Goal: Task Accomplishment & Management: Manage account settings

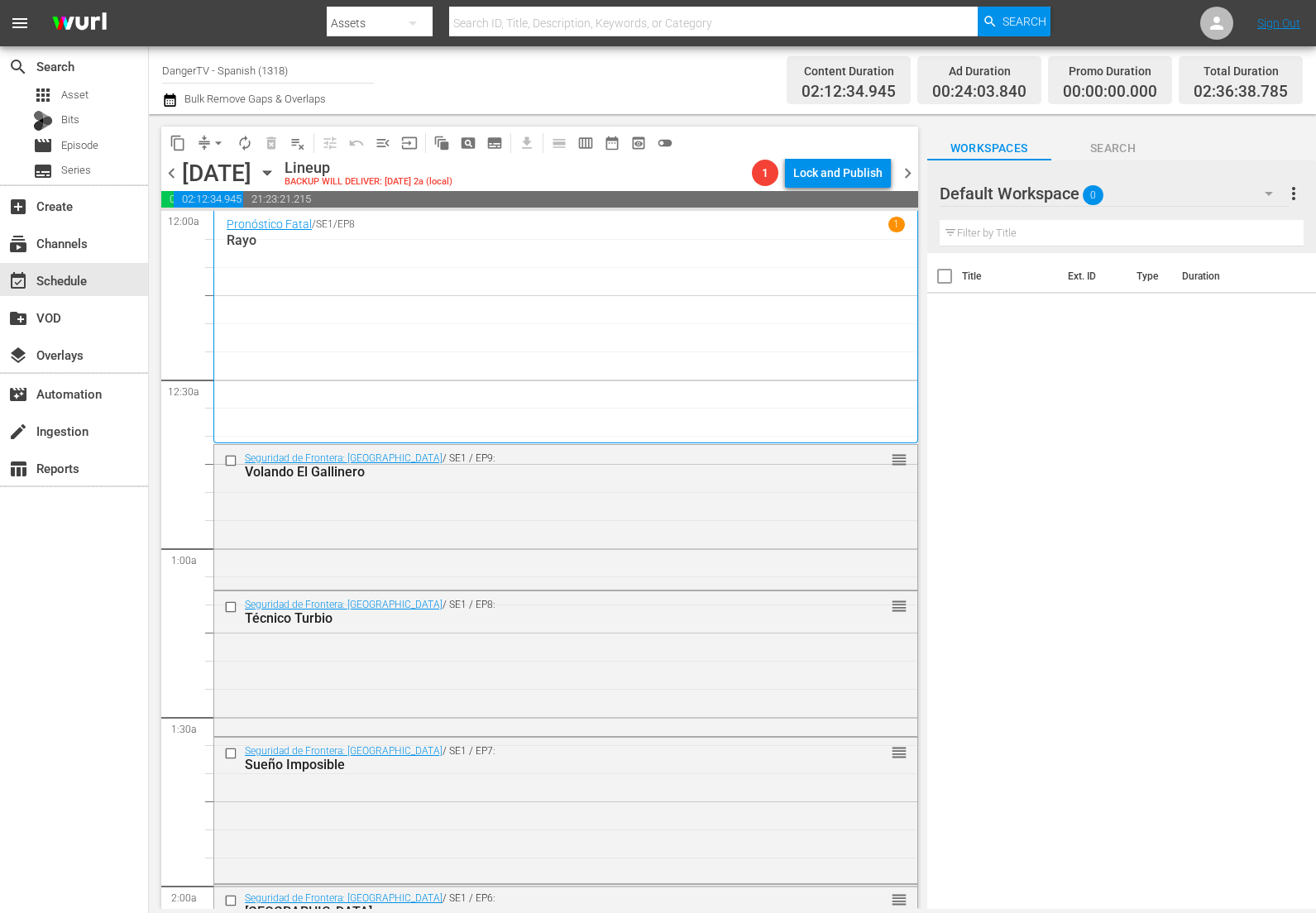
scroll to position [777, 0]
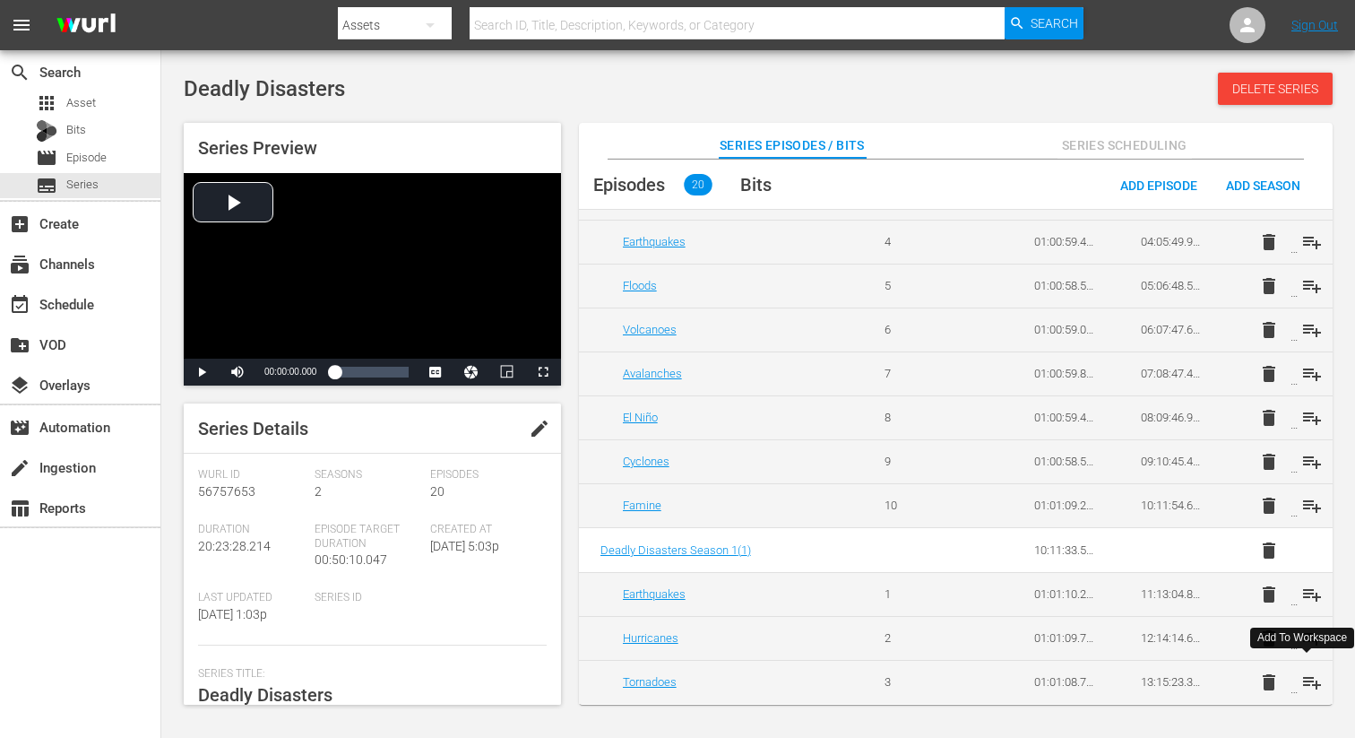
scroll to position [225, 0]
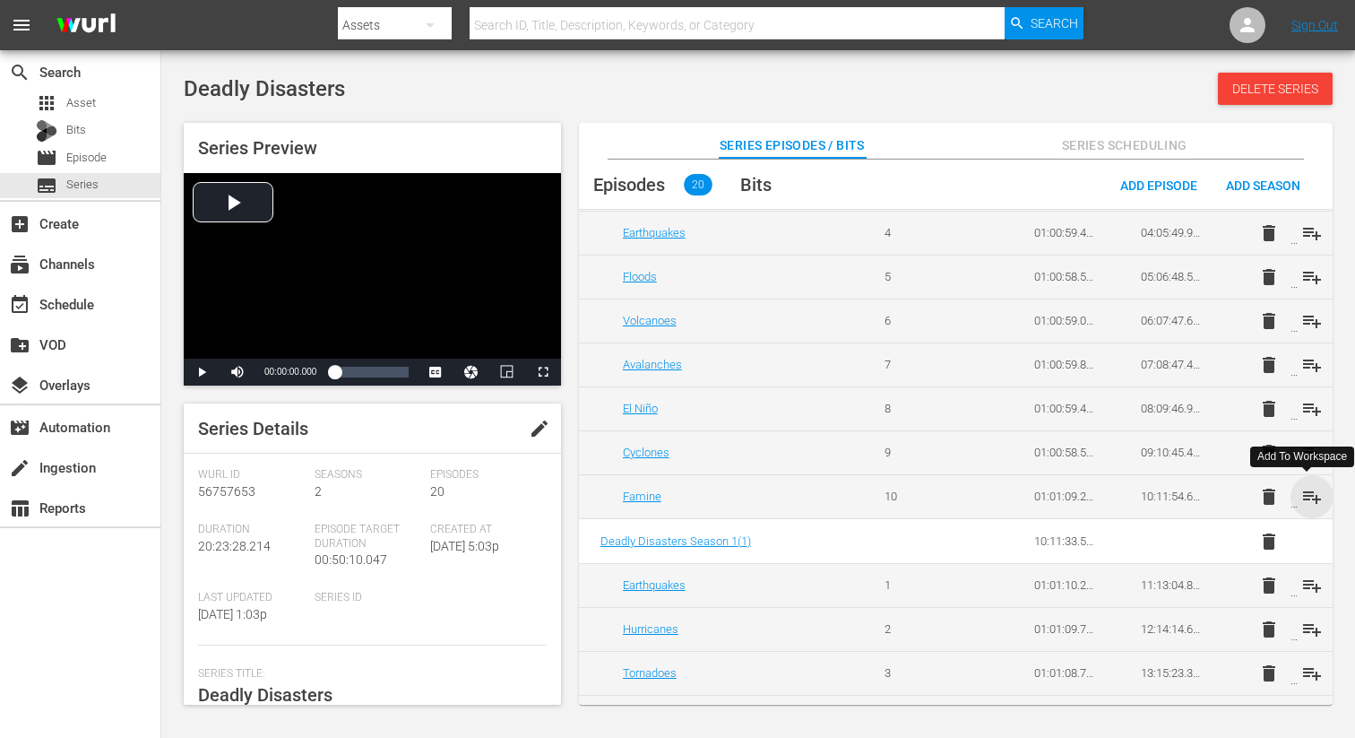
click at [1312, 496] on span "playlist_add" at bounding box center [1312, 497] width 22 height 22
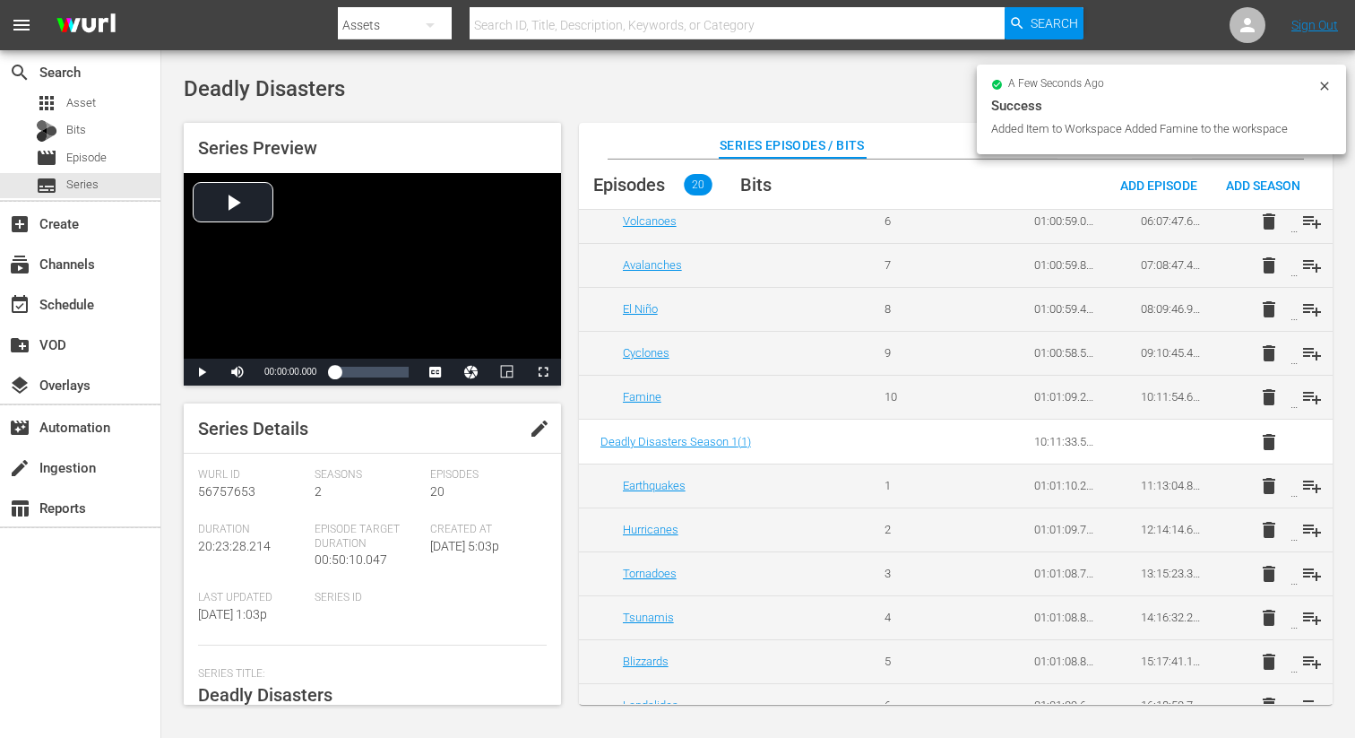
scroll to position [327, 0]
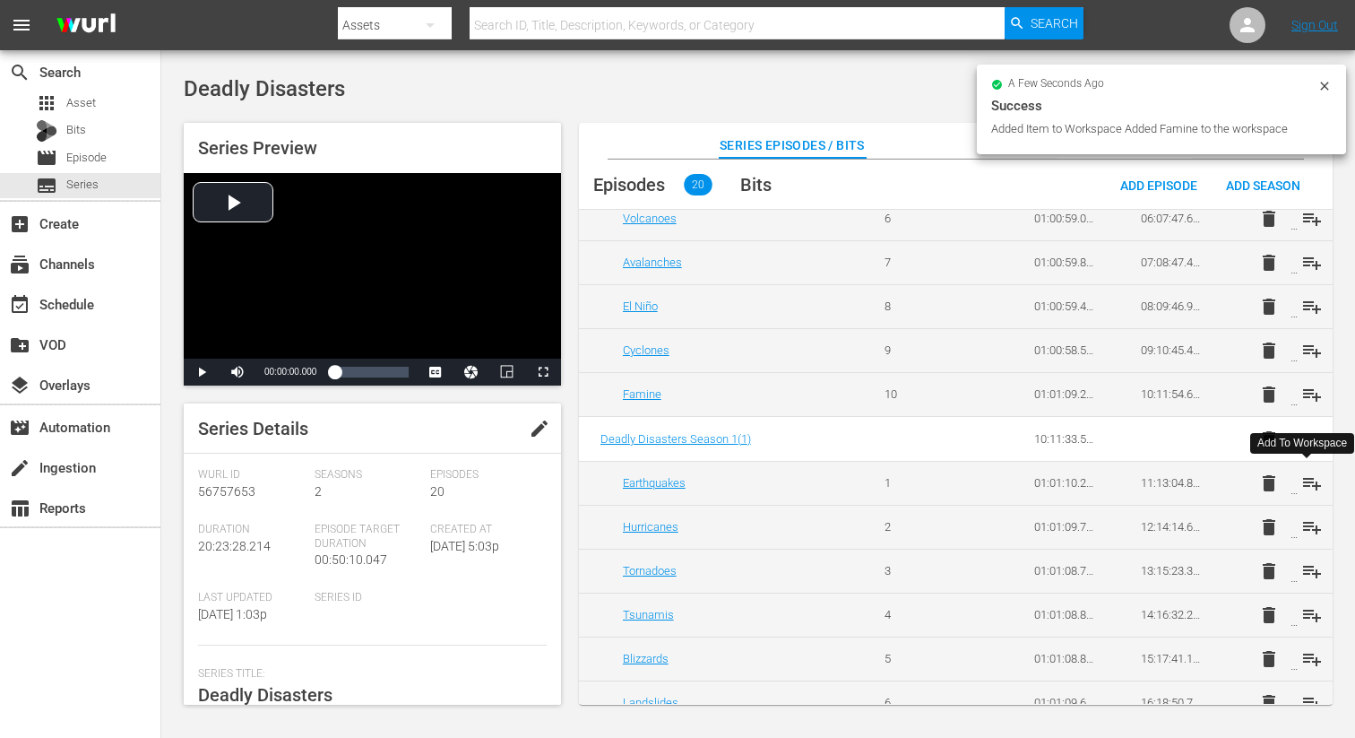
click at [1308, 483] on span "playlist_add" at bounding box center [1312, 483] width 22 height 22
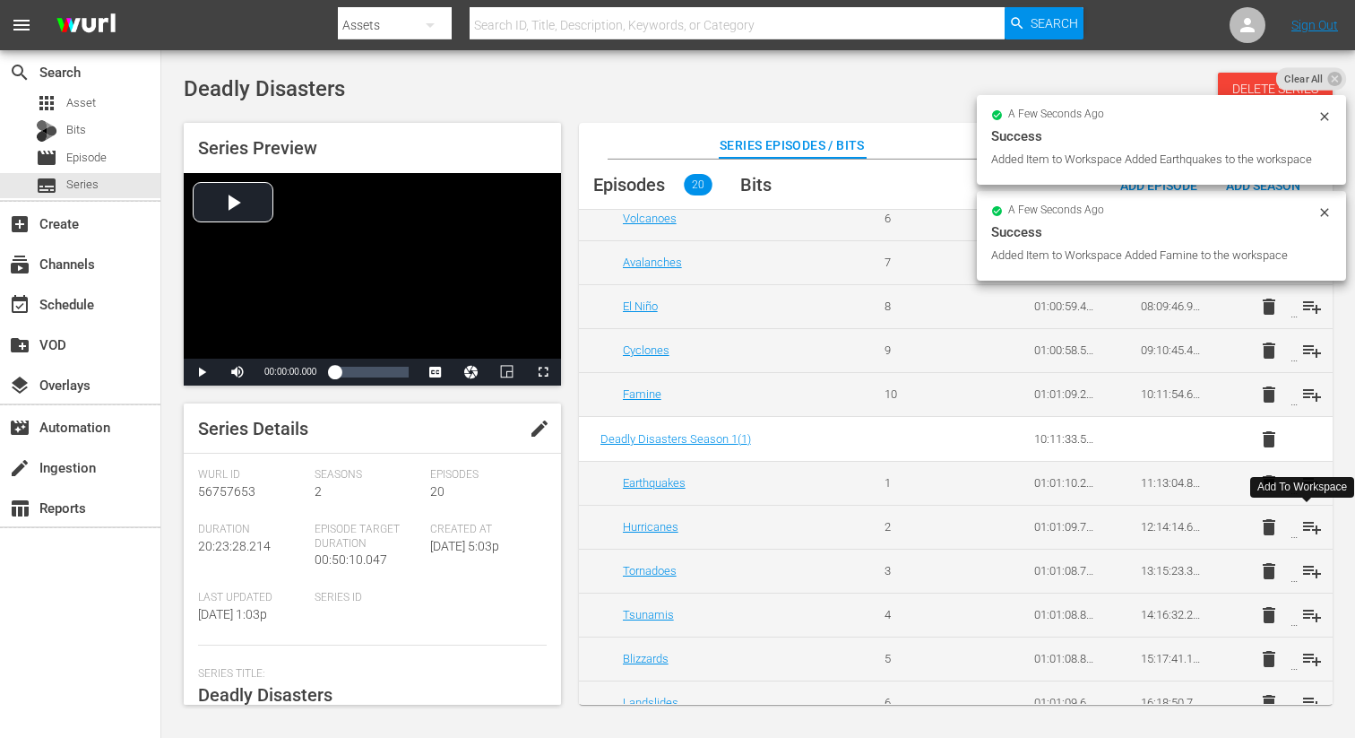
click at [1308, 522] on span "playlist_add" at bounding box center [1312, 527] width 22 height 22
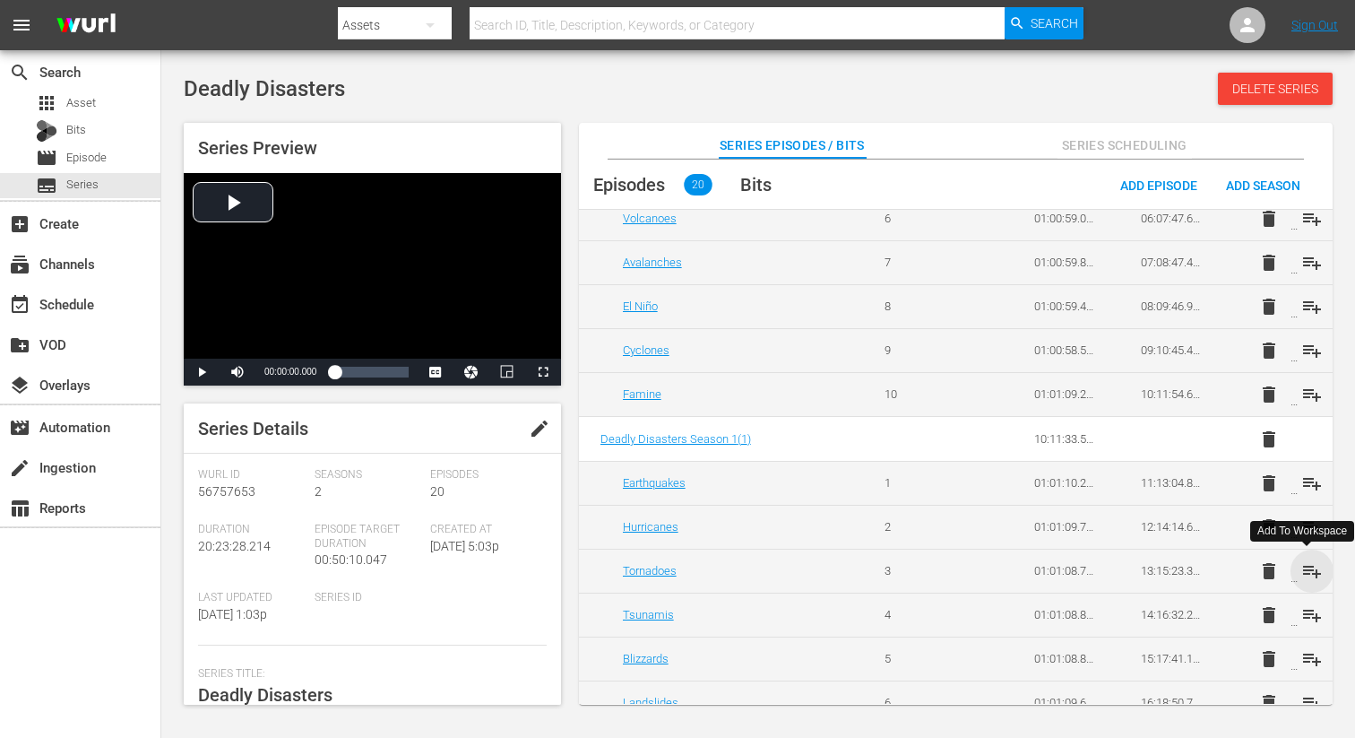
click at [1308, 570] on span "playlist_add" at bounding box center [1312, 571] width 22 height 22
click at [1308, 619] on span "playlist_add" at bounding box center [1312, 615] width 22 height 22
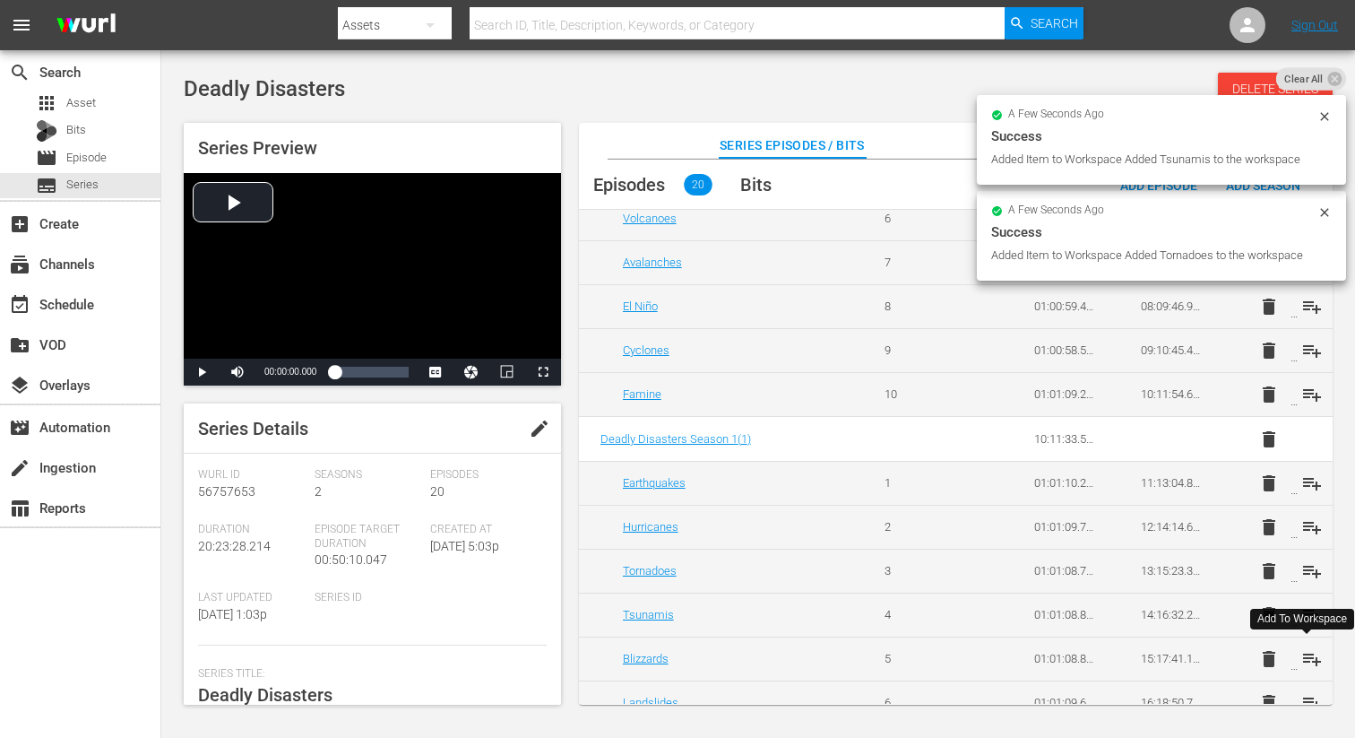
click at [1308, 654] on span "playlist_add" at bounding box center [1312, 659] width 22 height 22
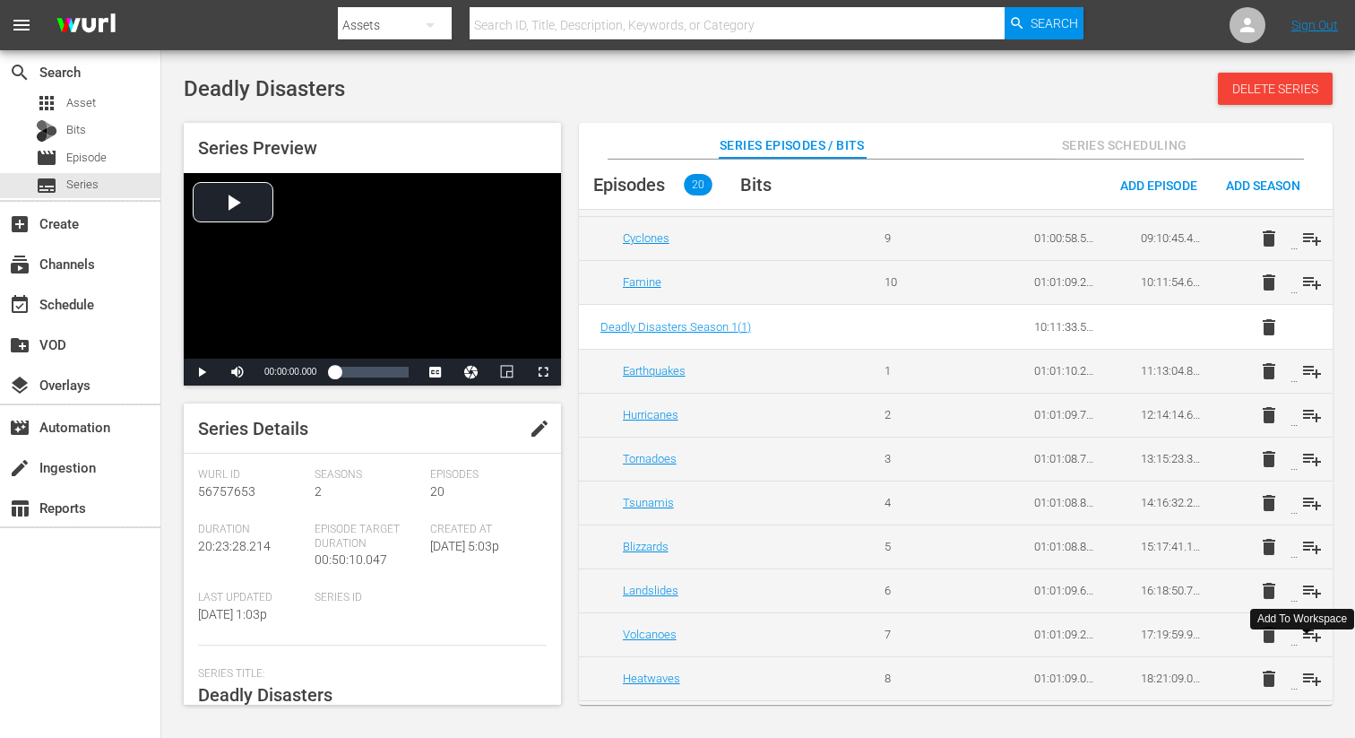
scroll to position [524, 0]
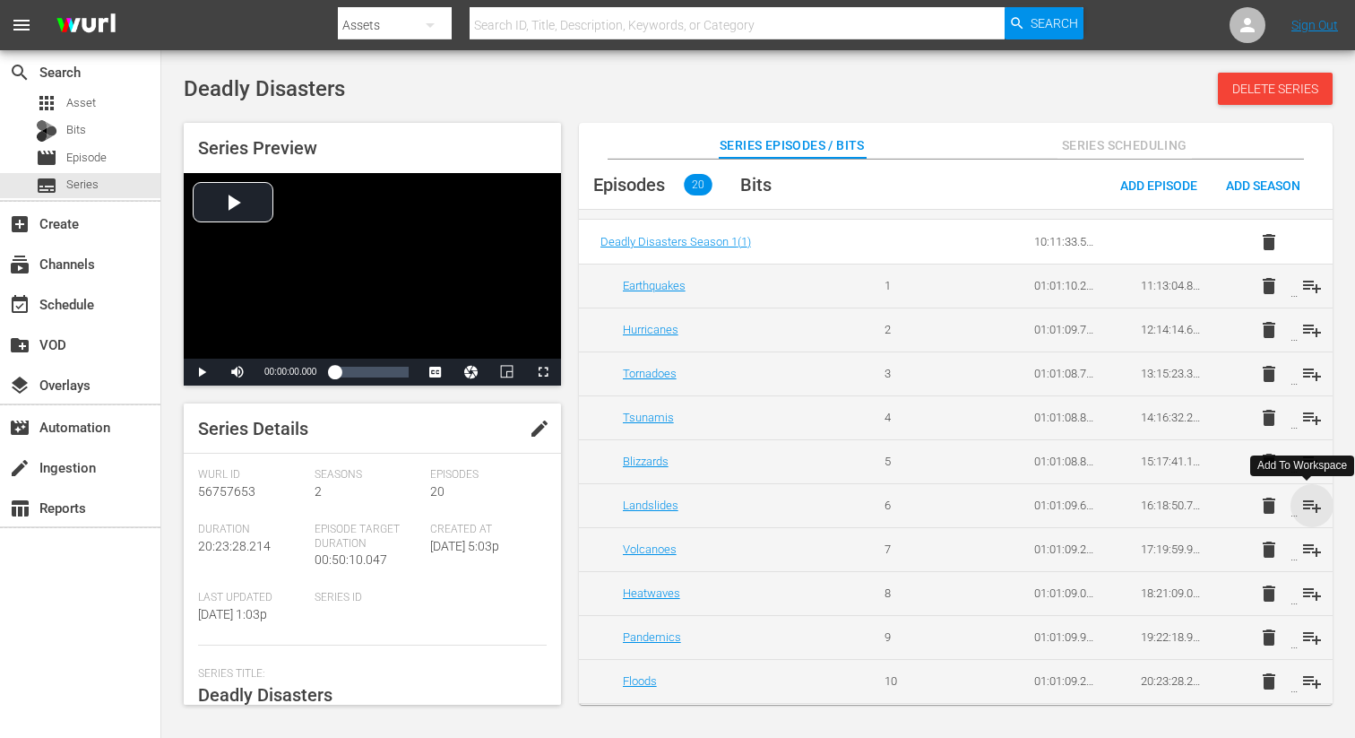
click at [1307, 508] on span "playlist_add" at bounding box center [1312, 506] width 22 height 22
click at [1312, 541] on span "playlist_add" at bounding box center [1312, 550] width 22 height 22
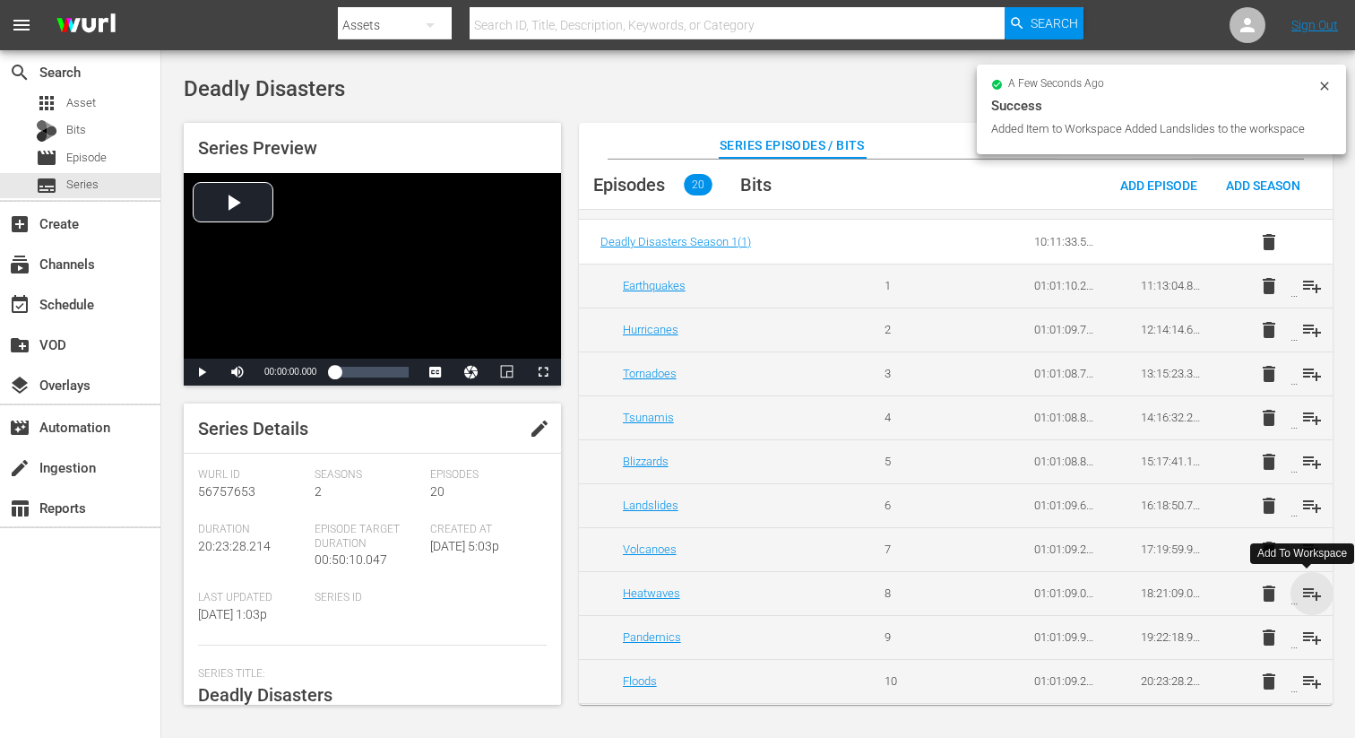
click at [1307, 593] on span "playlist_add" at bounding box center [1312, 594] width 22 height 22
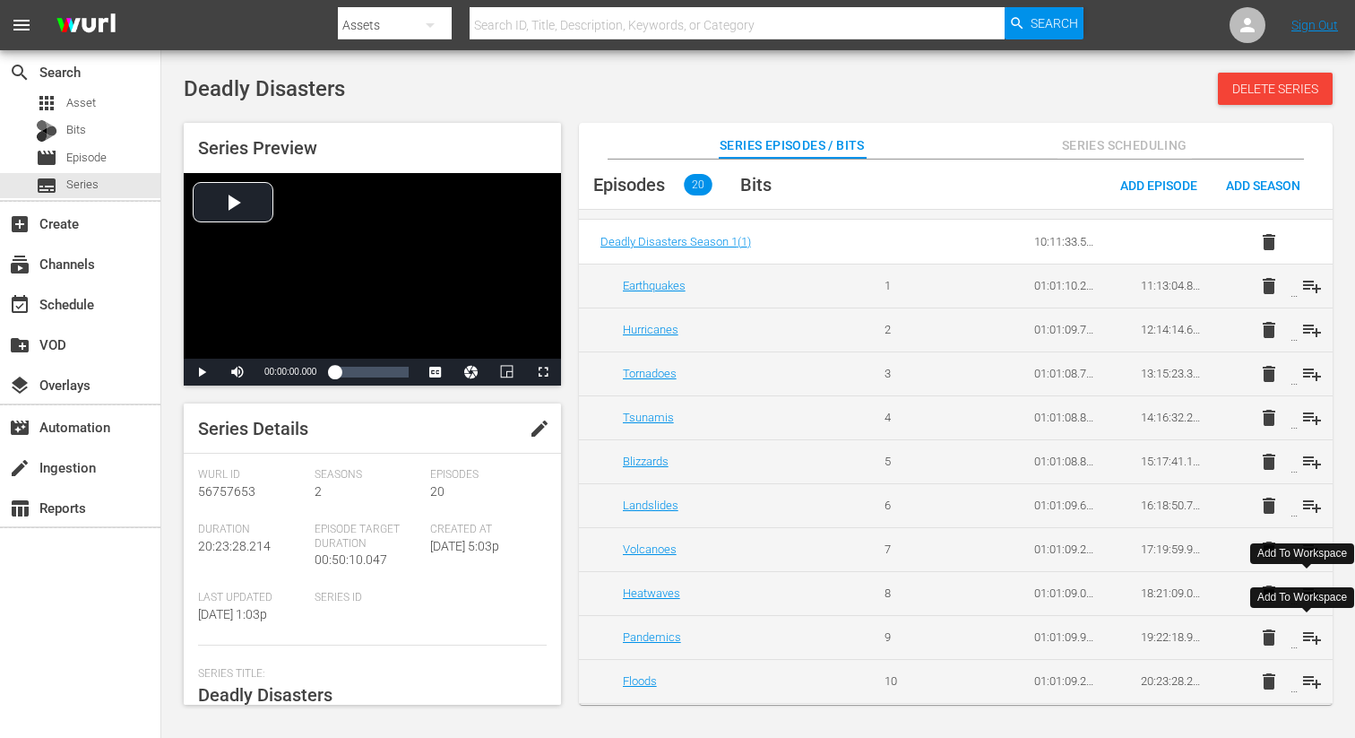
click at [1304, 635] on span "playlist_add" at bounding box center [1312, 637] width 22 height 22
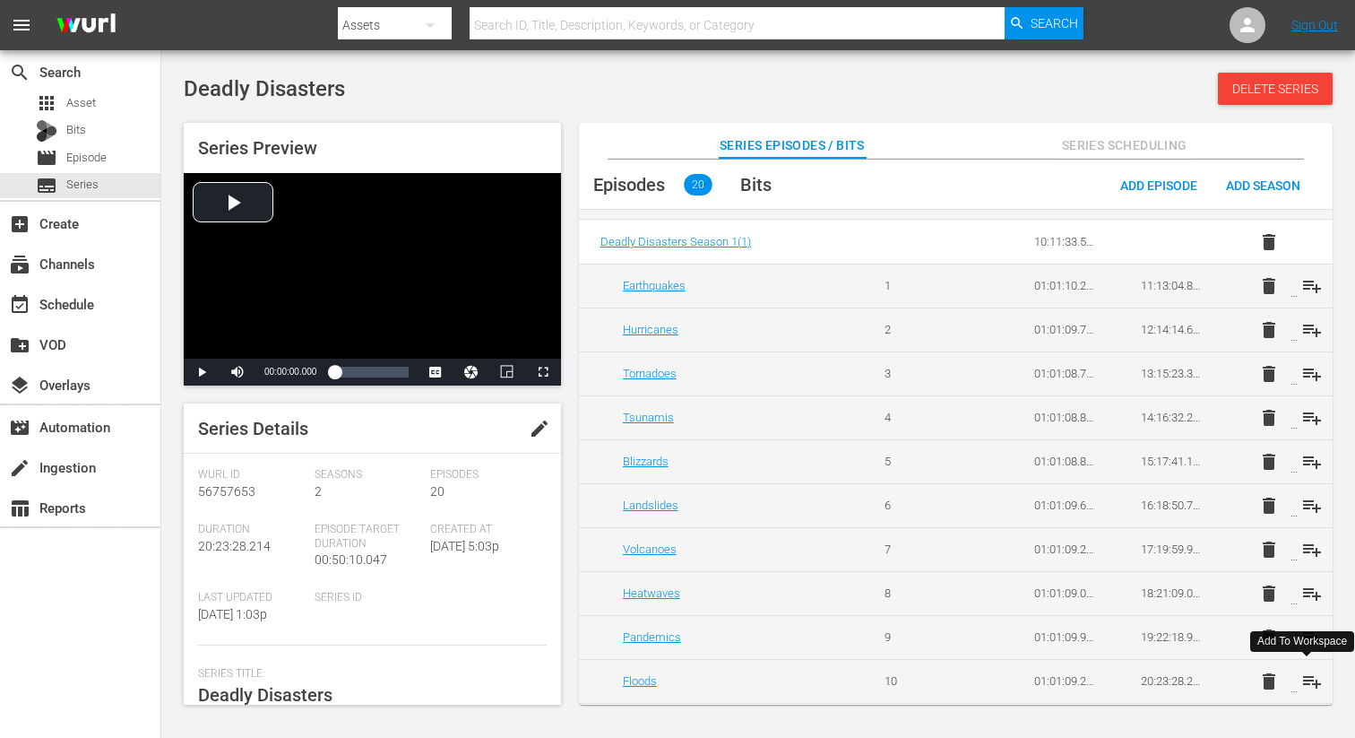
click at [1306, 676] on span "playlist_add" at bounding box center [1312, 681] width 22 height 22
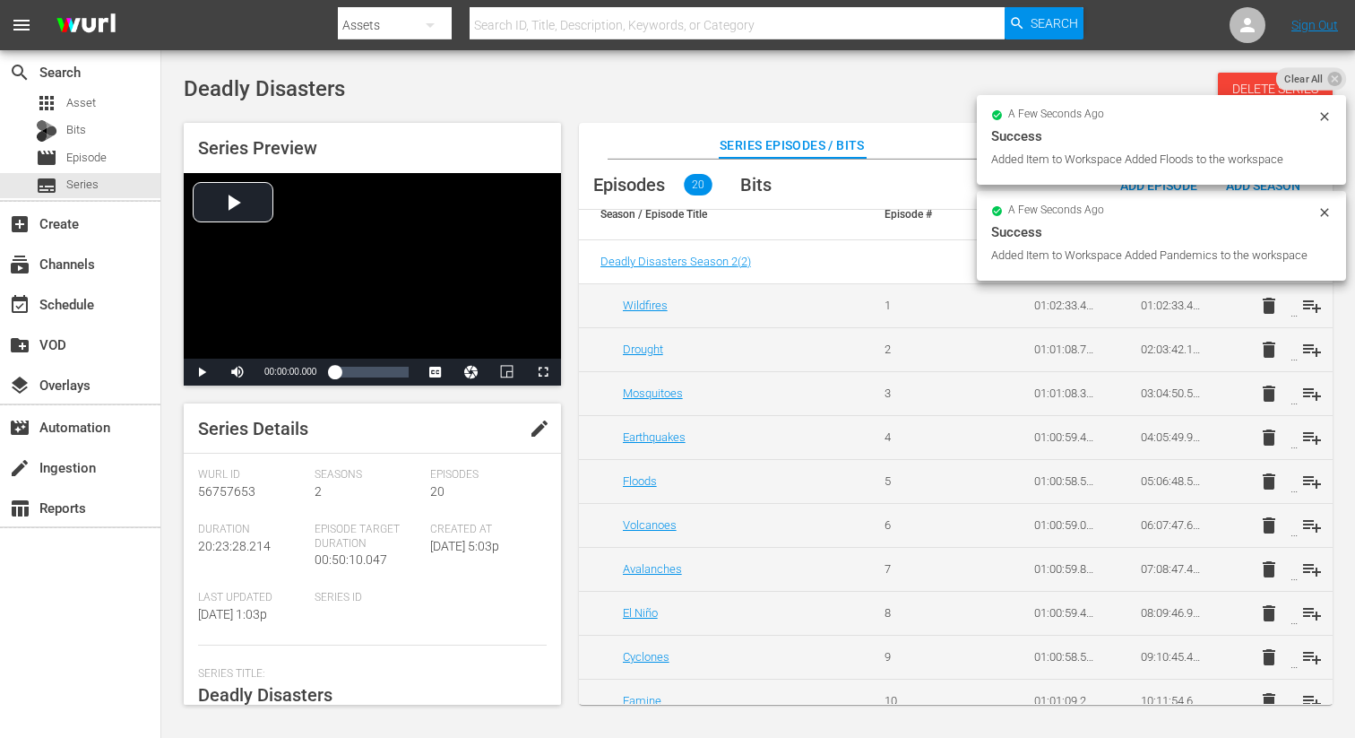
scroll to position [0, 0]
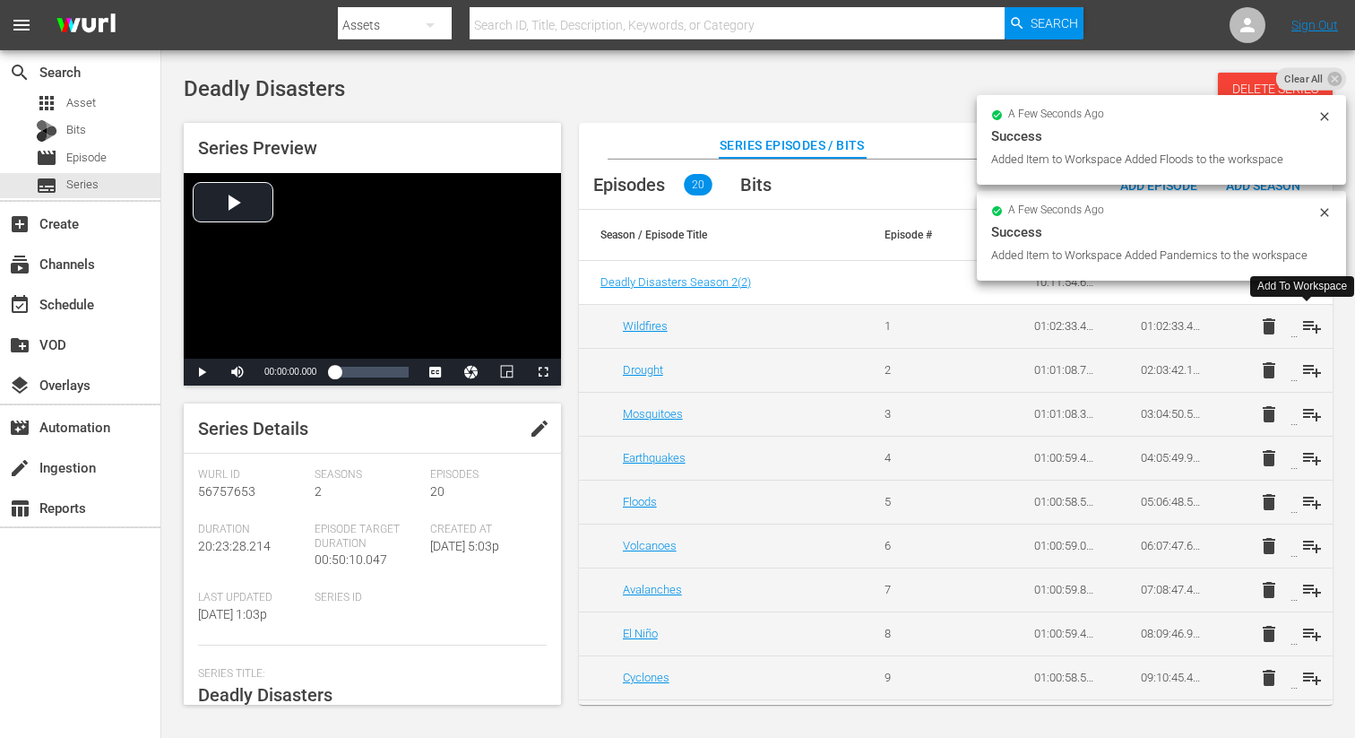
click at [1306, 330] on span "playlist_add" at bounding box center [1312, 326] width 22 height 22
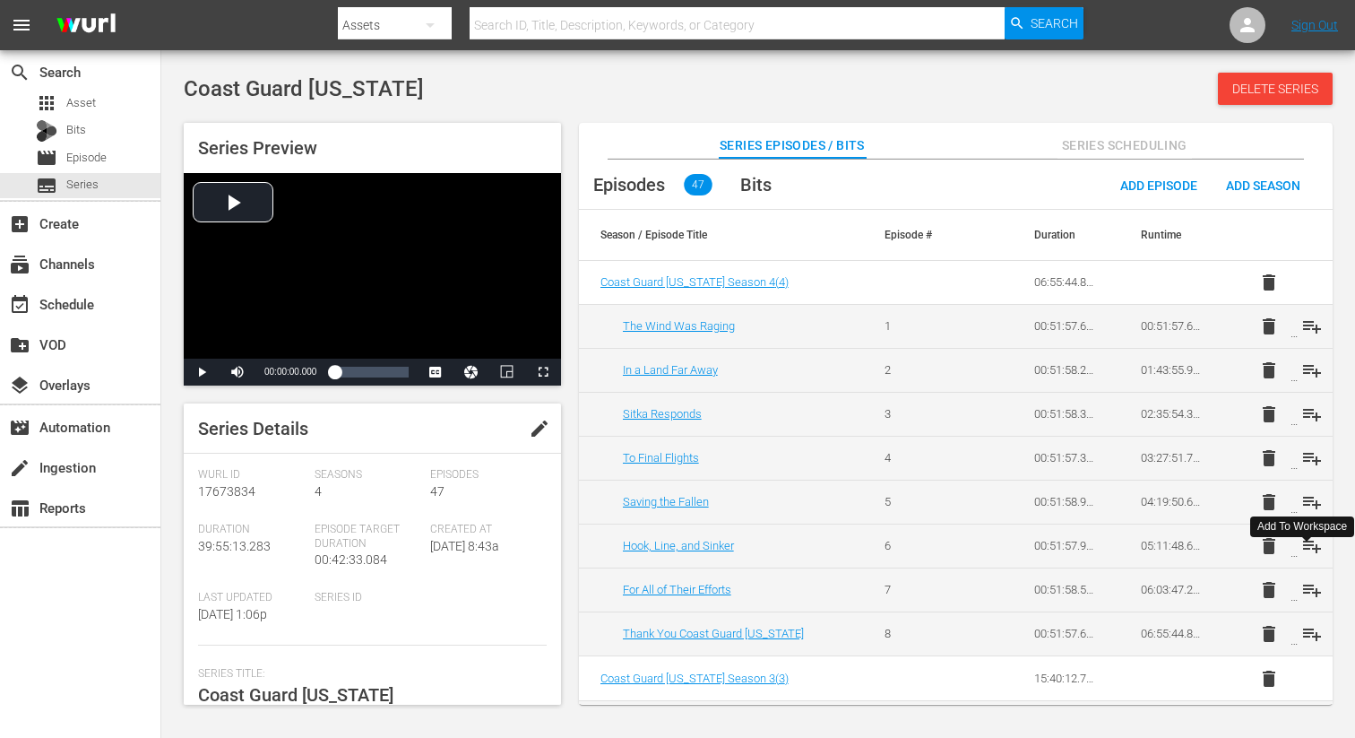
scroll to position [156, 0]
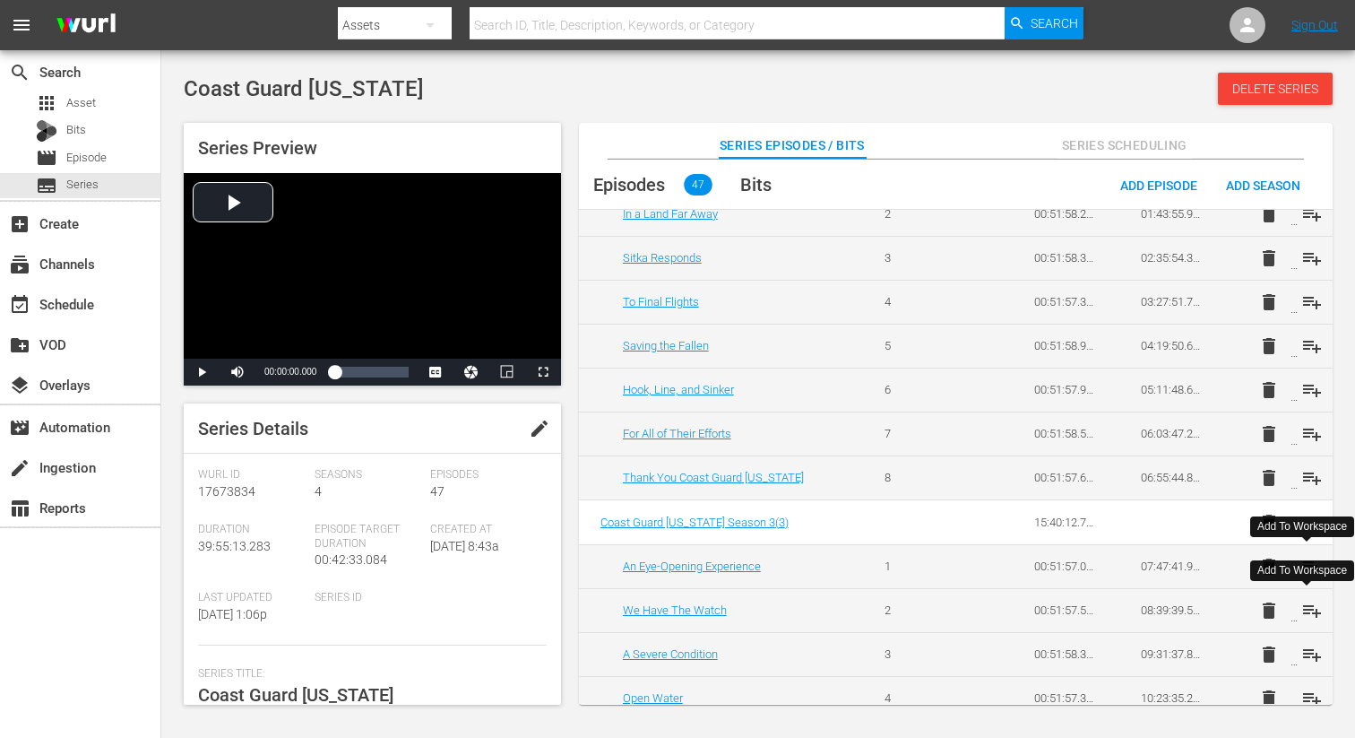
click at [1309, 609] on span "playlist_add" at bounding box center [1312, 611] width 22 height 22
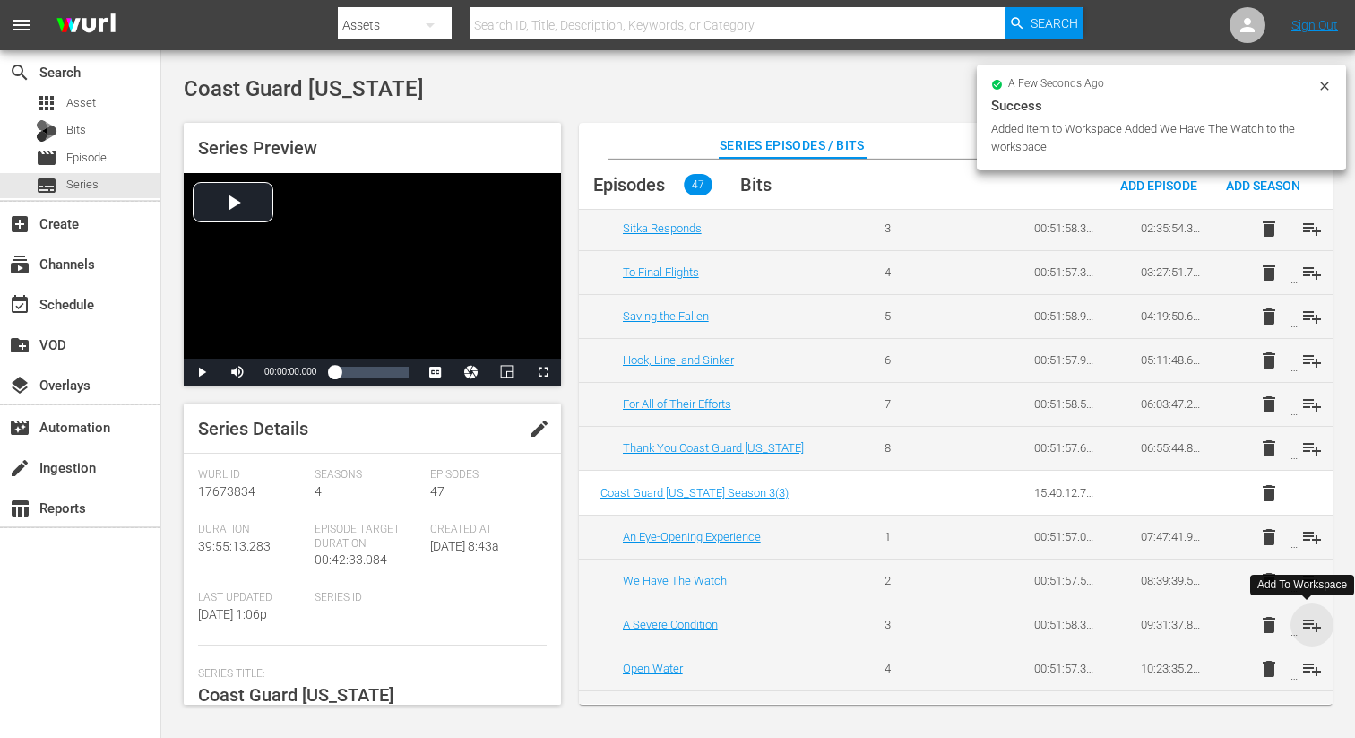
click at [1311, 623] on span "playlist_add" at bounding box center [1312, 625] width 22 height 22
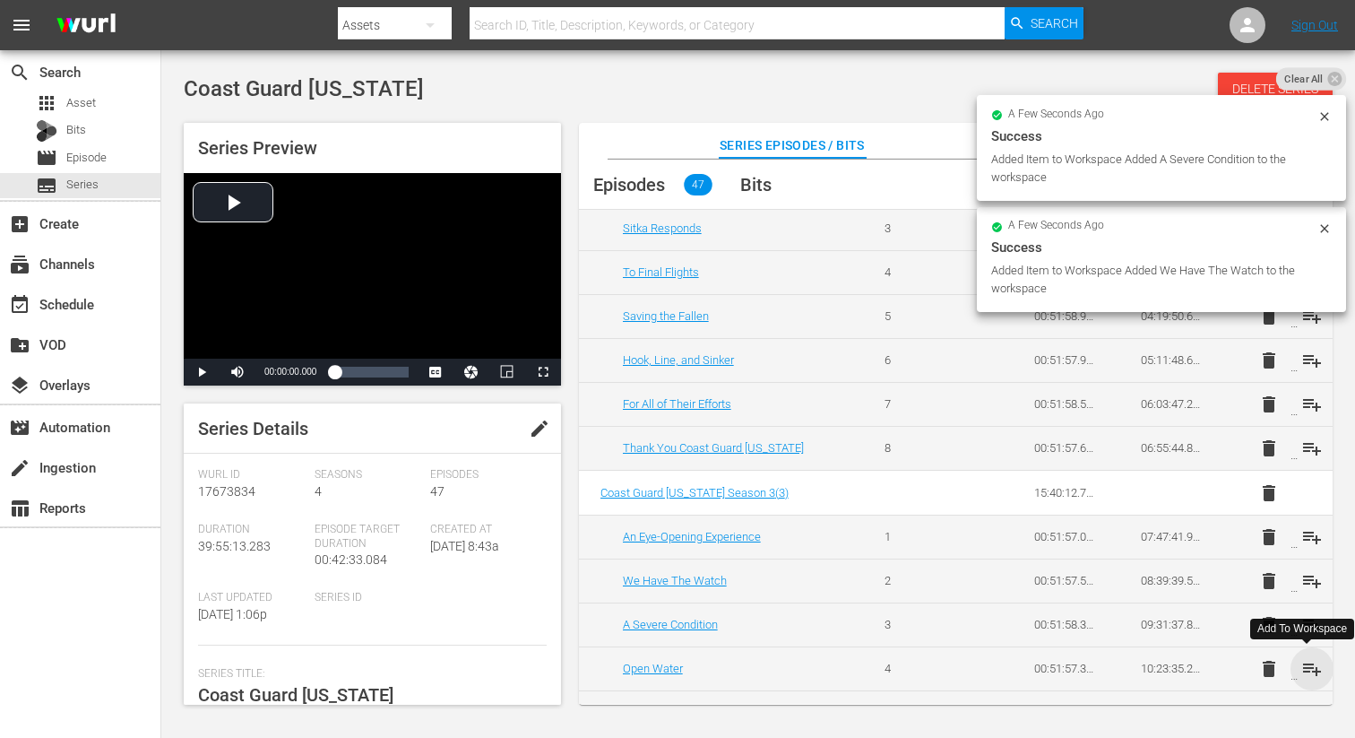
click at [1310, 669] on span "playlist_add" at bounding box center [1312, 669] width 22 height 22
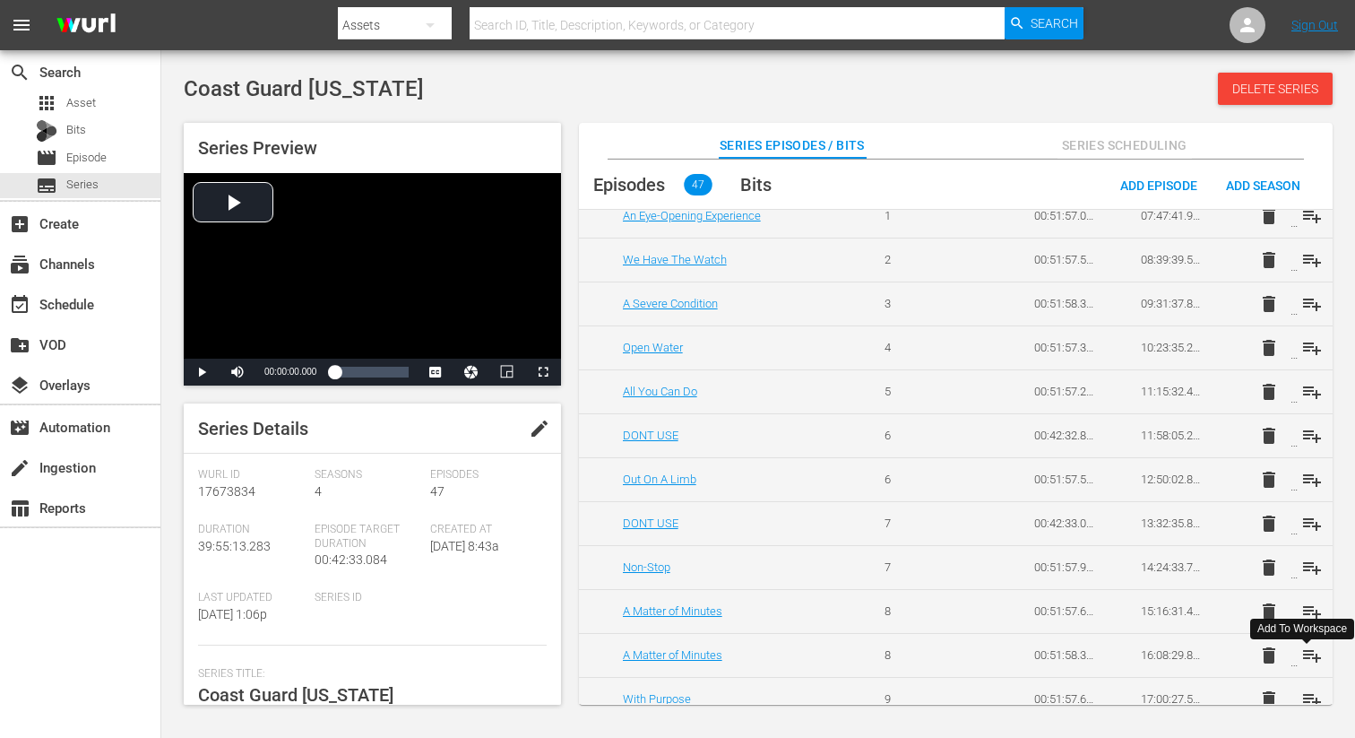
scroll to position [509, 0]
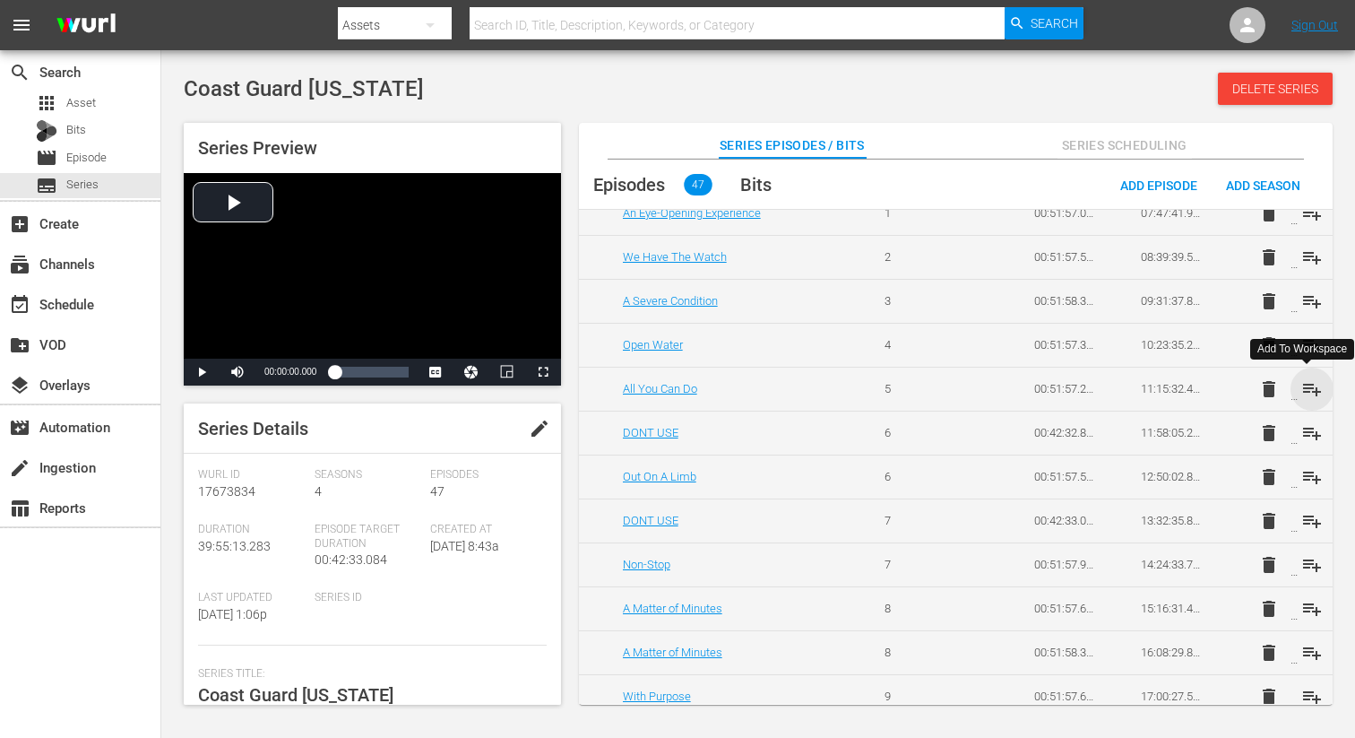
click at [1306, 384] on span "playlist_add" at bounding box center [1312, 389] width 22 height 22
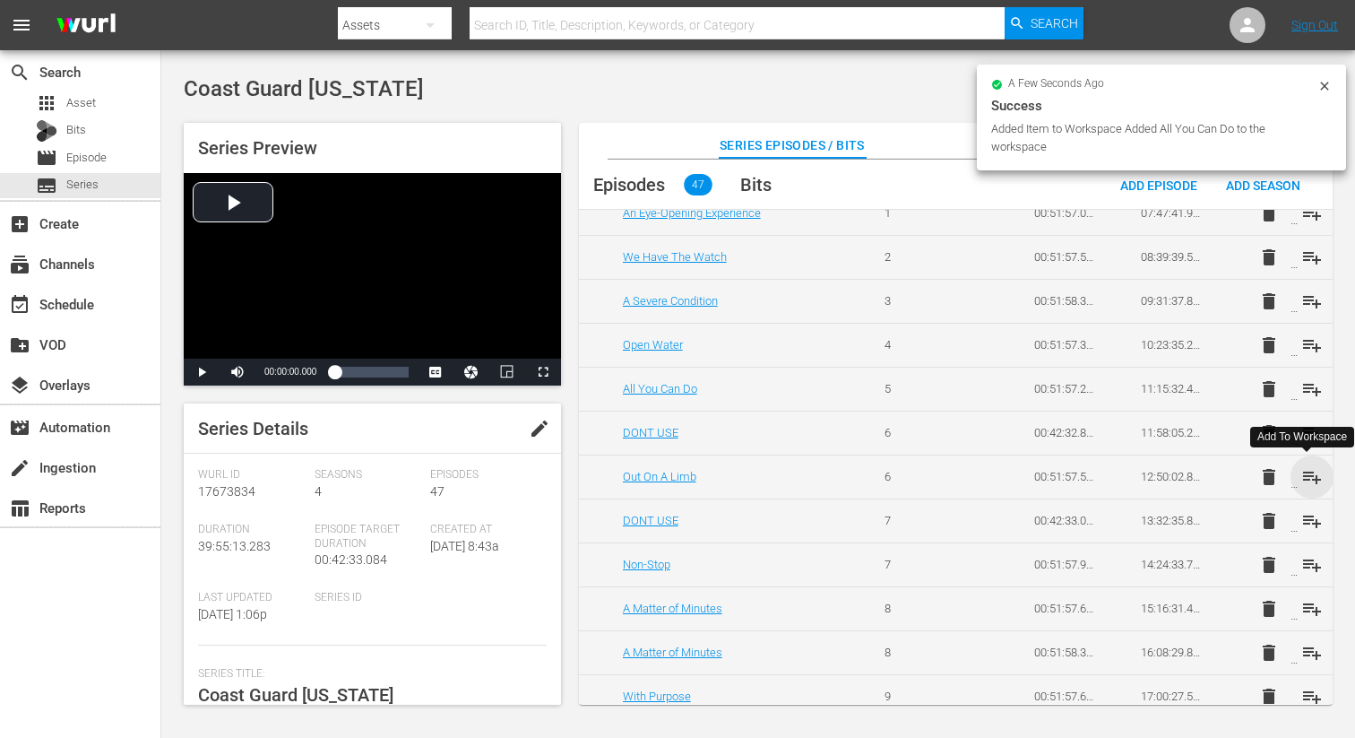
click at [1305, 478] on span "playlist_add" at bounding box center [1312, 477] width 22 height 22
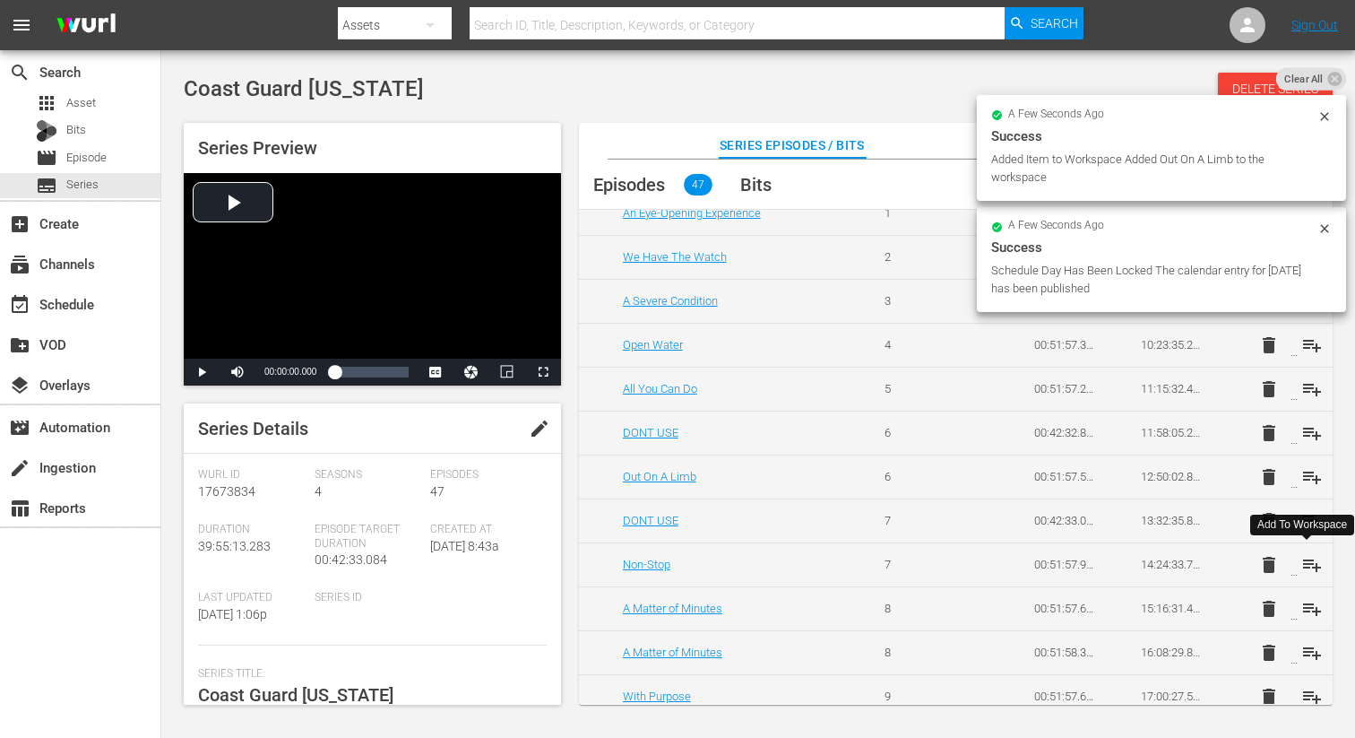
click at [1306, 565] on span "playlist_add" at bounding box center [1312, 565] width 22 height 22
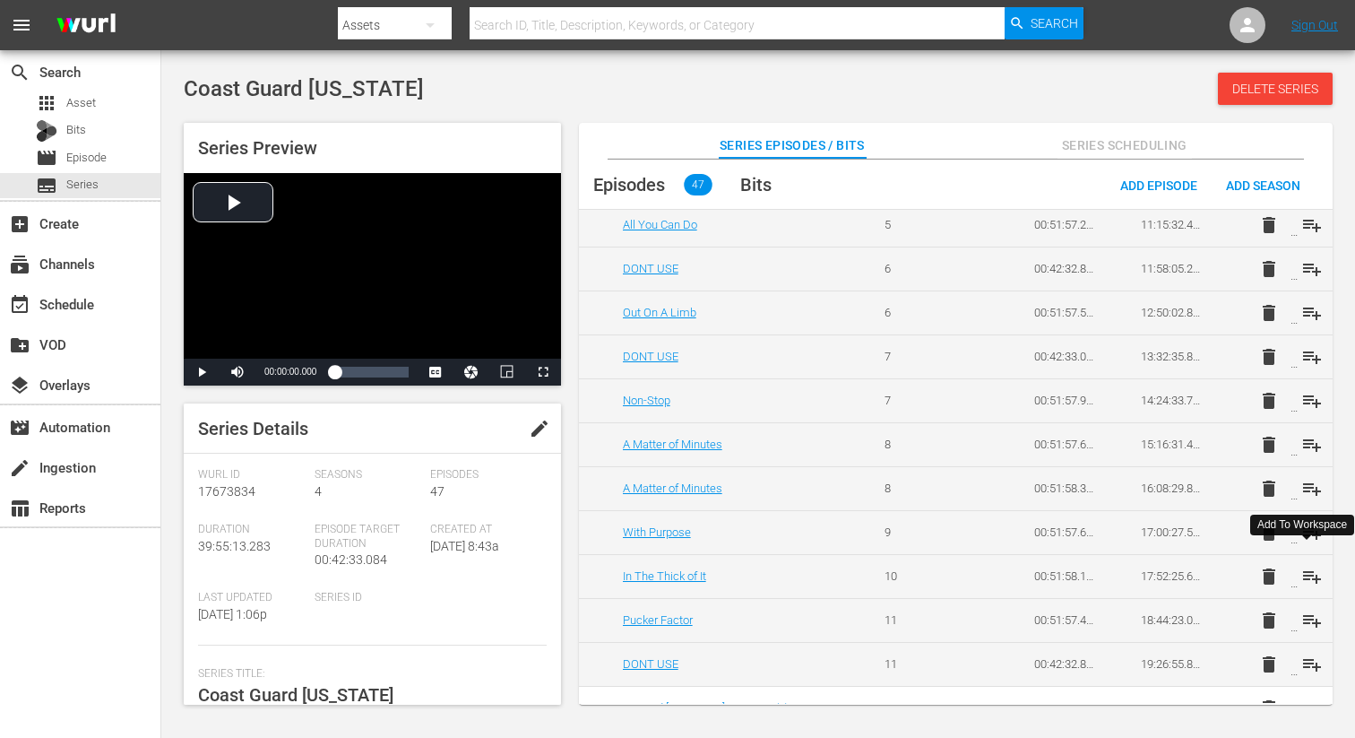
scroll to position [675, 0]
click at [1306, 532] on div "Add To Workspace" at bounding box center [1302, 524] width 90 height 15
click at [1306, 532] on span "playlist_add" at bounding box center [1312, 531] width 22 height 22
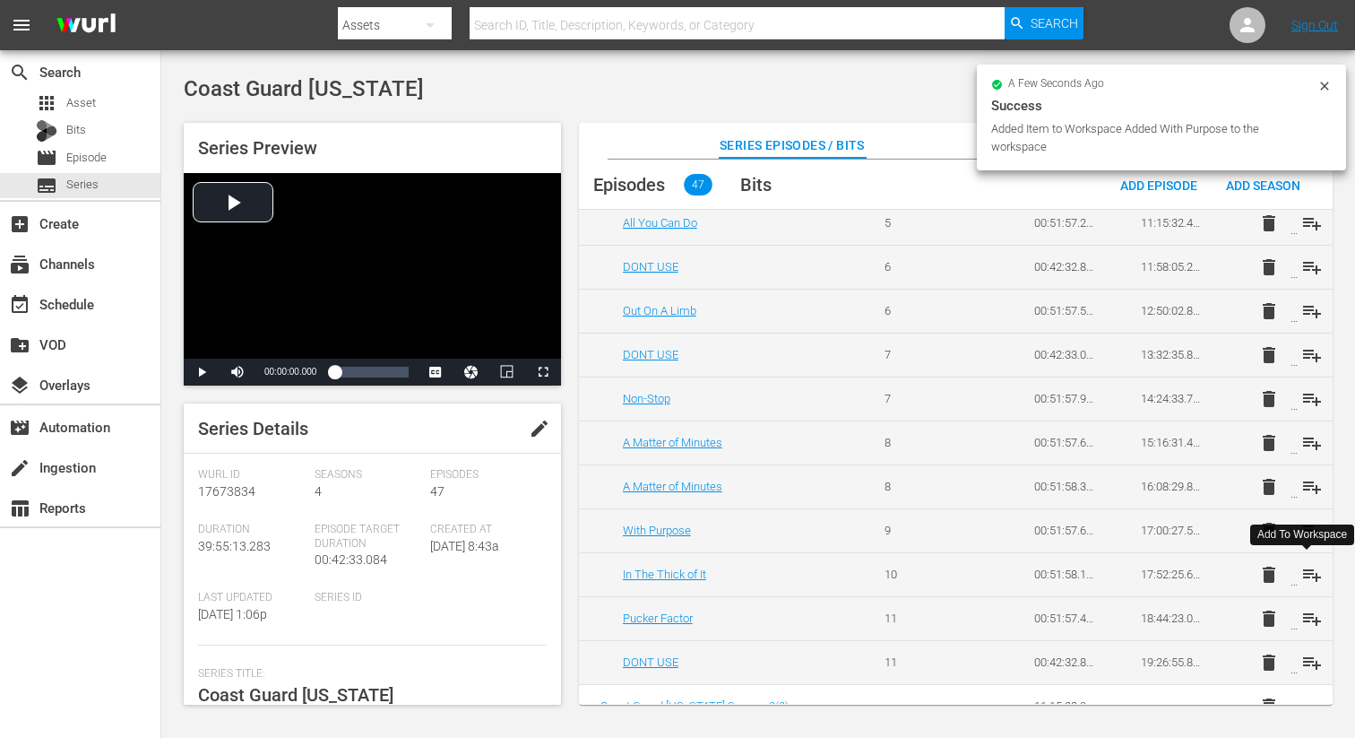
click at [1302, 572] on span "playlist_add" at bounding box center [1312, 575] width 22 height 22
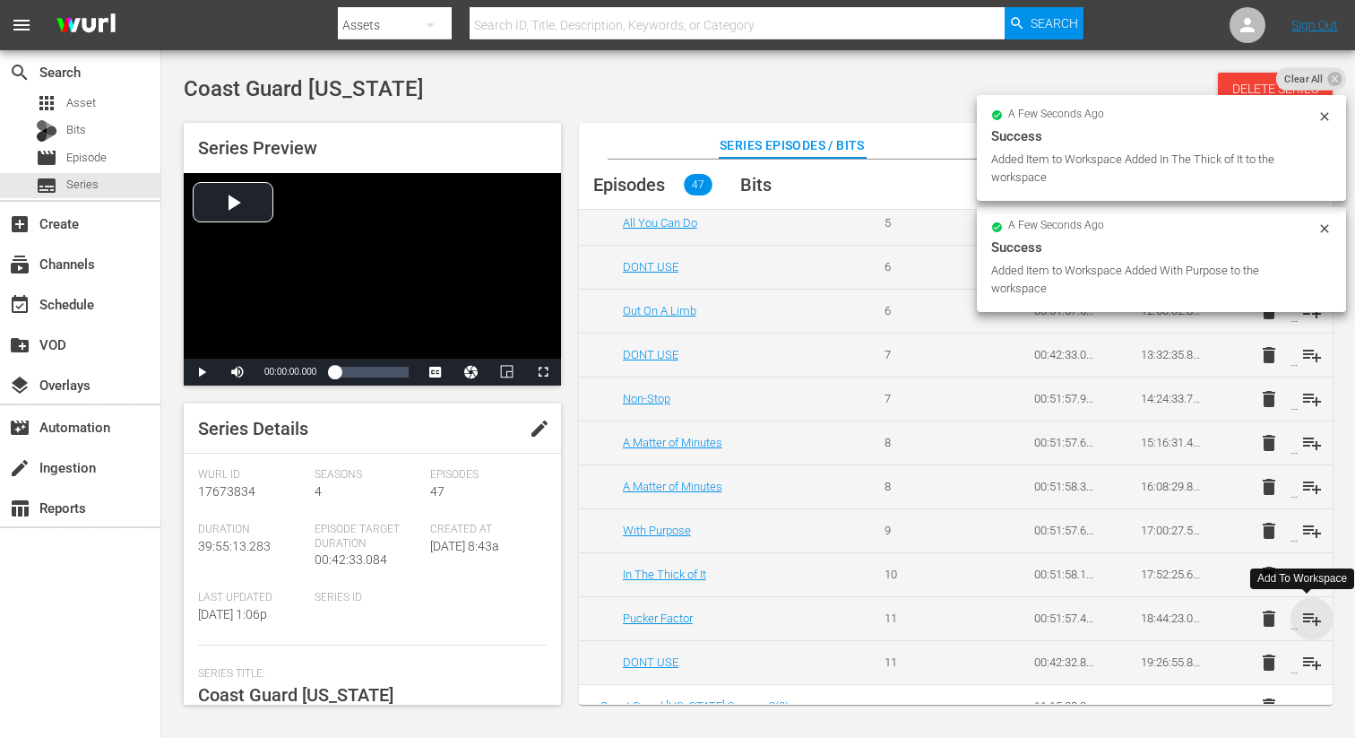
click at [1308, 617] on span "playlist_add" at bounding box center [1312, 619] width 22 height 22
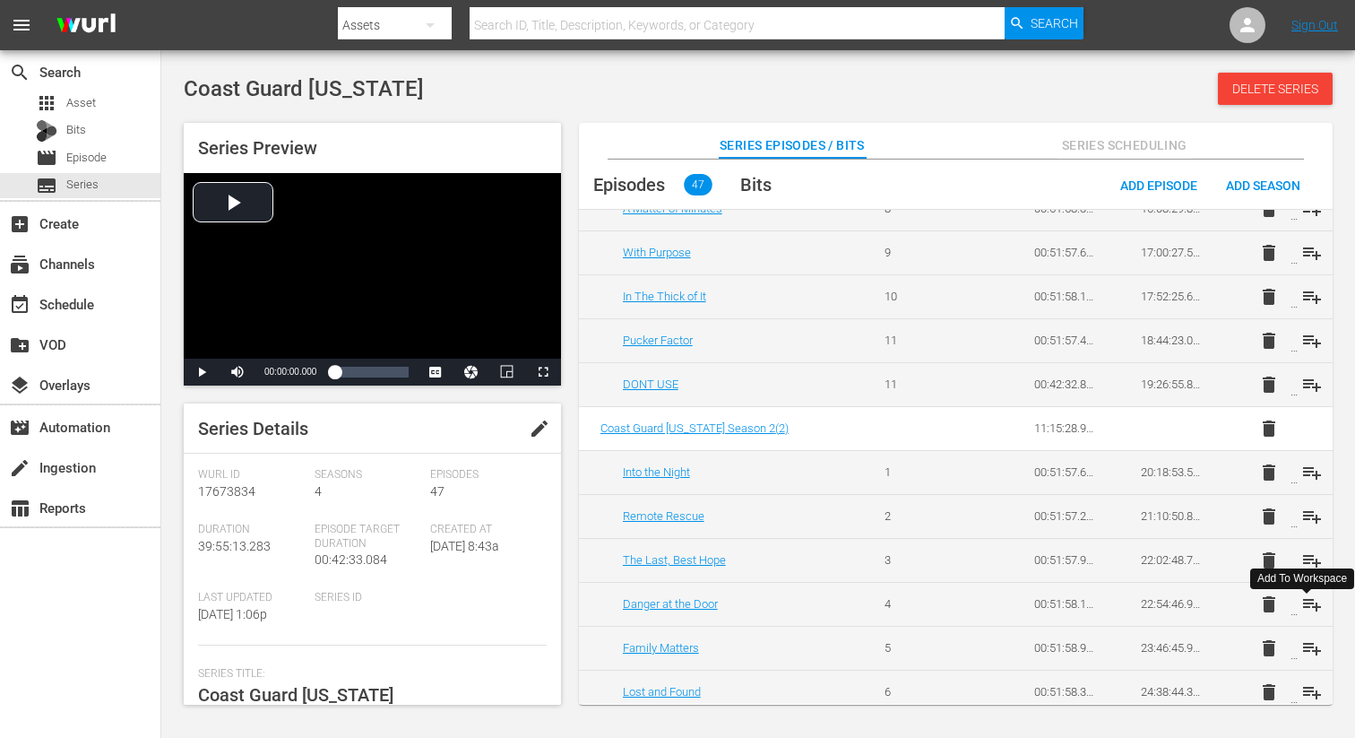
scroll to position [954, 0]
click at [1311, 466] on span "playlist_add" at bounding box center [1312, 471] width 22 height 22
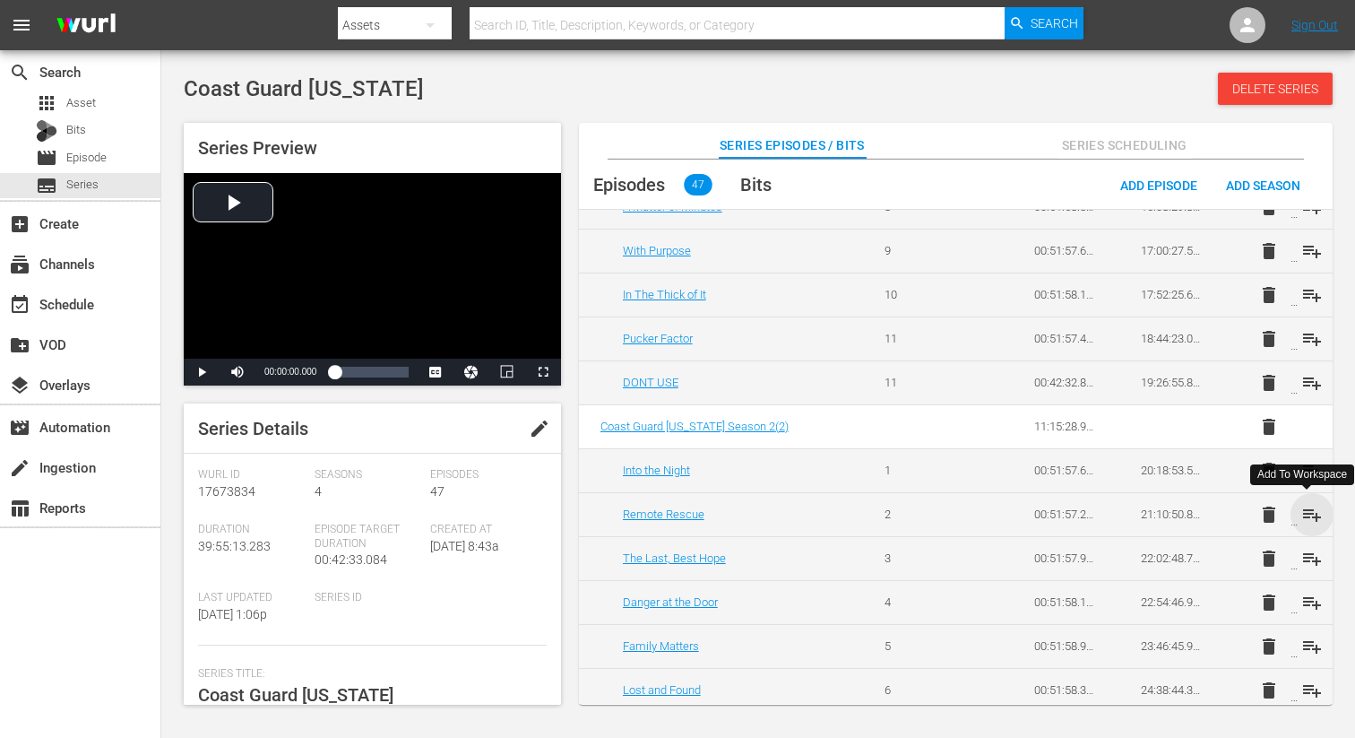
click at [1309, 512] on span "playlist_add" at bounding box center [1312, 515] width 22 height 22
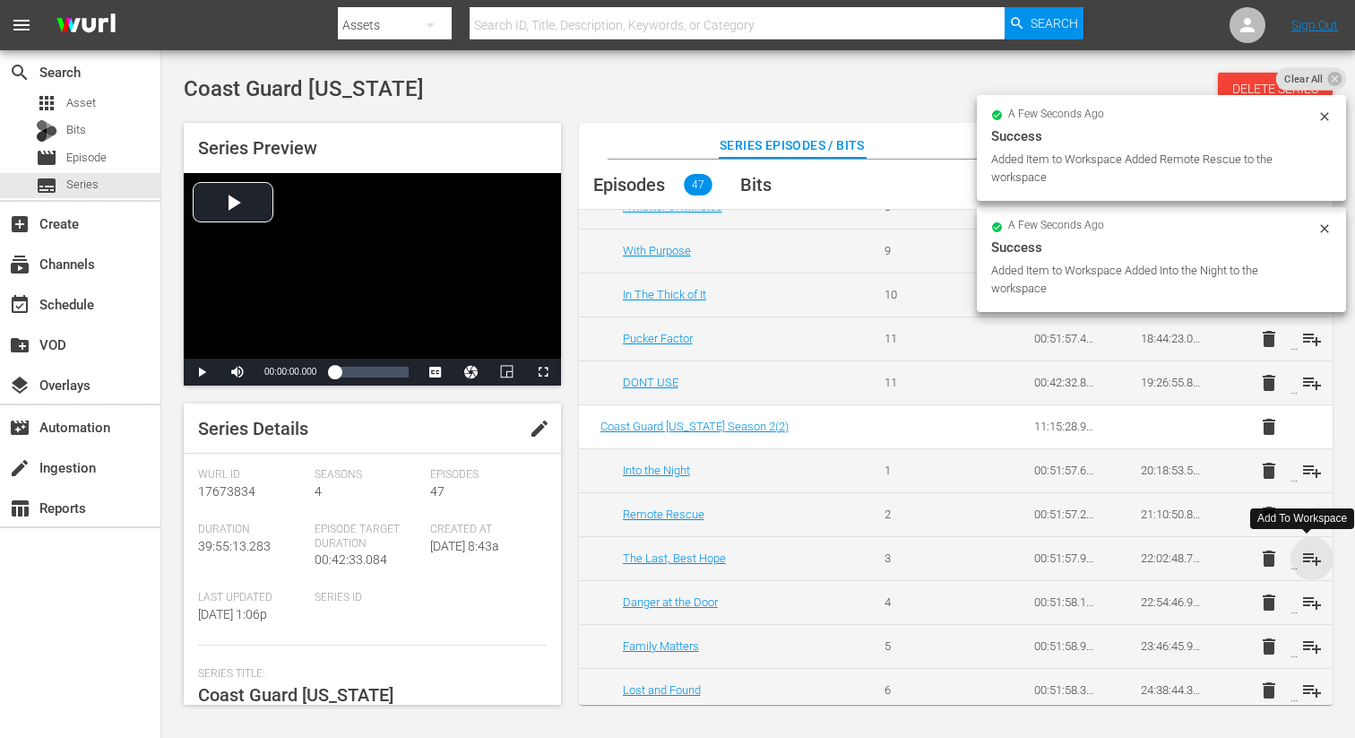
click at [1304, 558] on span "playlist_add" at bounding box center [1312, 559] width 22 height 22
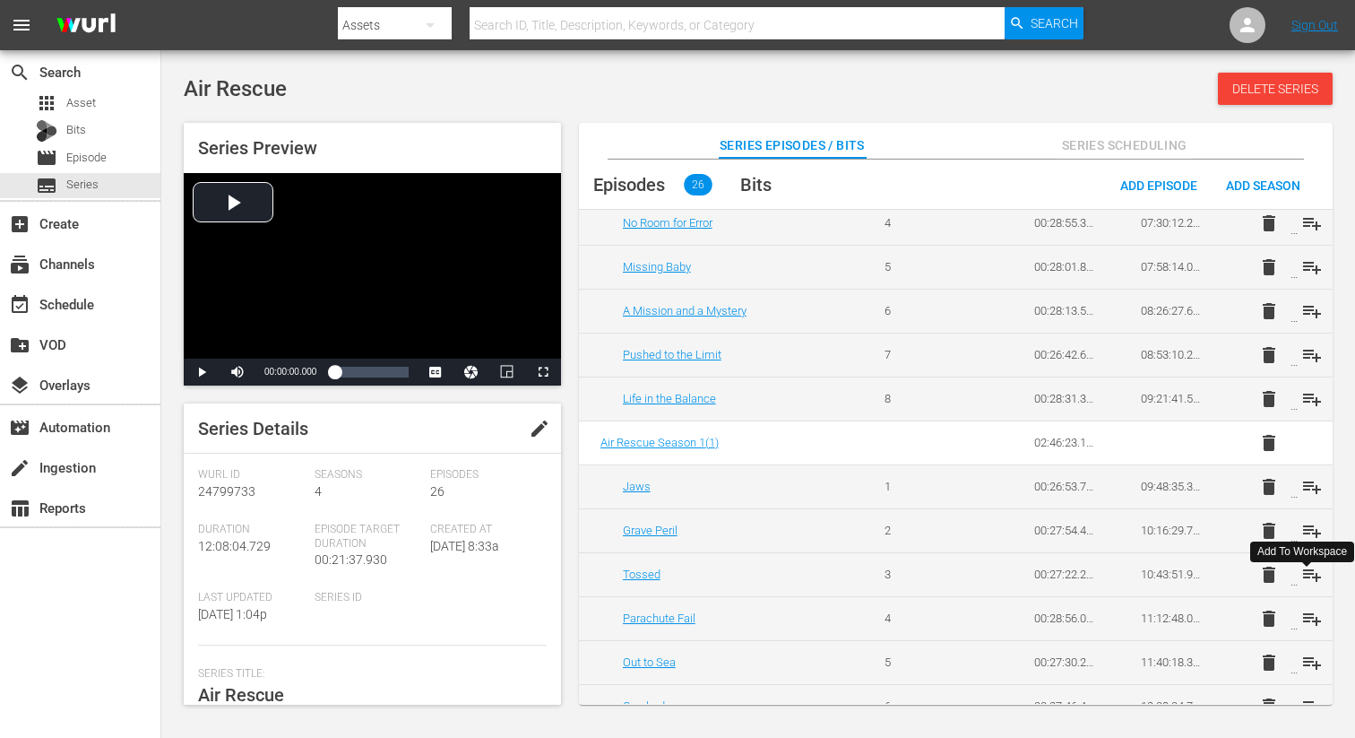
scroll to position [876, 0]
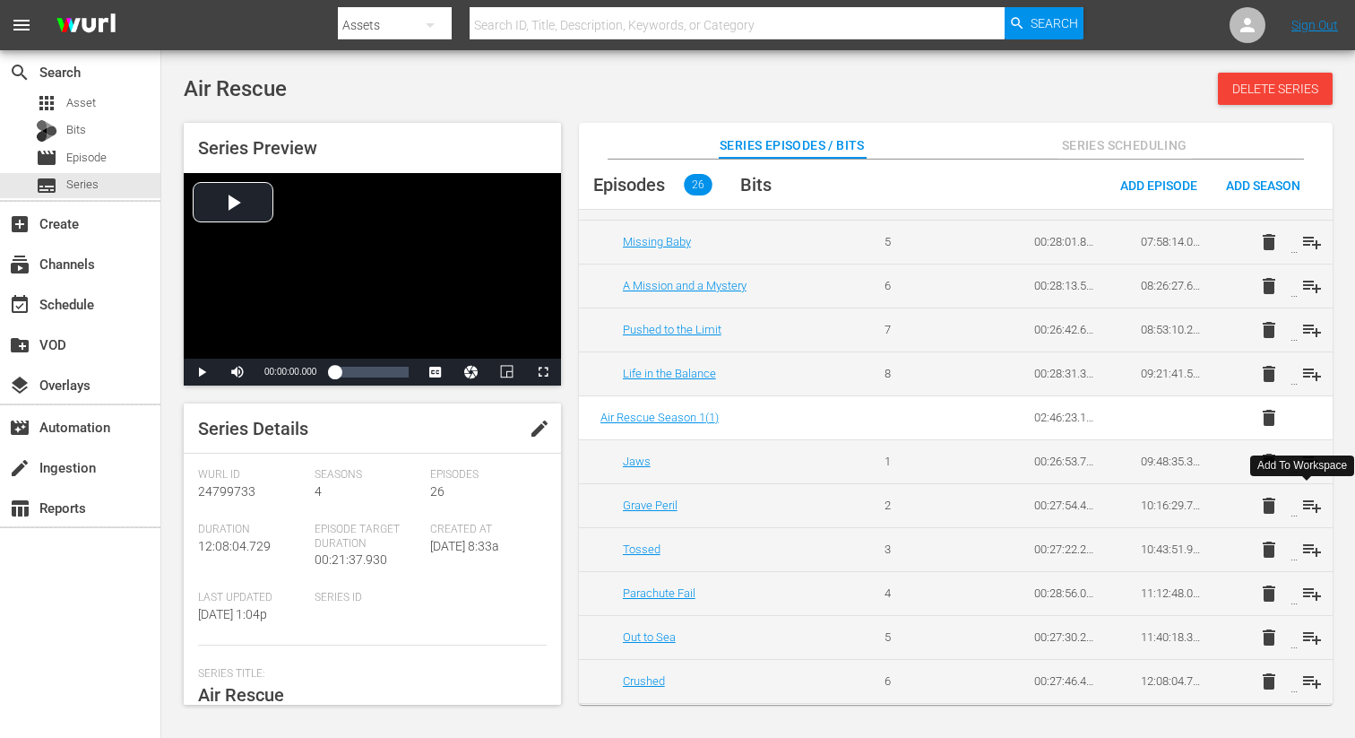
click at [1308, 501] on span "playlist_add" at bounding box center [1312, 506] width 22 height 22
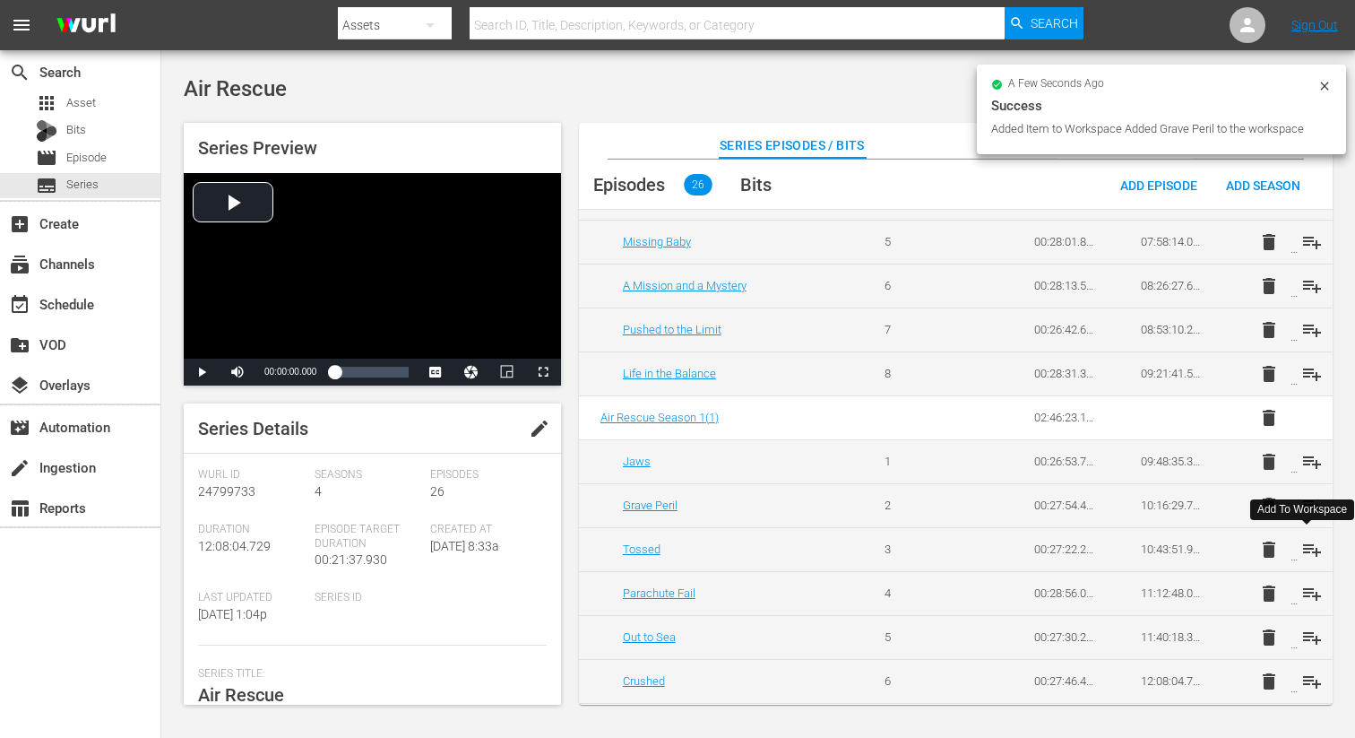
click at [1308, 546] on span "playlist_add" at bounding box center [1312, 550] width 22 height 22
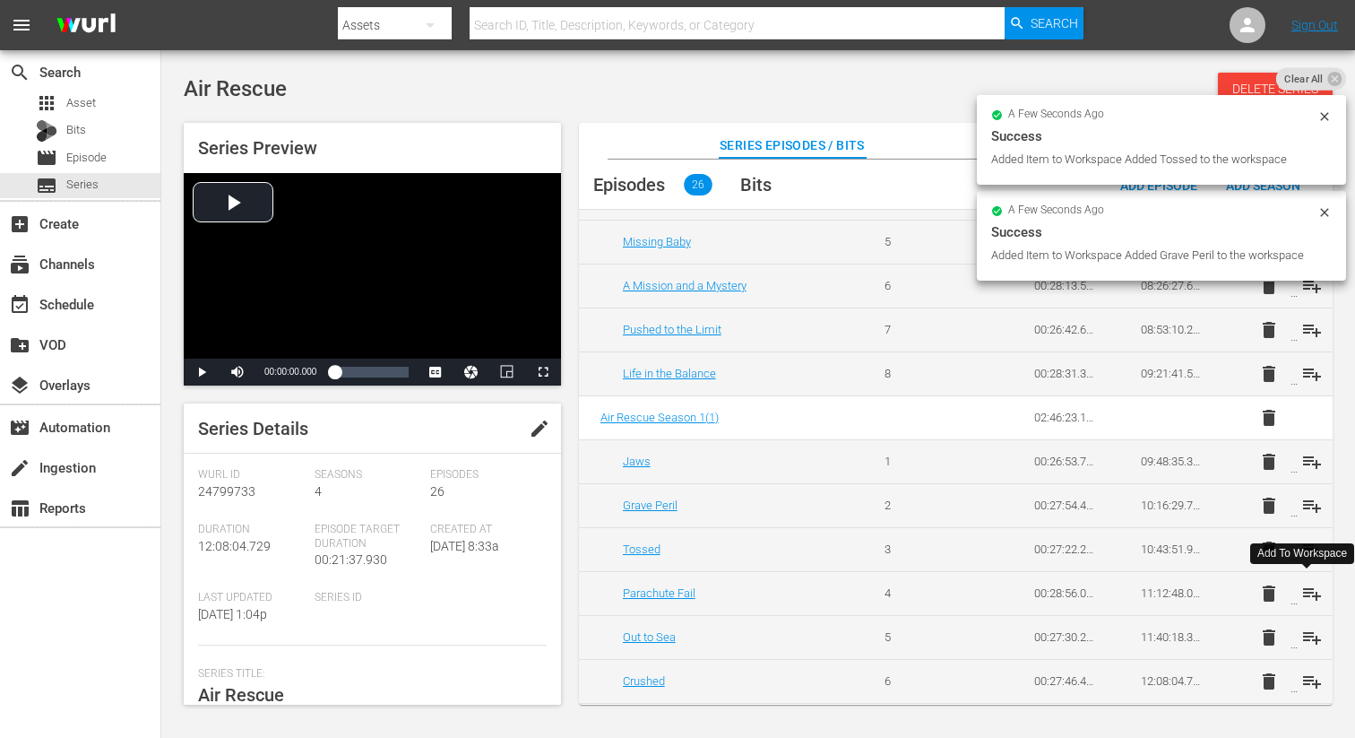
click at [1305, 591] on span "playlist_add" at bounding box center [1312, 594] width 22 height 22
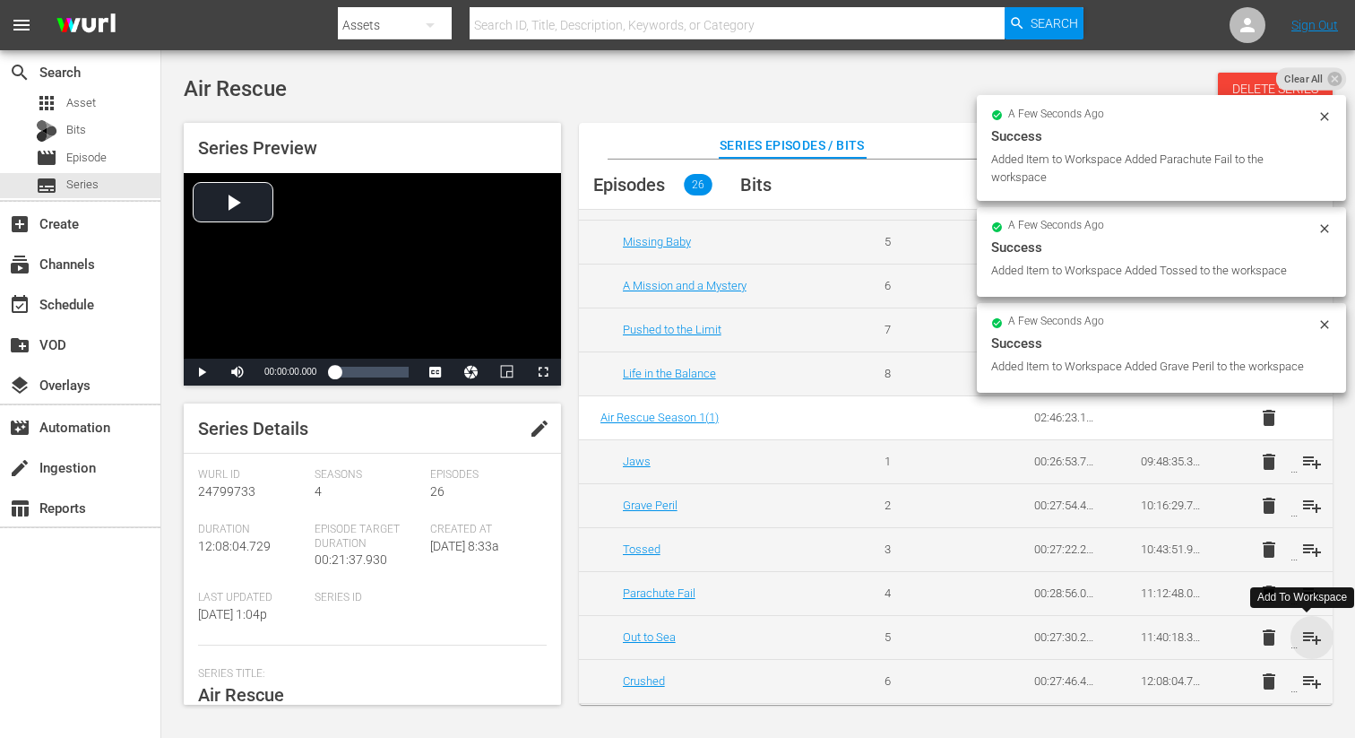
click at [1308, 635] on span "playlist_add" at bounding box center [1312, 637] width 22 height 22
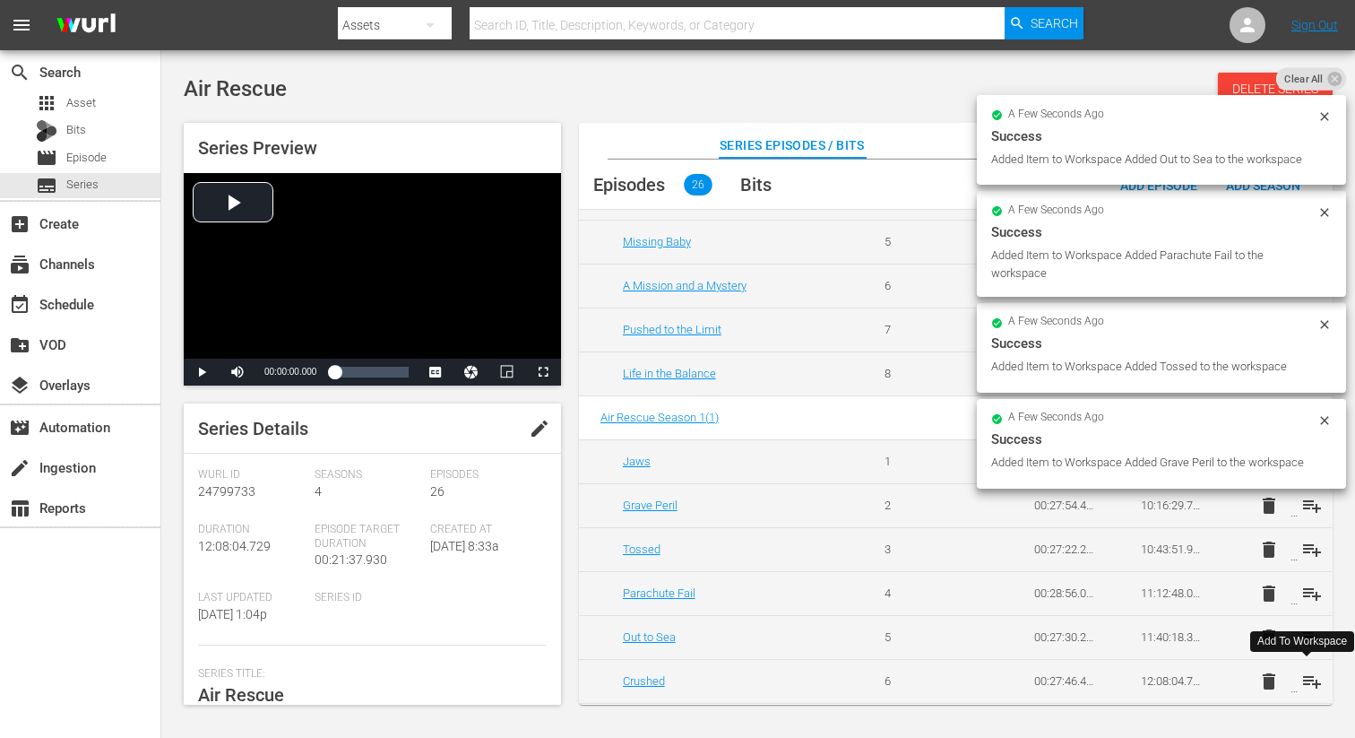
click at [1307, 681] on span "playlist_add" at bounding box center [1312, 681] width 22 height 22
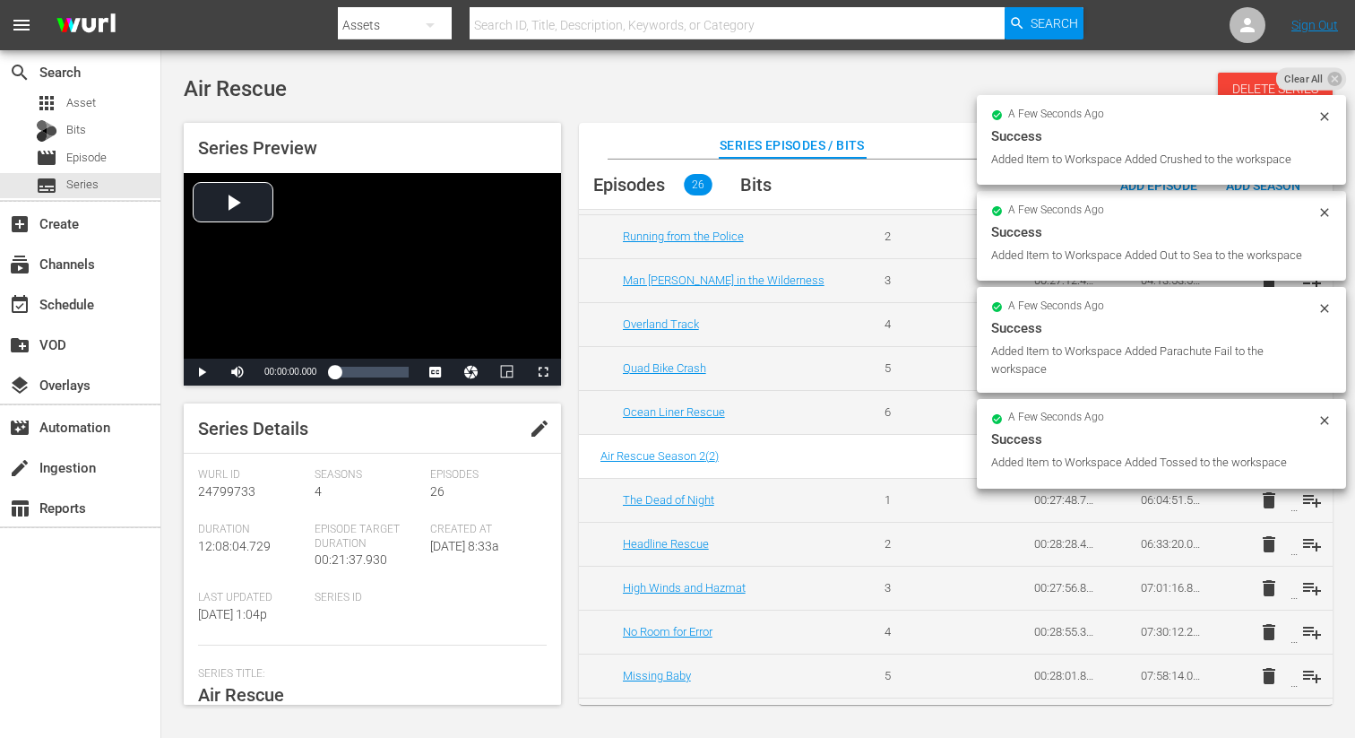
scroll to position [0, 0]
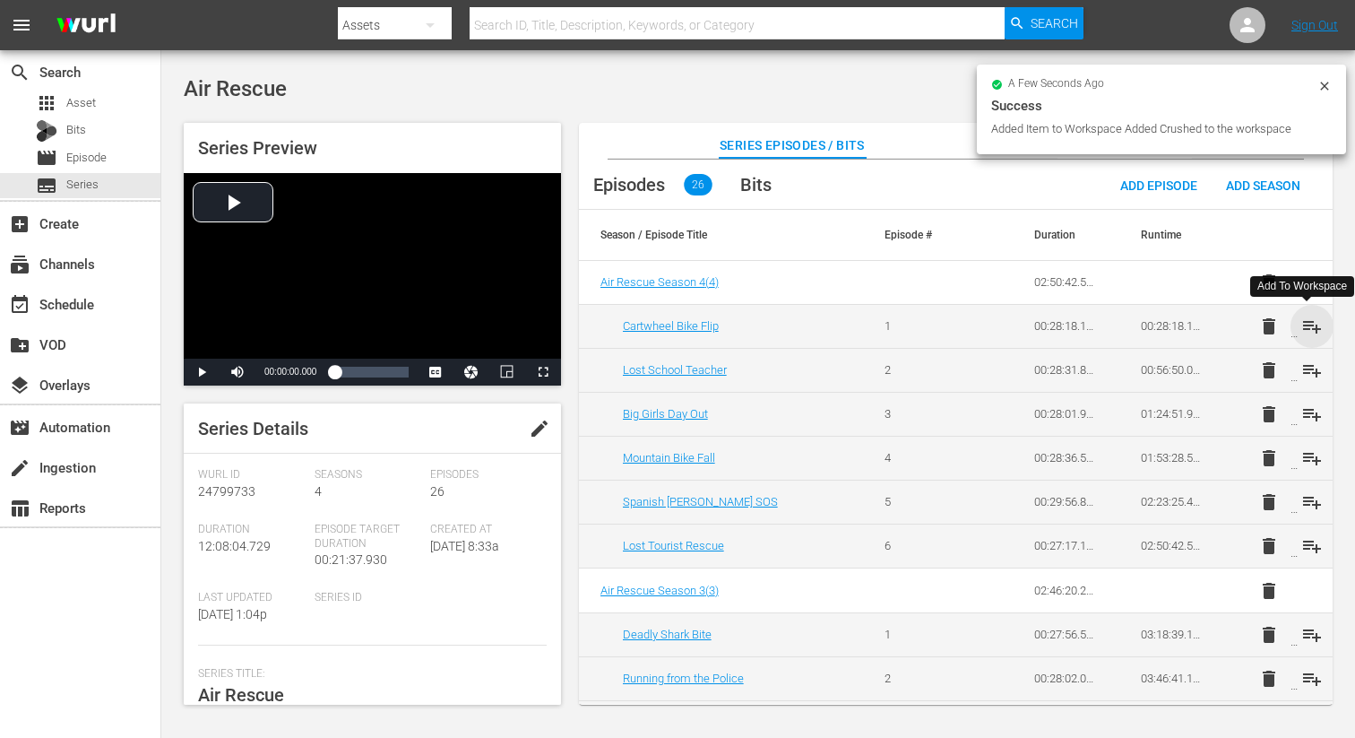
click at [1312, 332] on span "playlist_add" at bounding box center [1312, 326] width 22 height 22
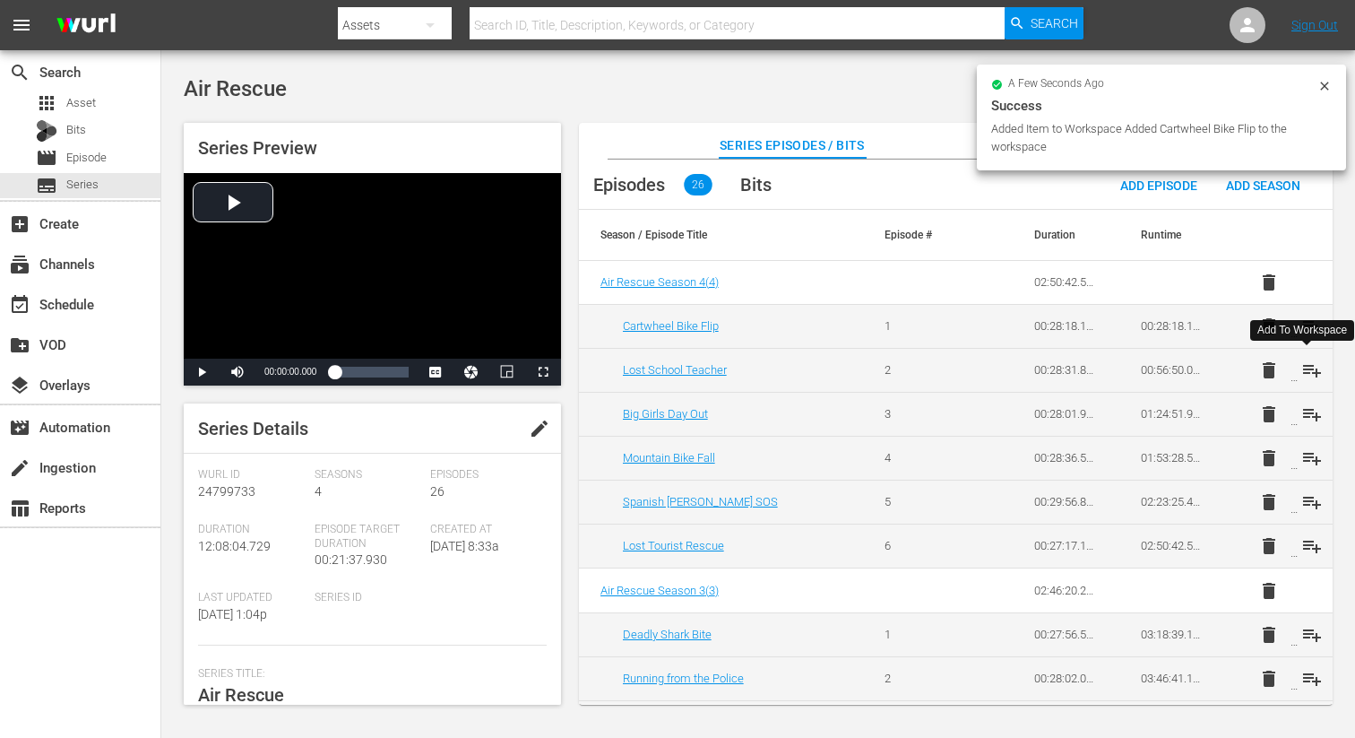
click at [1305, 370] on span "playlist_add" at bounding box center [1312, 370] width 22 height 22
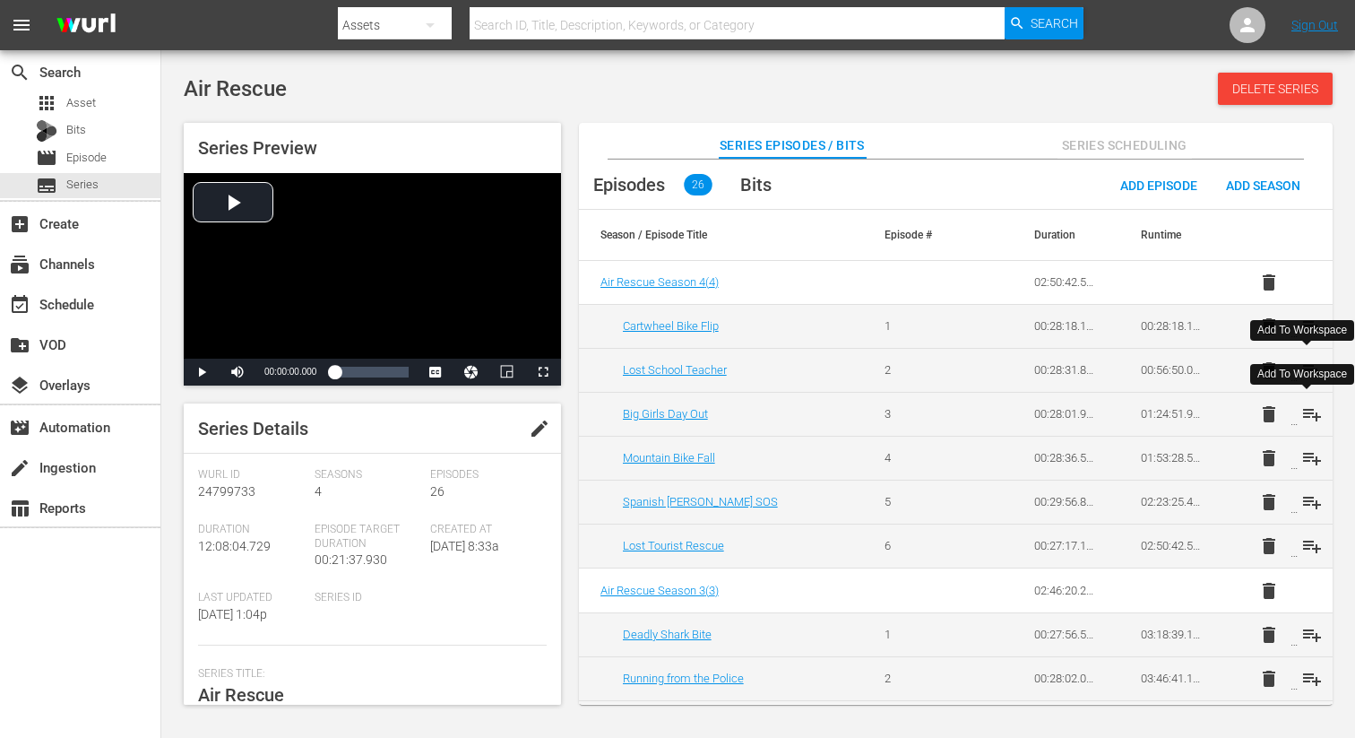
click at [1311, 414] on span "playlist_add" at bounding box center [1312, 414] width 22 height 22
click at [1305, 447] on span "playlist_add" at bounding box center [1312, 458] width 22 height 22
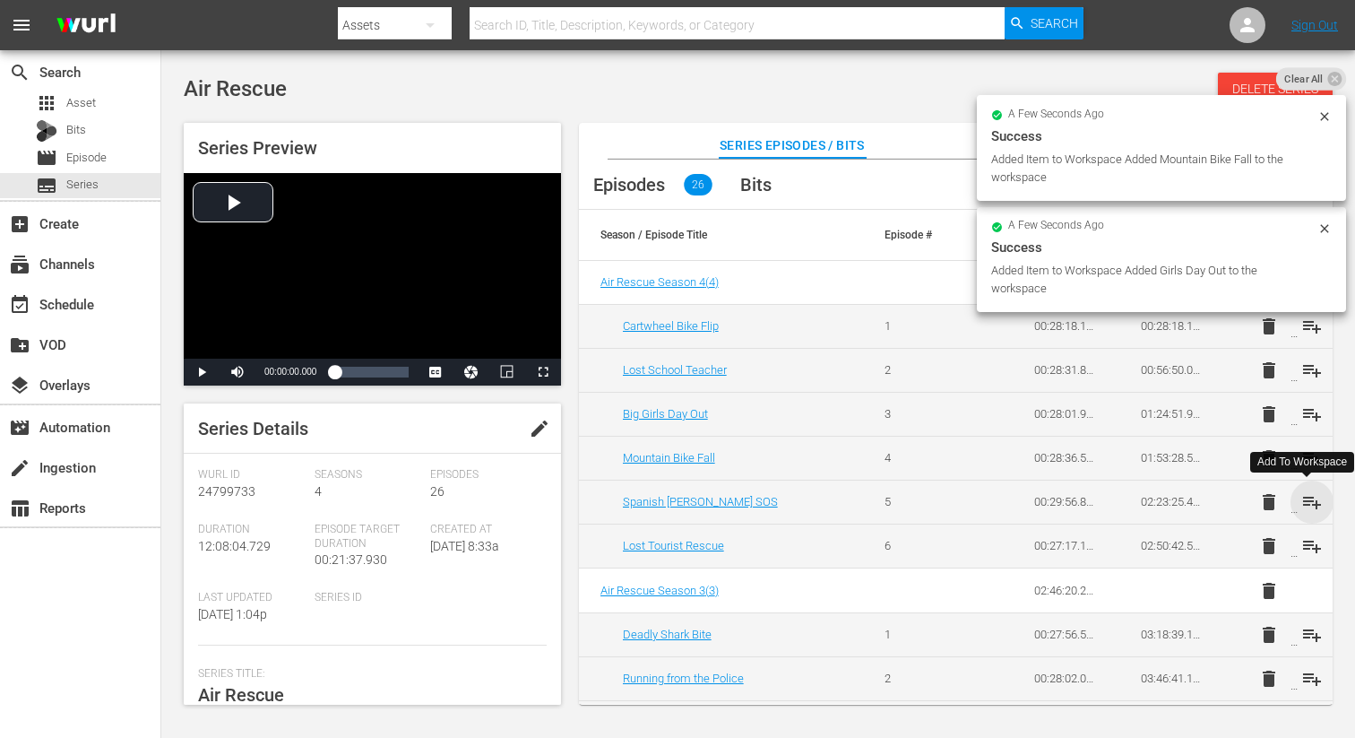
click at [1310, 495] on span "playlist_add" at bounding box center [1312, 502] width 22 height 22
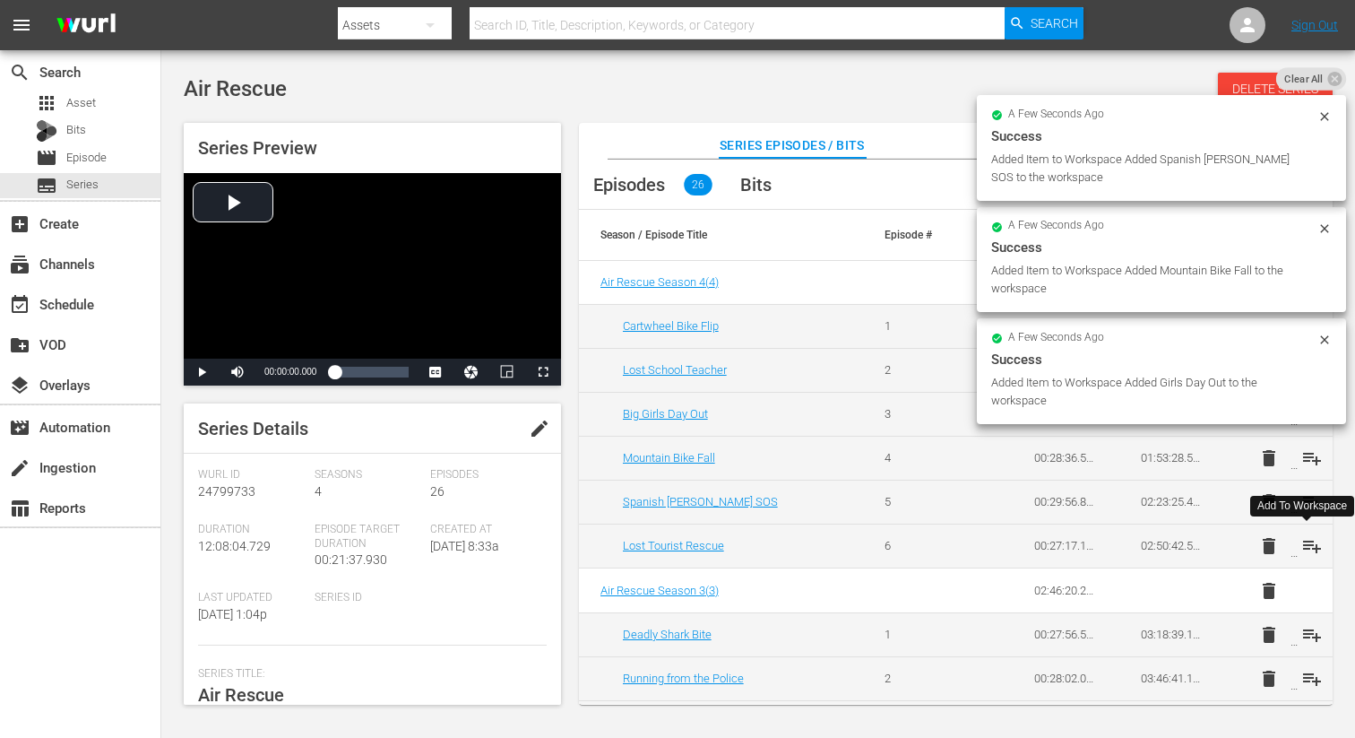
click at [1309, 547] on span "playlist_add" at bounding box center [1312, 546] width 22 height 22
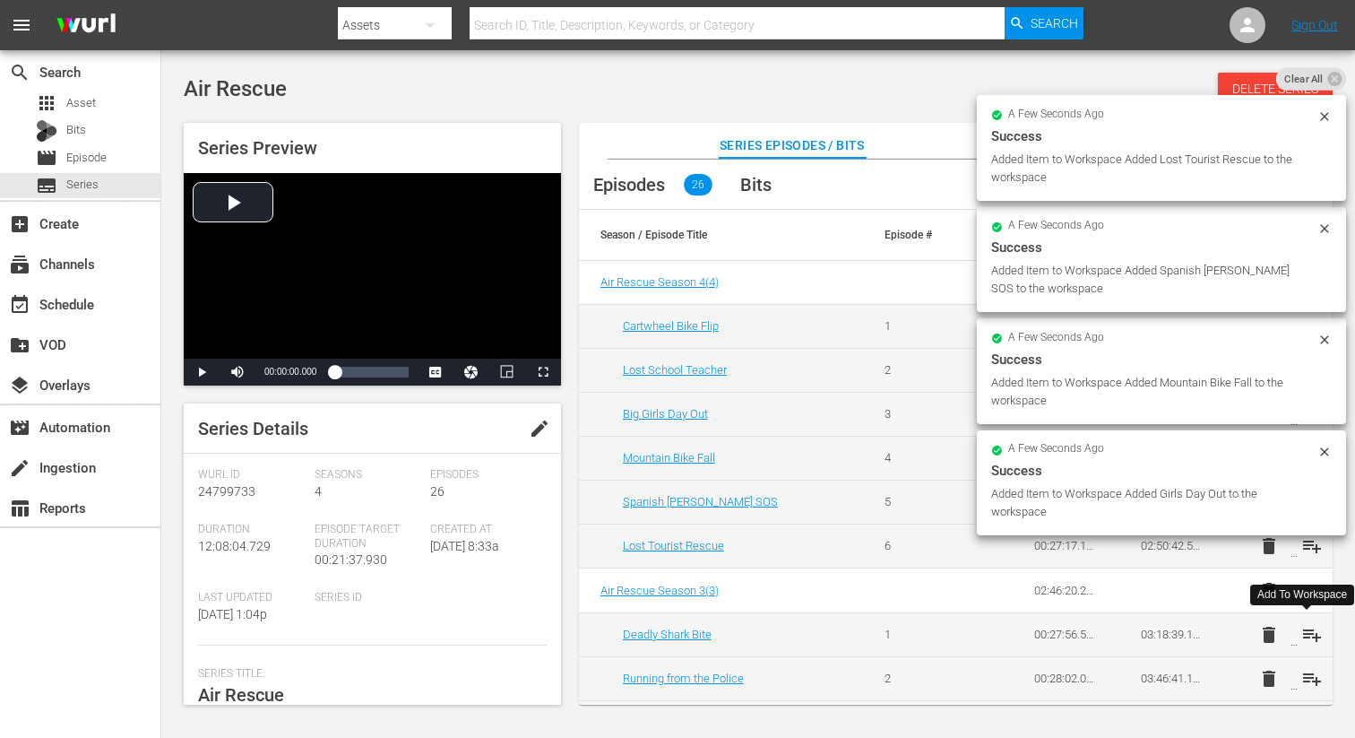
click at [1307, 631] on span "playlist_add" at bounding box center [1312, 635] width 22 height 22
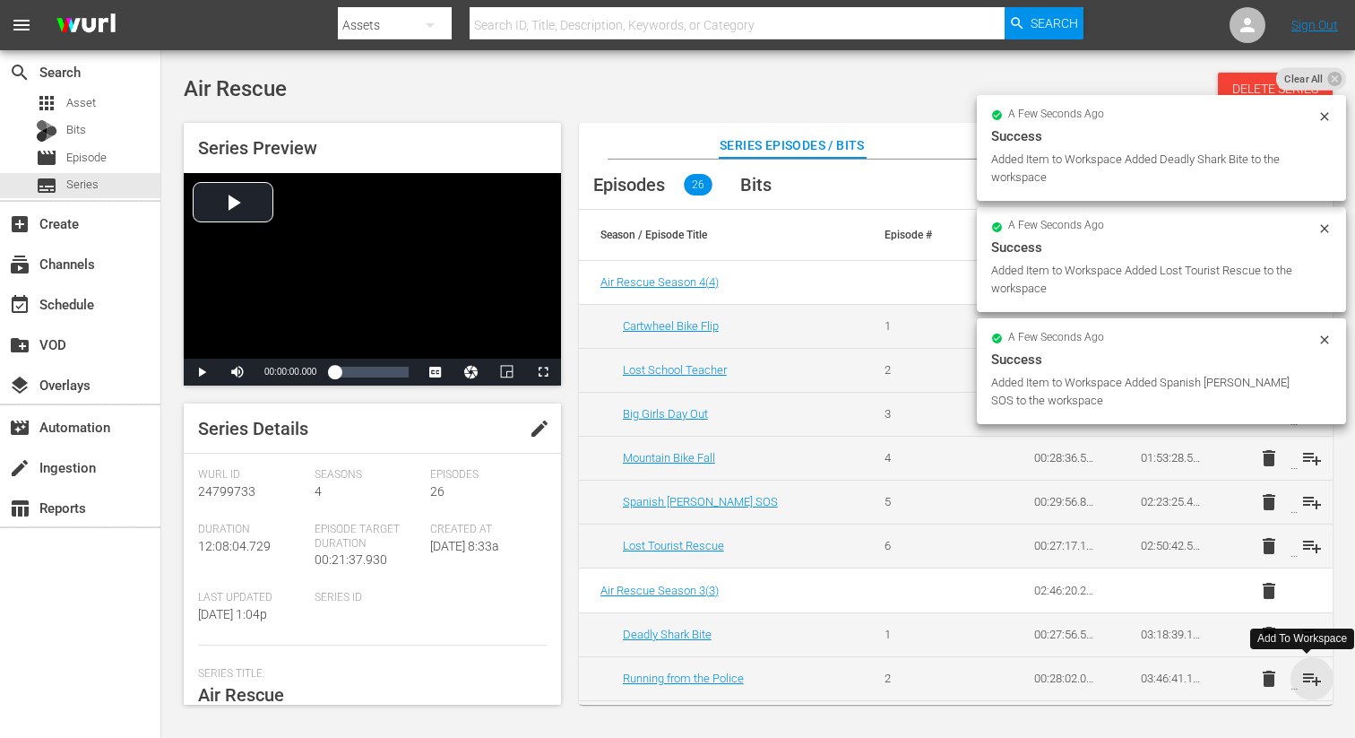
click at [1307, 677] on span "playlist_add" at bounding box center [1312, 679] width 22 height 22
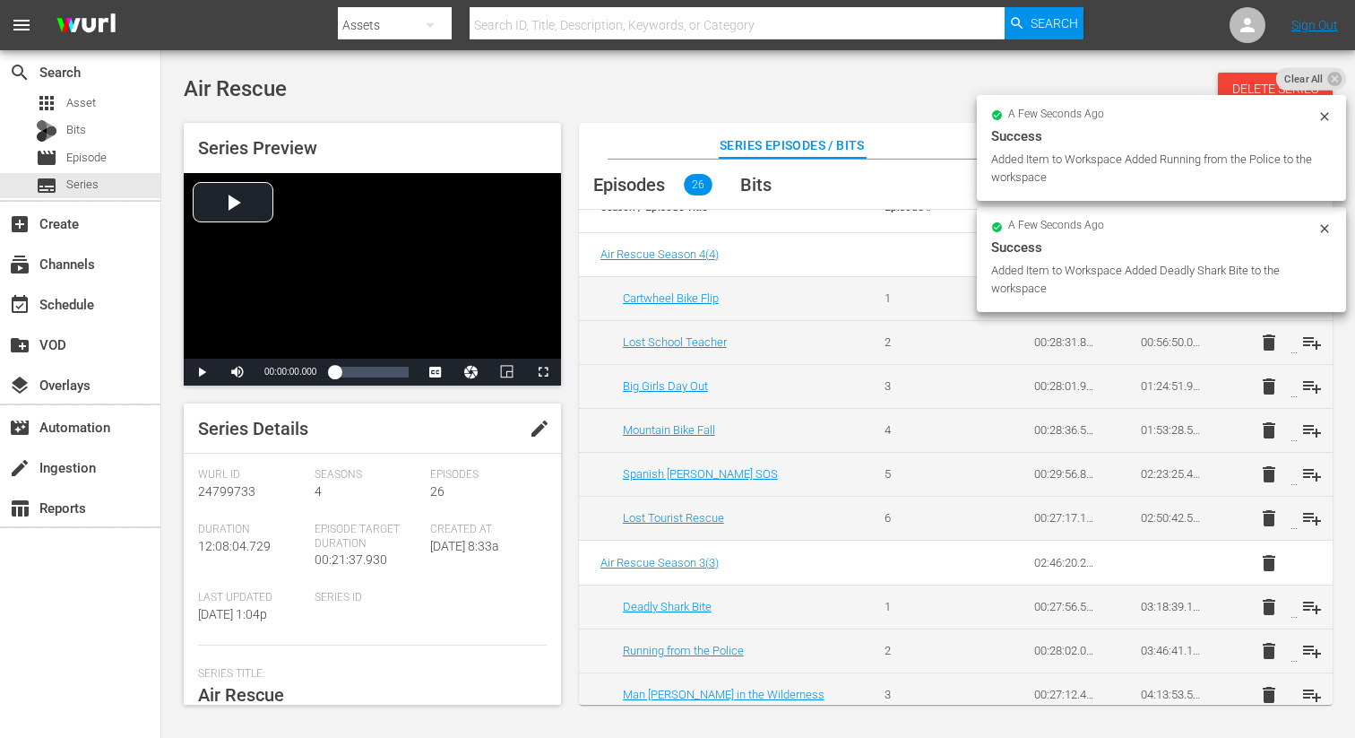
scroll to position [34, 0]
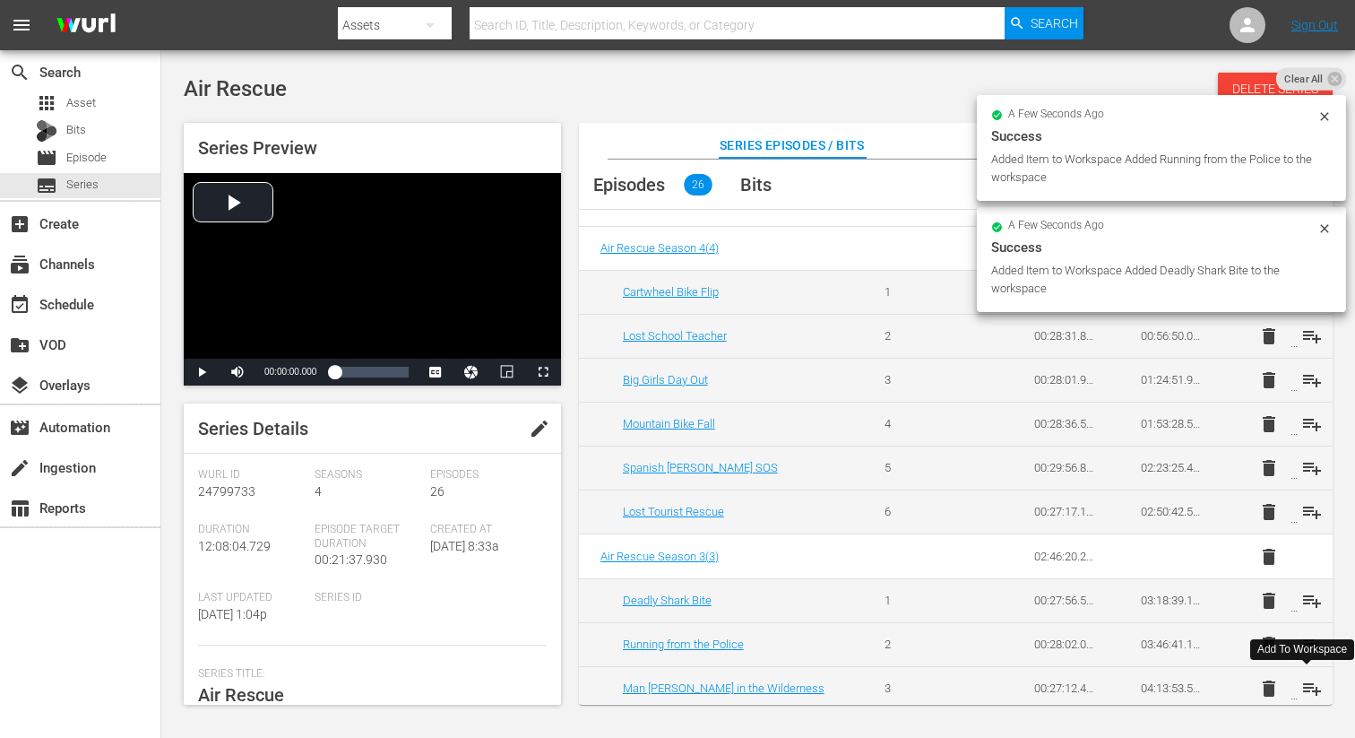
click at [1306, 682] on span "playlist_add" at bounding box center [1312, 689] width 22 height 22
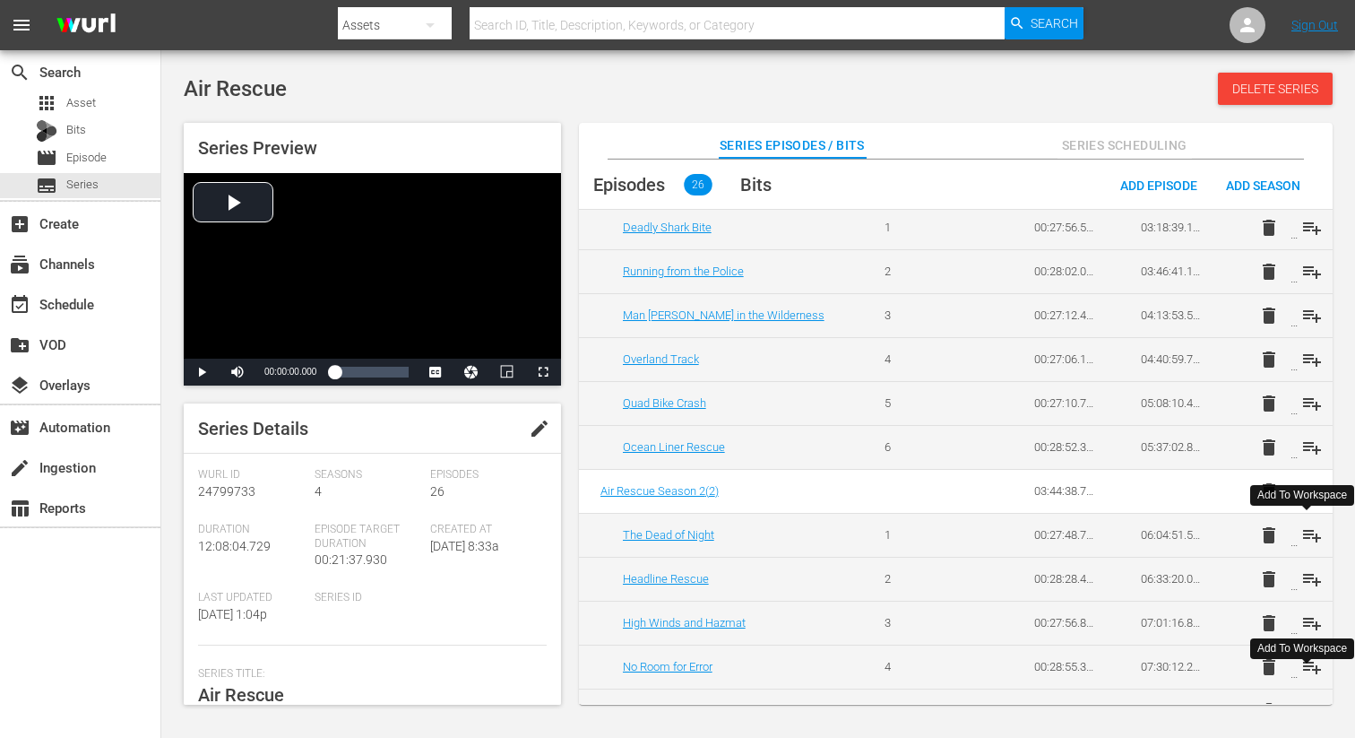
scroll to position [413, 0]
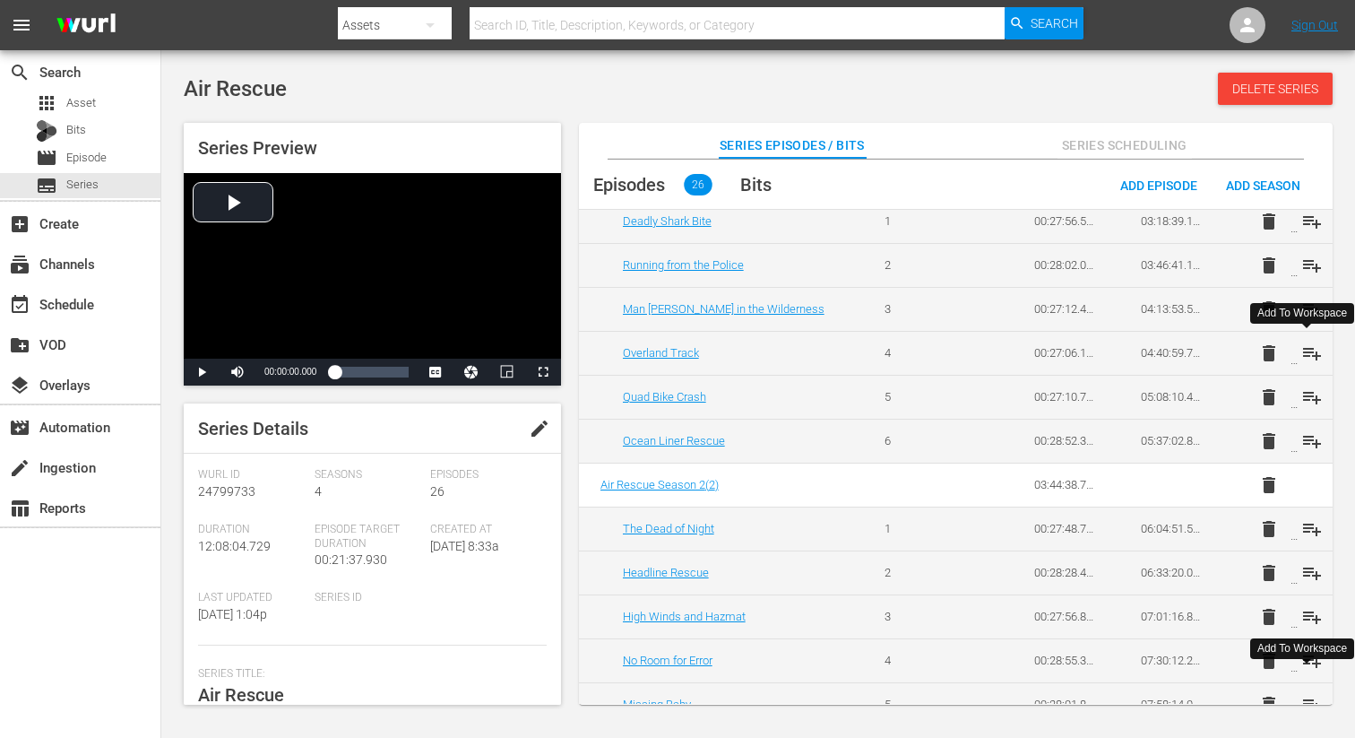
click at [1311, 353] on span "playlist_add" at bounding box center [1312, 353] width 22 height 22
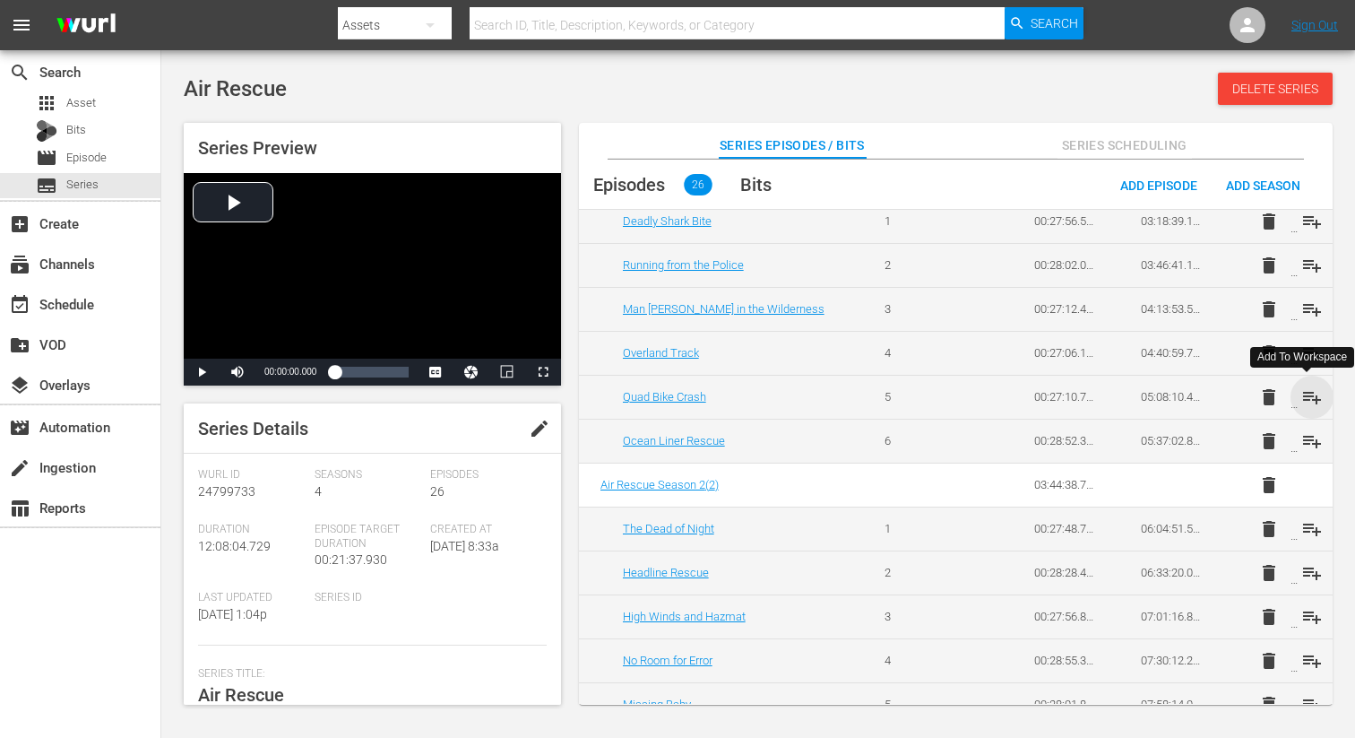
drag, startPoint x: 1310, startPoint y: 399, endPoint x: 1308, endPoint y: 409, distance: 10.0
click at [1310, 399] on span "playlist_add" at bounding box center [1312, 397] width 22 height 22
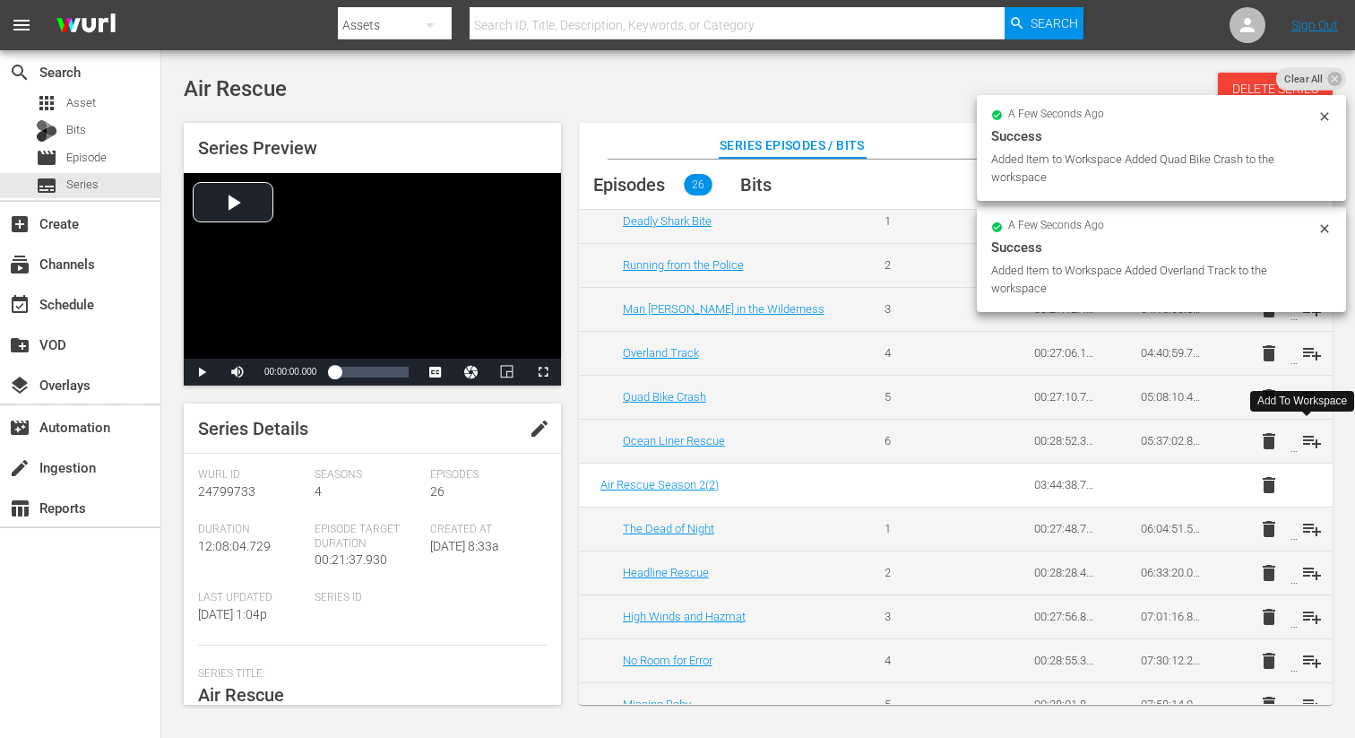
click at [1305, 434] on span "playlist_add" at bounding box center [1312, 441] width 22 height 22
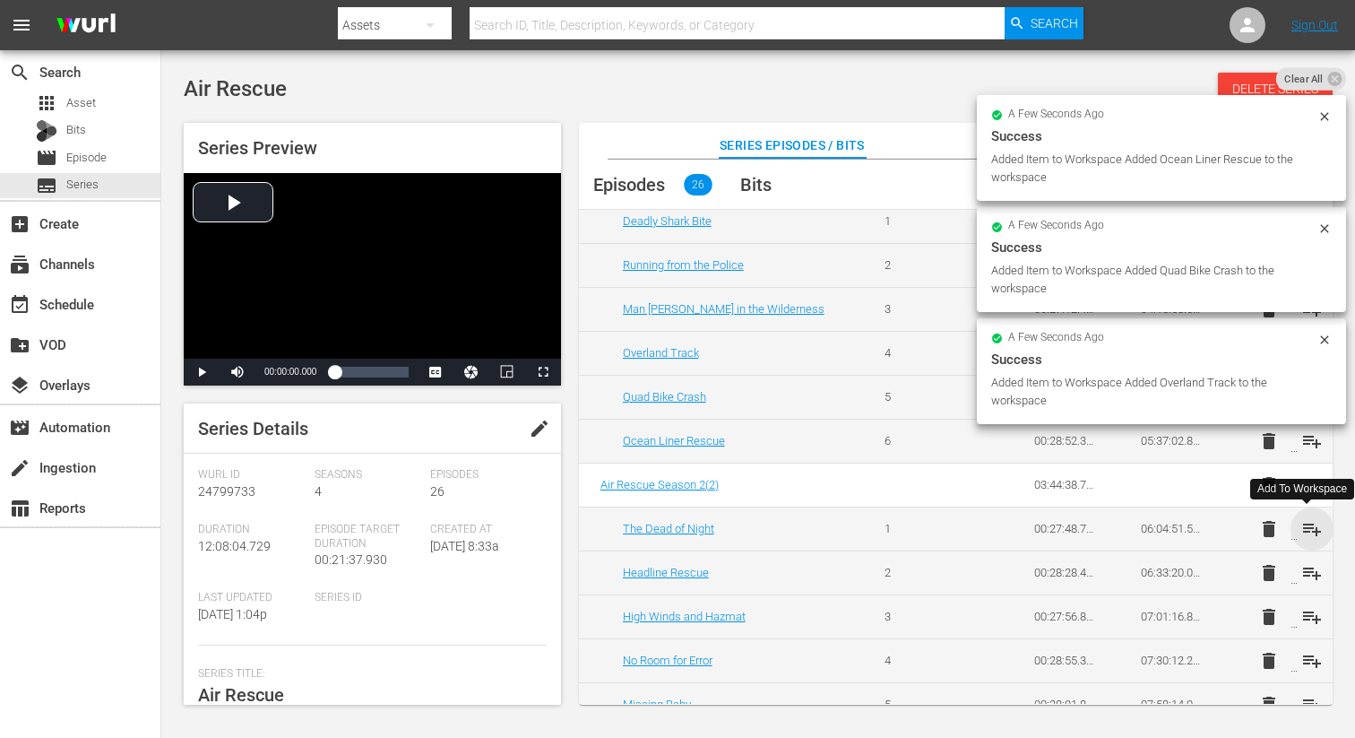
click at [1310, 528] on span "playlist_add" at bounding box center [1312, 529] width 22 height 22
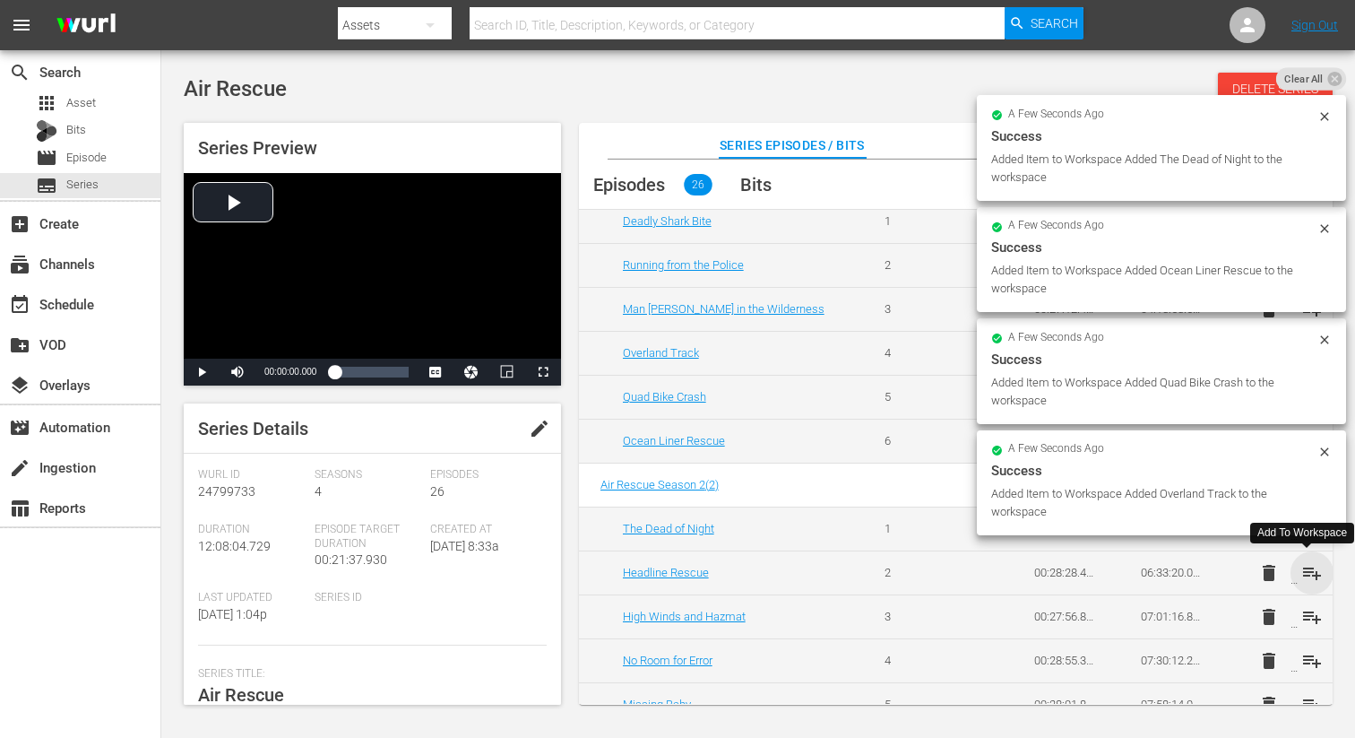
click at [1308, 569] on span "playlist_add" at bounding box center [1312, 573] width 22 height 22
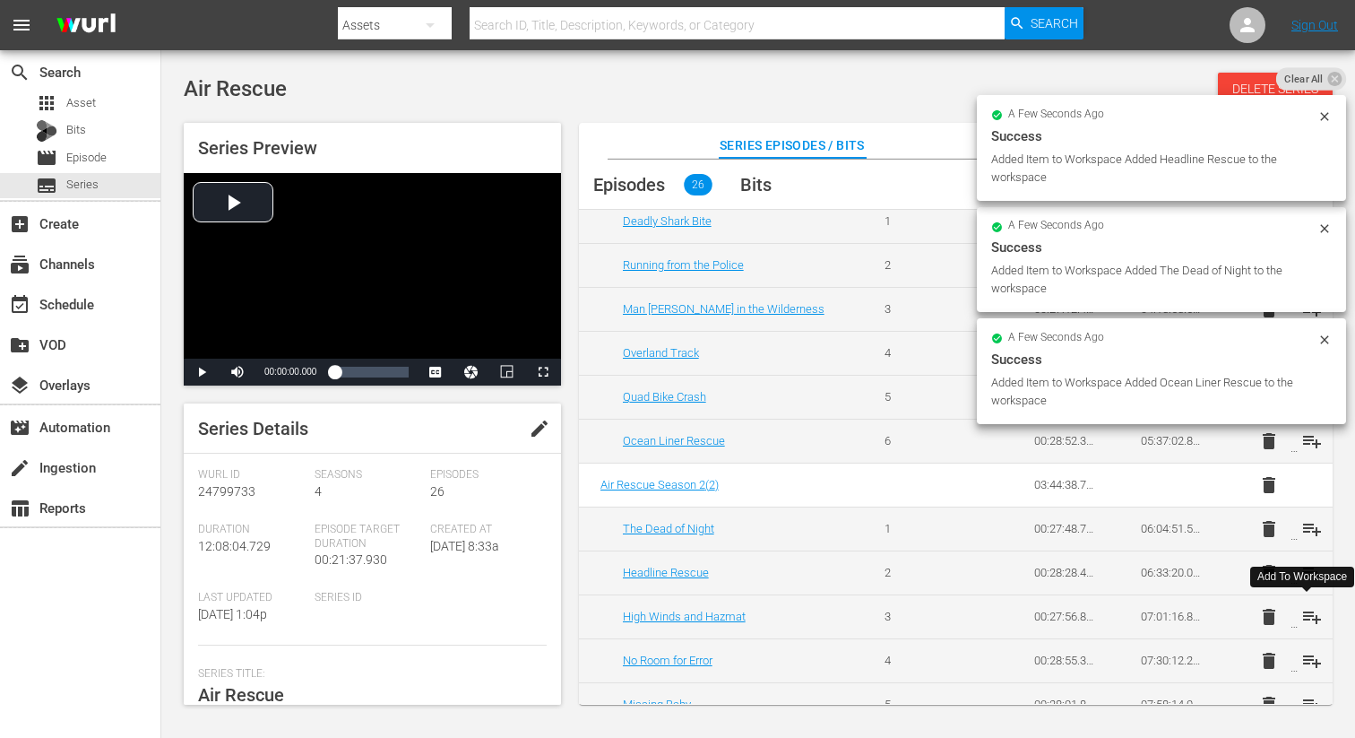
click at [1311, 617] on span "playlist_add" at bounding box center [1312, 617] width 22 height 22
click at [1307, 659] on span "playlist_add" at bounding box center [1312, 661] width 22 height 22
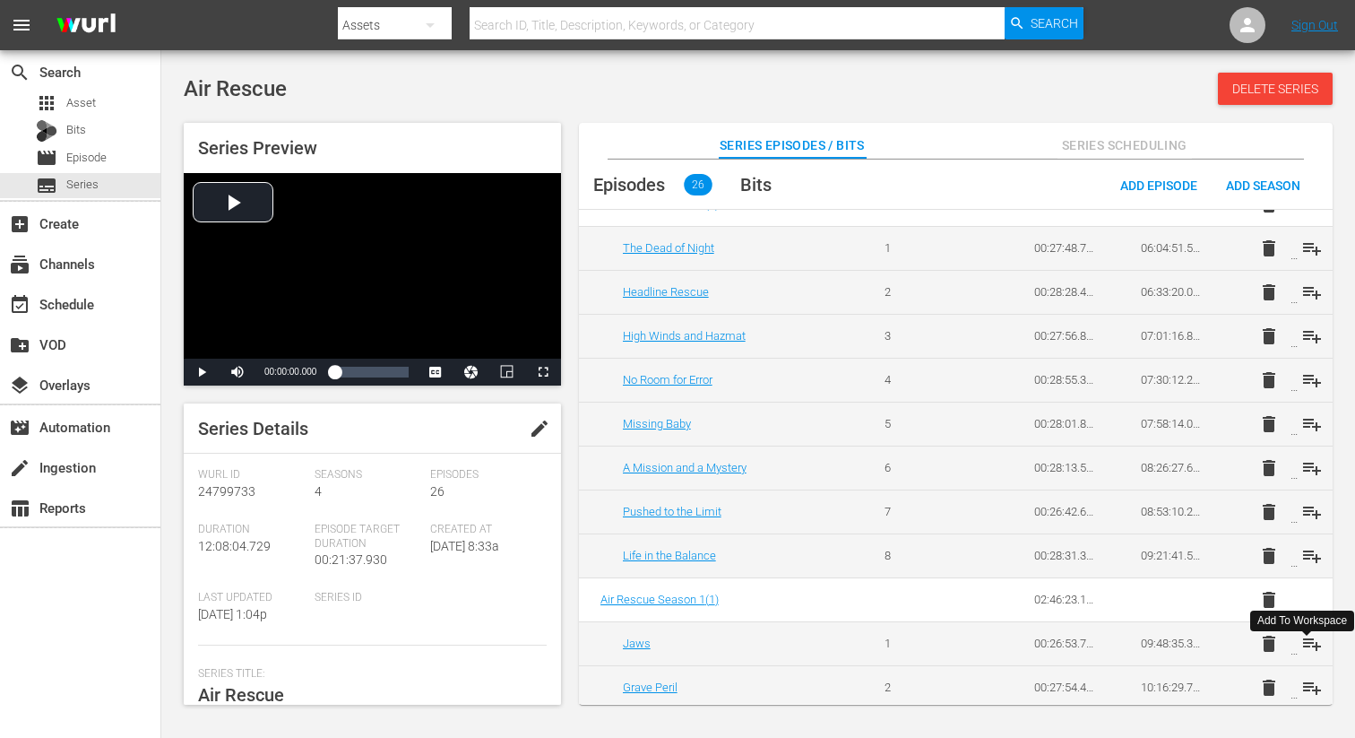
scroll to position [718, 0]
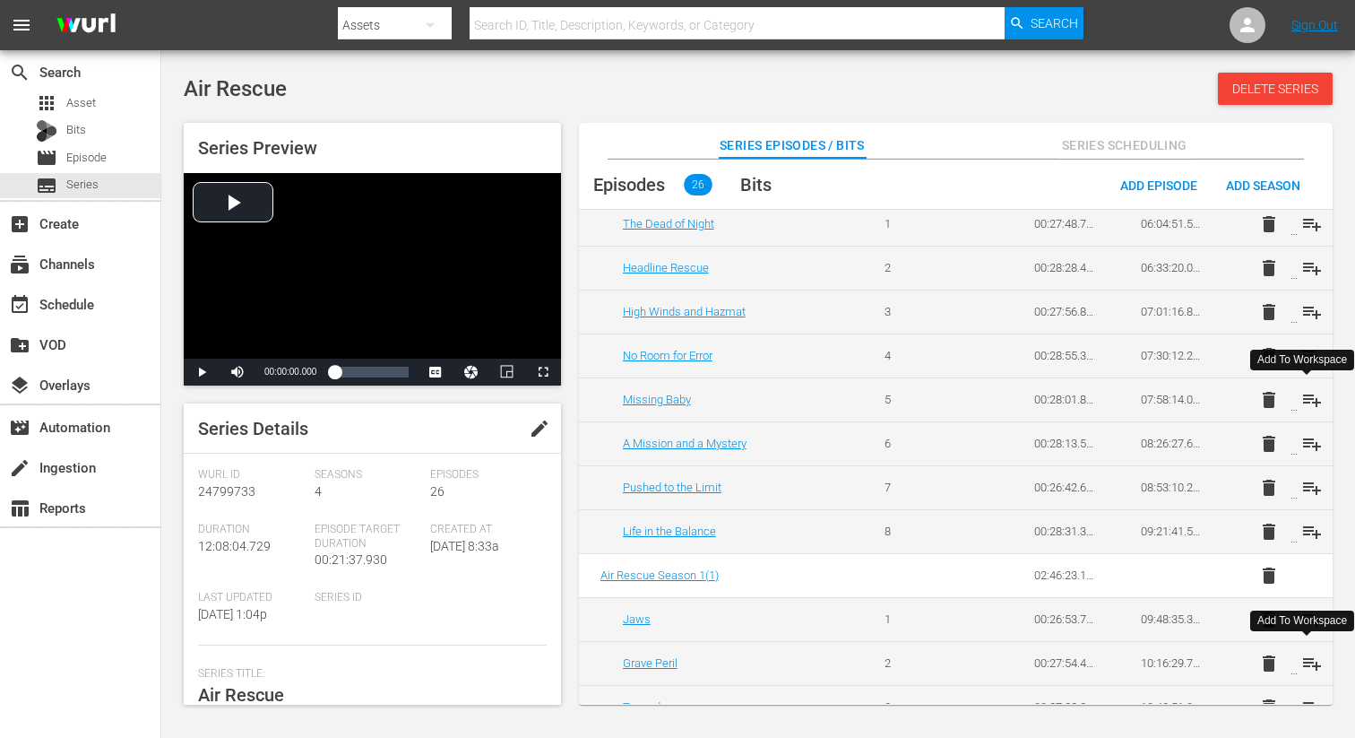
click at [1306, 397] on span "playlist_add" at bounding box center [1312, 400] width 22 height 22
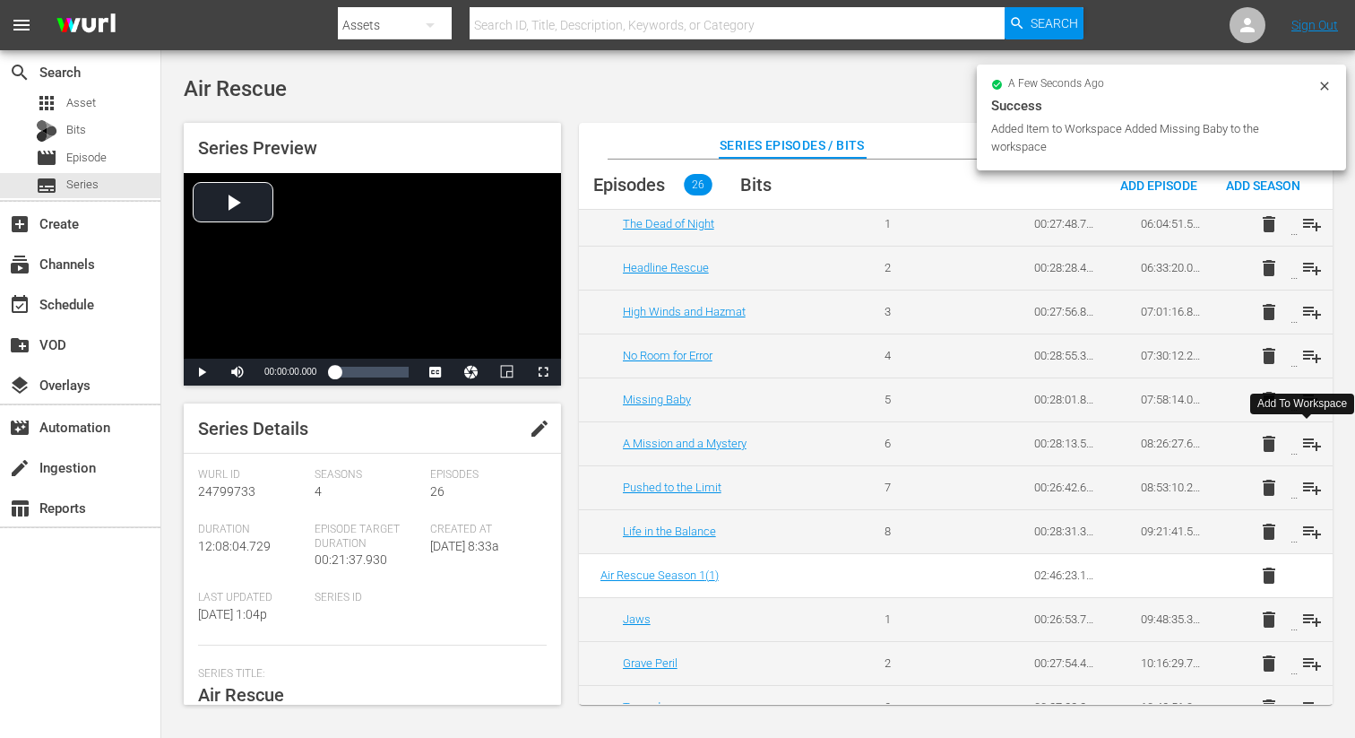
click at [1304, 440] on span "playlist_add" at bounding box center [1312, 444] width 22 height 22
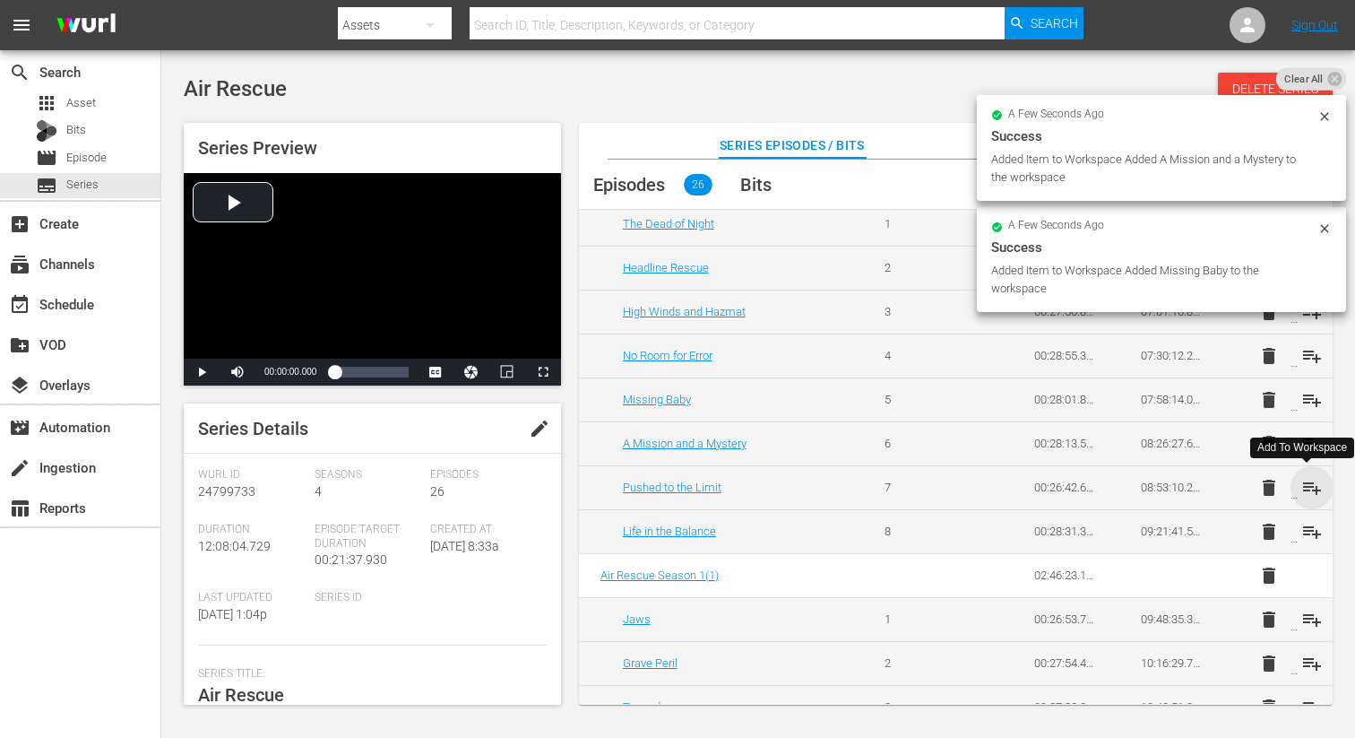
click at [1307, 486] on span "playlist_add" at bounding box center [1312, 488] width 22 height 22
click at [1306, 533] on span "playlist_add" at bounding box center [1312, 532] width 22 height 22
click at [1304, 624] on span "playlist_add" at bounding box center [1312, 620] width 22 height 22
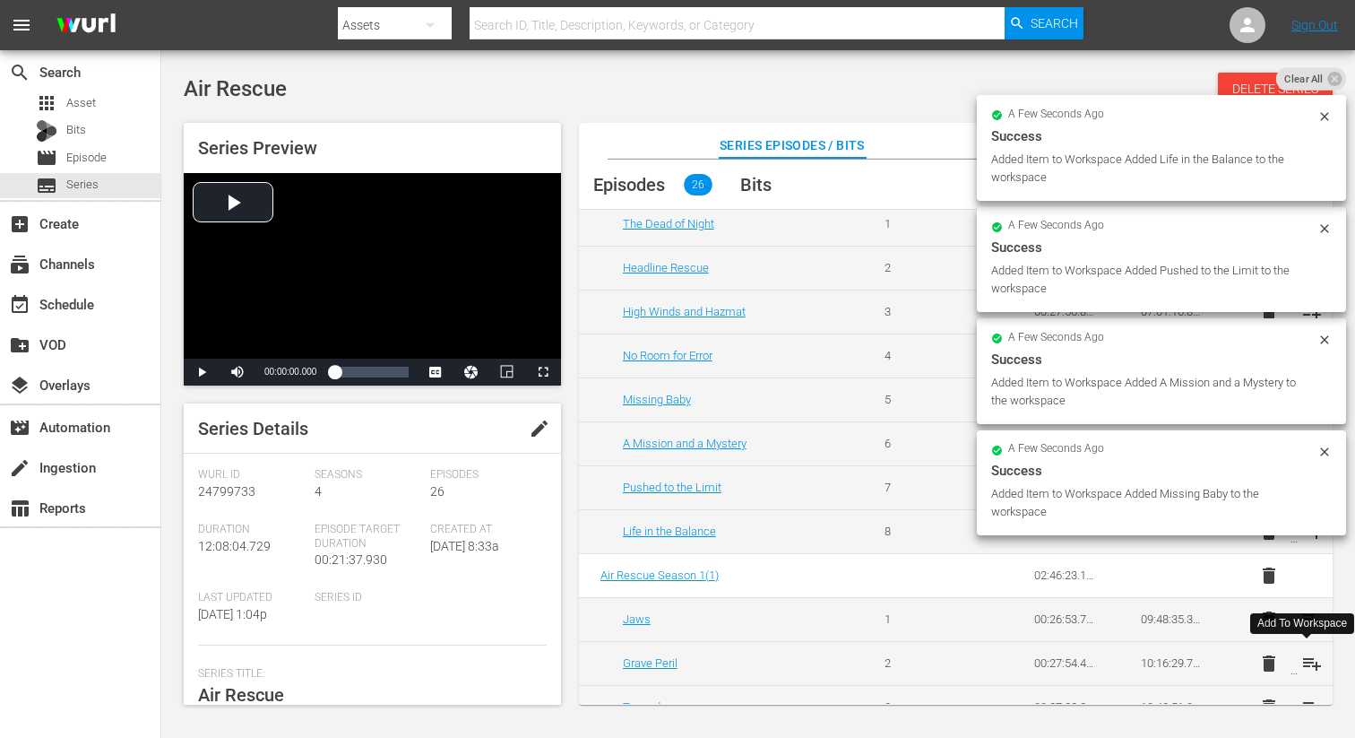
drag, startPoint x: 1309, startPoint y: 663, endPoint x: 1294, endPoint y: 656, distance: 16.8
click at [1308, 662] on span "playlist_add" at bounding box center [1312, 663] width 22 height 22
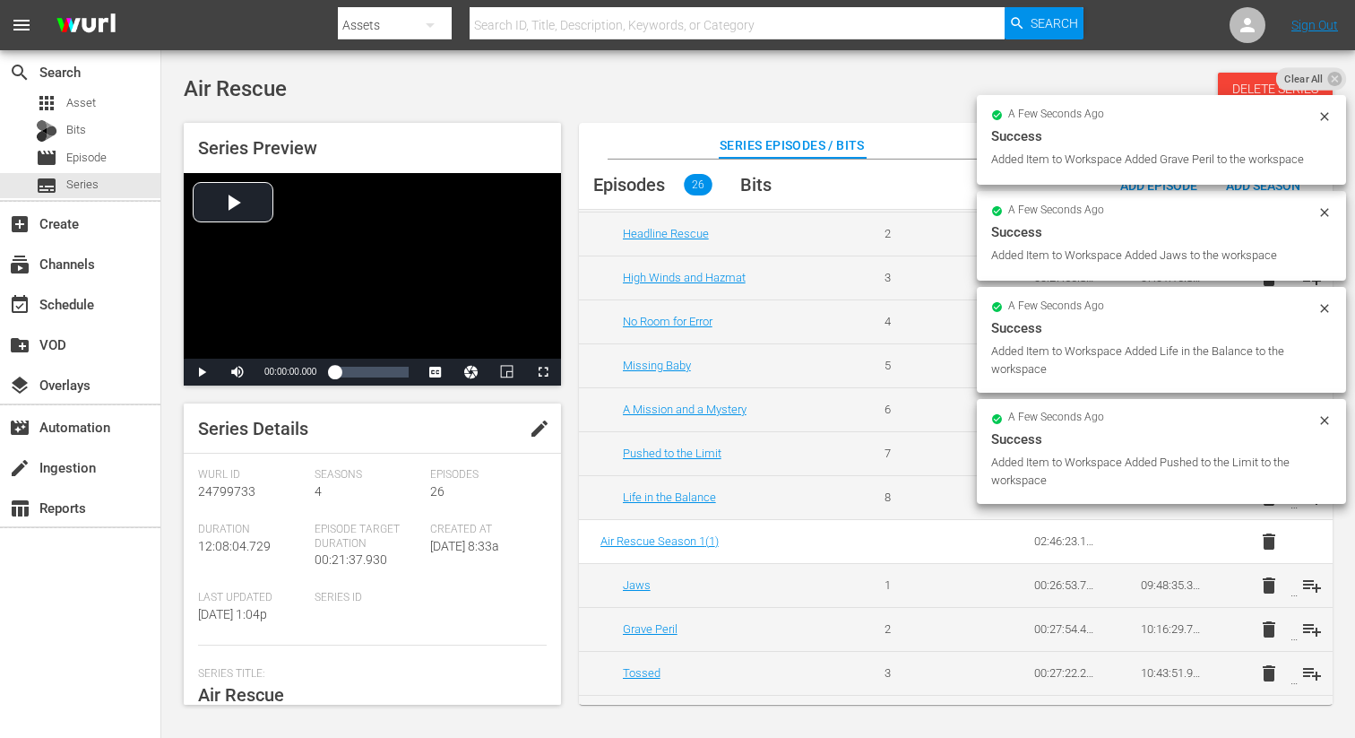
click at [1318, 681] on td "delete playlist_add" at bounding box center [1279, 673] width 107 height 44
click at [1311, 675] on span "playlist_add" at bounding box center [1312, 671] width 22 height 22
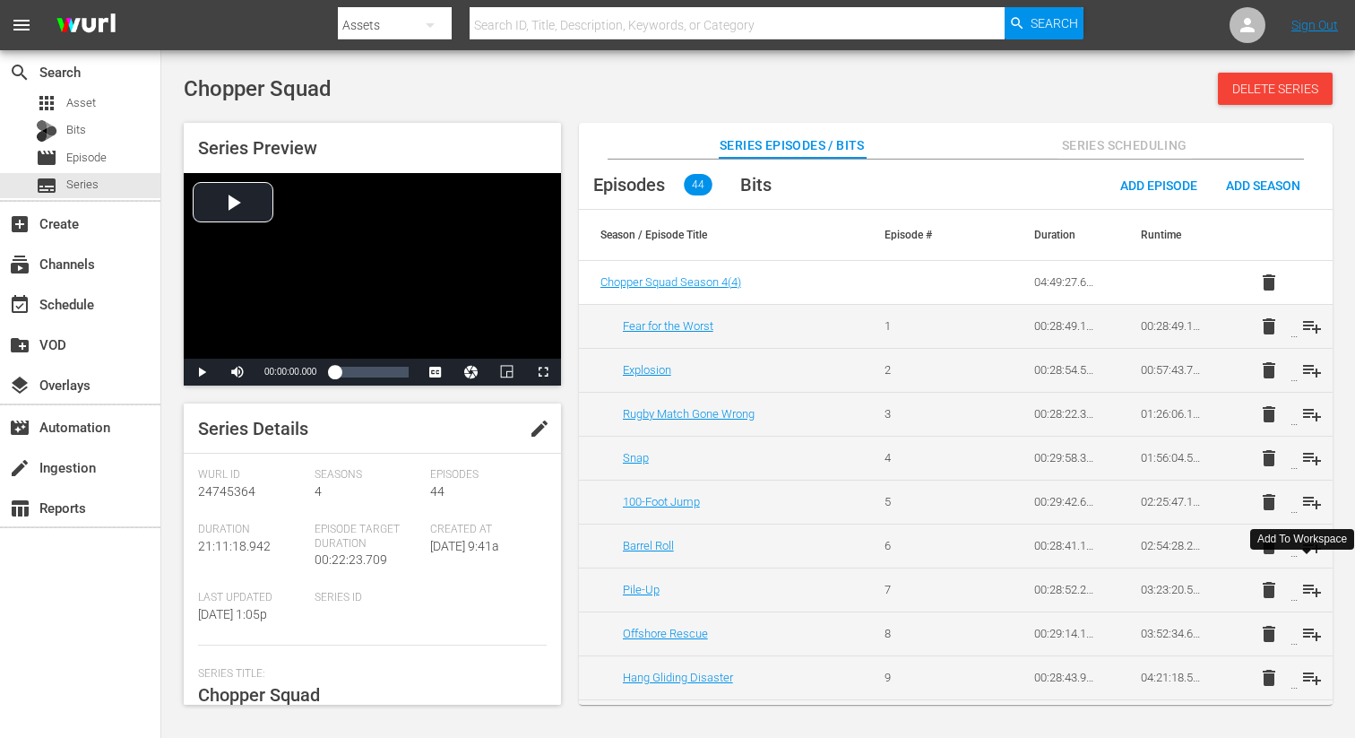
scroll to position [539, 0]
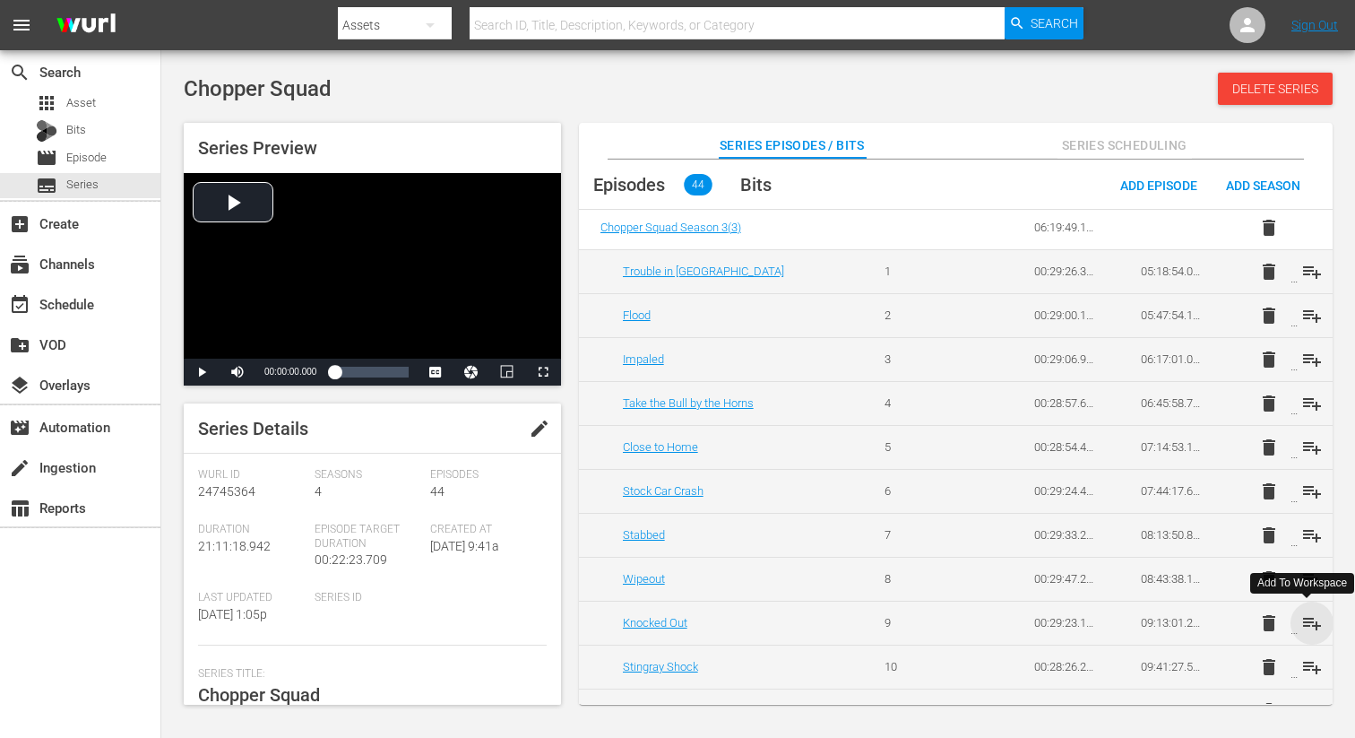
click at [1306, 622] on span "playlist_add" at bounding box center [1312, 623] width 22 height 22
click at [1308, 667] on span "playlist_add" at bounding box center [1312, 667] width 22 height 22
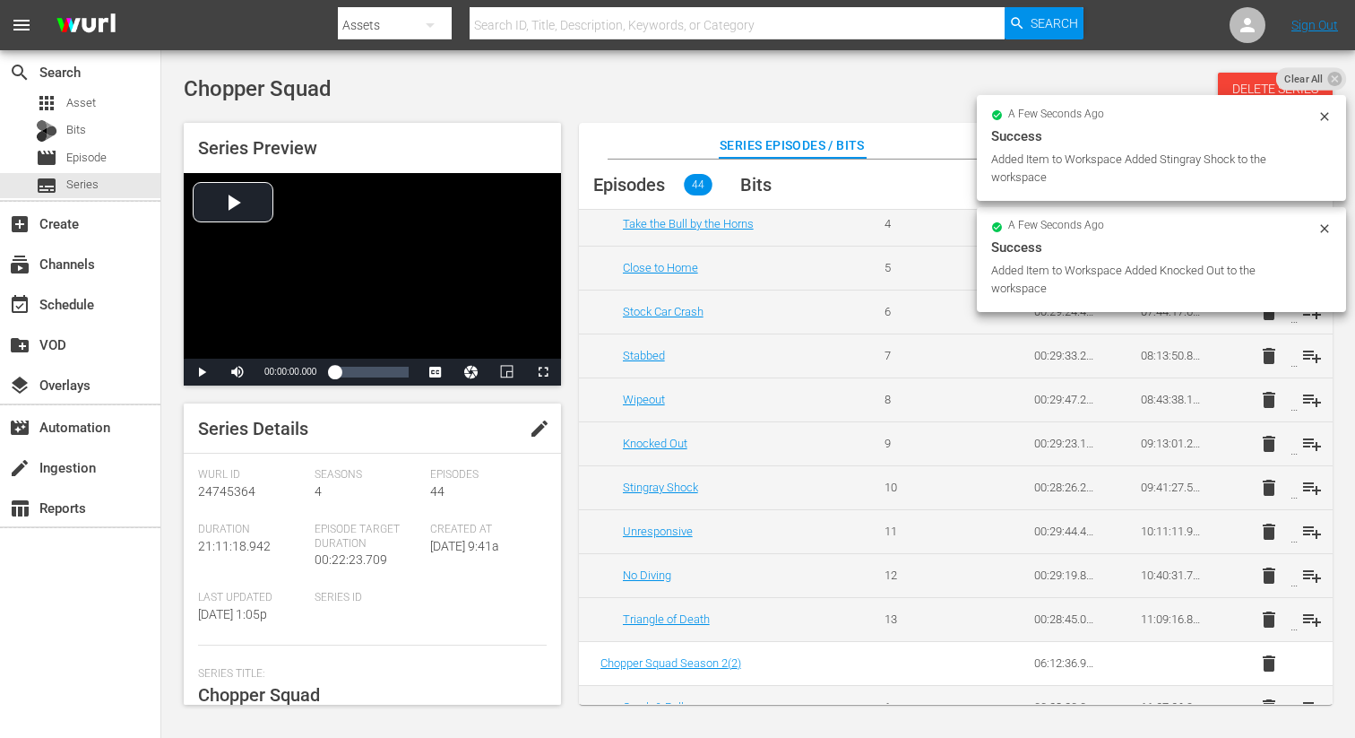
scroll to position [729, 0]
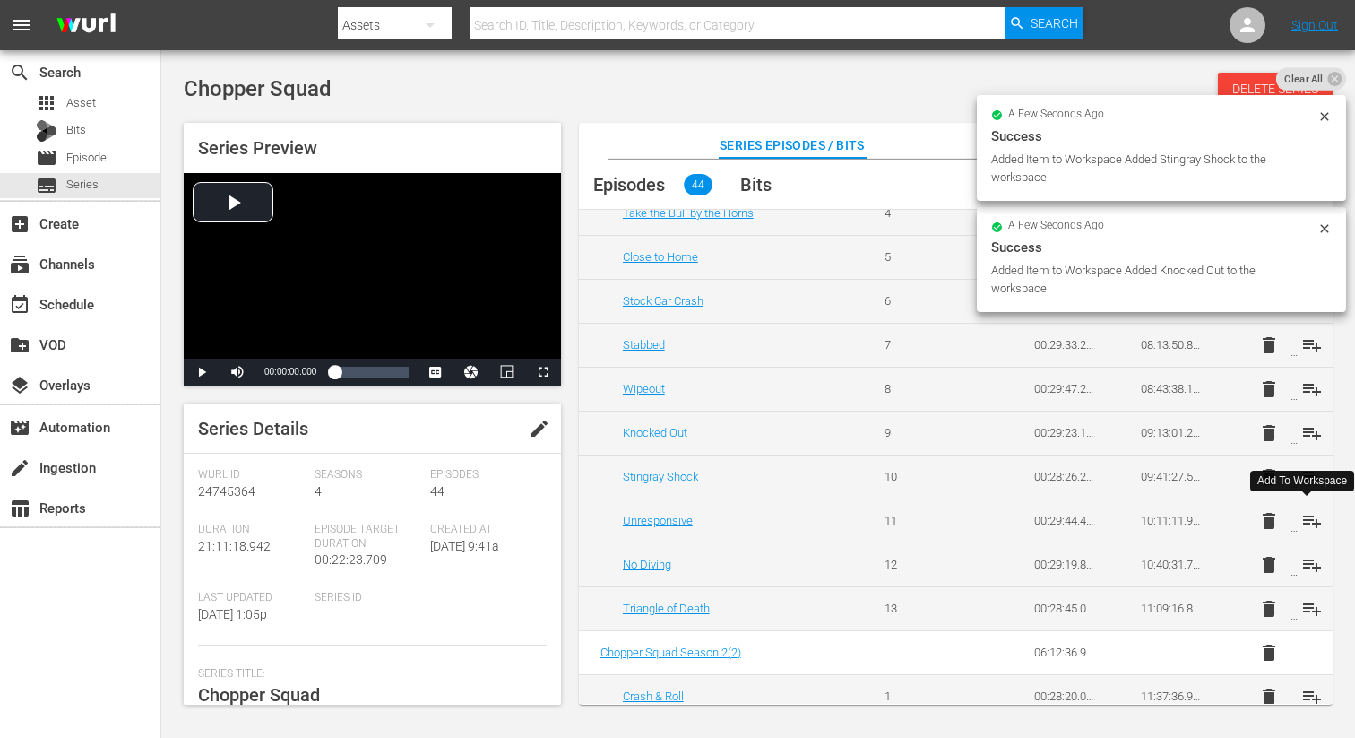
click at [1309, 513] on span "playlist_add" at bounding box center [1312, 521] width 22 height 22
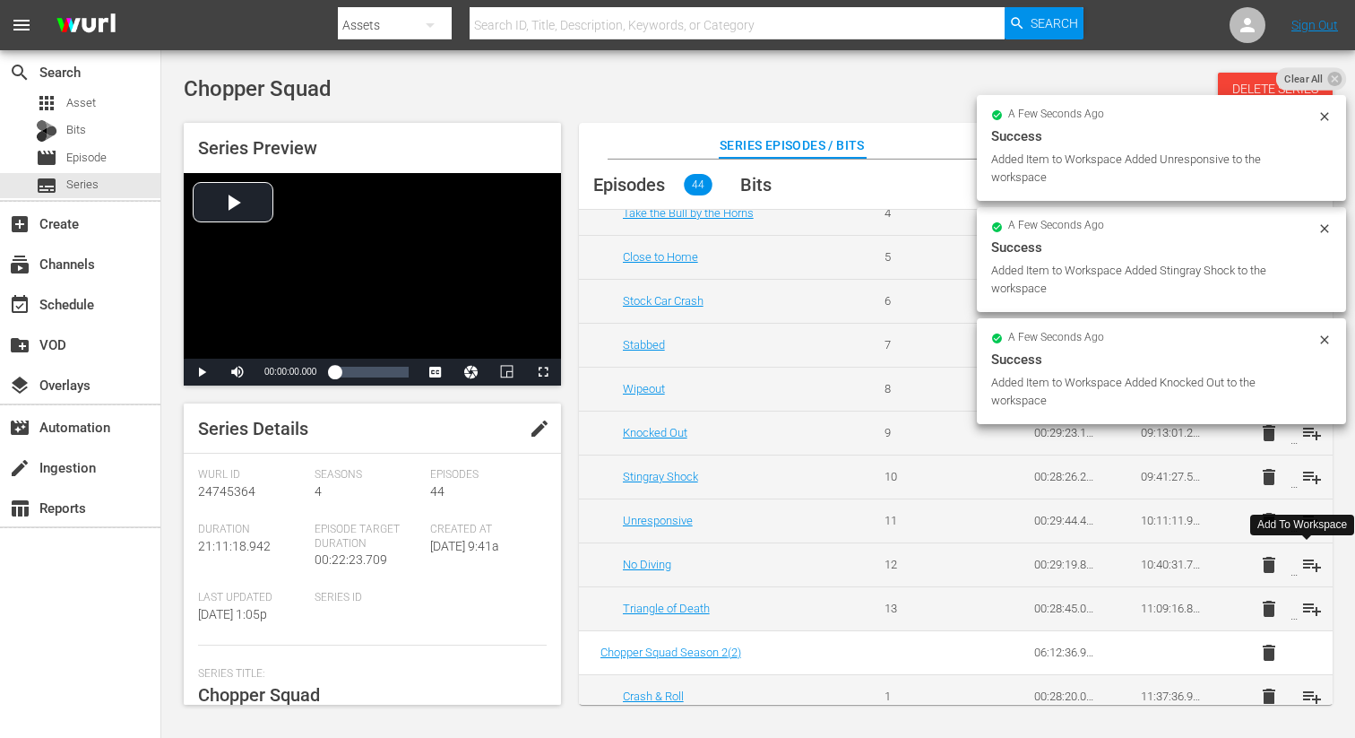
click at [1310, 559] on span "playlist_add" at bounding box center [1312, 565] width 22 height 22
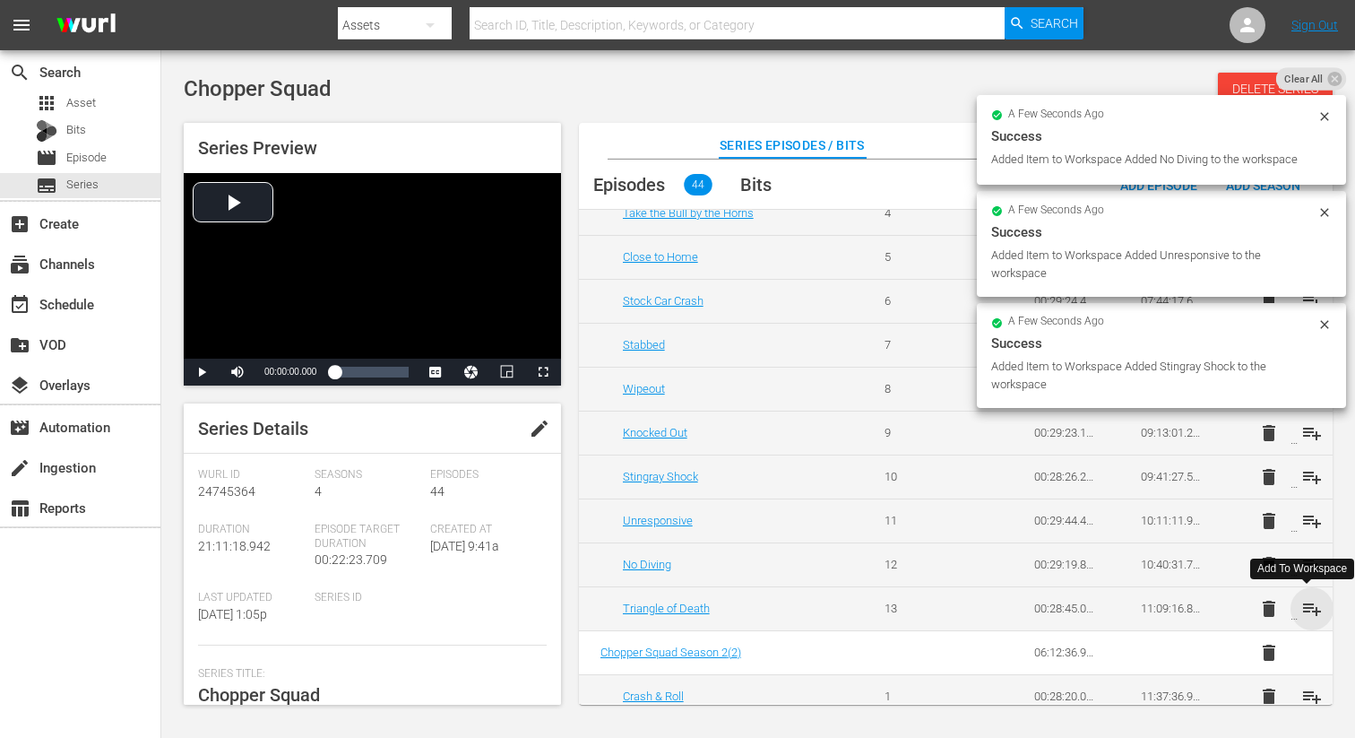
click at [1308, 602] on span "playlist_add" at bounding box center [1312, 609] width 22 height 22
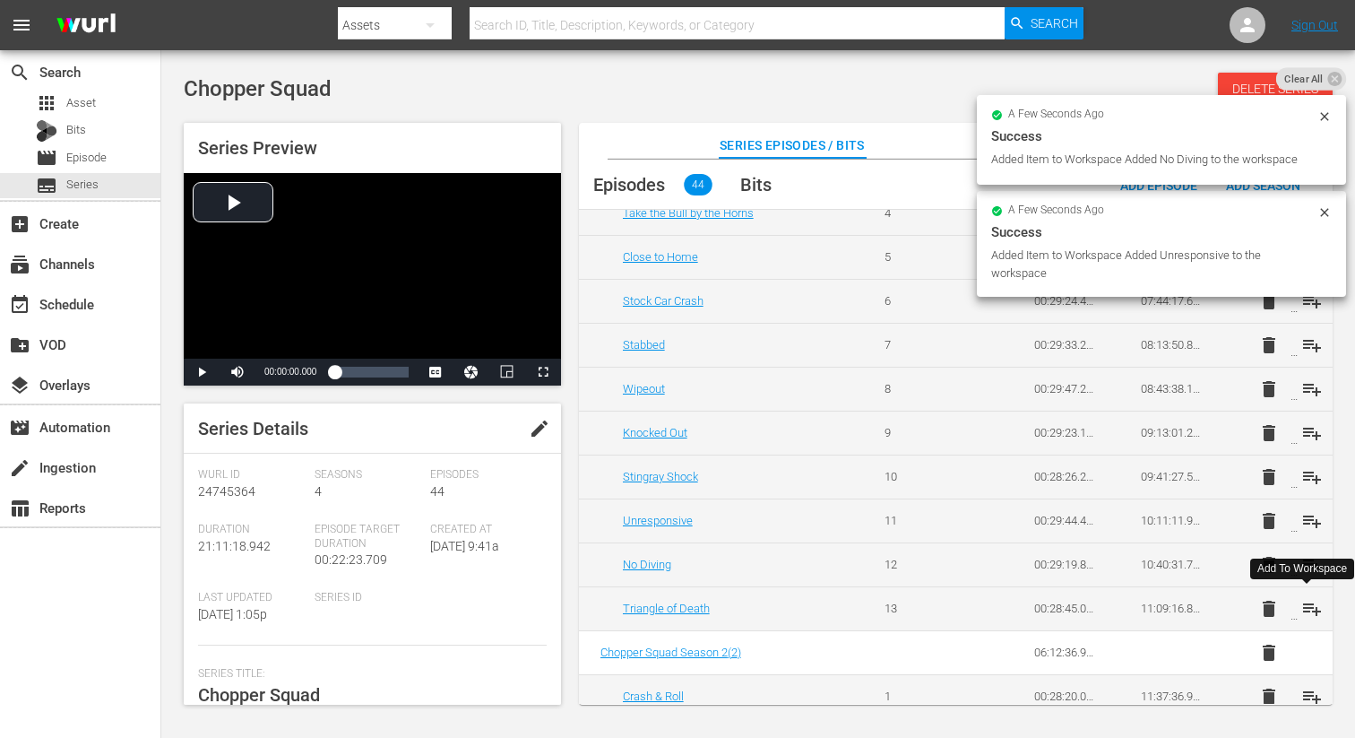
scroll to position [755, 0]
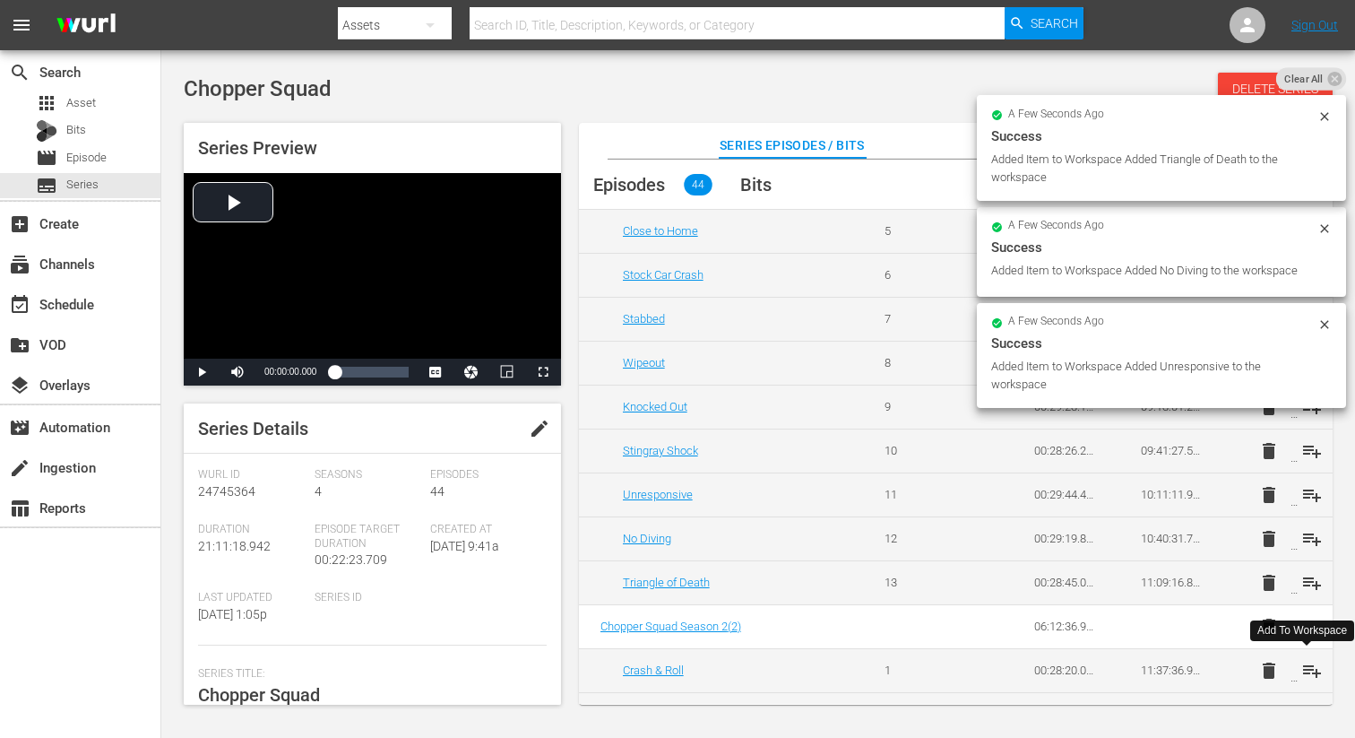
click at [1307, 671] on span "playlist_add" at bounding box center [1312, 671] width 22 height 22
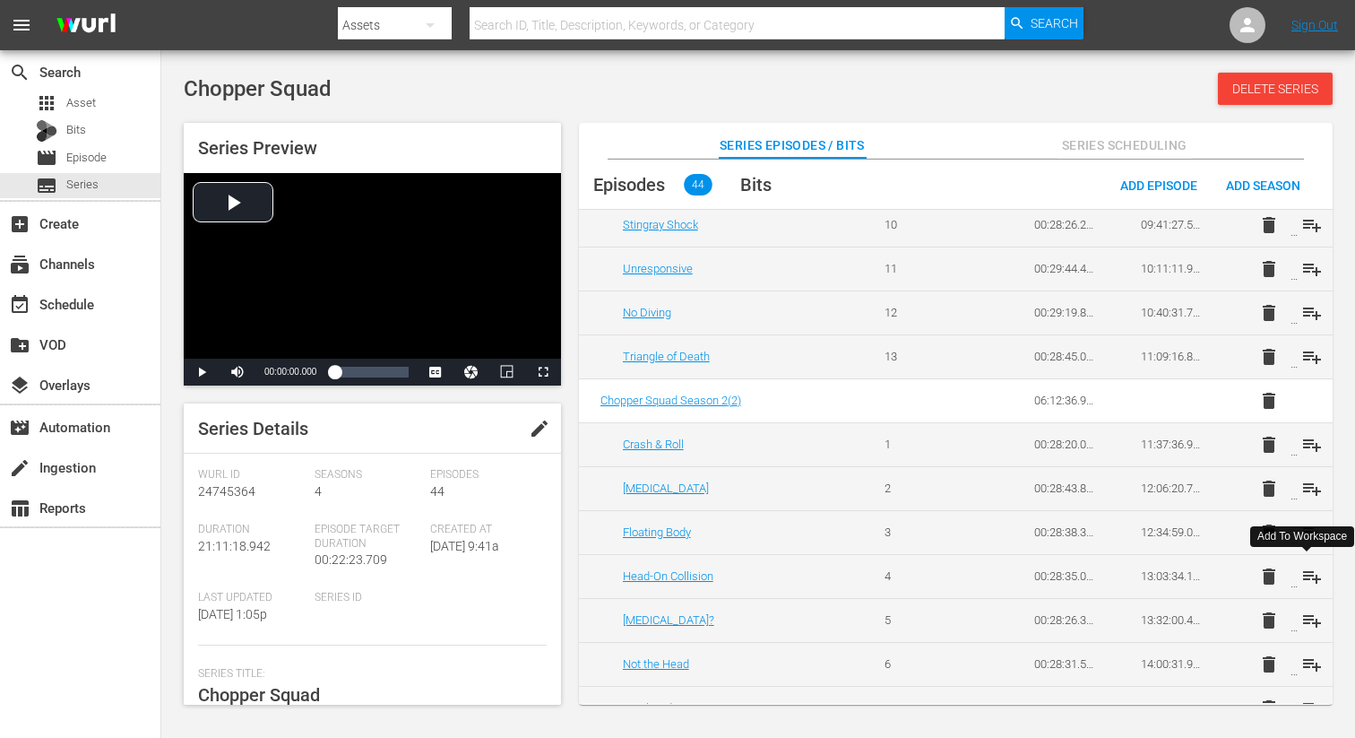
scroll to position [1076, 0]
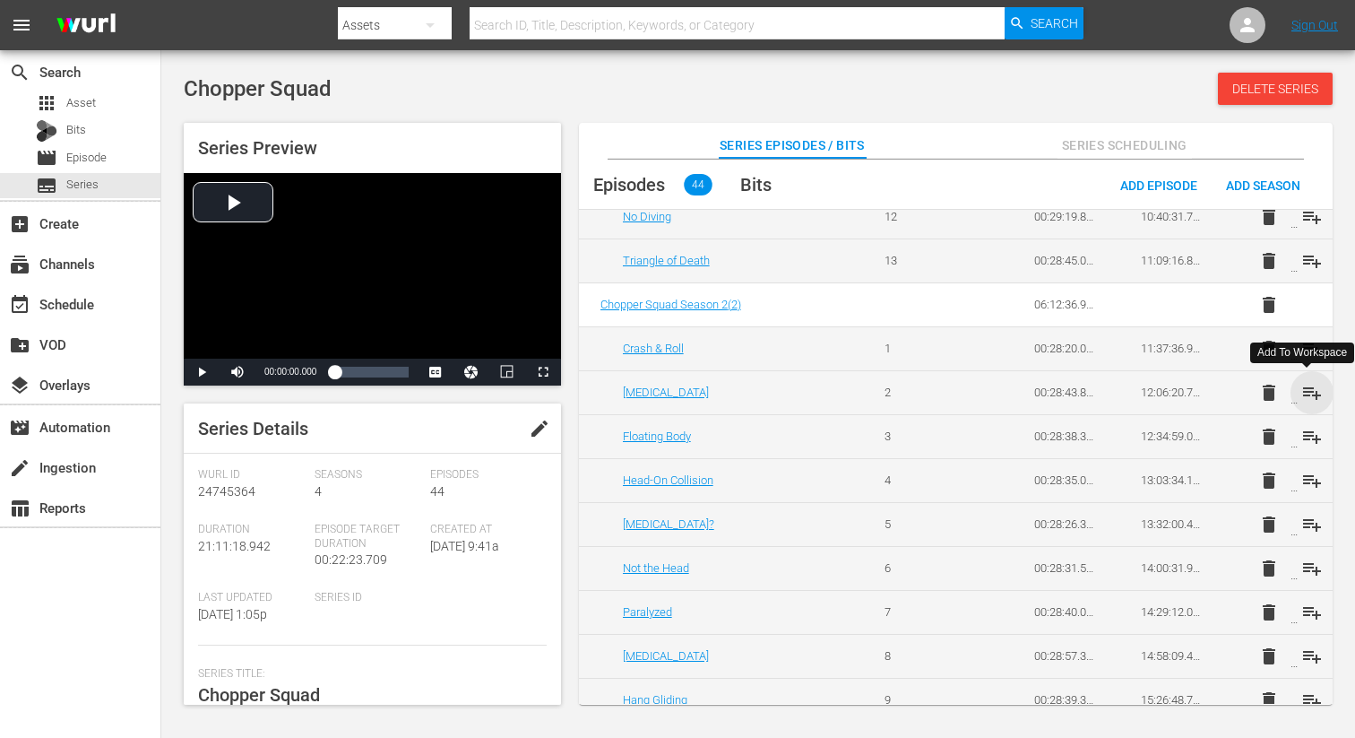
click at [1305, 393] on span "playlist_add" at bounding box center [1312, 393] width 22 height 22
click at [1307, 437] on span "playlist_add" at bounding box center [1312, 437] width 22 height 22
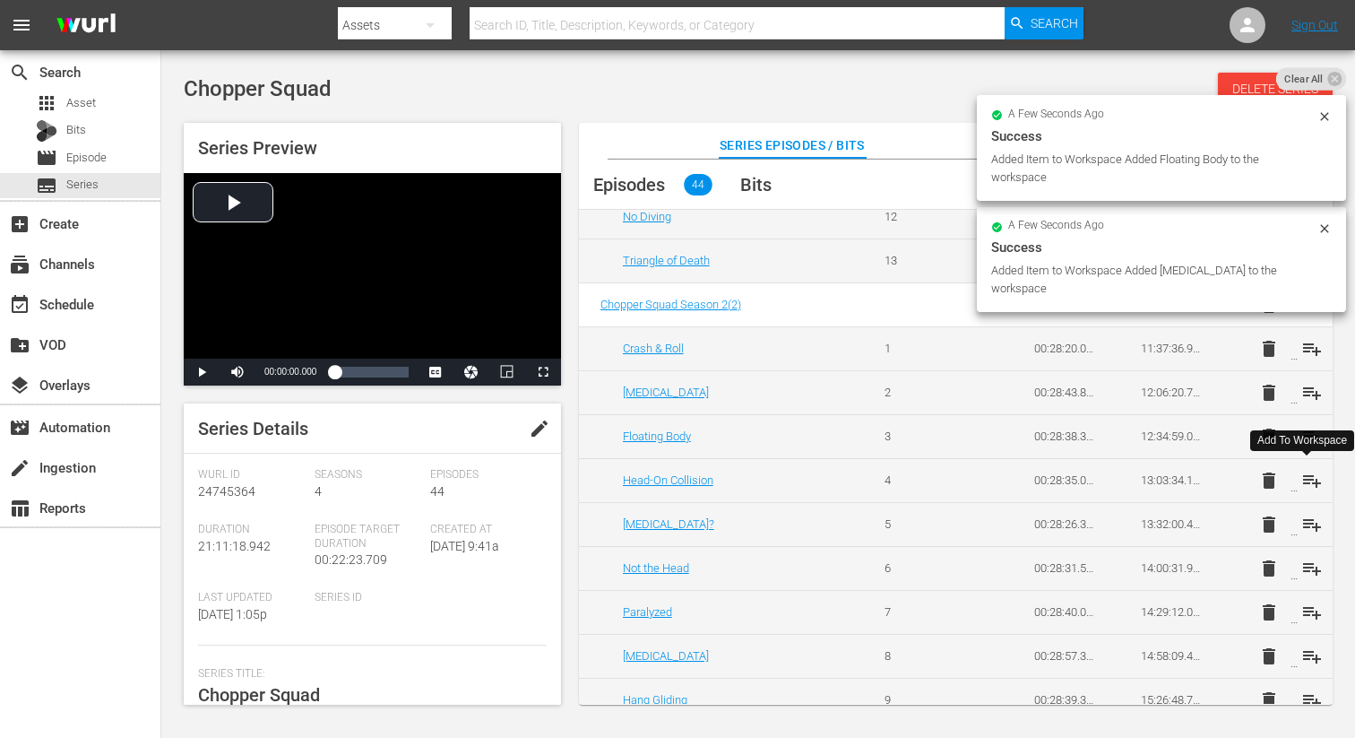
click at [1309, 483] on span "playlist_add" at bounding box center [1312, 481] width 22 height 22
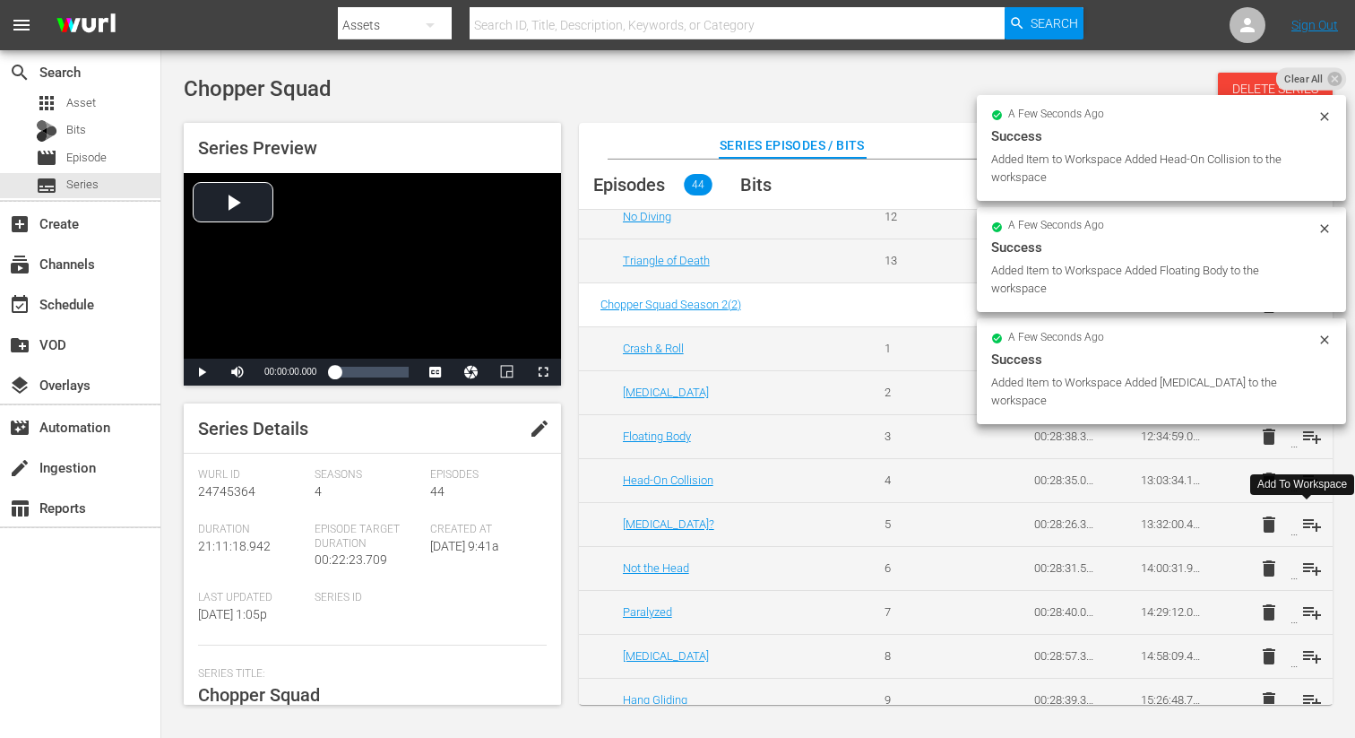
click at [1306, 520] on span "playlist_add" at bounding box center [1312, 525] width 22 height 22
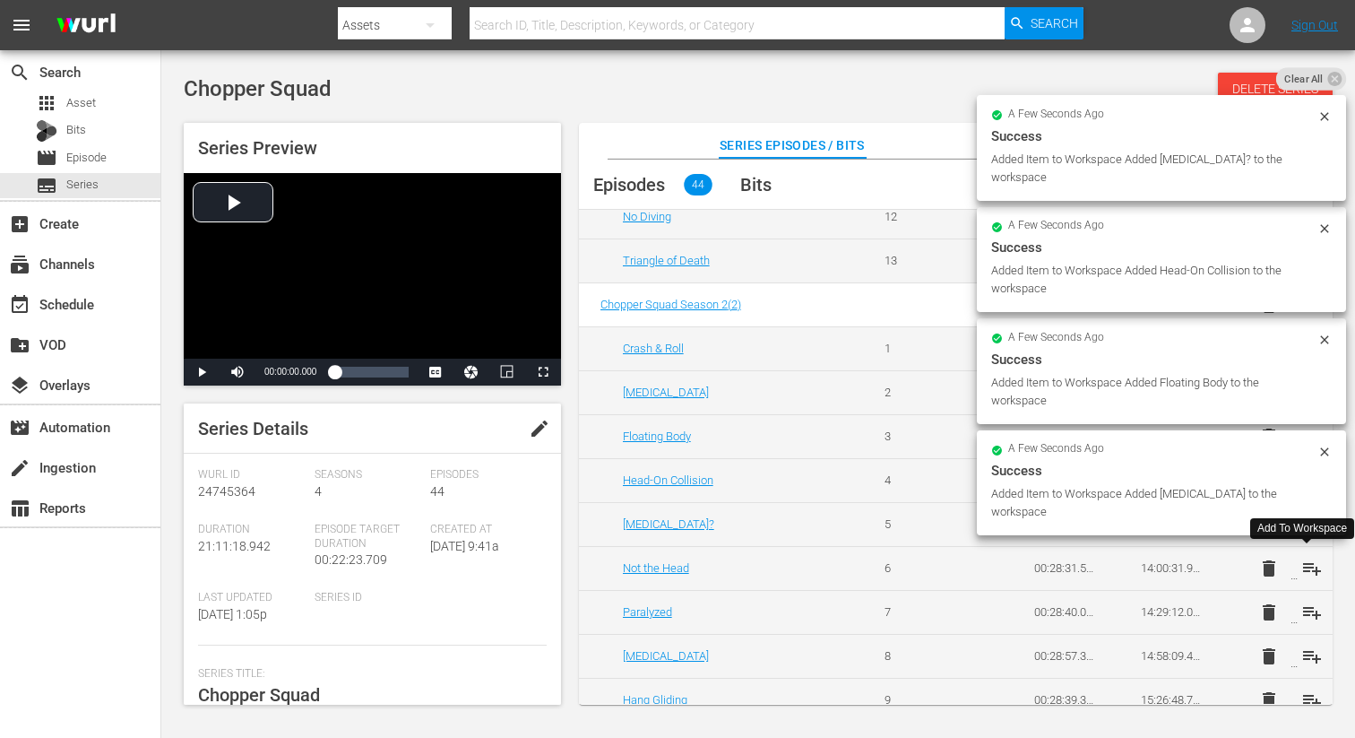
click at [1311, 569] on span "playlist_add" at bounding box center [1312, 568] width 22 height 22
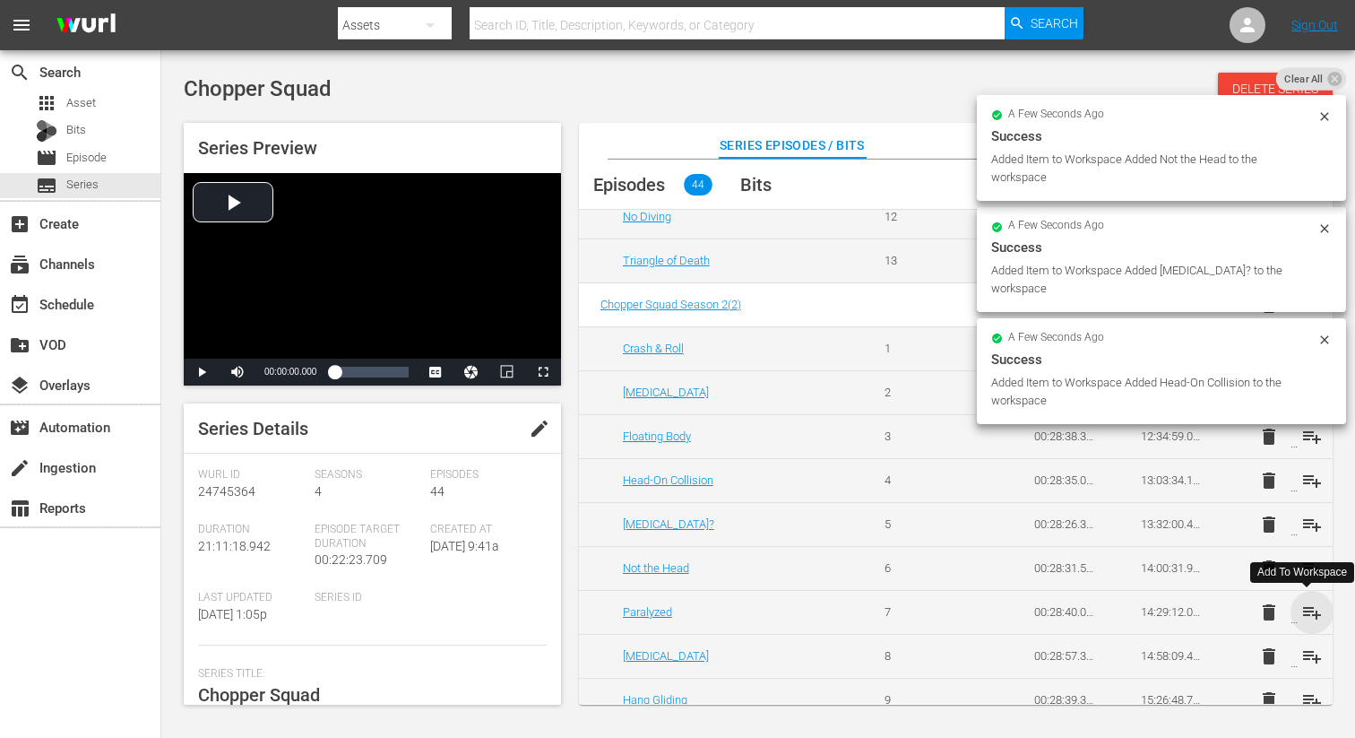
click at [1305, 611] on span "playlist_add" at bounding box center [1312, 612] width 22 height 22
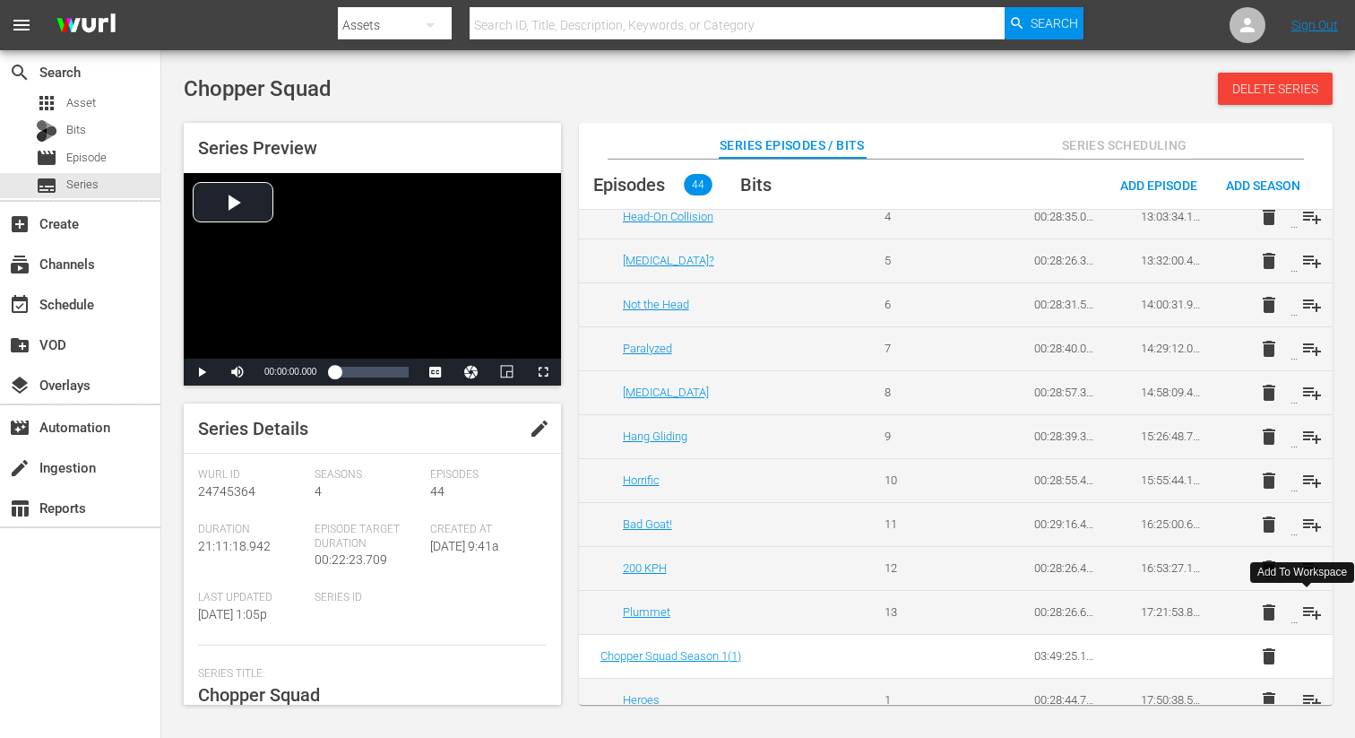
scroll to position [1343, 0]
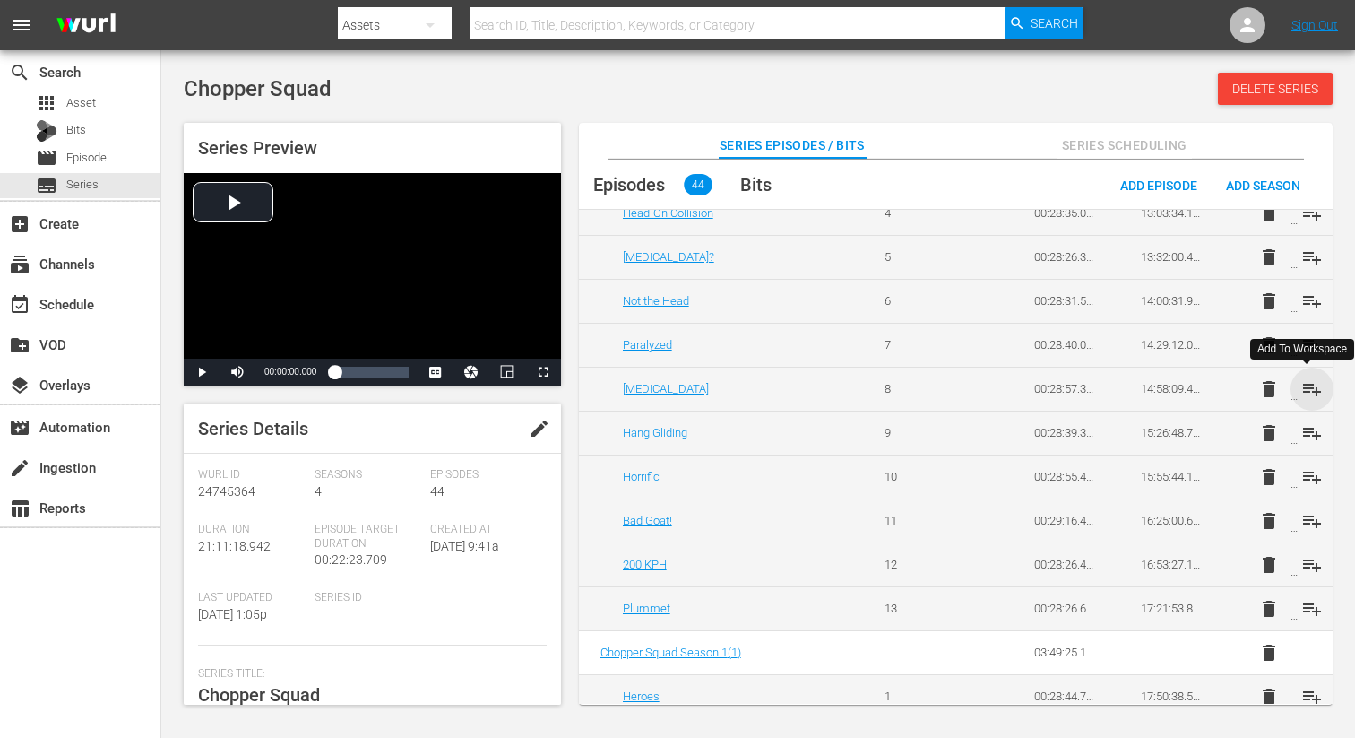
click at [1305, 390] on span "playlist_add" at bounding box center [1312, 389] width 22 height 22
click at [1308, 436] on span "playlist_add" at bounding box center [1312, 433] width 22 height 22
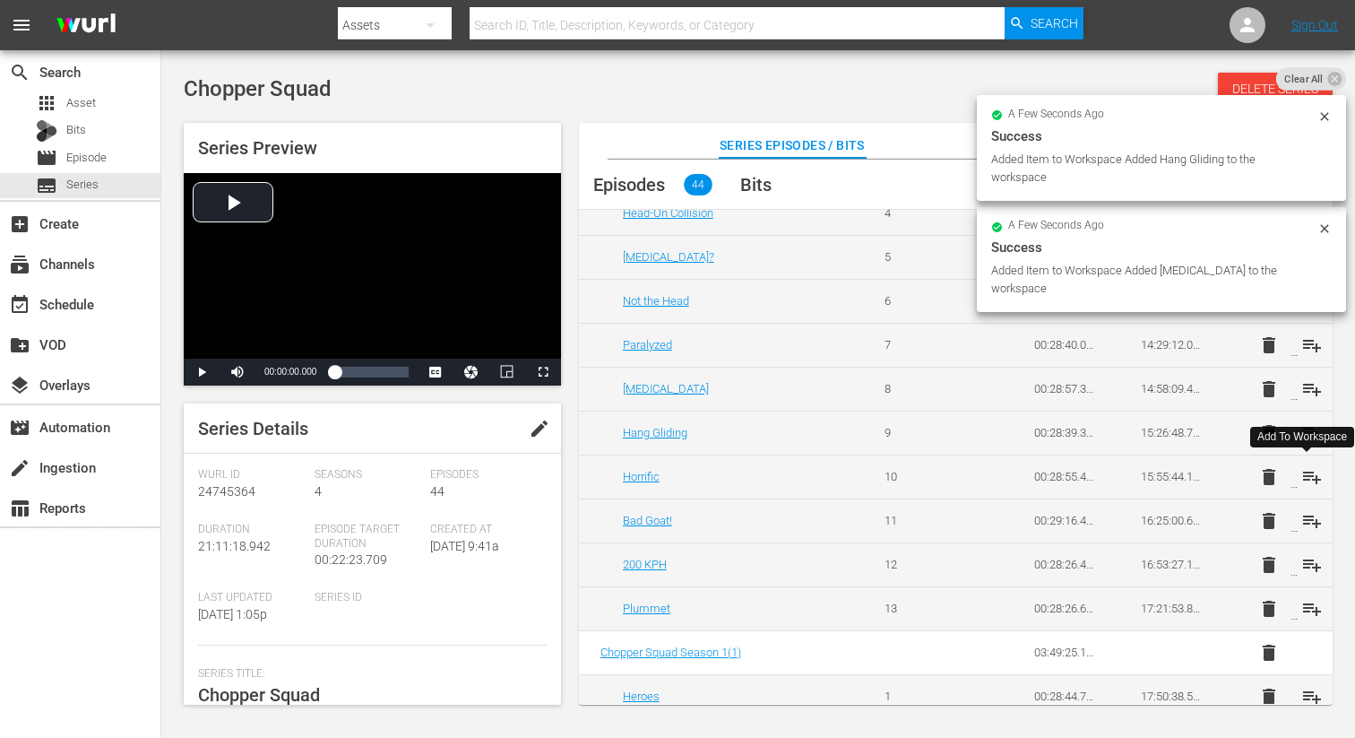
click at [1307, 472] on span "playlist_add" at bounding box center [1312, 477] width 22 height 22
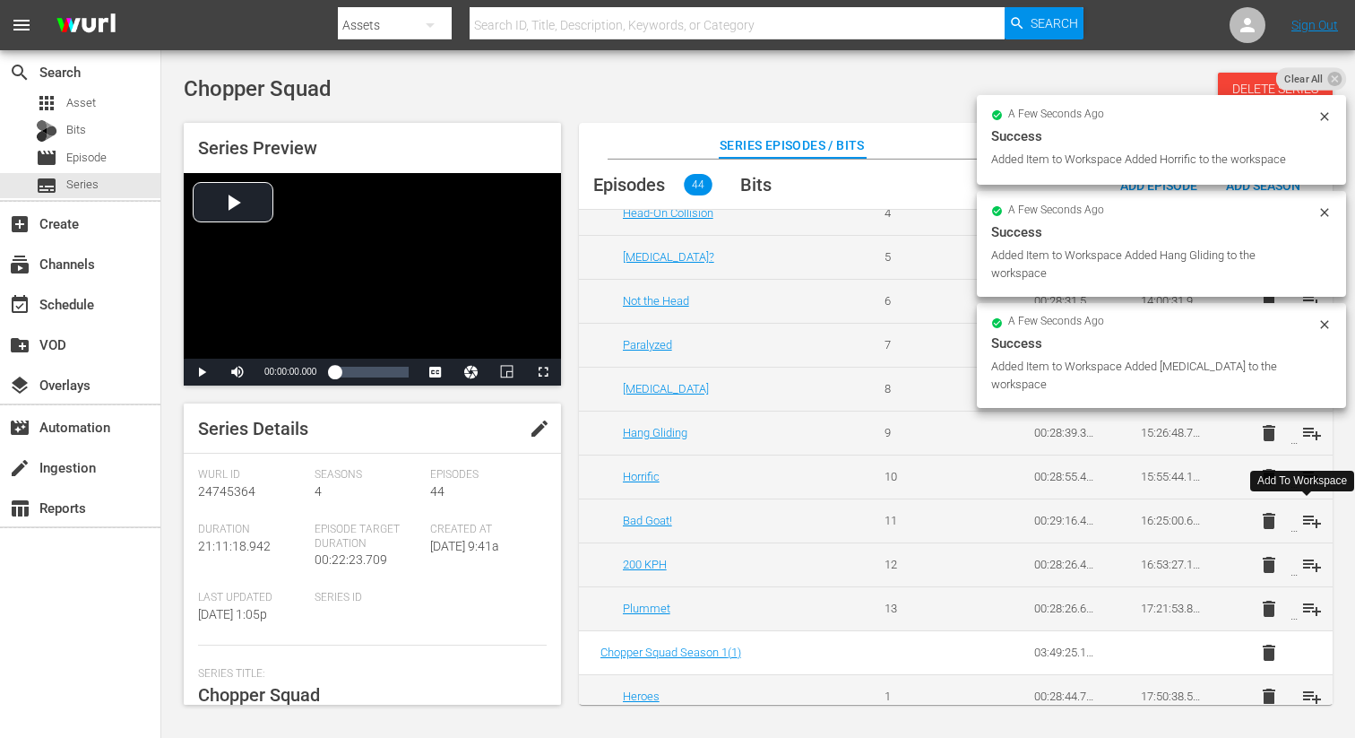
click at [1307, 519] on span "playlist_add" at bounding box center [1312, 521] width 22 height 22
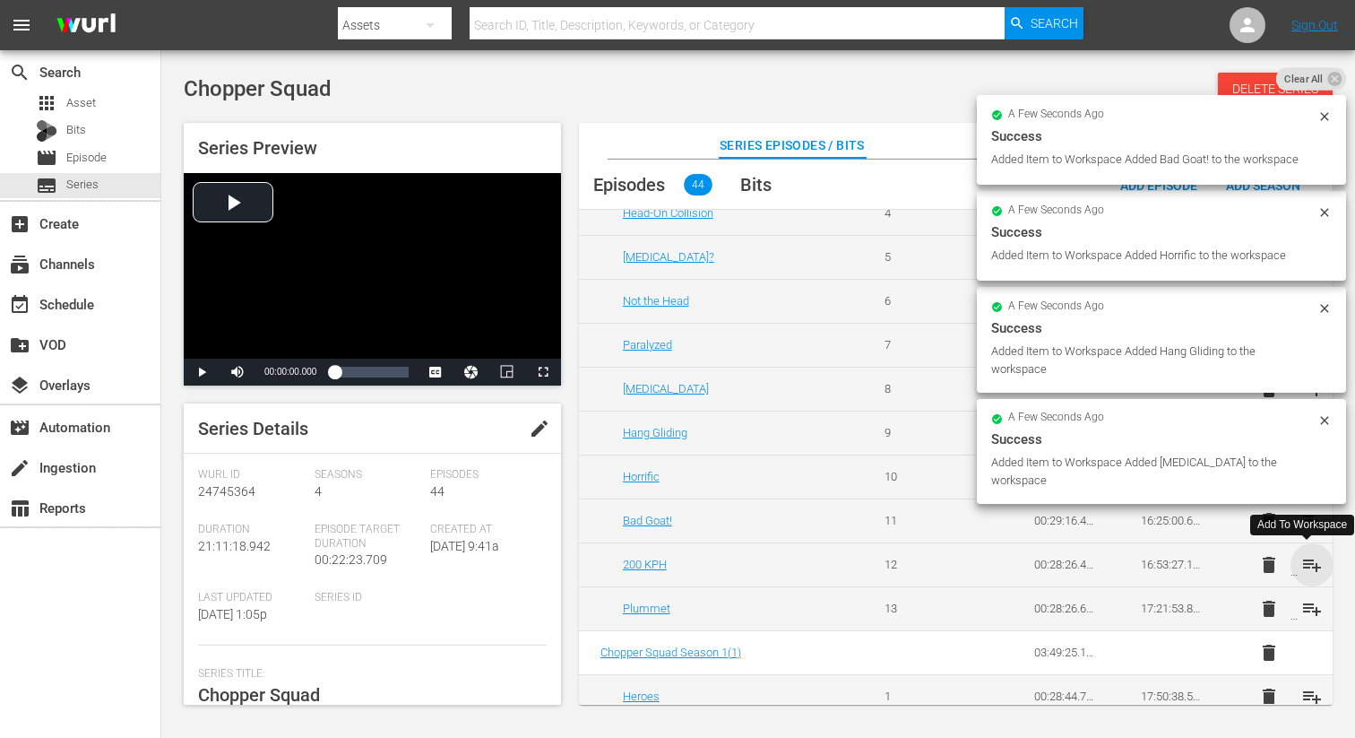
click at [1310, 566] on span "playlist_add" at bounding box center [1312, 565] width 22 height 22
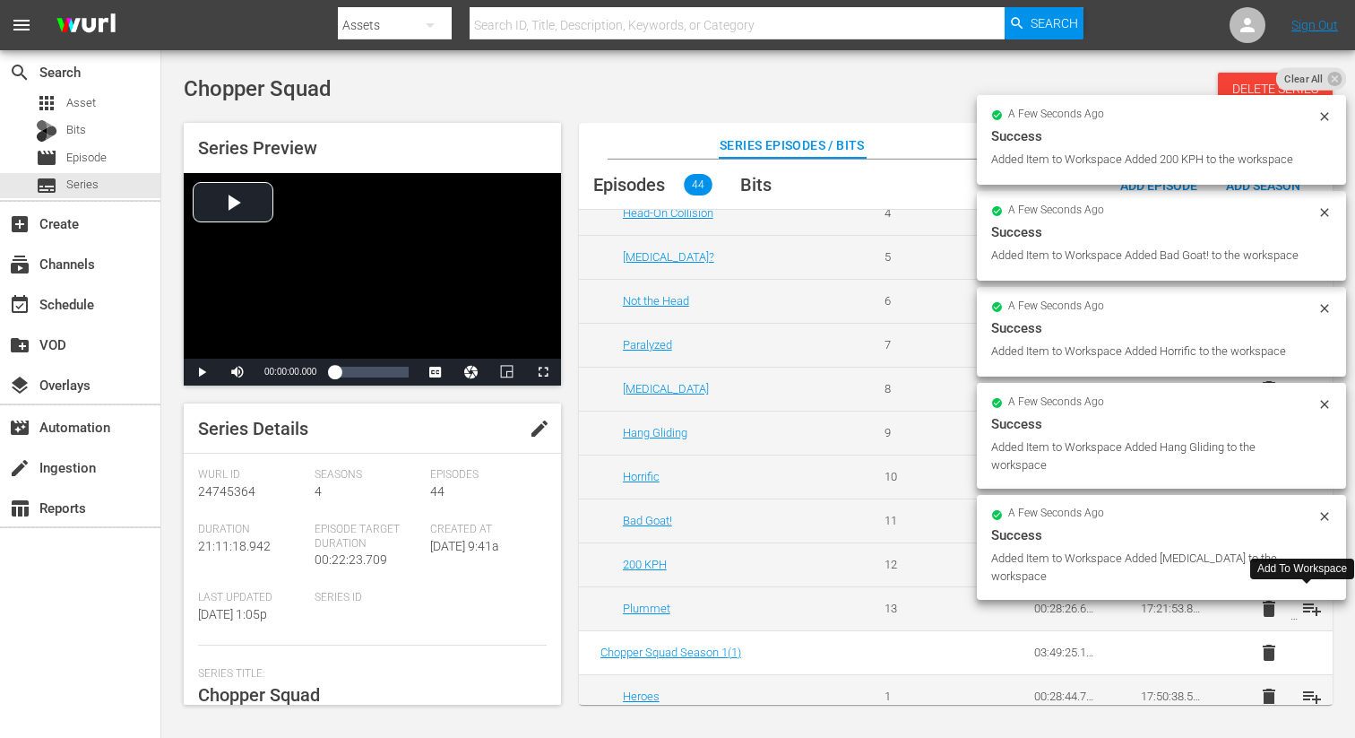
click at [1307, 608] on span "playlist_add" at bounding box center [1312, 609] width 22 height 22
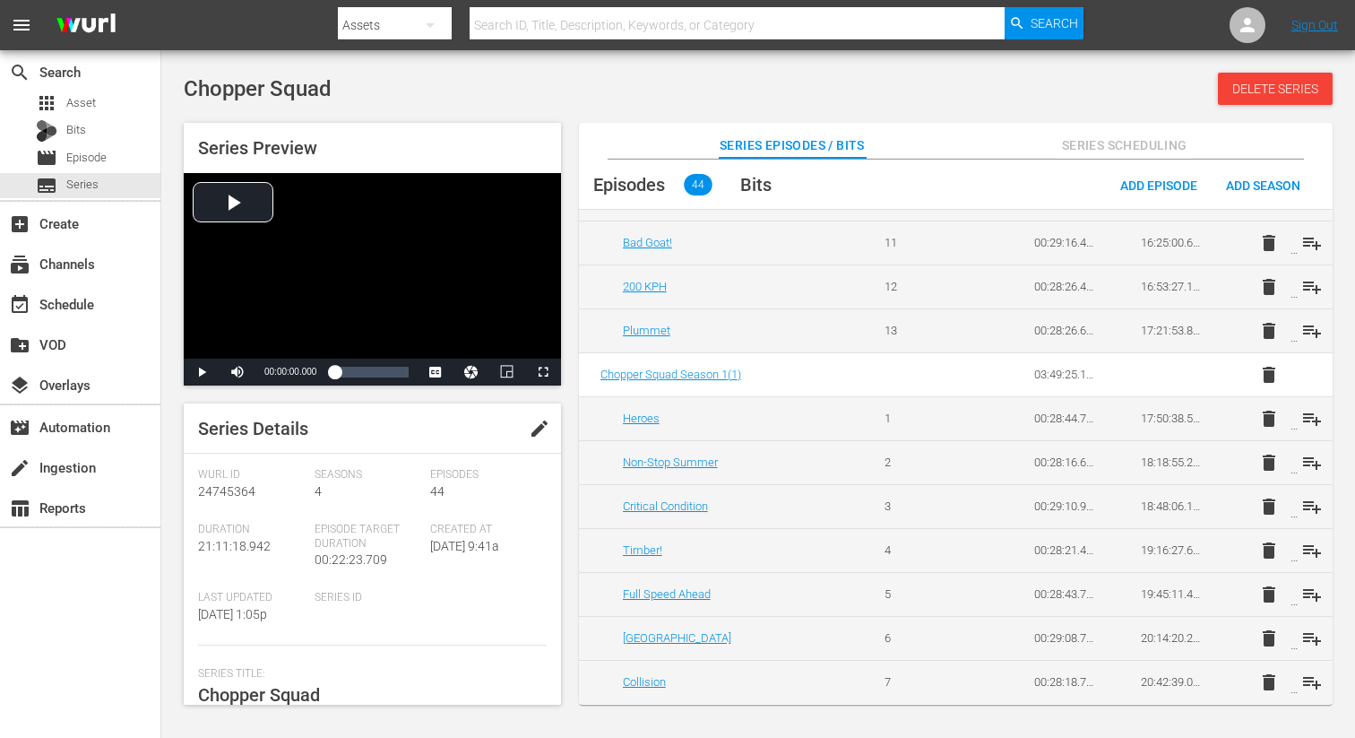
scroll to position [1625, 0]
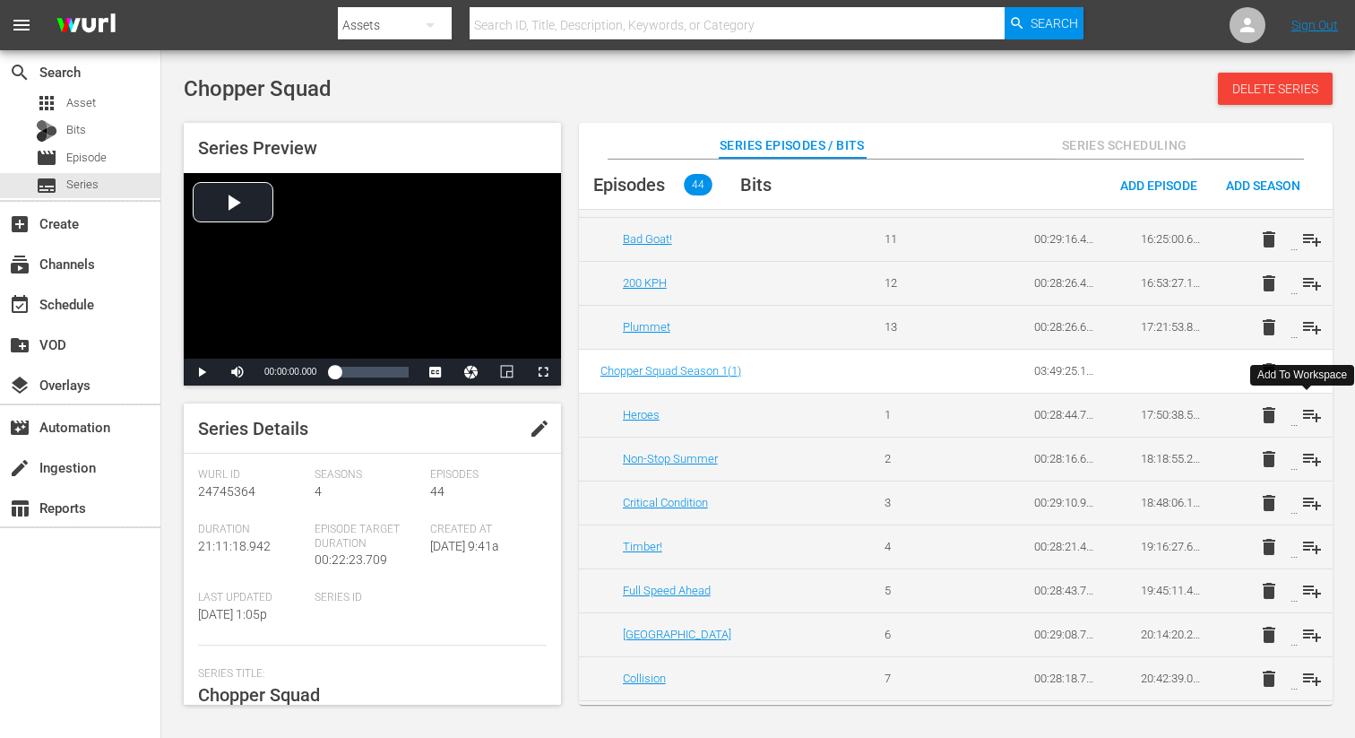
click at [1313, 410] on span "playlist_add" at bounding box center [1312, 415] width 22 height 22
click at [1307, 453] on span "playlist_add" at bounding box center [1312, 459] width 22 height 22
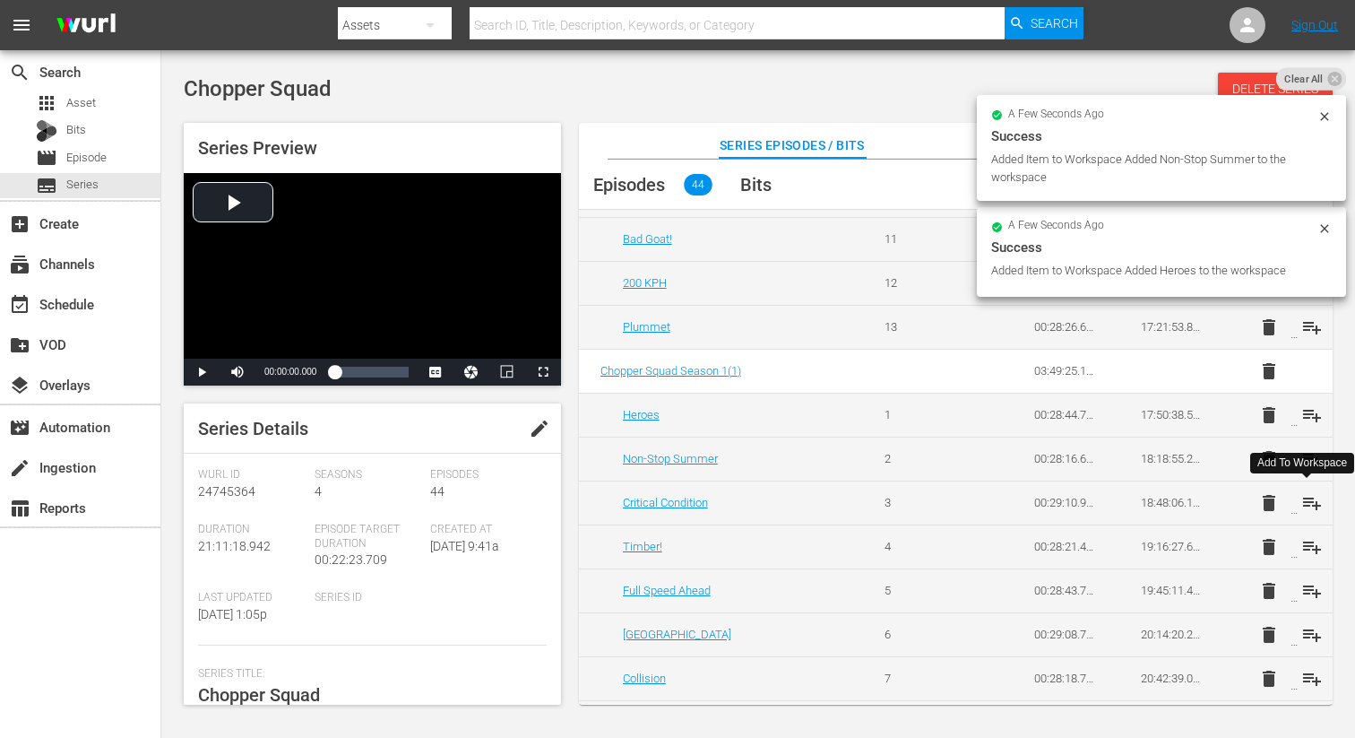
click at [1303, 495] on span "playlist_add" at bounding box center [1312, 503] width 22 height 22
click at [1304, 548] on span "playlist_add" at bounding box center [1312, 547] width 22 height 22
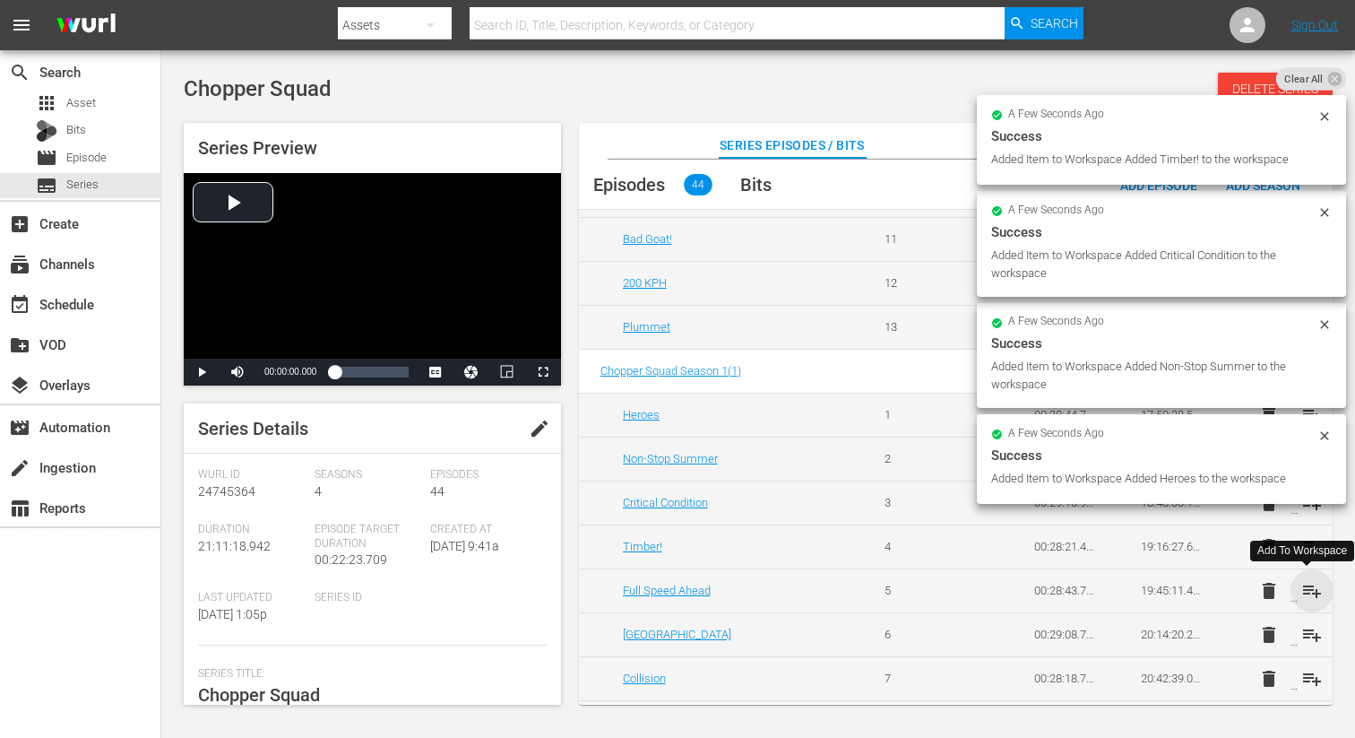
click at [1307, 592] on span "playlist_add" at bounding box center [1312, 591] width 22 height 22
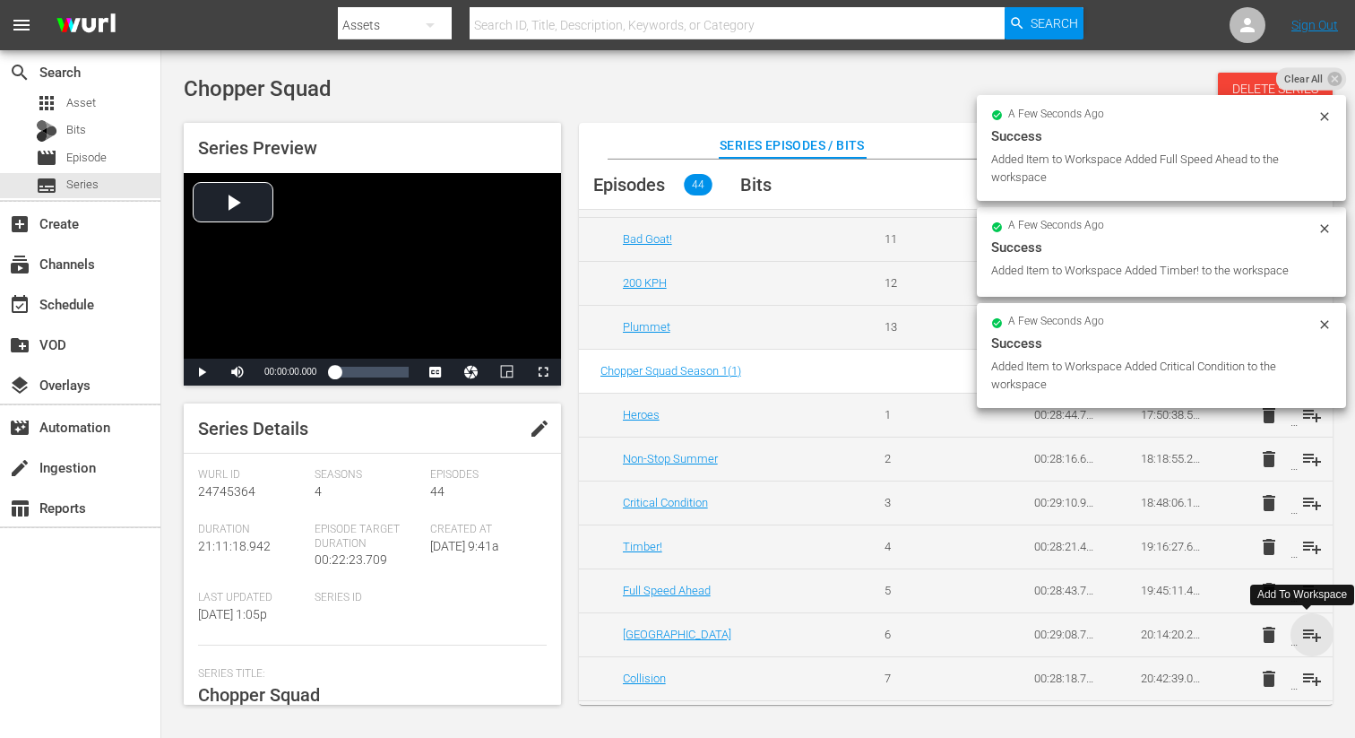
click at [1305, 637] on span "playlist_add" at bounding box center [1312, 635] width 22 height 22
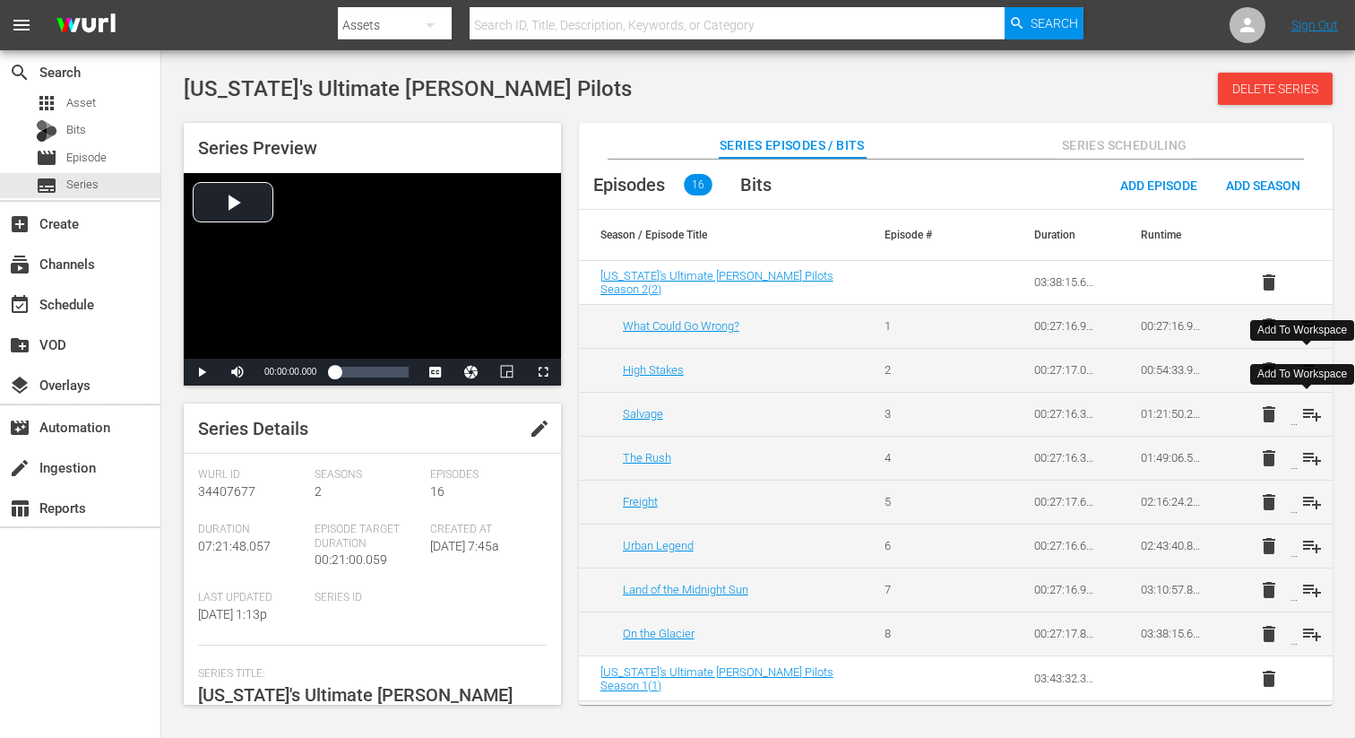
click at [1304, 410] on span "playlist_add" at bounding box center [1312, 414] width 22 height 22
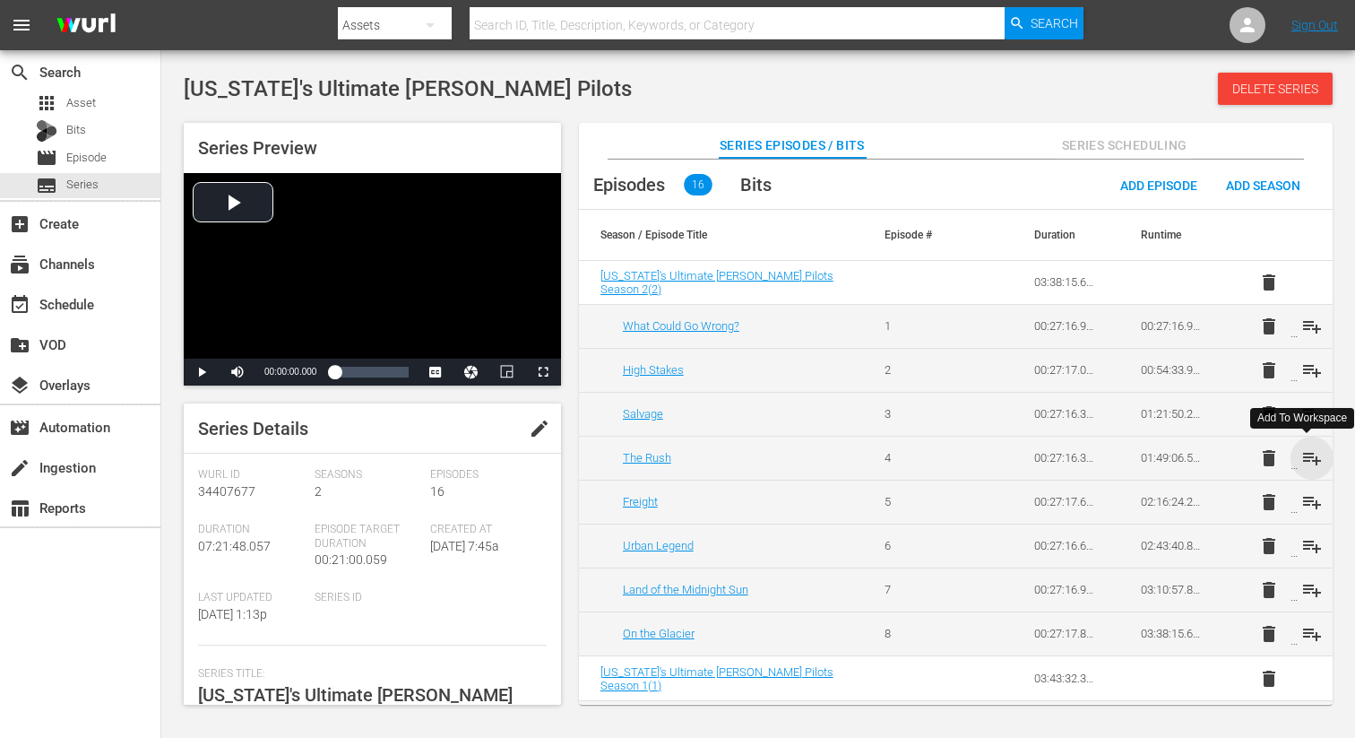
click at [1305, 457] on span "playlist_add" at bounding box center [1312, 458] width 22 height 22
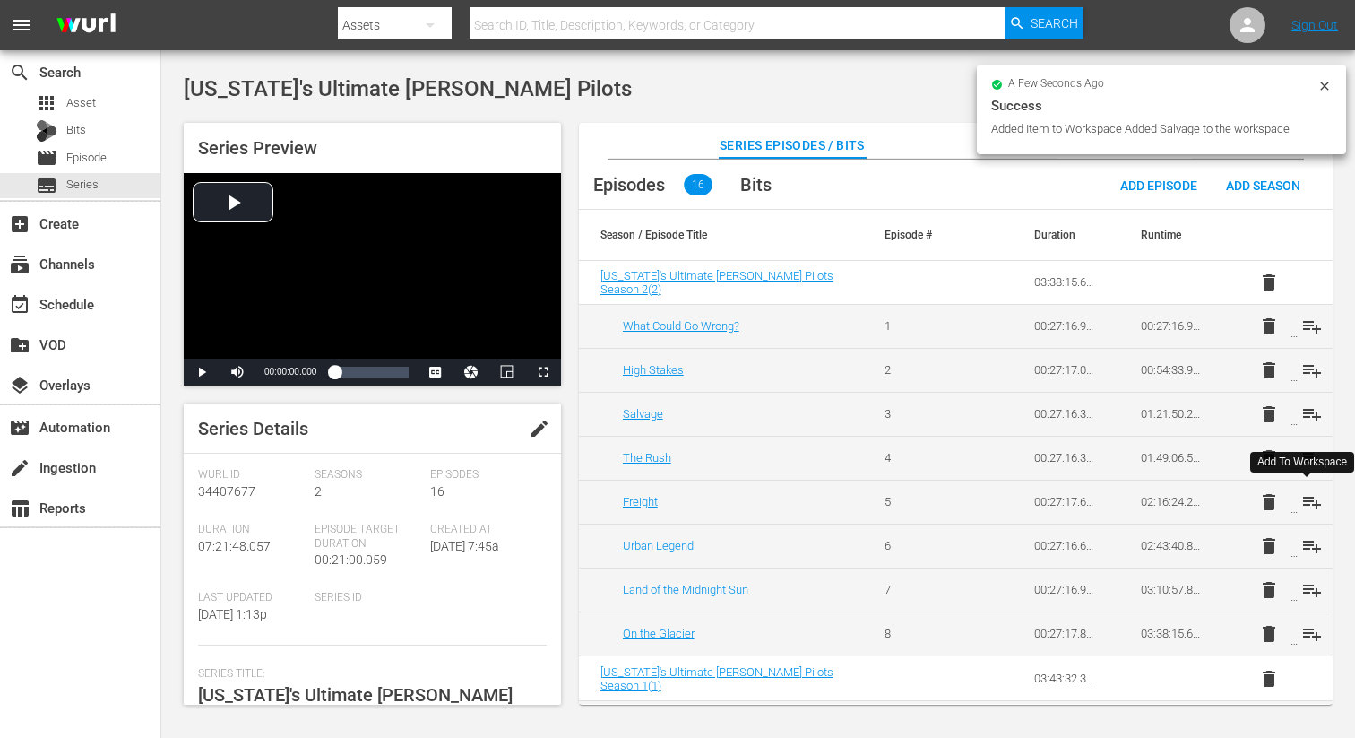
click at [1307, 505] on span "playlist_add" at bounding box center [1312, 502] width 22 height 22
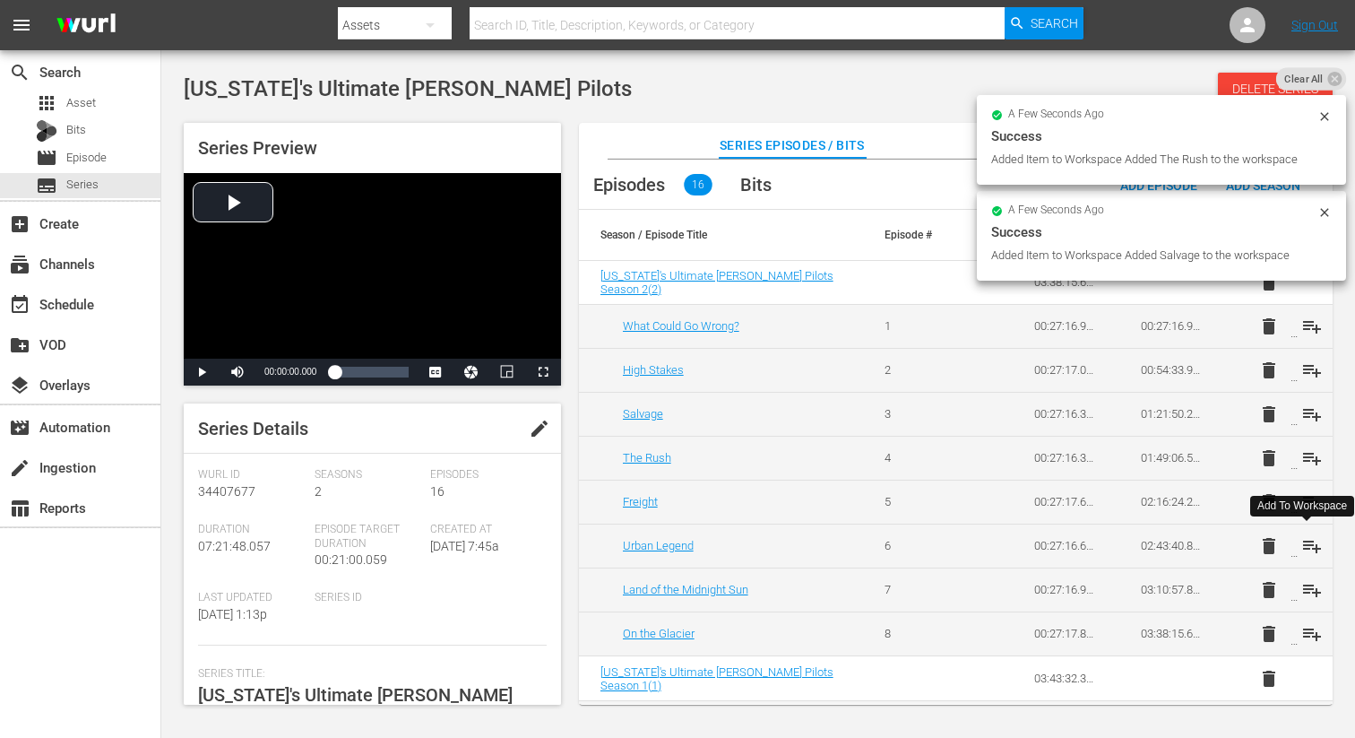
click at [1306, 545] on span "playlist_add" at bounding box center [1312, 546] width 22 height 22
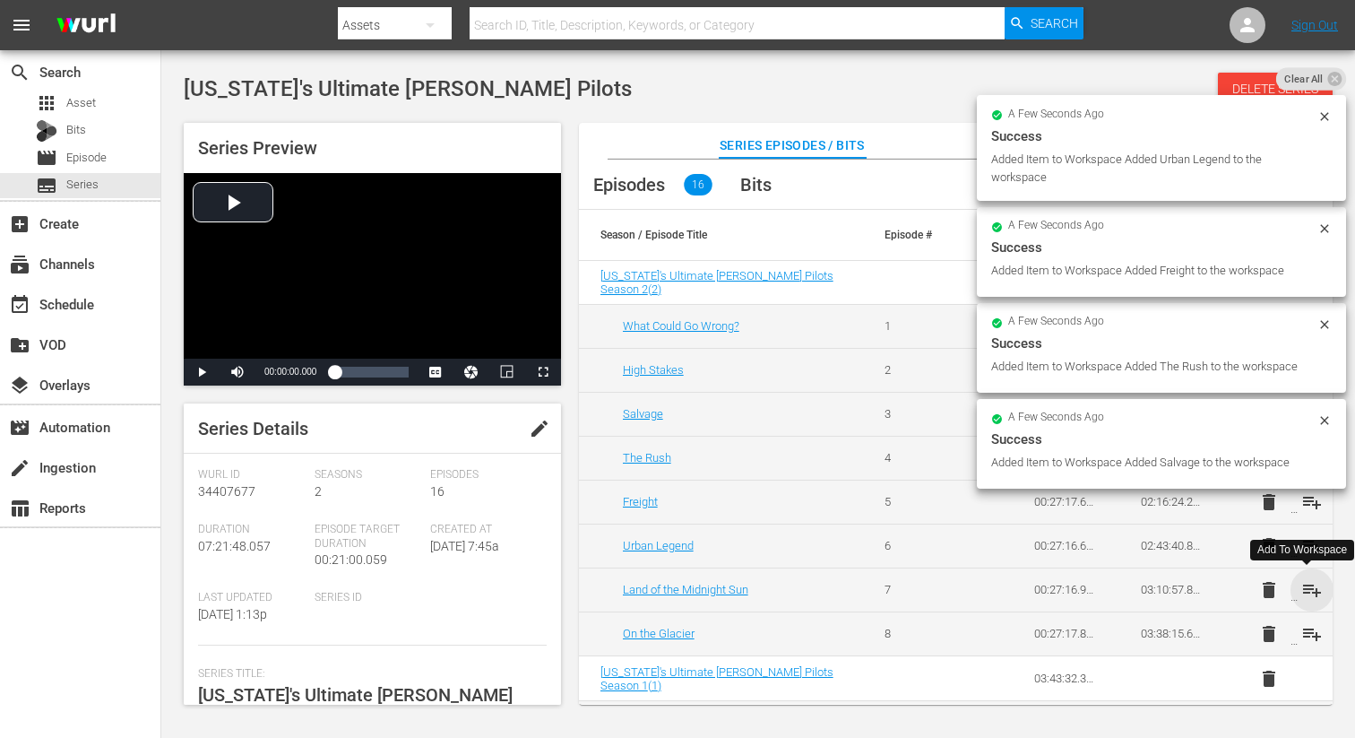
click at [1306, 592] on span "playlist_add" at bounding box center [1312, 590] width 22 height 22
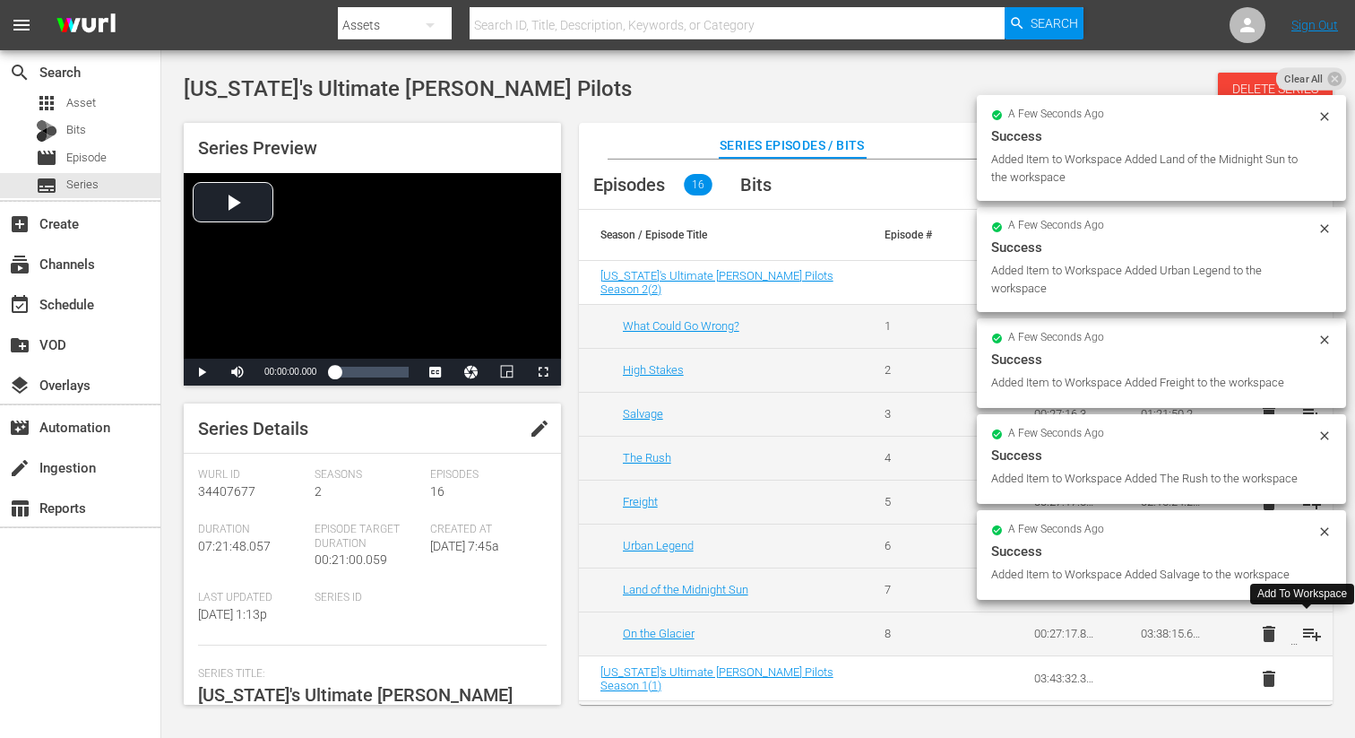
click at [1310, 639] on span "playlist_add" at bounding box center [1312, 634] width 22 height 22
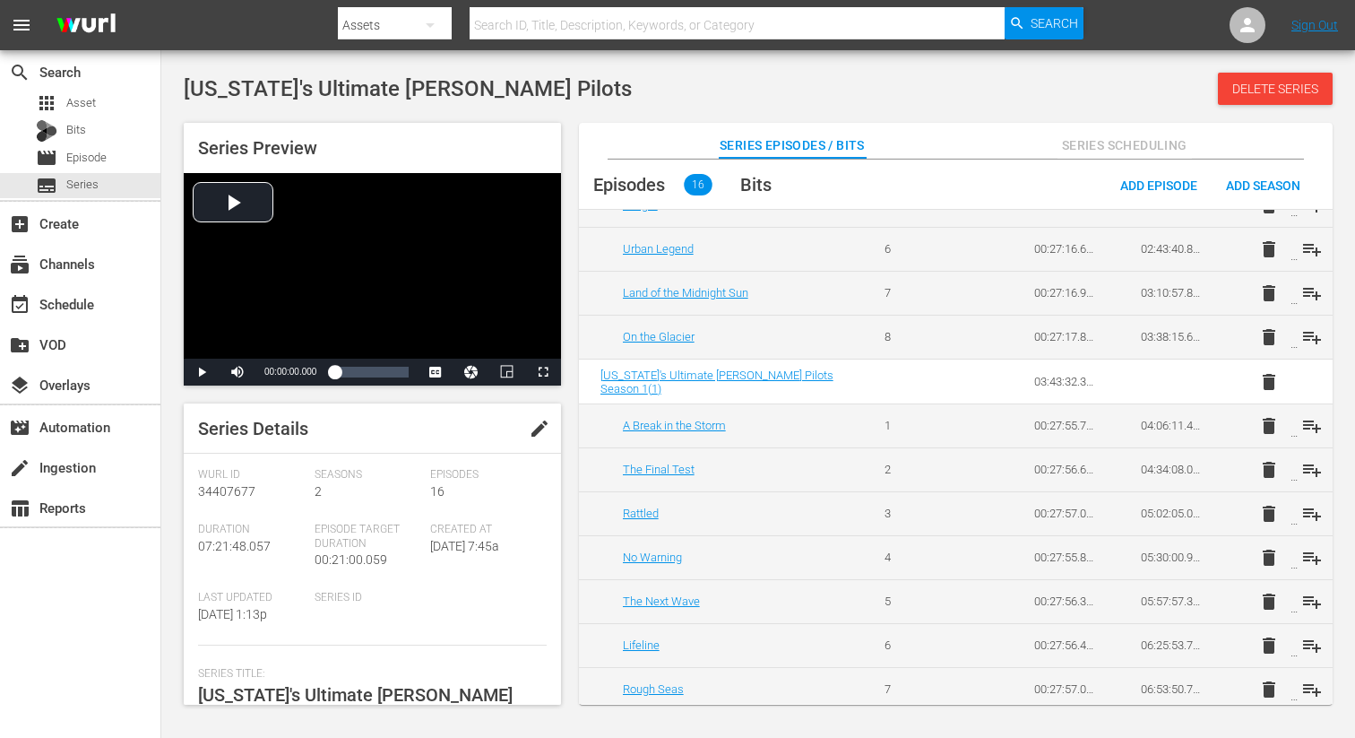
scroll to position [349, 0]
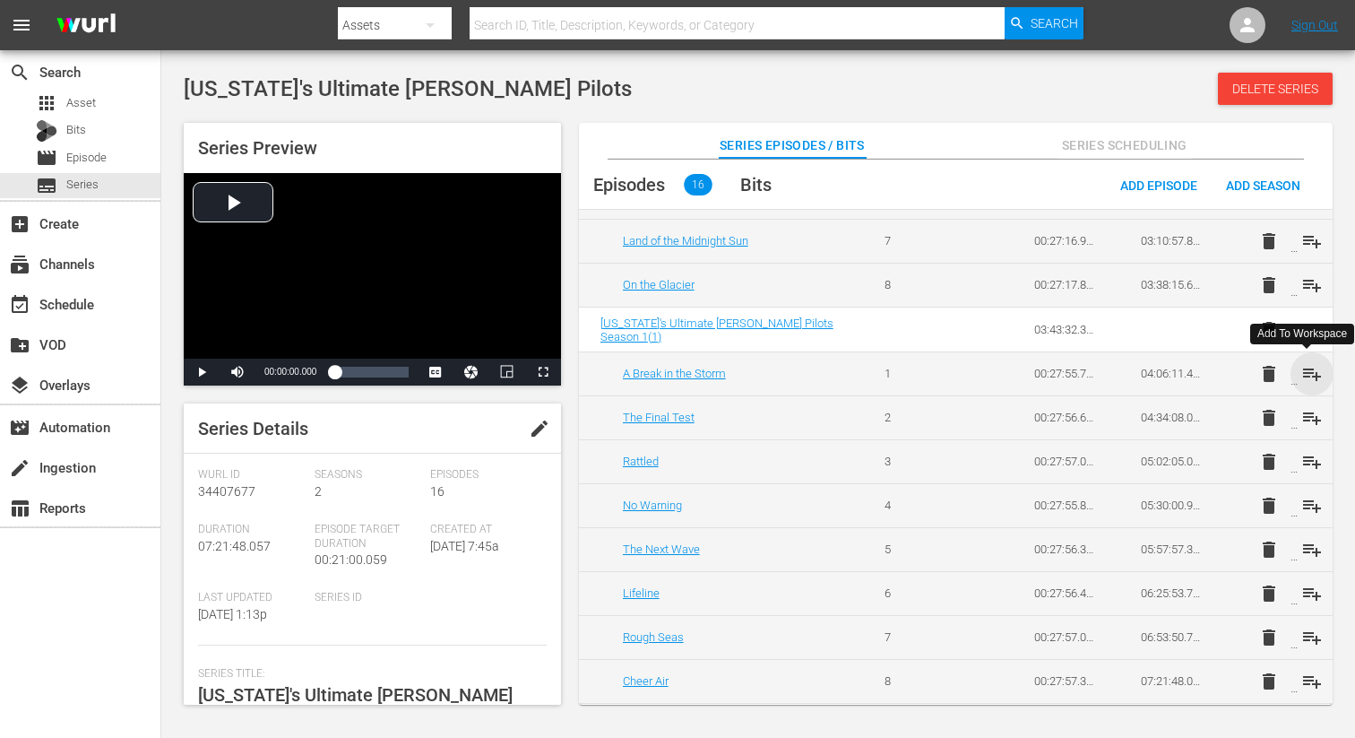
drag, startPoint x: 1308, startPoint y: 372, endPoint x: 1308, endPoint y: 399, distance: 26.9
click at [1308, 372] on span "playlist_add" at bounding box center [1312, 374] width 22 height 22
click at [1308, 420] on span "playlist_add" at bounding box center [1312, 419] width 22 height 22
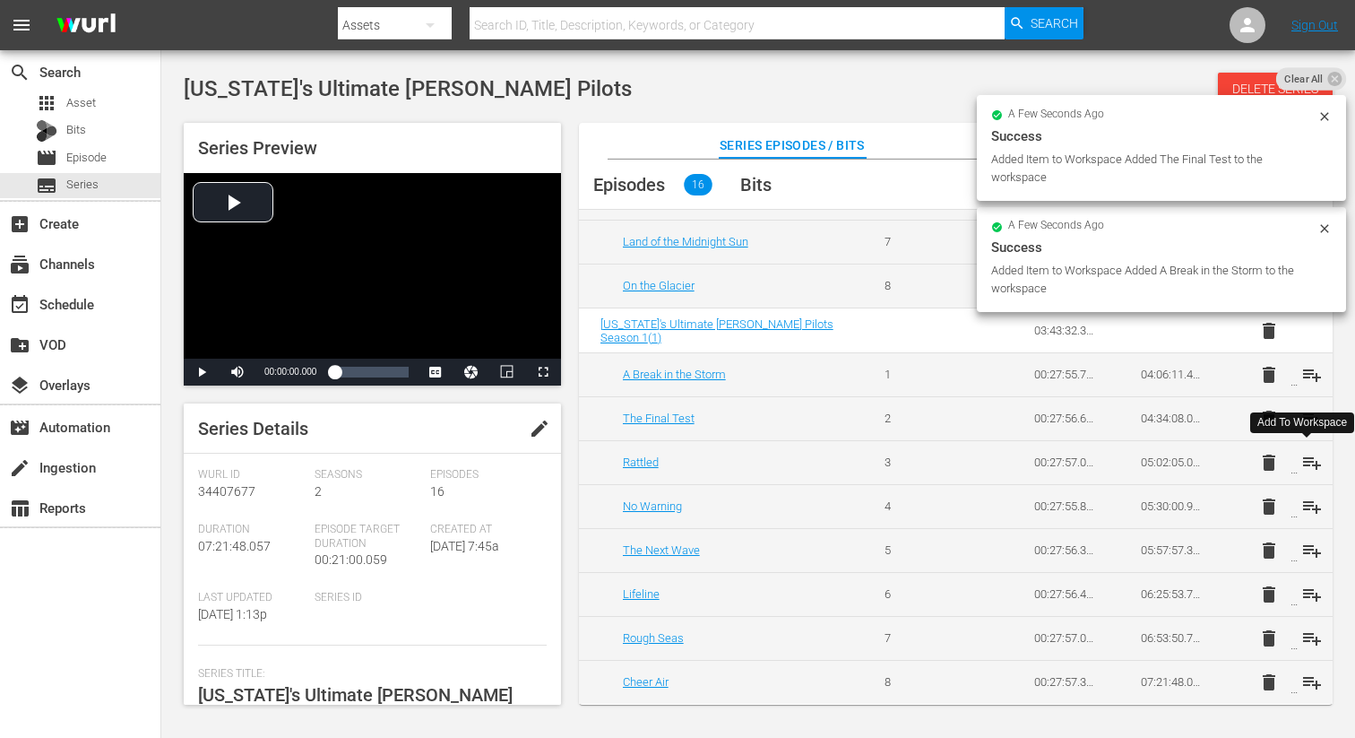
click at [1309, 458] on span "playlist_add" at bounding box center [1312, 463] width 22 height 22
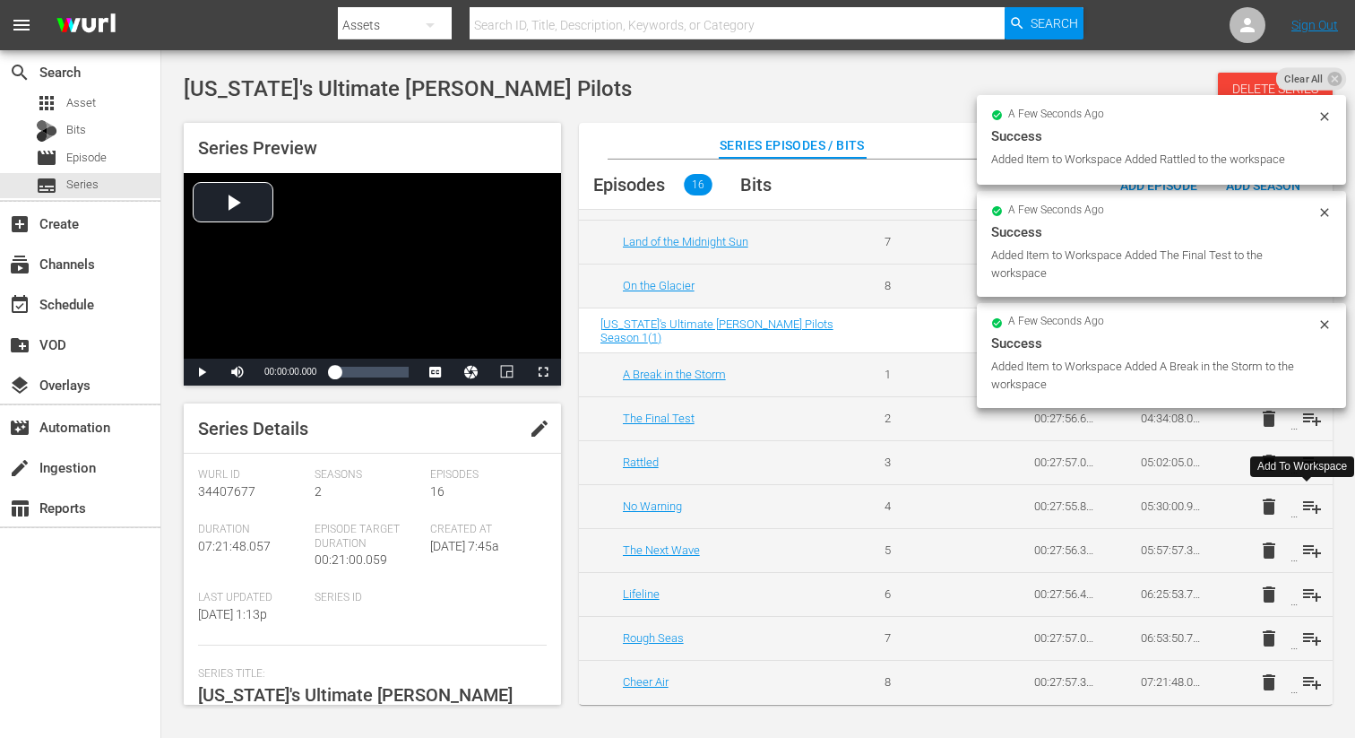
click at [1301, 505] on span "playlist_add" at bounding box center [1312, 507] width 22 height 22
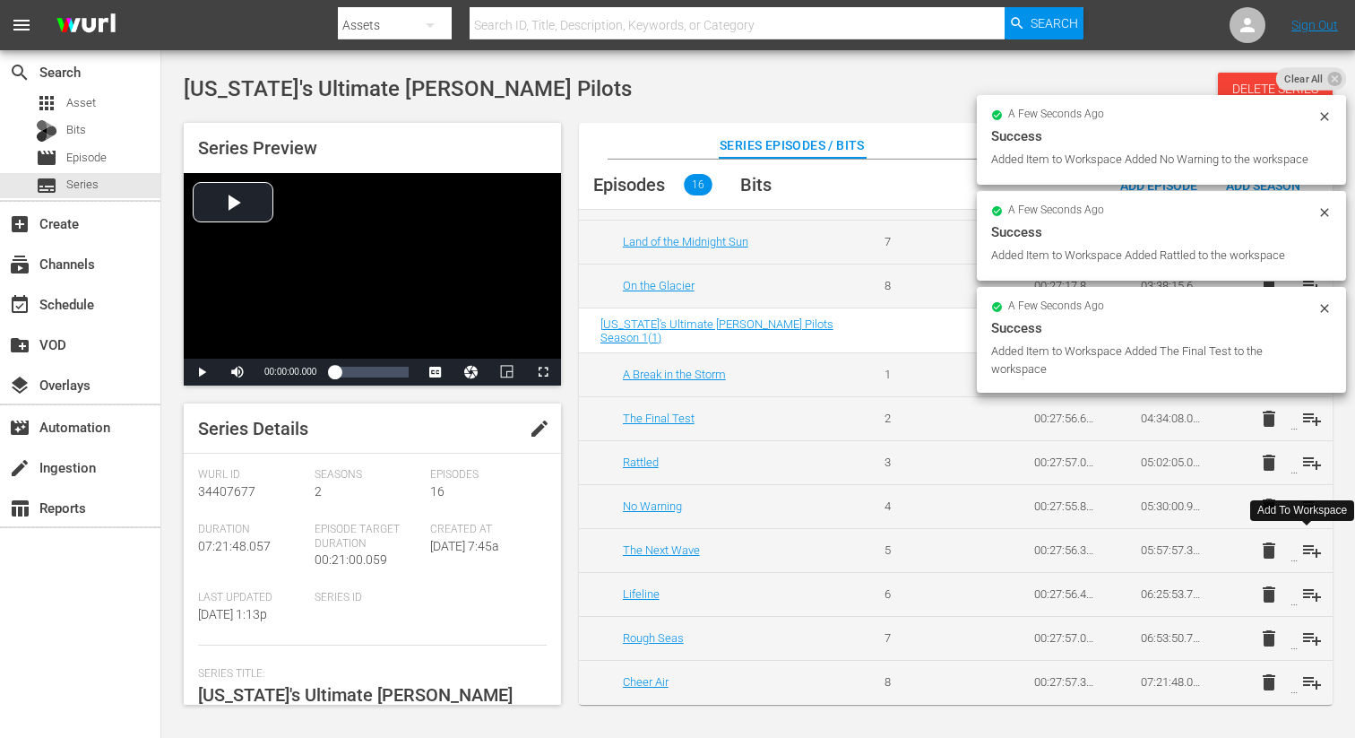
click at [1305, 549] on span "playlist_add" at bounding box center [1312, 551] width 22 height 22
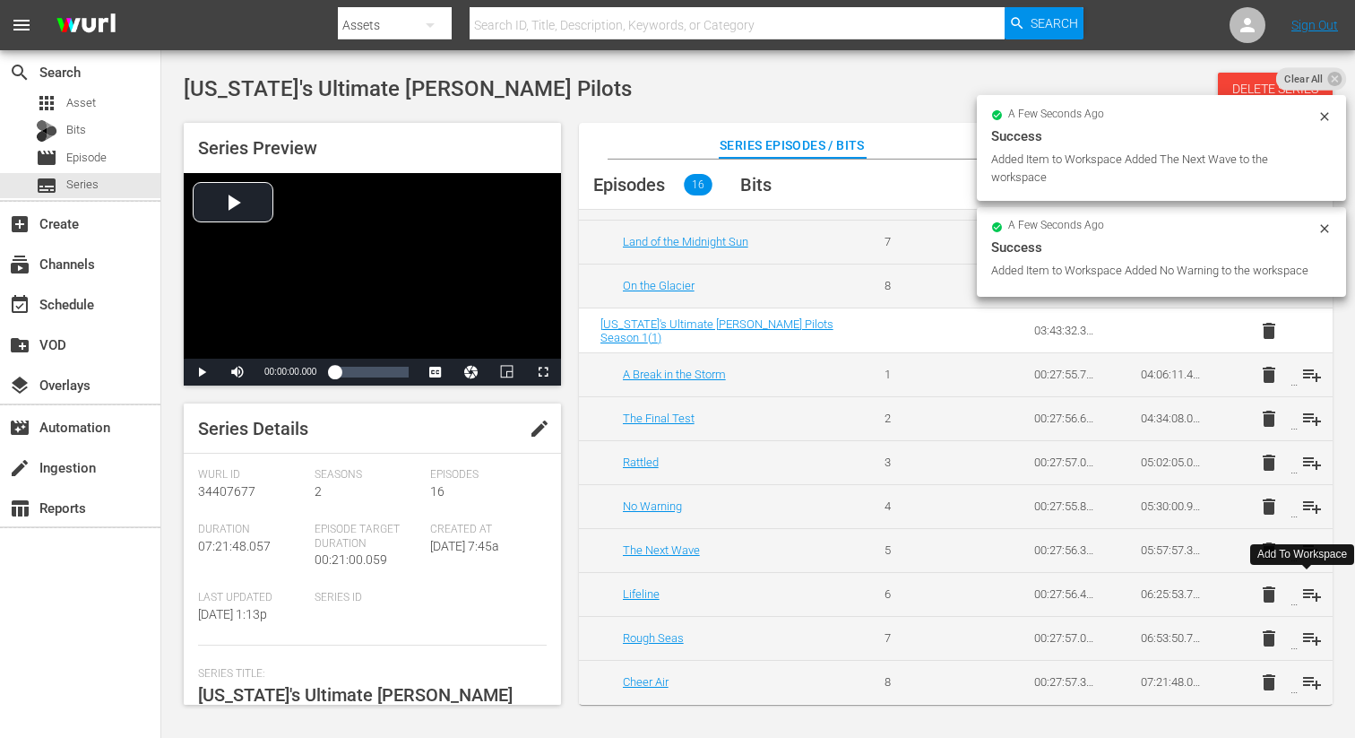
click at [1308, 596] on span "playlist_add" at bounding box center [1312, 594] width 22 height 22
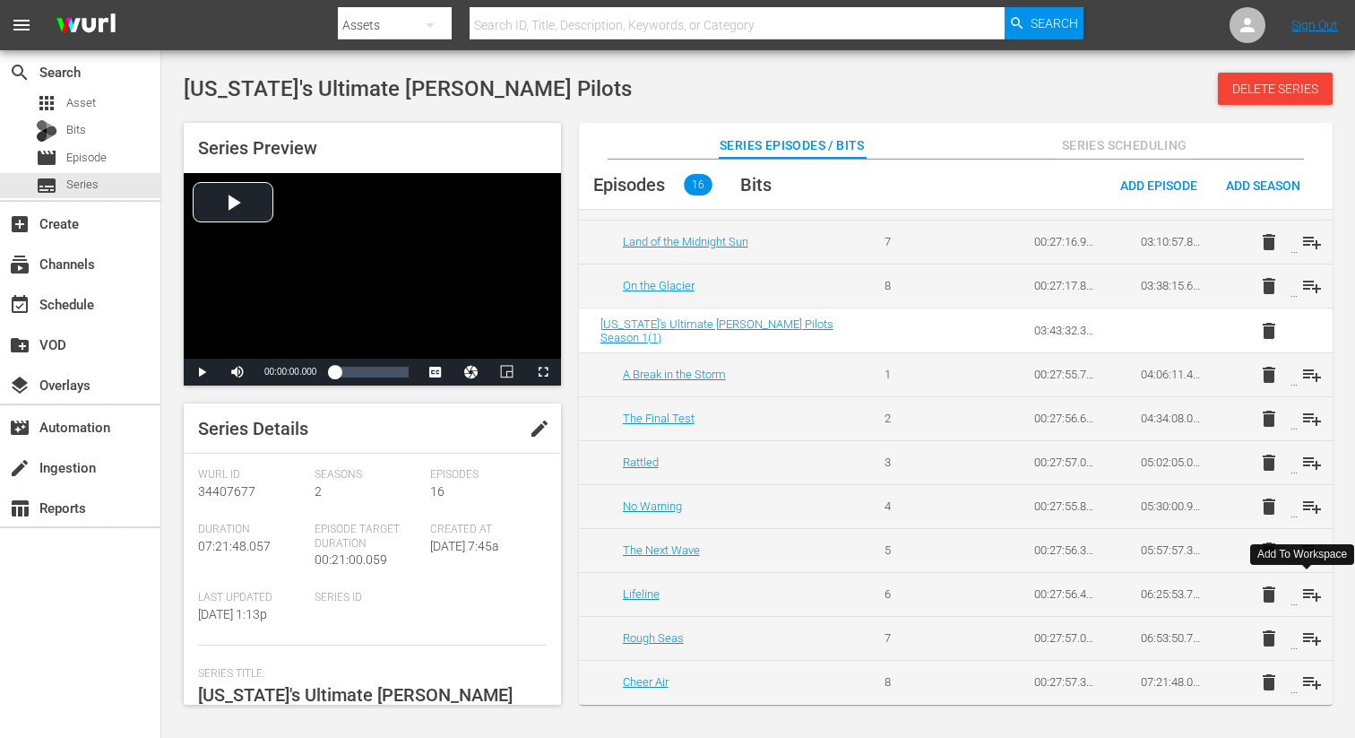
scroll to position [349, 0]
click at [1302, 634] on span "playlist_add" at bounding box center [1312, 637] width 22 height 22
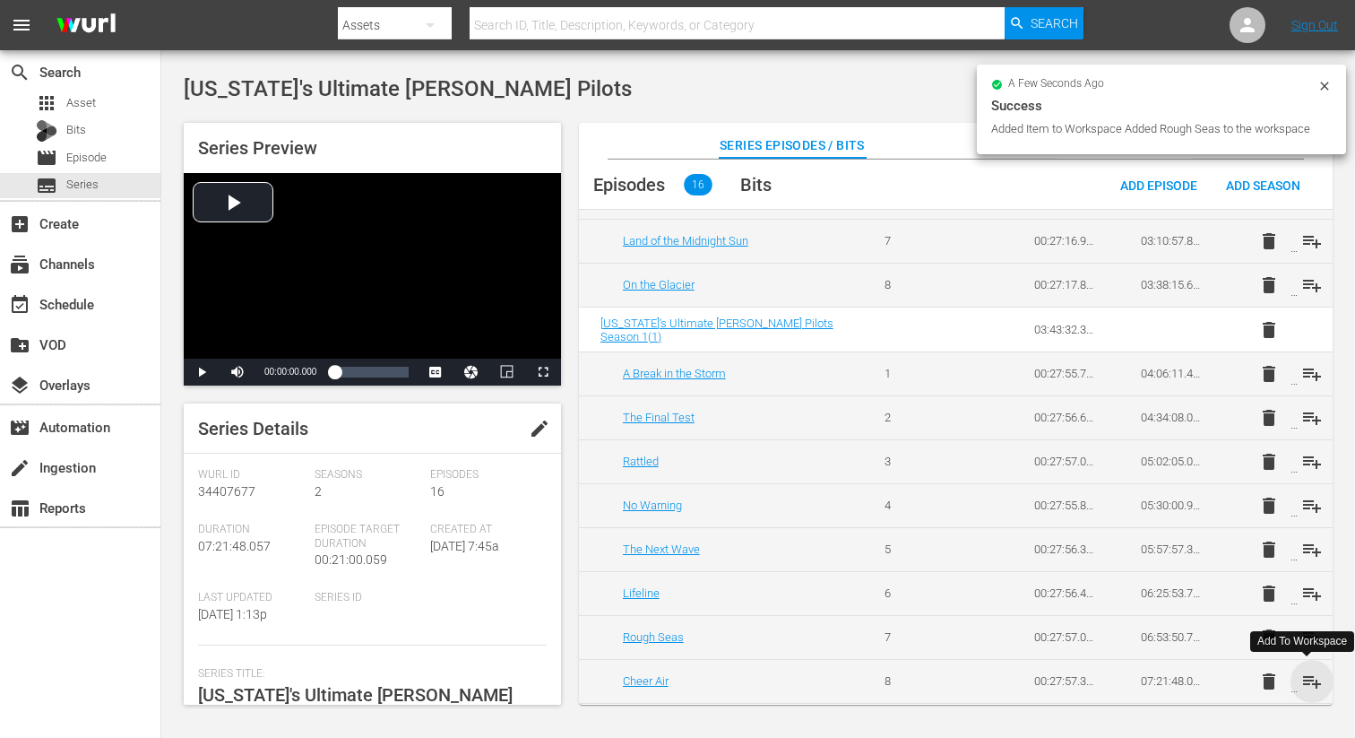
click at [1312, 684] on span "playlist_add" at bounding box center [1312, 681] width 22 height 22
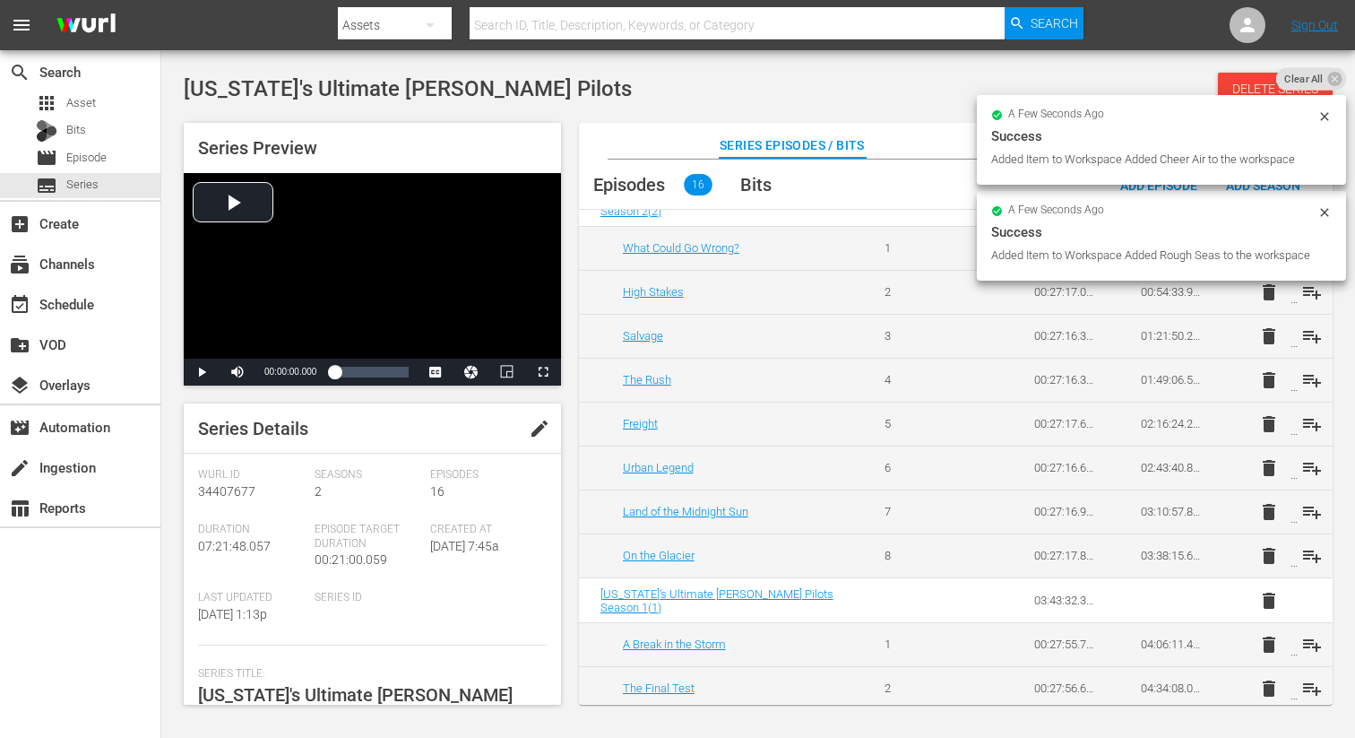
scroll to position [0, 0]
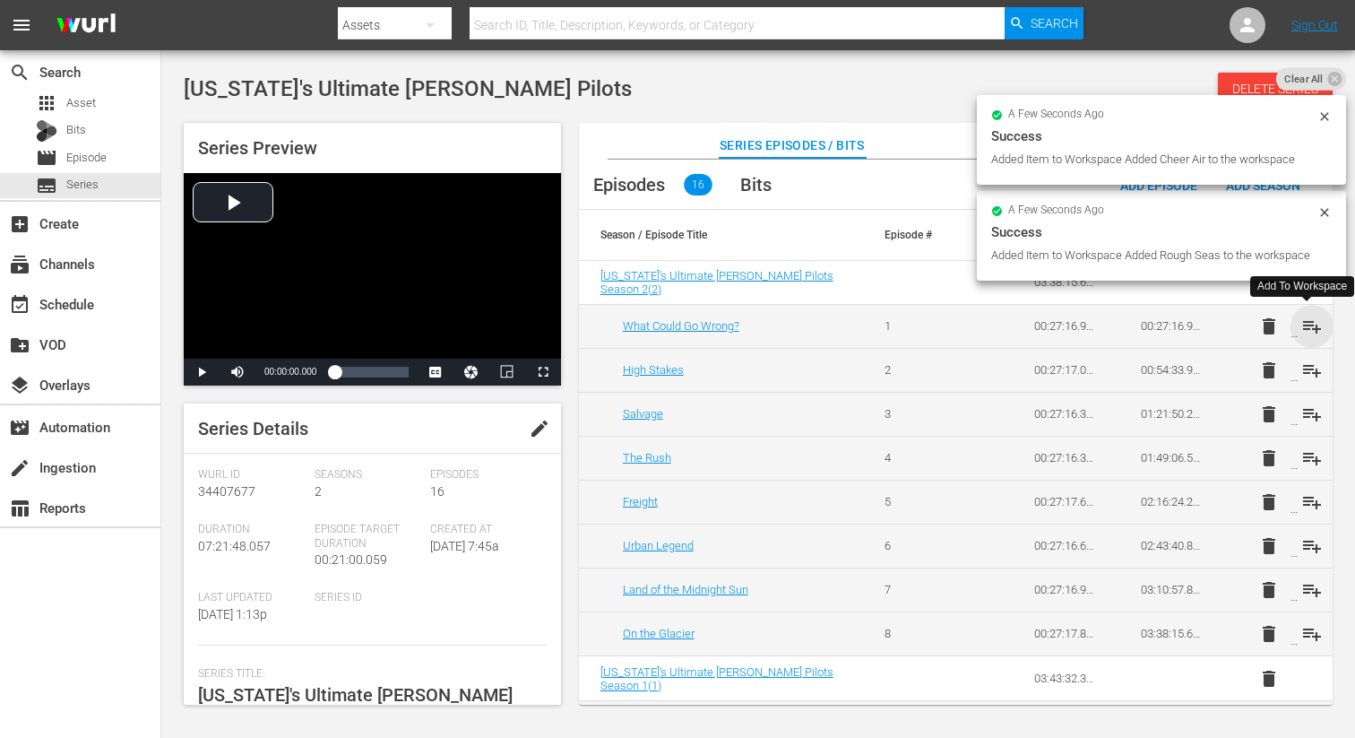
click at [1310, 323] on span "playlist_add" at bounding box center [1312, 326] width 22 height 22
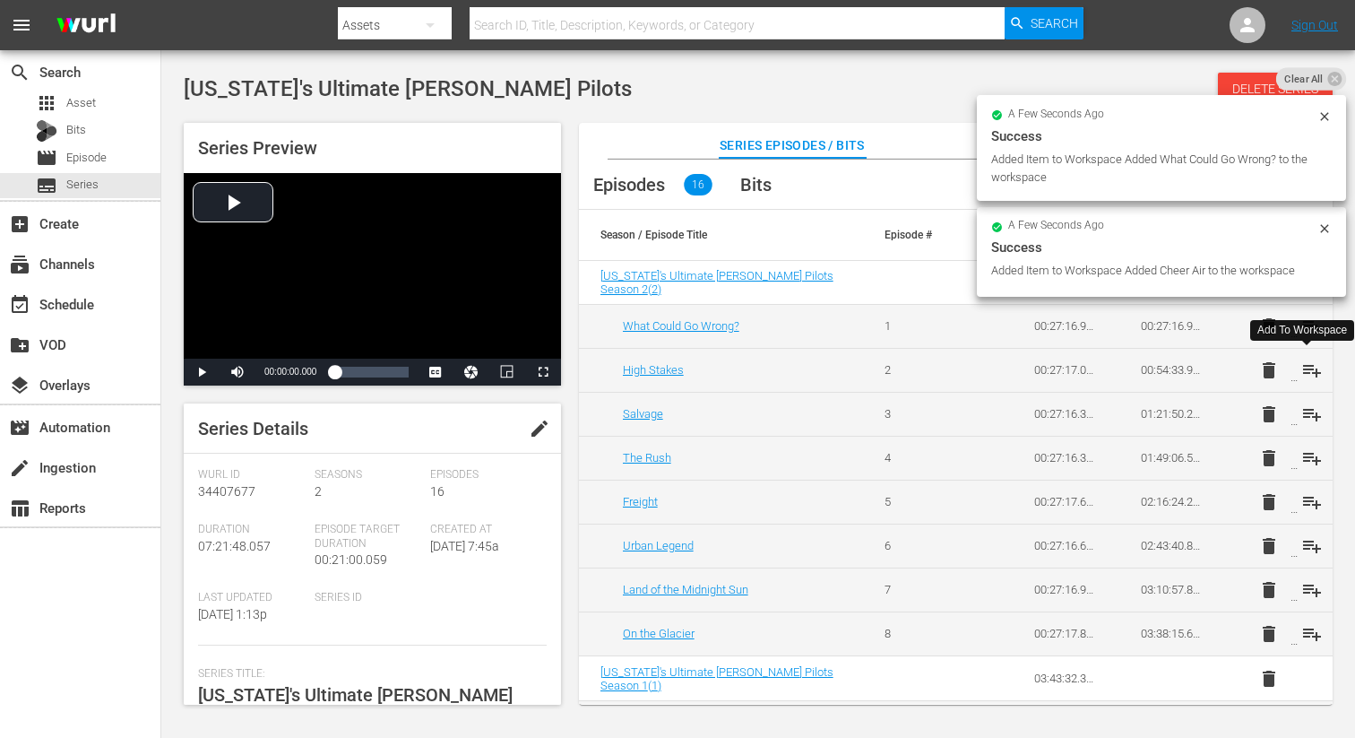
click at [1308, 370] on span "playlist_add" at bounding box center [1312, 370] width 22 height 22
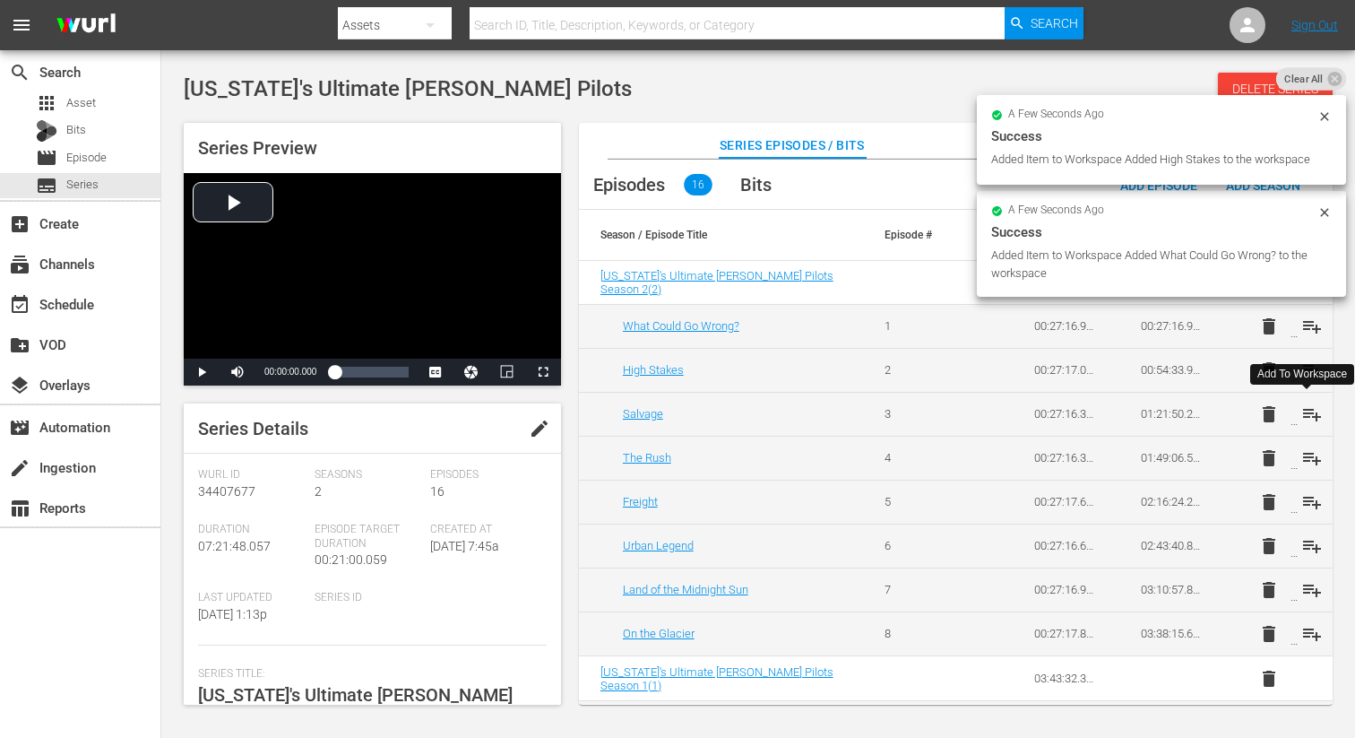
click at [1302, 411] on span "playlist_add" at bounding box center [1312, 414] width 22 height 22
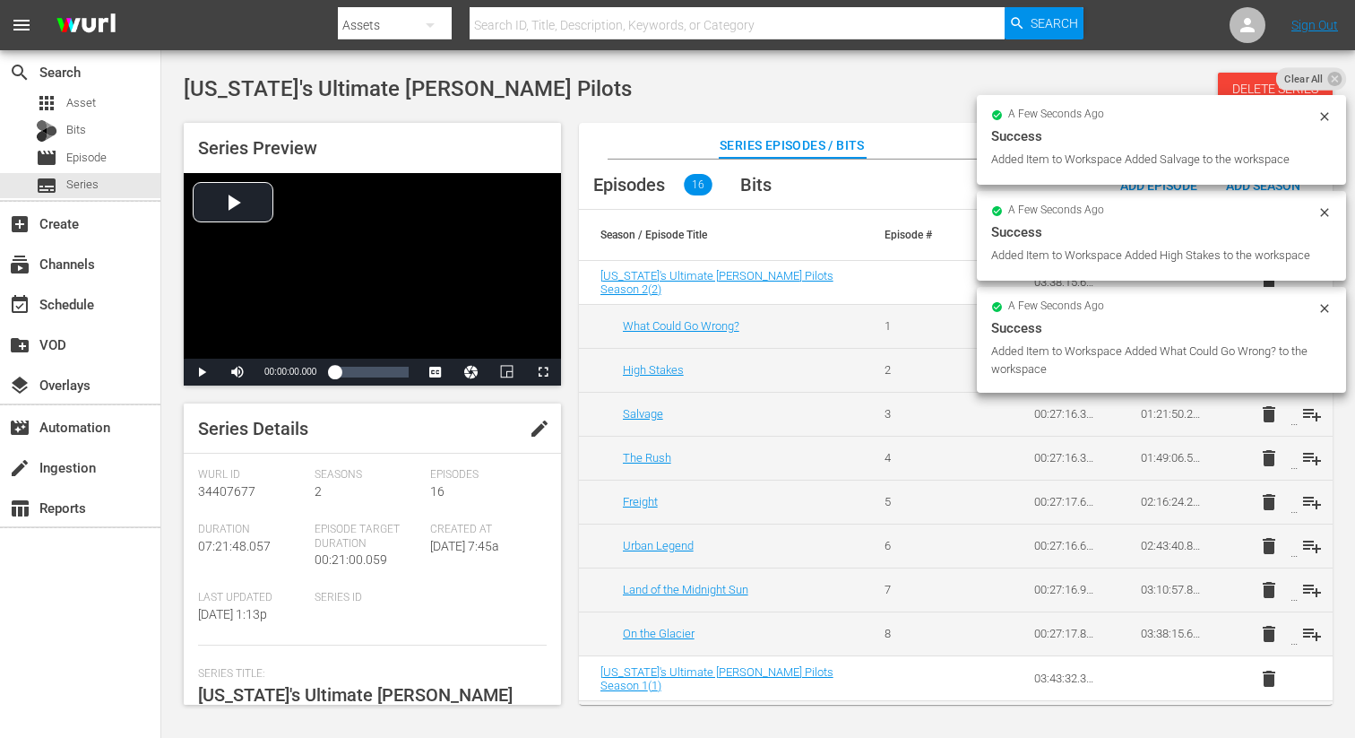
click at [1304, 469] on td "delete playlist_add" at bounding box center [1279, 458] width 107 height 44
click at [1306, 461] on span "playlist_add" at bounding box center [1312, 458] width 22 height 22
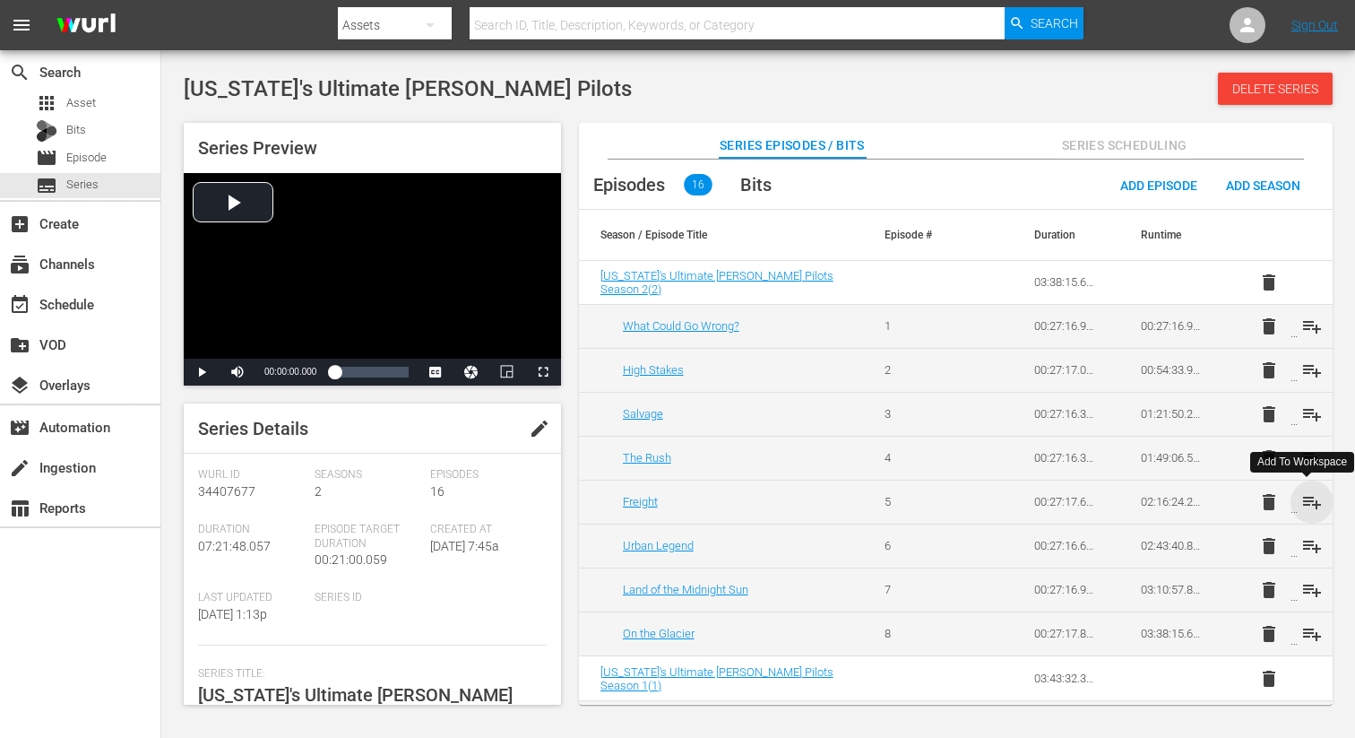
click at [1306, 499] on span "playlist_add" at bounding box center [1312, 502] width 22 height 22
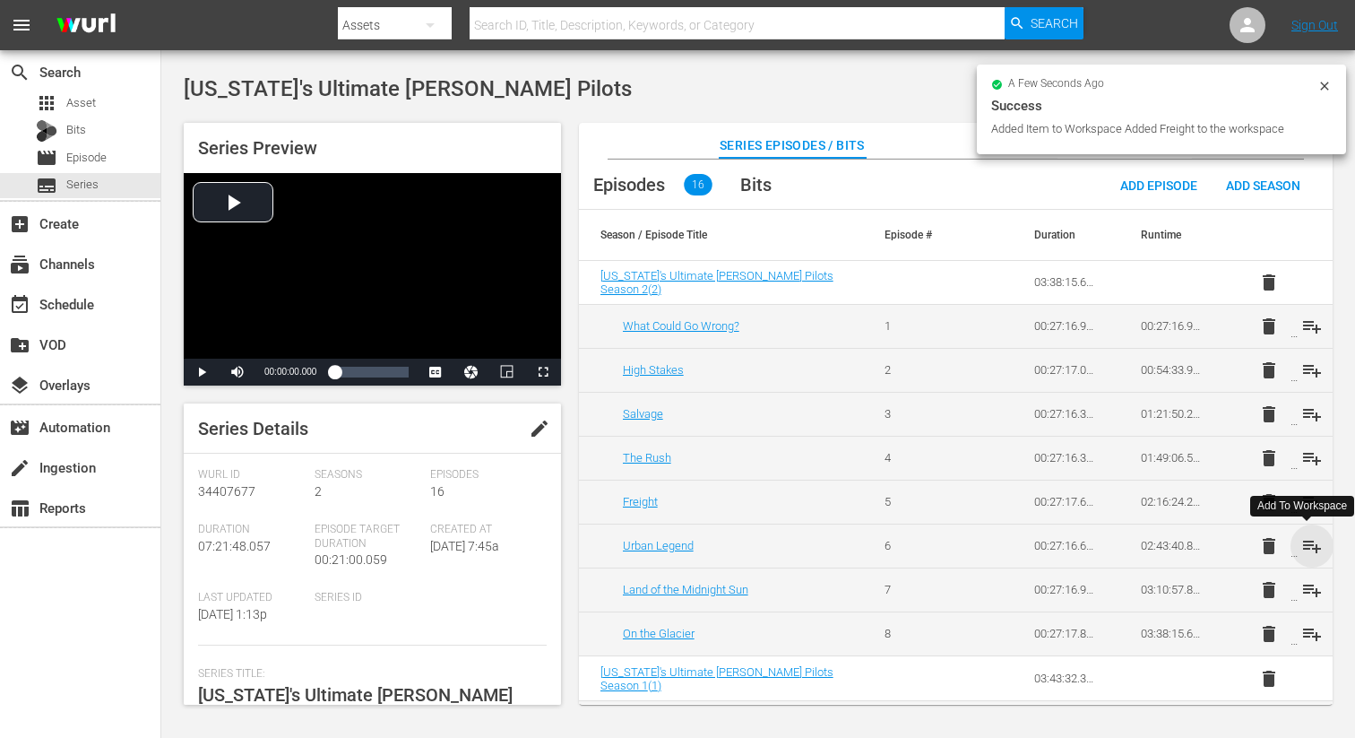
click at [1310, 541] on span "playlist_add" at bounding box center [1312, 546] width 22 height 22
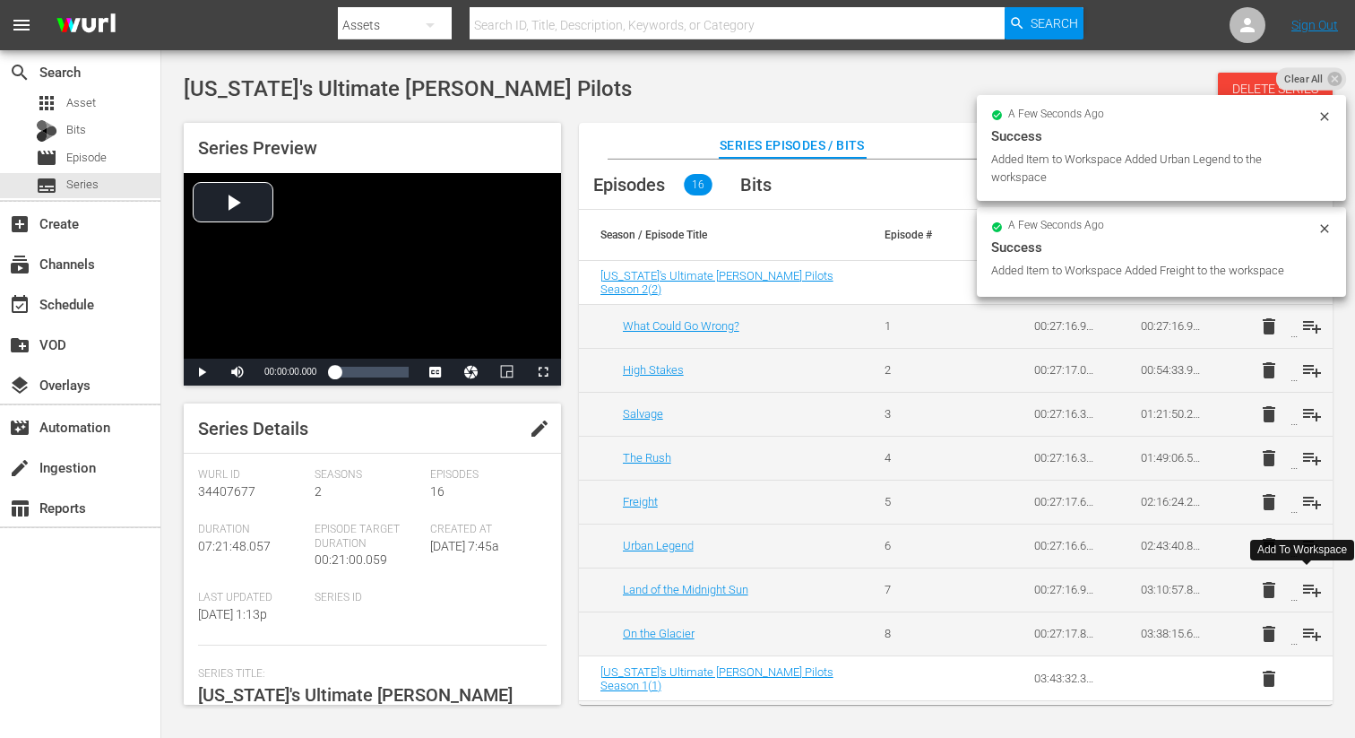
click at [1307, 591] on span "playlist_add" at bounding box center [1312, 590] width 22 height 22
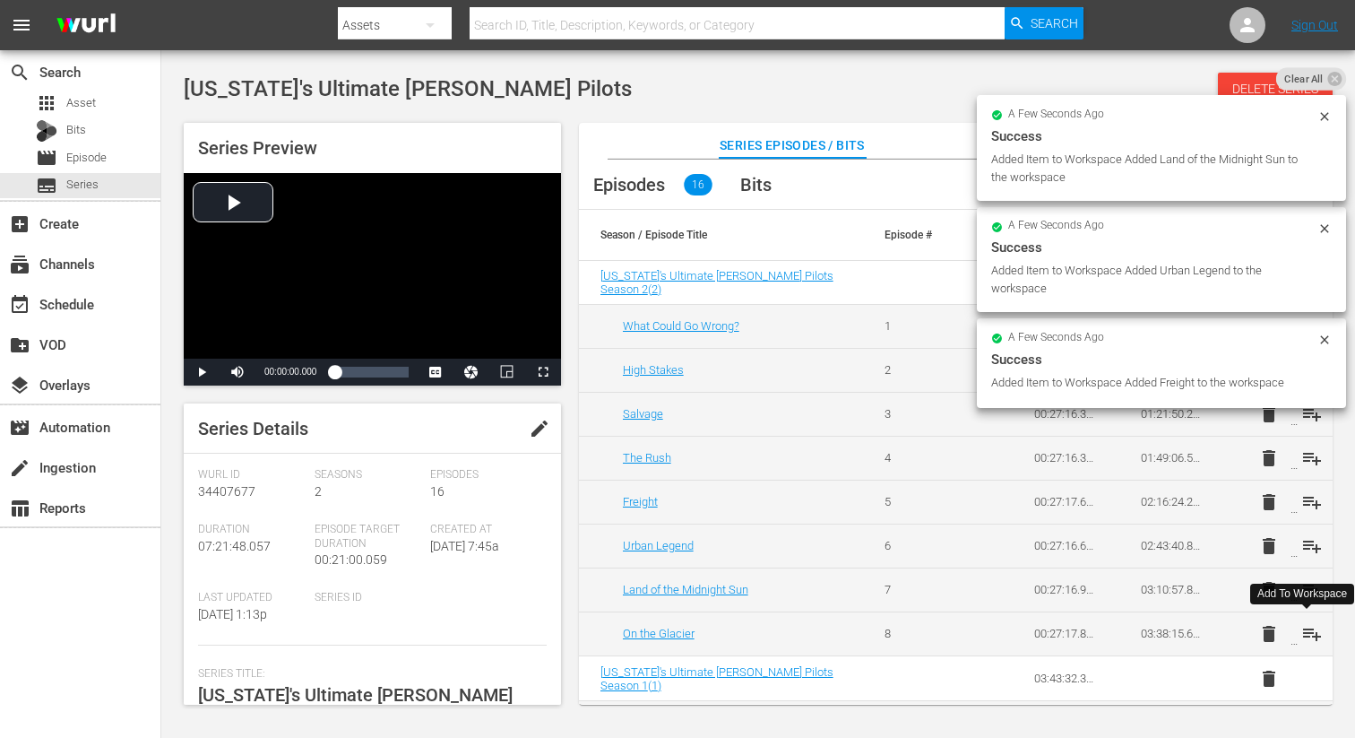
click at [1309, 639] on span "playlist_add" at bounding box center [1312, 634] width 22 height 22
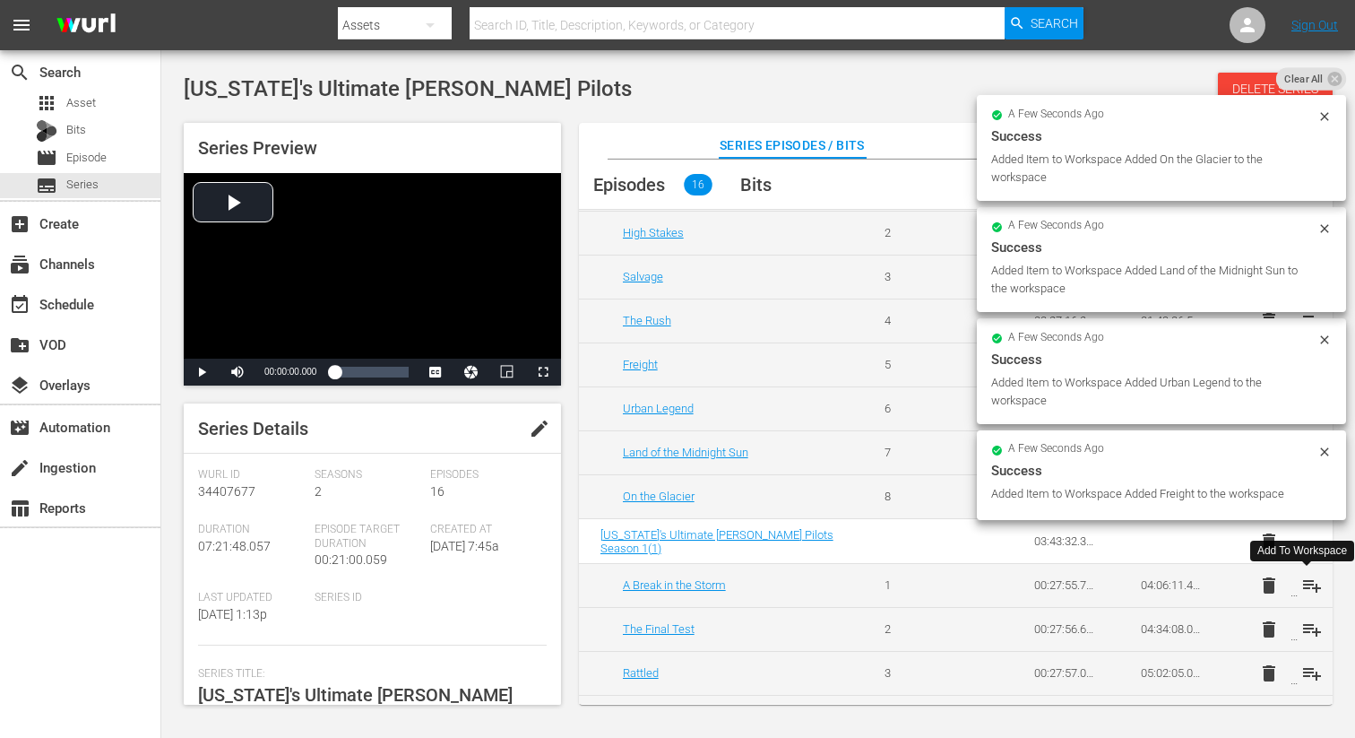
scroll to position [144, 0]
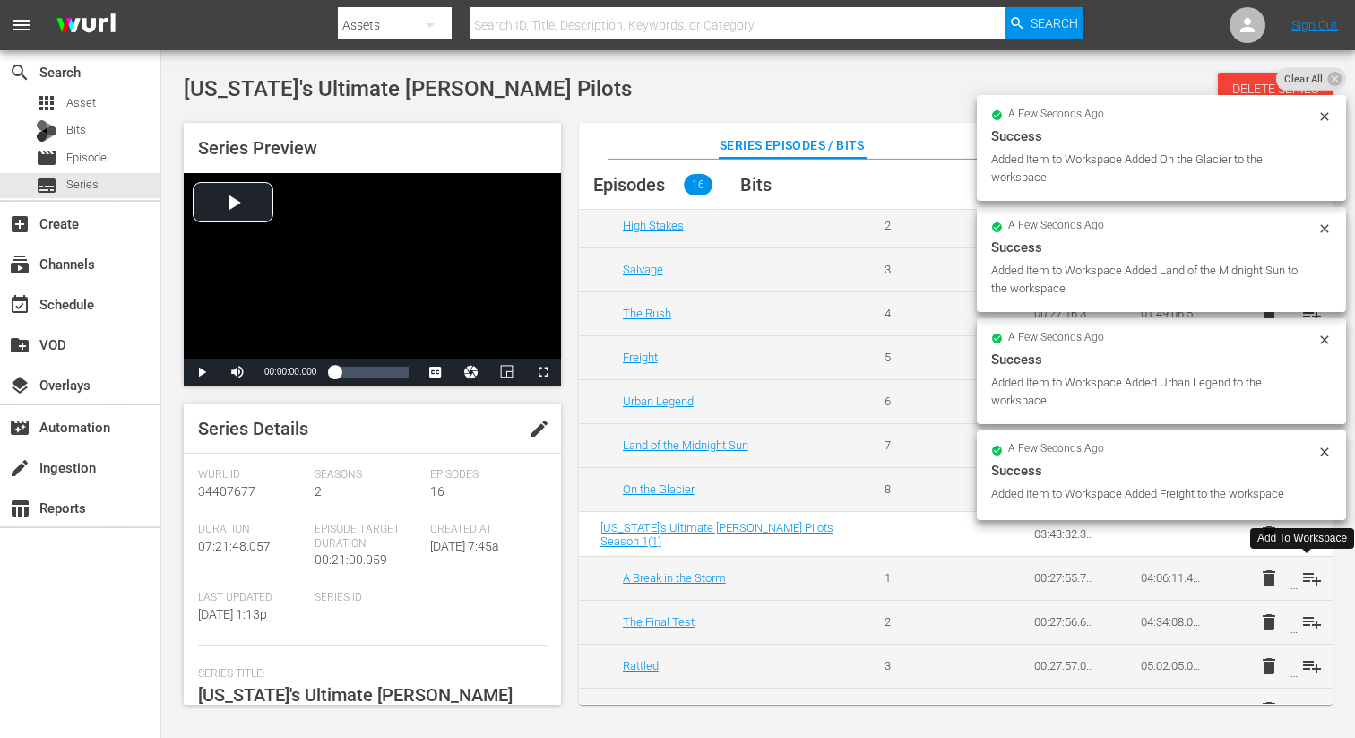
click at [1309, 580] on span "playlist_add" at bounding box center [1312, 578] width 22 height 22
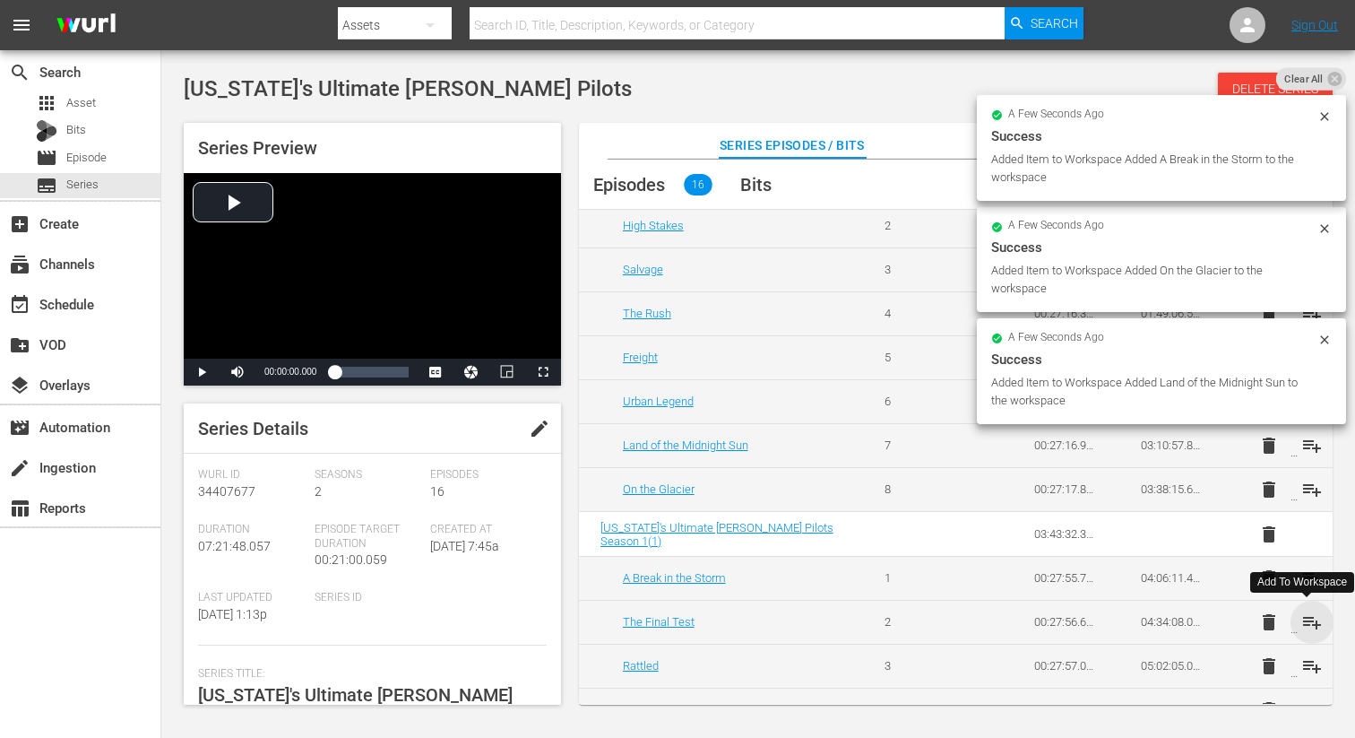
click at [1308, 623] on span "playlist_add" at bounding box center [1312, 622] width 22 height 22
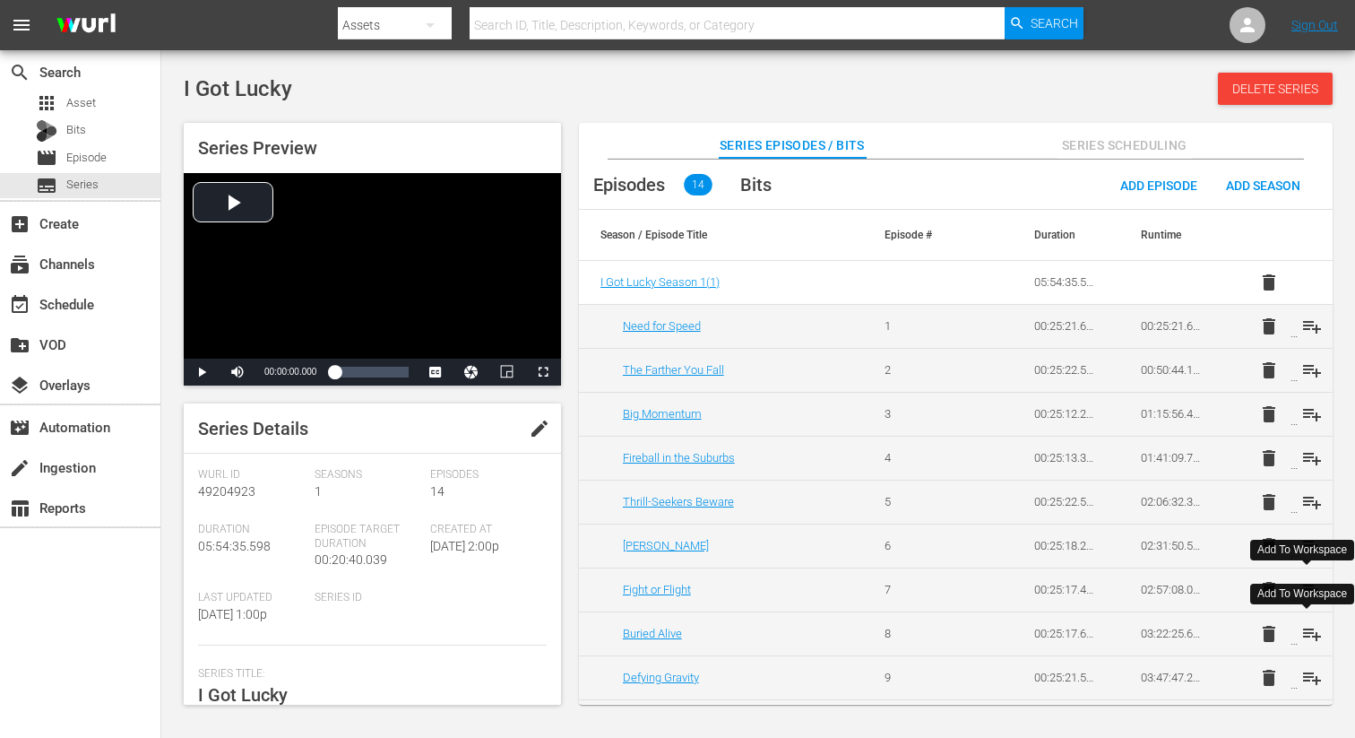
click at [1309, 633] on span "playlist_add" at bounding box center [1312, 634] width 22 height 22
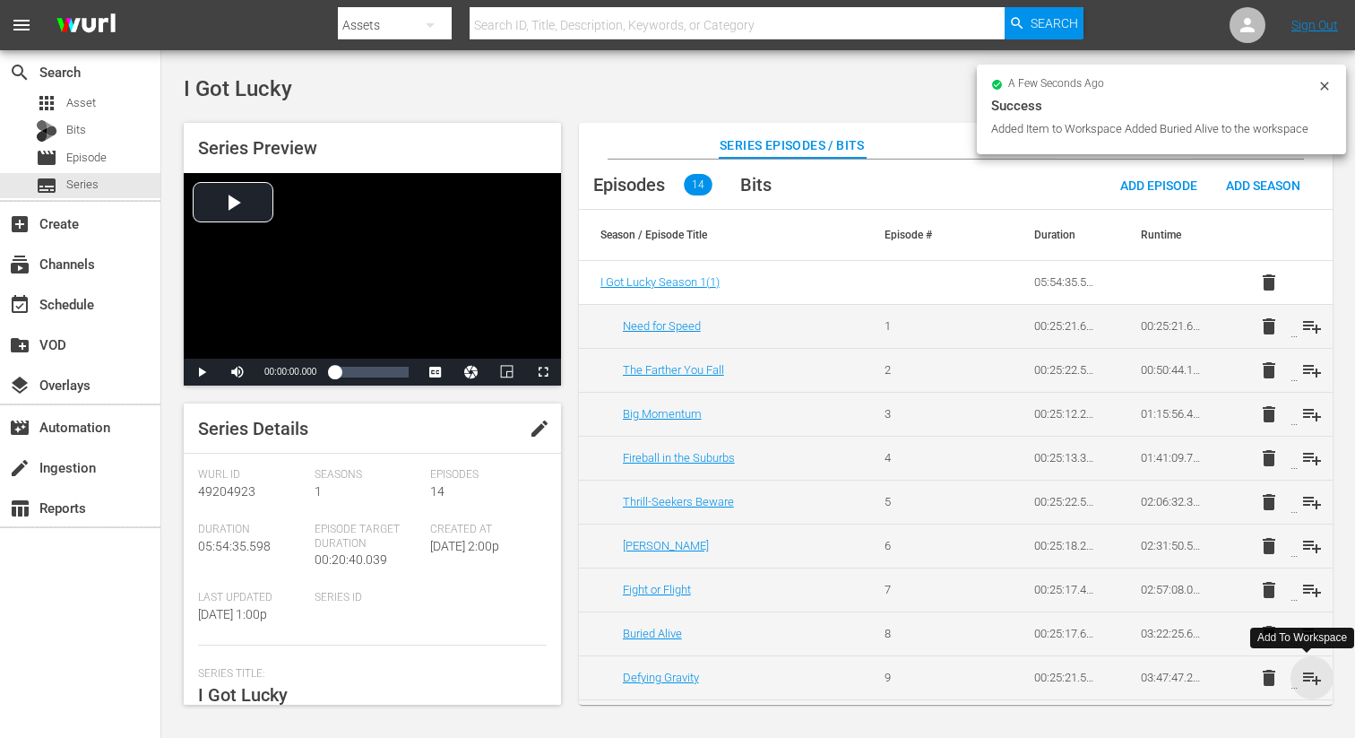
click at [1308, 674] on span "playlist_add" at bounding box center [1312, 678] width 22 height 22
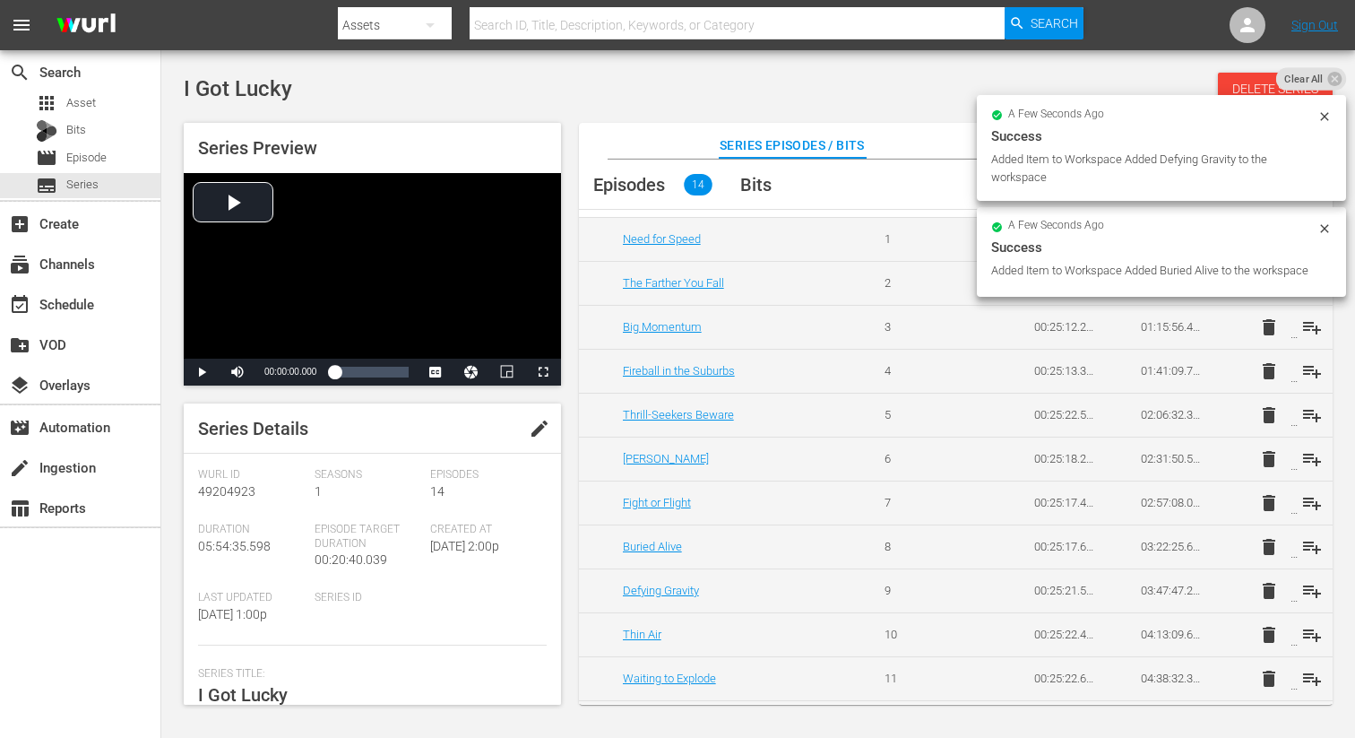
scroll to position [94, 0]
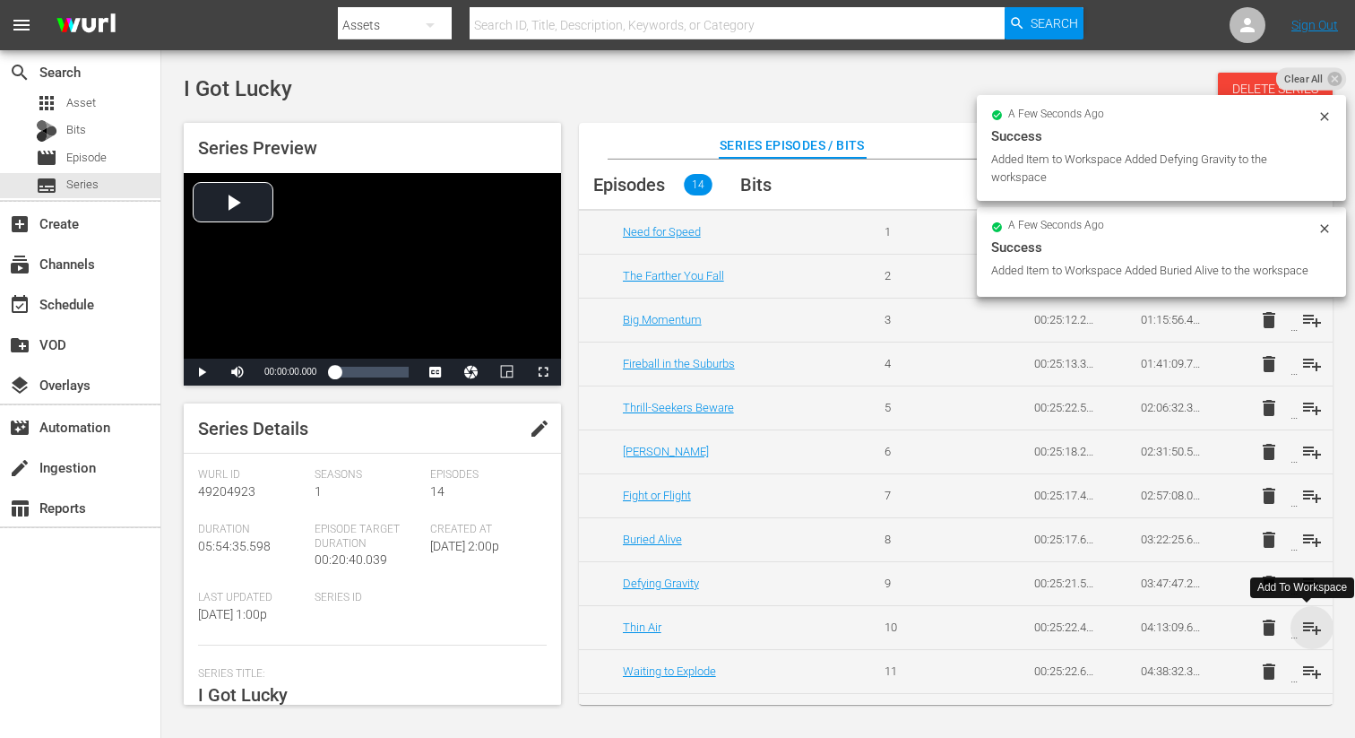
click at [1306, 622] on span "playlist_add" at bounding box center [1312, 628] width 22 height 22
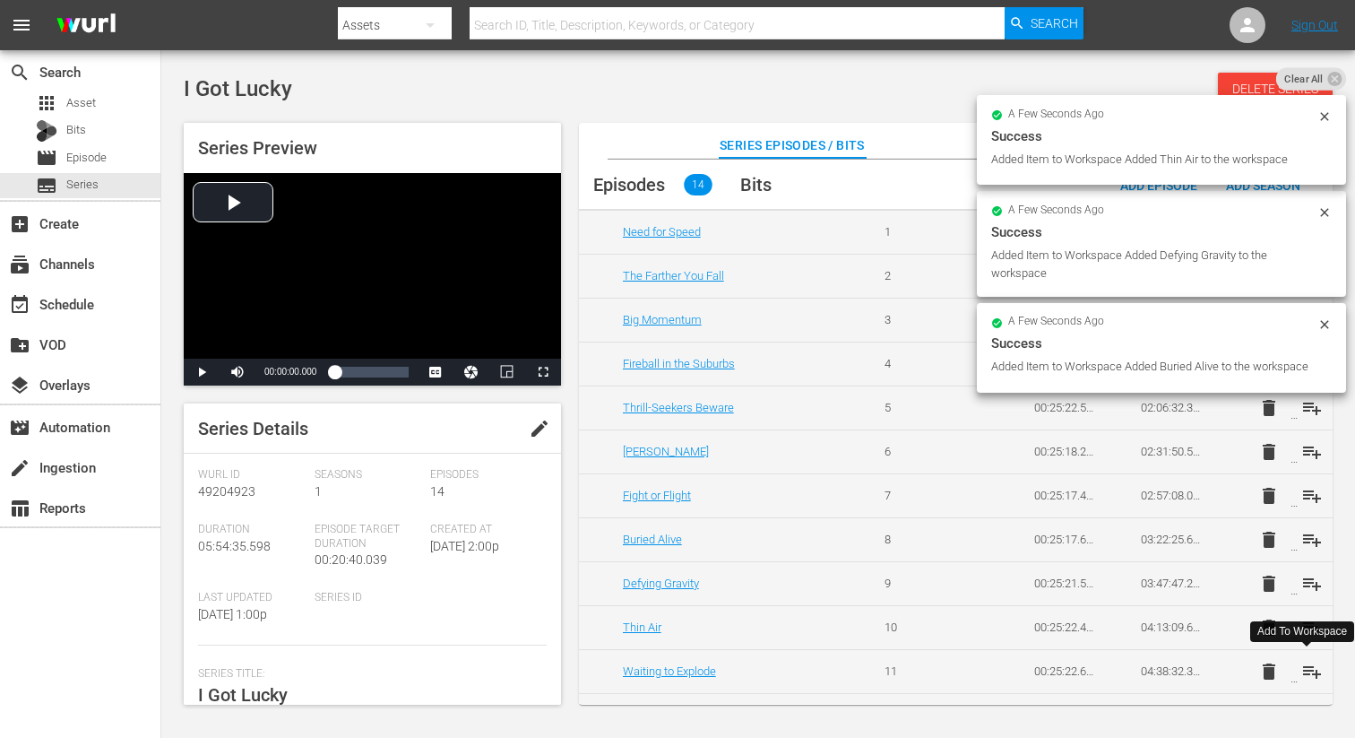
drag, startPoint x: 1307, startPoint y: 669, endPoint x: 1309, endPoint y: 636, distance: 33.3
click at [1307, 669] on span "playlist_add" at bounding box center [1312, 671] width 22 height 22
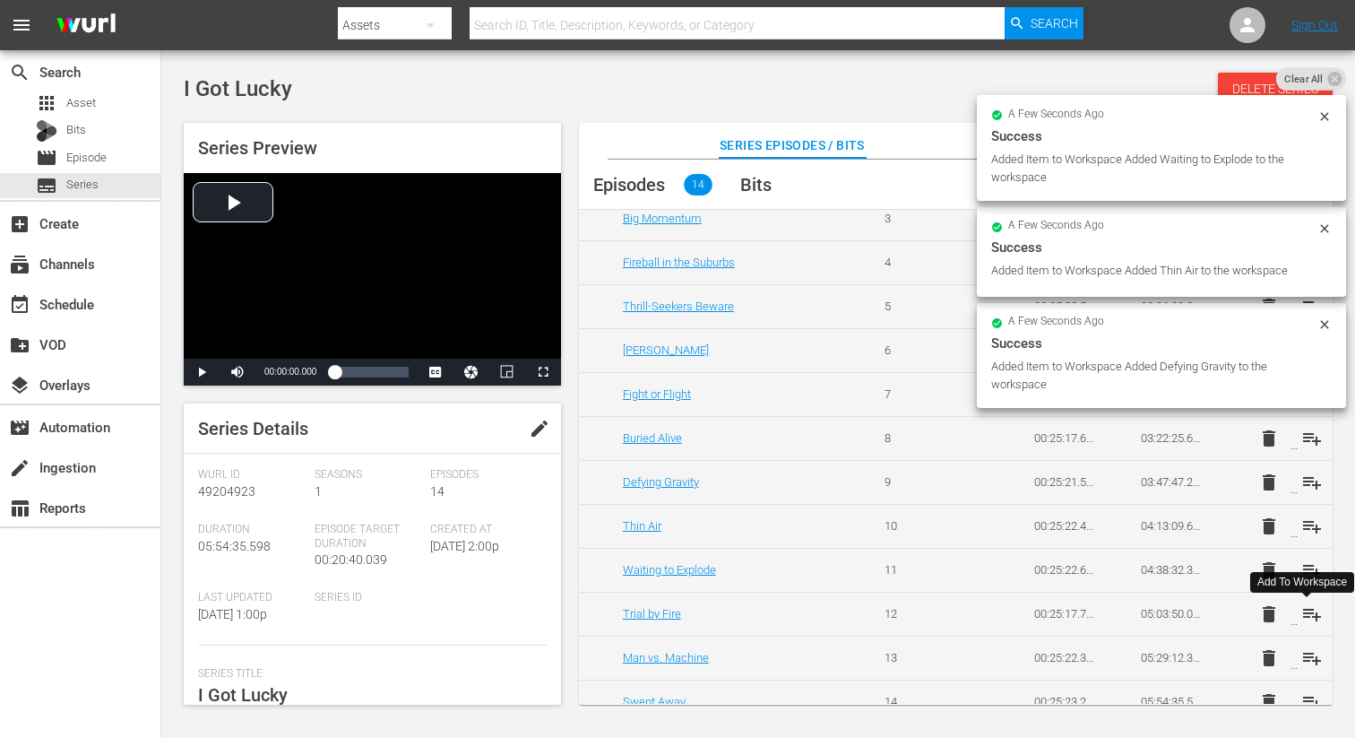
scroll to position [204, 0]
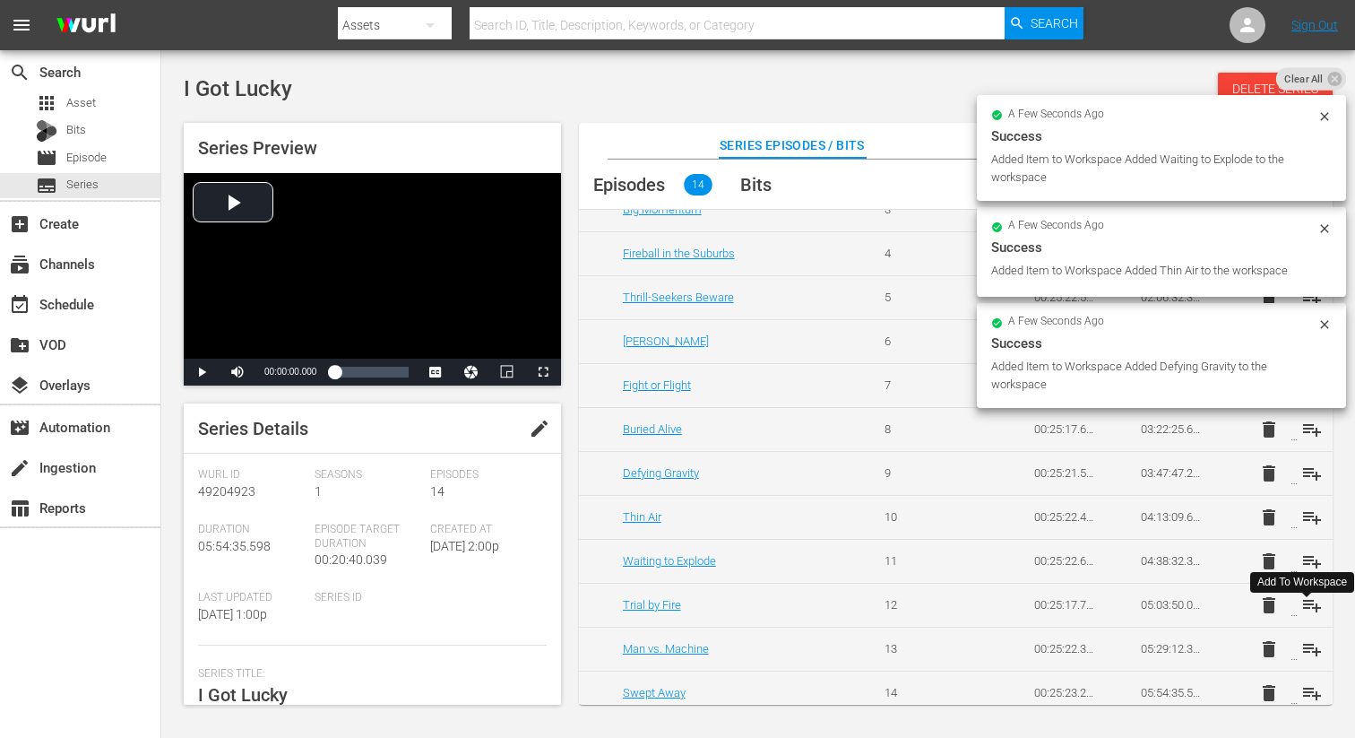
click at [1304, 604] on span "playlist_add" at bounding box center [1312, 605] width 22 height 22
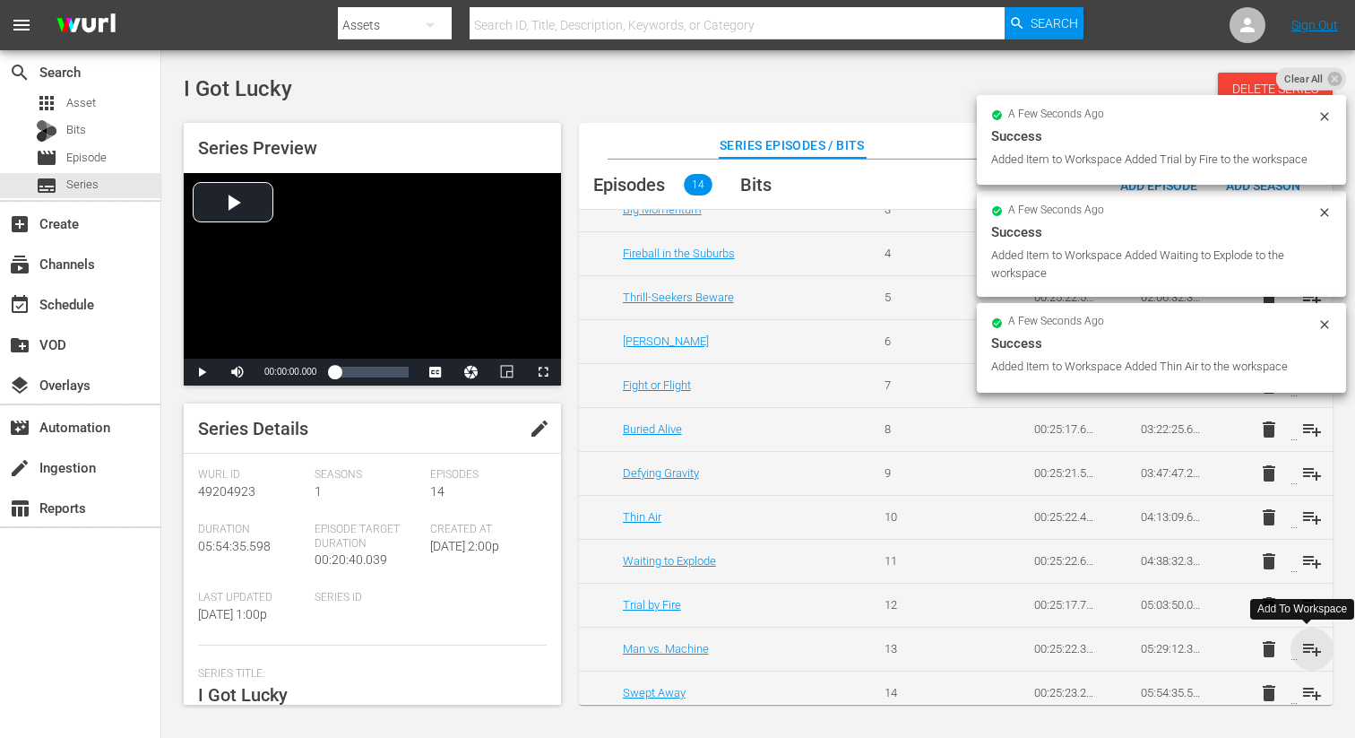
click at [1308, 650] on span "playlist_add" at bounding box center [1312, 649] width 22 height 22
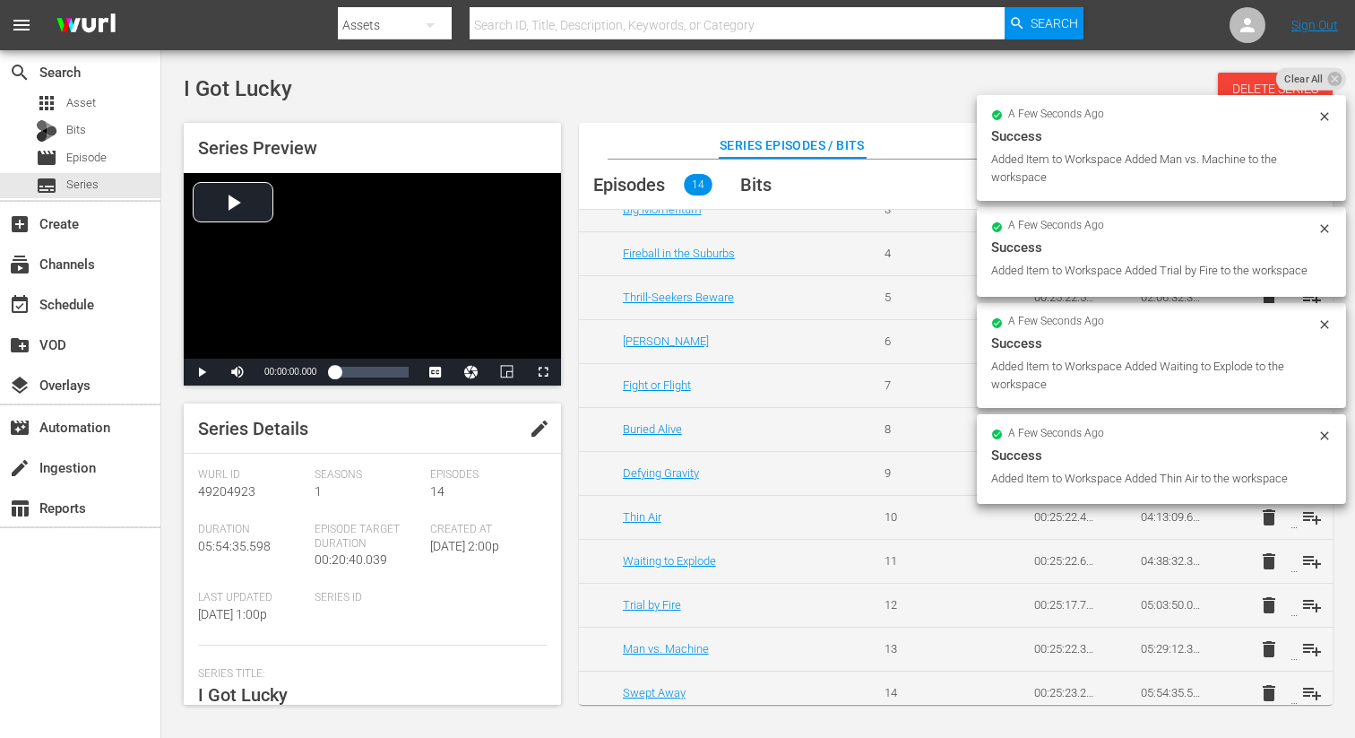
scroll to position [216, 0]
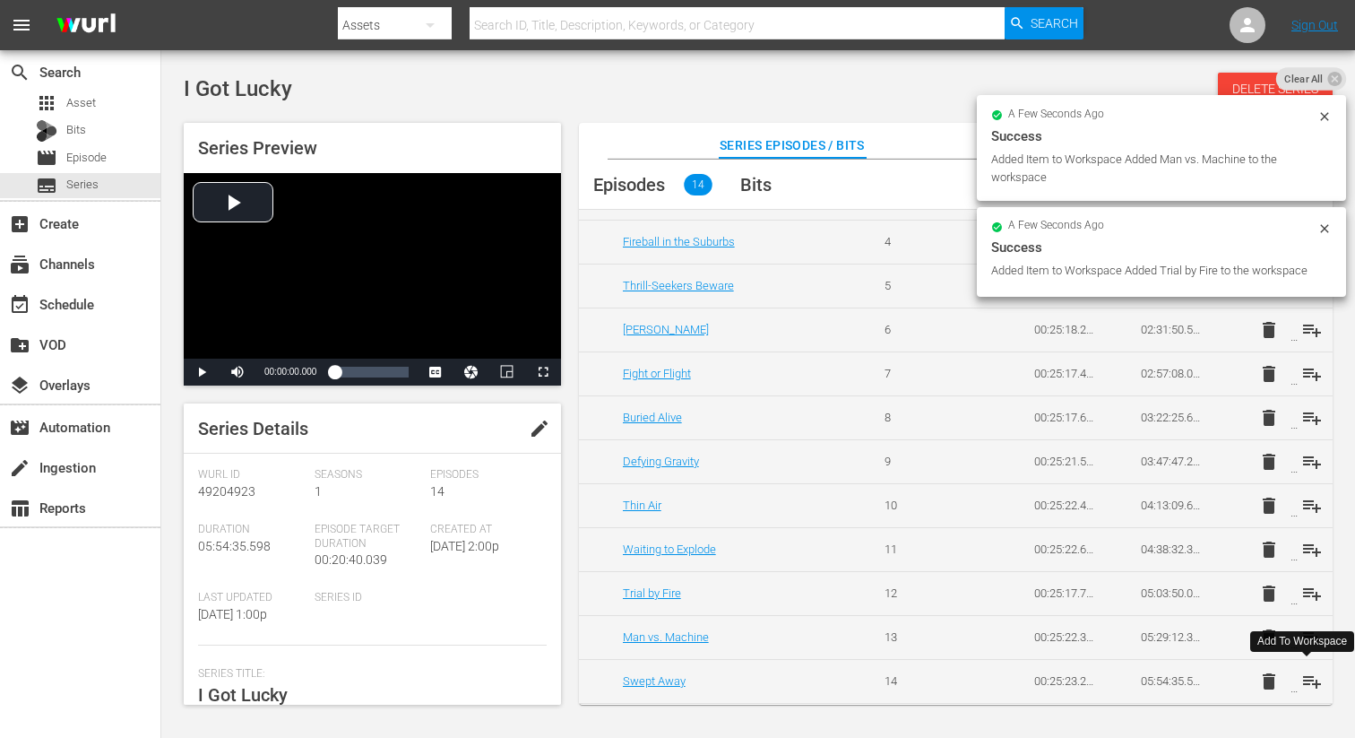
click at [1307, 683] on span "playlist_add" at bounding box center [1312, 681] width 22 height 22
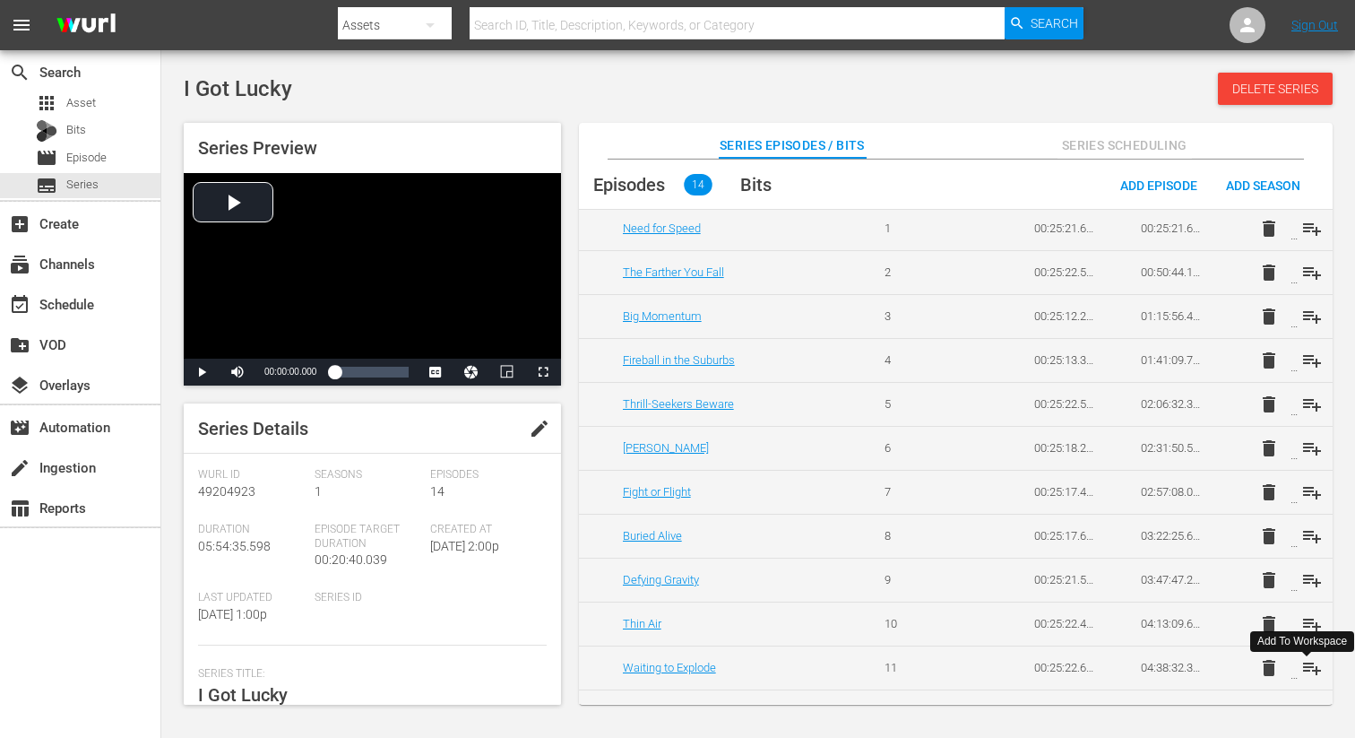
scroll to position [178, 0]
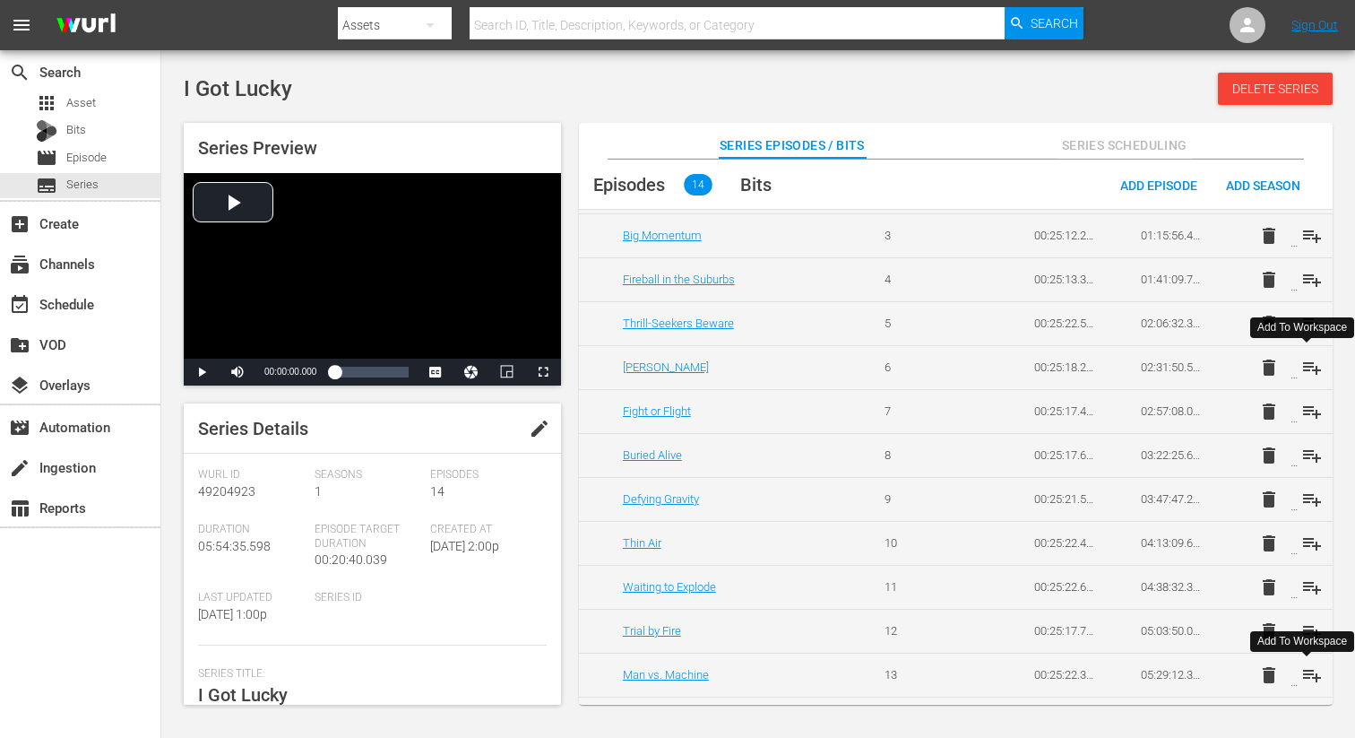
click at [1310, 367] on span "playlist_add" at bounding box center [1312, 368] width 22 height 22
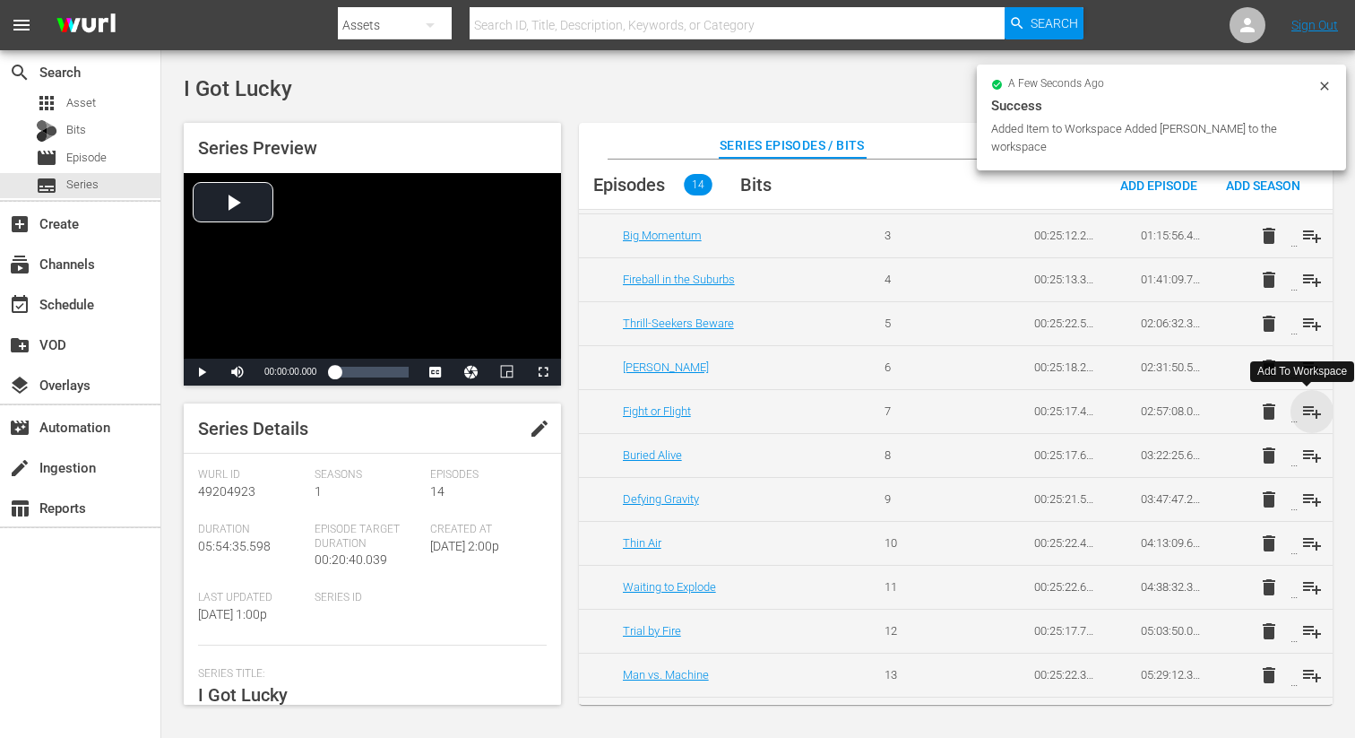
click at [1305, 408] on span "playlist_add" at bounding box center [1312, 412] width 22 height 22
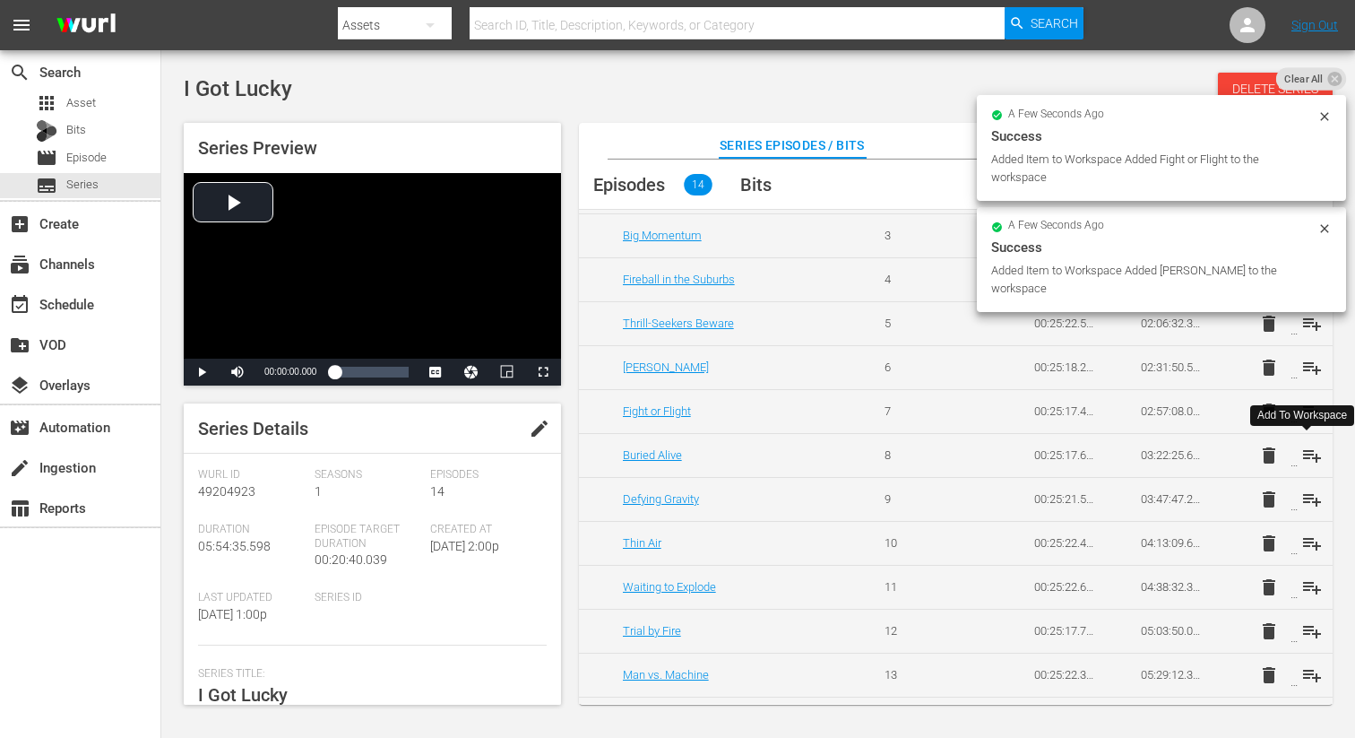
click at [1308, 453] on span "playlist_add" at bounding box center [1312, 456] width 22 height 22
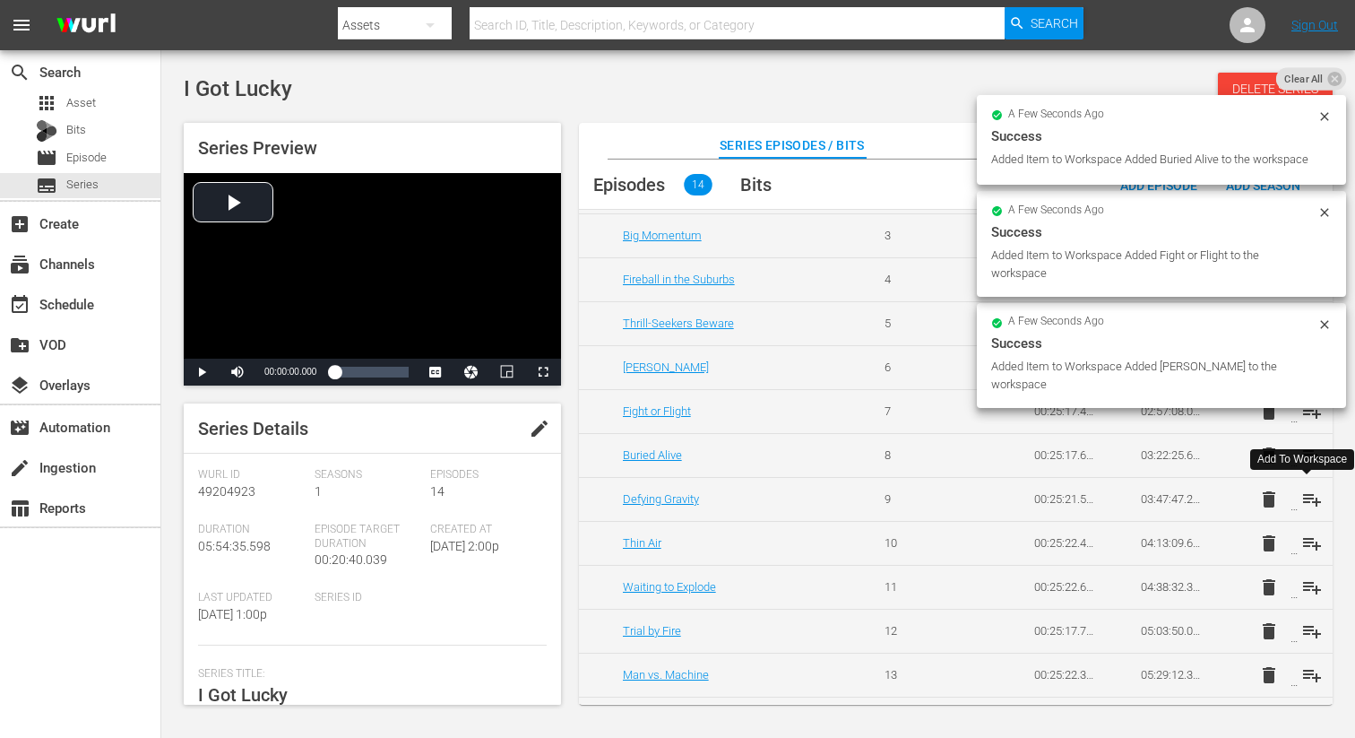
click at [1307, 493] on span "playlist_add" at bounding box center [1312, 499] width 22 height 22
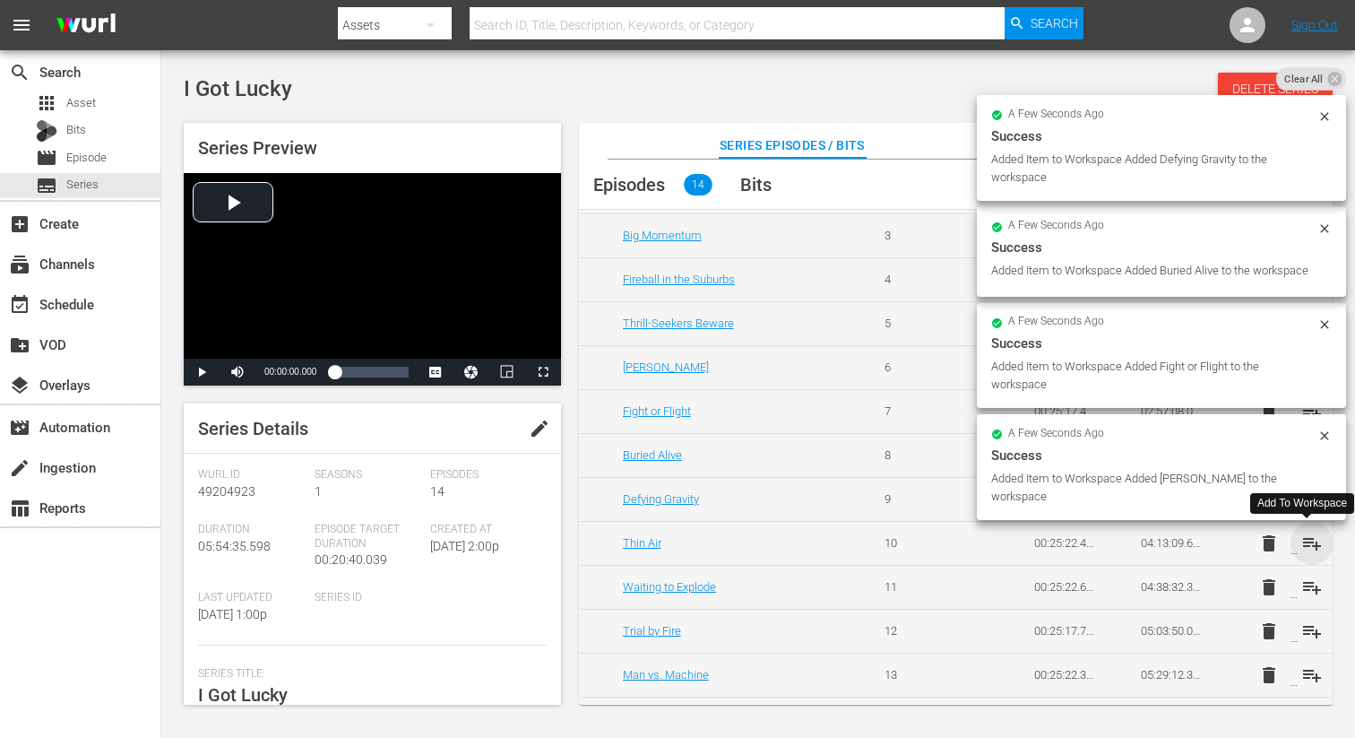
click at [1304, 540] on span "playlist_add" at bounding box center [1312, 543] width 22 height 22
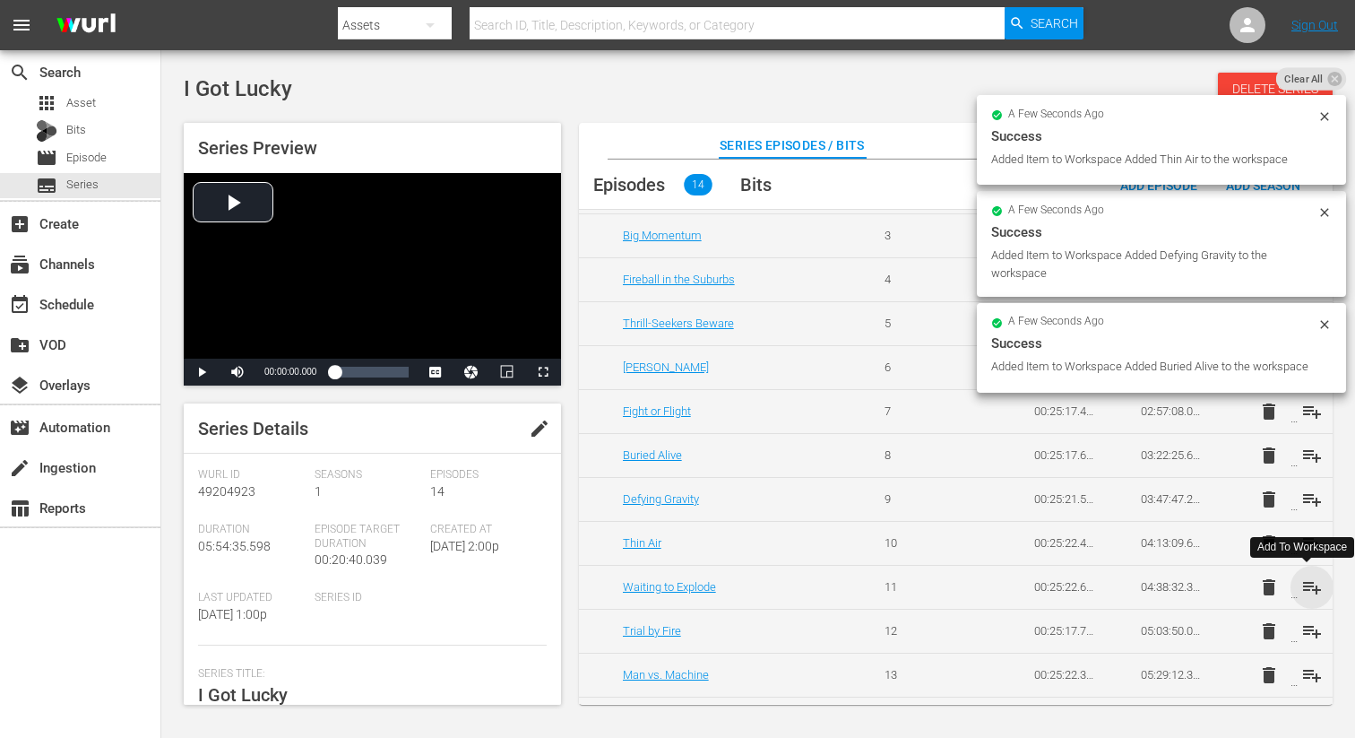
click at [1307, 589] on span "playlist_add" at bounding box center [1312, 587] width 22 height 22
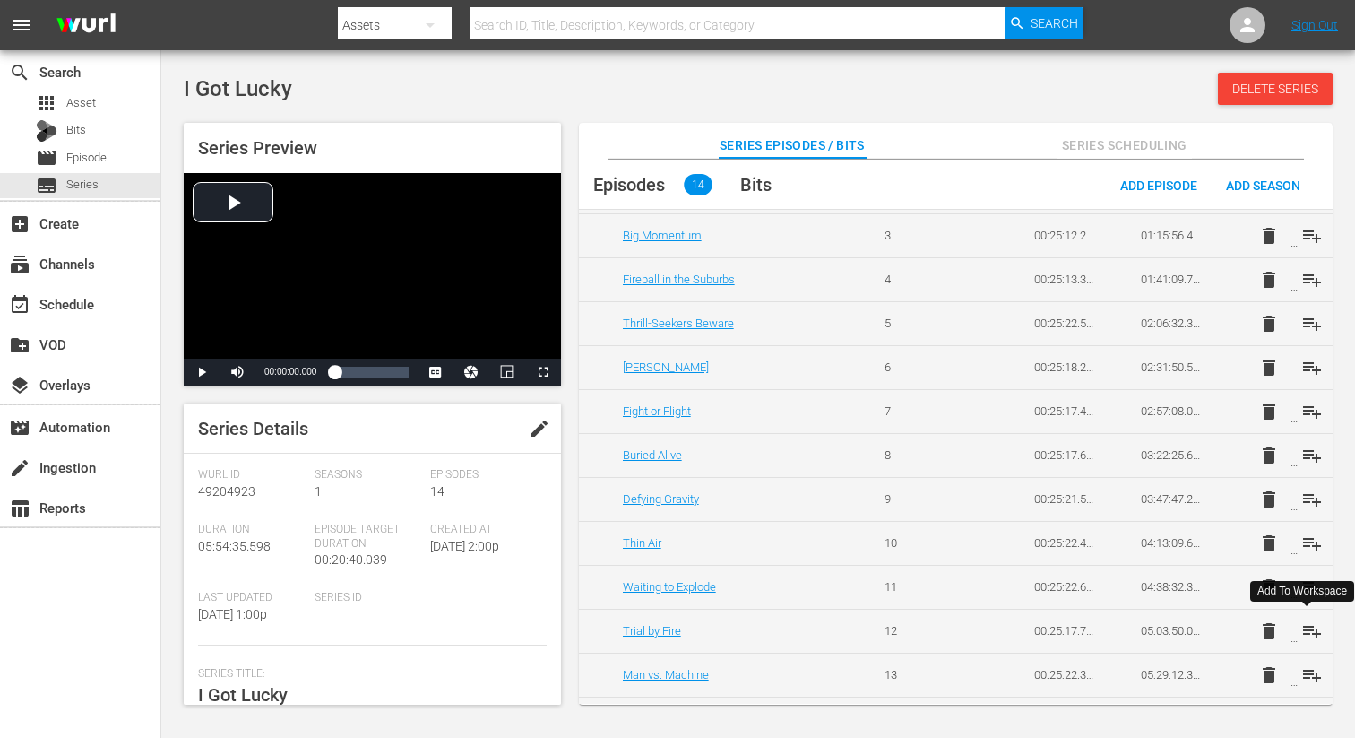
click at [1311, 633] on span "playlist_add" at bounding box center [1312, 631] width 22 height 22
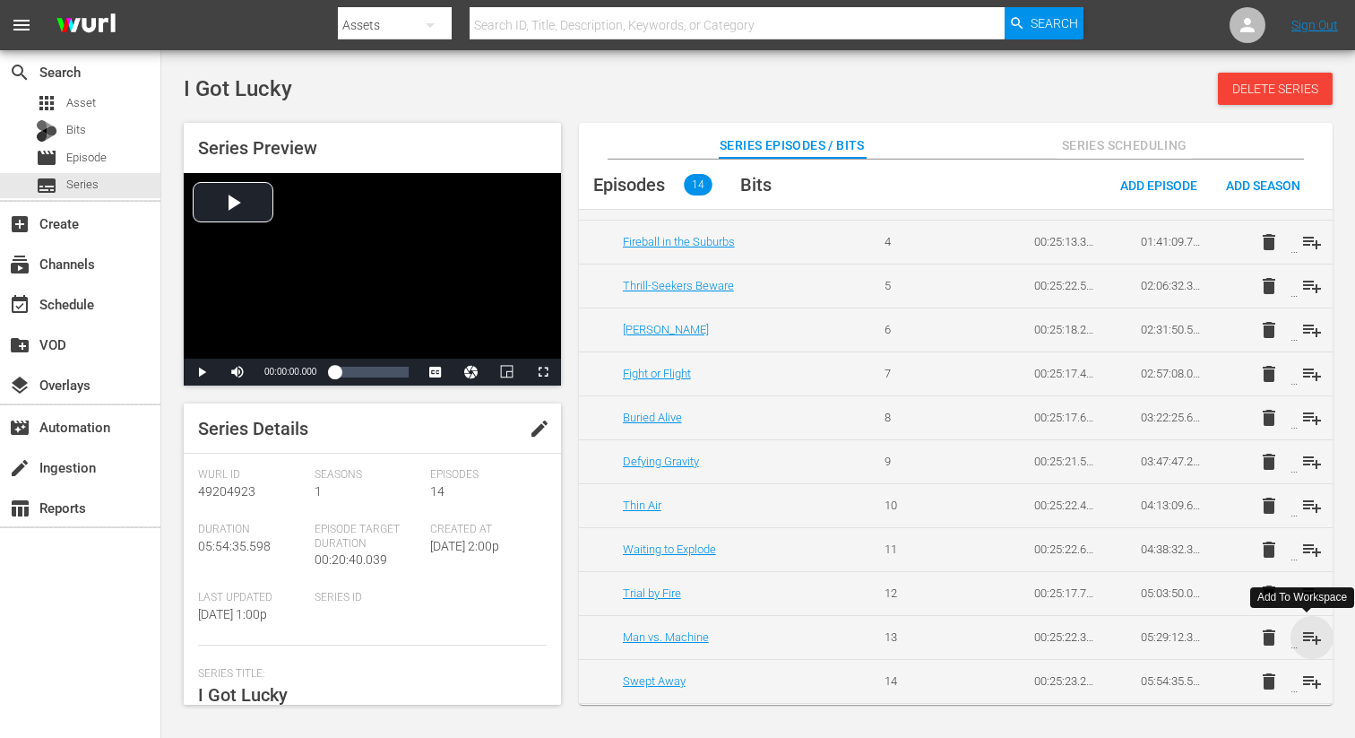
click at [1308, 634] on span "playlist_add" at bounding box center [1312, 637] width 22 height 22
click at [1310, 678] on span "playlist_add" at bounding box center [1312, 681] width 22 height 22
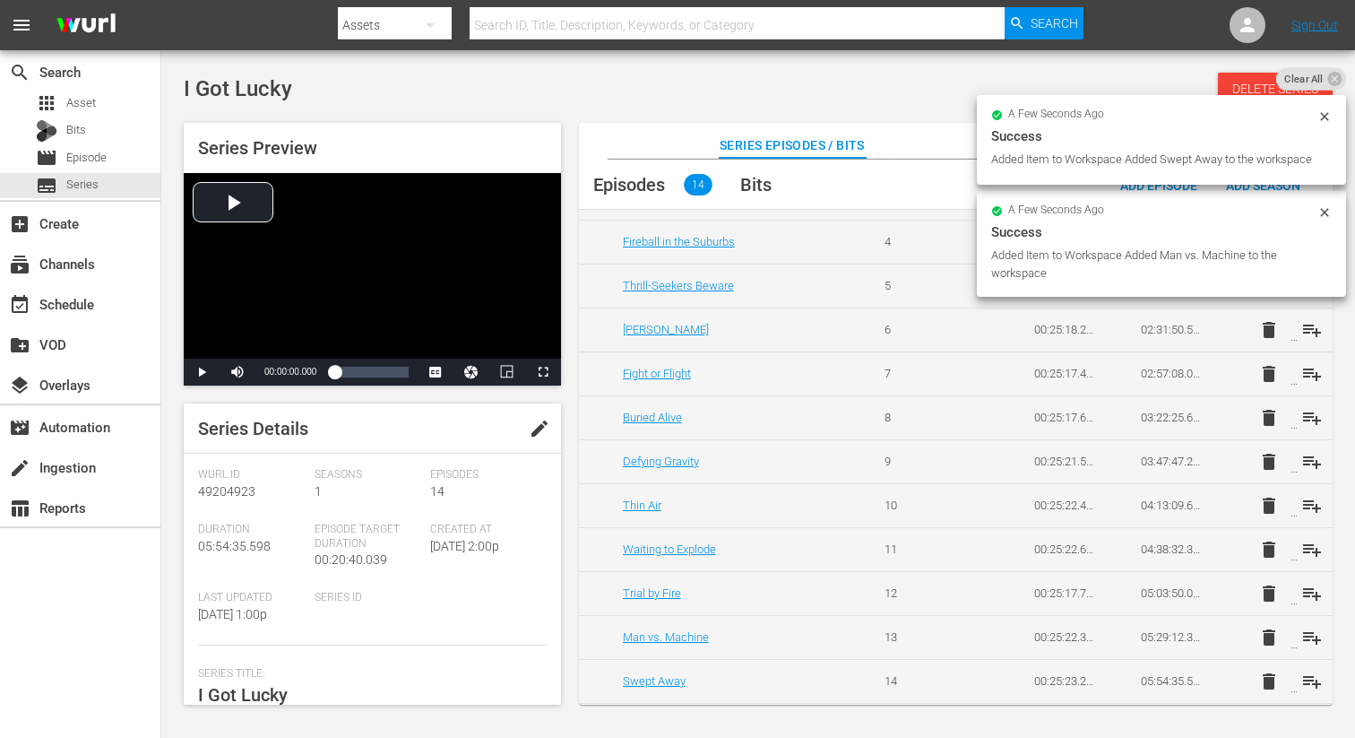
scroll to position [0, 0]
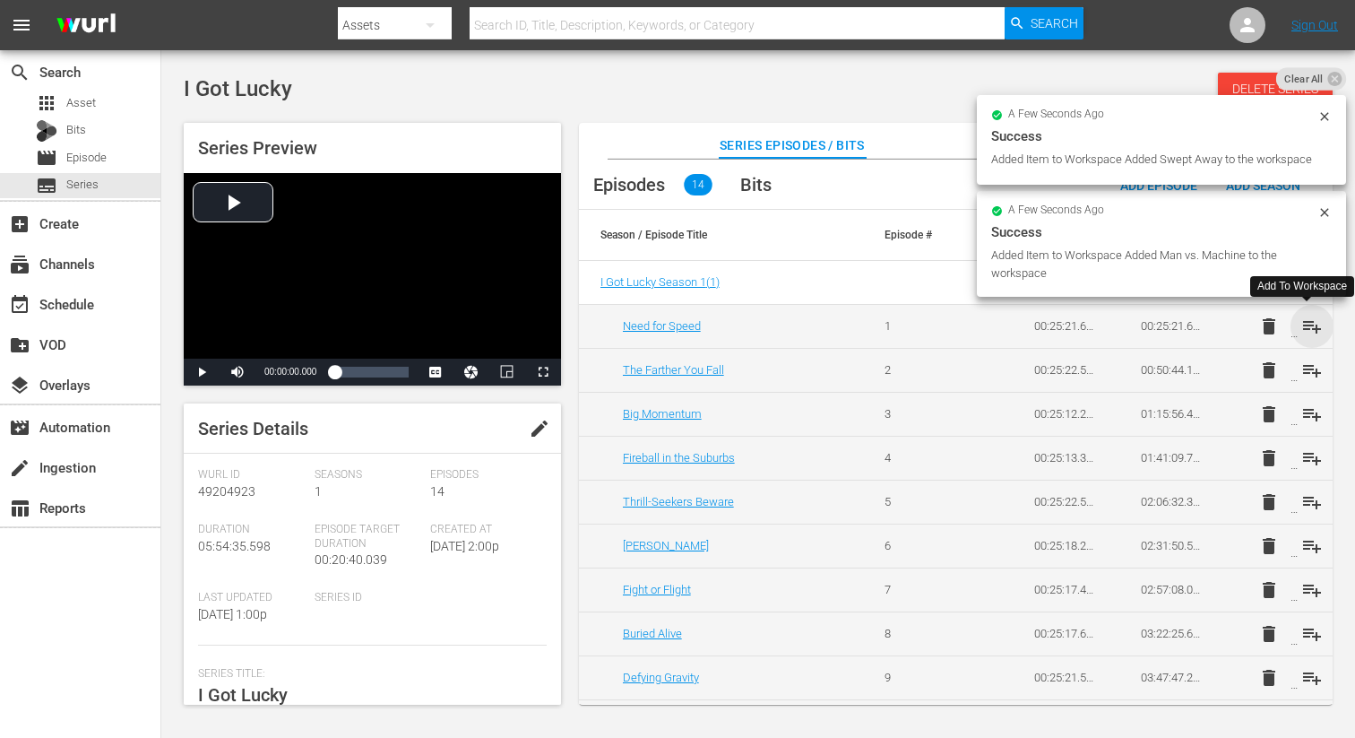
click at [1305, 322] on span "playlist_add" at bounding box center [1312, 326] width 22 height 22
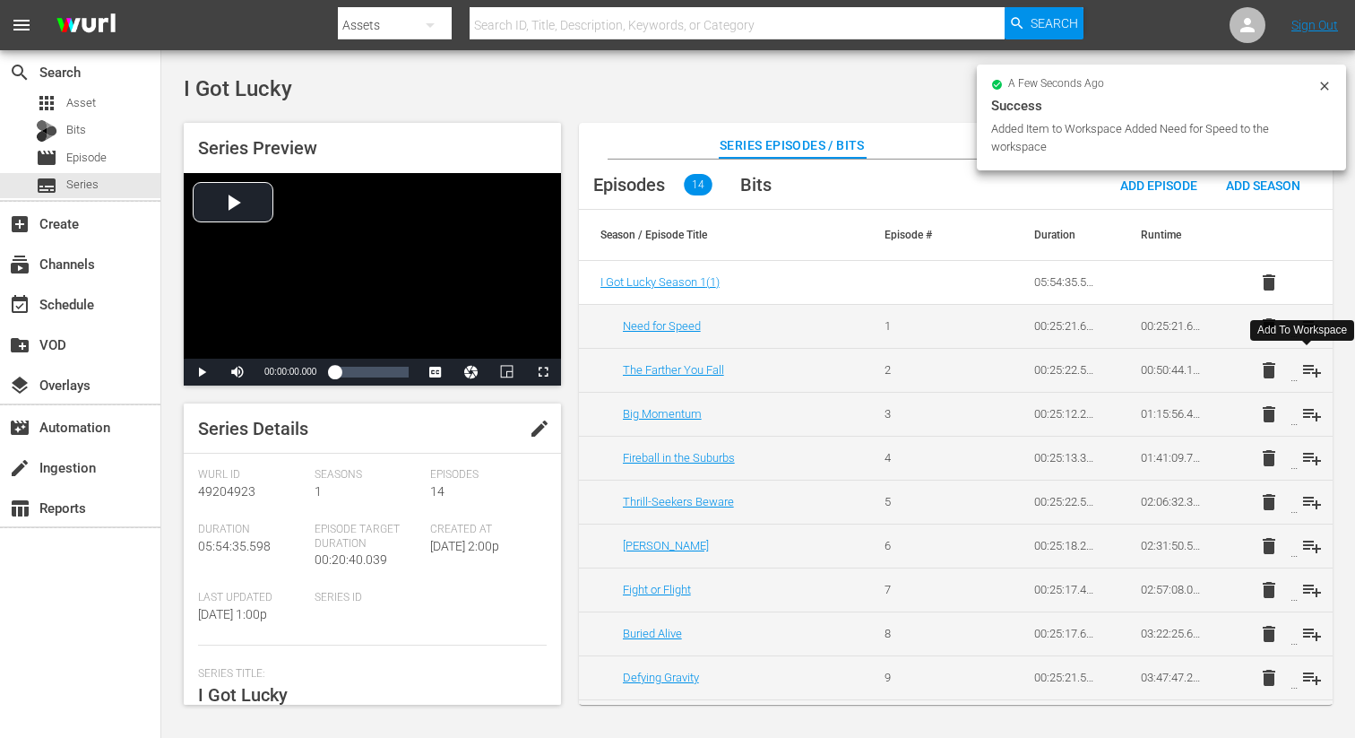
click at [1308, 368] on span "playlist_add" at bounding box center [1312, 370] width 22 height 22
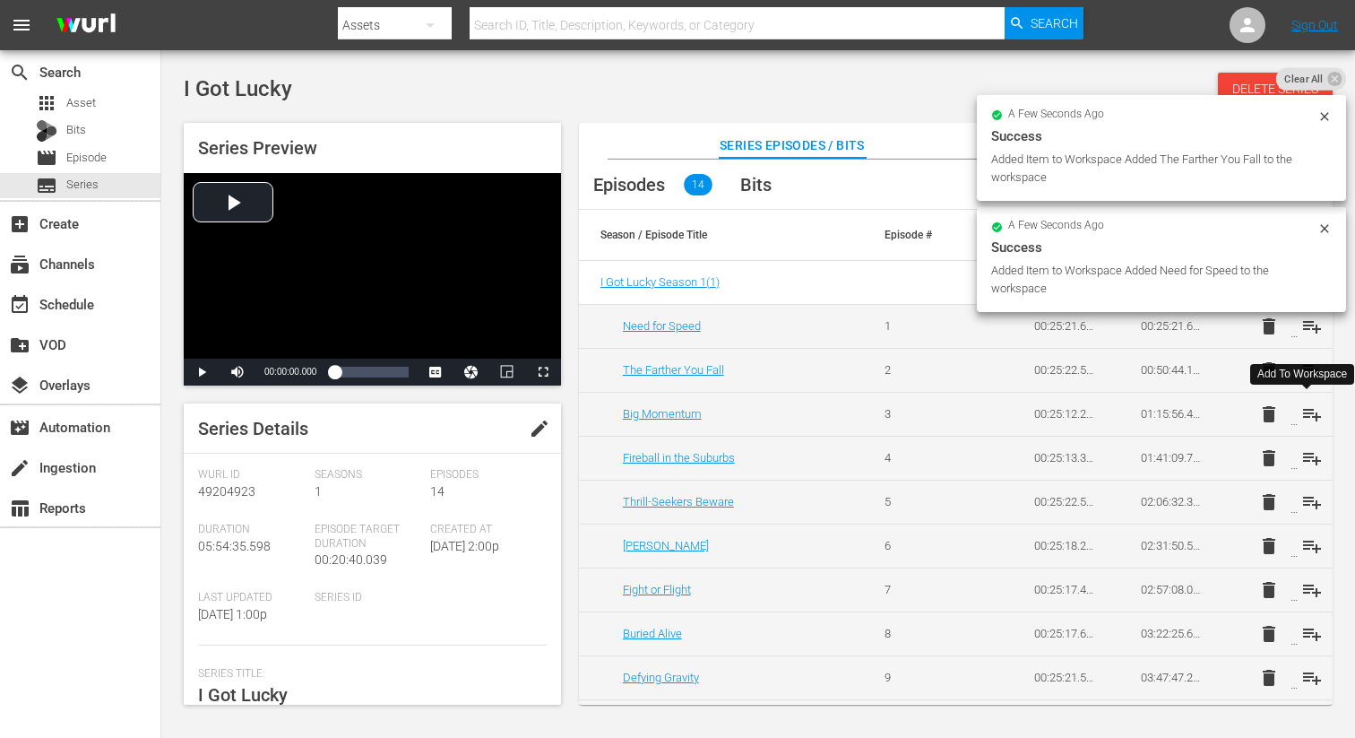
click at [1306, 412] on span "playlist_add" at bounding box center [1312, 414] width 22 height 22
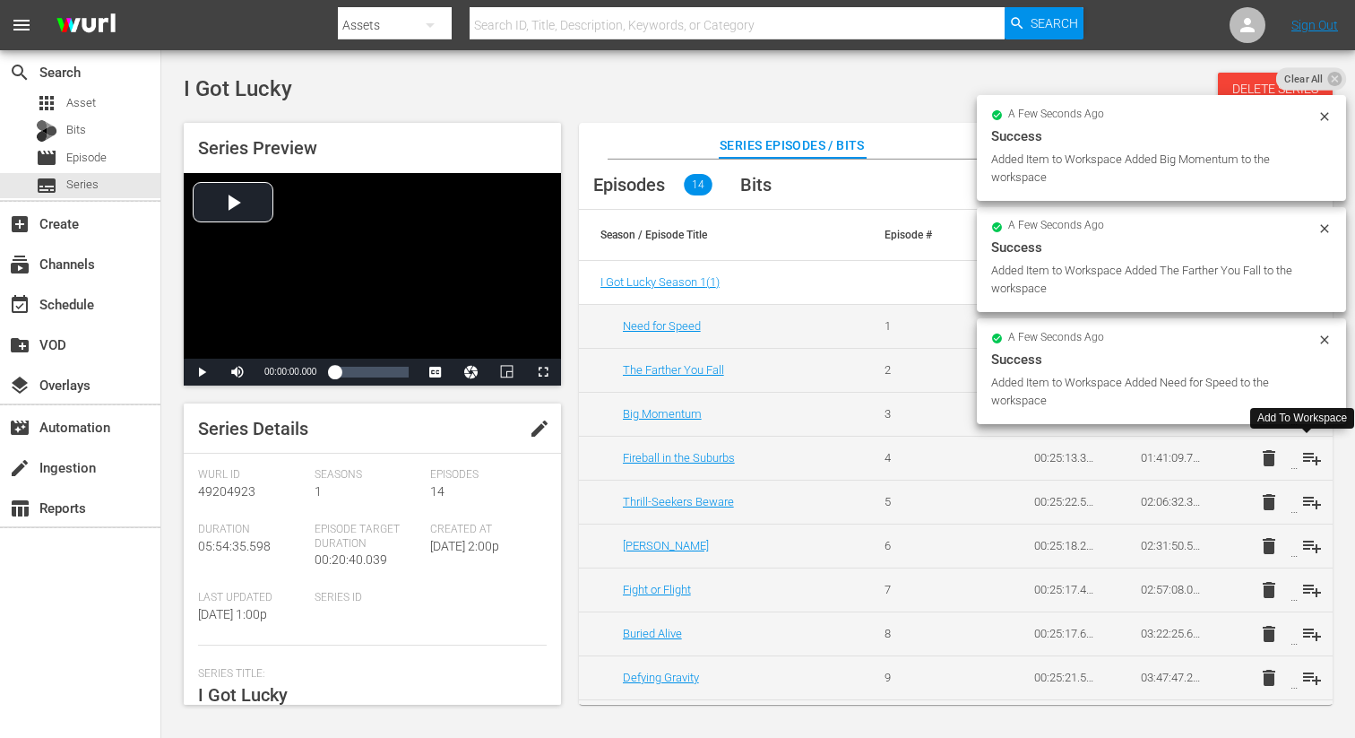
click at [1305, 460] on span "playlist_add" at bounding box center [1312, 458] width 22 height 22
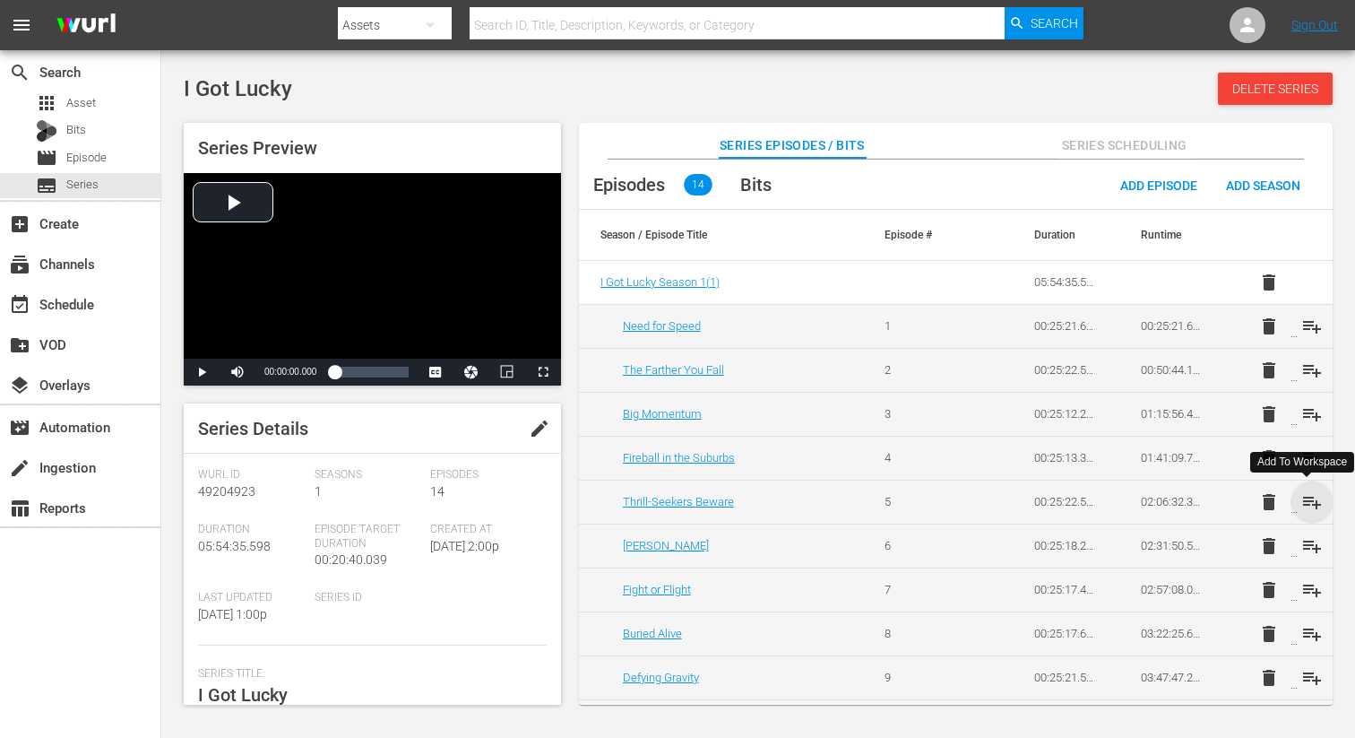
click at [1306, 497] on span "playlist_add" at bounding box center [1312, 502] width 22 height 22
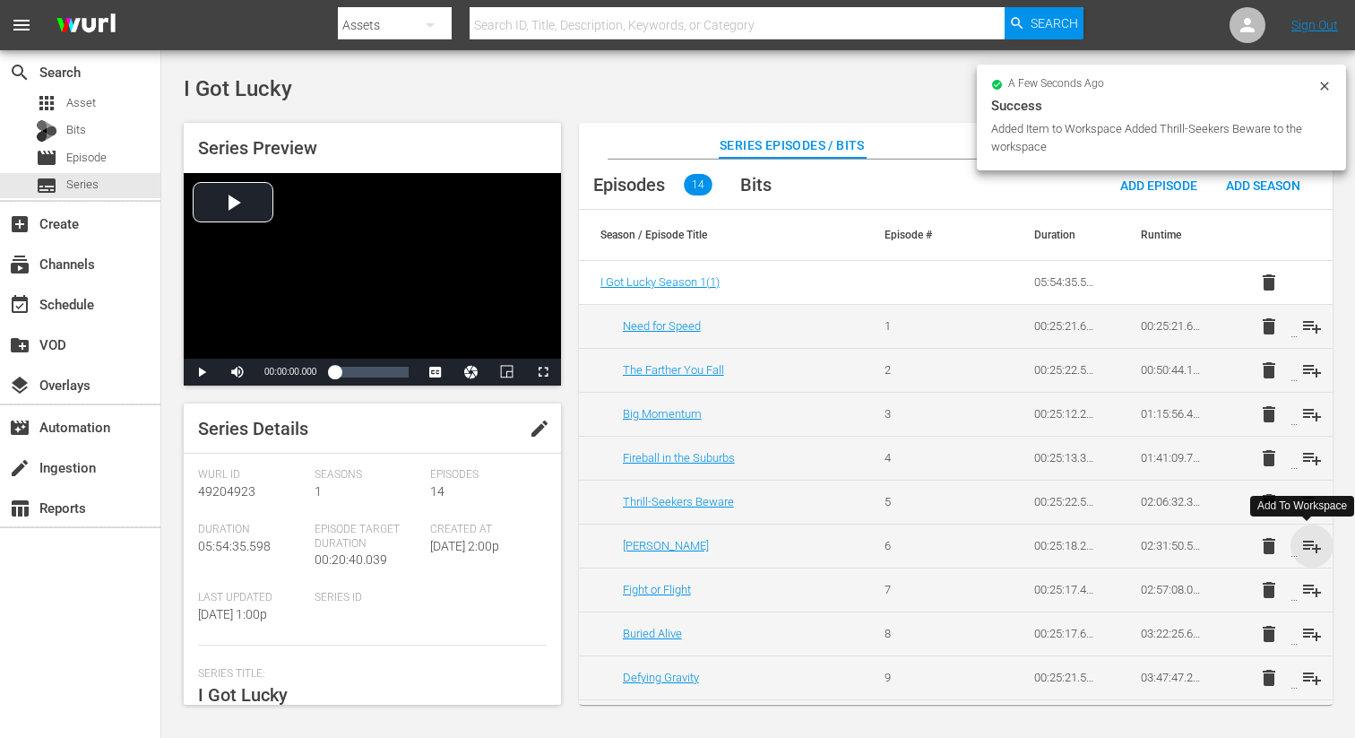
click at [1304, 544] on span "playlist_add" at bounding box center [1312, 546] width 22 height 22
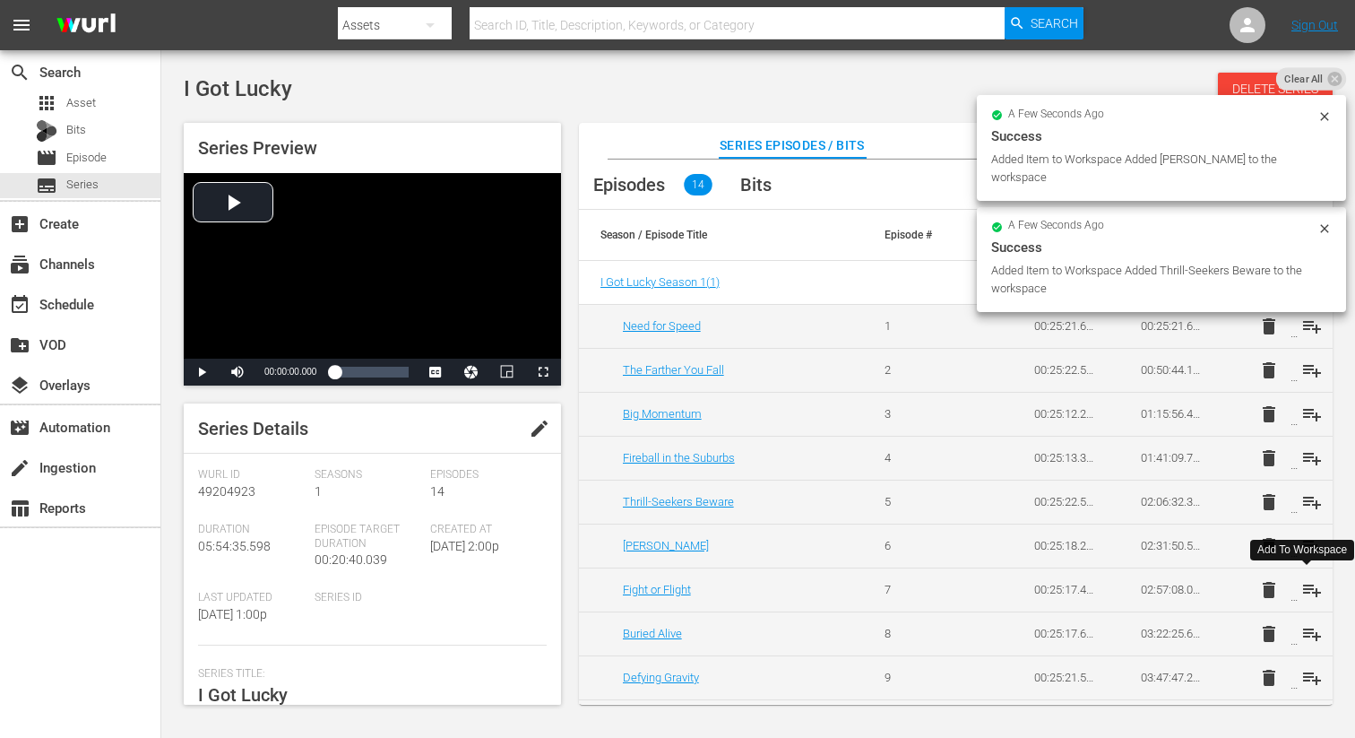
click at [1303, 584] on span "playlist_add" at bounding box center [1312, 590] width 22 height 22
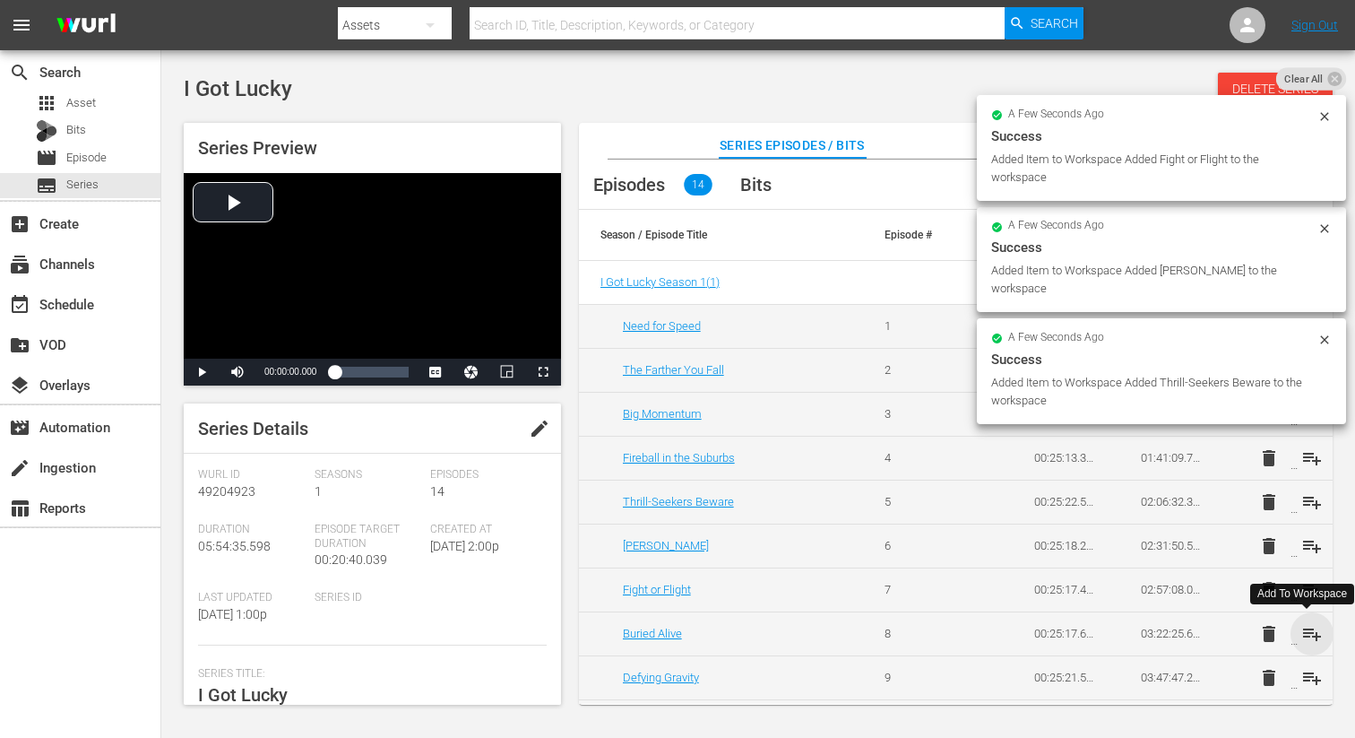
click at [1307, 626] on span "playlist_add" at bounding box center [1312, 634] width 22 height 22
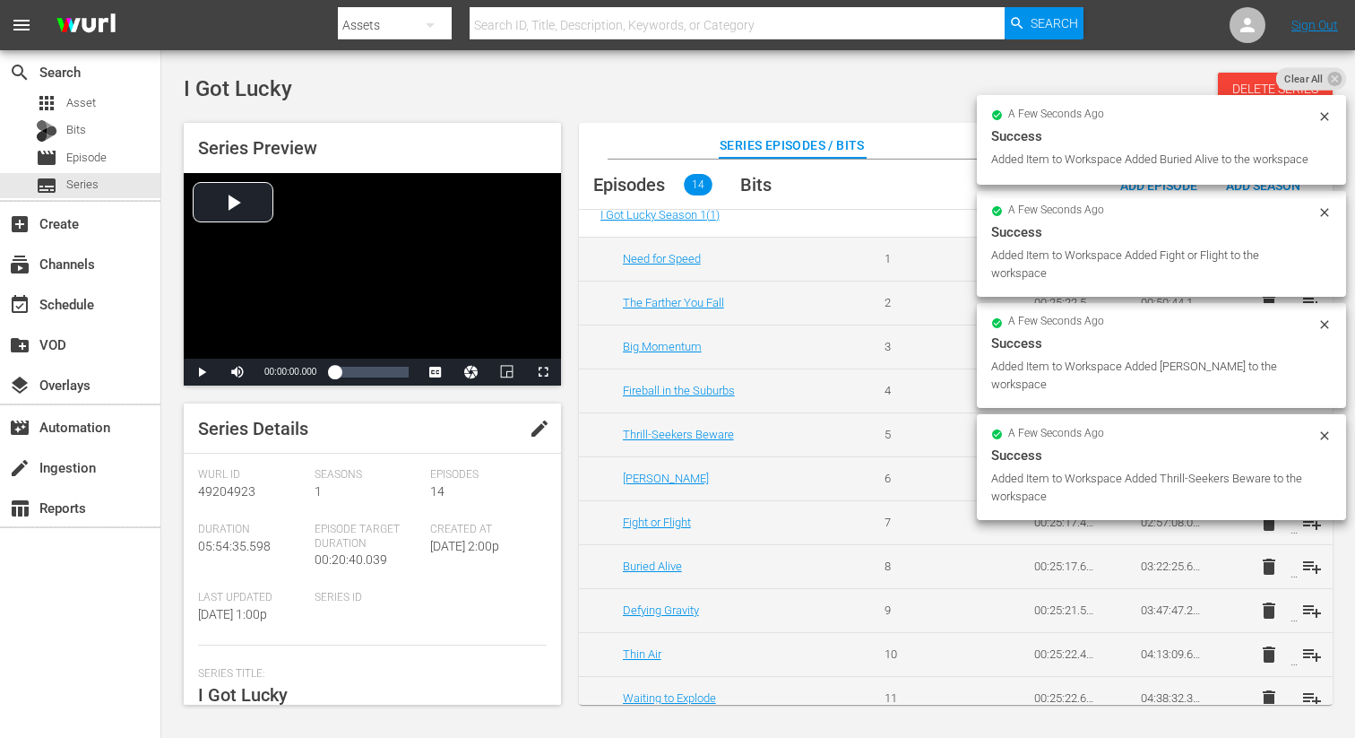
scroll to position [73, 0]
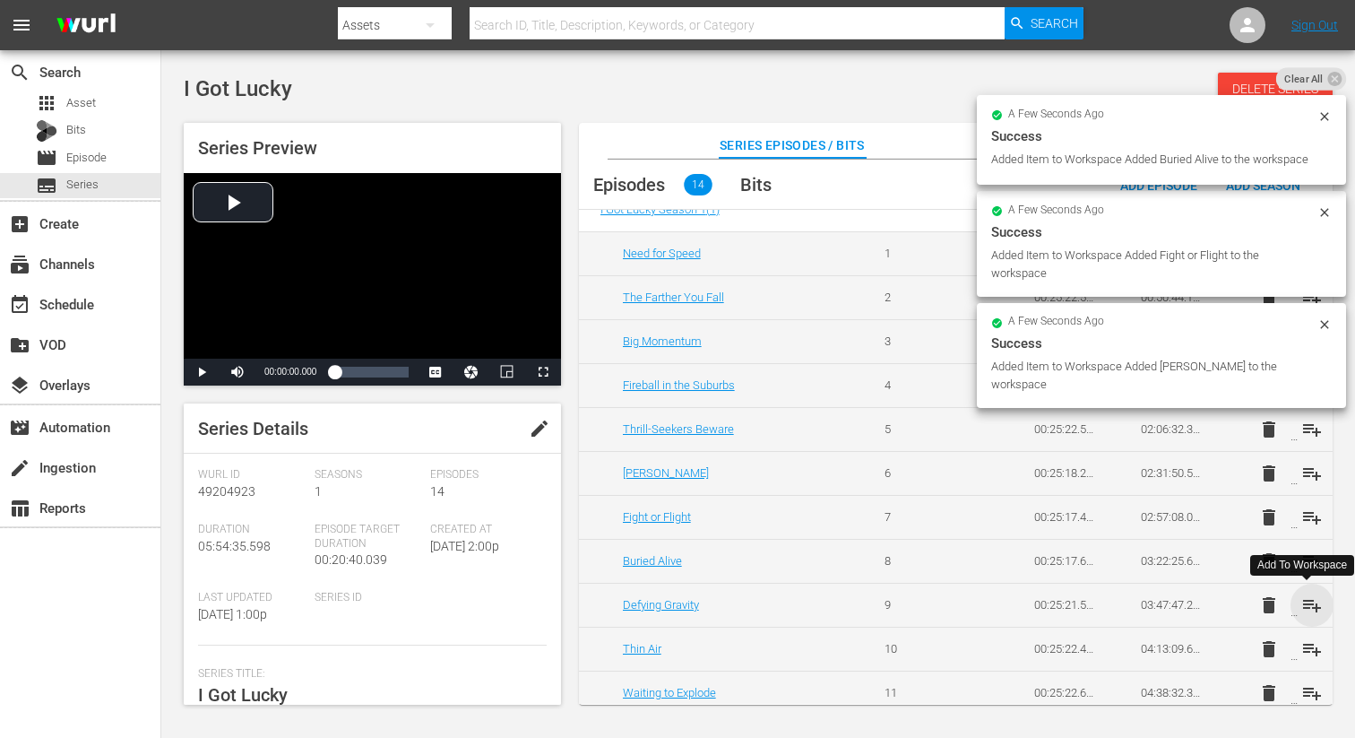
click at [1308, 600] on span "playlist_add" at bounding box center [1312, 605] width 22 height 22
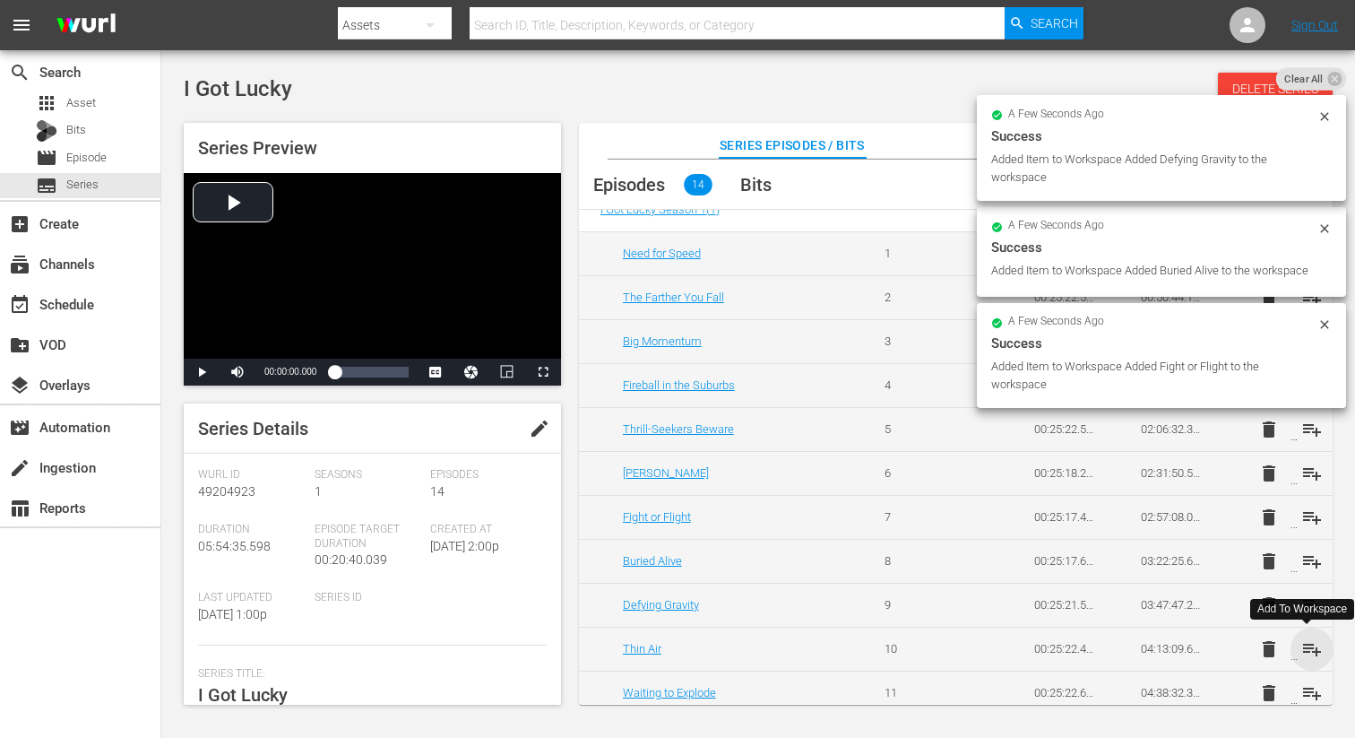
click at [1306, 648] on span "playlist_add" at bounding box center [1312, 649] width 22 height 22
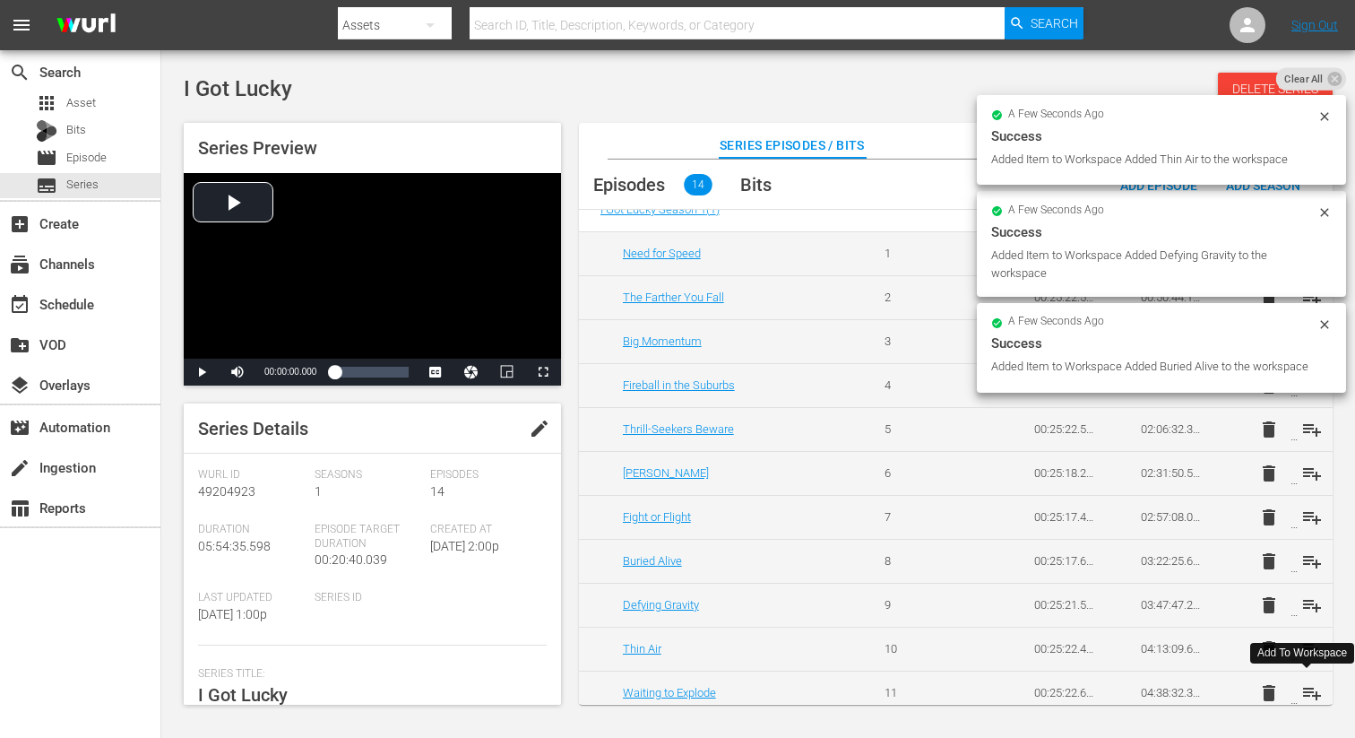
click at [1306, 688] on span "playlist_add" at bounding box center [1312, 693] width 22 height 22
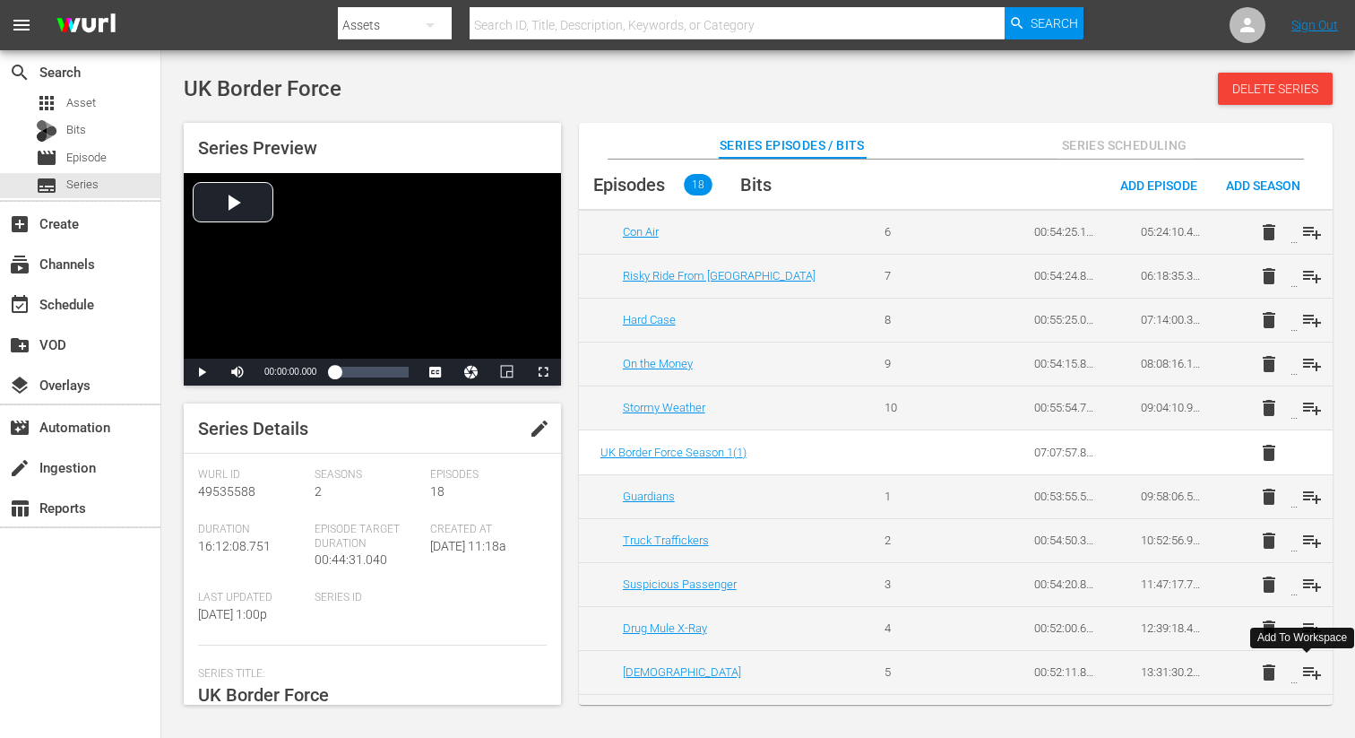
scroll to position [321, 0]
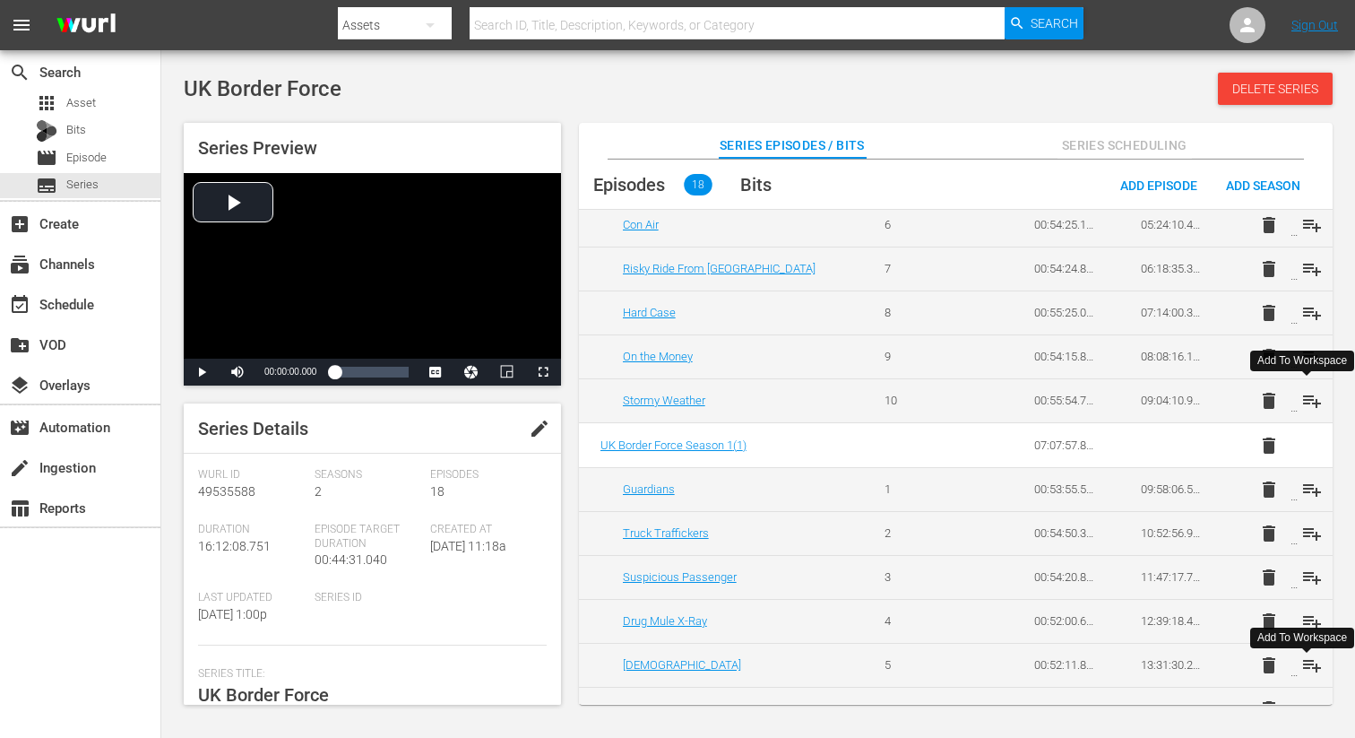
click at [1301, 401] on span "playlist_add" at bounding box center [1312, 401] width 22 height 22
click at [1305, 484] on span "playlist_add" at bounding box center [1312, 490] width 22 height 22
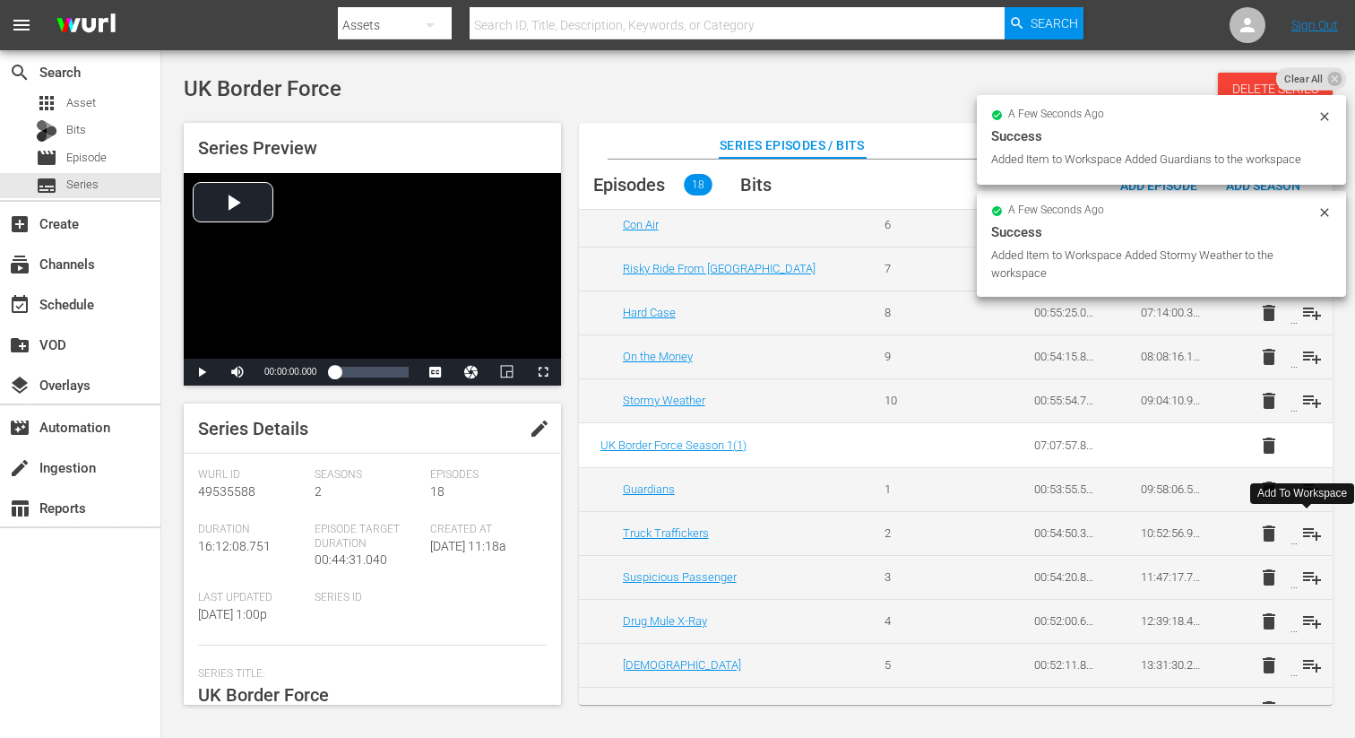
click at [1304, 529] on span "playlist_add" at bounding box center [1312, 533] width 22 height 22
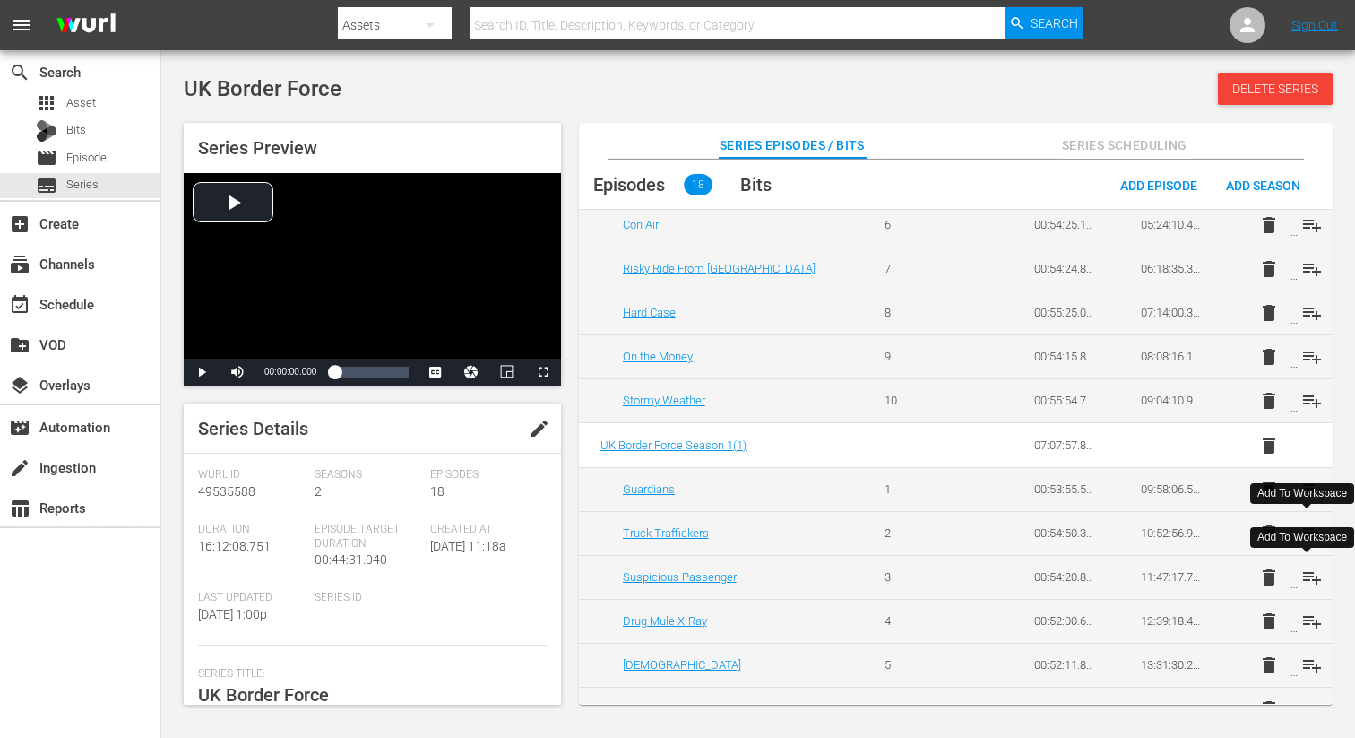
click at [1303, 571] on span "playlist_add" at bounding box center [1312, 577] width 22 height 22
click at [1304, 617] on span "playlist_add" at bounding box center [1312, 621] width 22 height 22
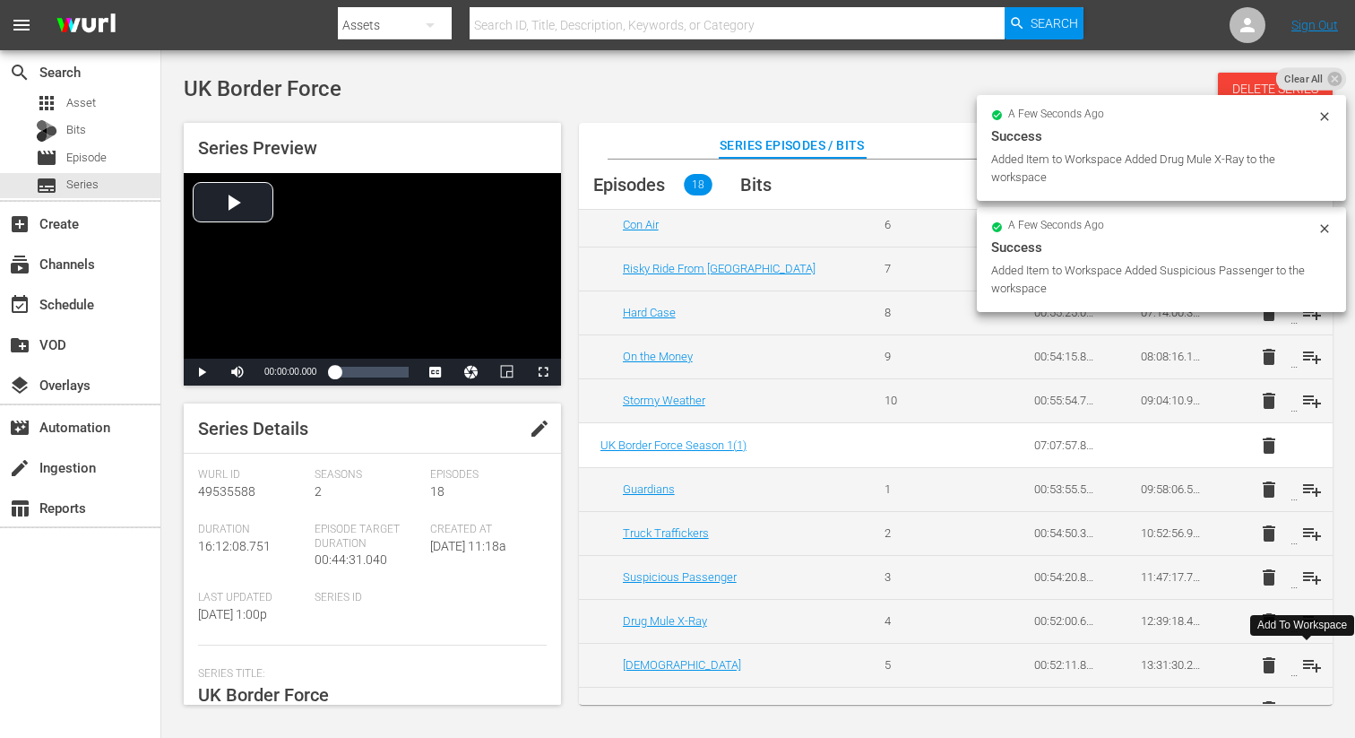
click at [1308, 669] on span "playlist_add" at bounding box center [1312, 665] width 22 height 22
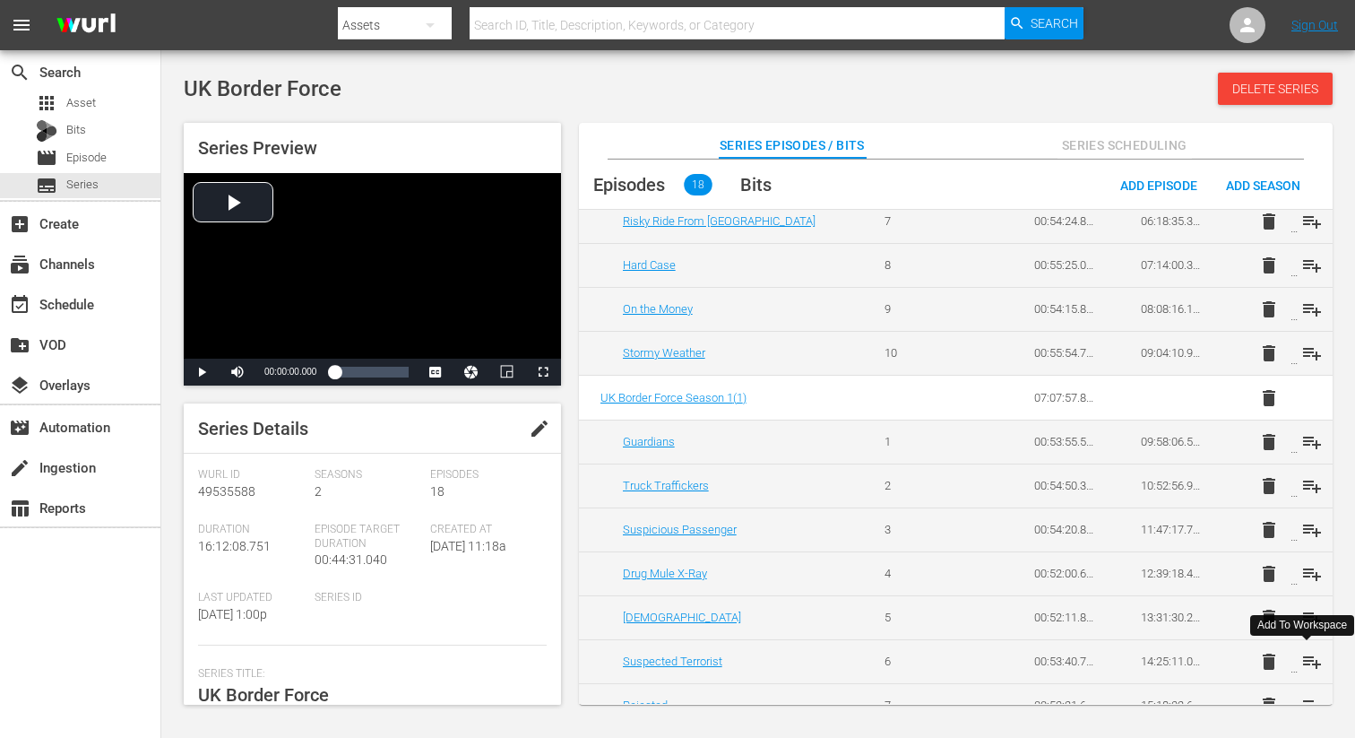
scroll to position [436, 0]
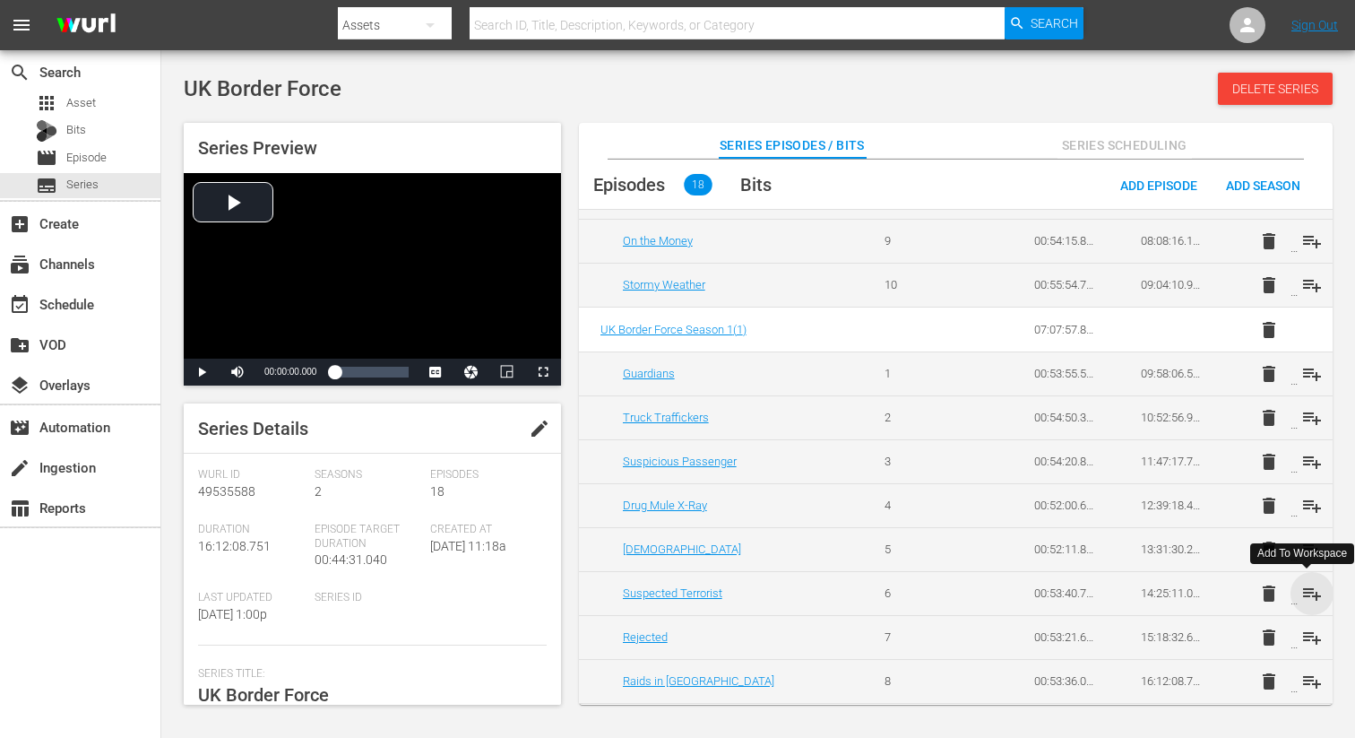
click at [1310, 590] on span "playlist_add" at bounding box center [1312, 594] width 22 height 22
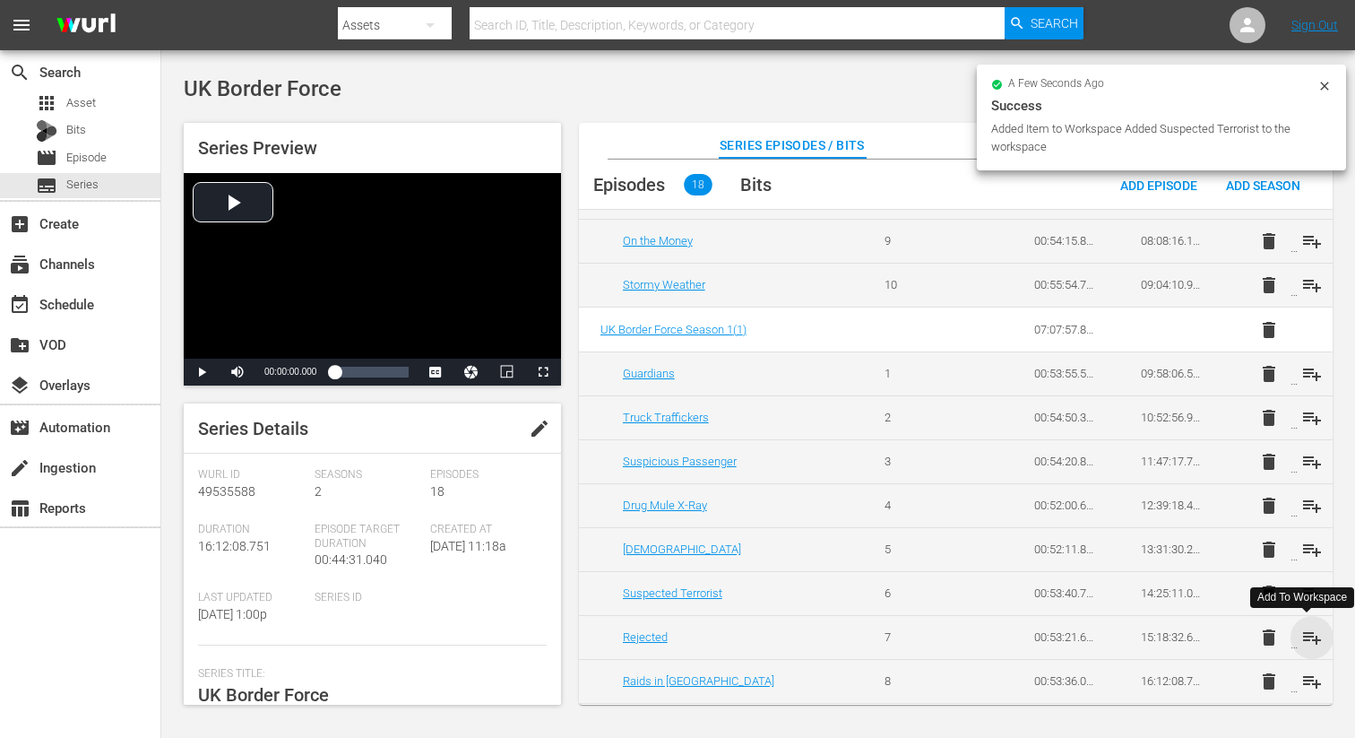
click at [1306, 635] on span "playlist_add" at bounding box center [1312, 637] width 22 height 22
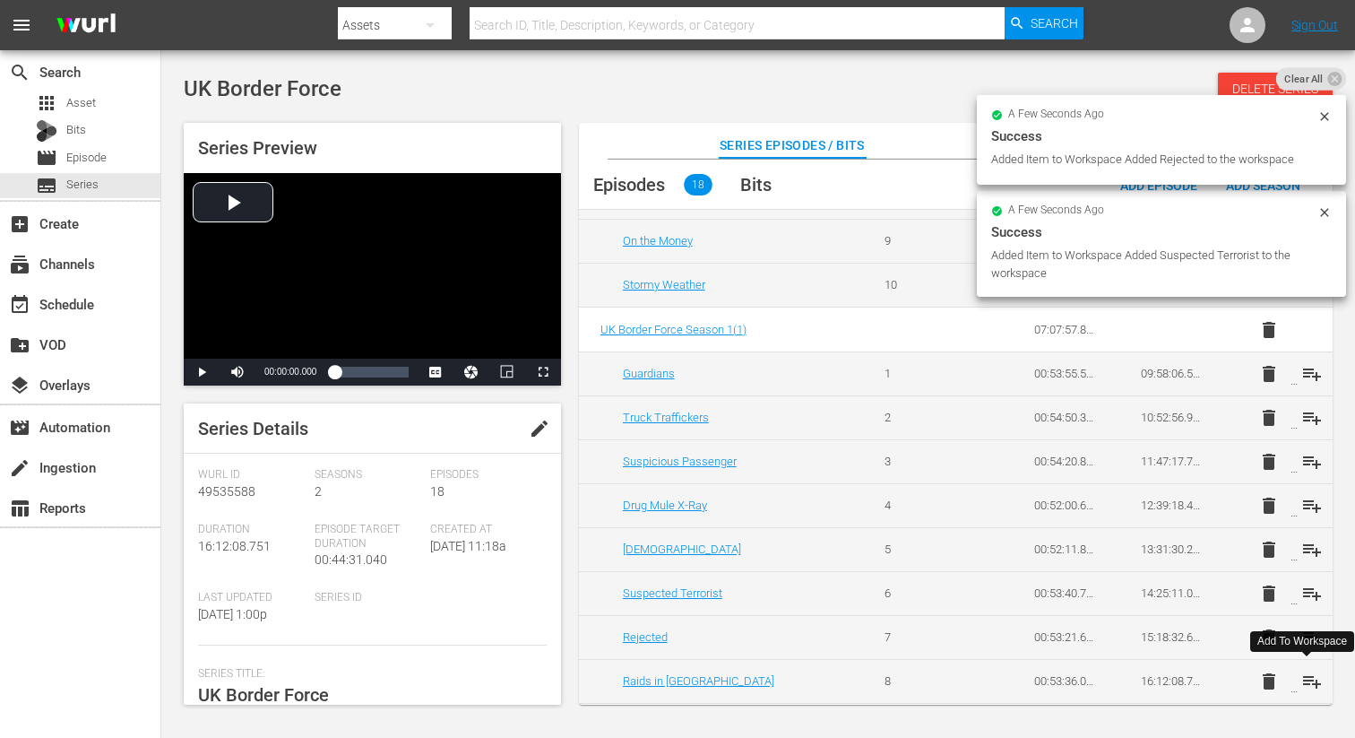
click at [1303, 682] on span "playlist_add" at bounding box center [1312, 681] width 22 height 22
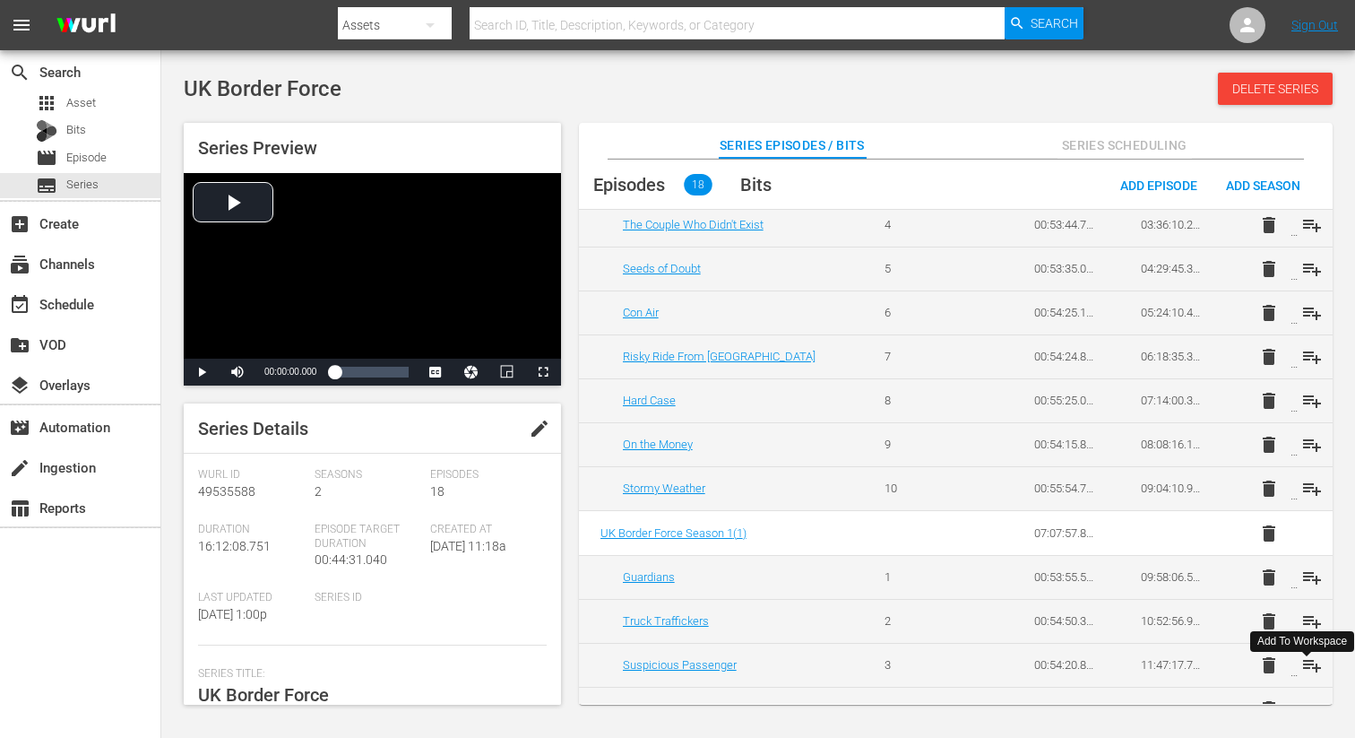
scroll to position [0, 0]
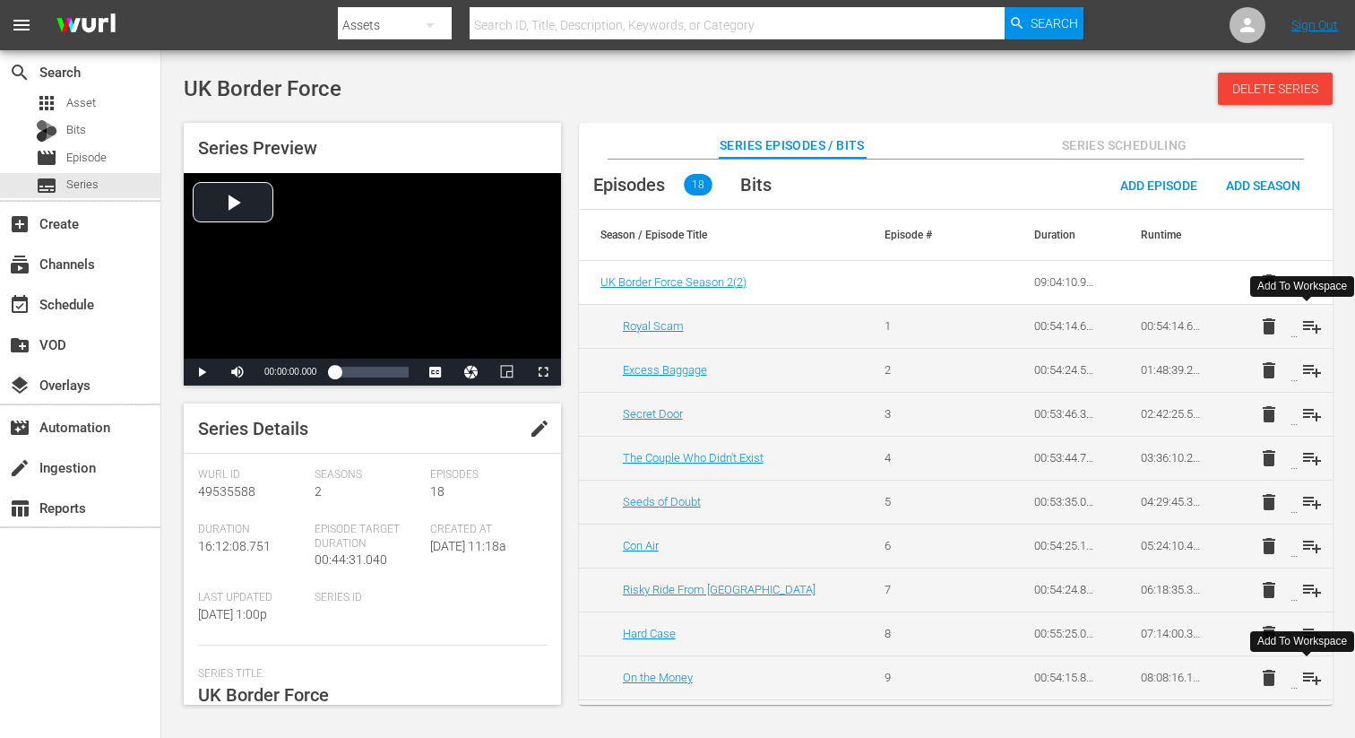
drag, startPoint x: 1314, startPoint y: 325, endPoint x: 1309, endPoint y: 341, distance: 15.9
click at [1314, 325] on span "playlist_add" at bounding box center [1312, 326] width 22 height 22
click at [1308, 361] on span "playlist_add" at bounding box center [1312, 370] width 22 height 22
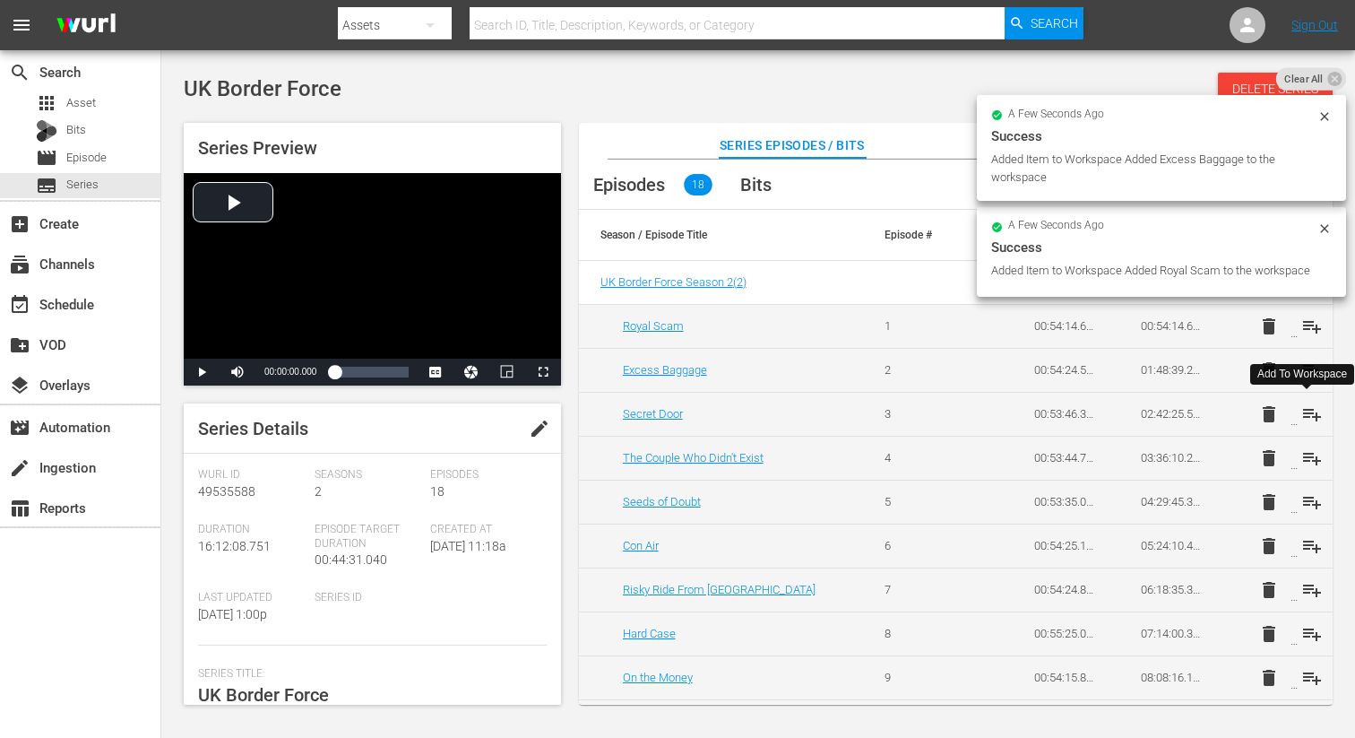
click at [1306, 421] on span "playlist_add" at bounding box center [1312, 414] width 22 height 22
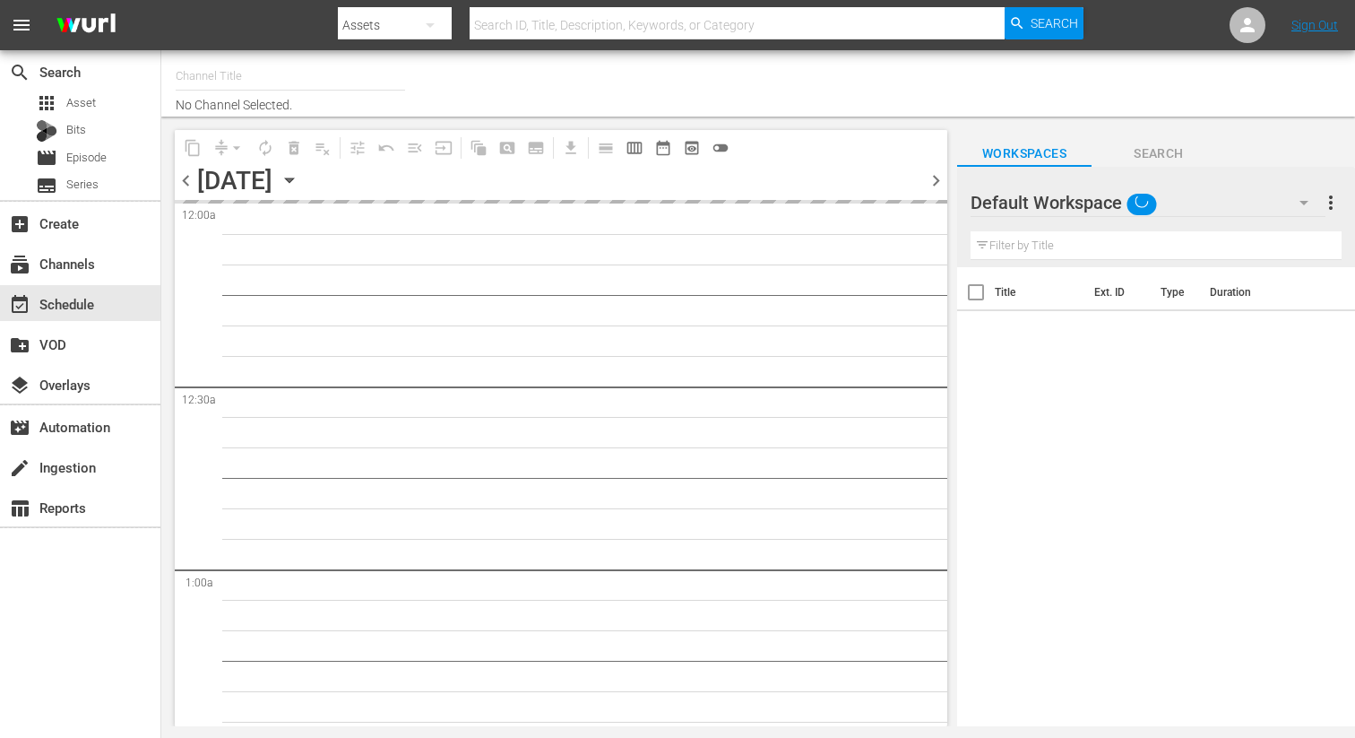
type input "DangerTV Canada (1786)"
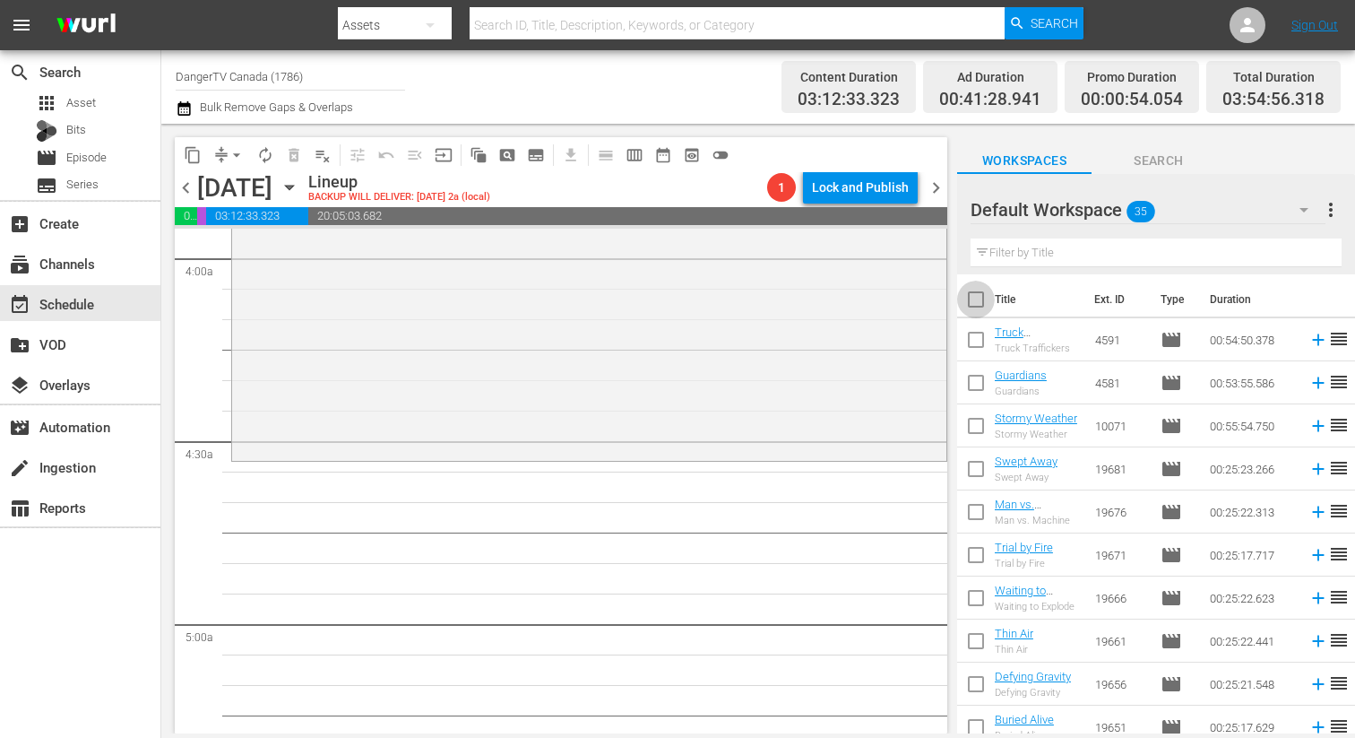
click at [977, 303] on input "checkbox" at bounding box center [976, 303] width 38 height 38
checkbox input "true"
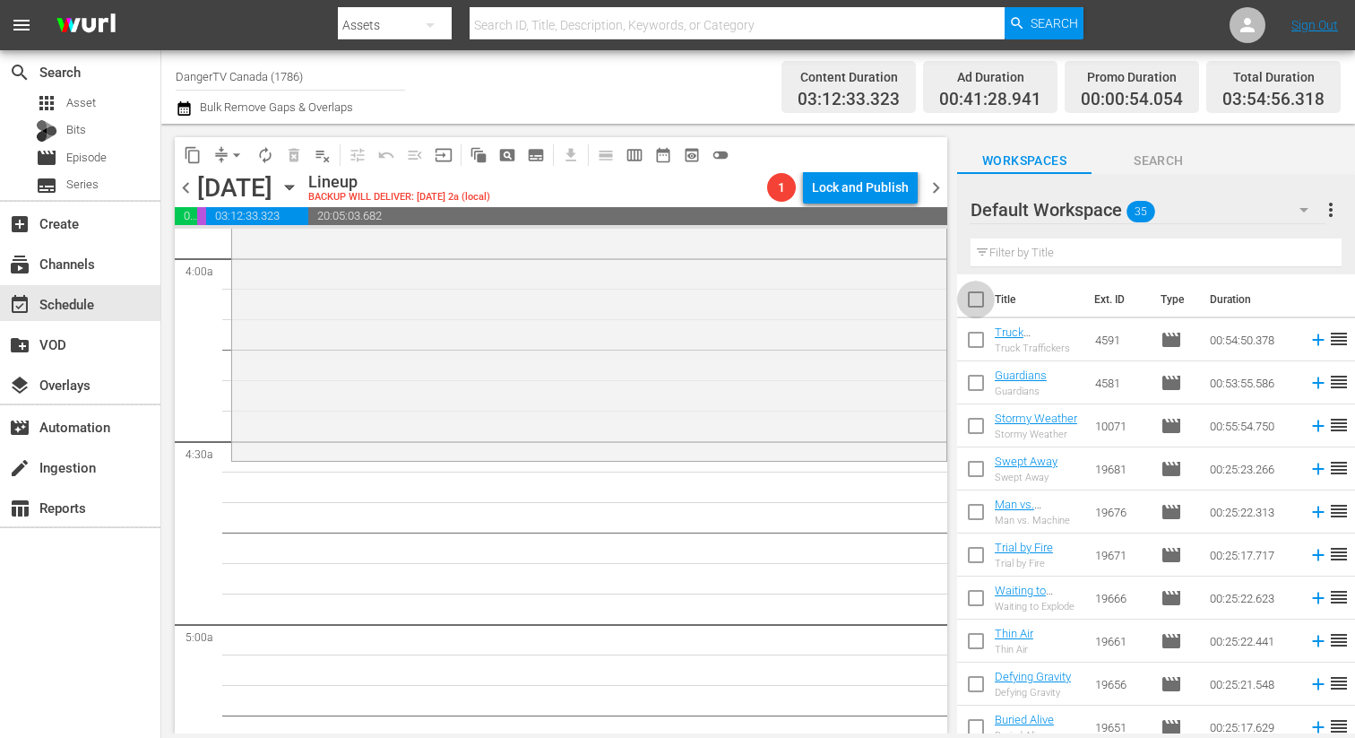
checkbox input "true"
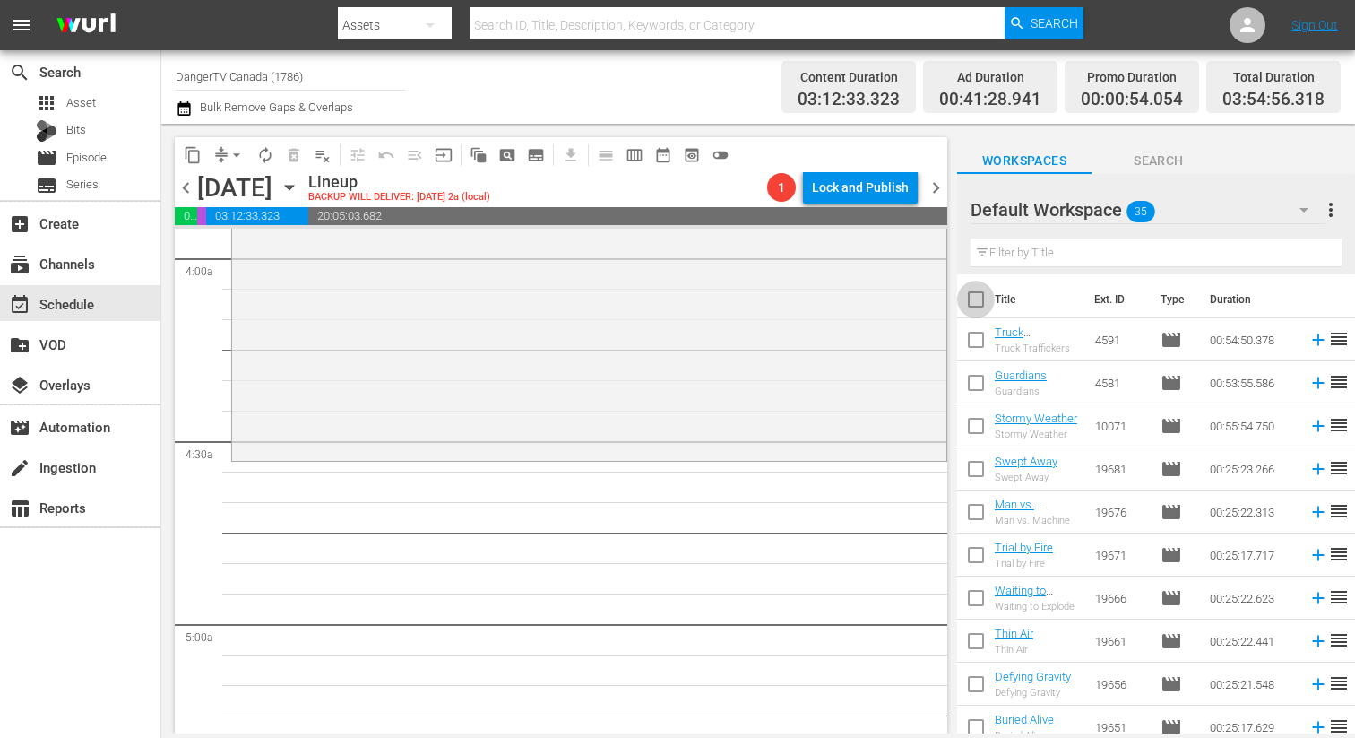
checkbox input "true"
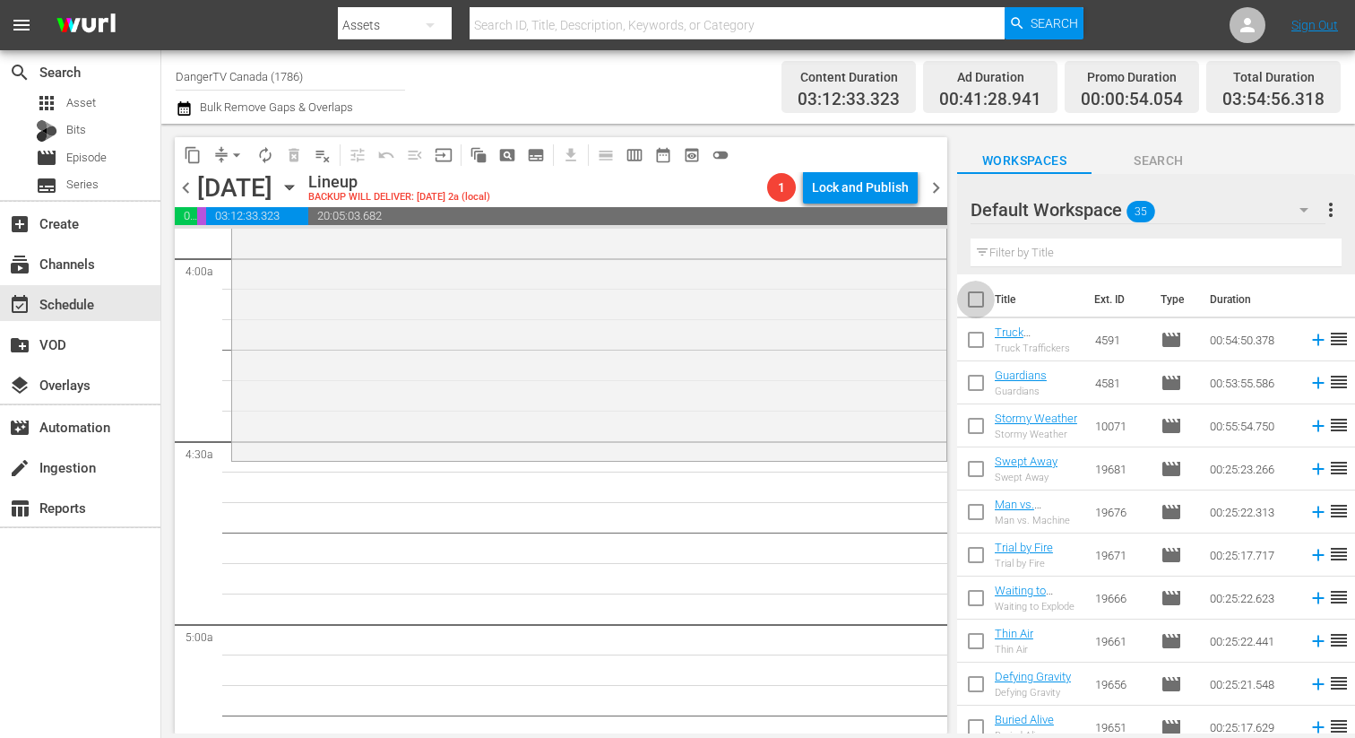
checkbox input "true"
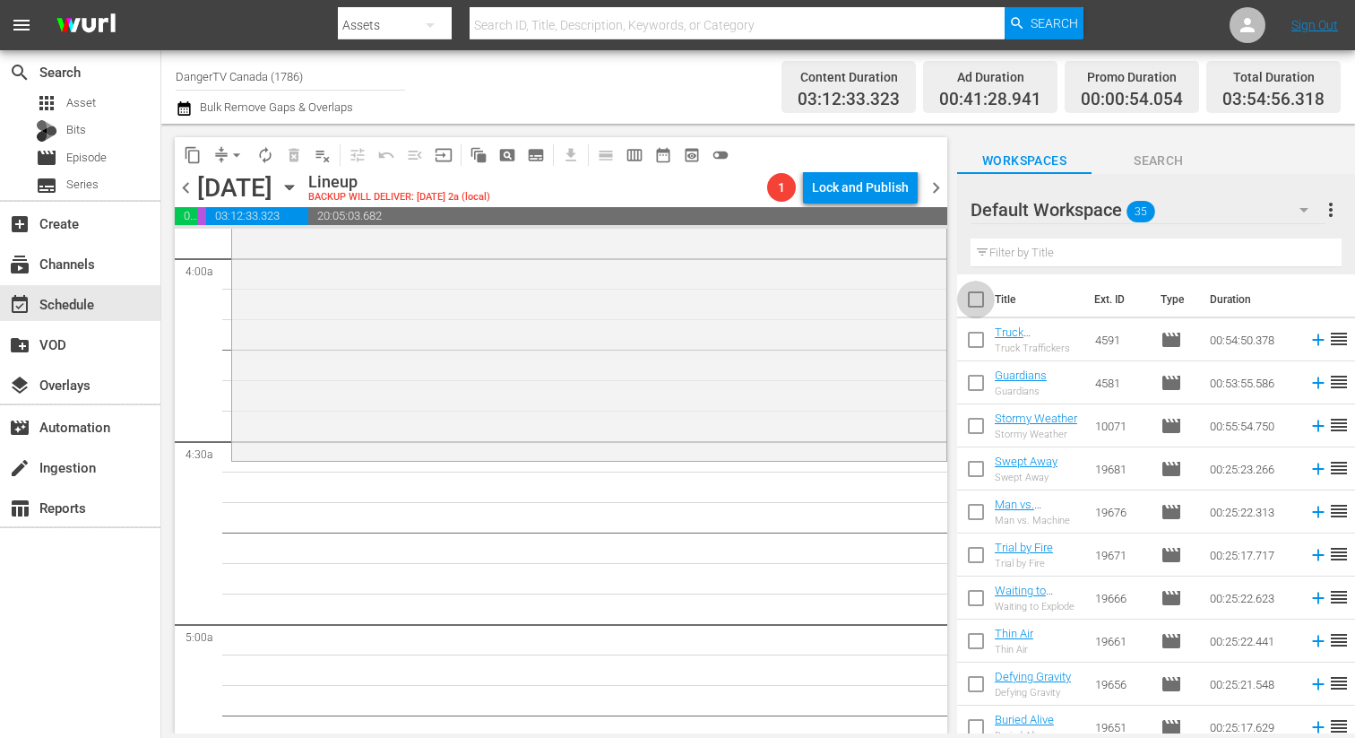
checkbox input "true"
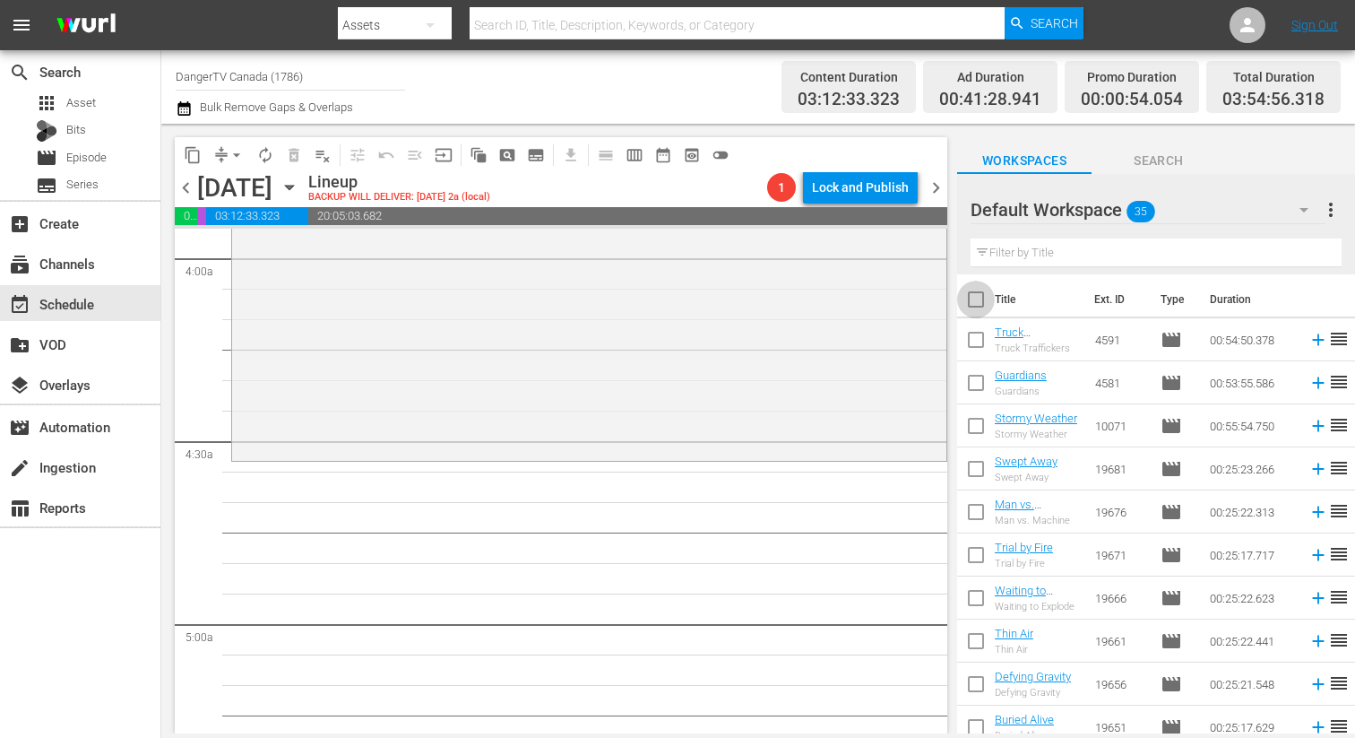
checkbox input "true"
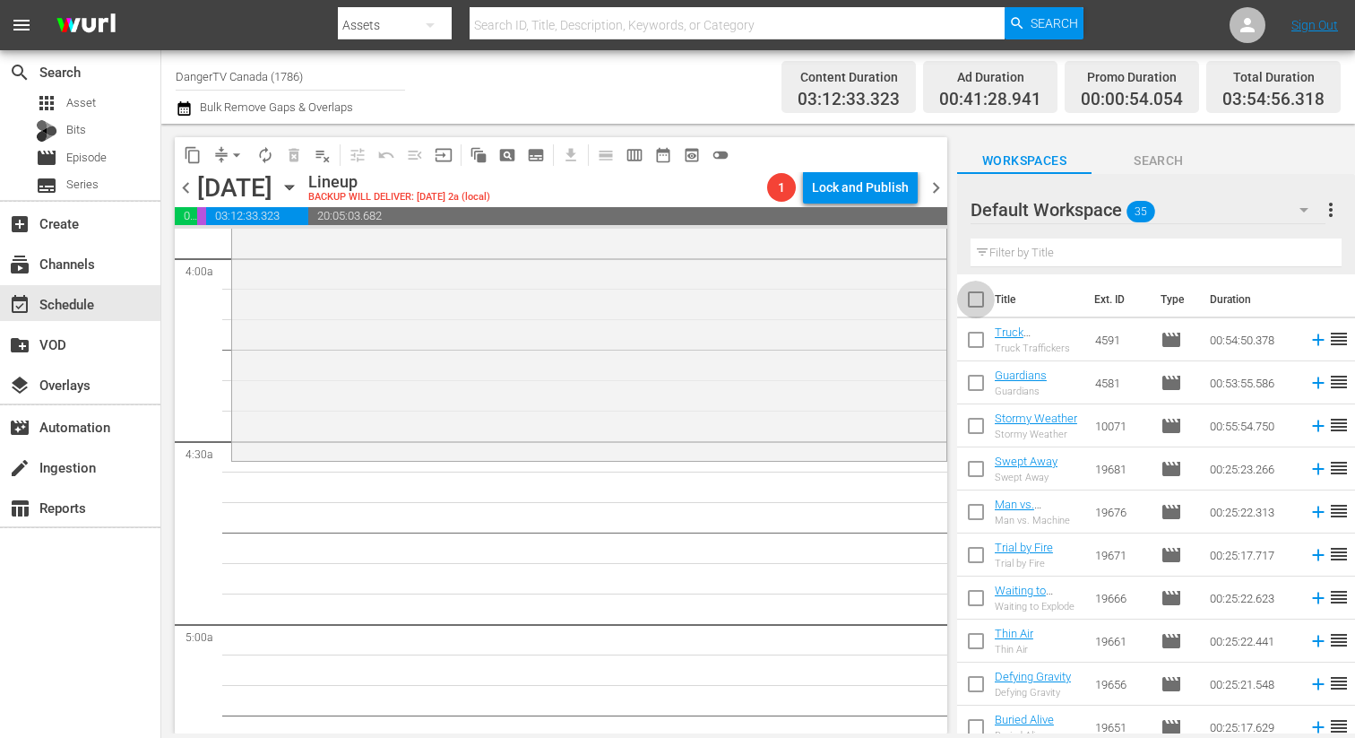
checkbox input "true"
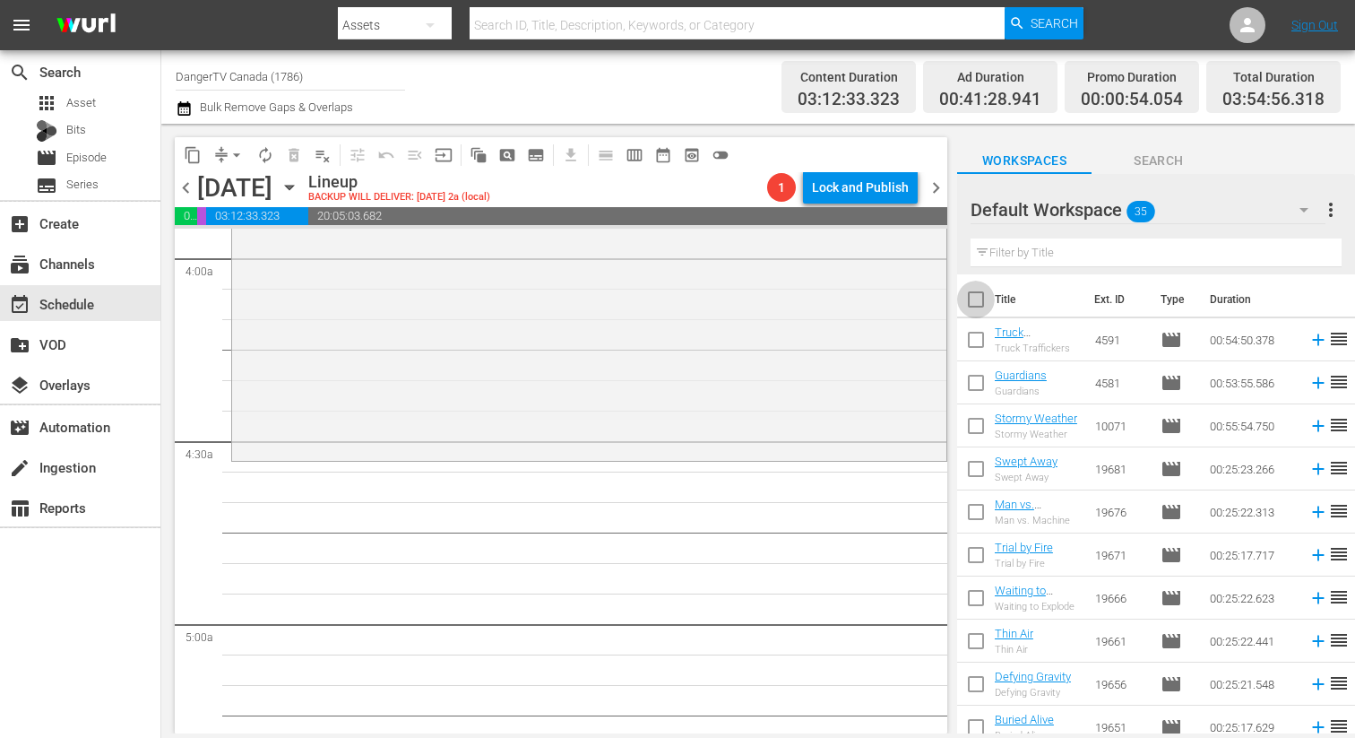
checkbox input "true"
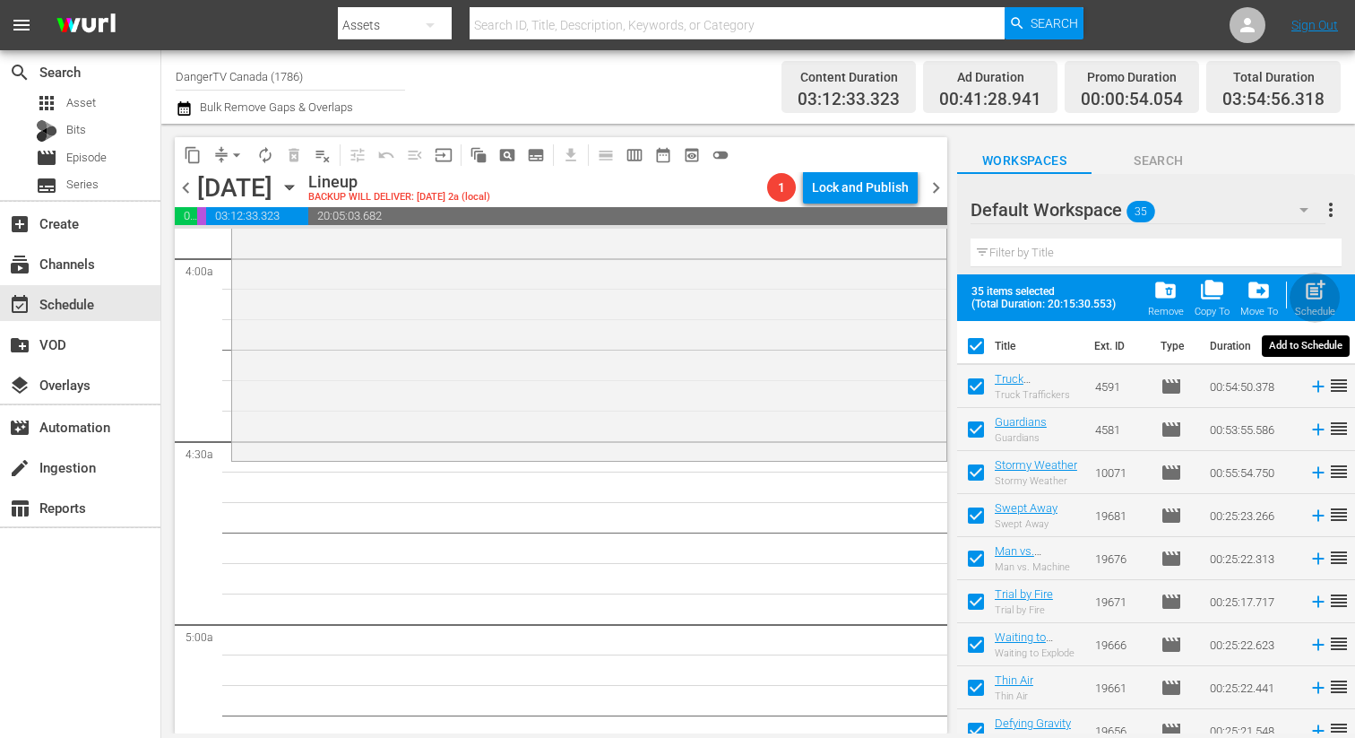
click at [1317, 291] on span "post_add" at bounding box center [1315, 290] width 24 height 24
checkbox input "false"
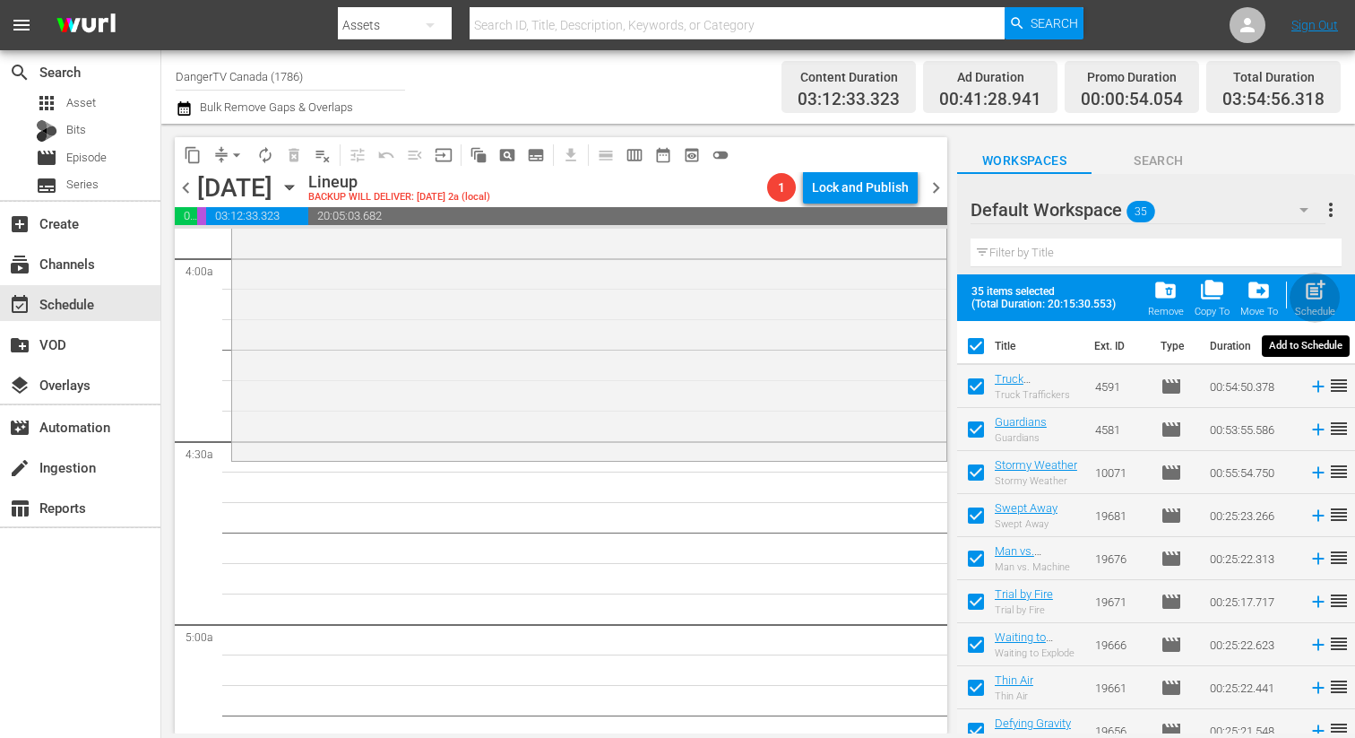
checkbox input "false"
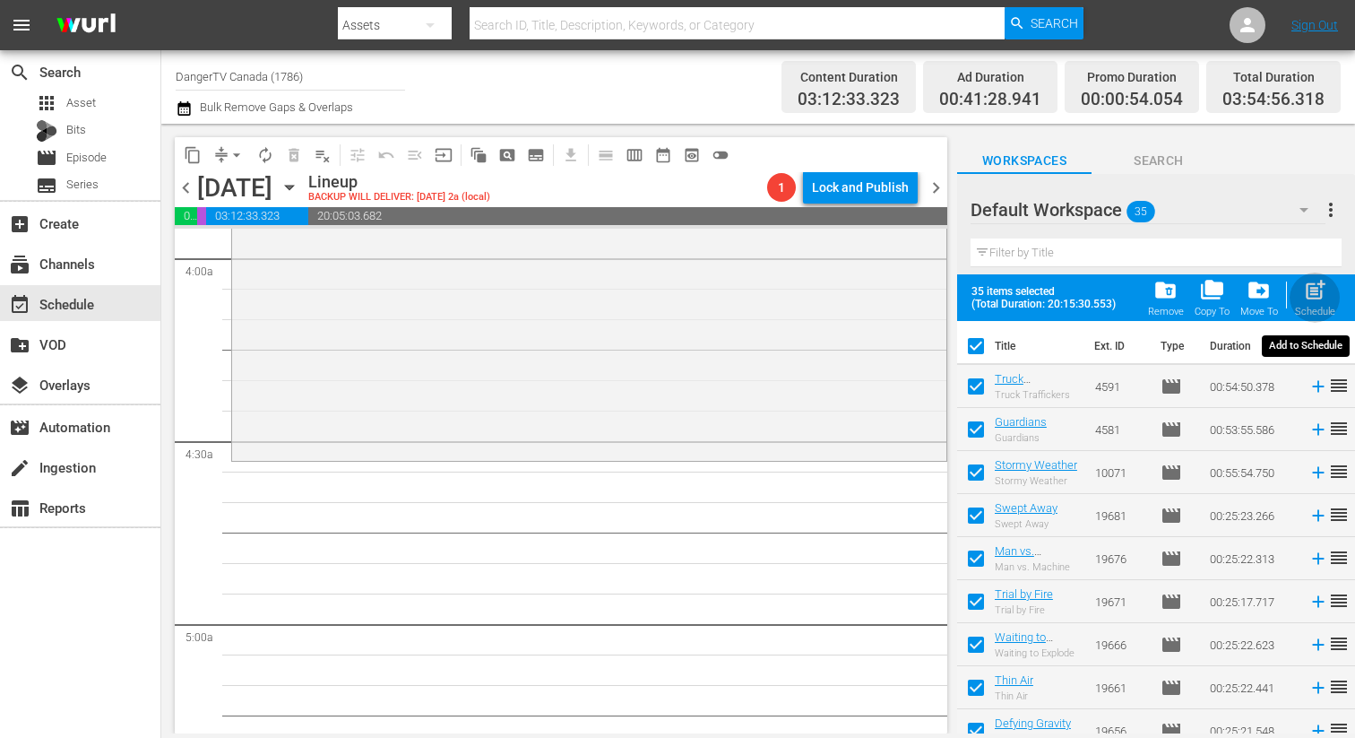
checkbox input "false"
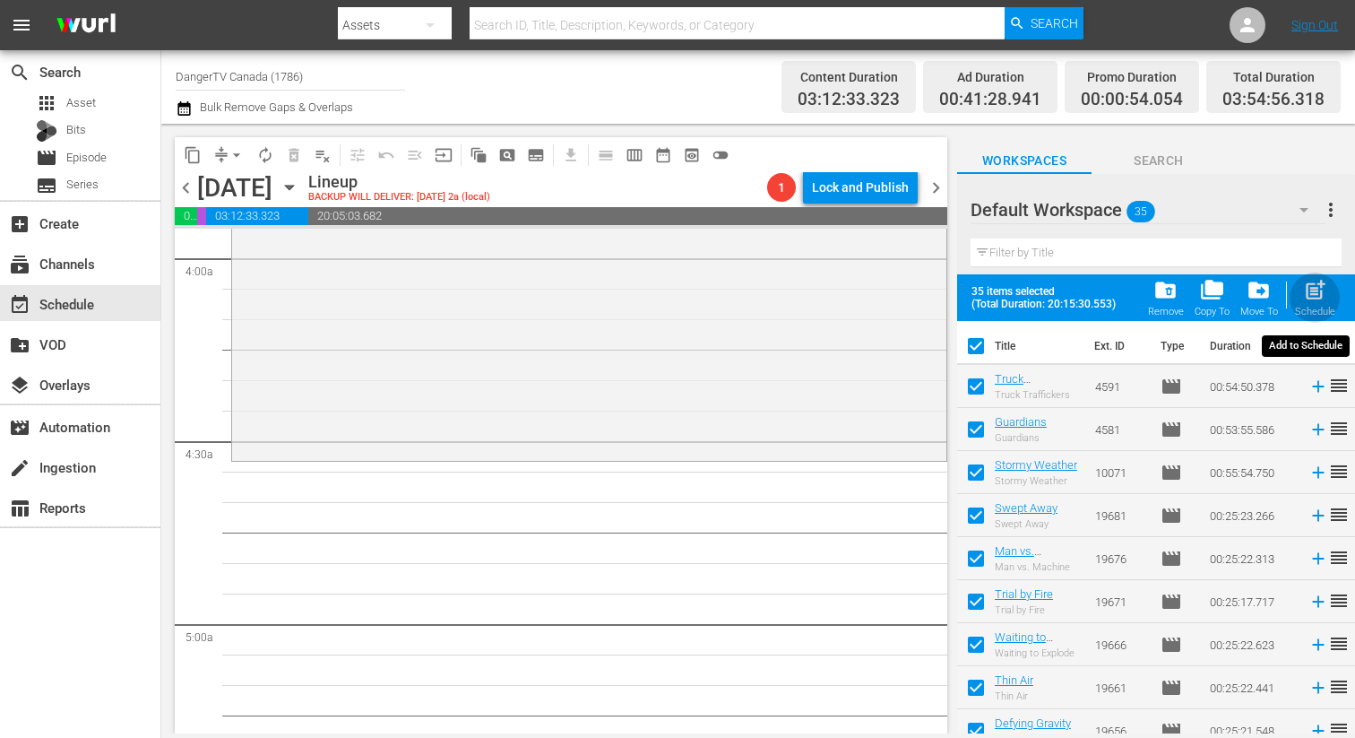
checkbox input "false"
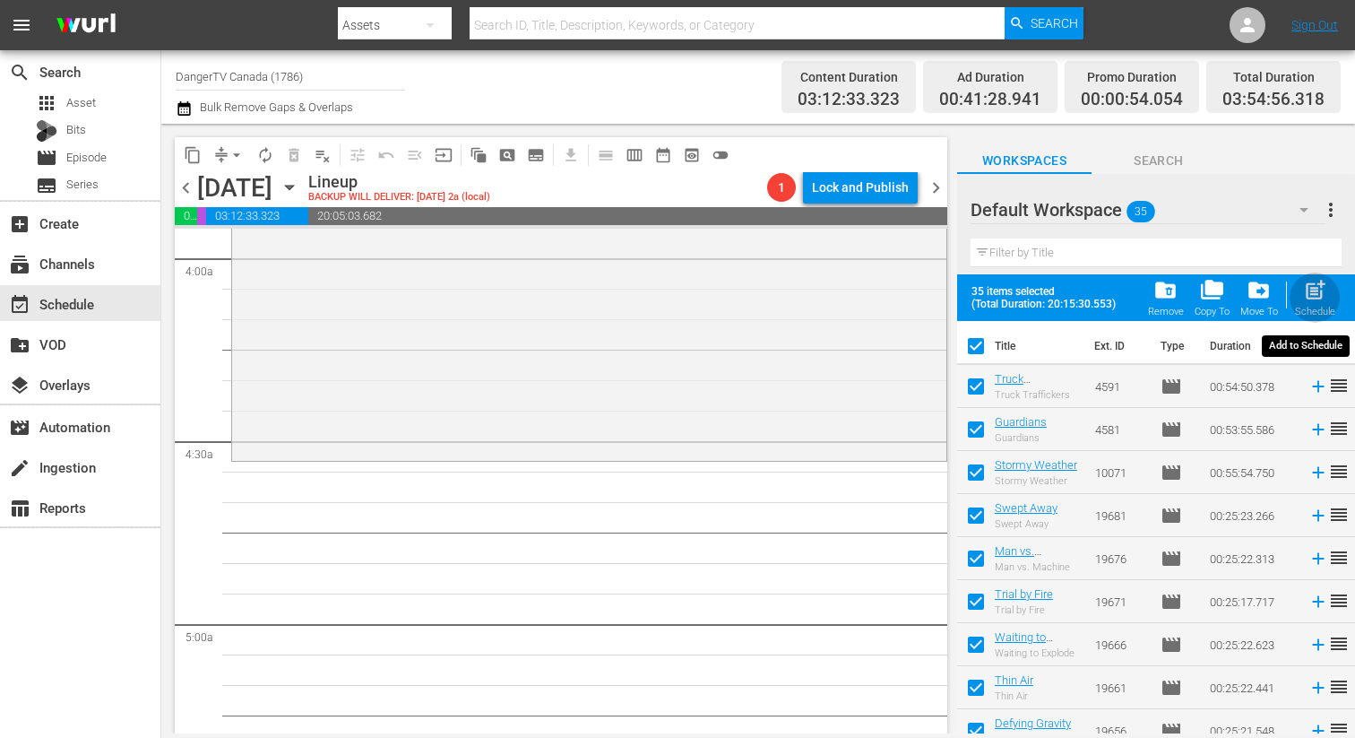
checkbox input "false"
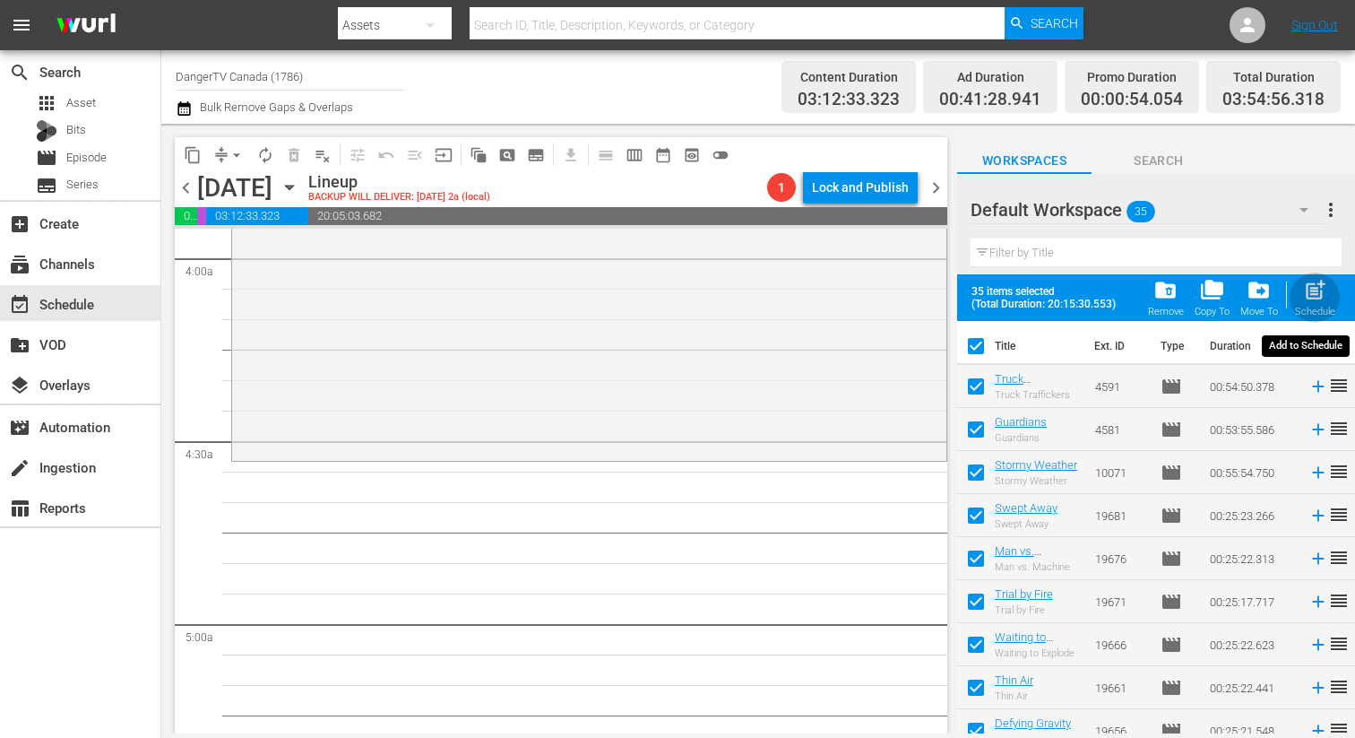
checkbox input "false"
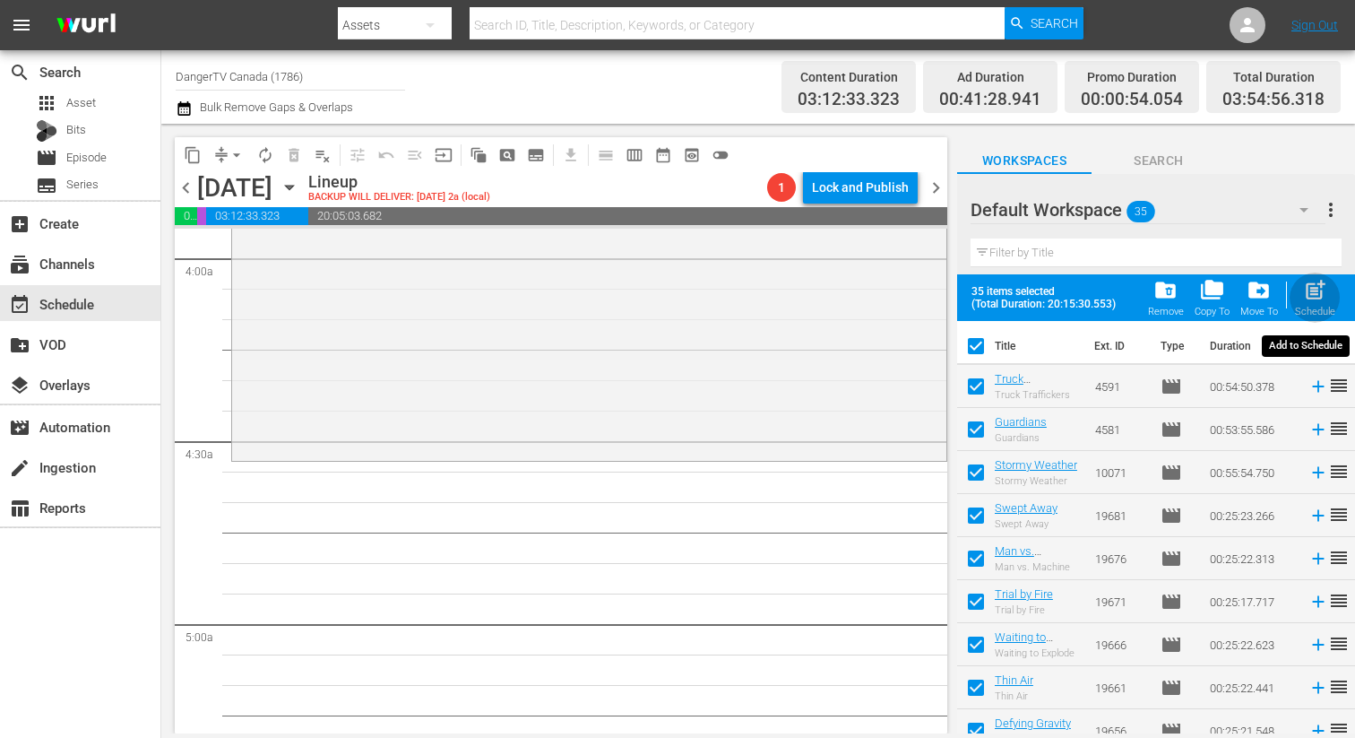
checkbox input "false"
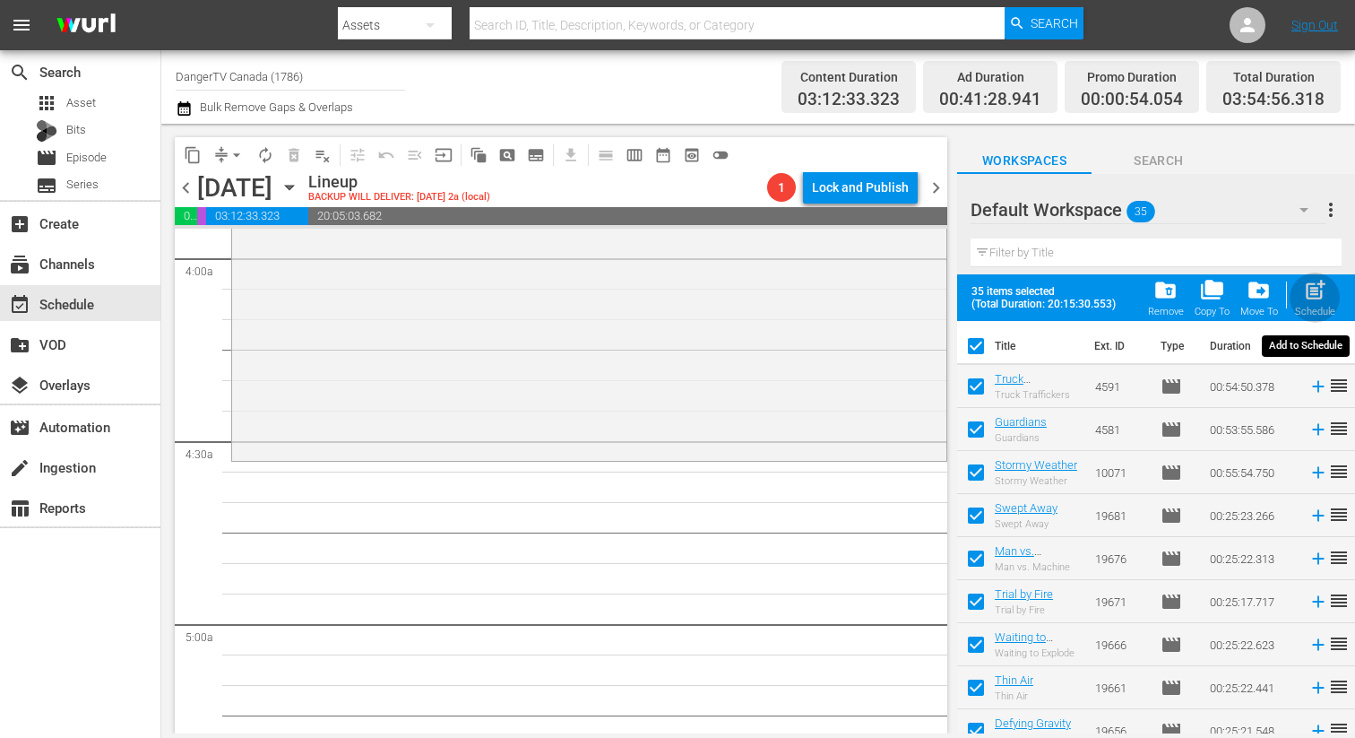
checkbox input "false"
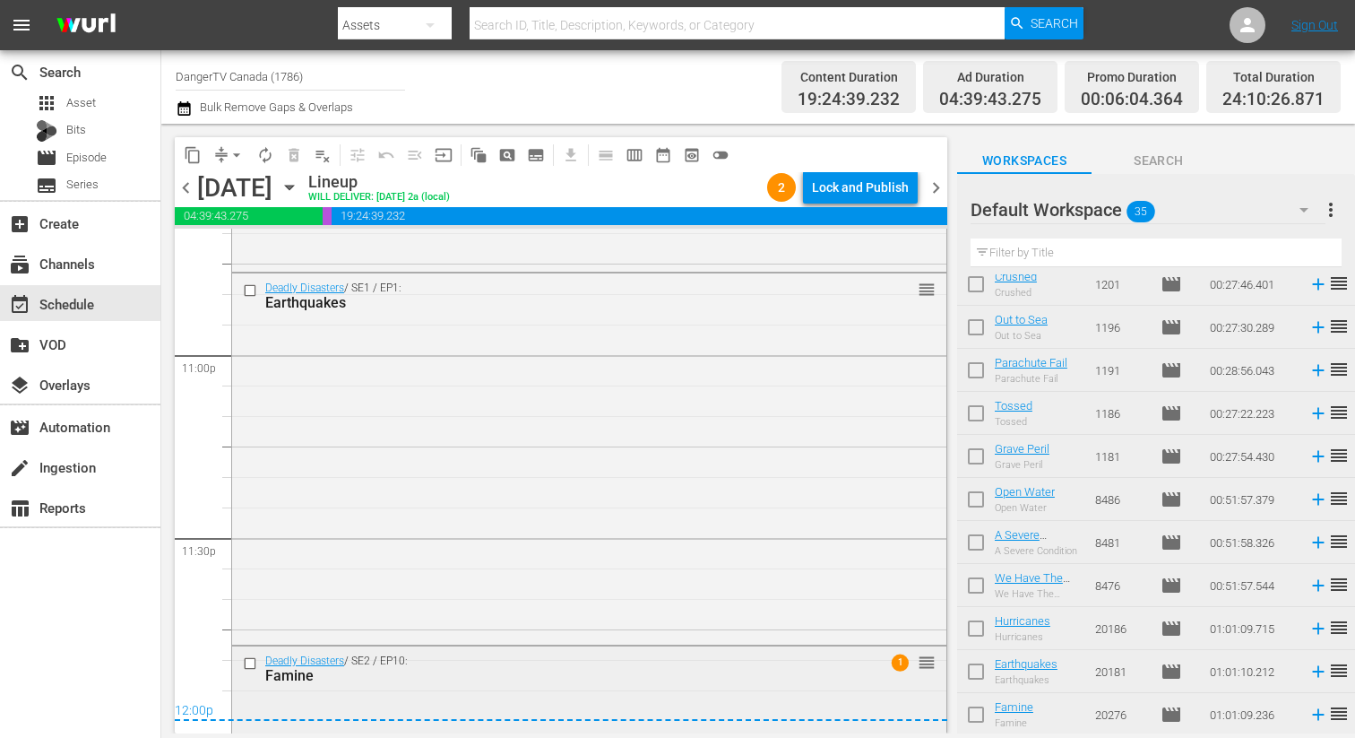
scroll to position [8568, 0]
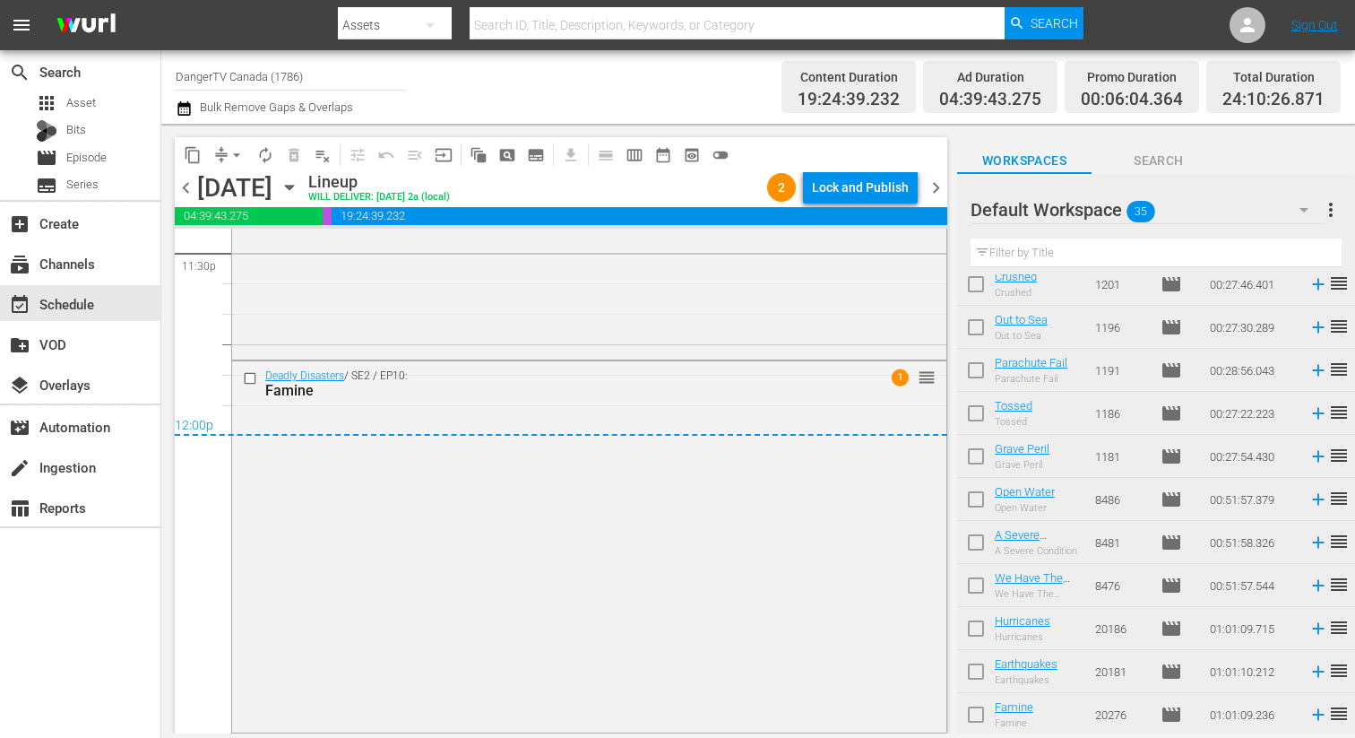
click at [974, 588] on input "checkbox" at bounding box center [976, 589] width 38 height 38
checkbox input "true"
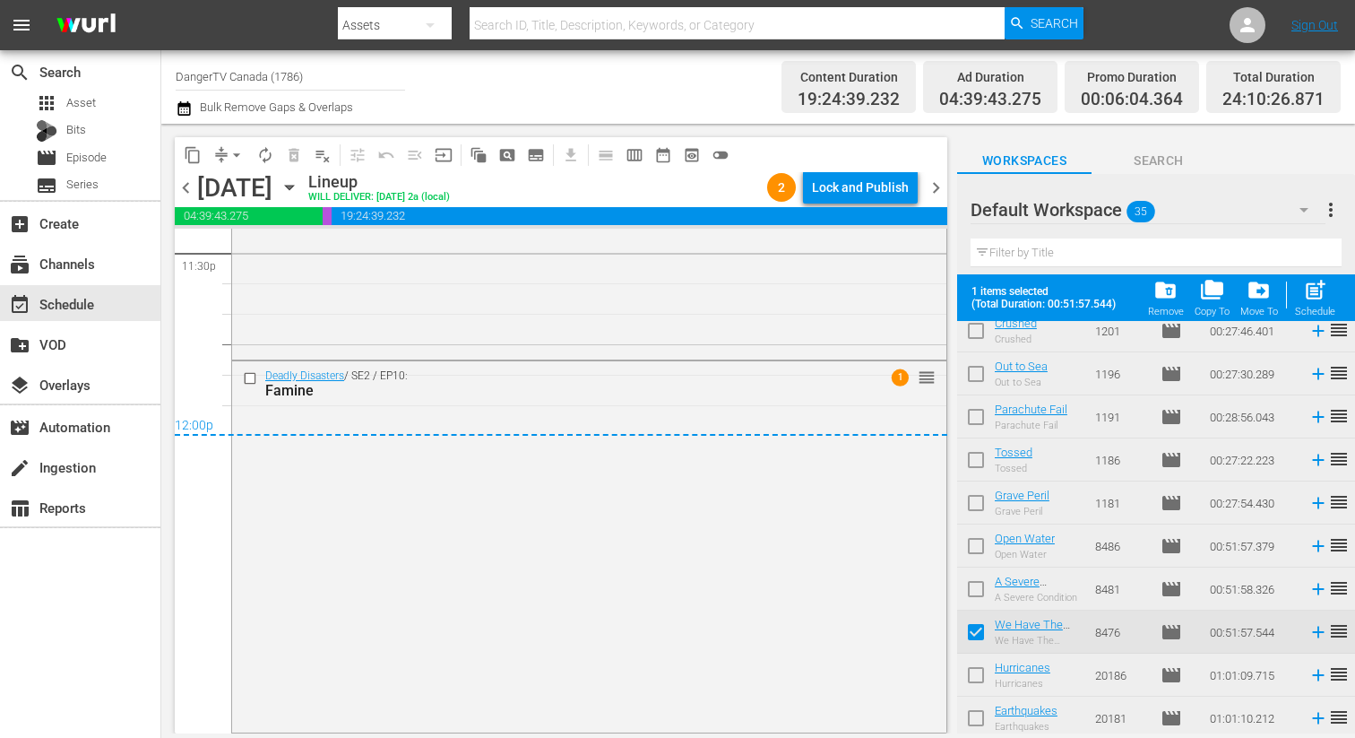
scroll to position [1135, 0]
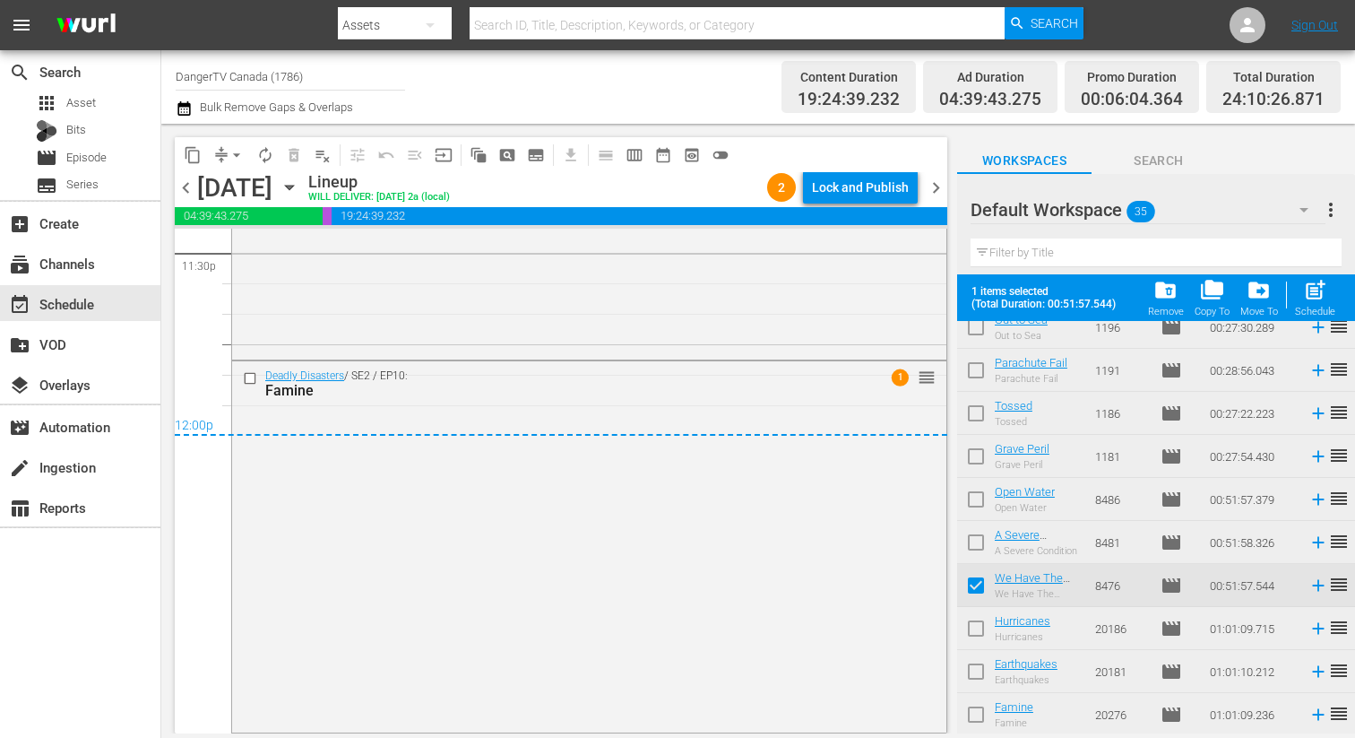
click at [976, 629] on input "checkbox" at bounding box center [976, 632] width 38 height 38
checkbox input "true"
click at [979, 670] on input "checkbox" at bounding box center [976, 675] width 38 height 38
checkbox input "true"
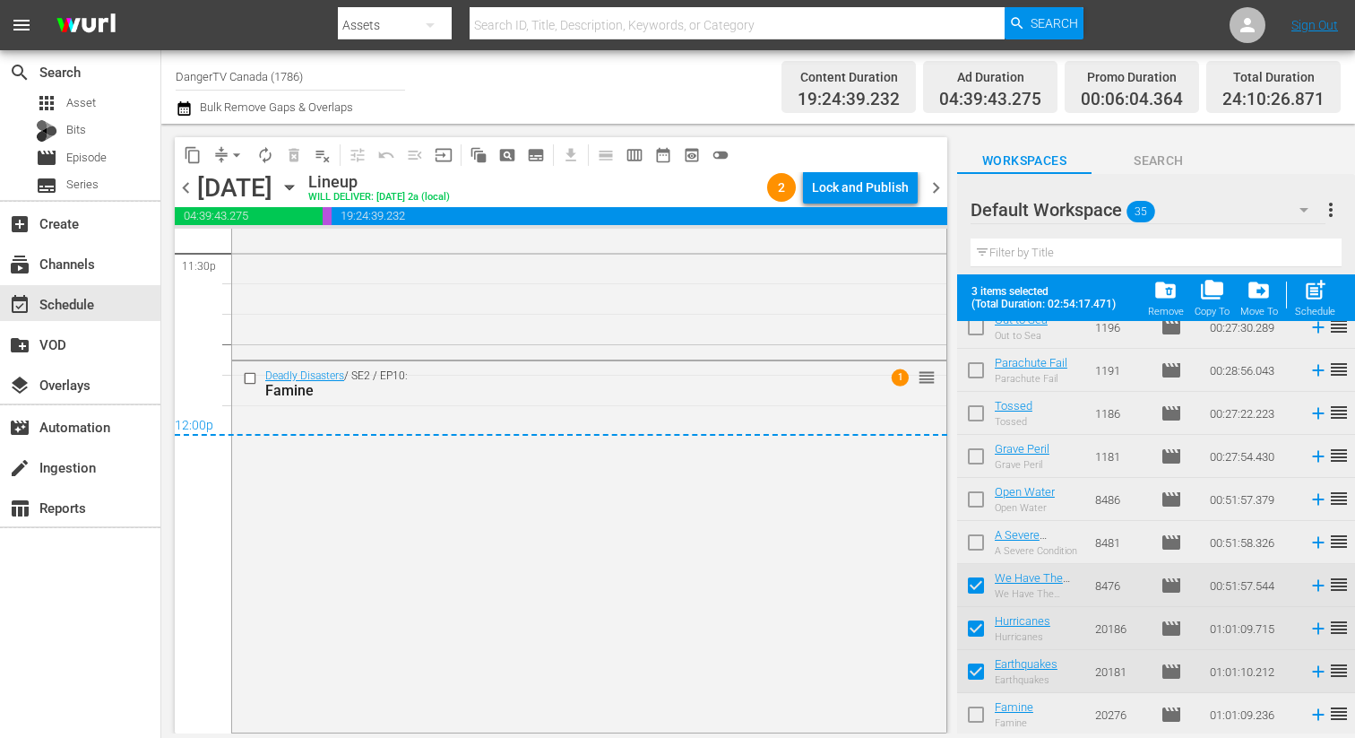
click at [979, 712] on input "checkbox" at bounding box center [976, 718] width 38 height 38
checkbox input "true"
click at [869, 183] on div "Lock and Publish" at bounding box center [860, 187] width 97 height 32
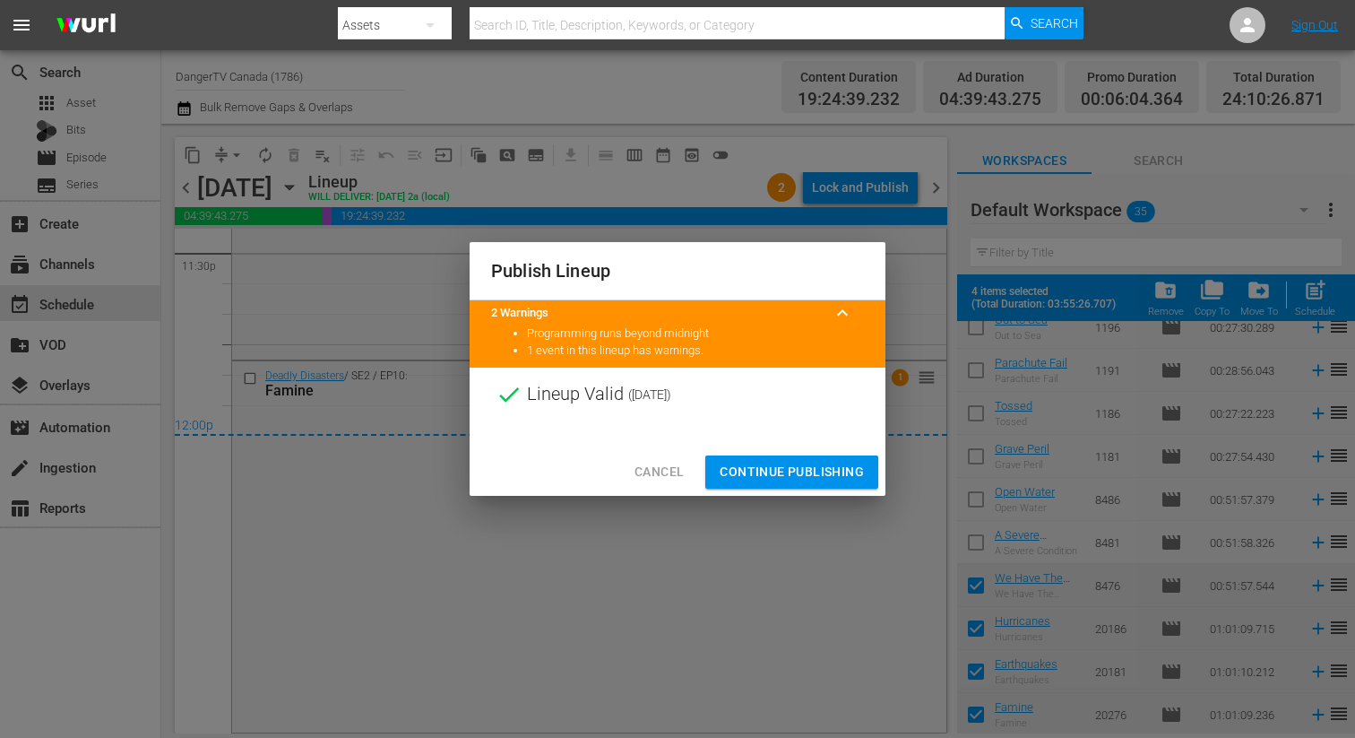
click at [790, 470] on span "Continue Publishing" at bounding box center [792, 472] width 144 height 22
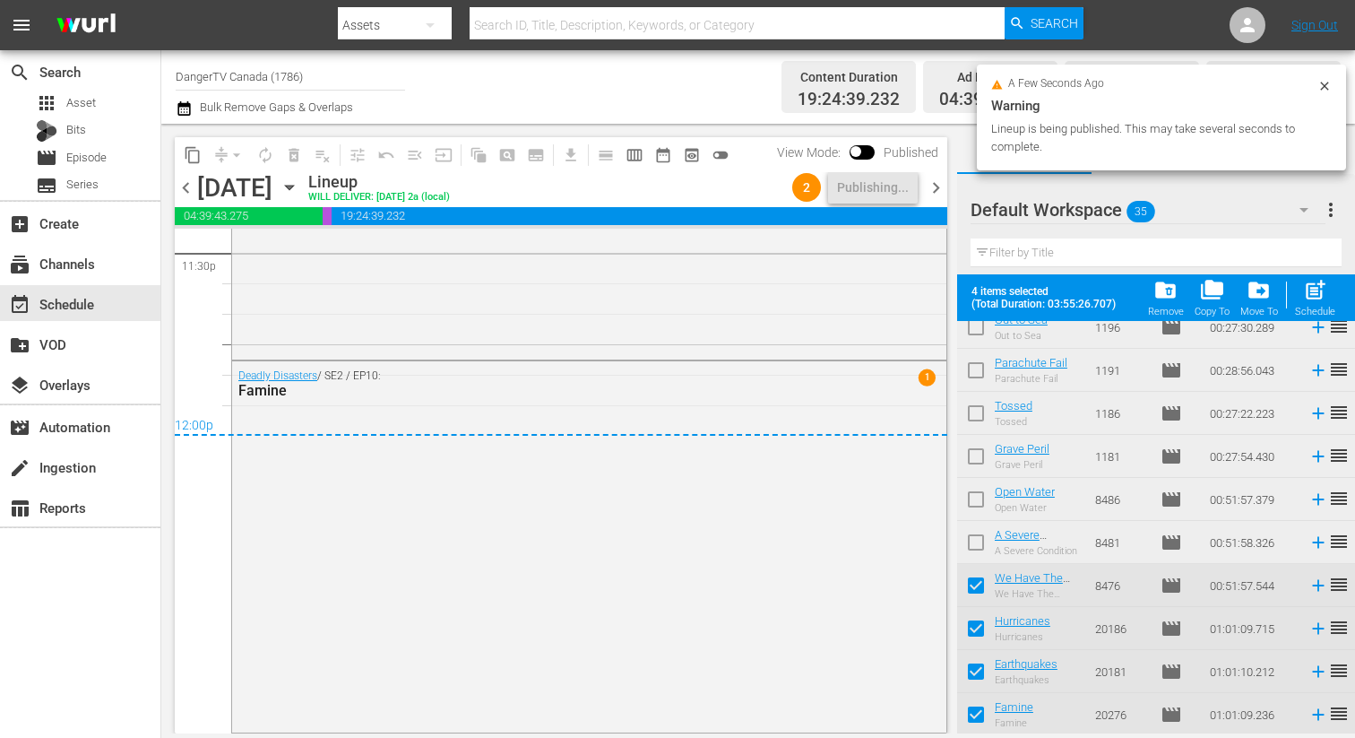
click at [941, 182] on span "chevron_right" at bounding box center [936, 188] width 22 height 22
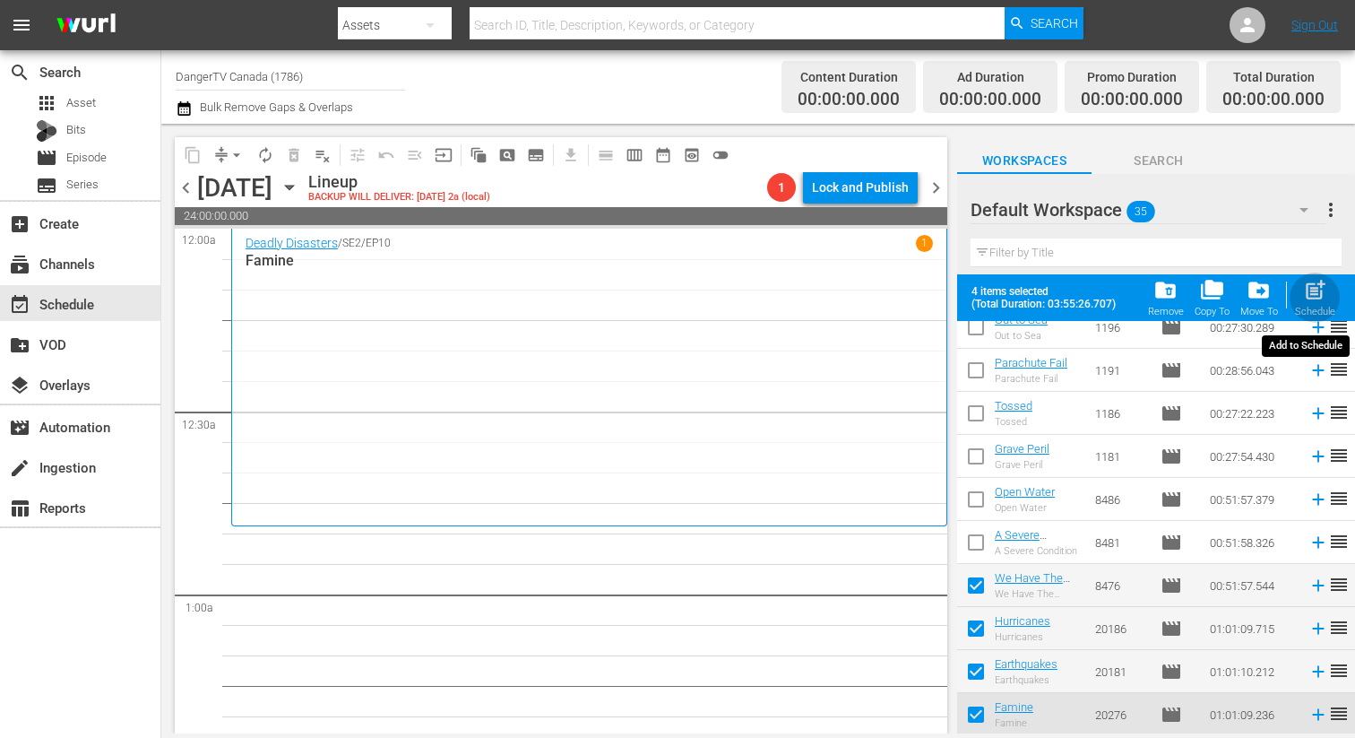
click at [1316, 301] on span "post_add" at bounding box center [1315, 290] width 24 height 24
checkbox input "false"
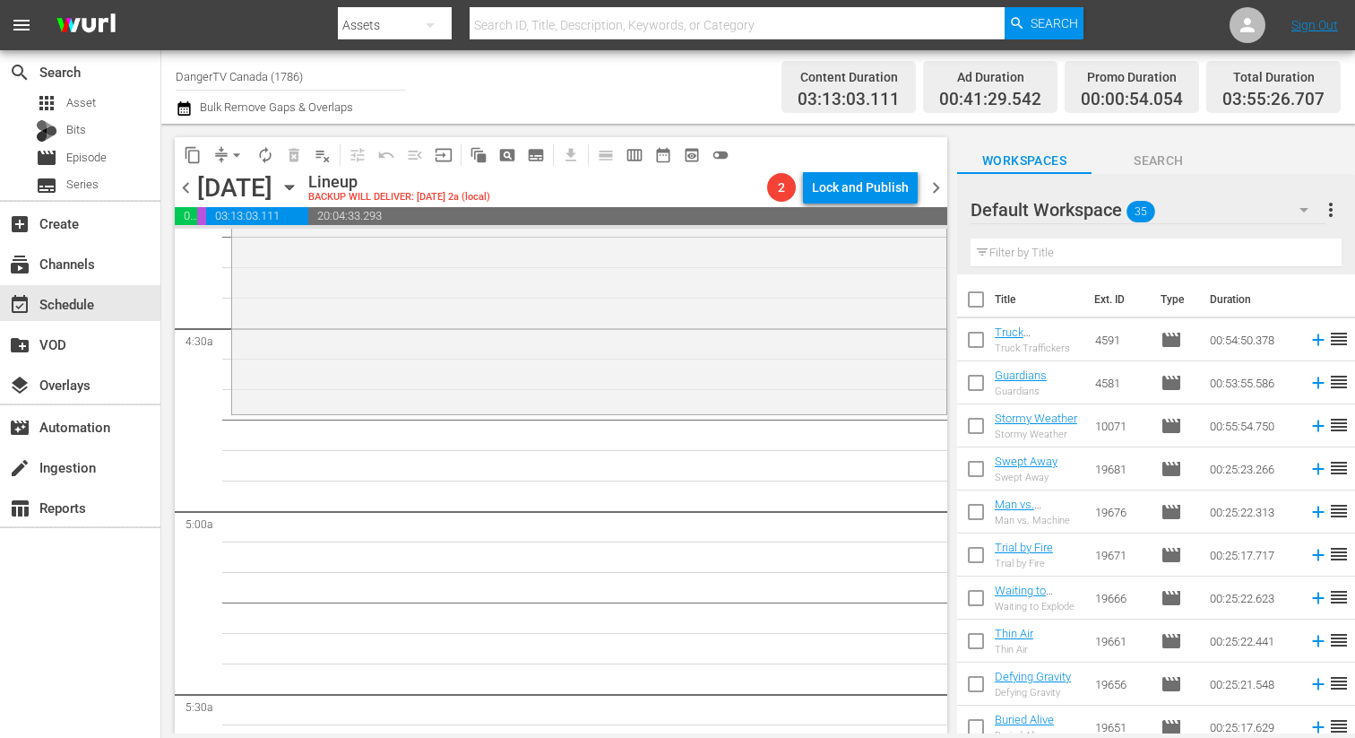
click at [978, 303] on input "checkbox" at bounding box center [976, 303] width 38 height 38
checkbox input "true"
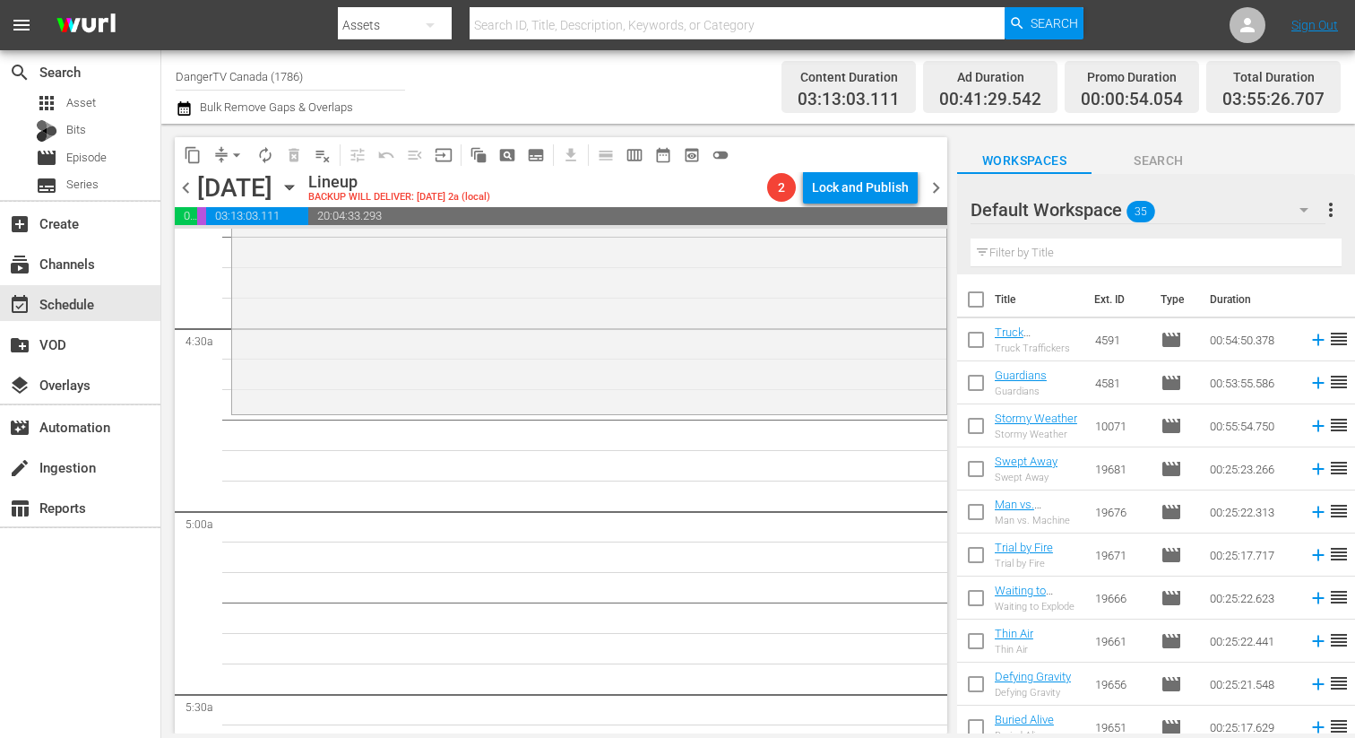
checkbox input "true"
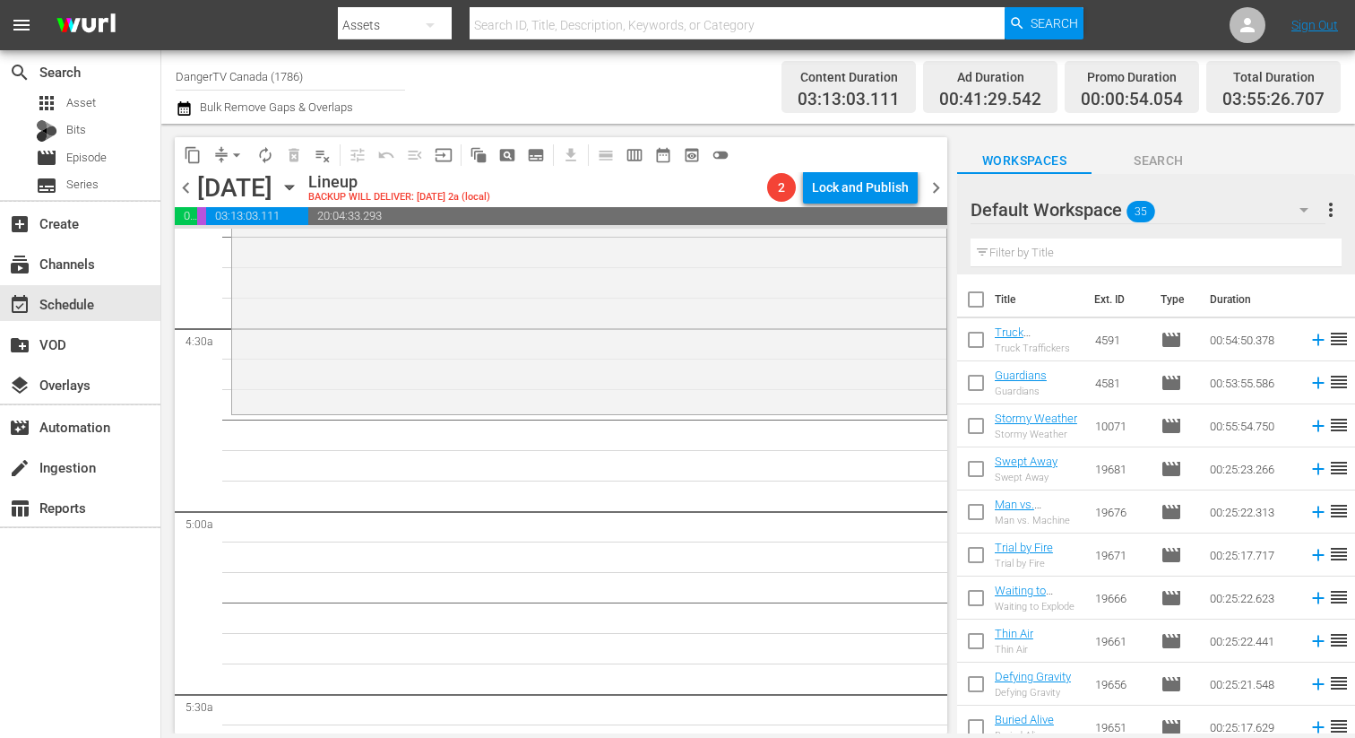
checkbox input "true"
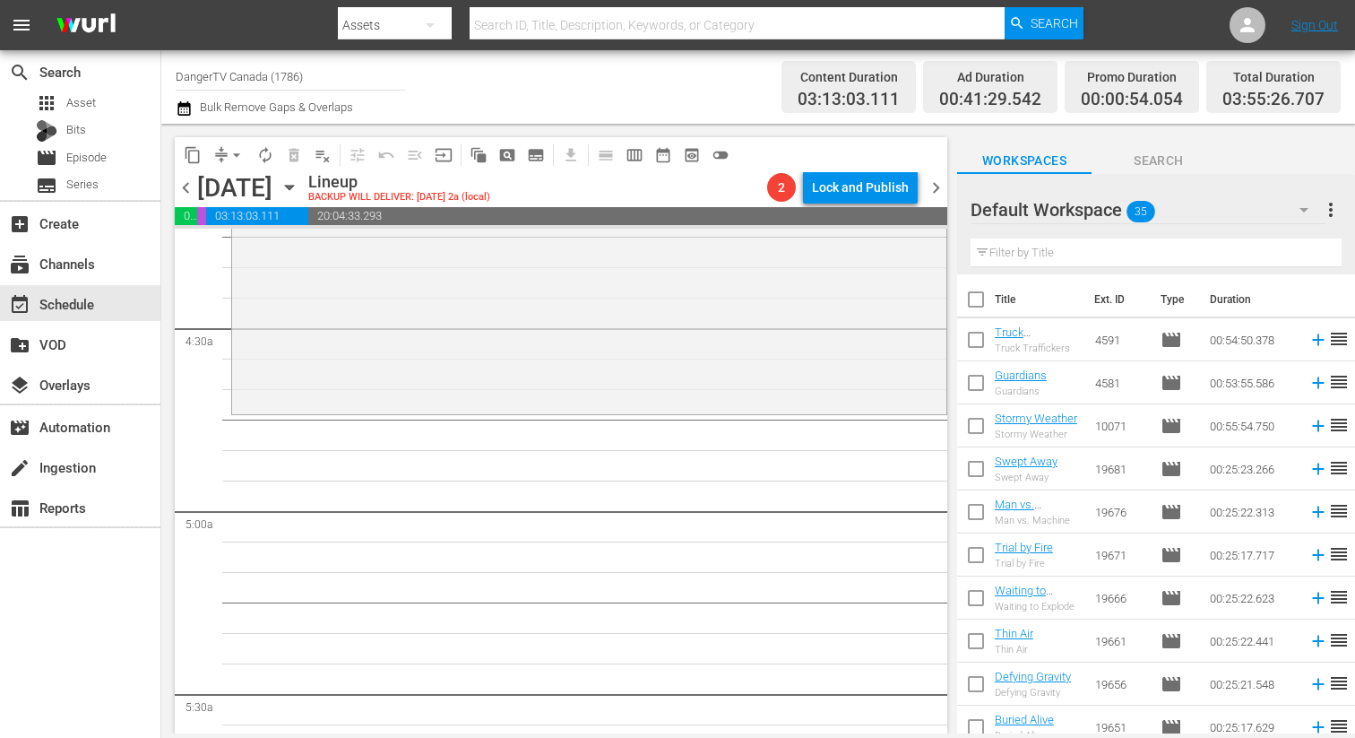
checkbox input "true"
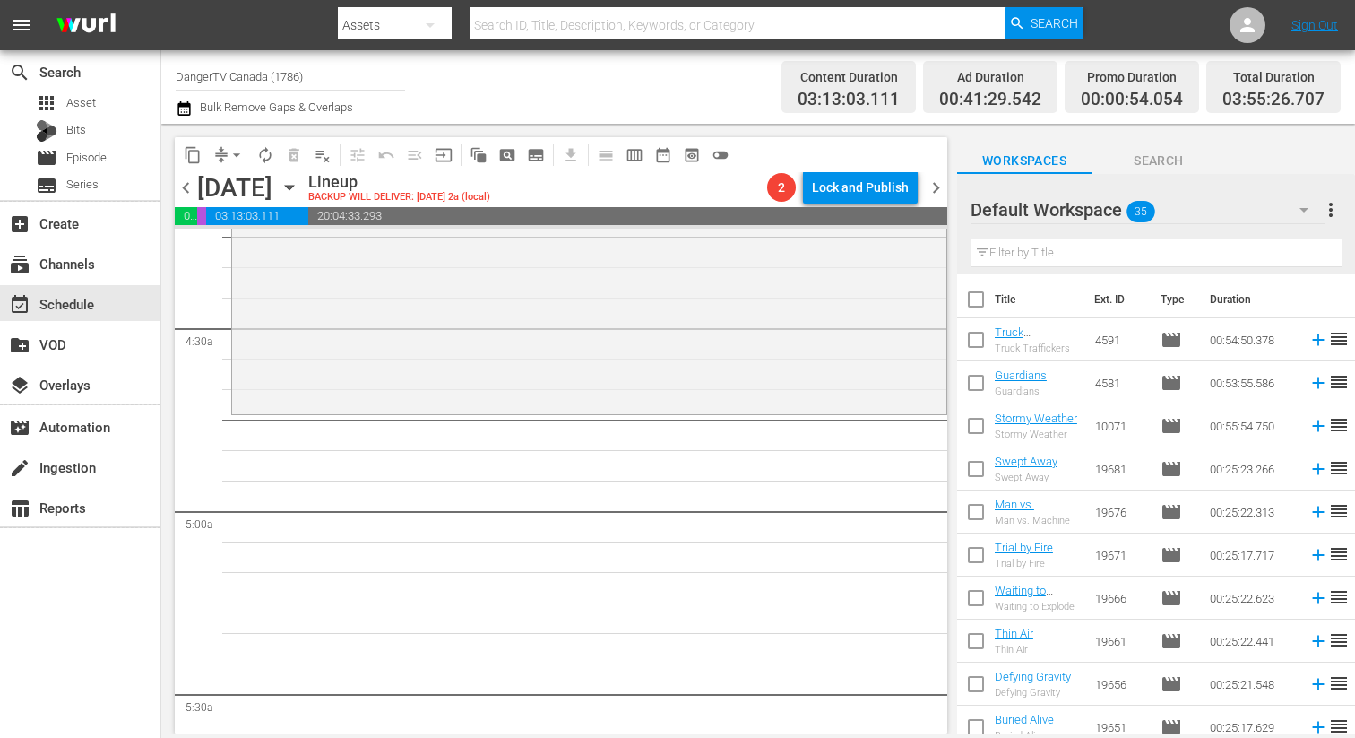
checkbox input "true"
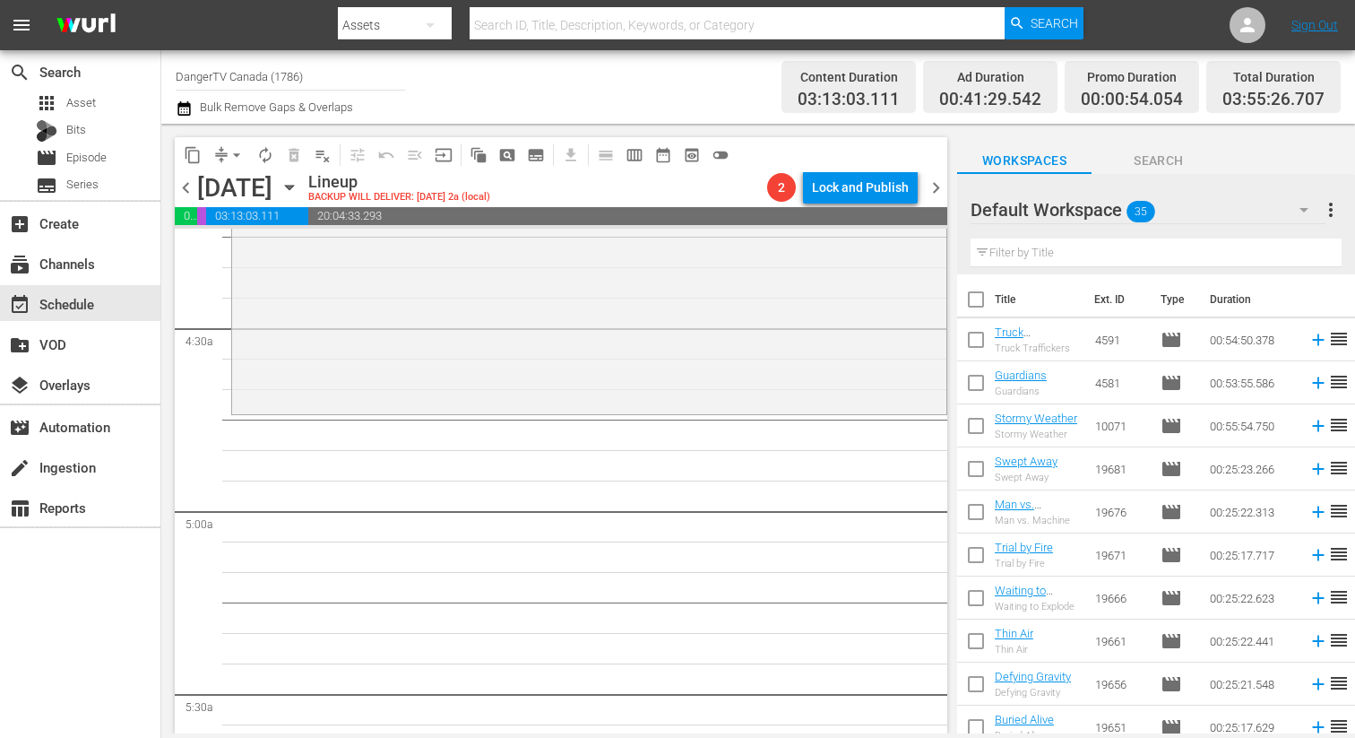
checkbox input "true"
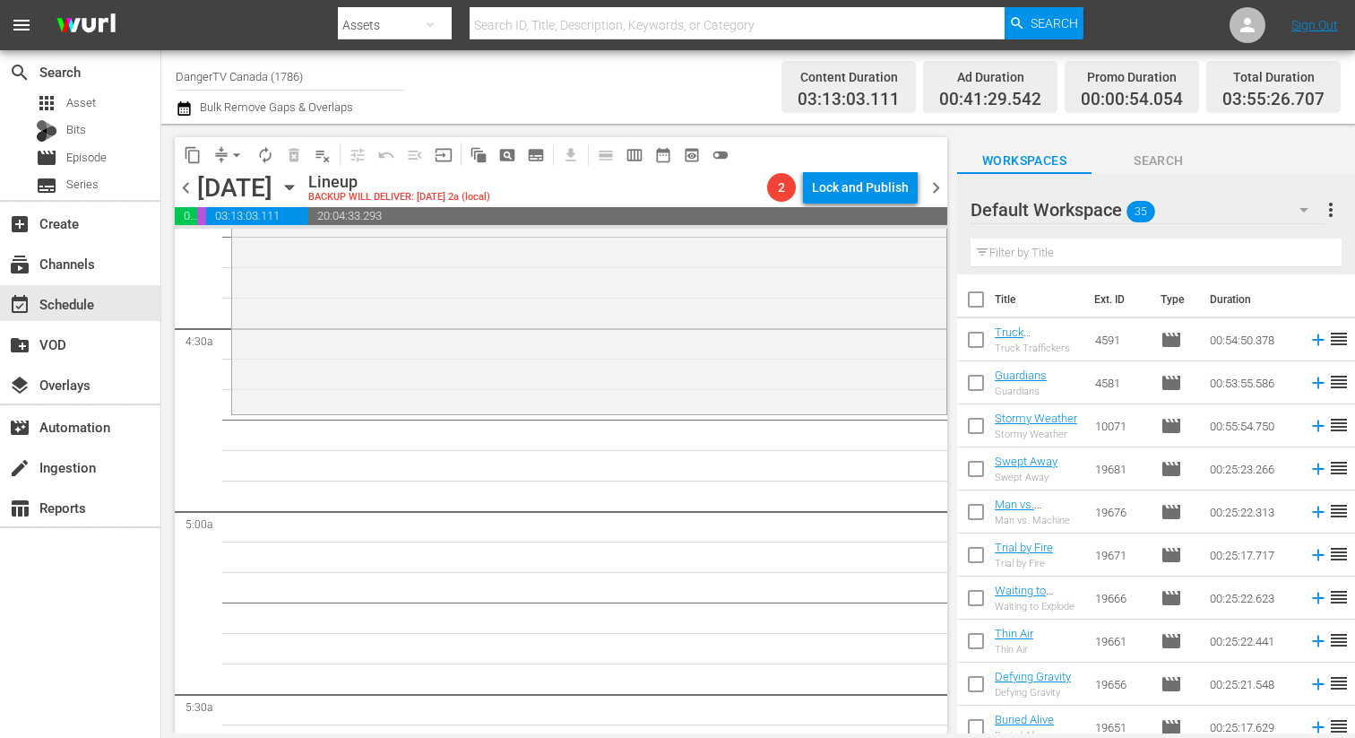
checkbox input "true"
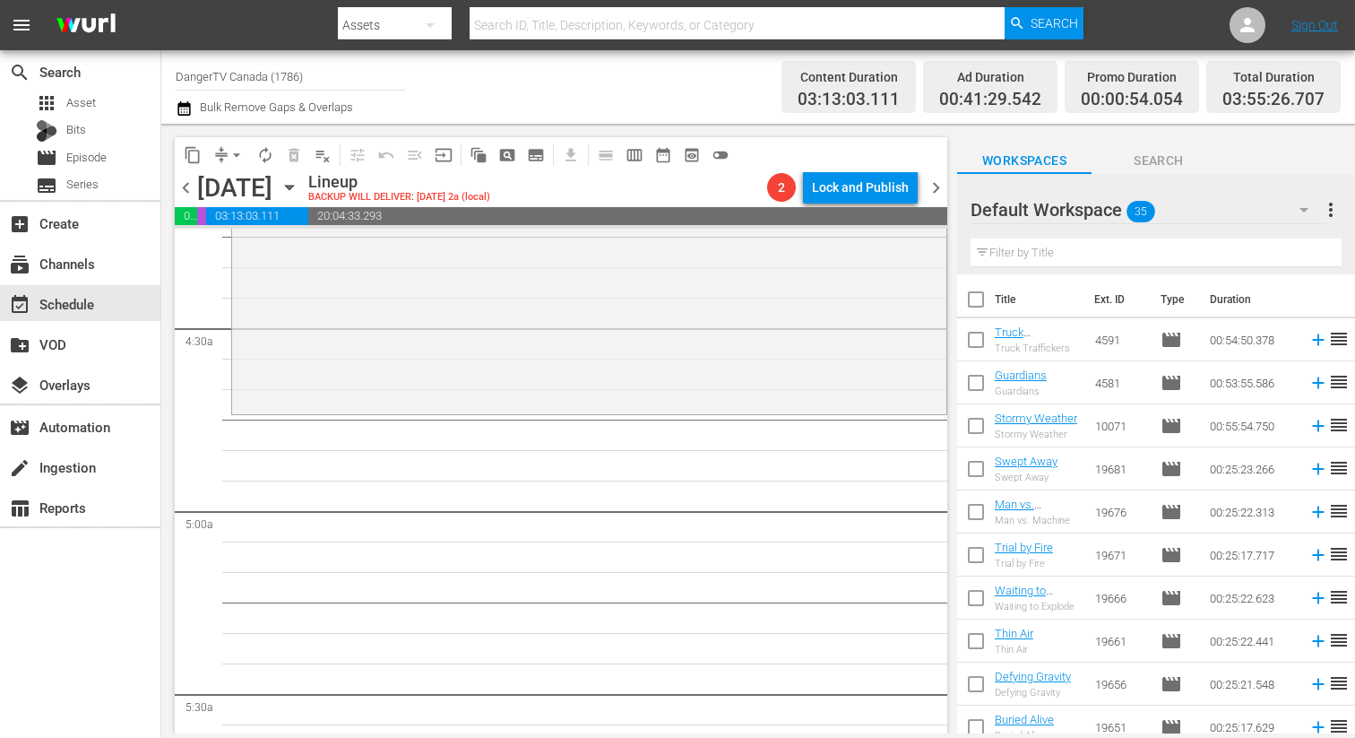
checkbox input "true"
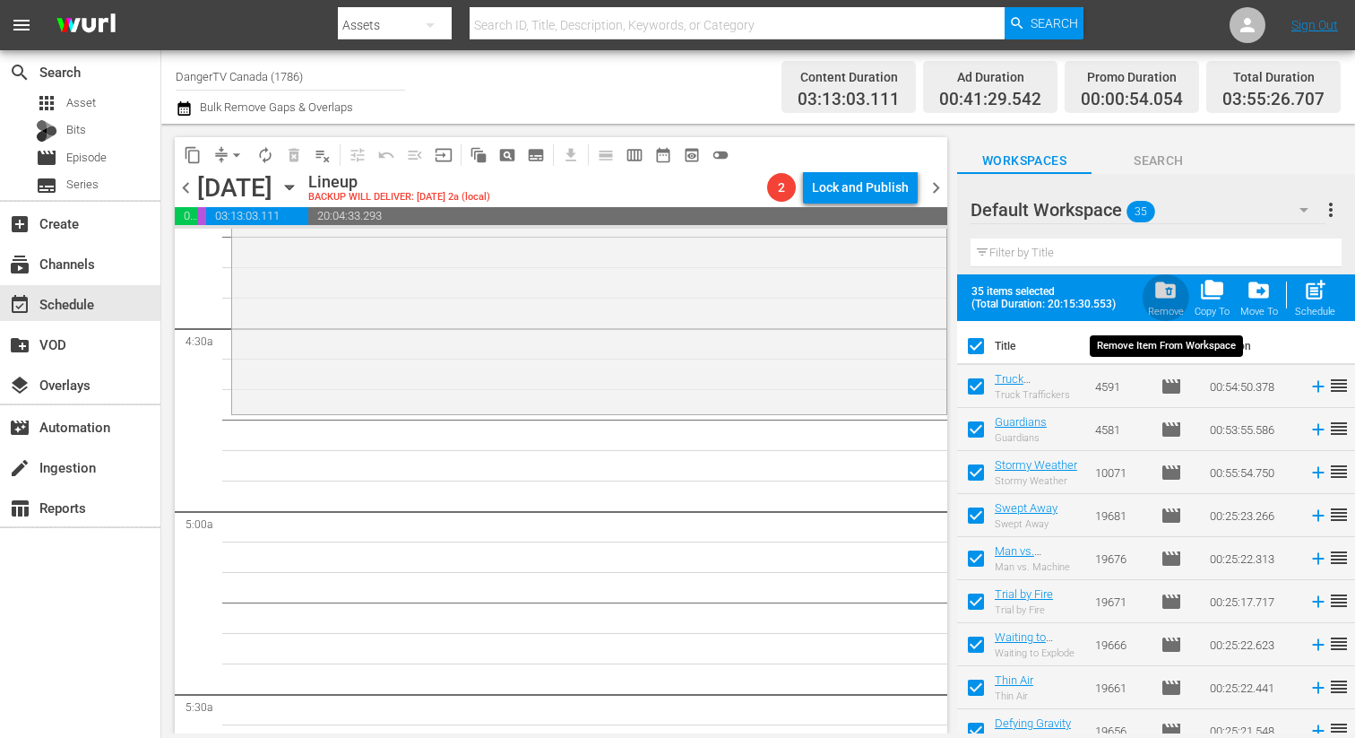
click at [1160, 284] on span "folder_delete" at bounding box center [1165, 290] width 24 height 24
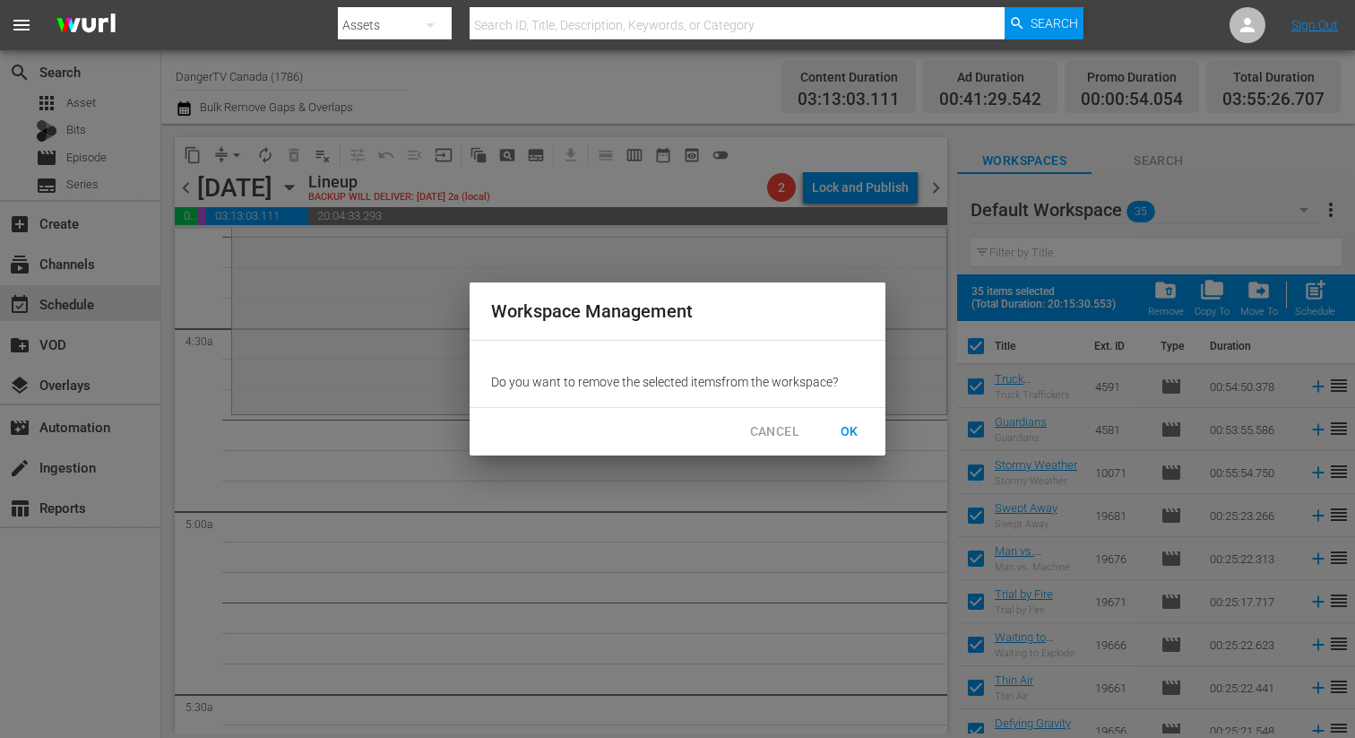
click at [848, 431] on span "OK" at bounding box center [849, 431] width 29 height 22
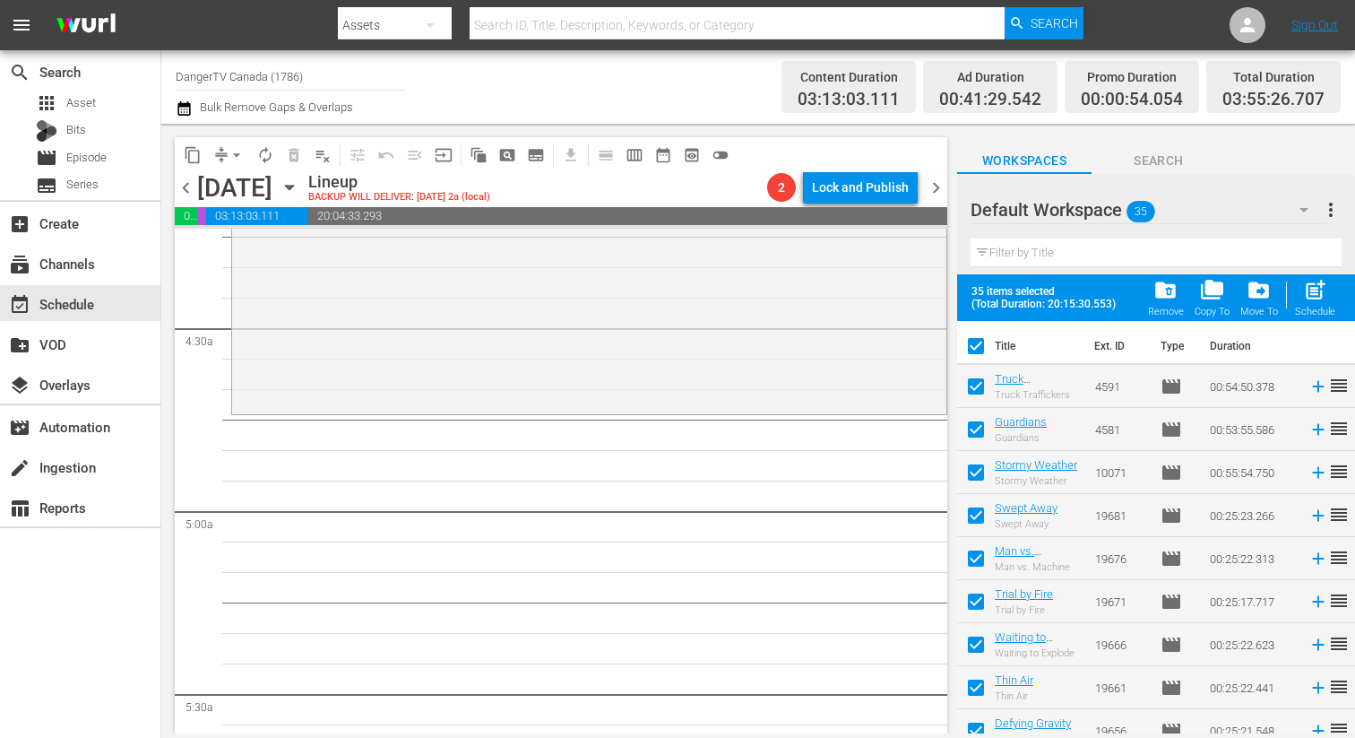
checkbox input "false"
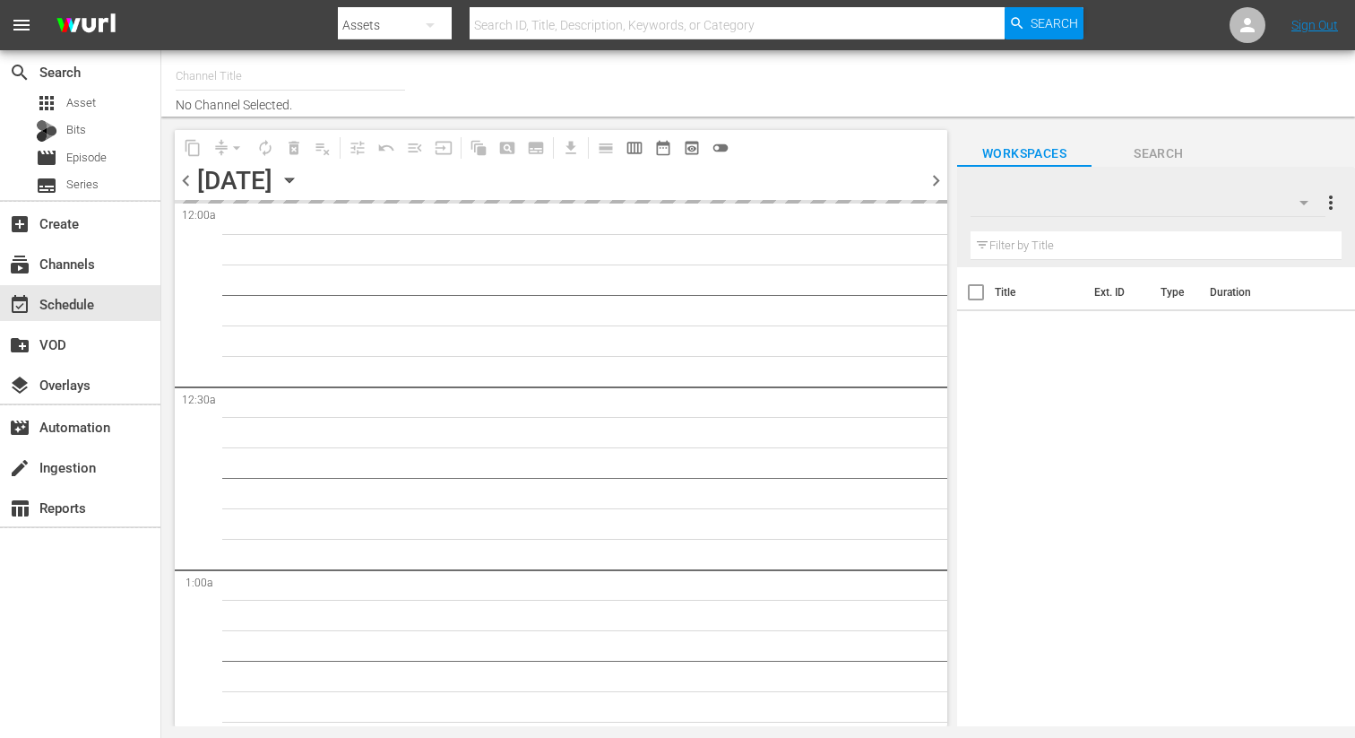
type input "DangerTV Canada (1786)"
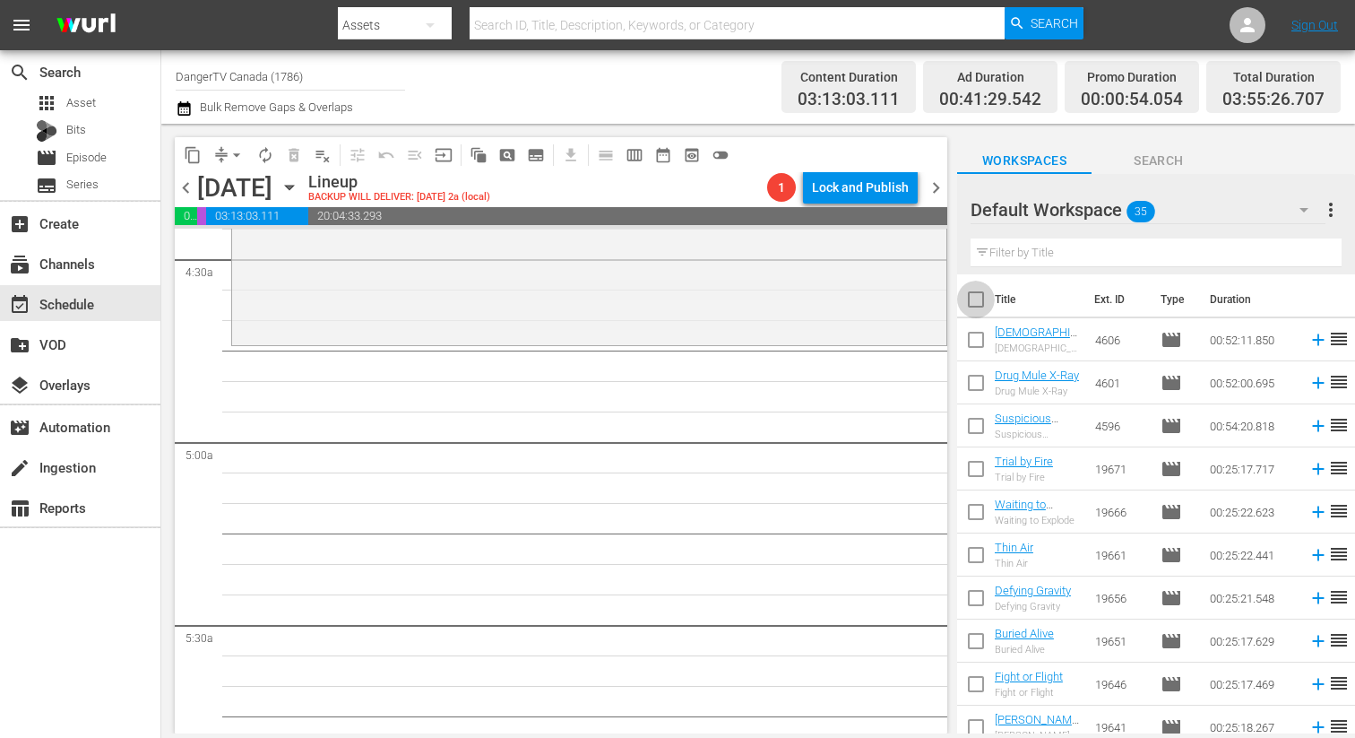
click at [973, 294] on input "checkbox" at bounding box center [976, 303] width 38 height 38
checkbox input "true"
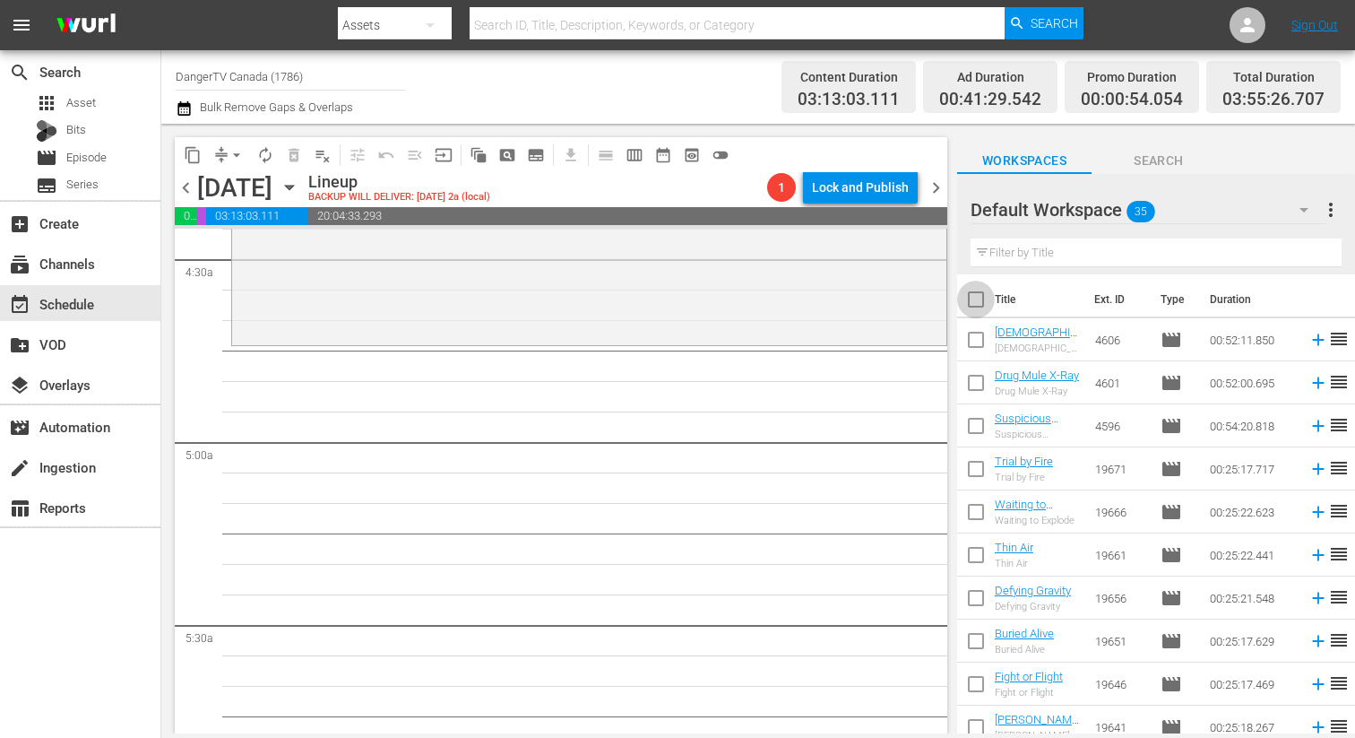
checkbox input "true"
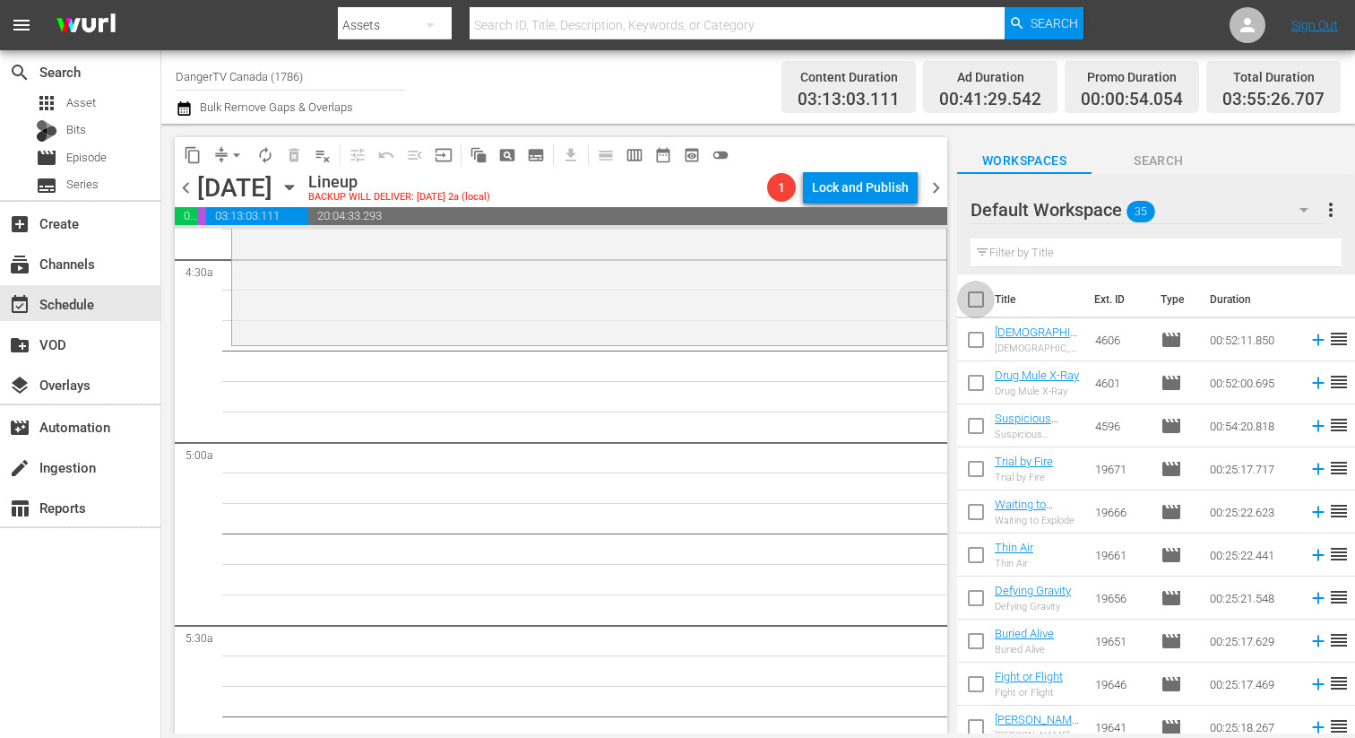
checkbox input "true"
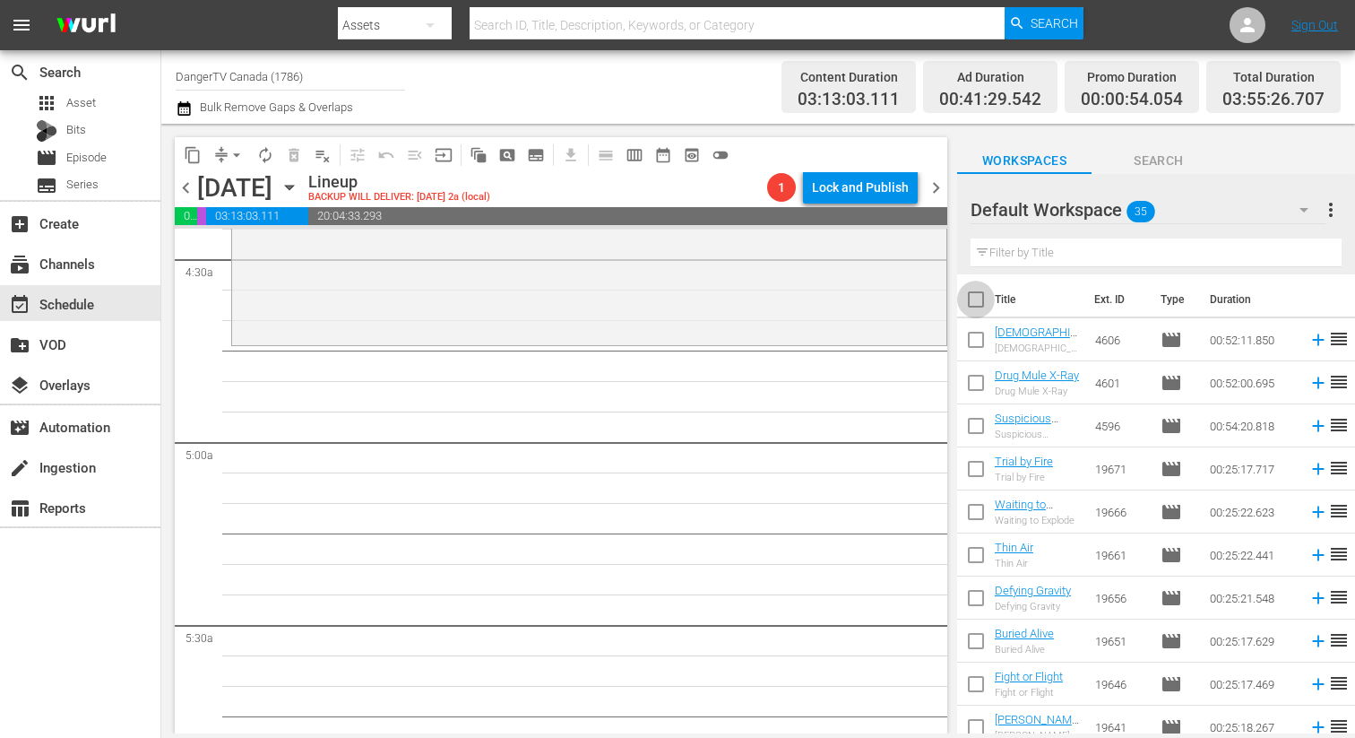
checkbox input "true"
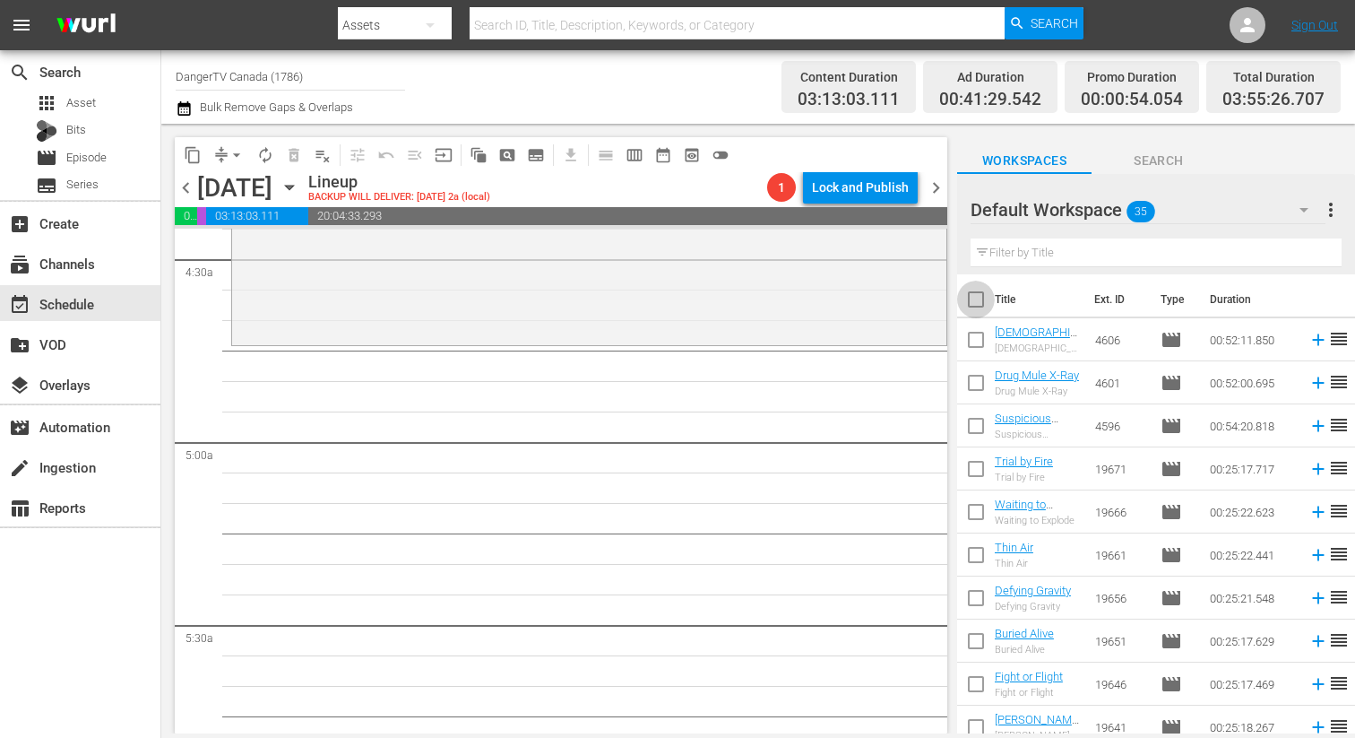
checkbox input "true"
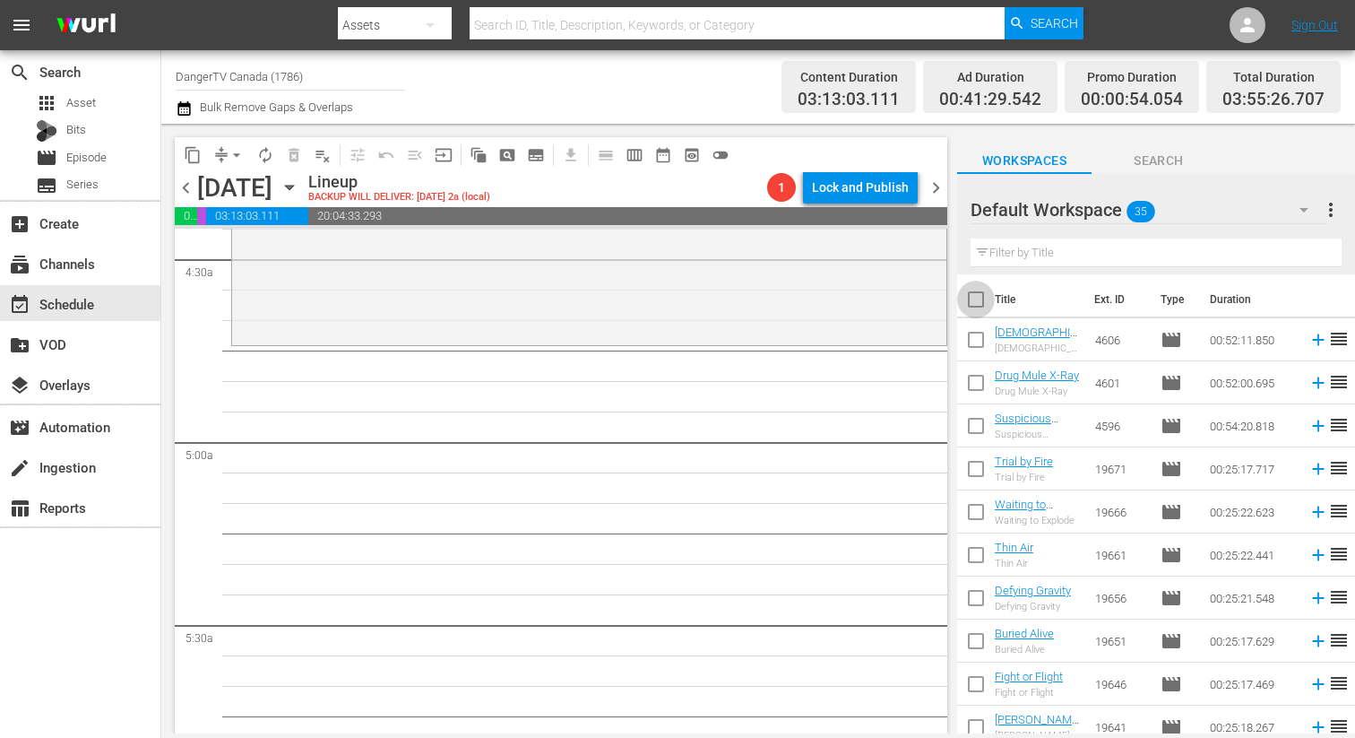
checkbox input "true"
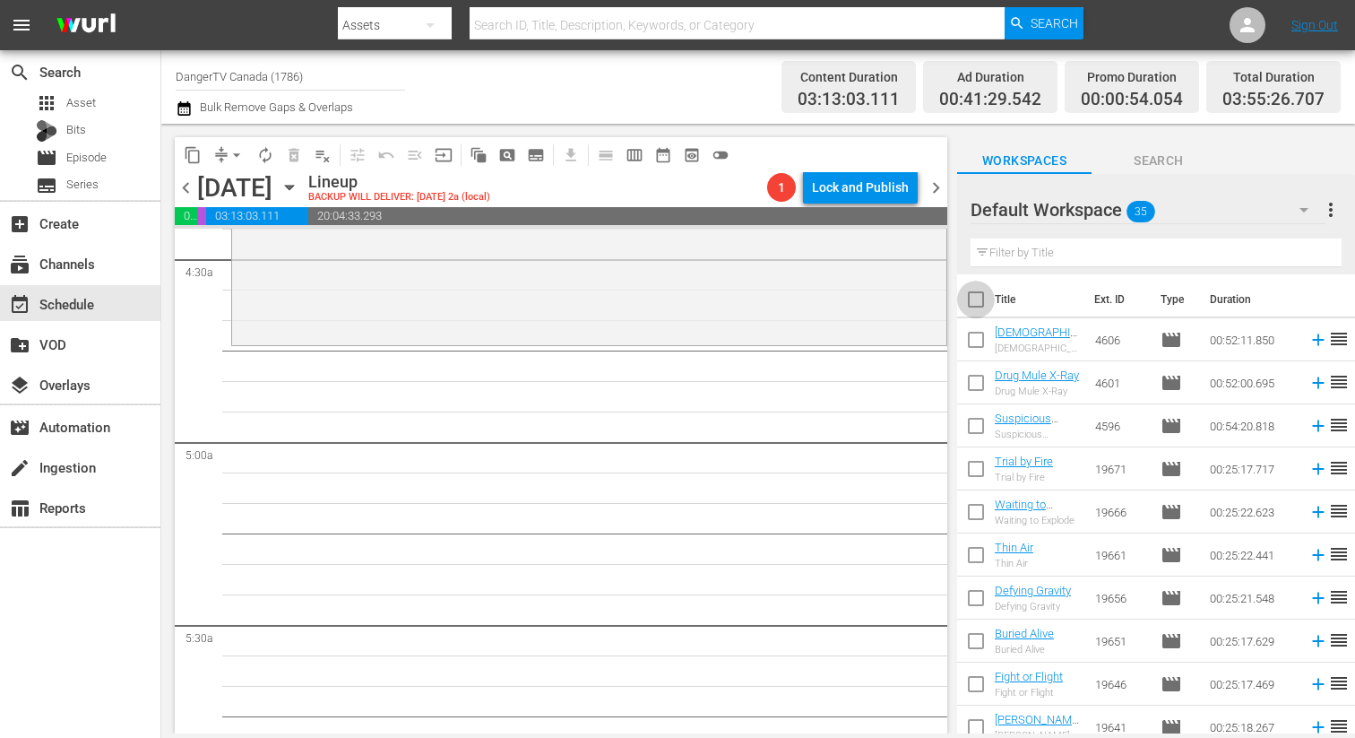
checkbox input "true"
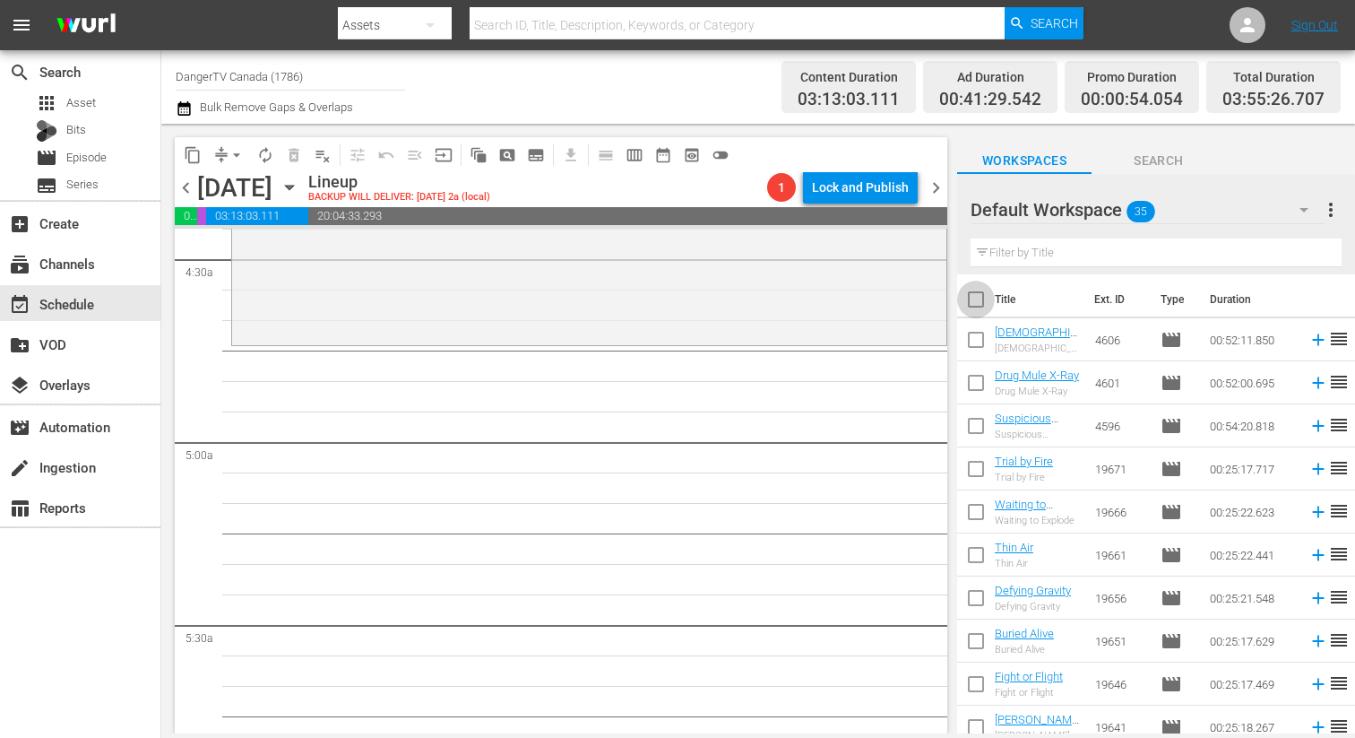
checkbox input "true"
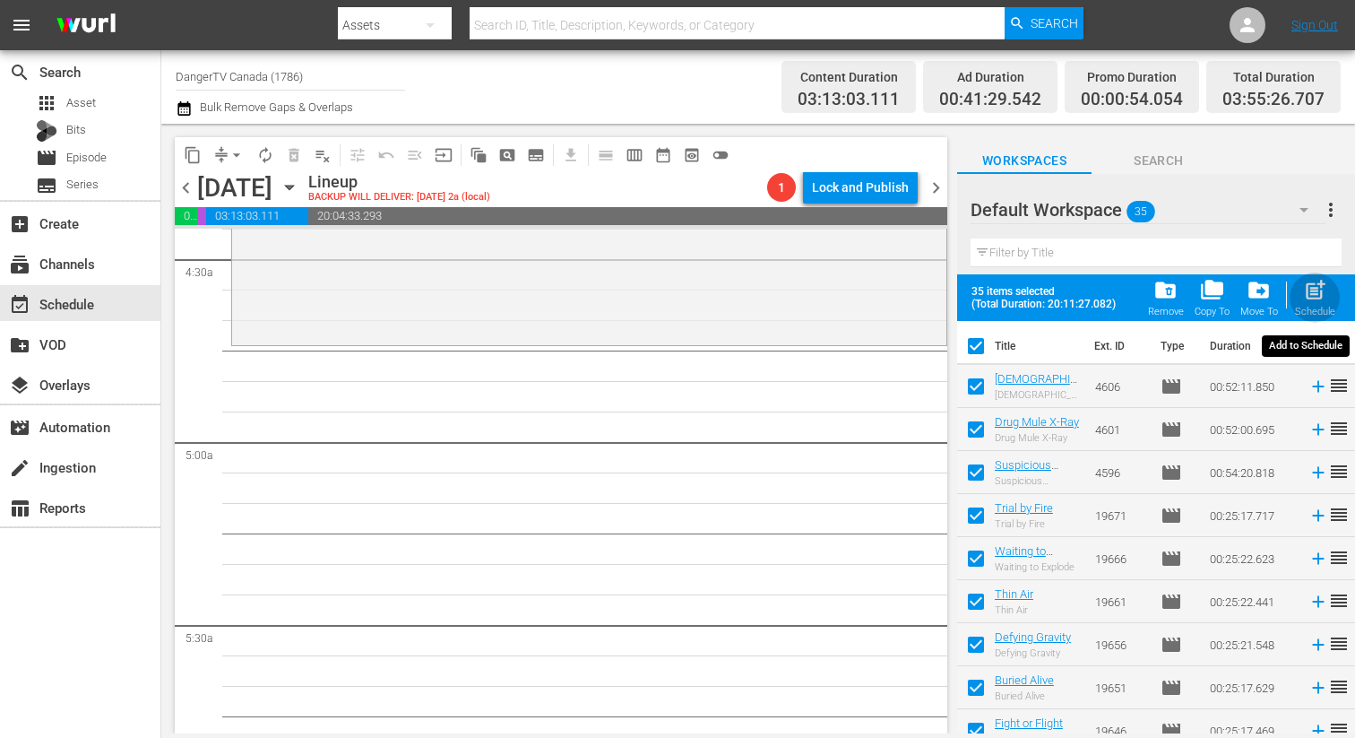
click at [1325, 290] on span "post_add" at bounding box center [1315, 290] width 24 height 24
checkbox input "false"
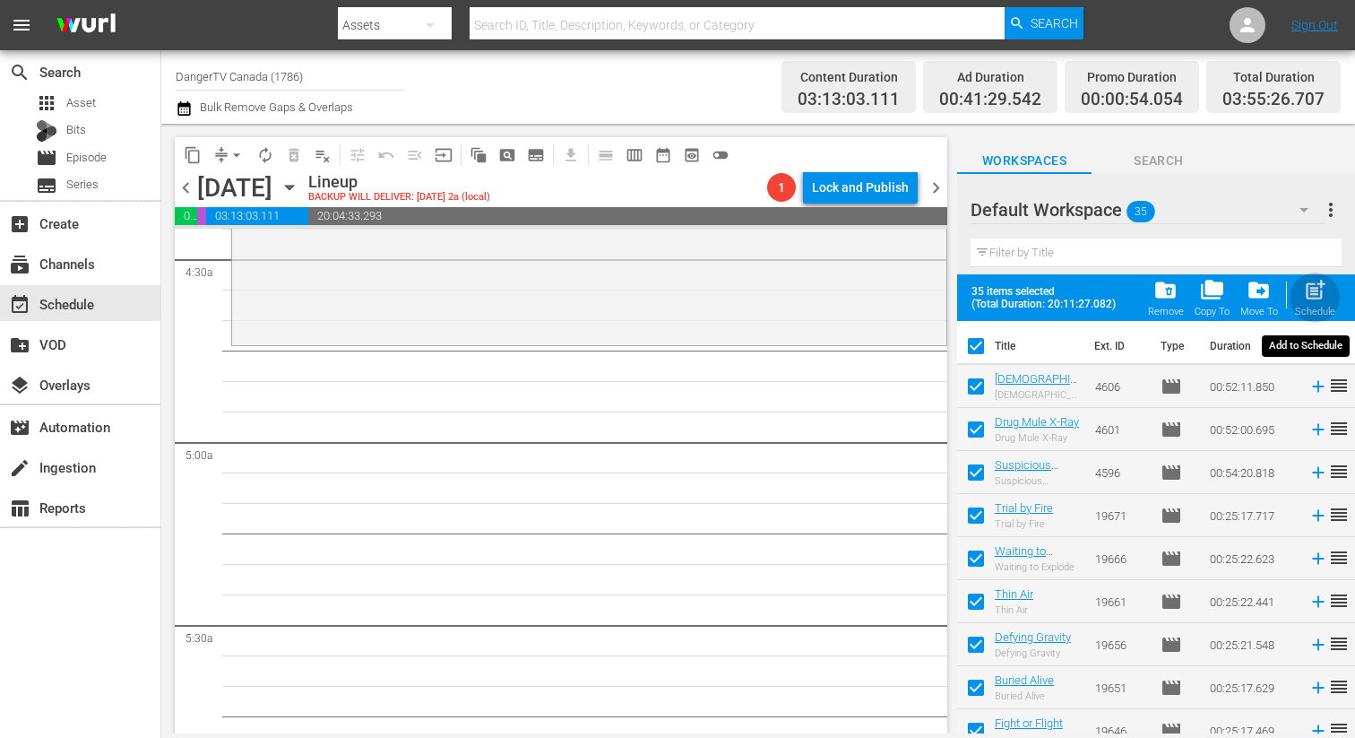
checkbox input "false"
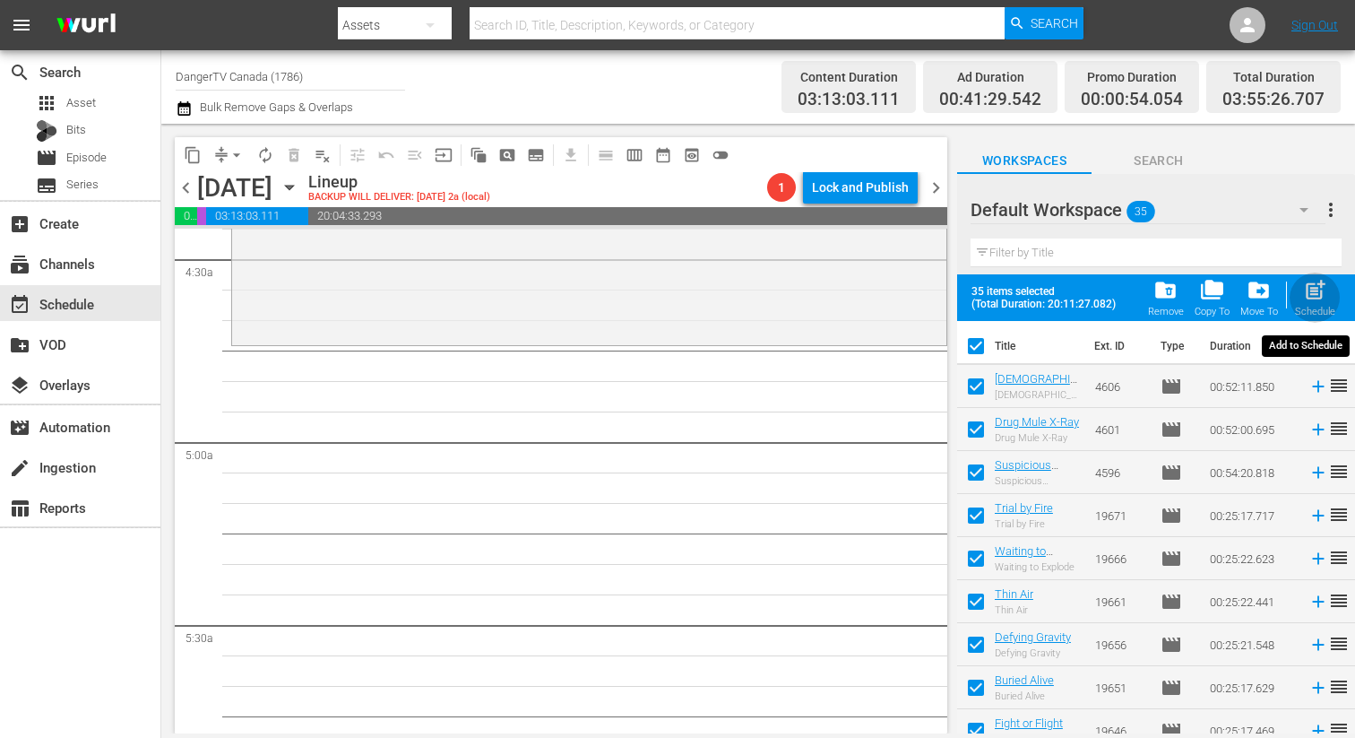
checkbox input "false"
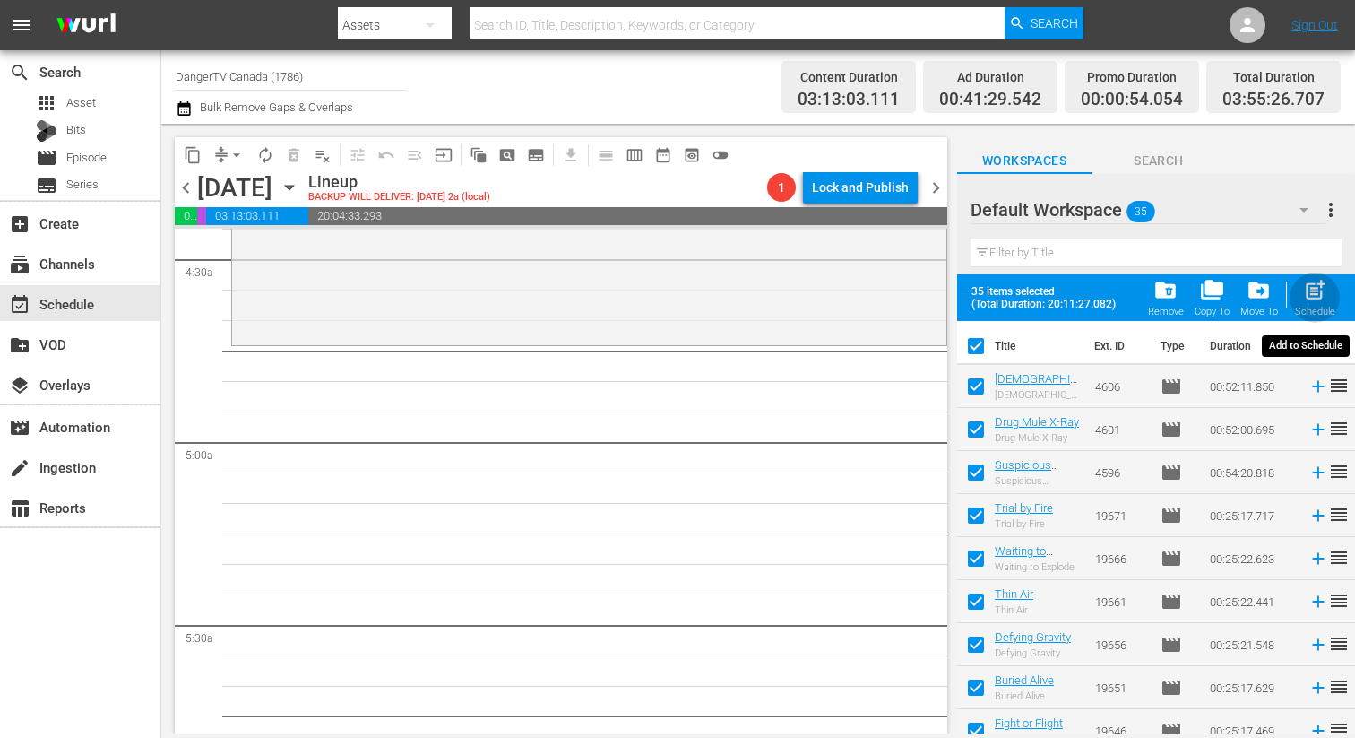
checkbox input "false"
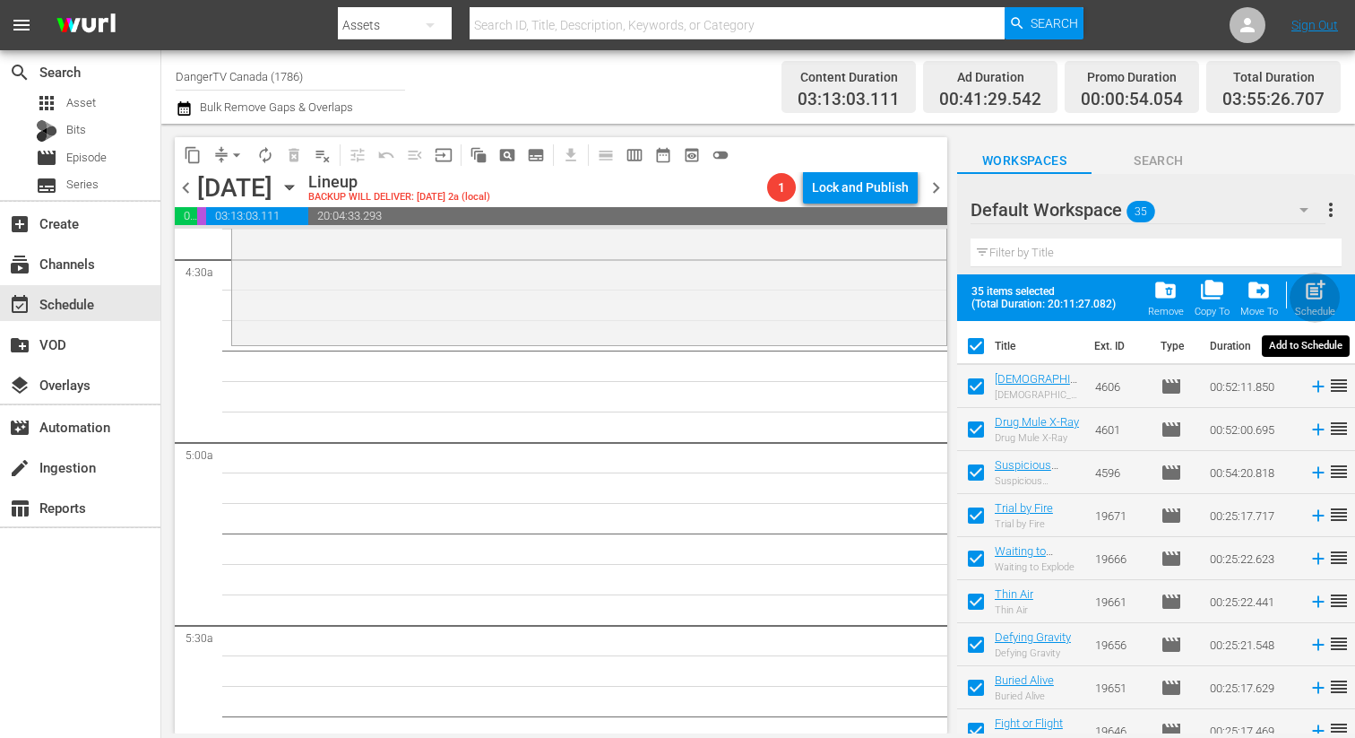
checkbox input "false"
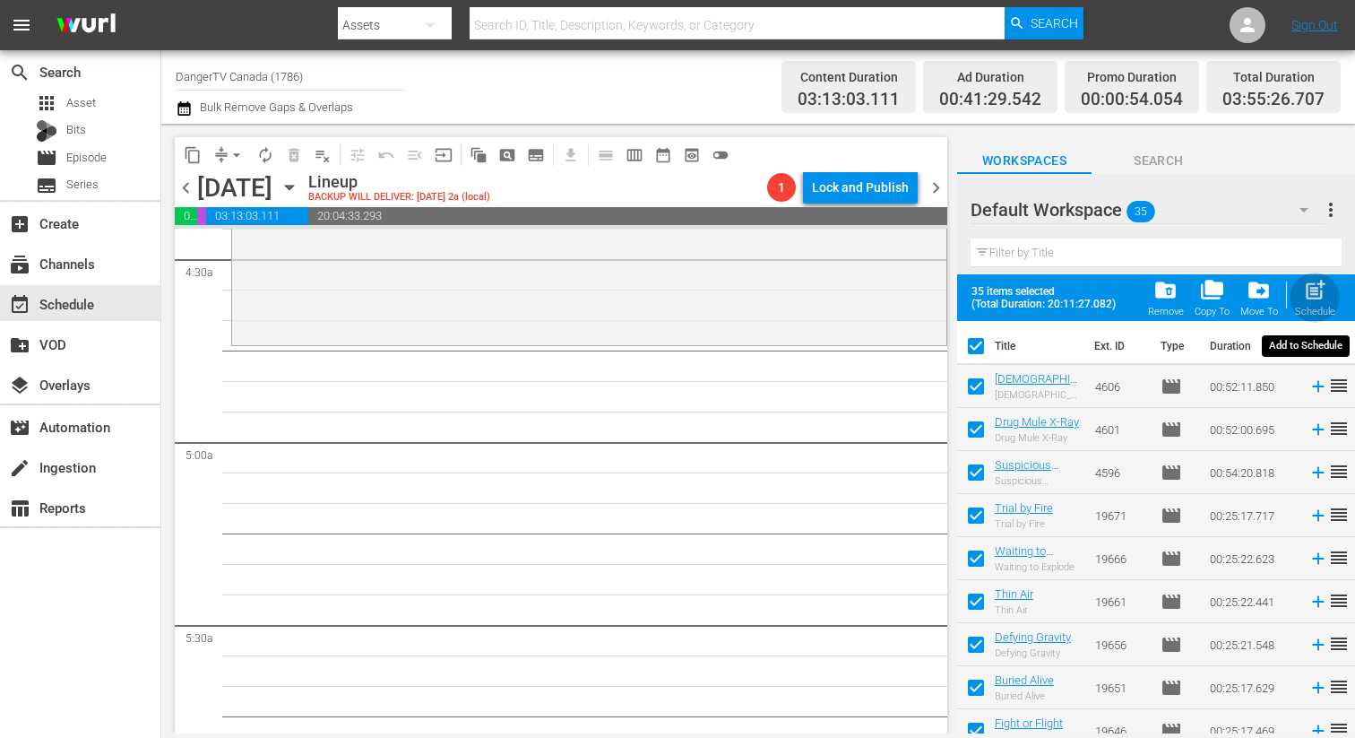
checkbox input "false"
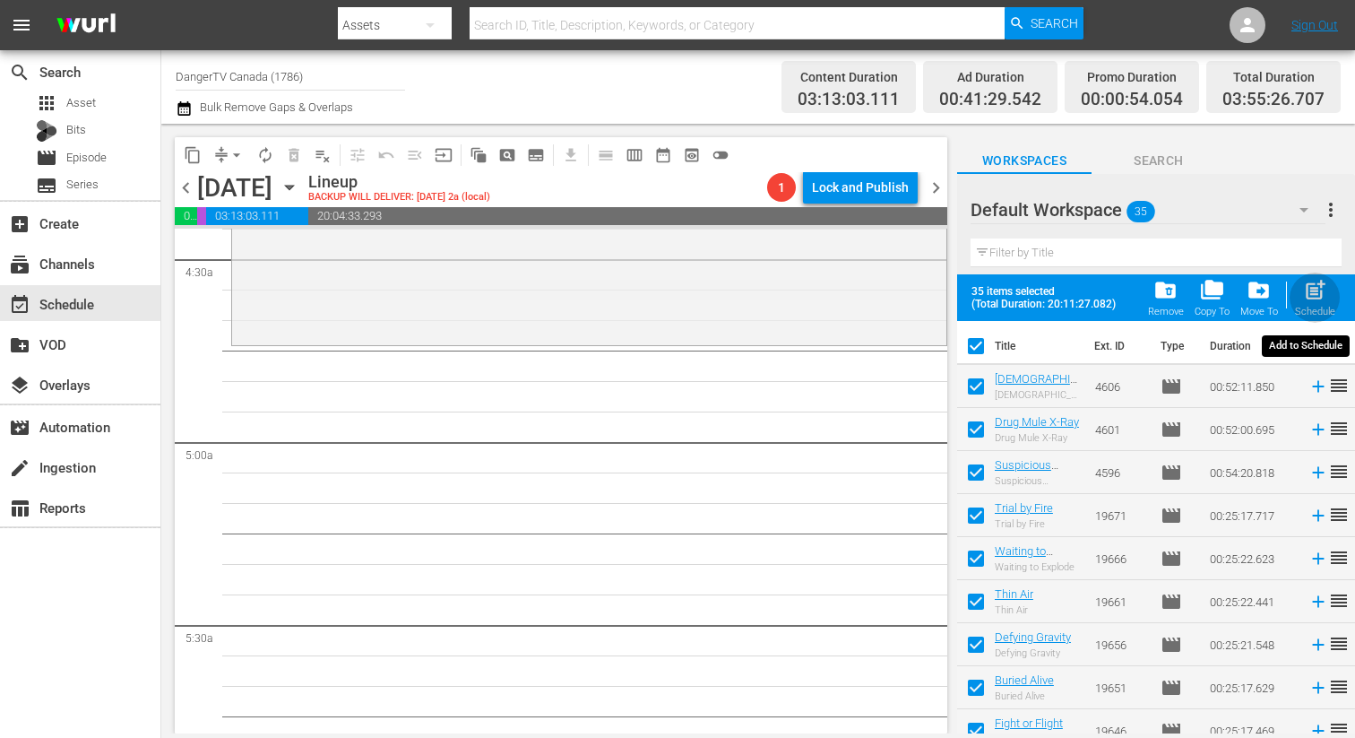
checkbox input "false"
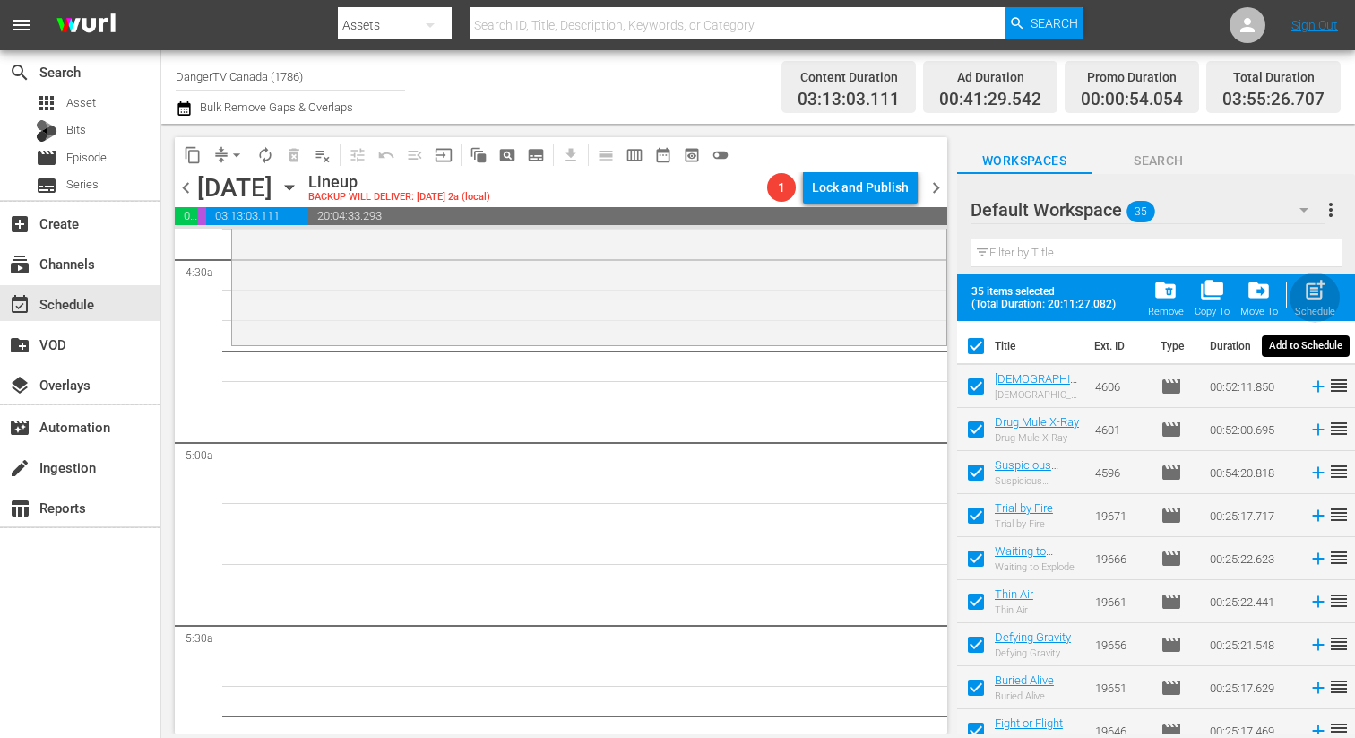
checkbox input "false"
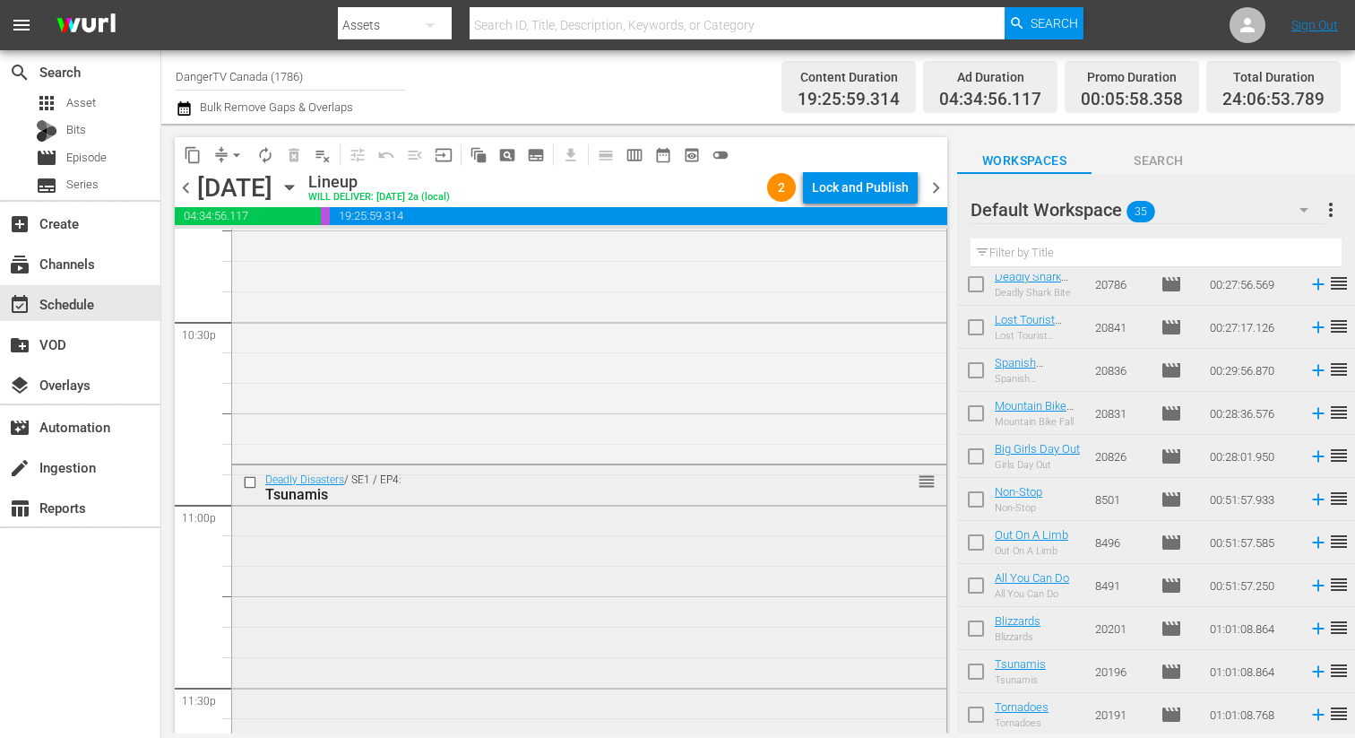
scroll to position [8611, 0]
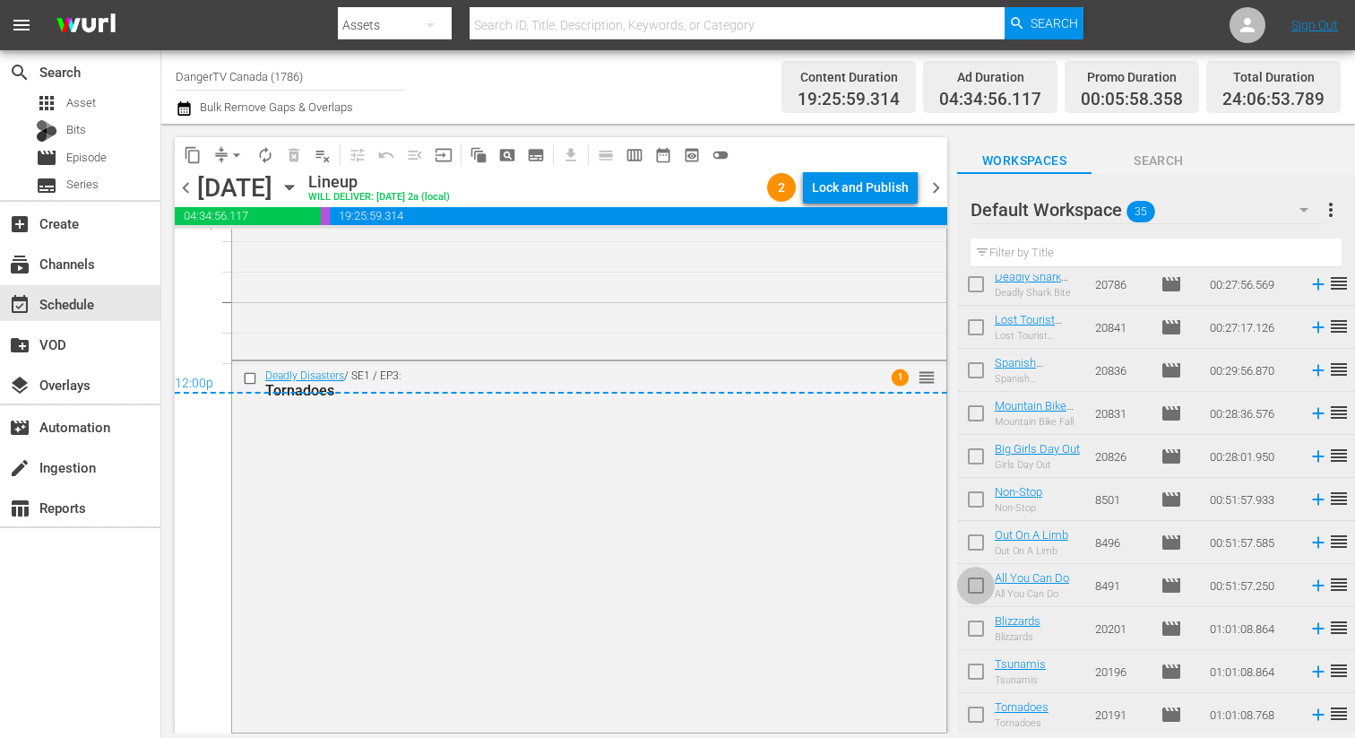
click at [975, 583] on input "checkbox" at bounding box center [976, 589] width 38 height 38
checkbox input "true"
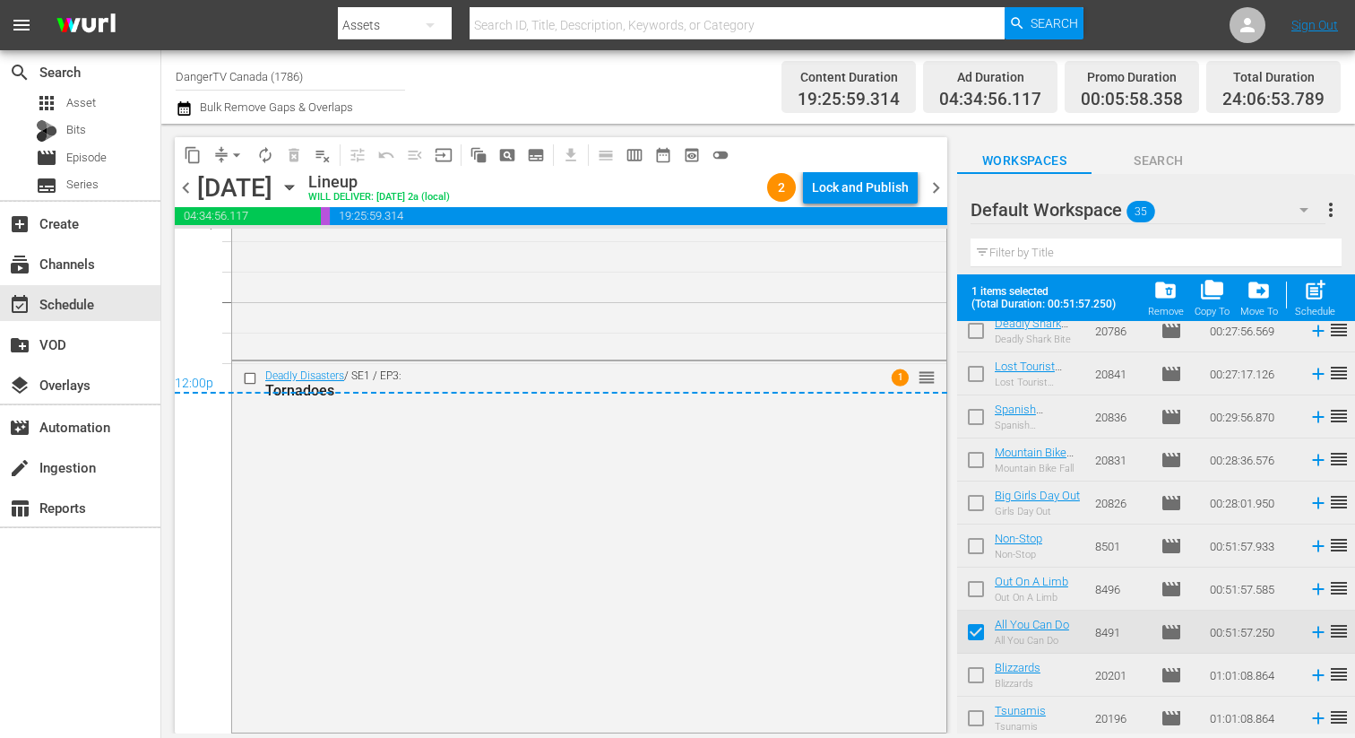
scroll to position [1135, 0]
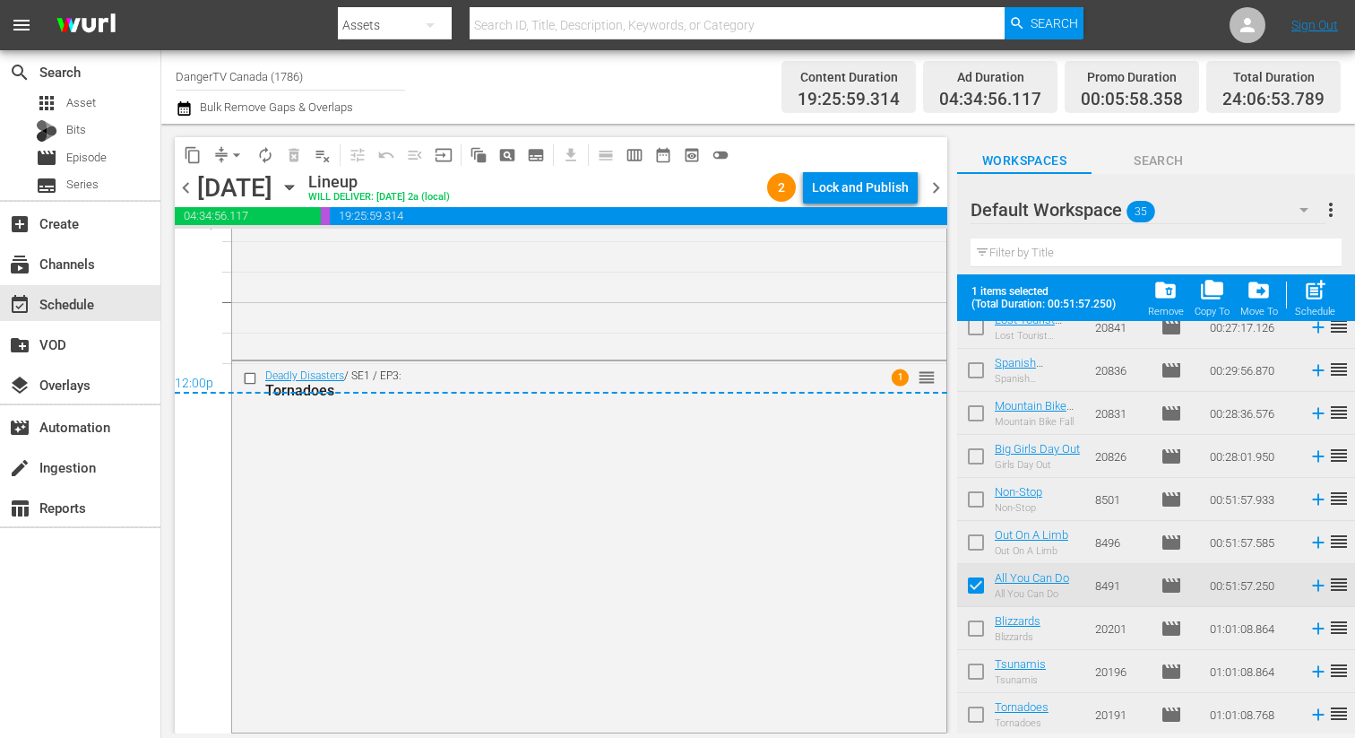
click at [977, 624] on input "checkbox" at bounding box center [976, 632] width 38 height 38
checkbox input "true"
click at [985, 672] on input "checkbox" at bounding box center [976, 675] width 38 height 38
checkbox input "true"
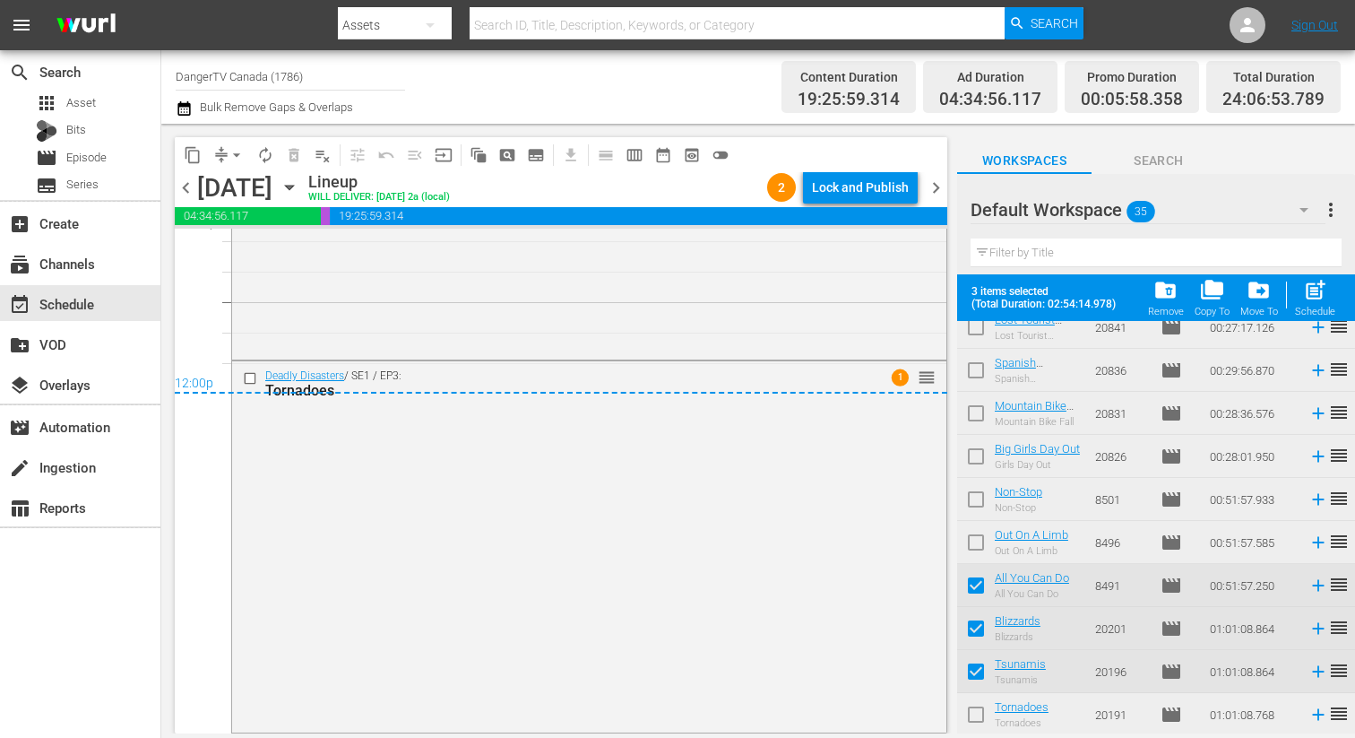
click at [975, 715] on input "checkbox" at bounding box center [976, 718] width 38 height 38
checkbox input "true"
click at [855, 199] on div "Lock and Publish" at bounding box center [860, 187] width 97 height 32
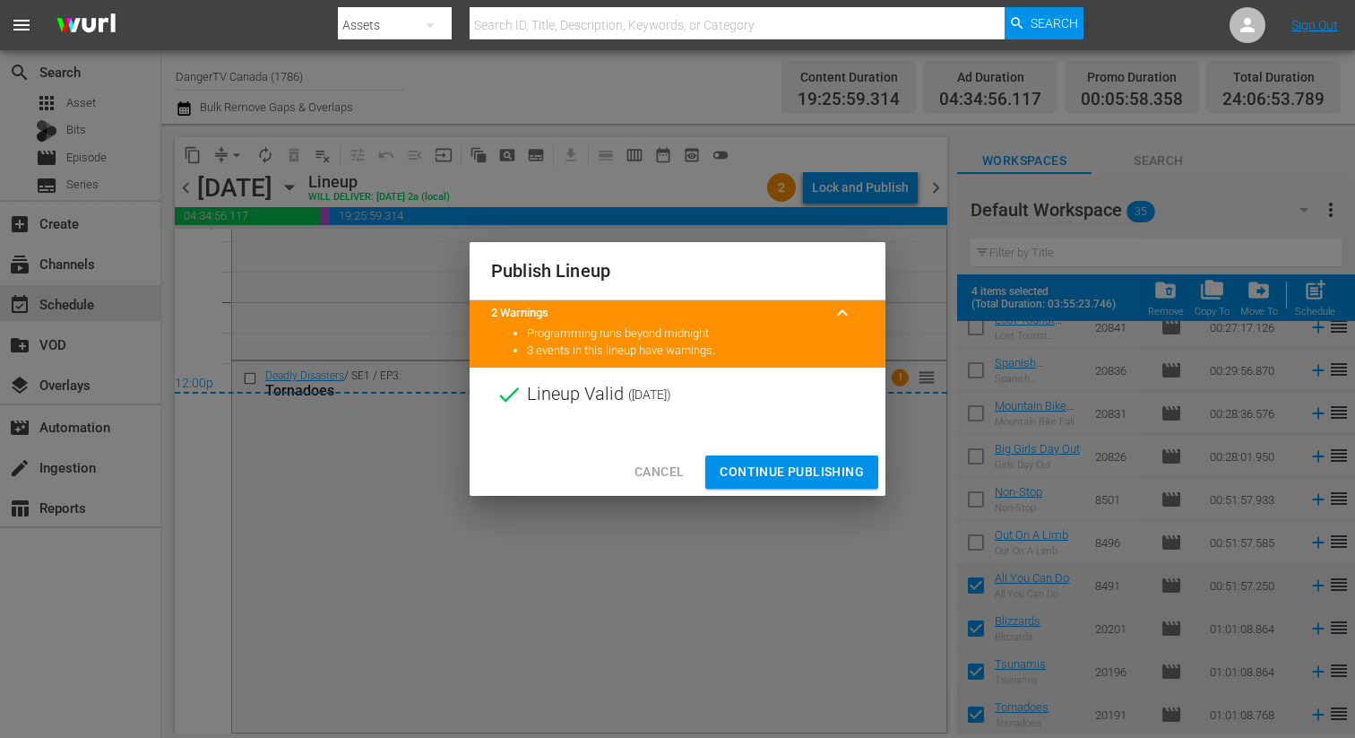
click at [790, 470] on span "Continue Publishing" at bounding box center [792, 472] width 144 height 22
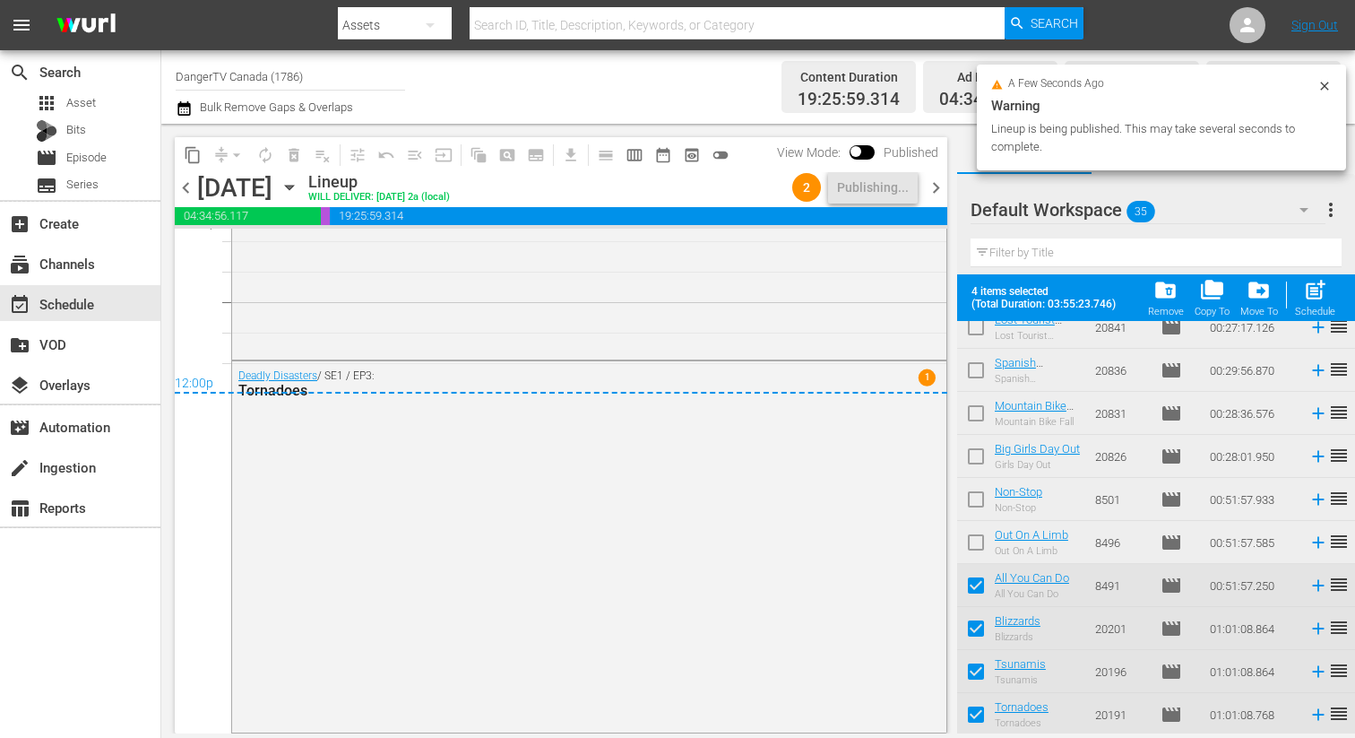
click at [935, 188] on span "chevron_right" at bounding box center [936, 188] width 22 height 22
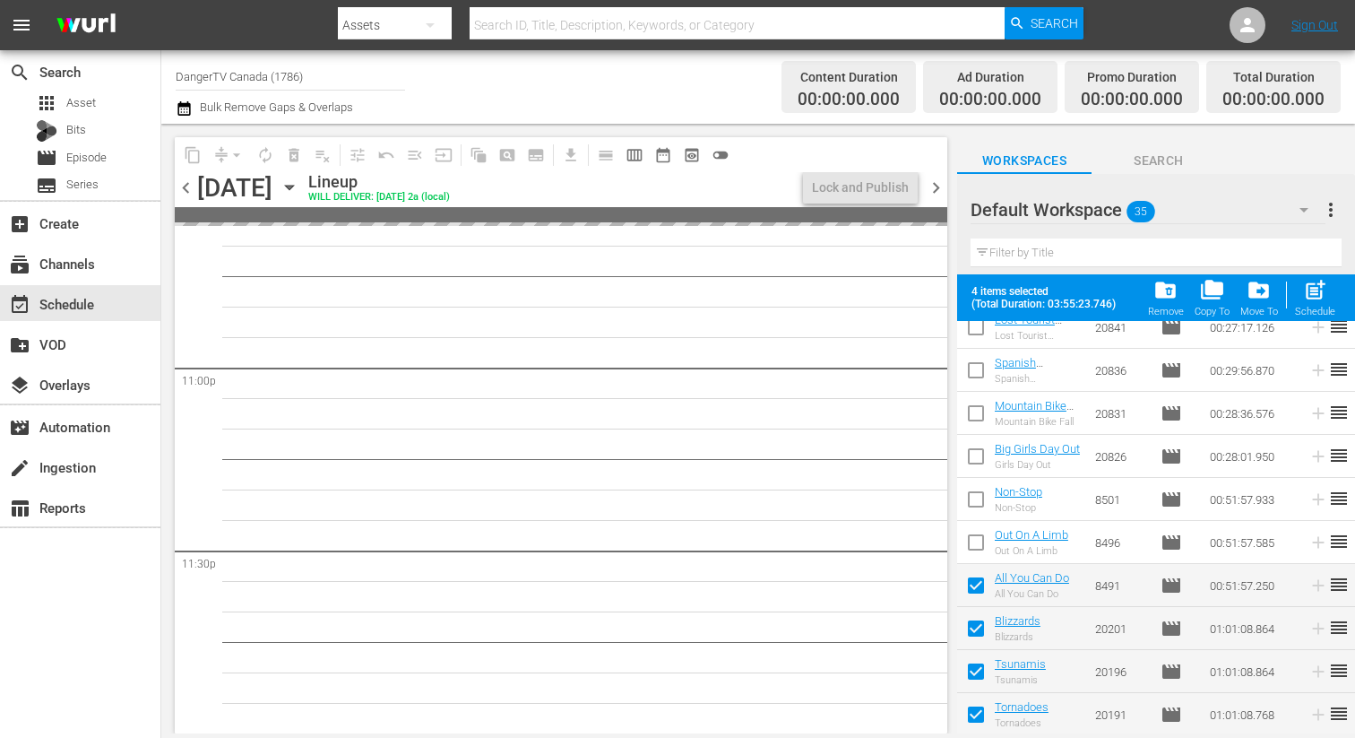
scroll to position [8271, 0]
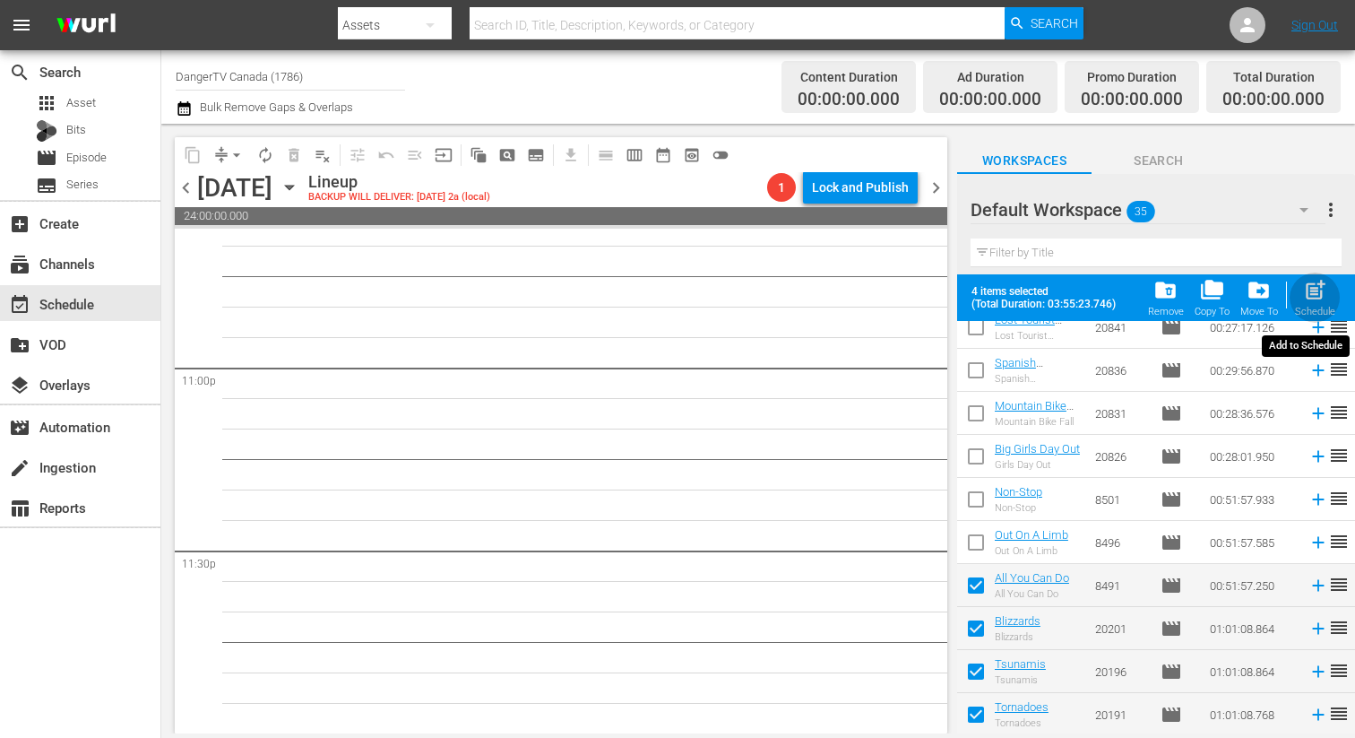
click at [1328, 314] on div "Schedule" at bounding box center [1315, 312] width 40 height 12
checkbox input "false"
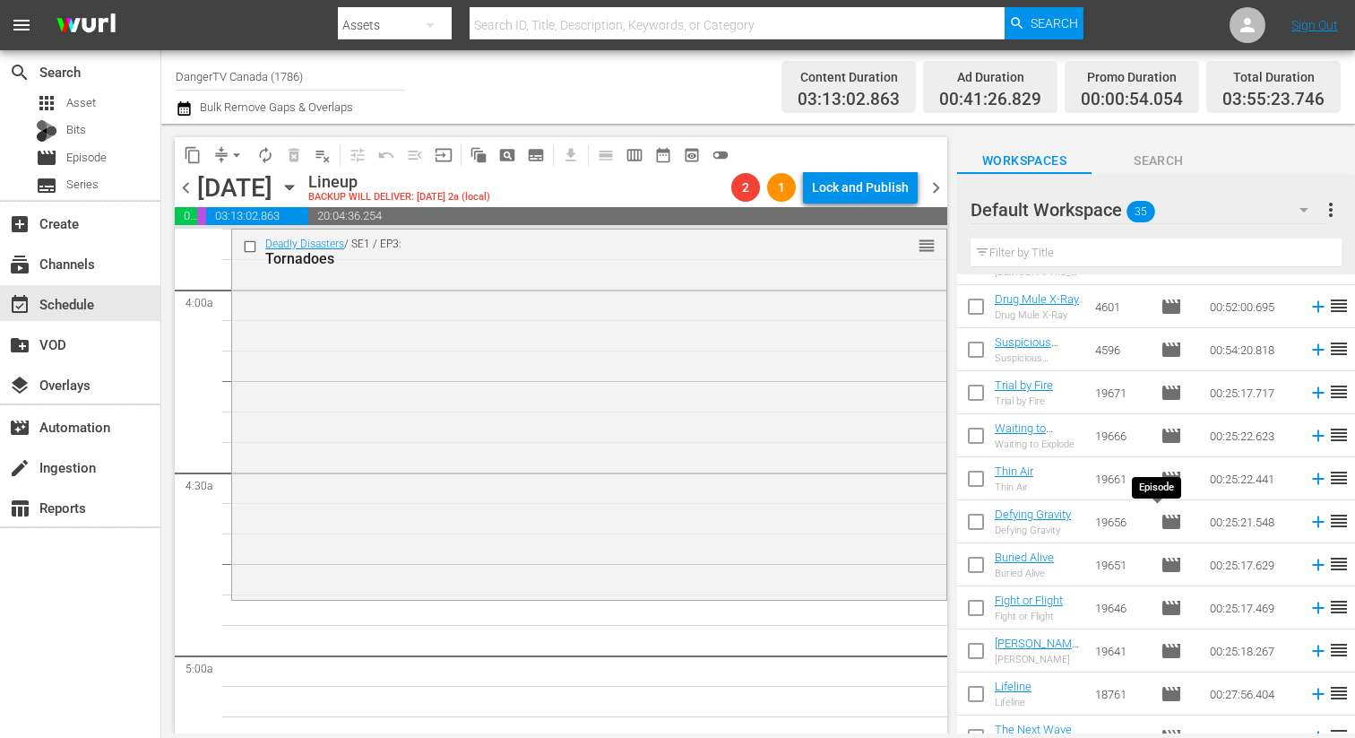
scroll to position [0, 0]
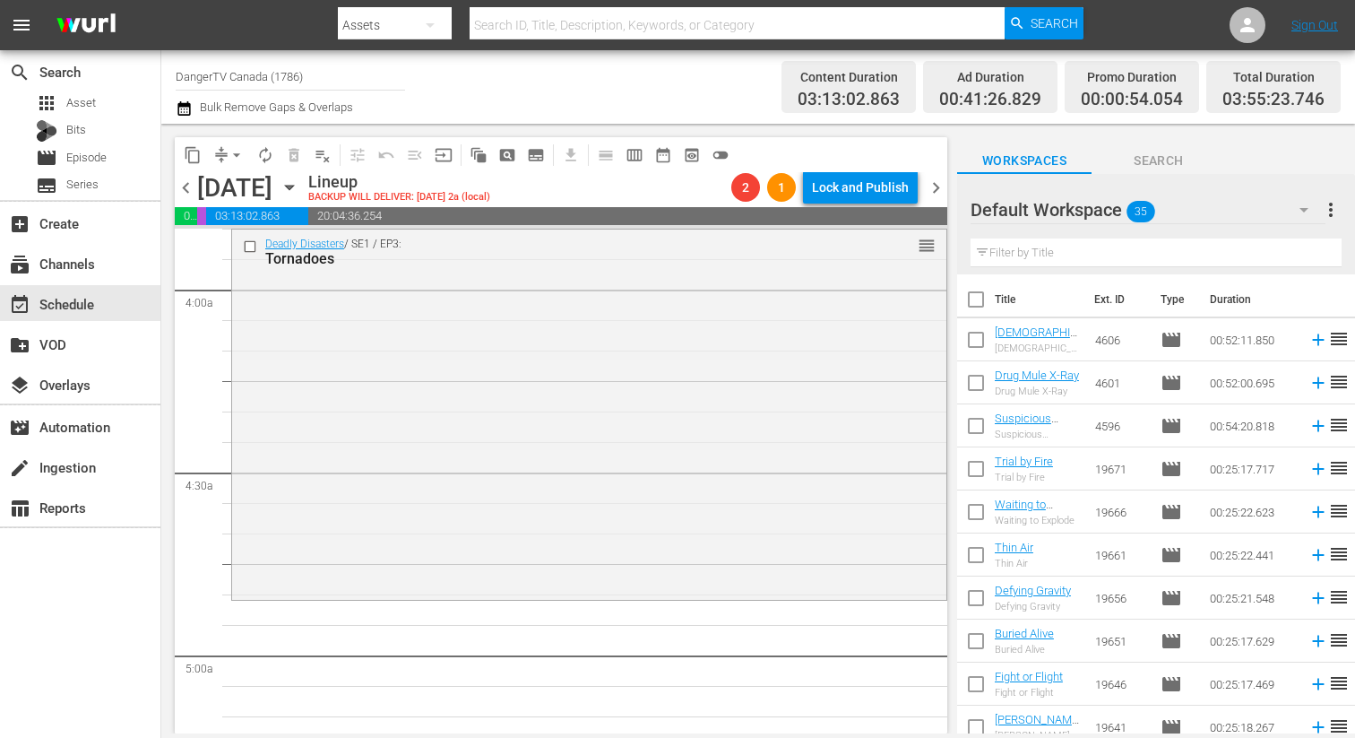
click at [986, 298] on input "checkbox" at bounding box center [976, 303] width 38 height 38
checkbox input "true"
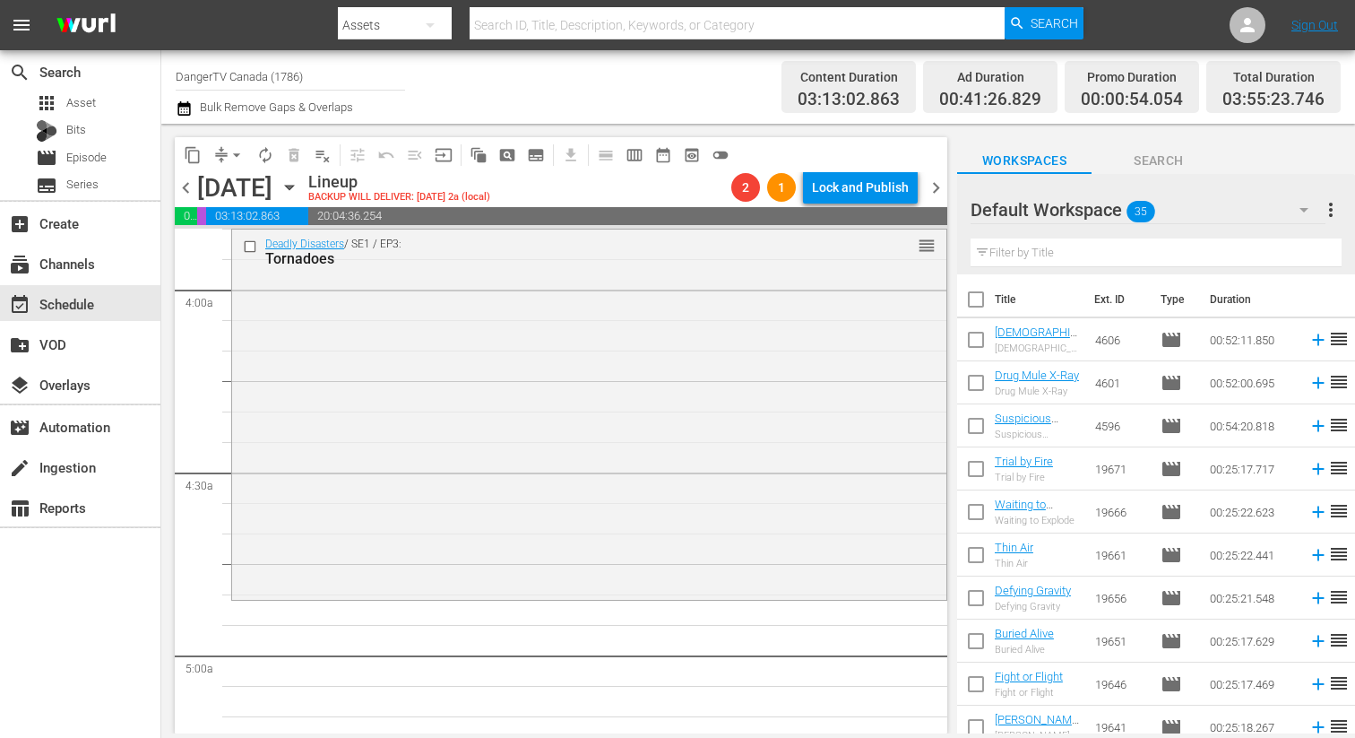
checkbox input "true"
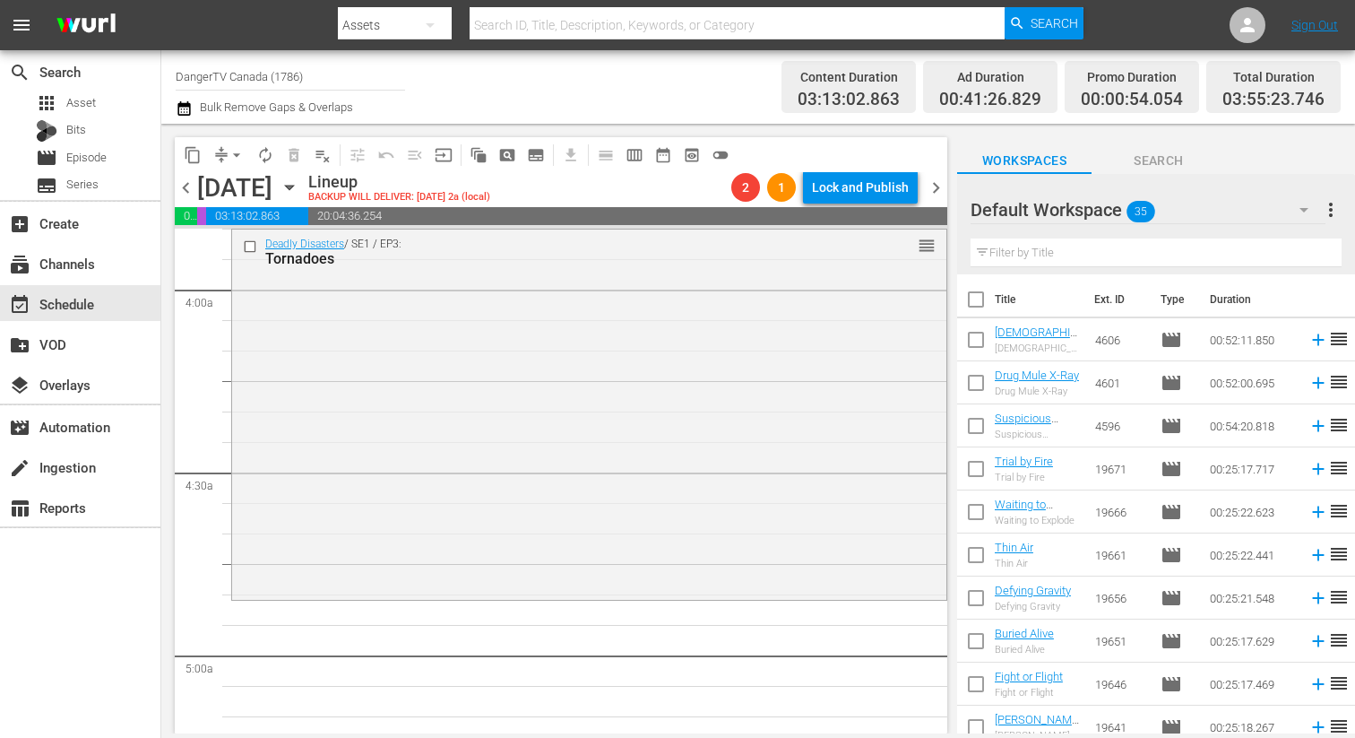
checkbox input "true"
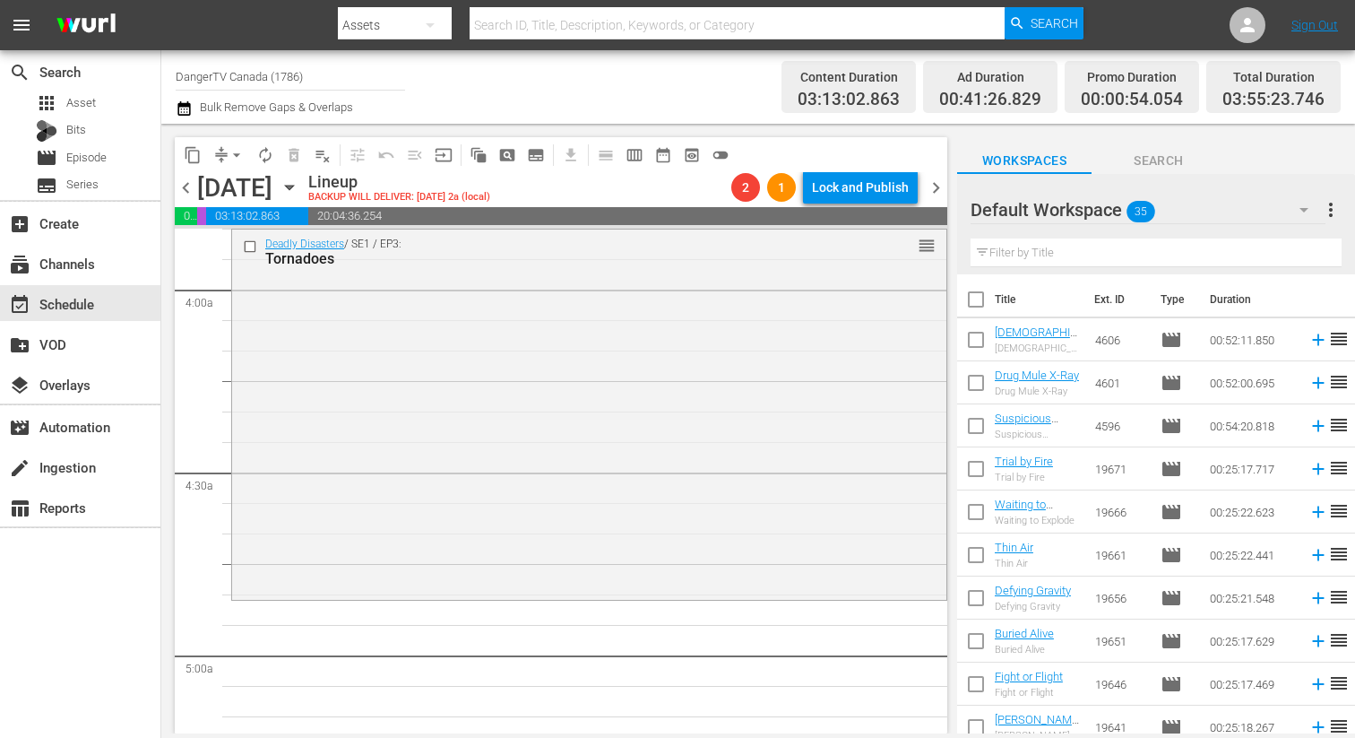
checkbox input "true"
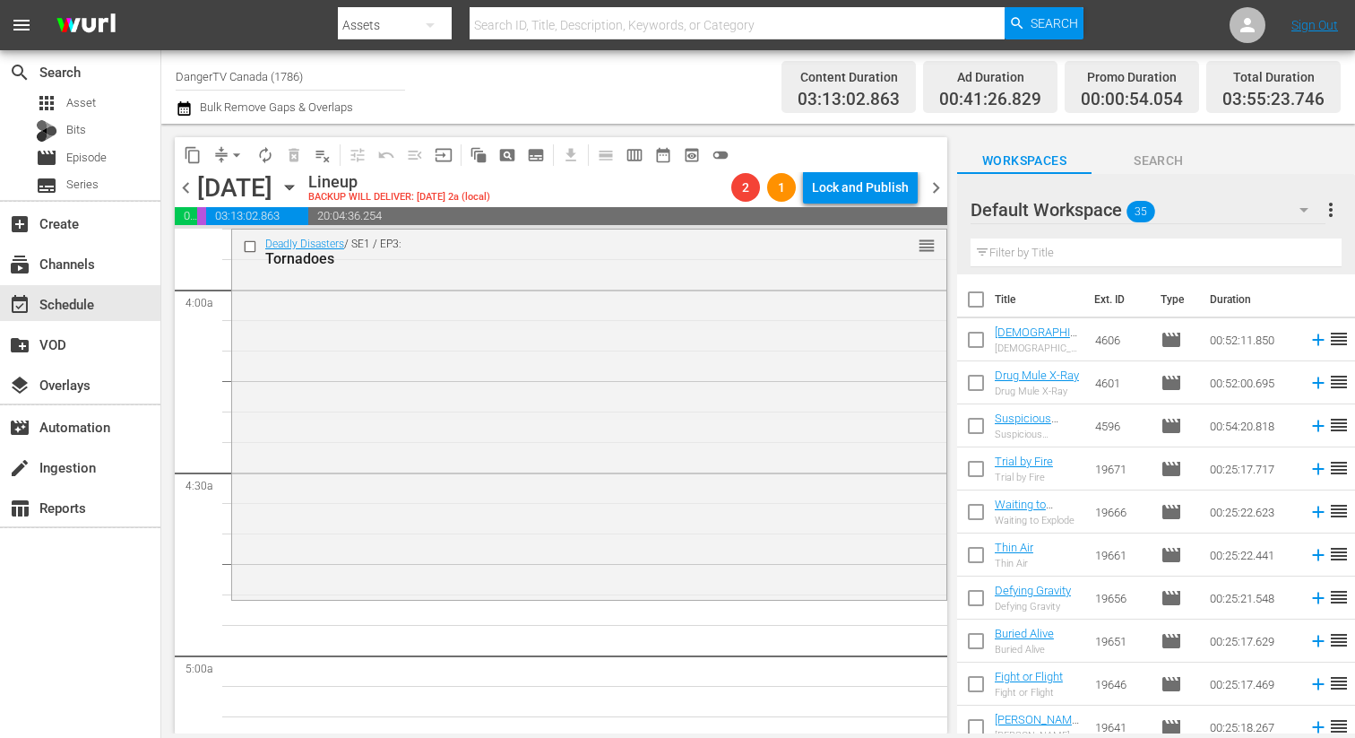
checkbox input "true"
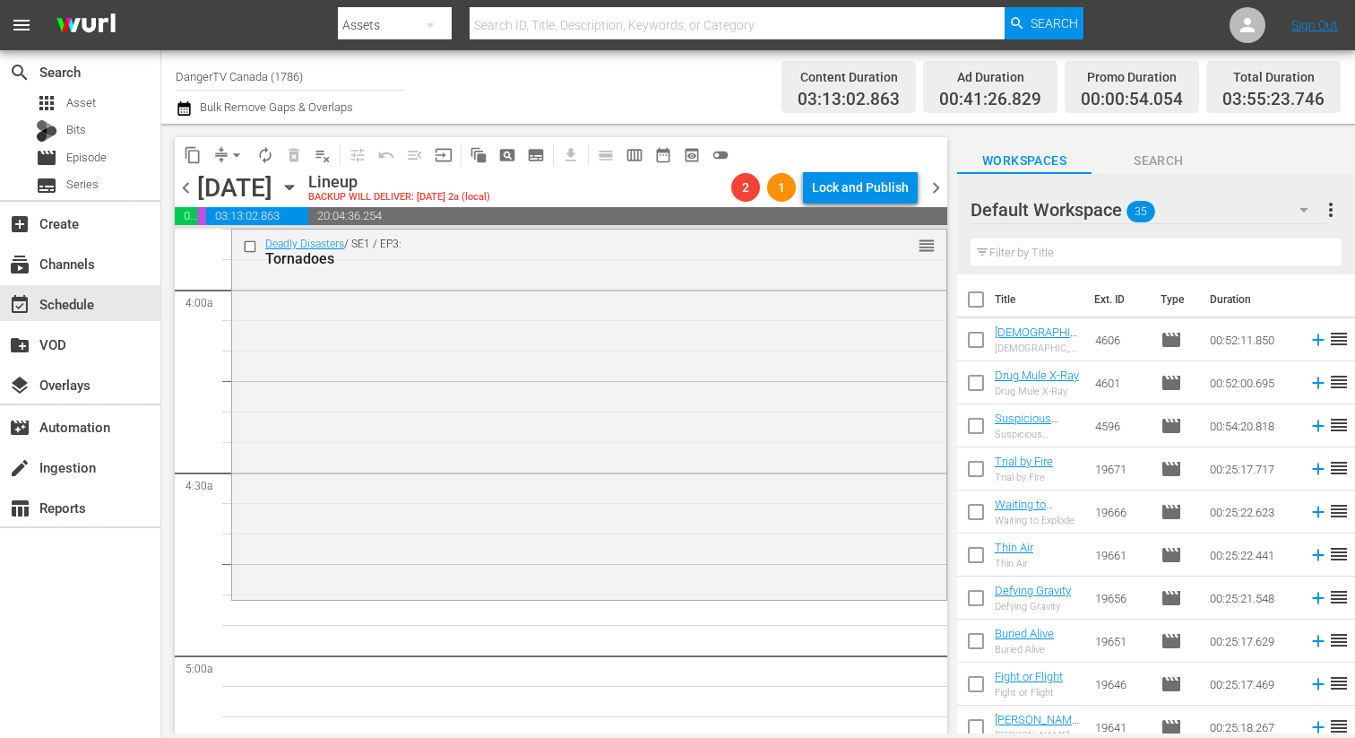
checkbox input "true"
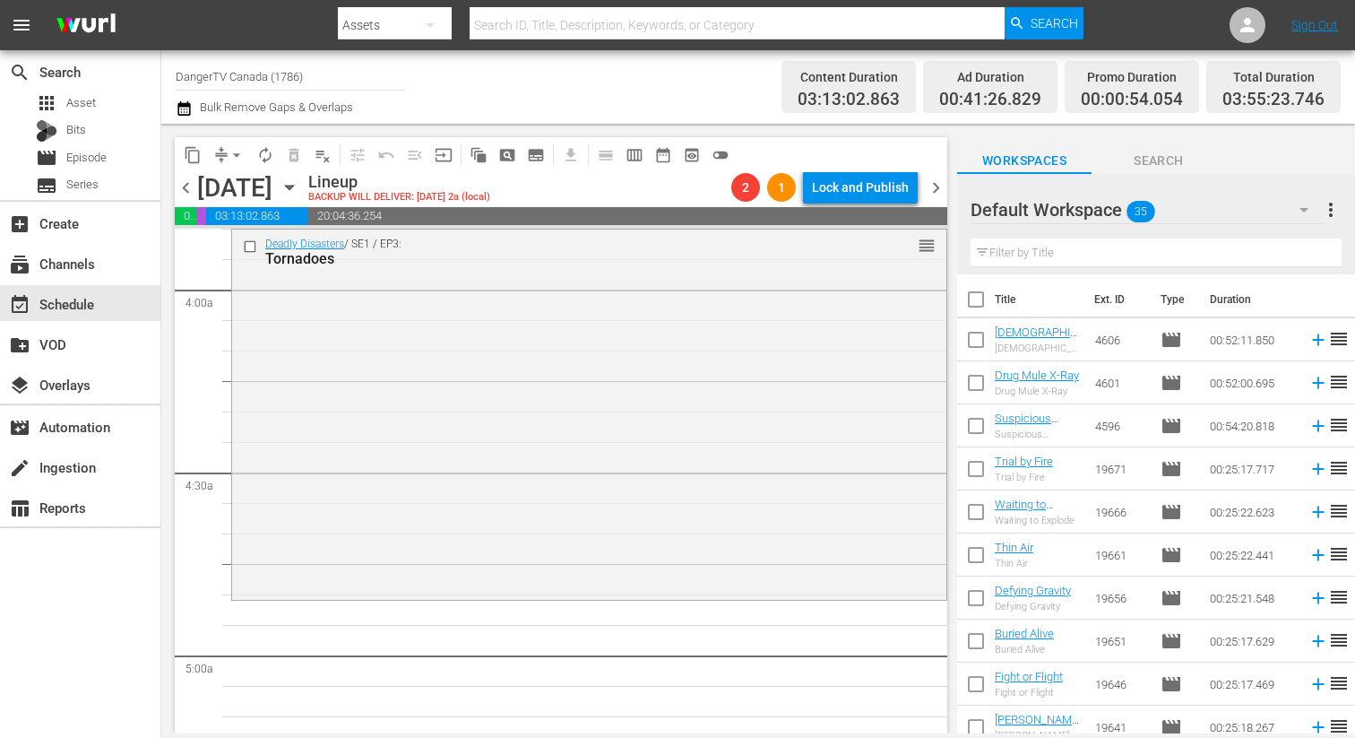
checkbox input "true"
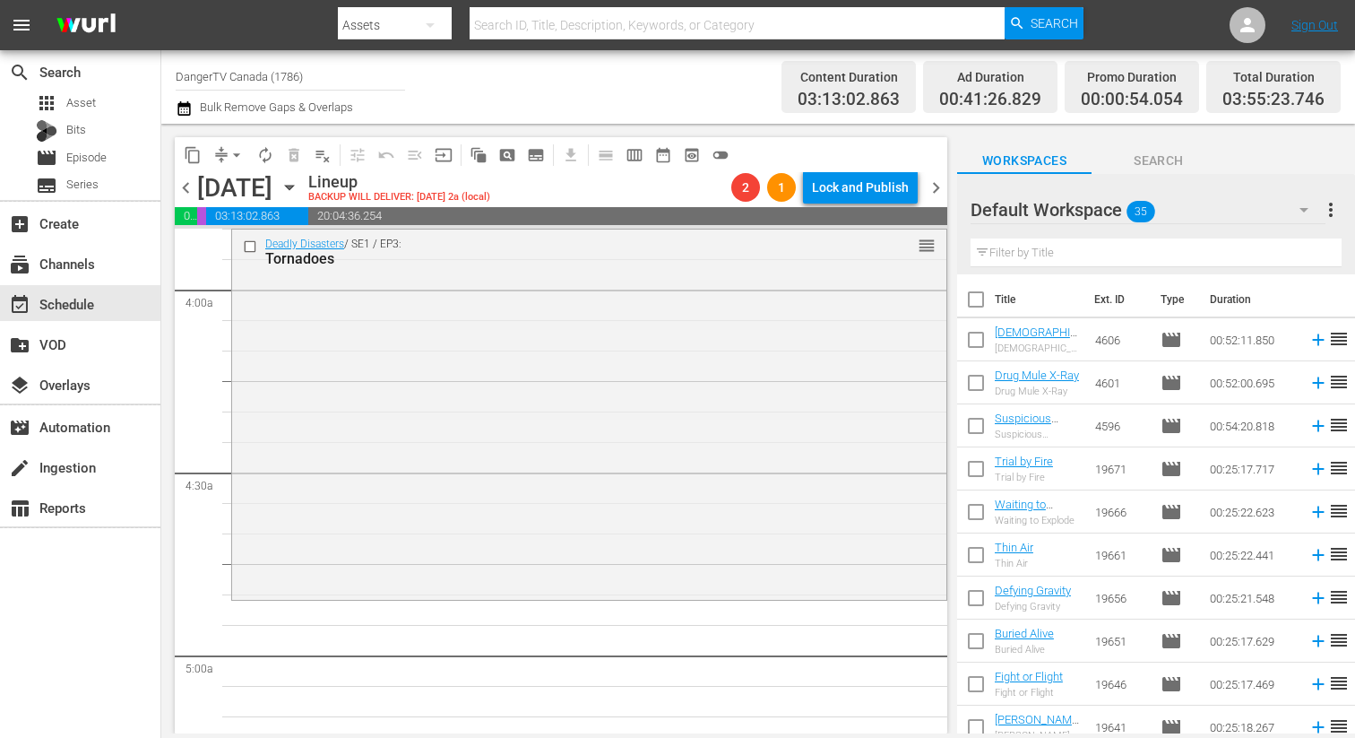
checkbox input "true"
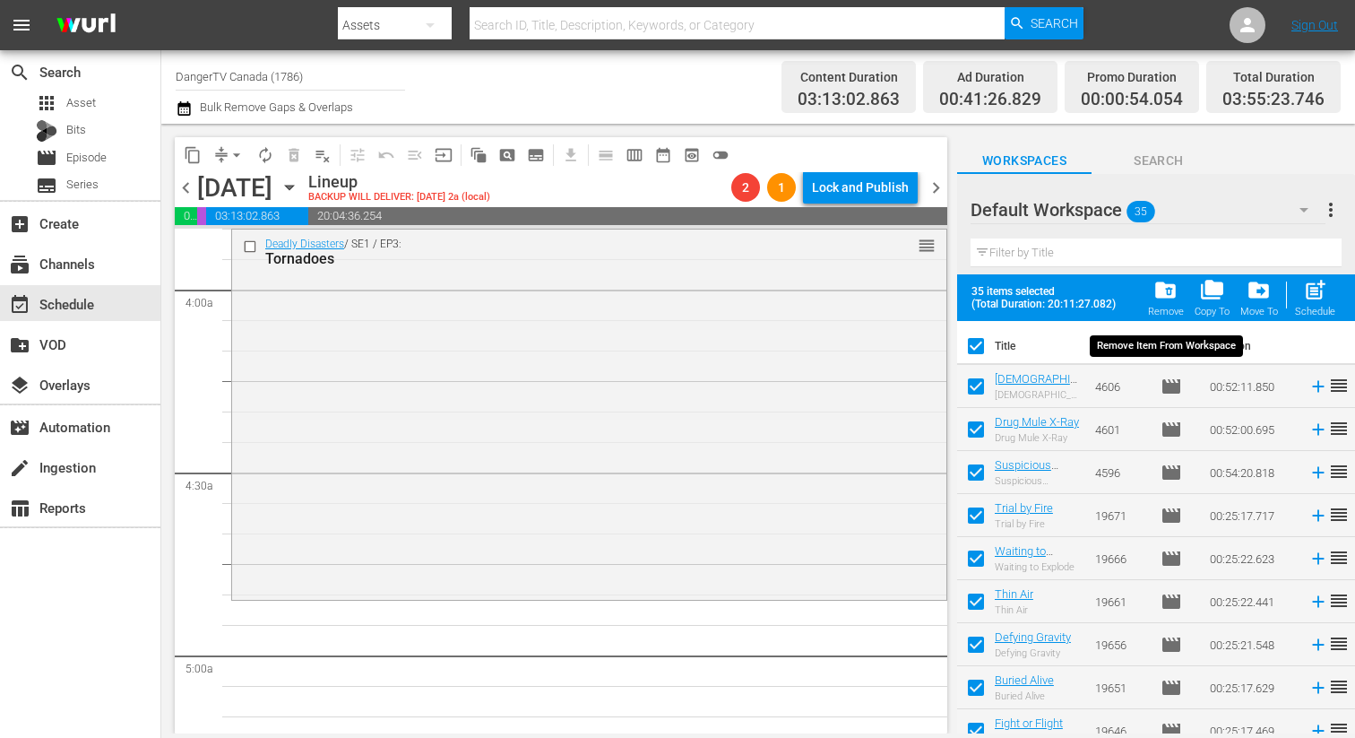
click at [1171, 285] on span "folder_delete" at bounding box center [1165, 290] width 24 height 24
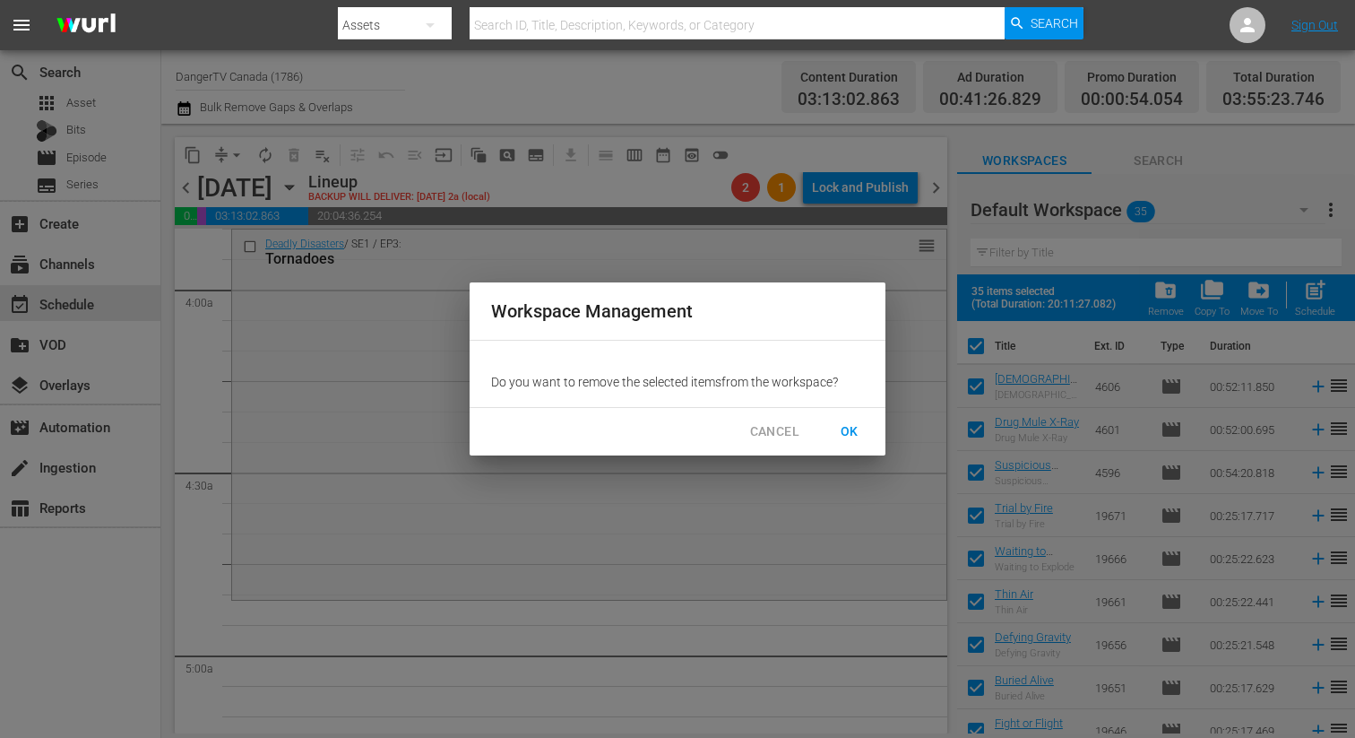
click at [844, 433] on span "OK" at bounding box center [849, 431] width 29 height 22
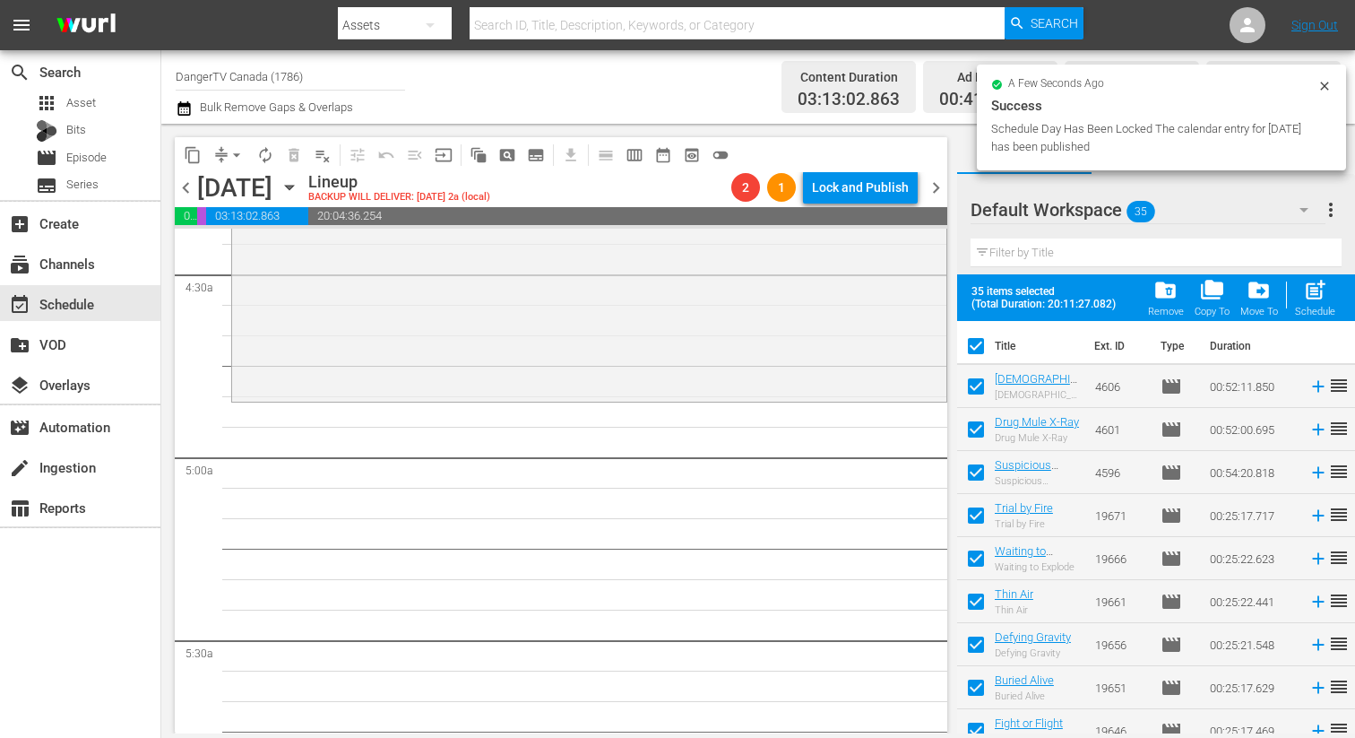
scroll to position [1623, 0]
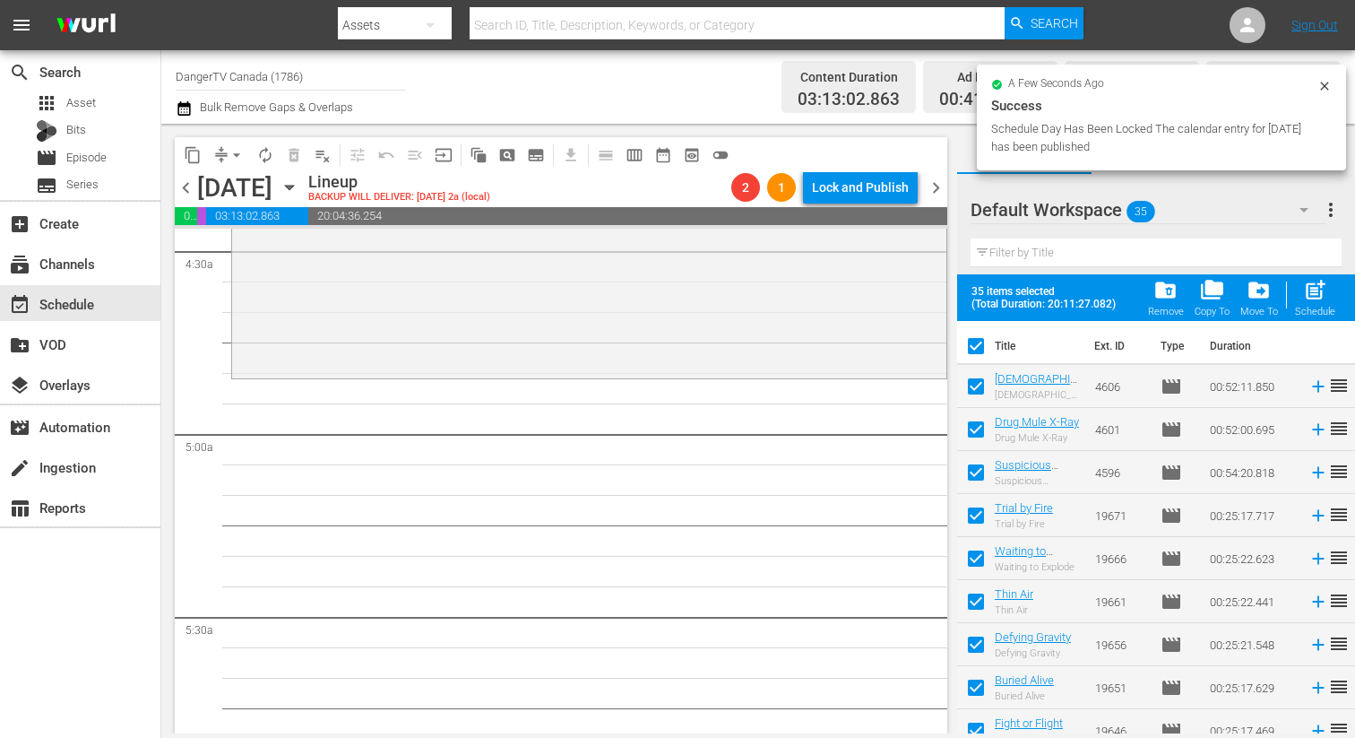
checkbox input "false"
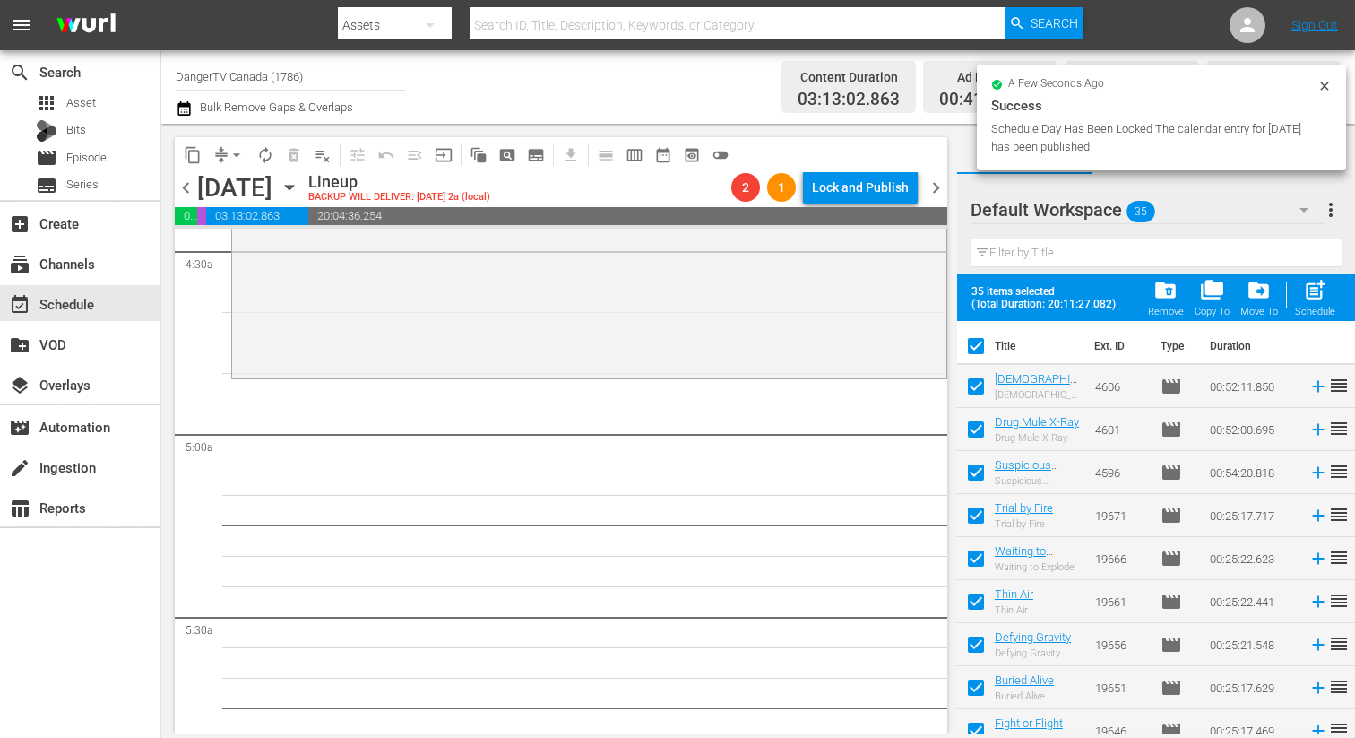
checkbox input "false"
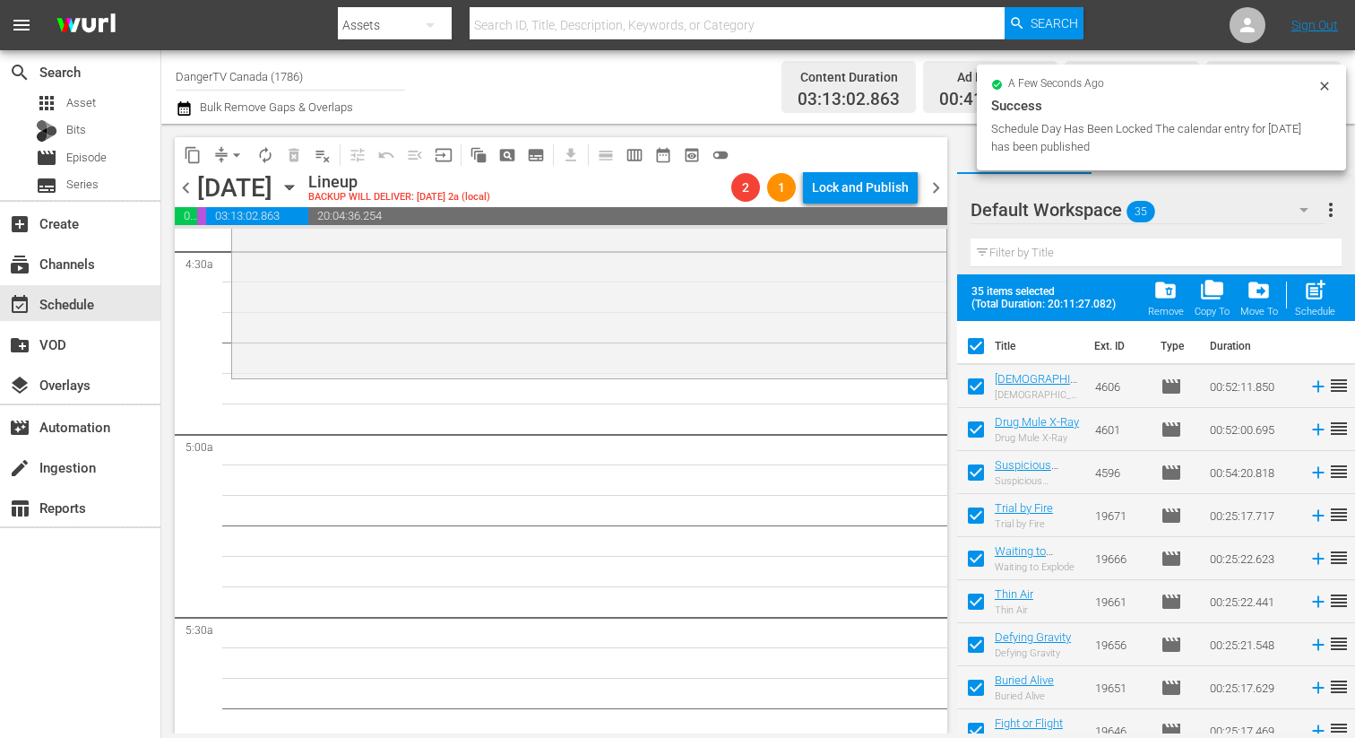
checkbox input "false"
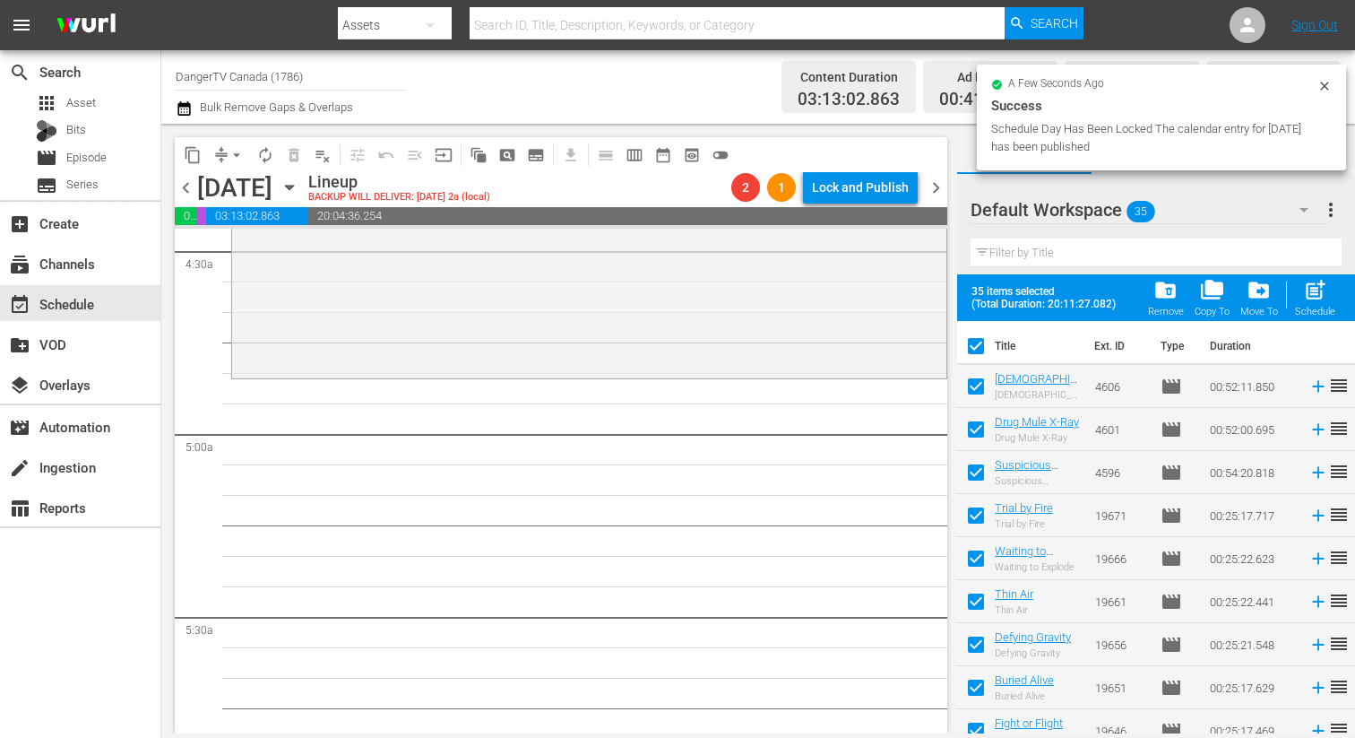
checkbox input "false"
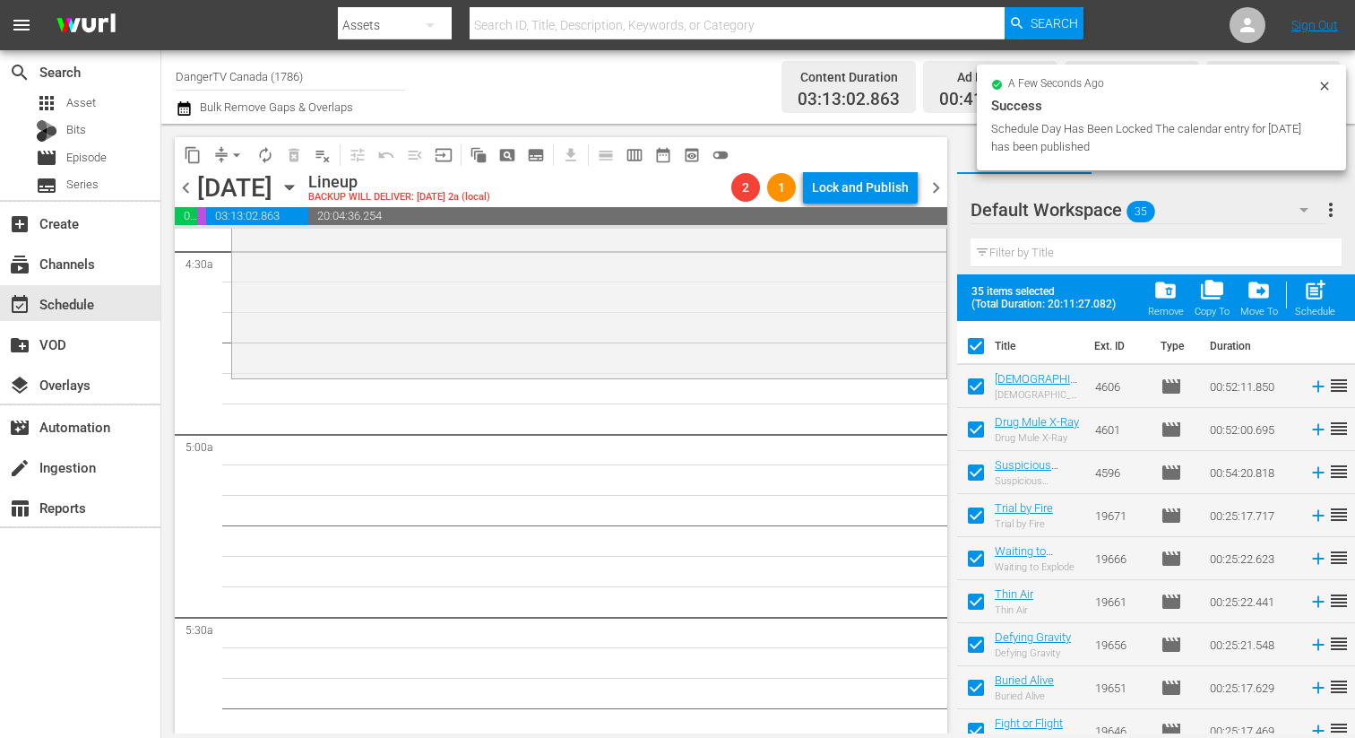
checkbox input "false"
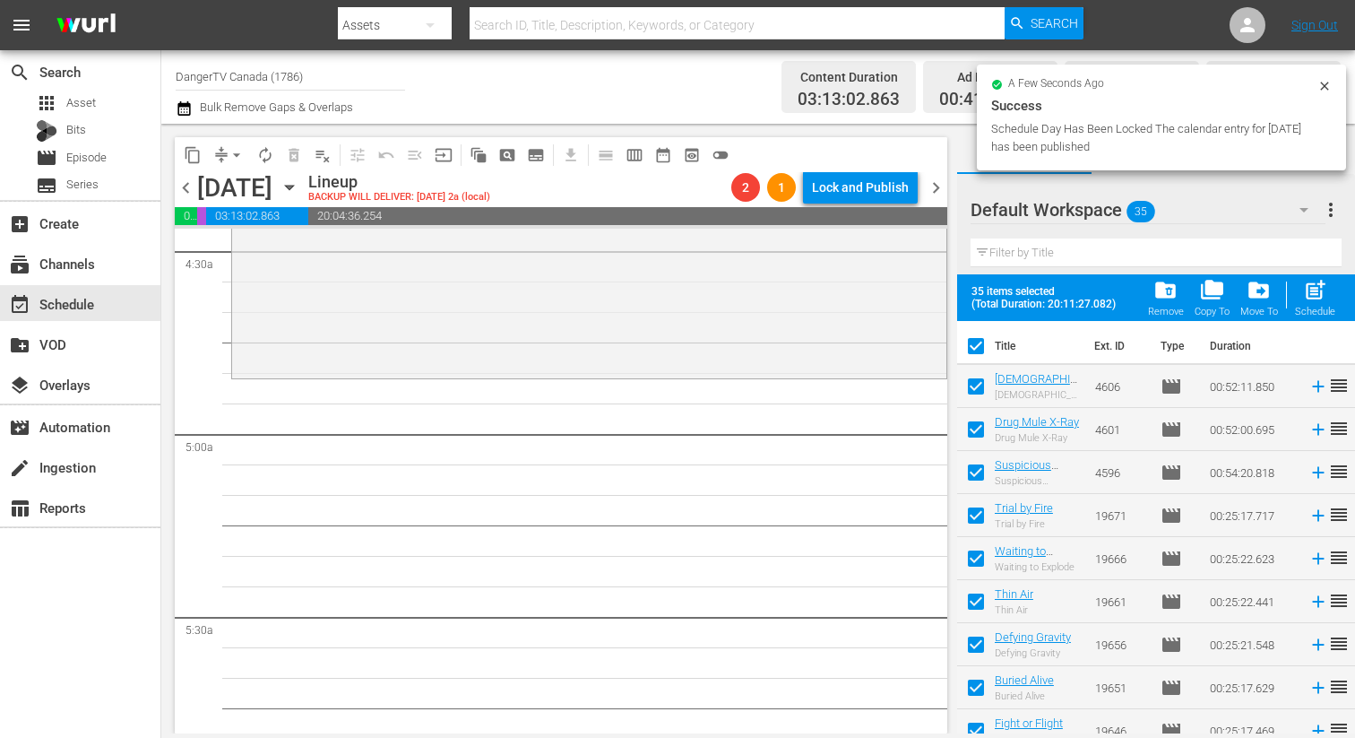
checkbox input "false"
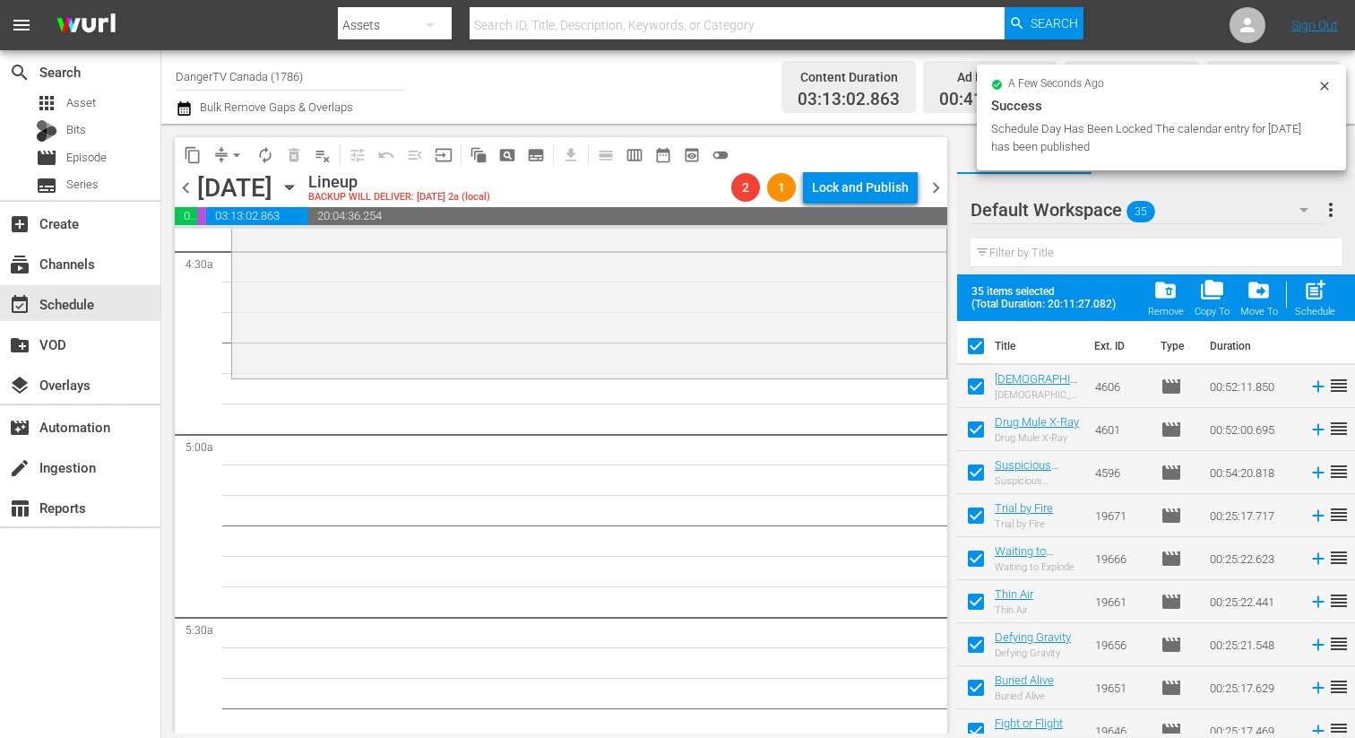
checkbox input "false"
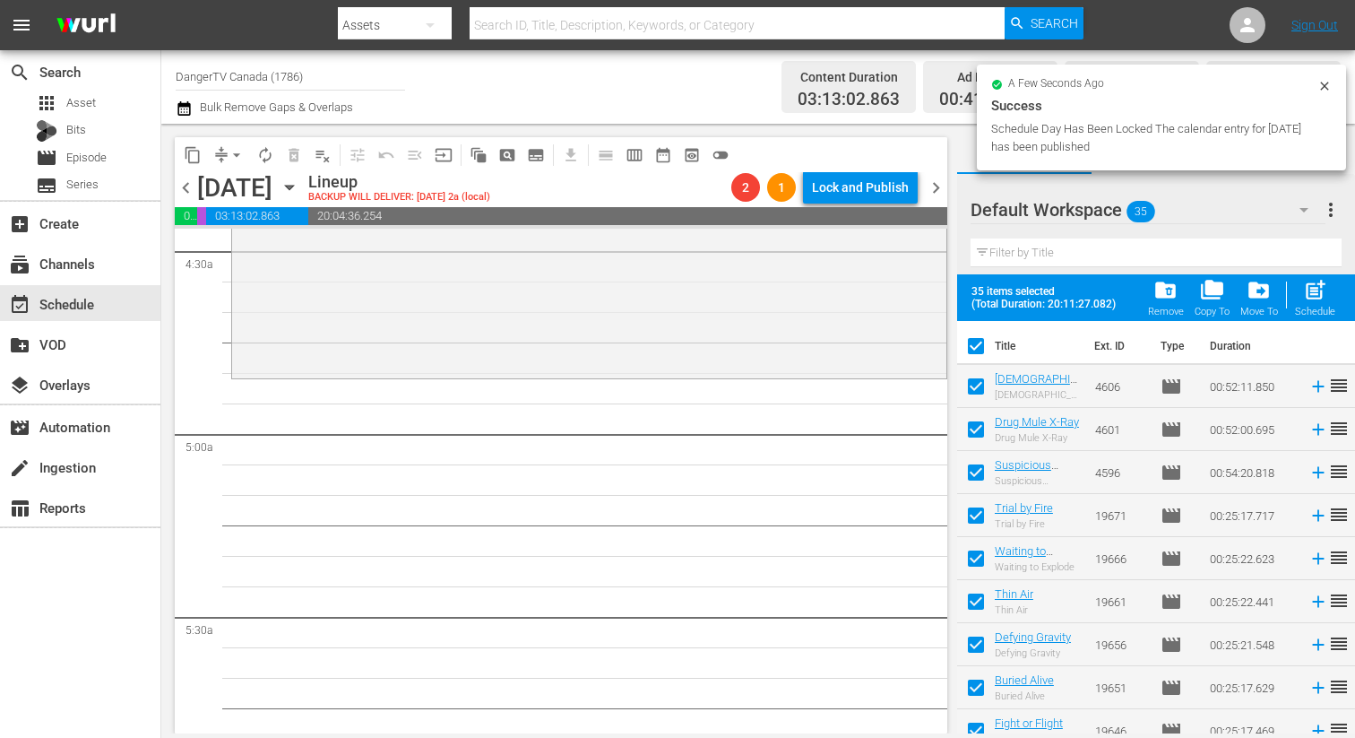
checkbox input "false"
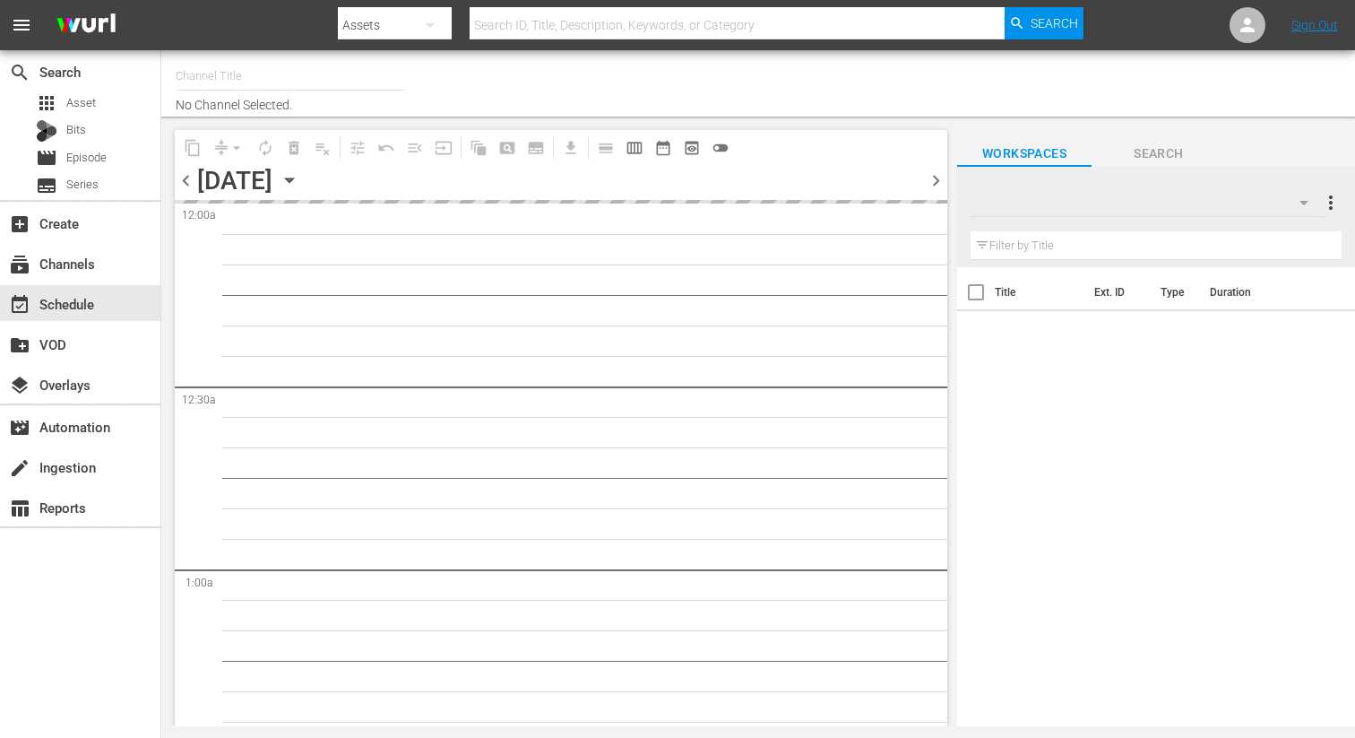
type input "DangerTV Canada (1786)"
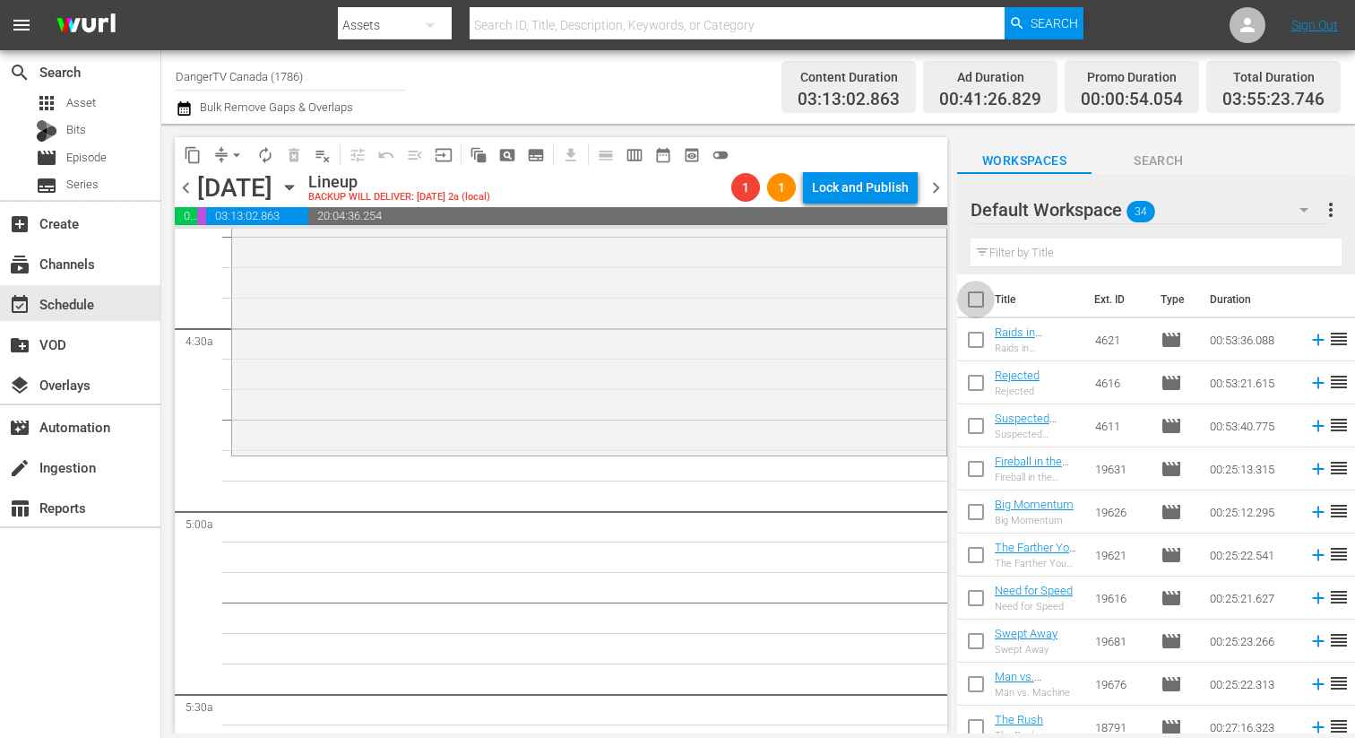
click at [971, 293] on input "checkbox" at bounding box center [976, 303] width 38 height 38
checkbox input "true"
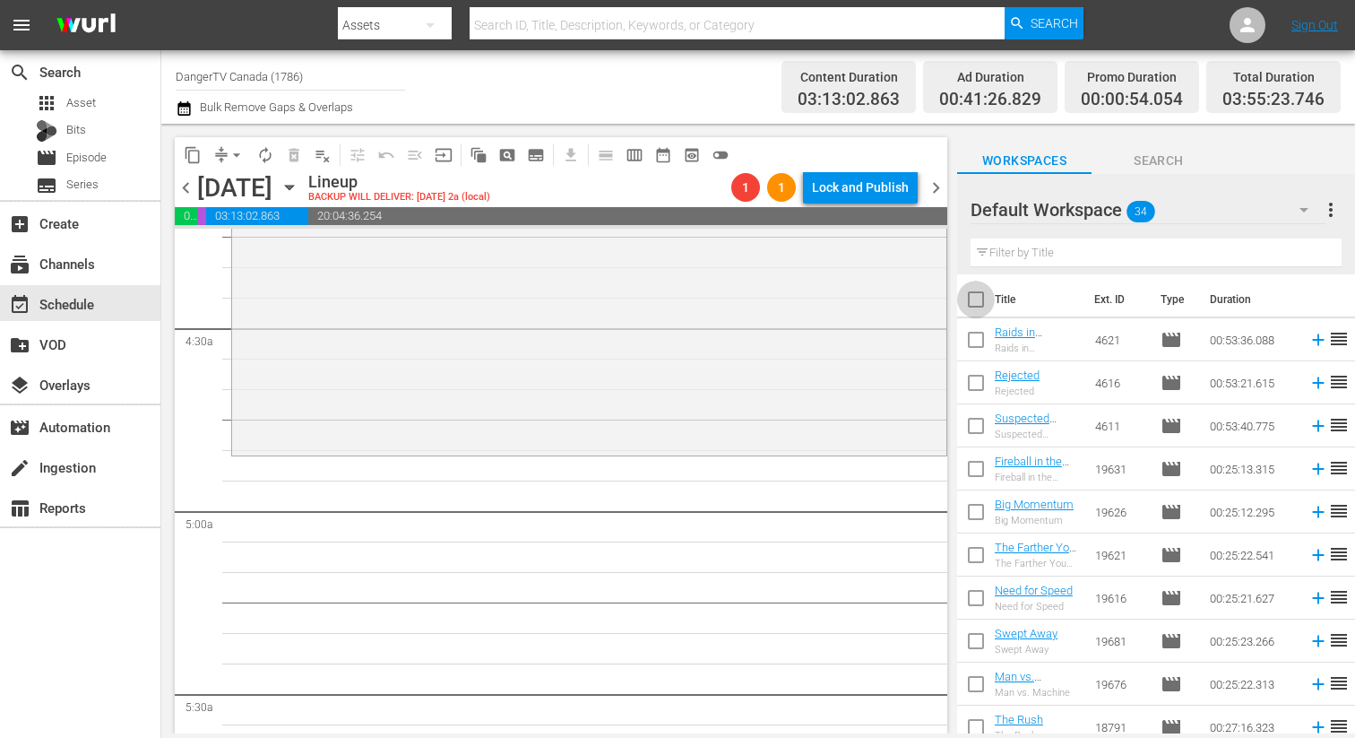
checkbox input "true"
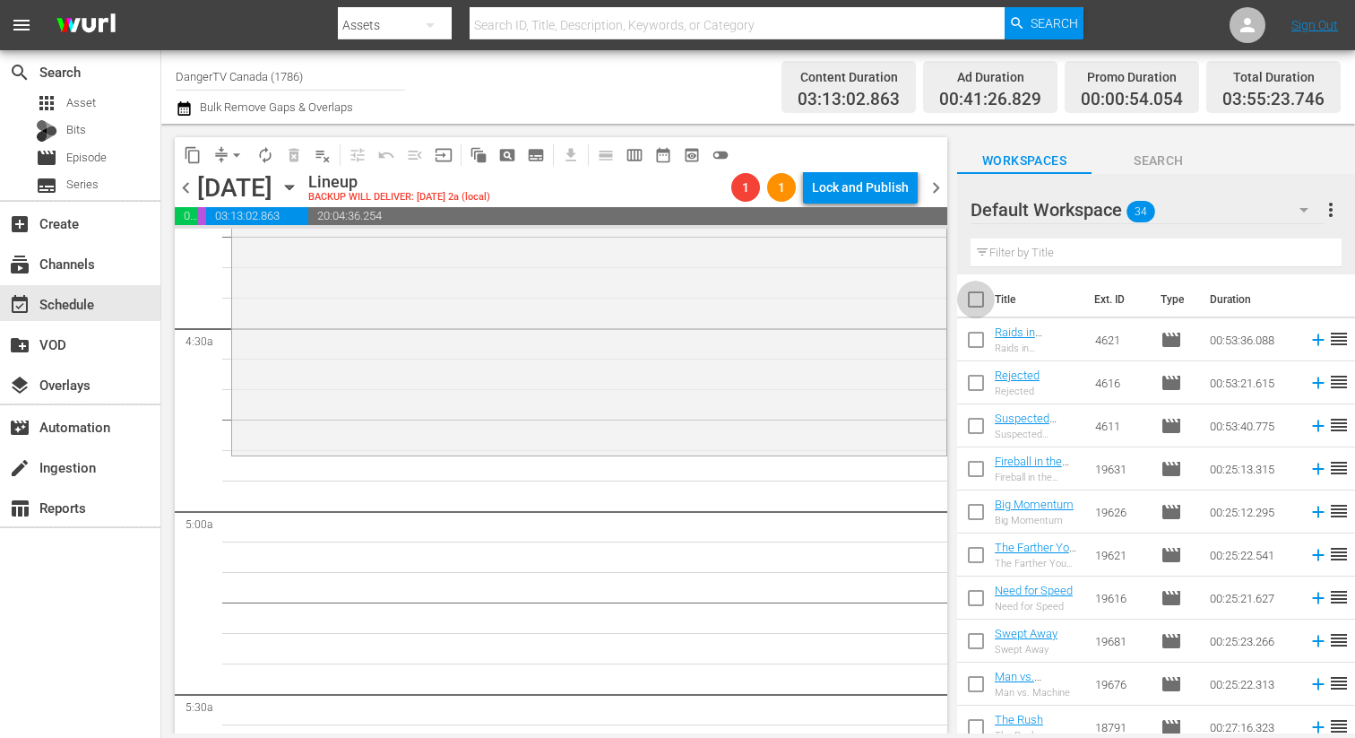
checkbox input "true"
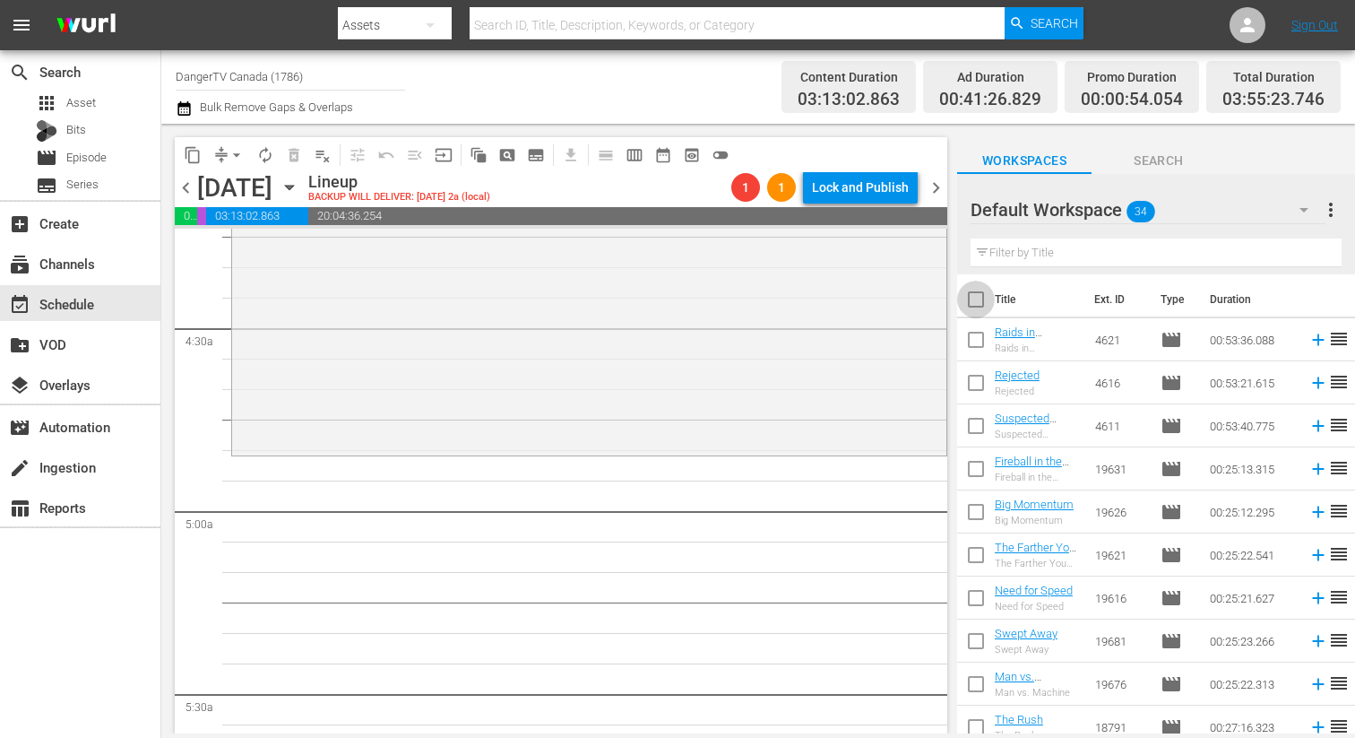
checkbox input "true"
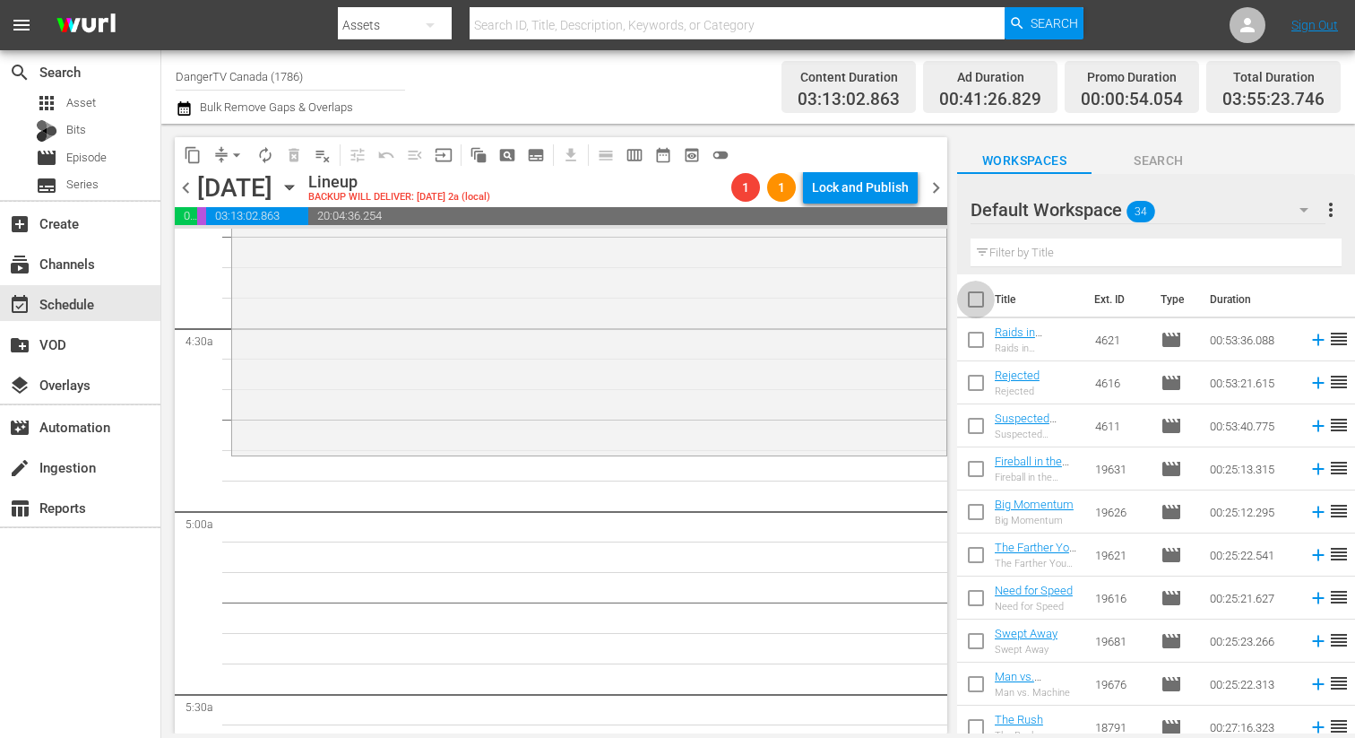
checkbox input "true"
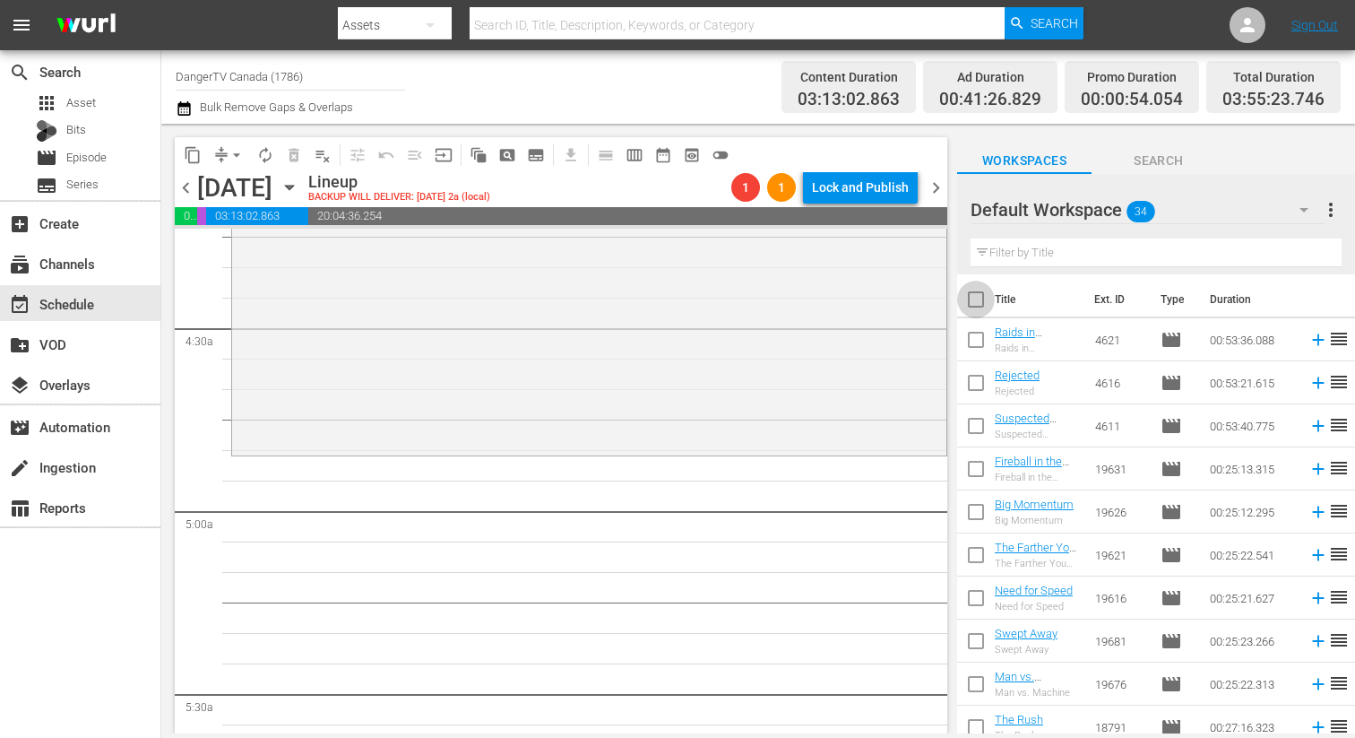
checkbox input "true"
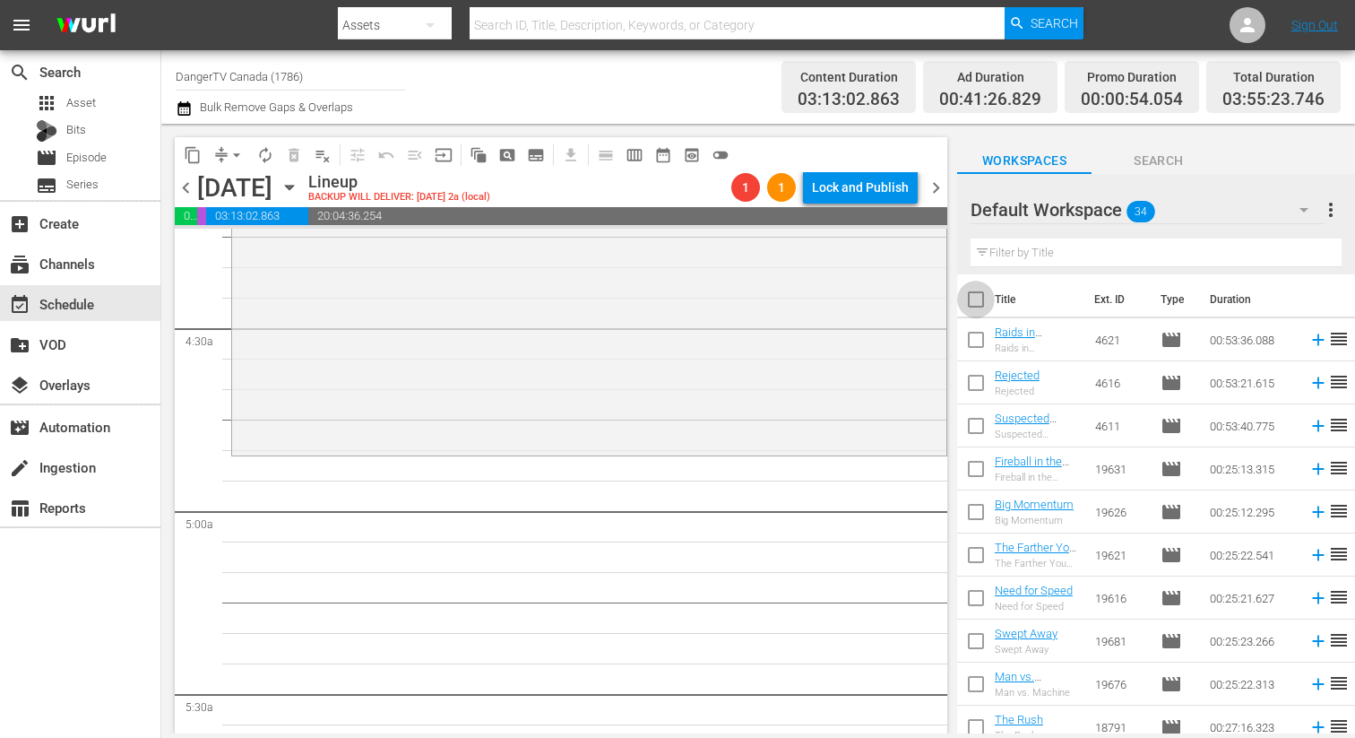
checkbox input "true"
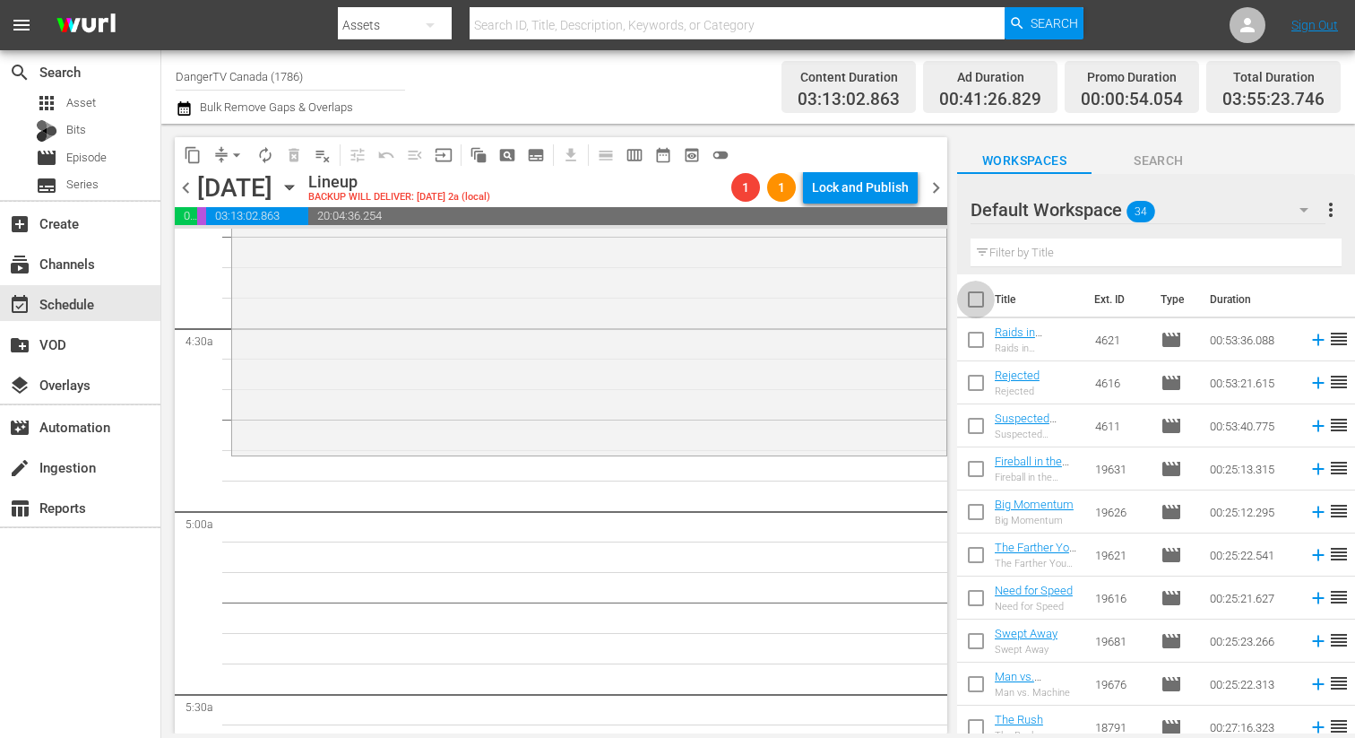
checkbox input "true"
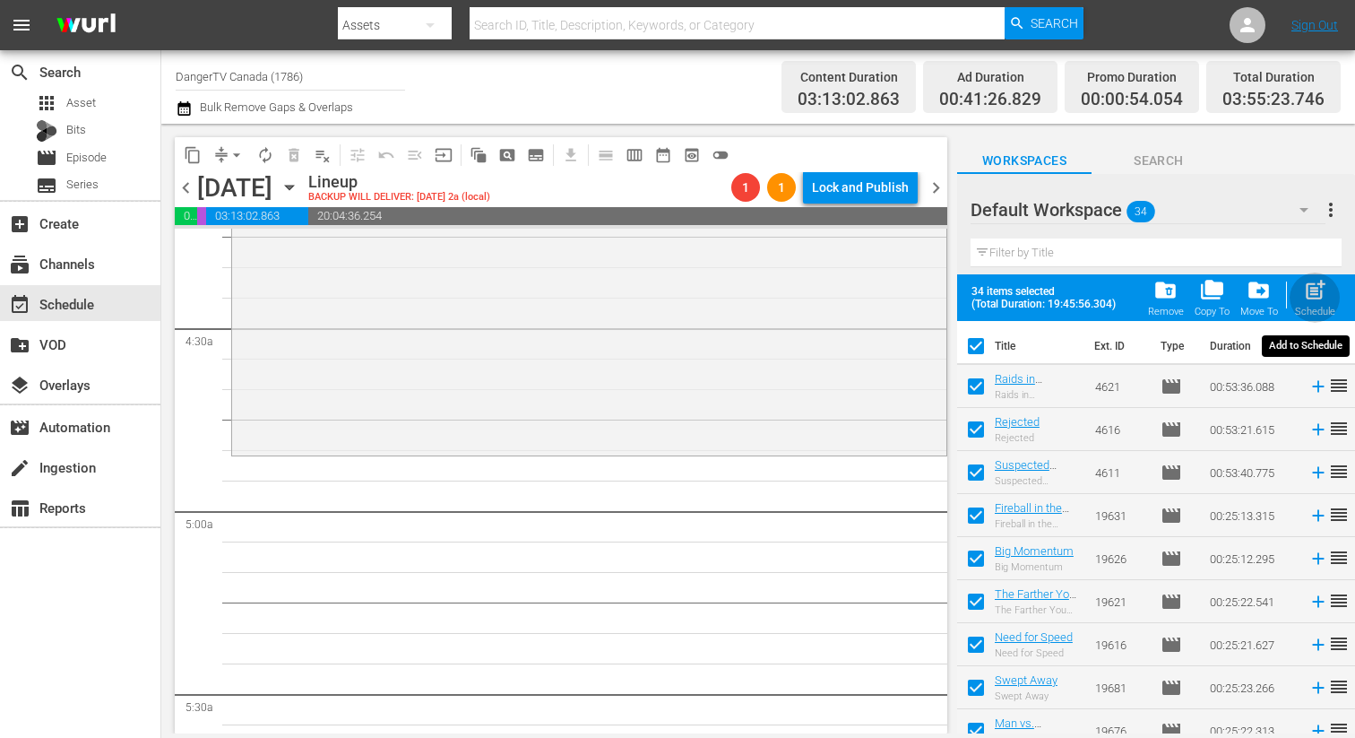
click at [1307, 287] on span "post_add" at bounding box center [1315, 290] width 24 height 24
checkbox input "false"
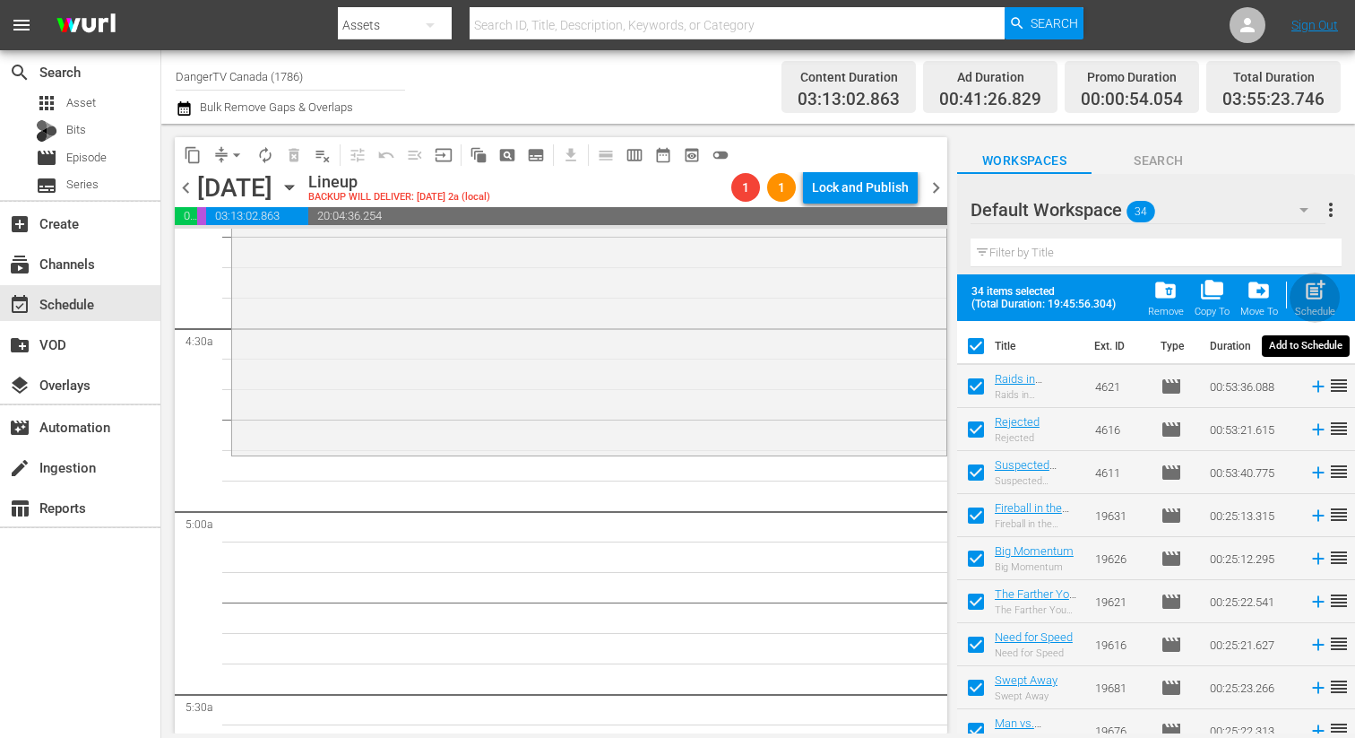
checkbox input "false"
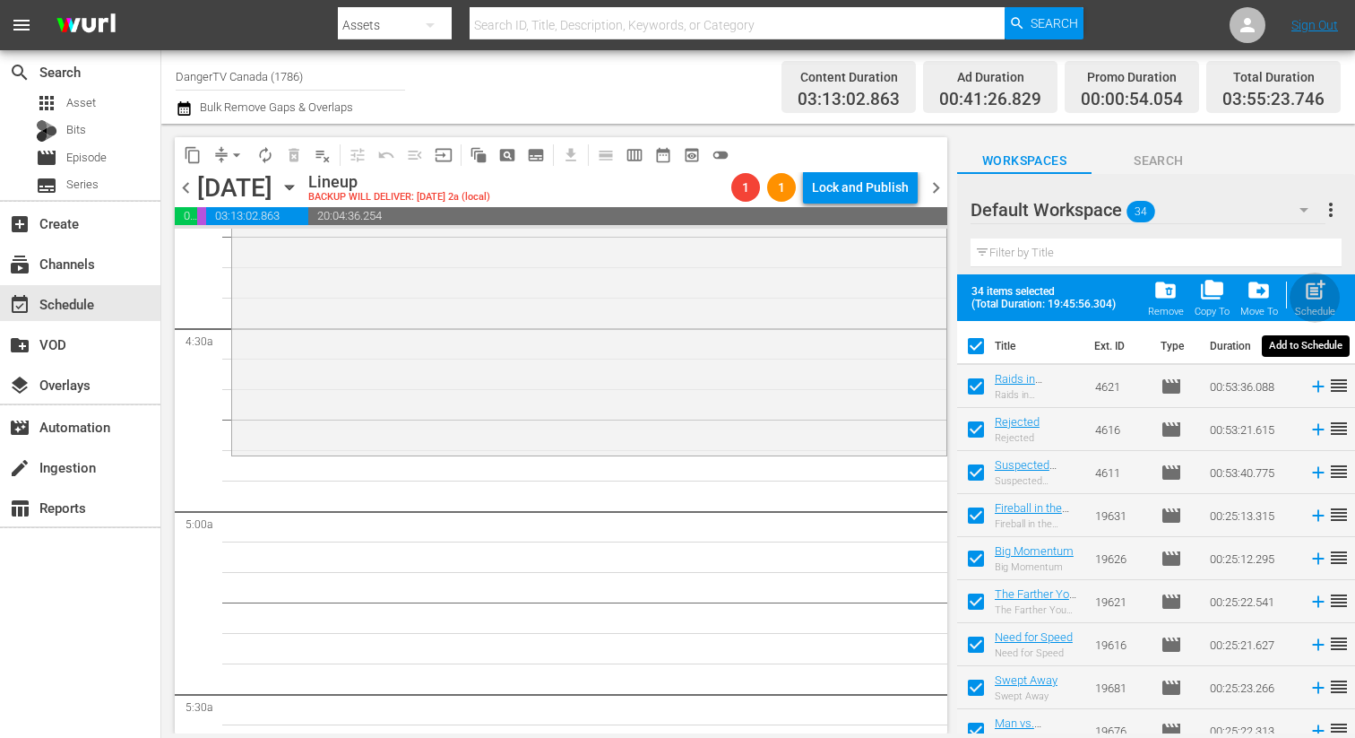
checkbox input "false"
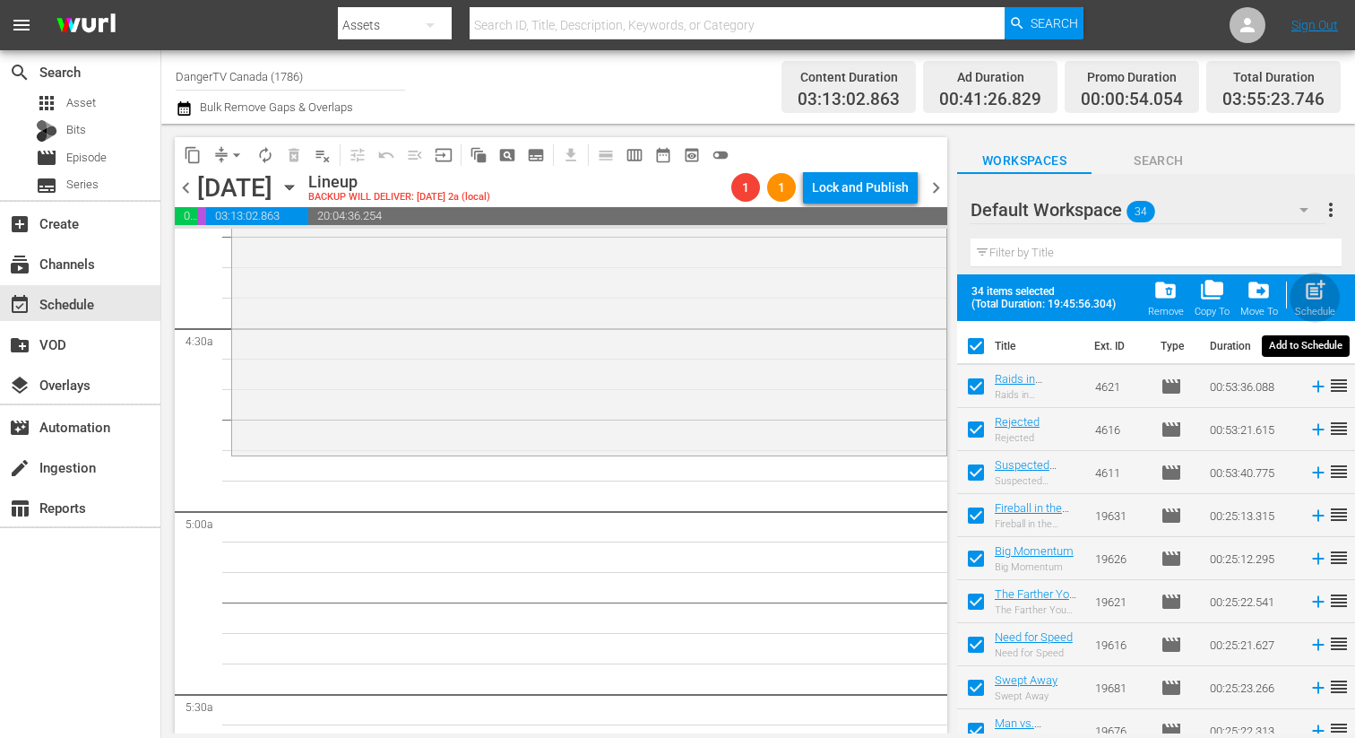
checkbox input "false"
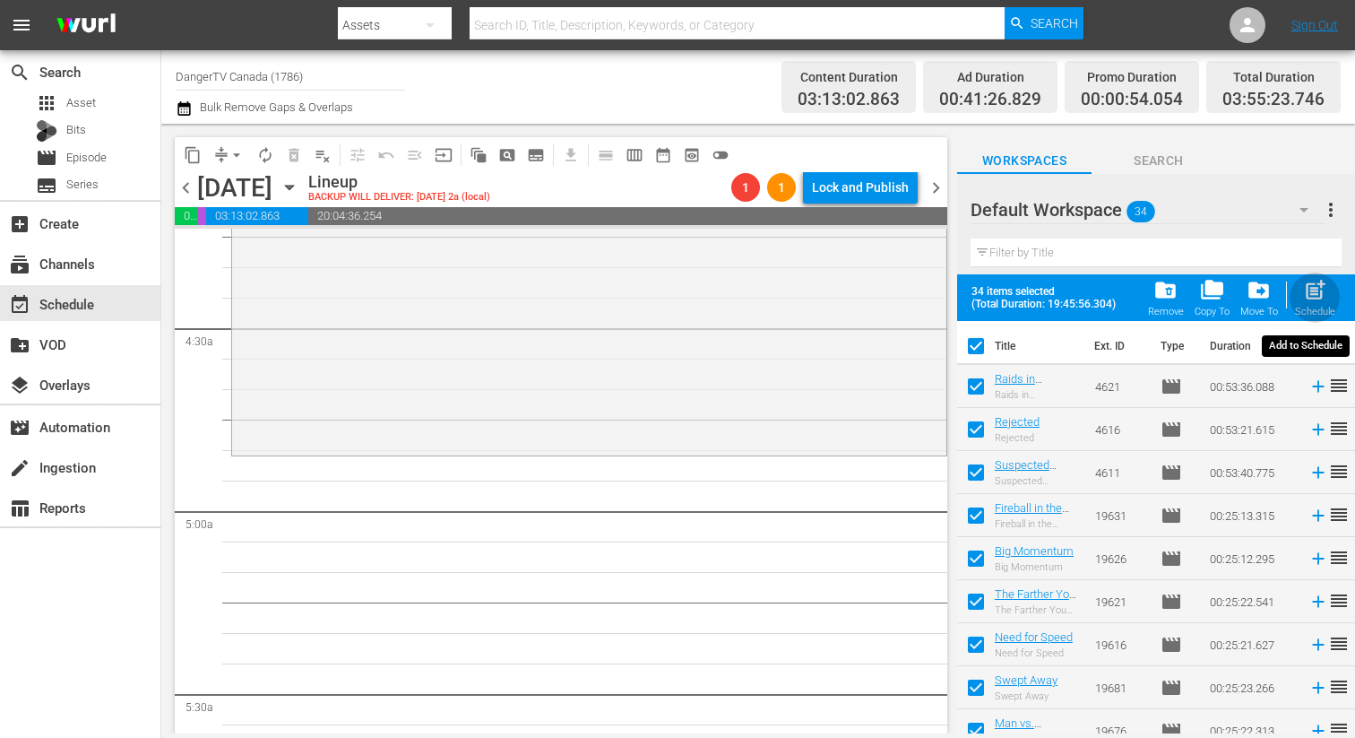
checkbox input "false"
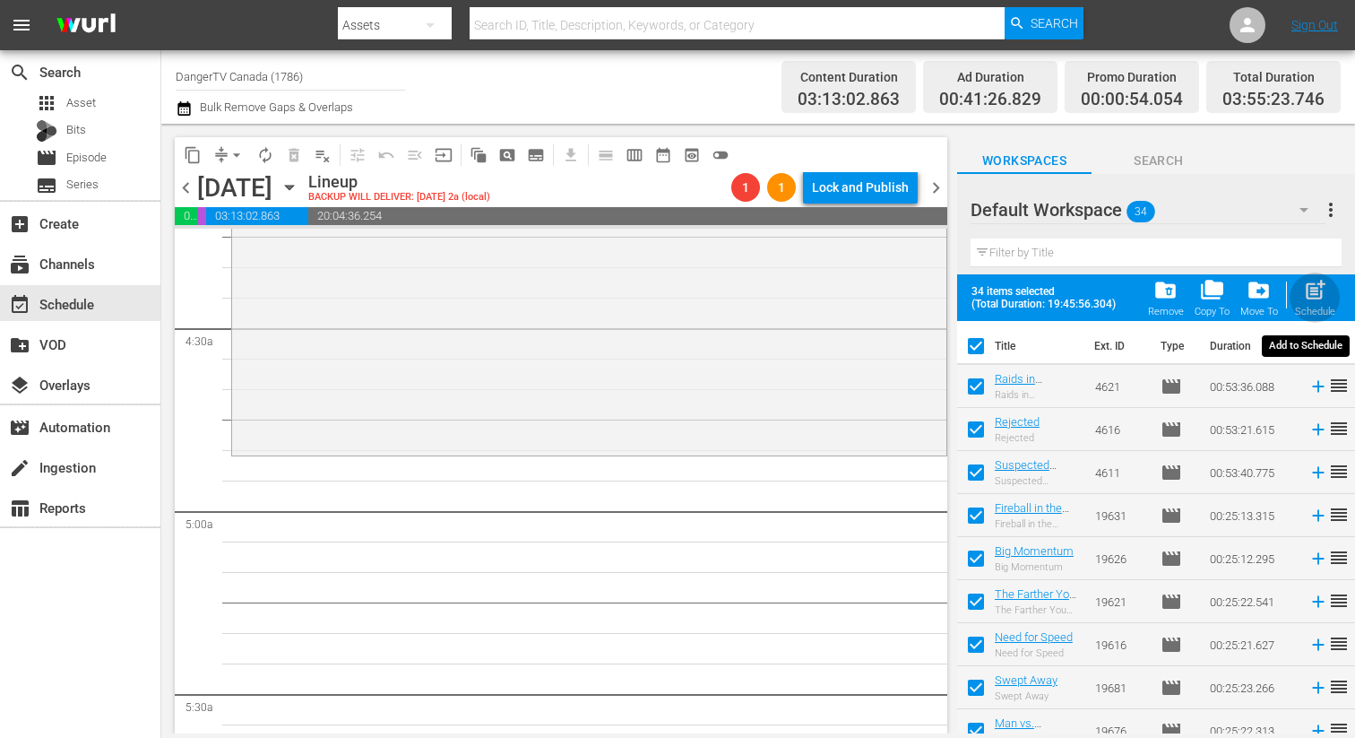
checkbox input "false"
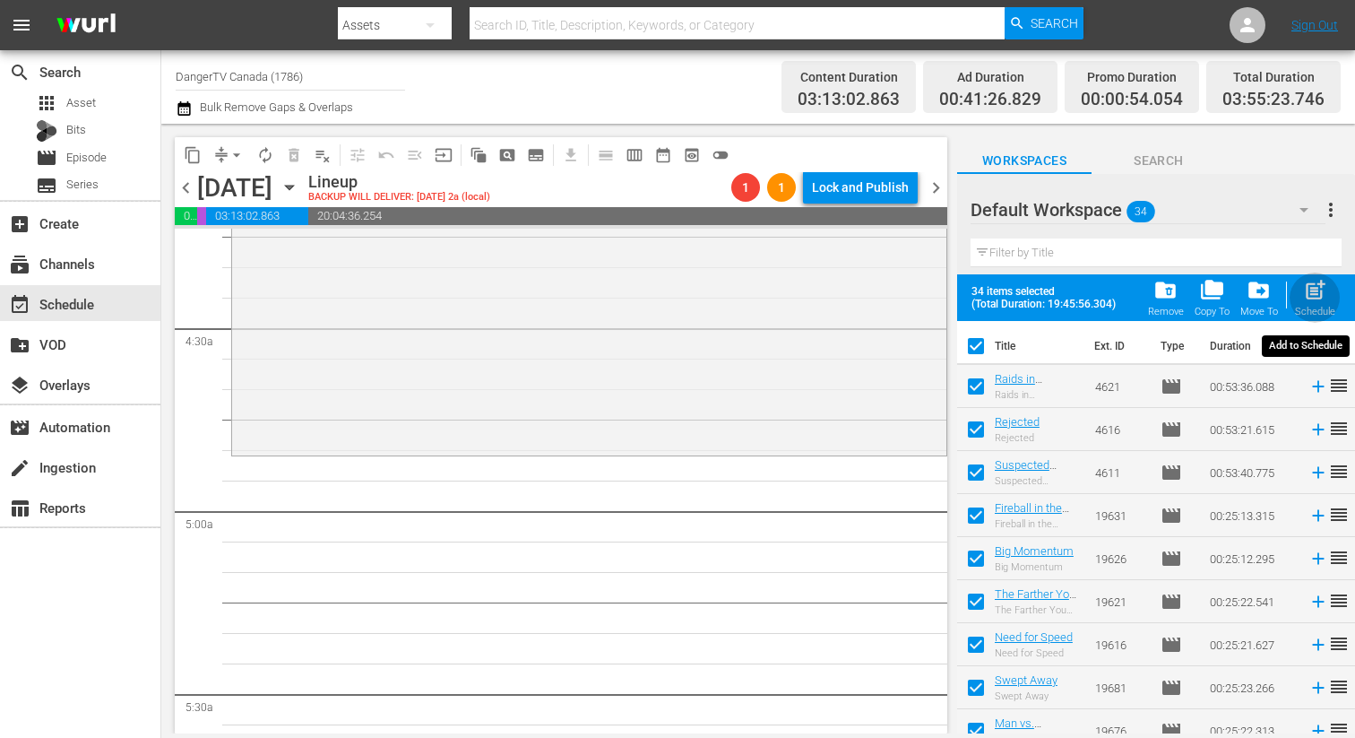
checkbox input "false"
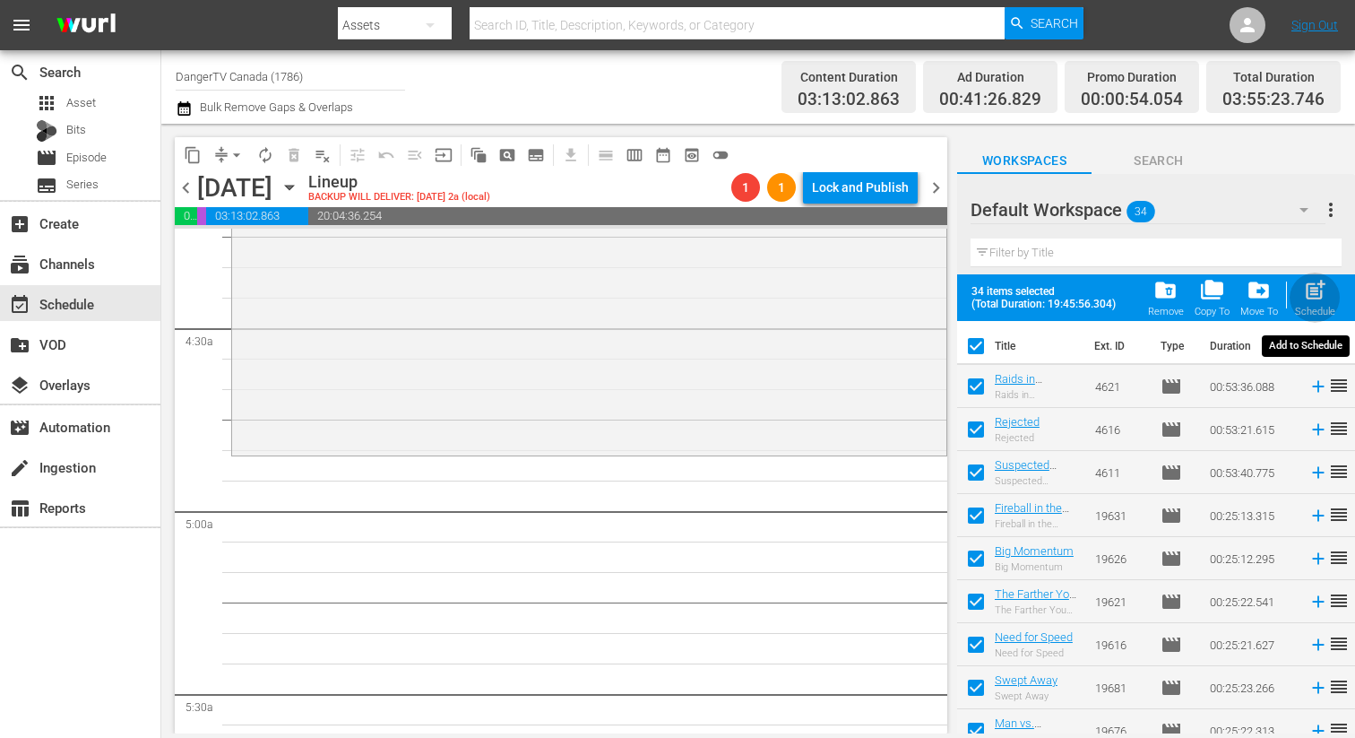
checkbox input "false"
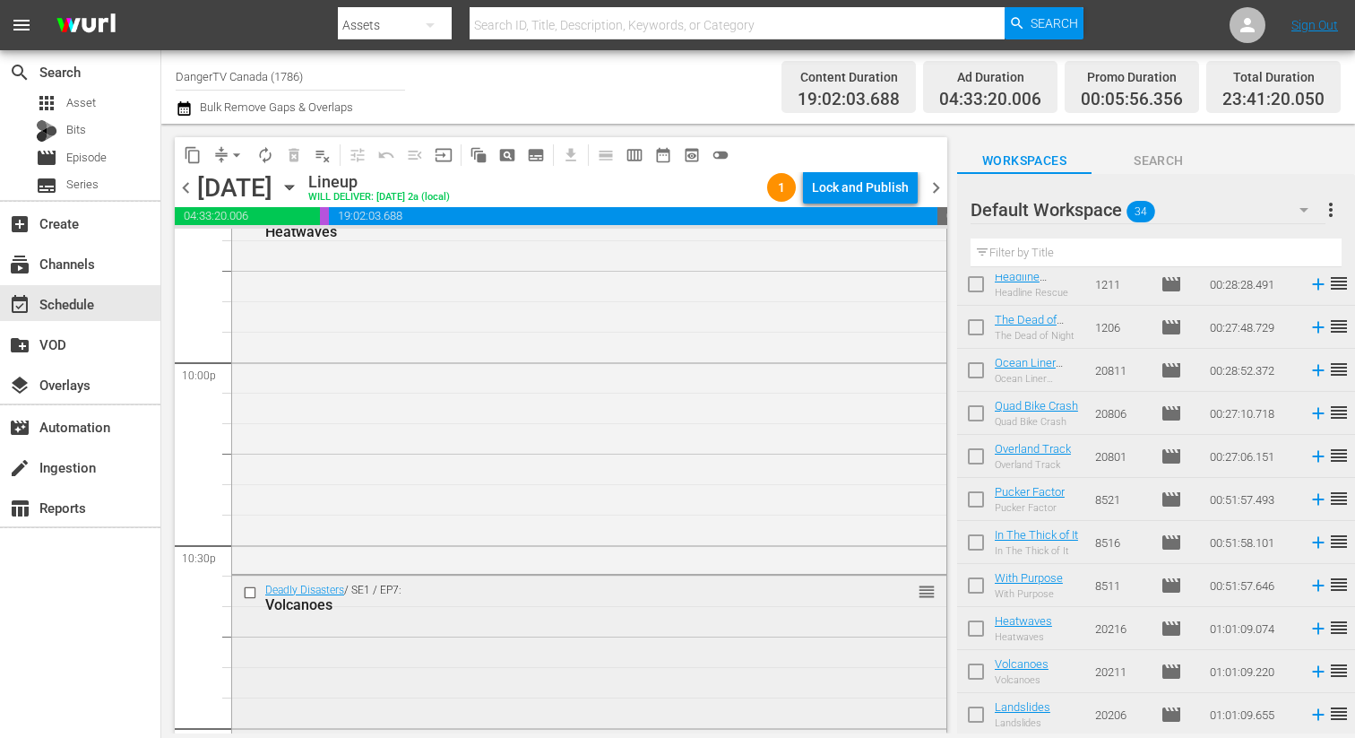
scroll to position [8497, 0]
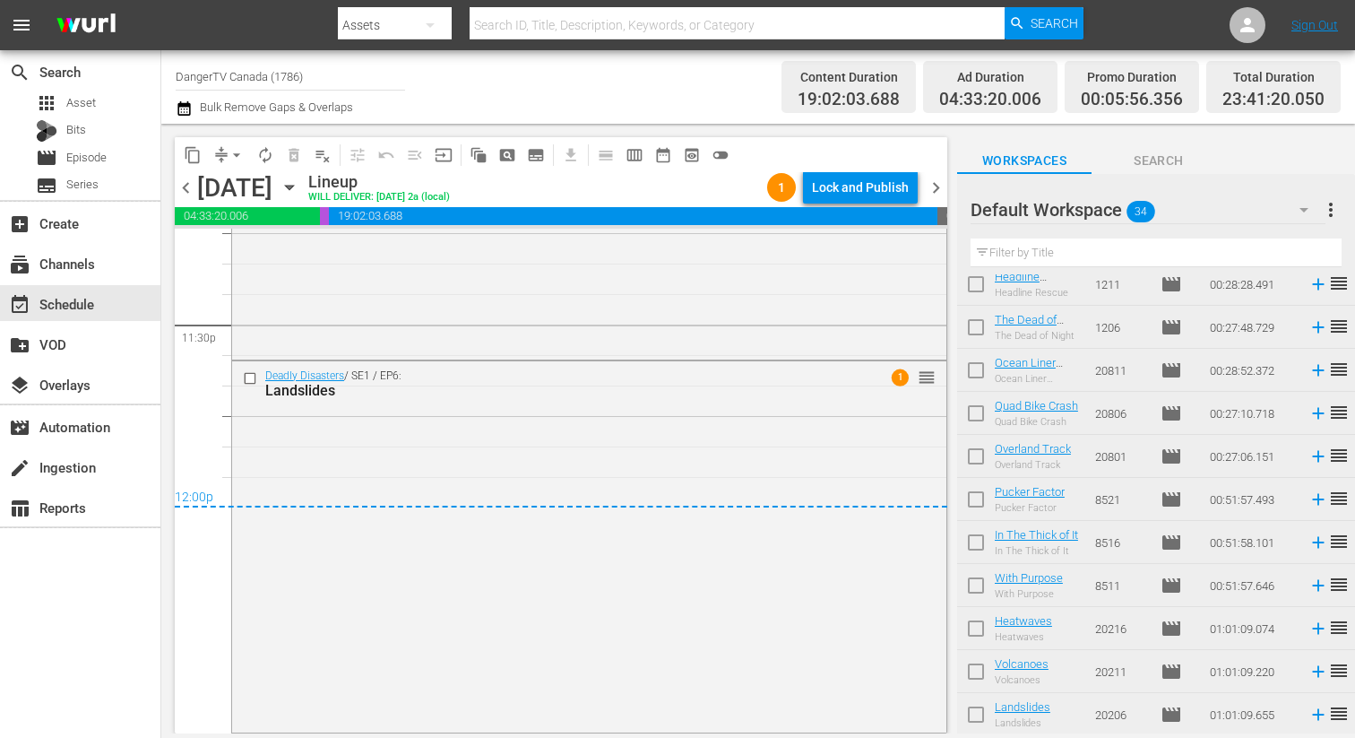
click at [976, 586] on input "checkbox" at bounding box center [976, 589] width 38 height 38
checkbox input "true"
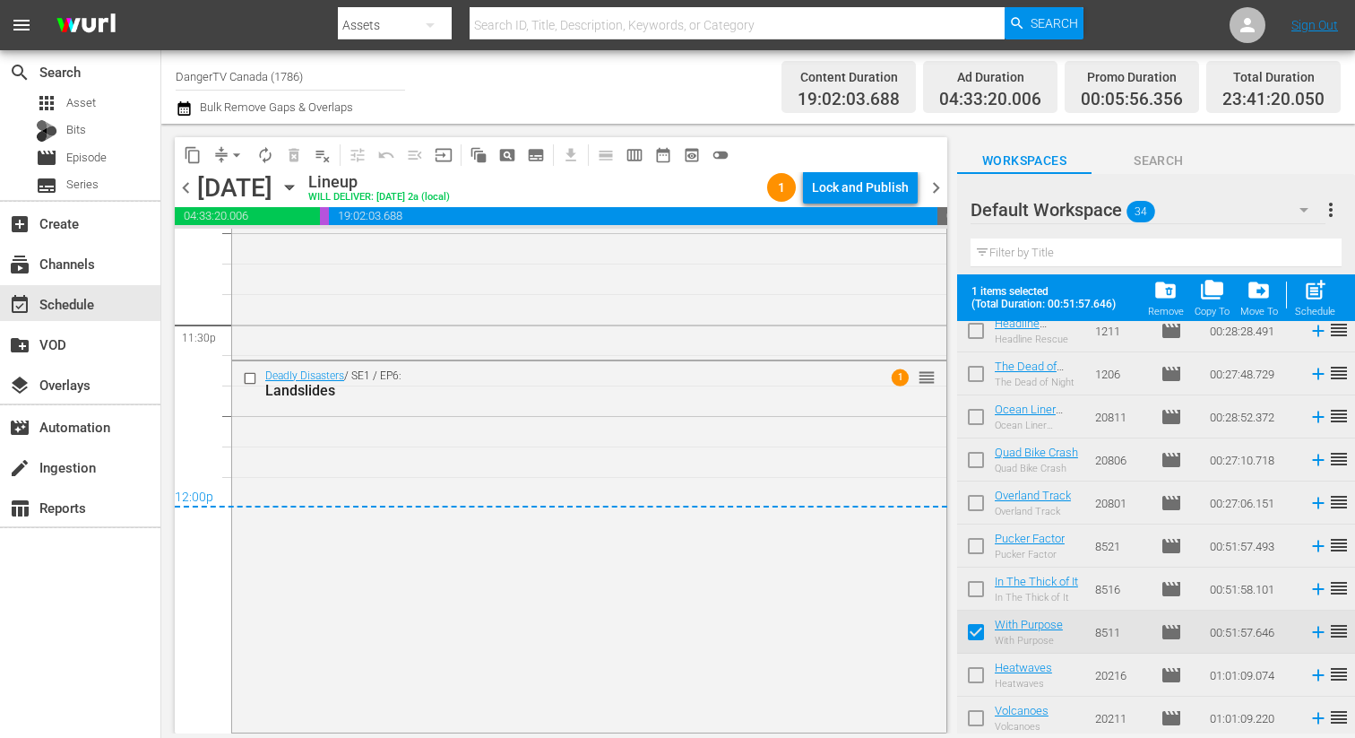
scroll to position [1092, 0]
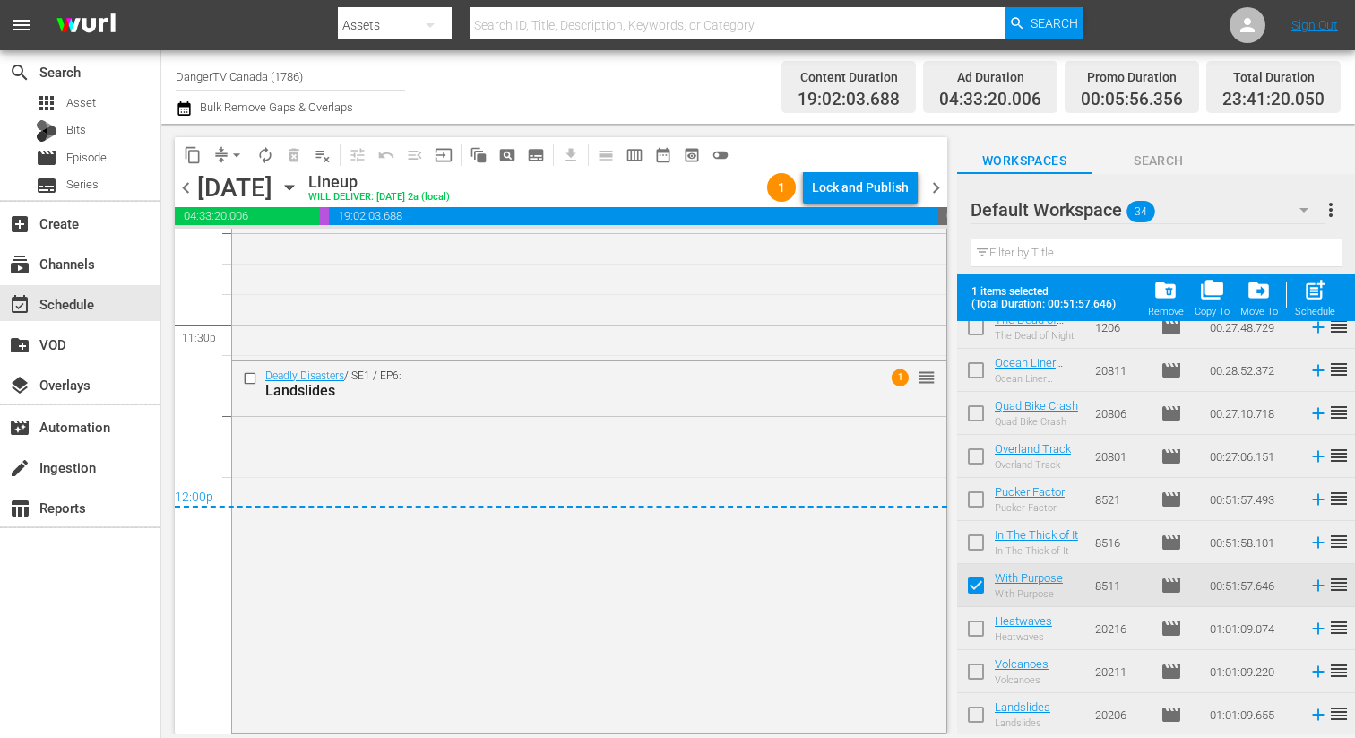
click at [977, 632] on input "checkbox" at bounding box center [976, 632] width 38 height 38
checkbox input "true"
click at [976, 666] on input "checkbox" at bounding box center [976, 675] width 38 height 38
checkbox input "true"
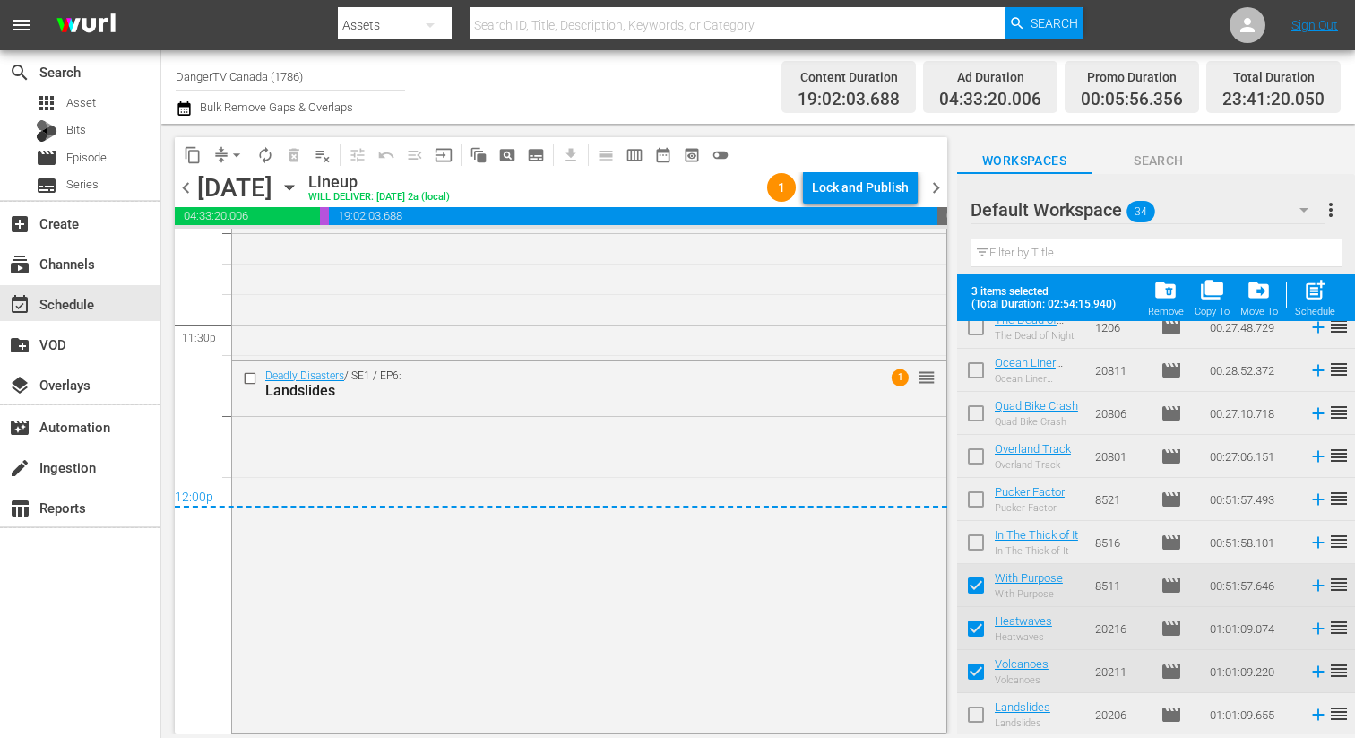
click at [977, 719] on input "checkbox" at bounding box center [976, 718] width 38 height 38
checkbox input "true"
click at [866, 186] on div "Lock and Publish" at bounding box center [860, 187] width 97 height 32
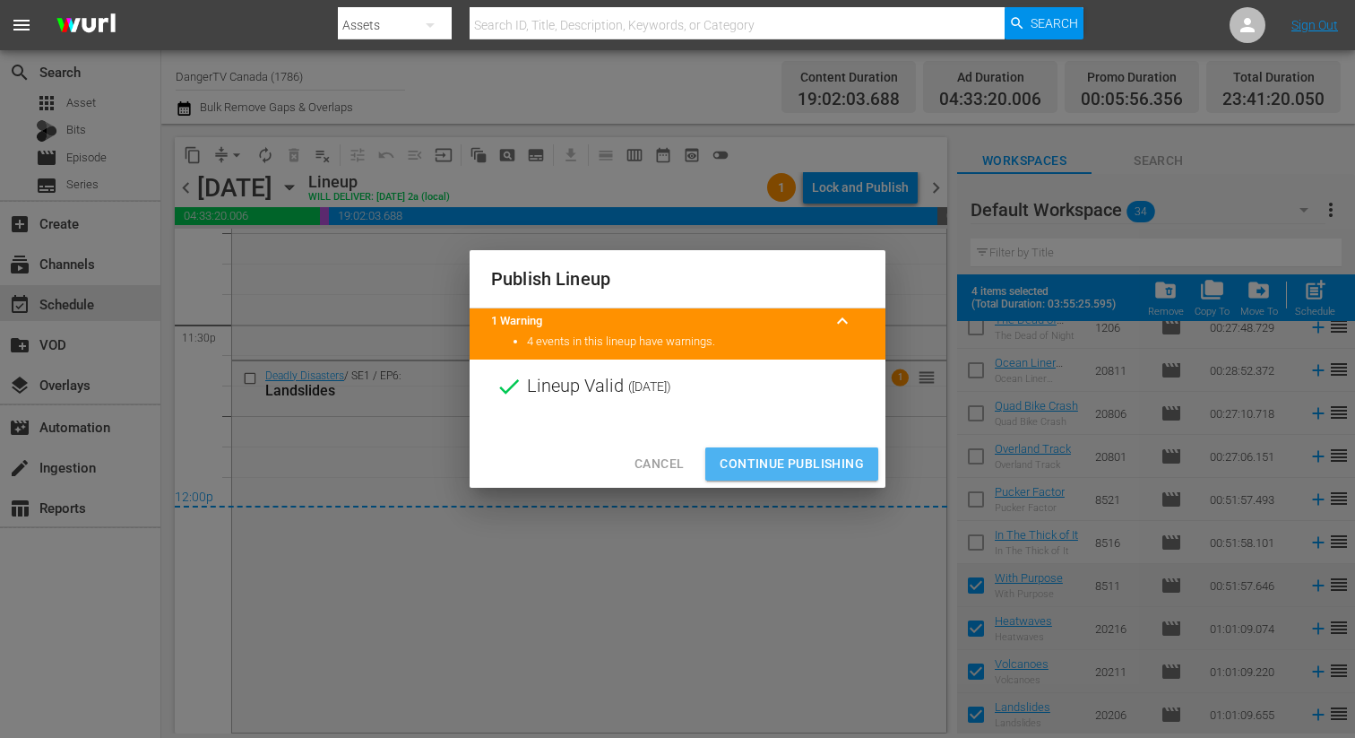
click at [791, 469] on span "Continue Publishing" at bounding box center [792, 464] width 144 height 22
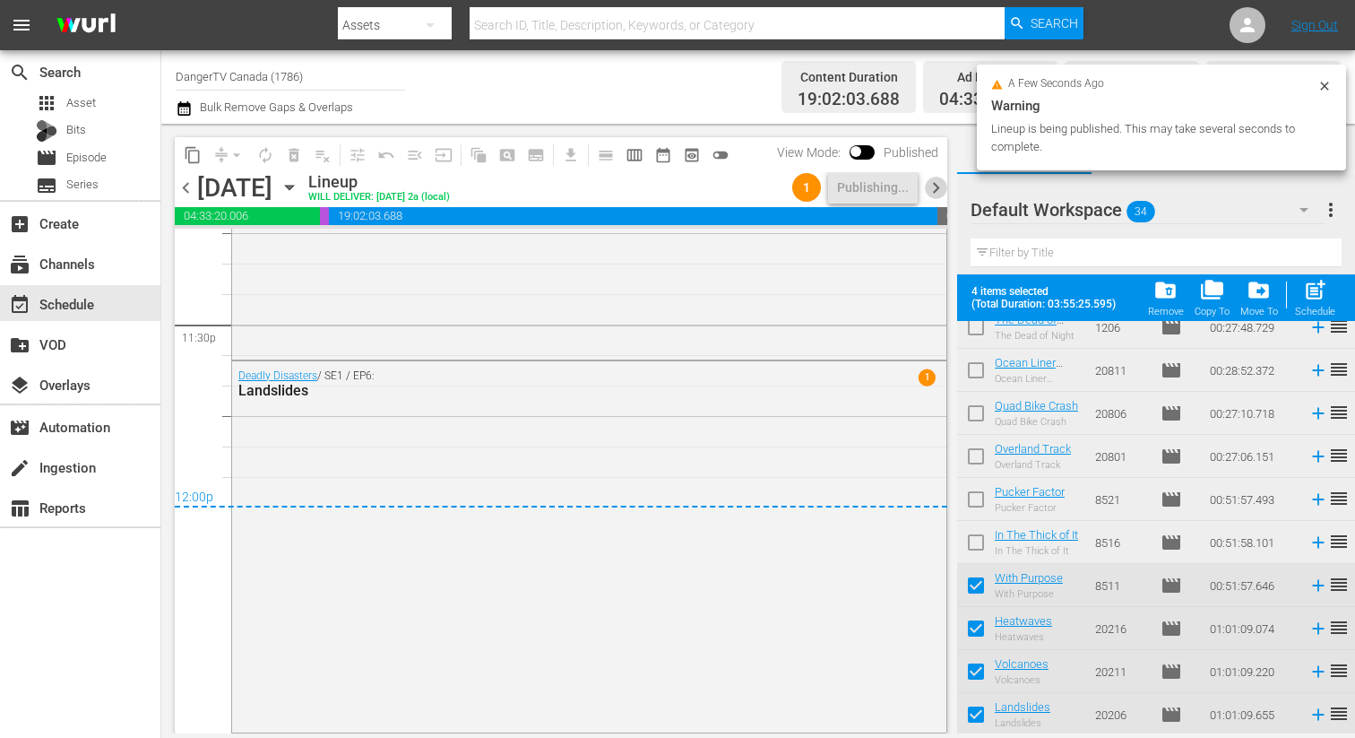
click at [937, 190] on span "chevron_right" at bounding box center [936, 188] width 22 height 22
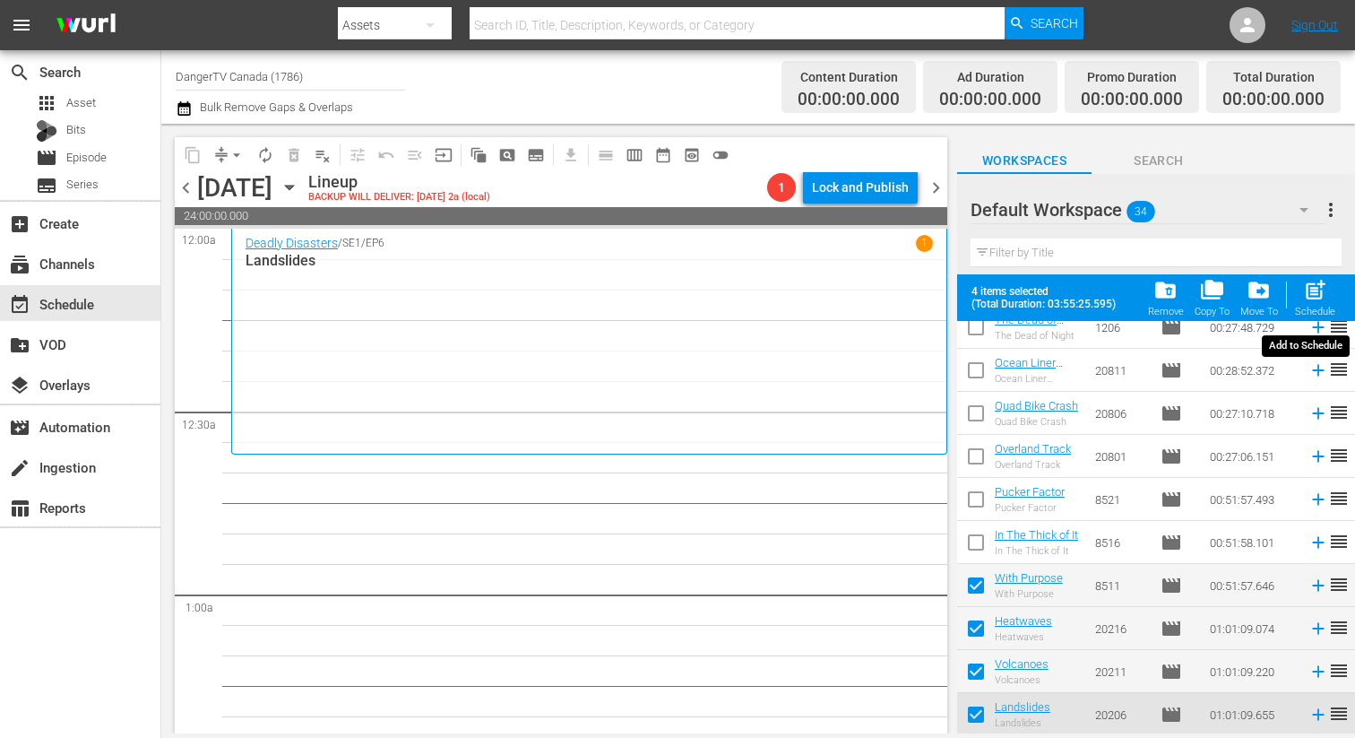
click at [1321, 297] on span "post_add" at bounding box center [1315, 290] width 24 height 24
checkbox input "false"
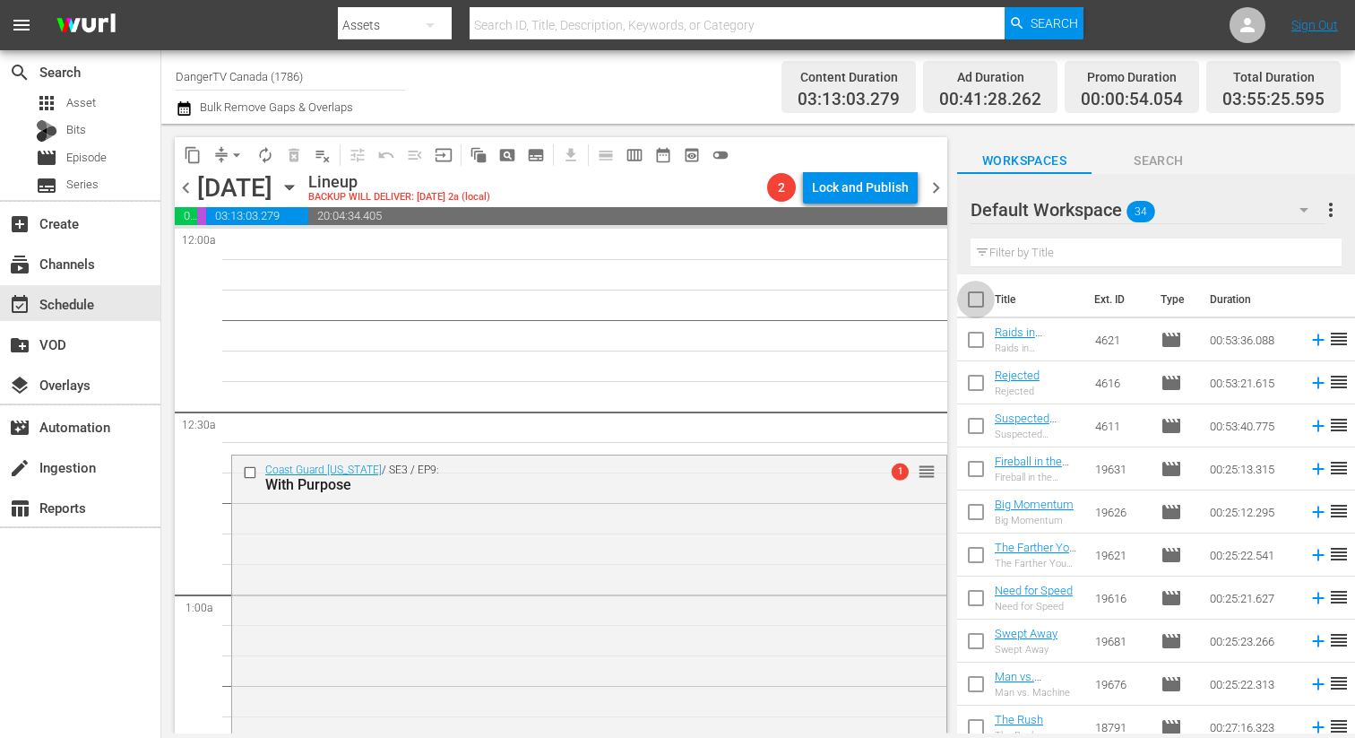
click at [978, 300] on input "checkbox" at bounding box center [976, 303] width 38 height 38
checkbox input "true"
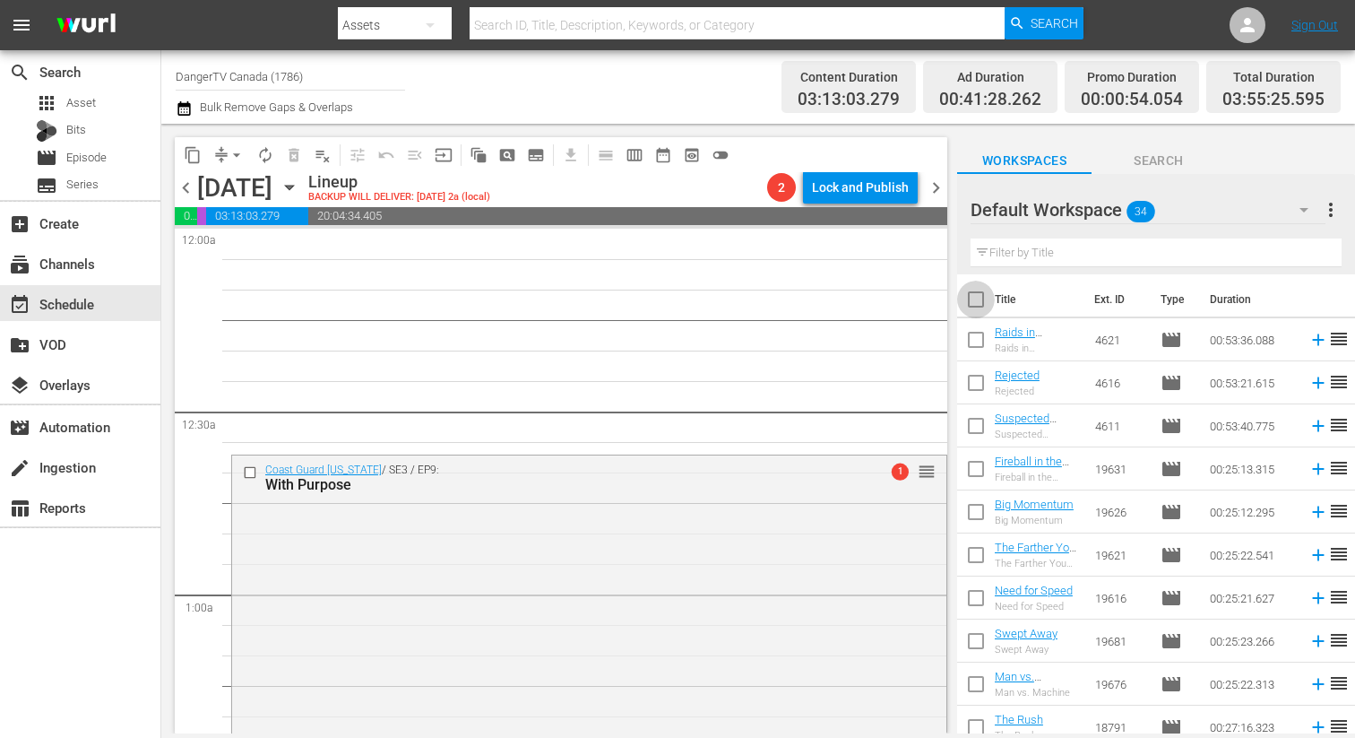
checkbox input "true"
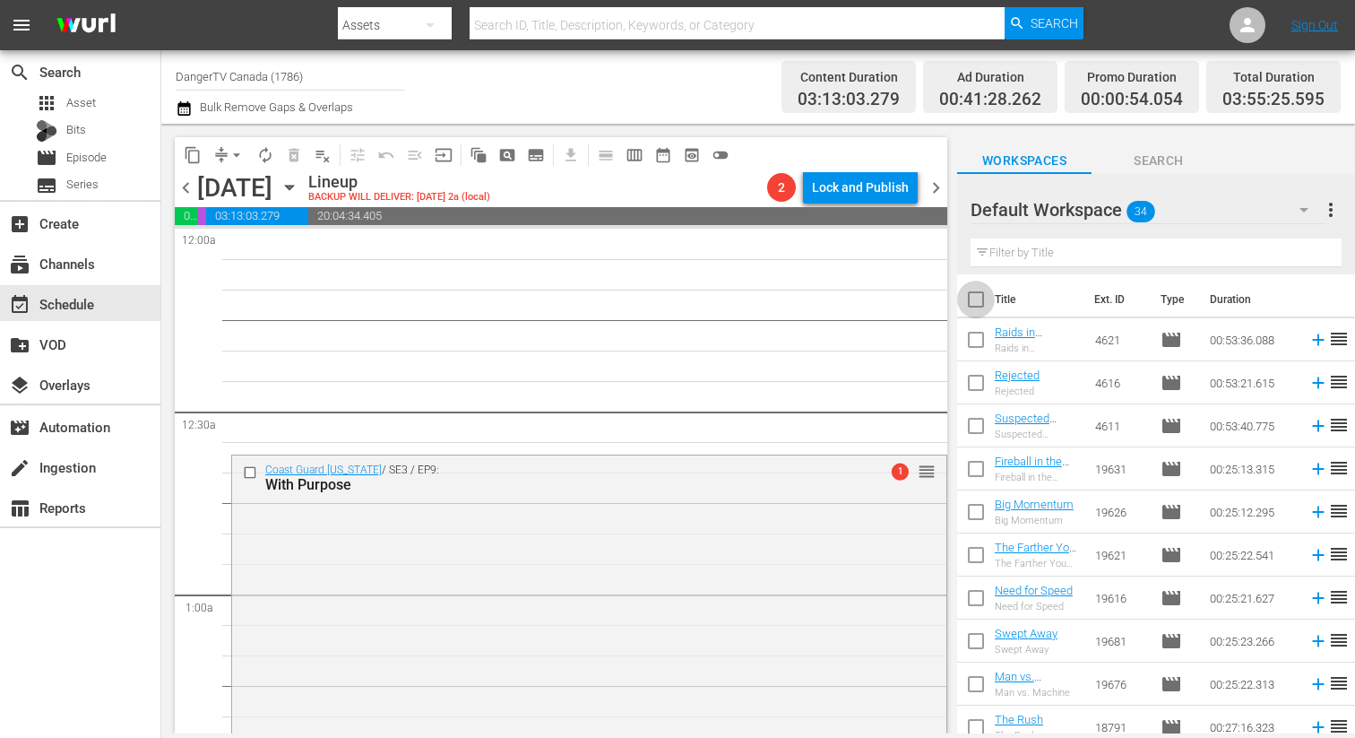
checkbox input "true"
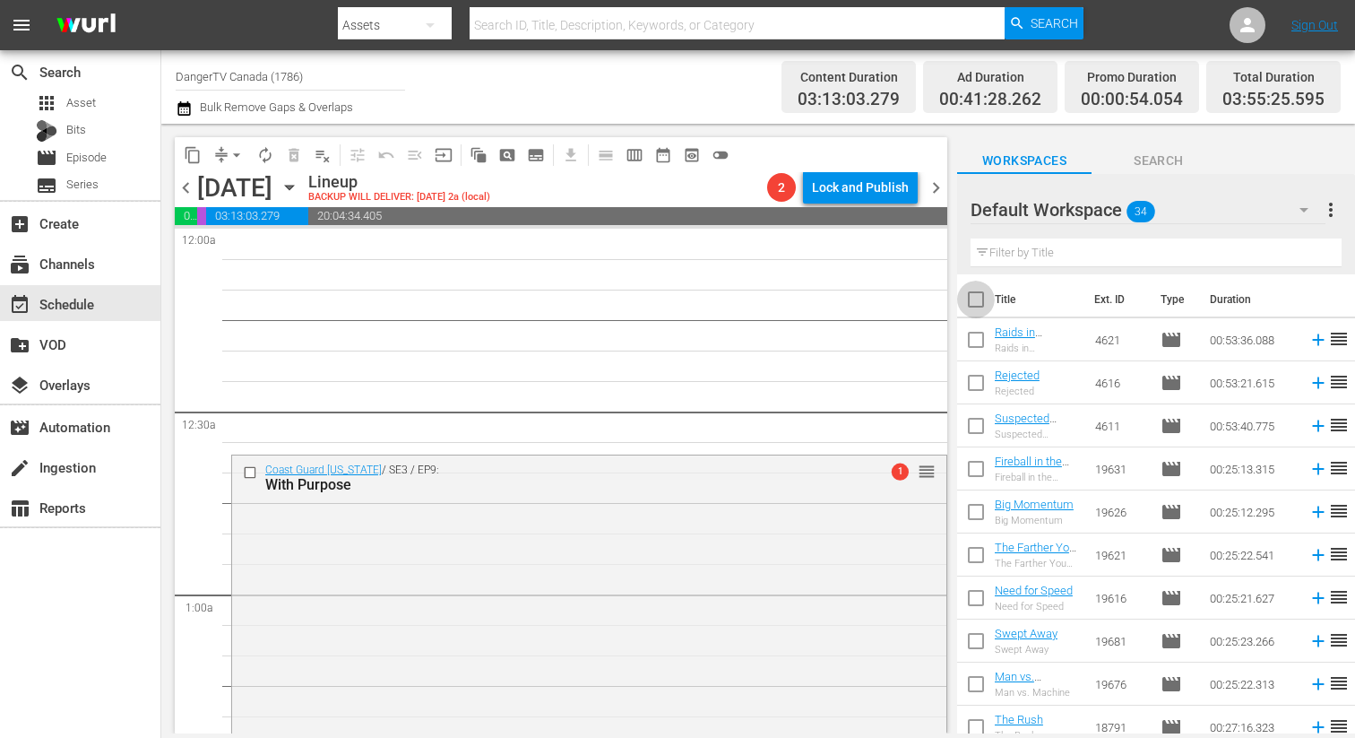
checkbox input "true"
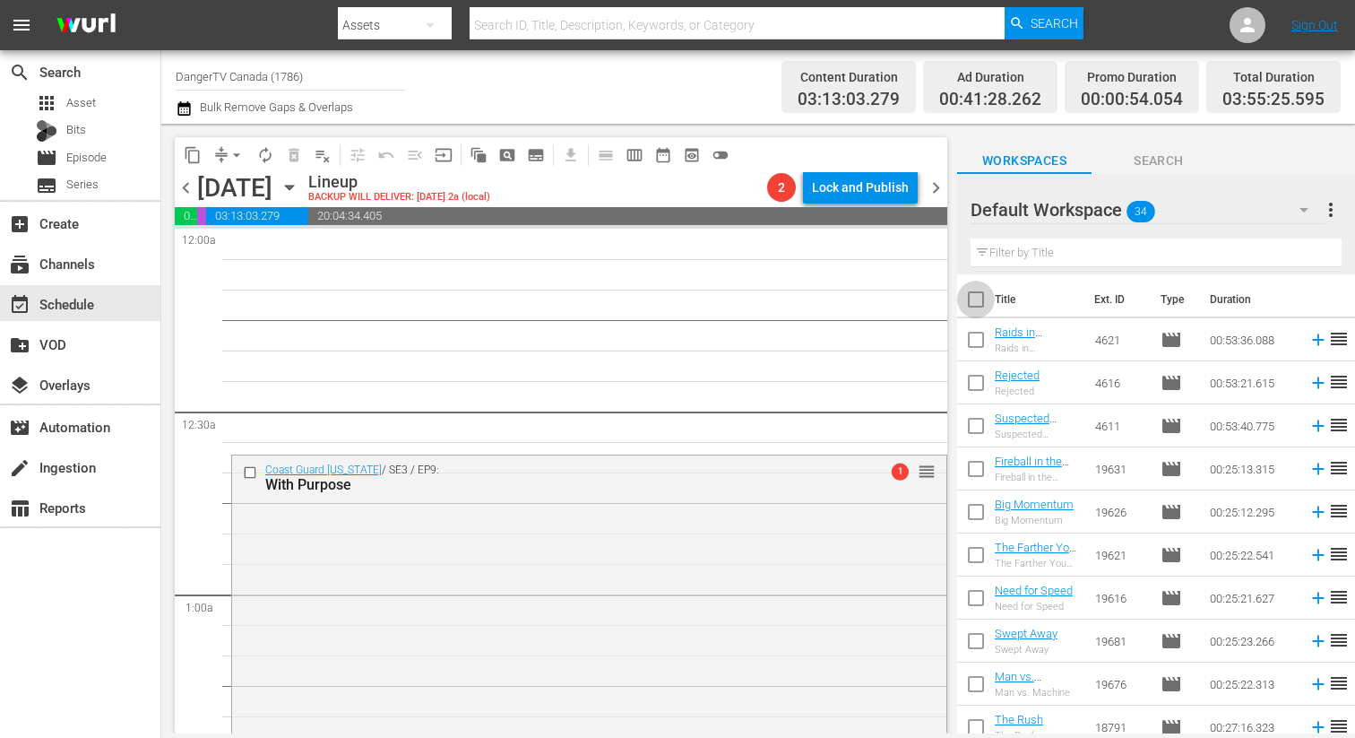
checkbox input "true"
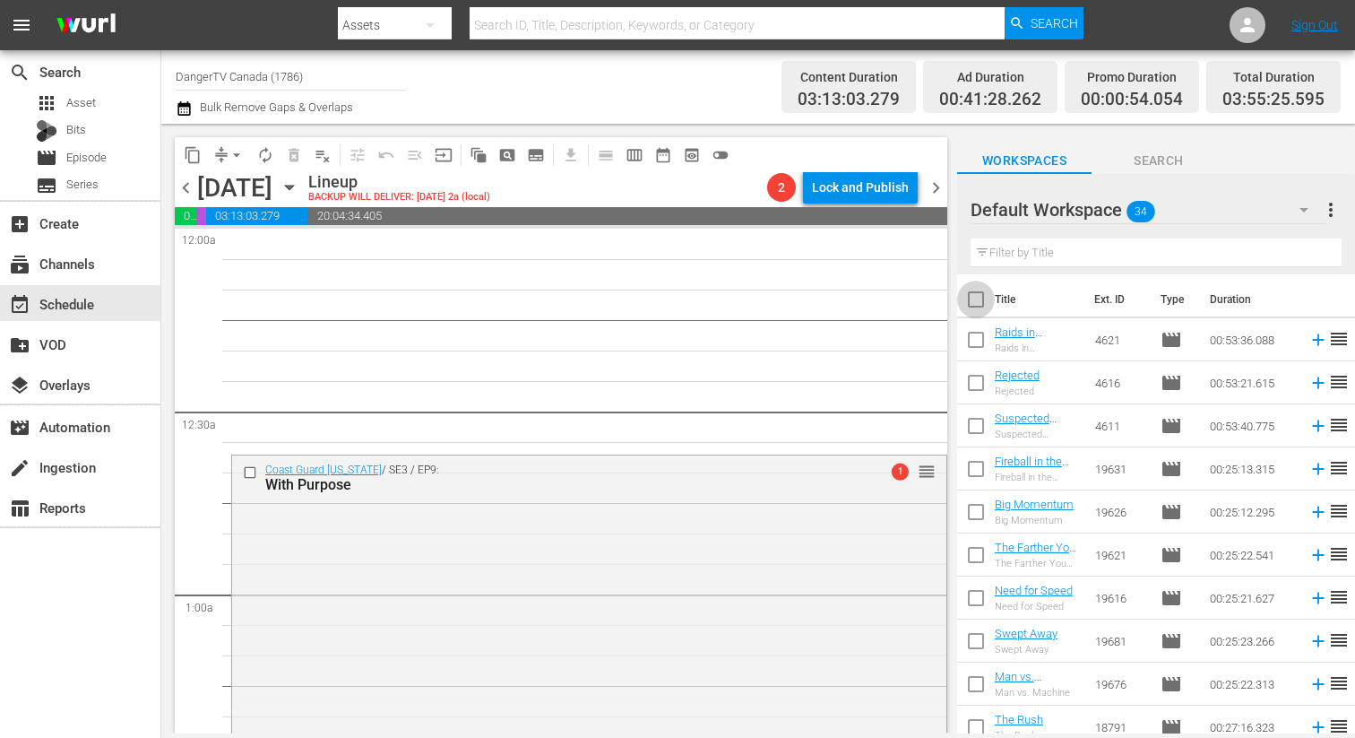
checkbox input "true"
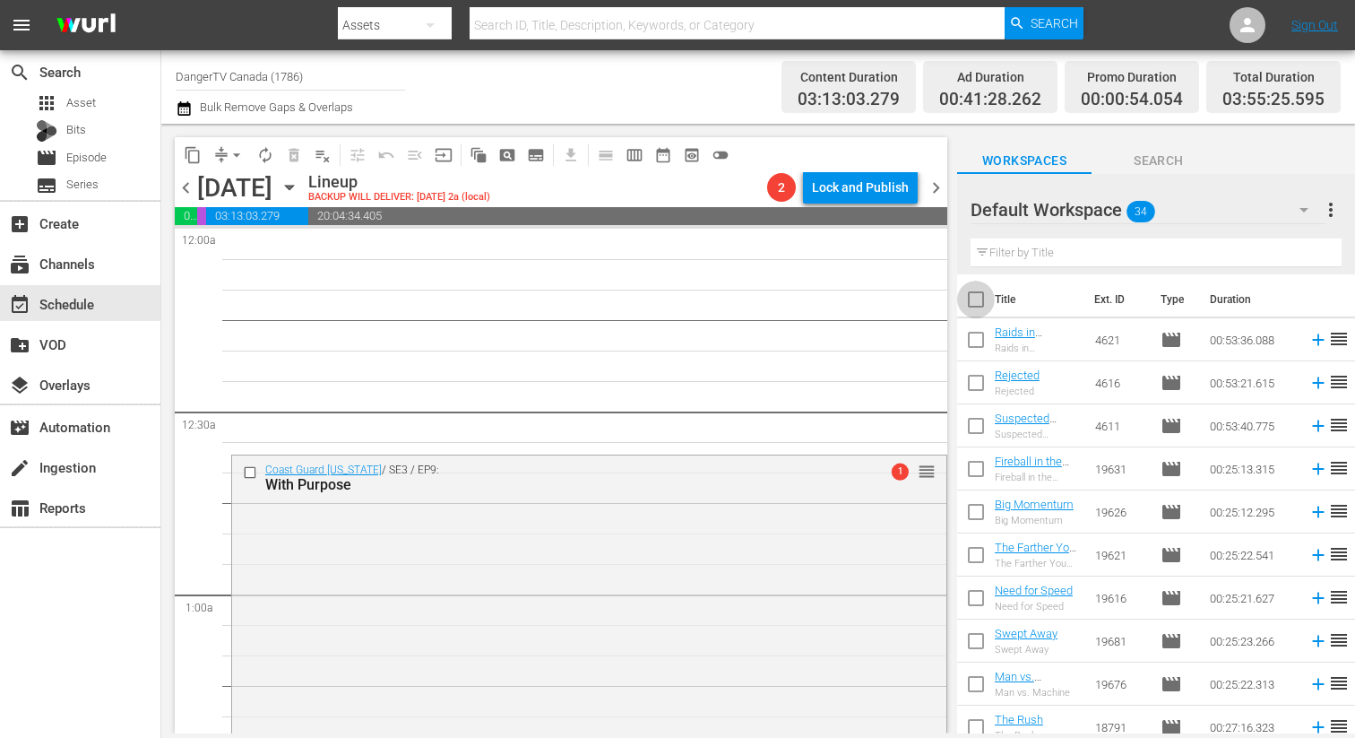
checkbox input "true"
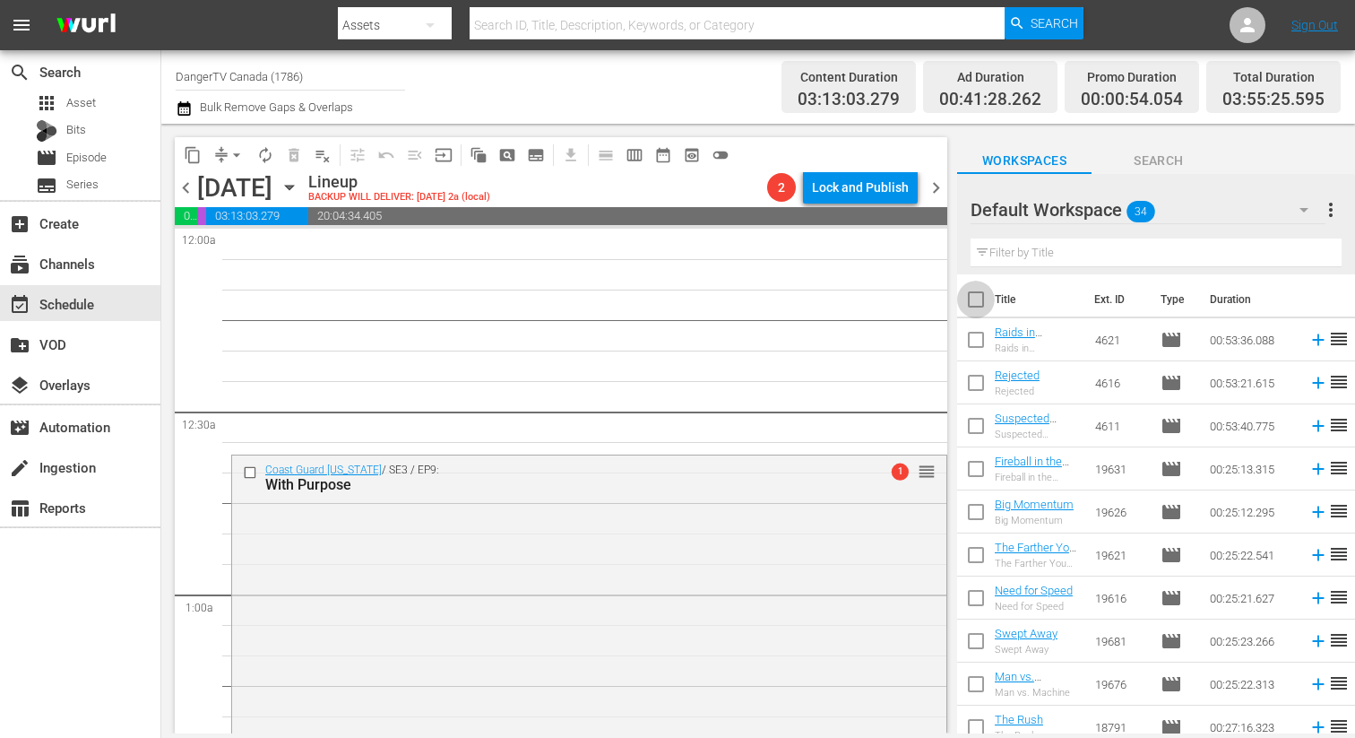
checkbox input "true"
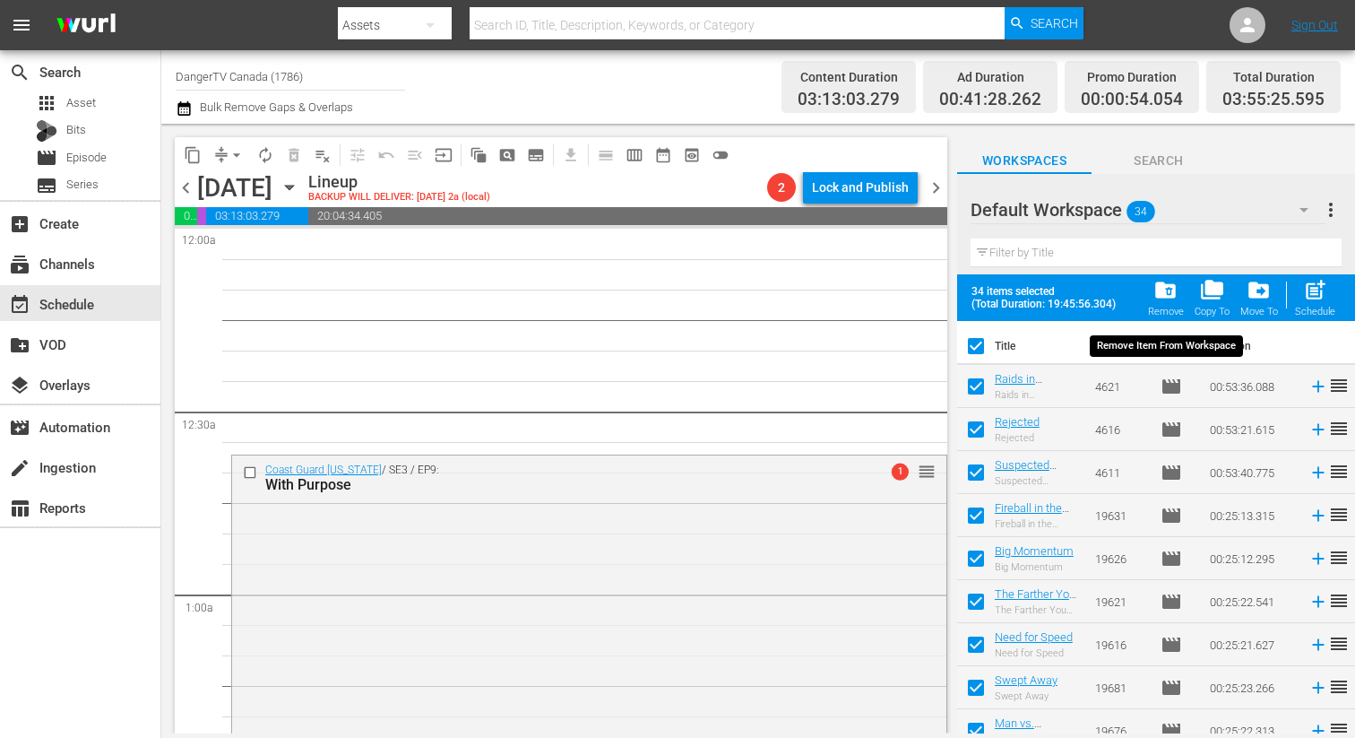
click at [1165, 281] on span "folder_delete" at bounding box center [1165, 290] width 24 height 24
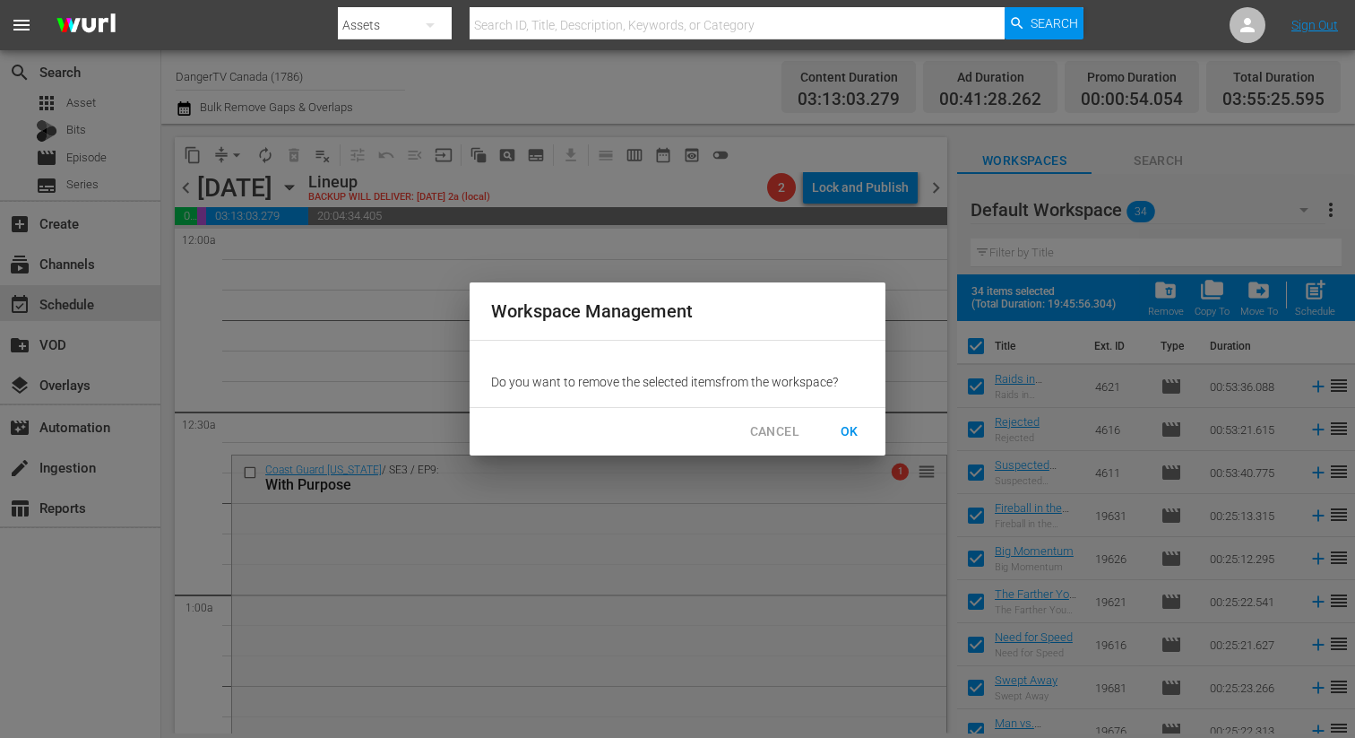
drag, startPoint x: 841, startPoint y: 445, endPoint x: 845, endPoint y: 436, distance: 10.0
click at [841, 445] on button "OK" at bounding box center [849, 431] width 57 height 33
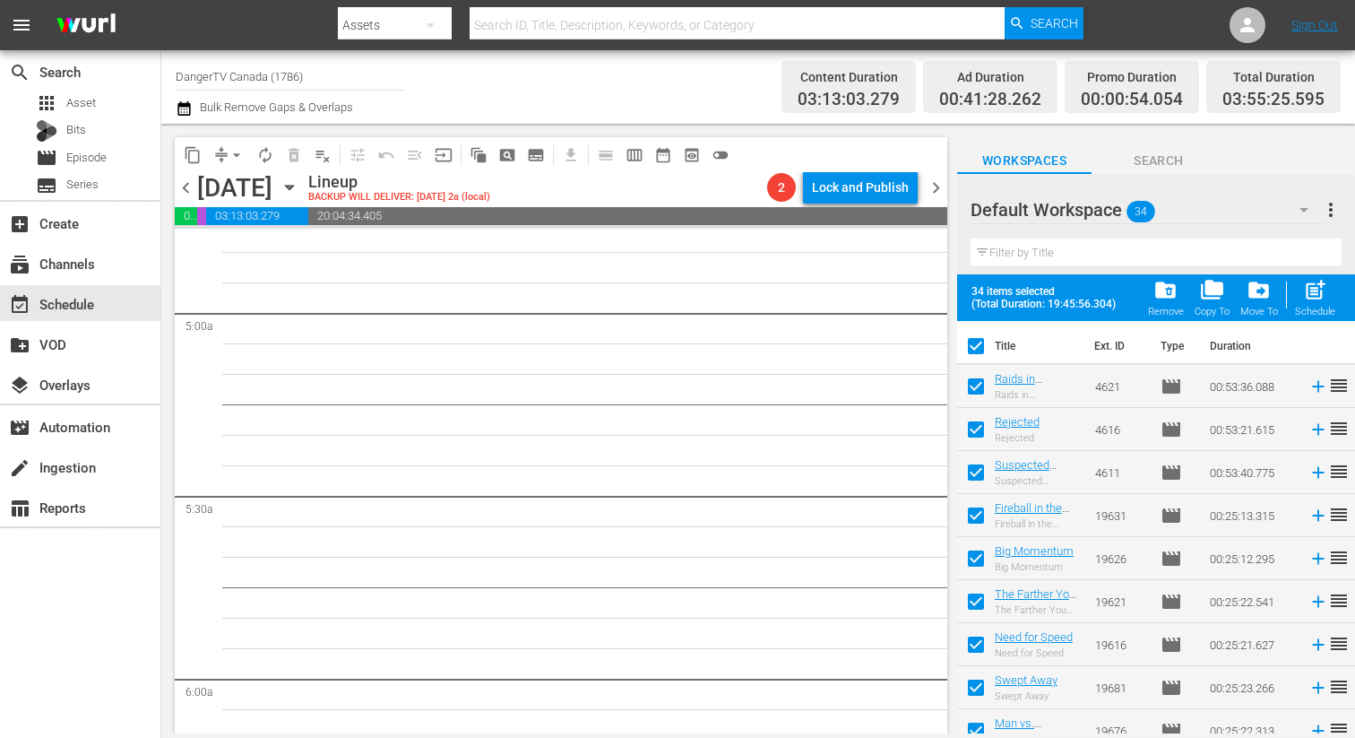
checkbox input "false"
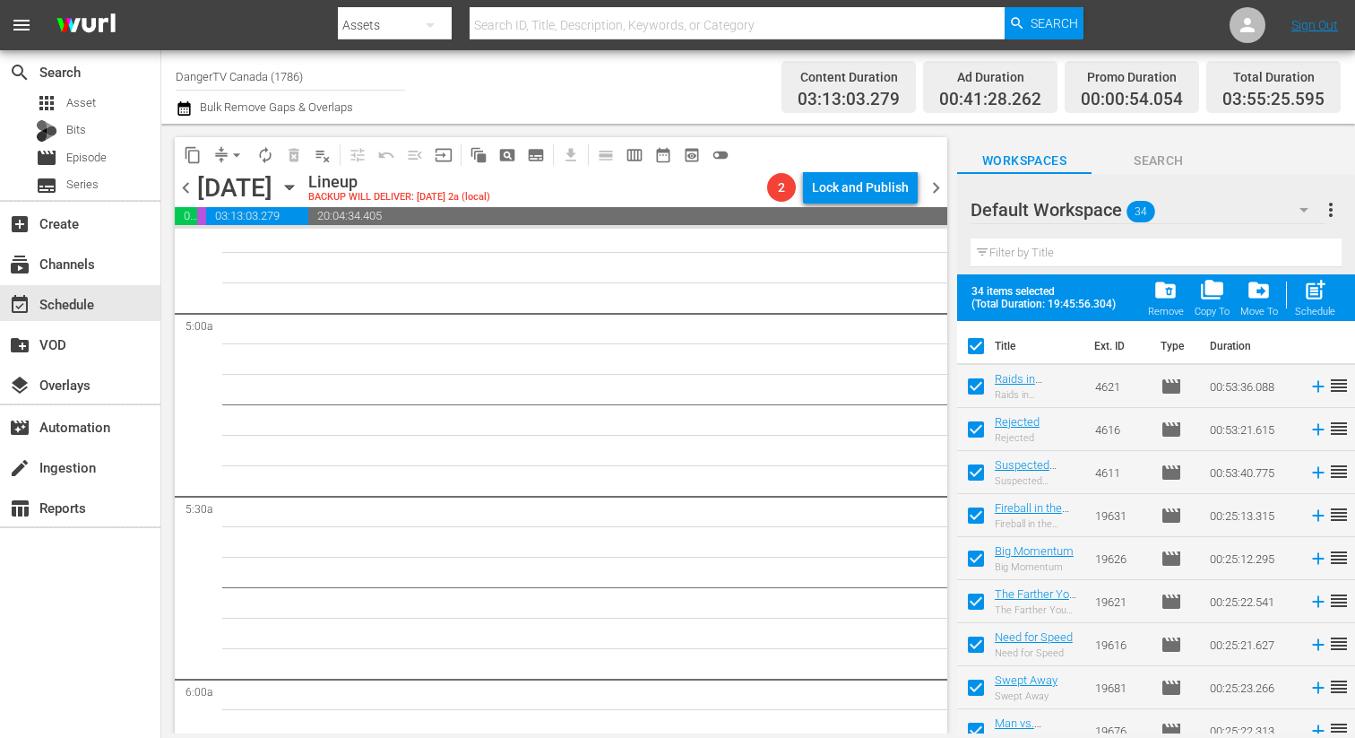
checkbox input "false"
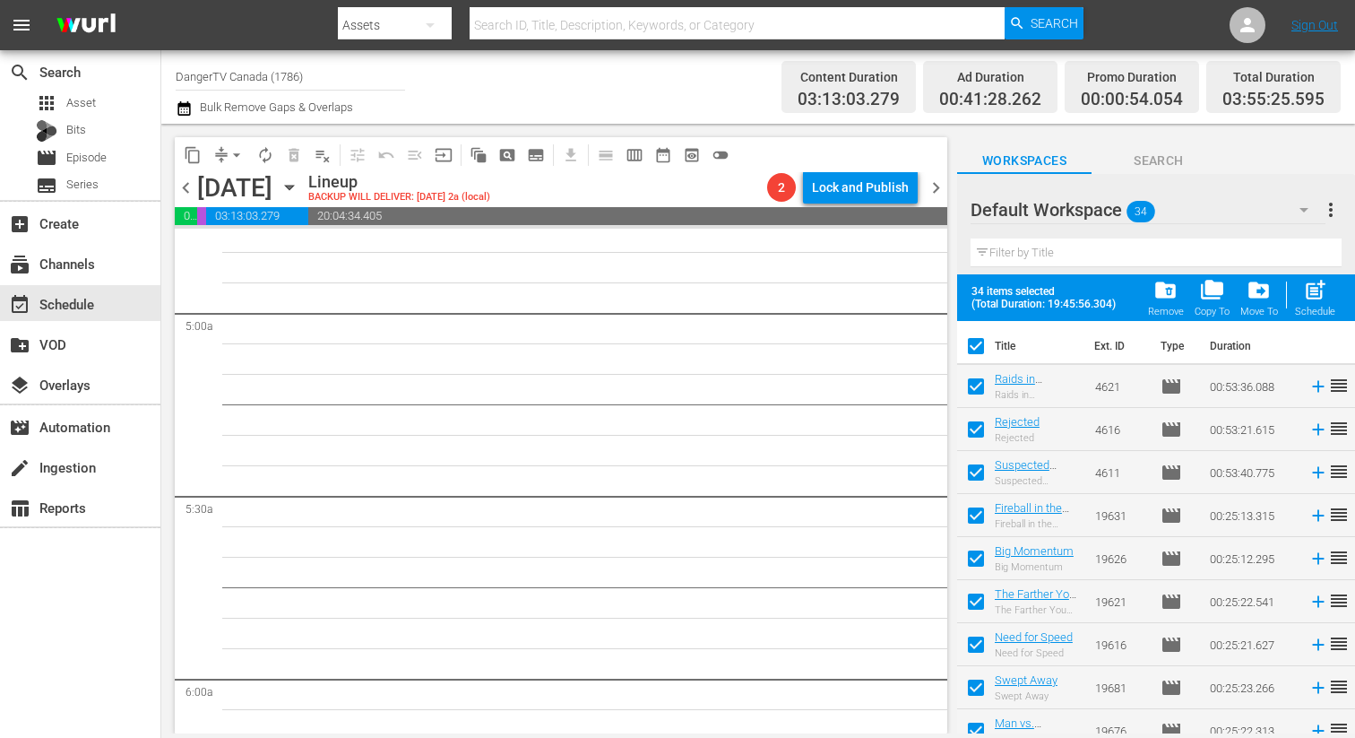
checkbox input "false"
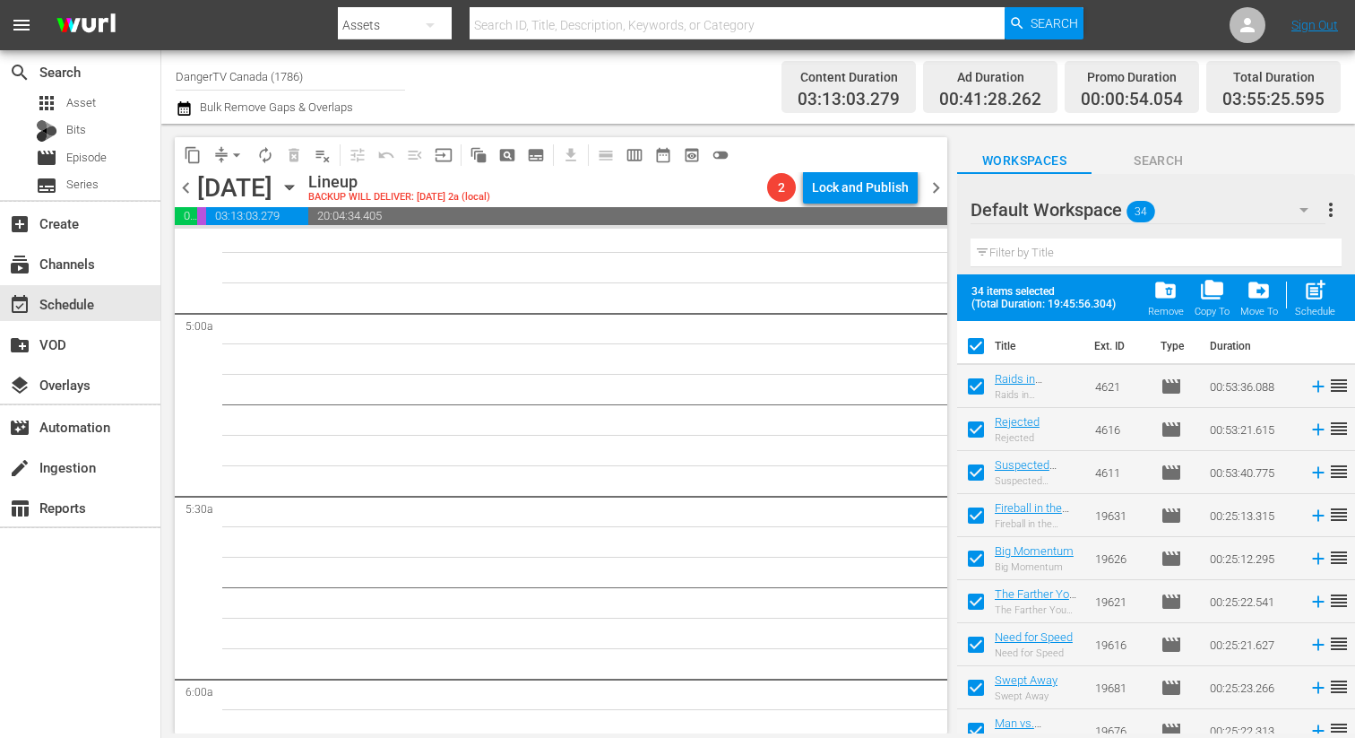
checkbox input "false"
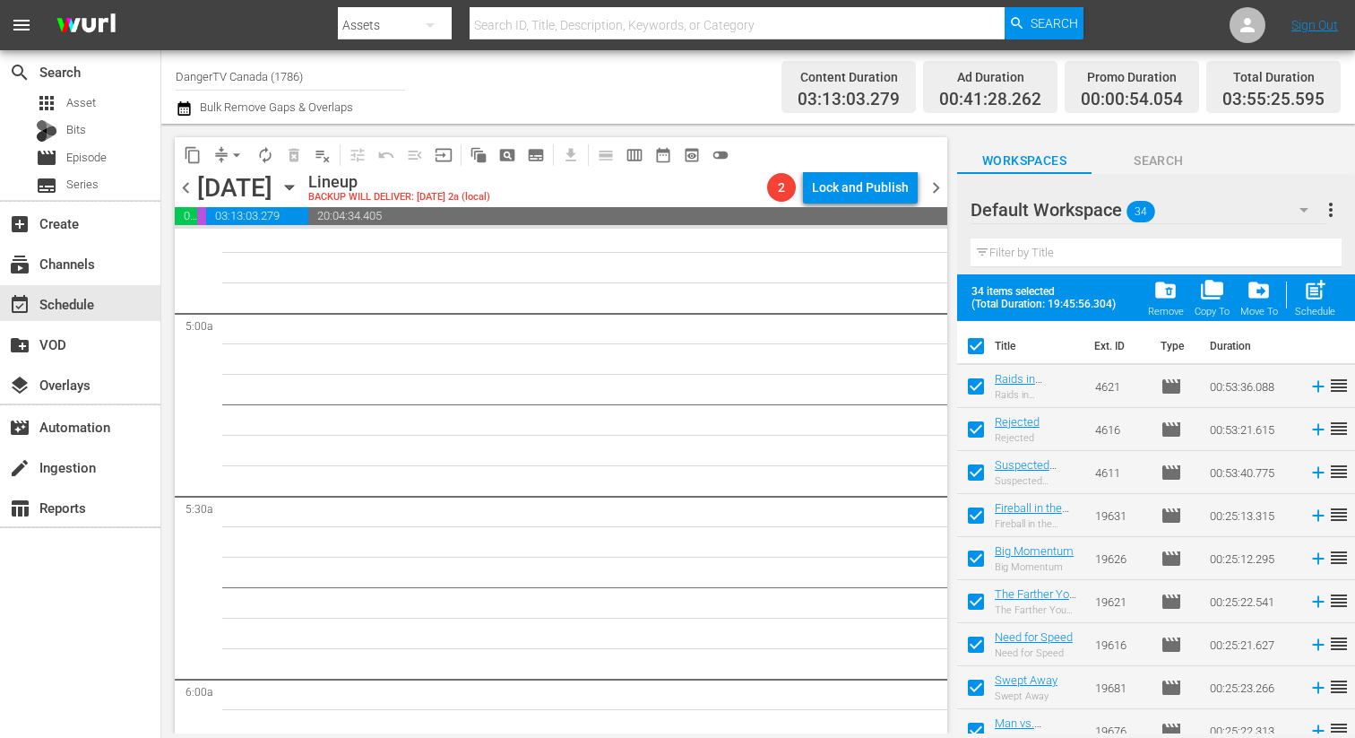
checkbox input "false"
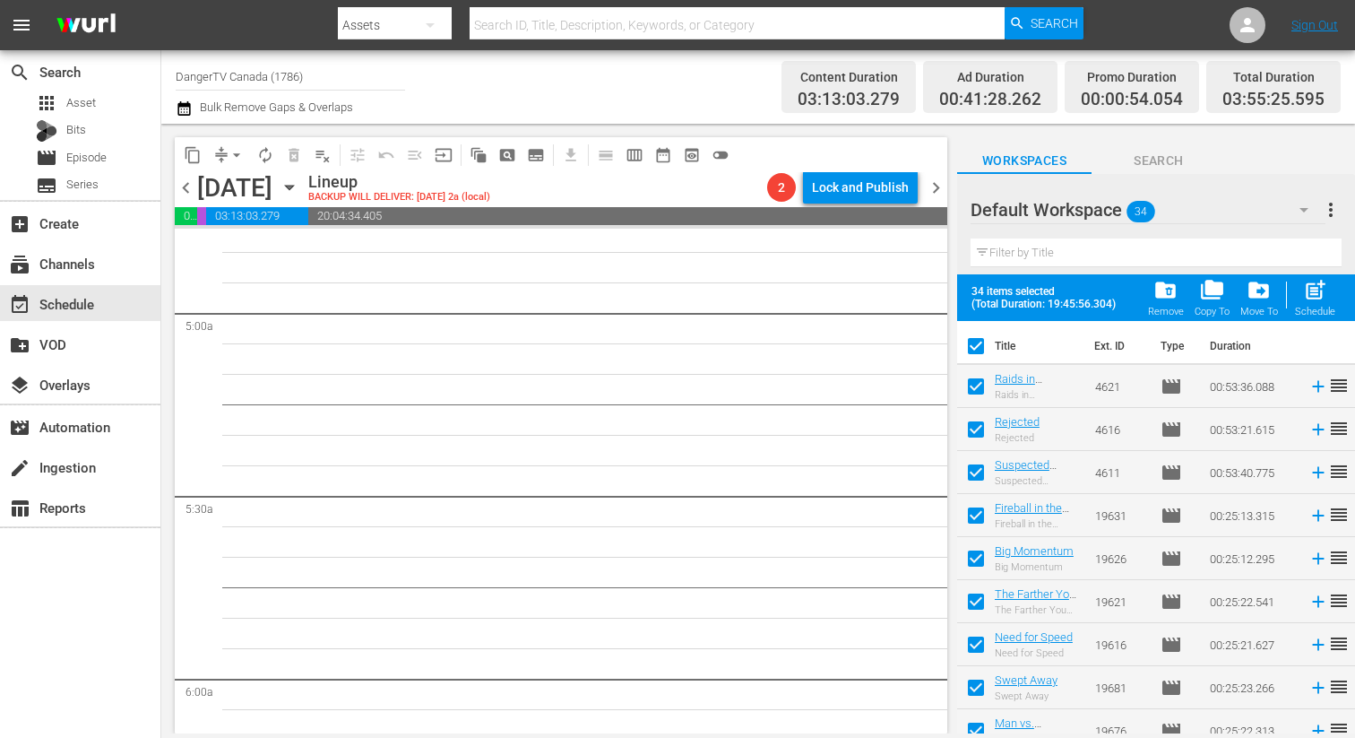
checkbox input "false"
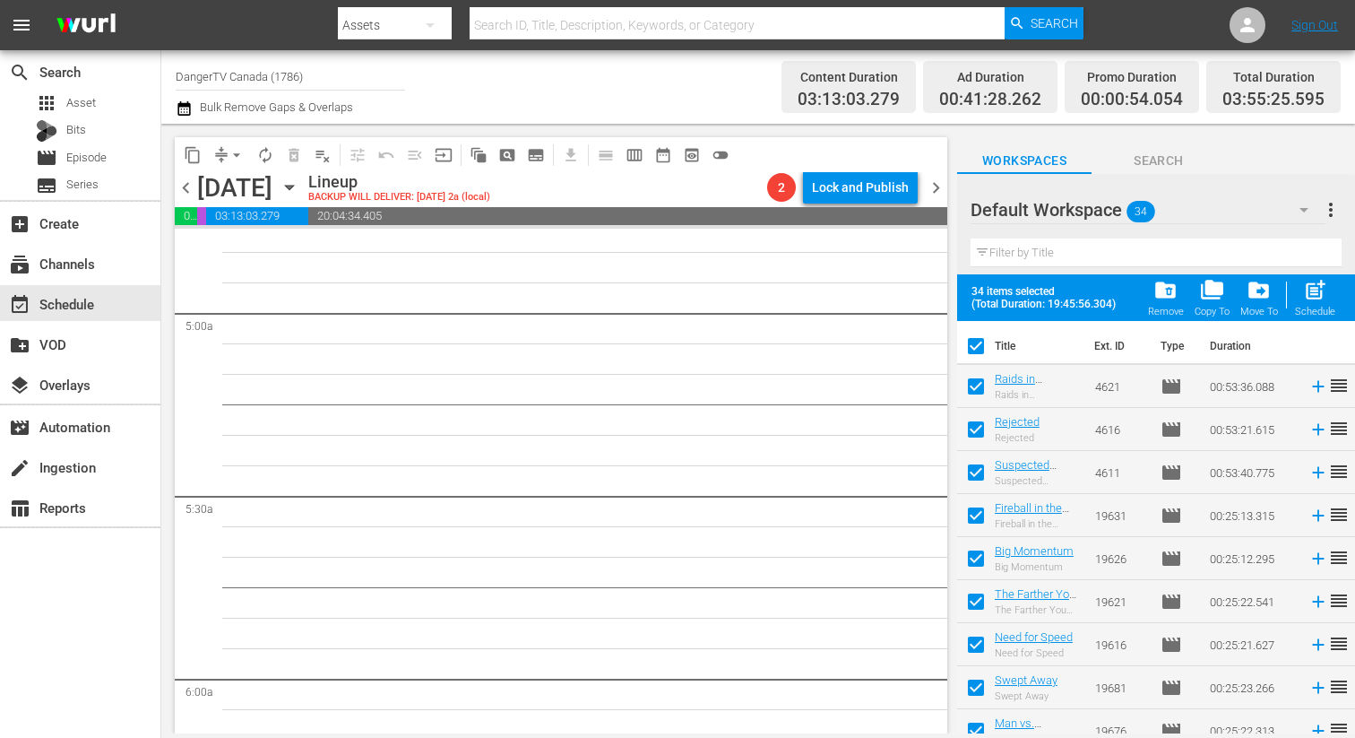
checkbox input "false"
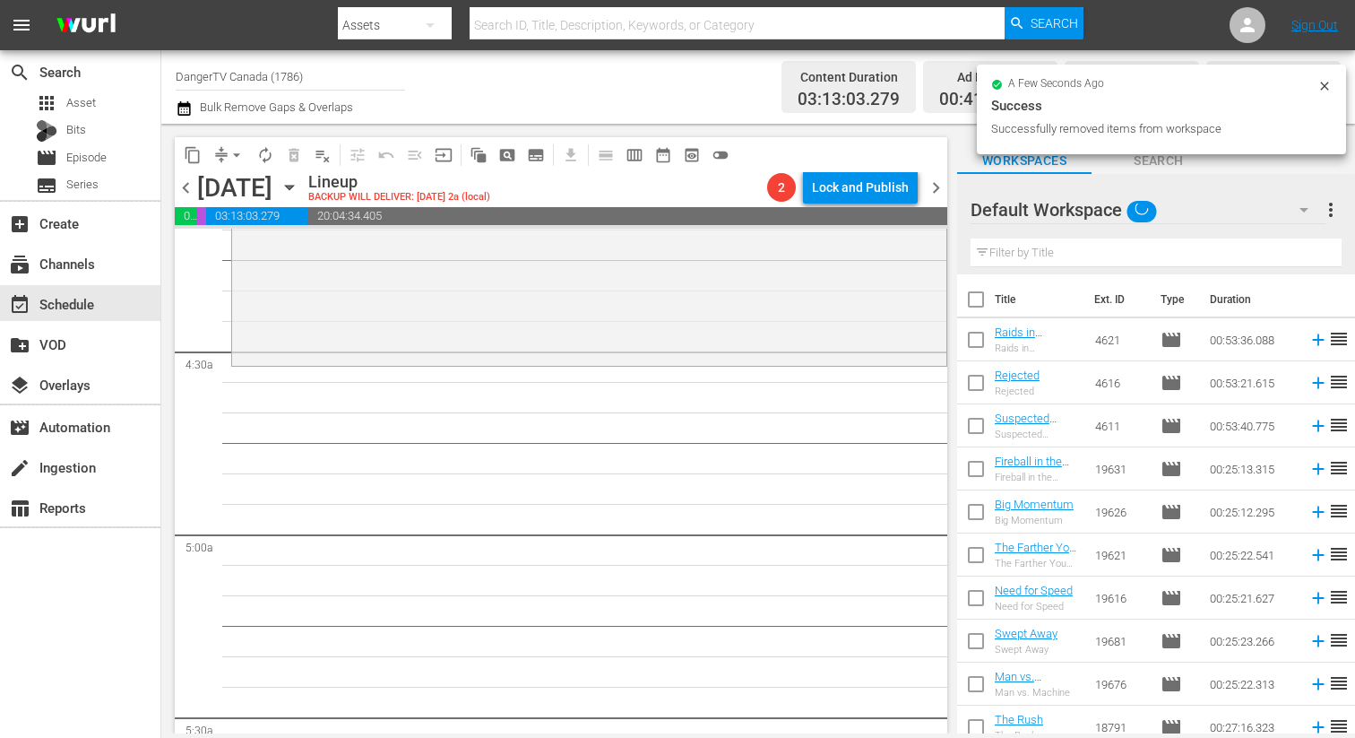
scroll to position [1515, 0]
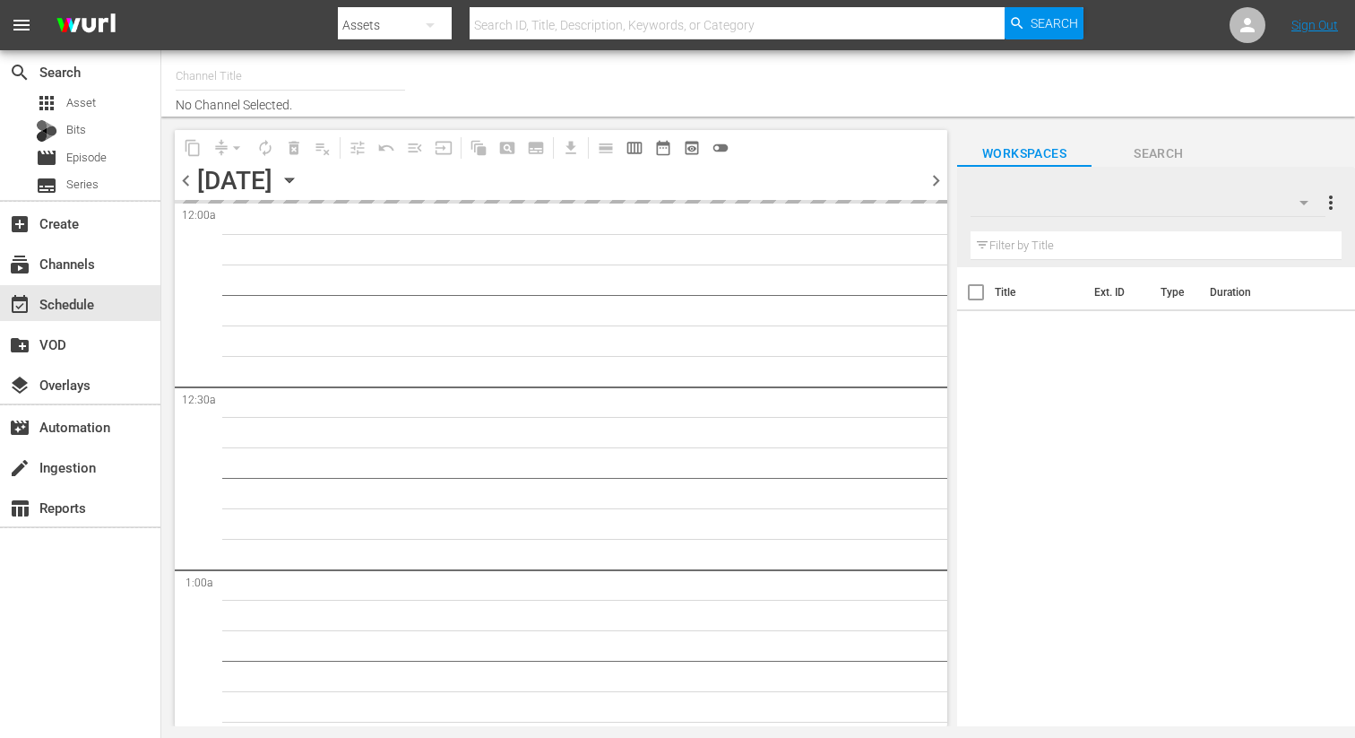
type input "DangerTV Canada (1786)"
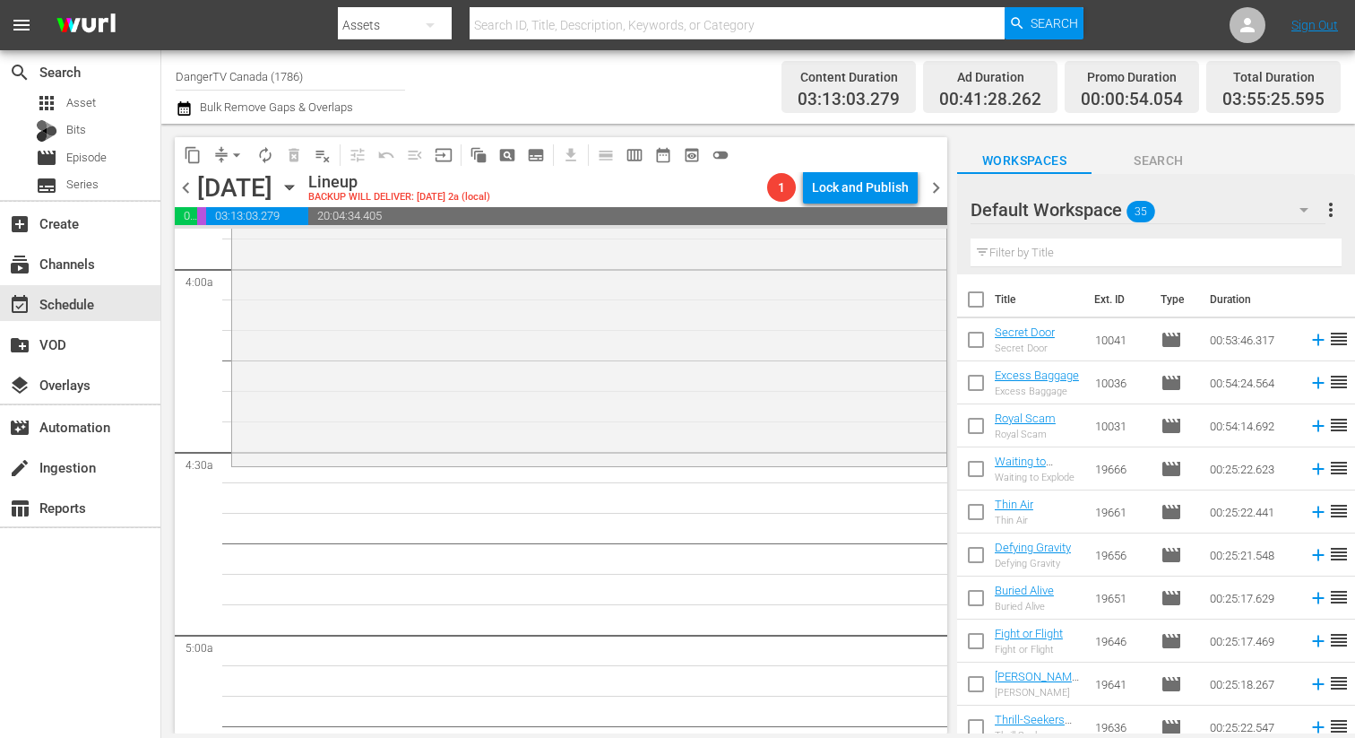
click at [975, 298] on input "checkbox" at bounding box center [976, 303] width 38 height 38
checkbox input "true"
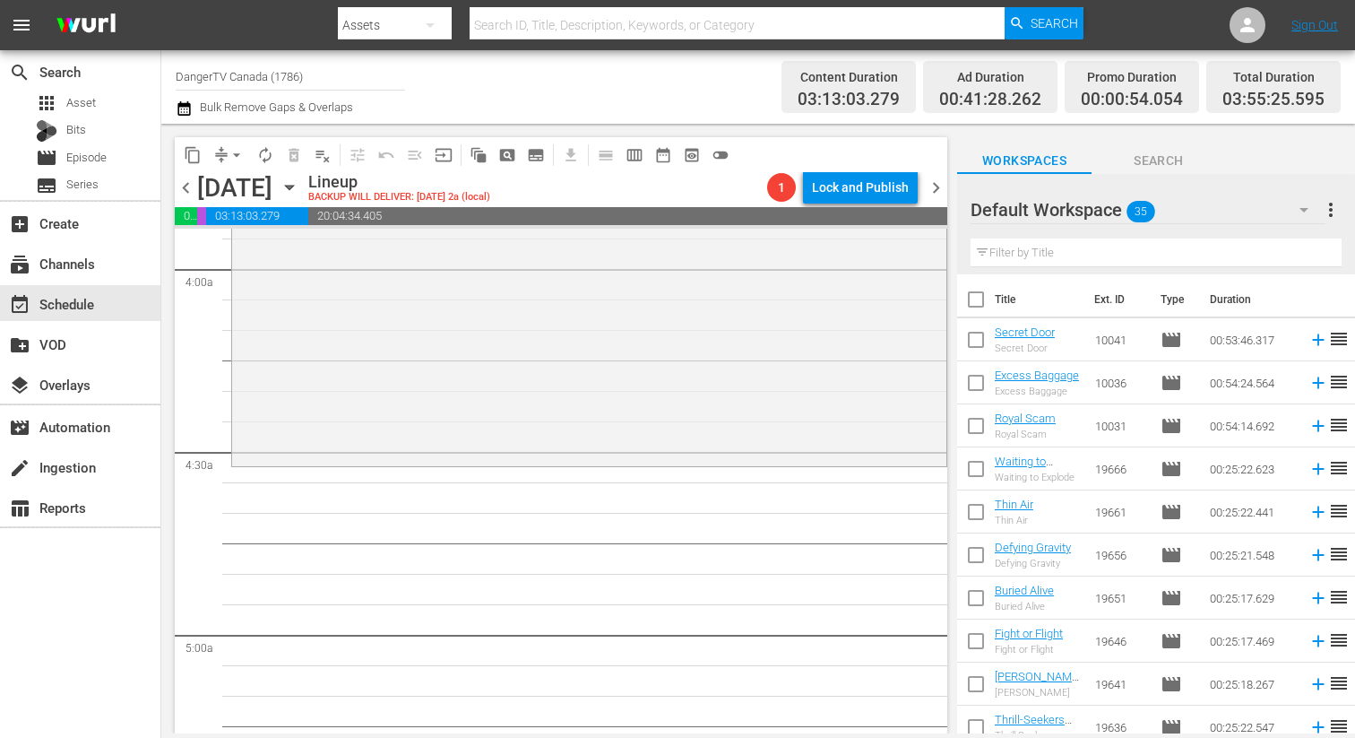
checkbox input "true"
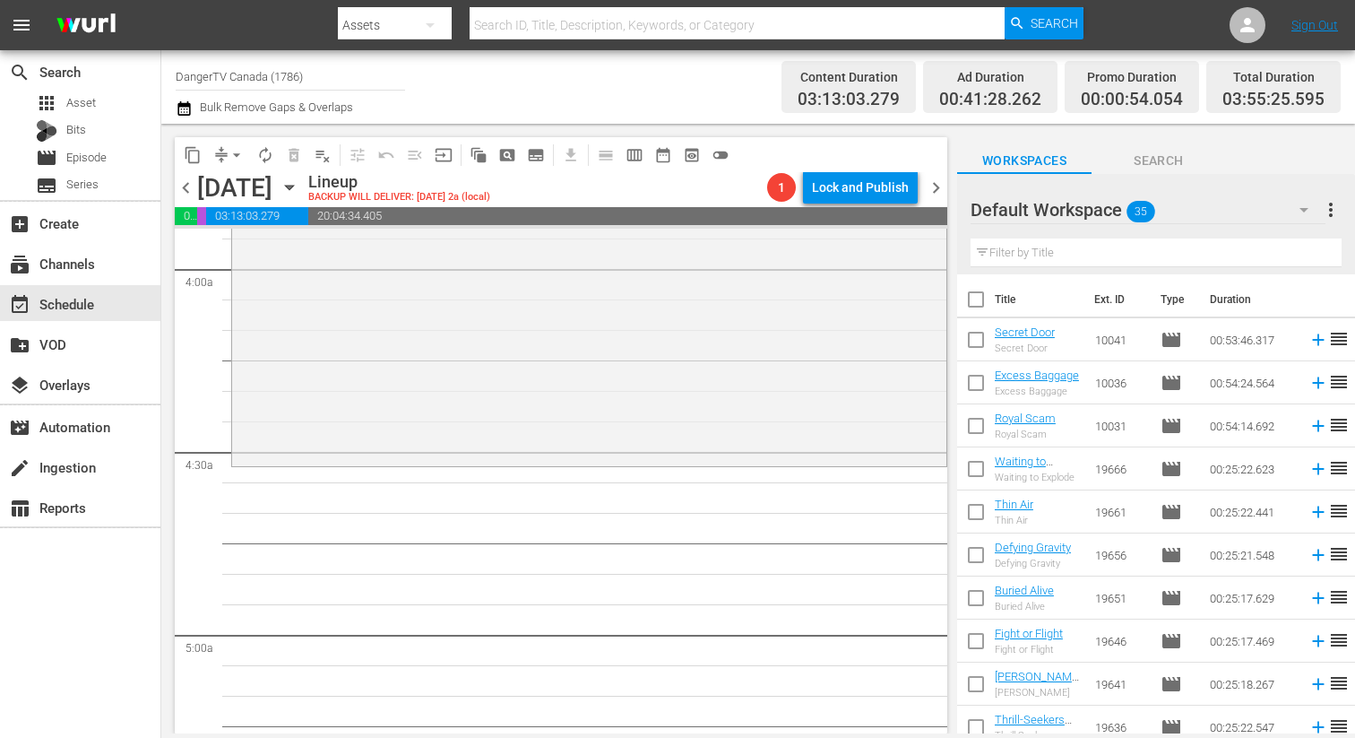
checkbox input "true"
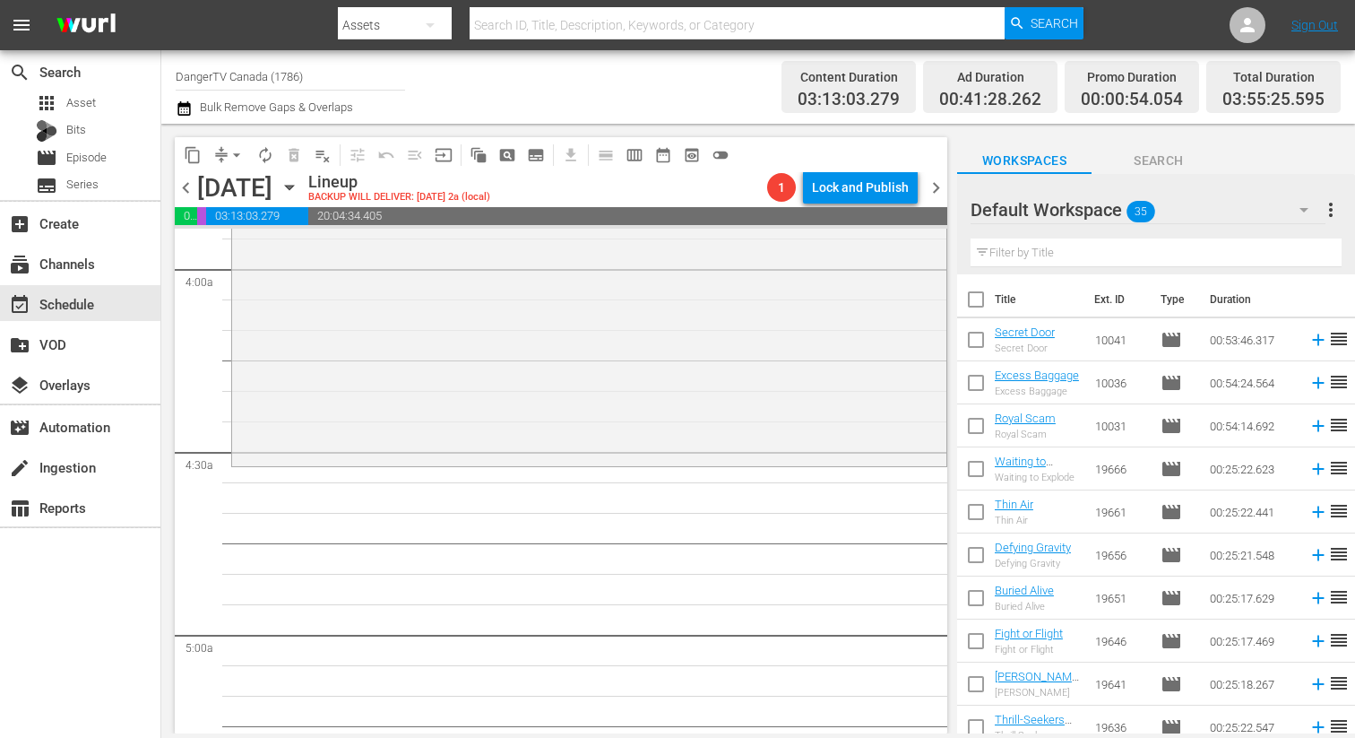
checkbox input "true"
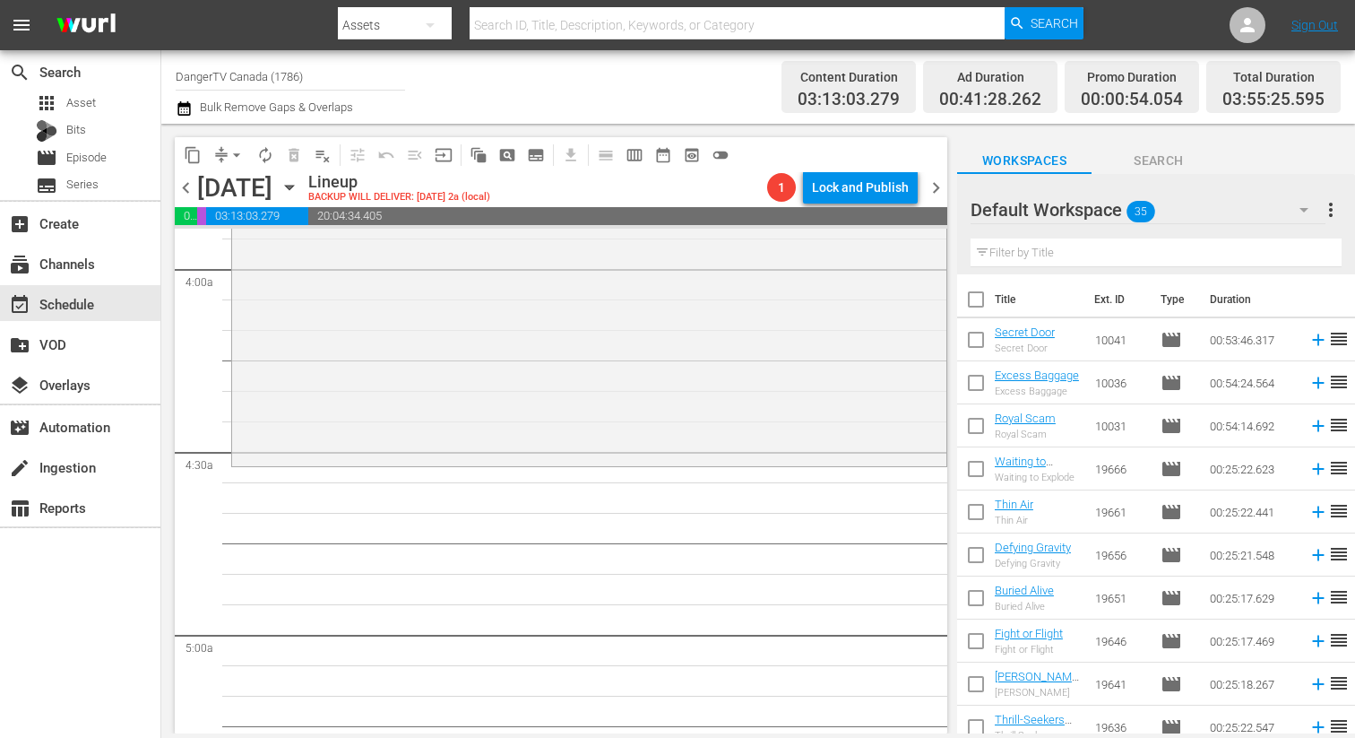
checkbox input "true"
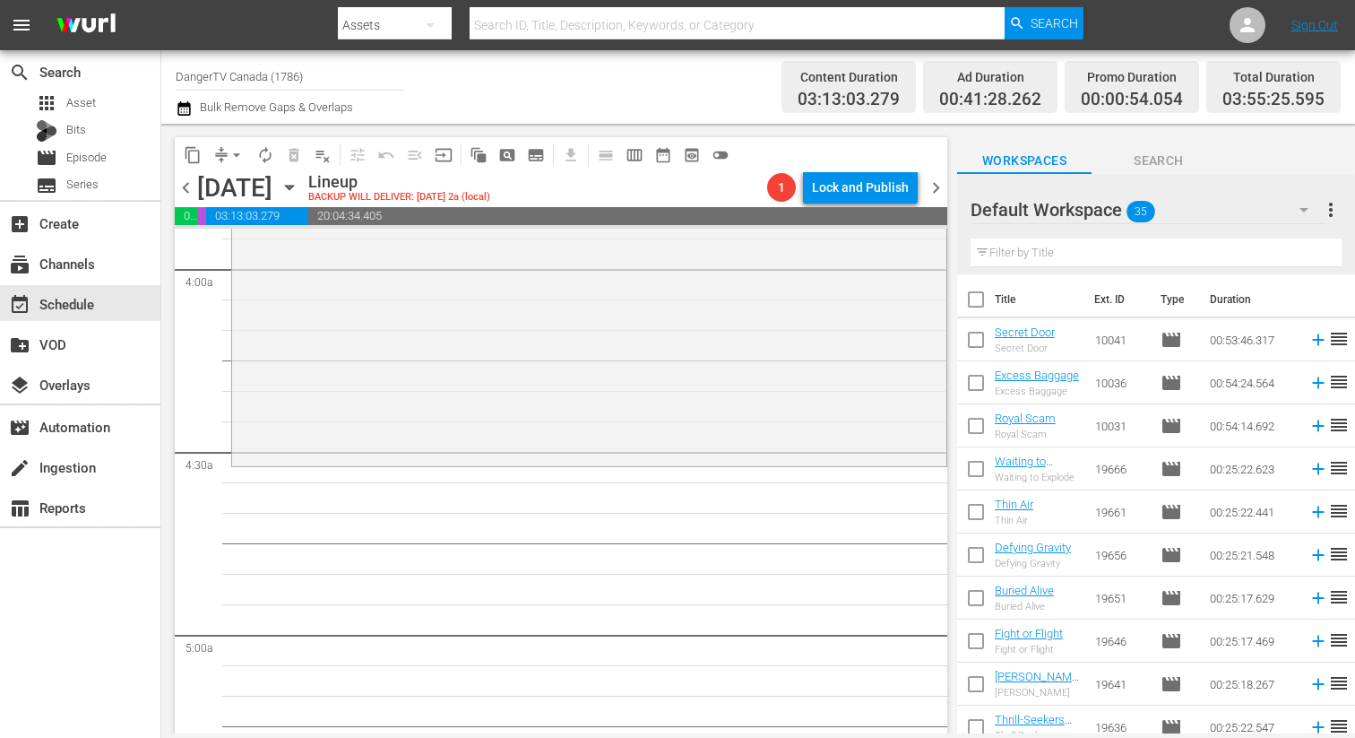
checkbox input "true"
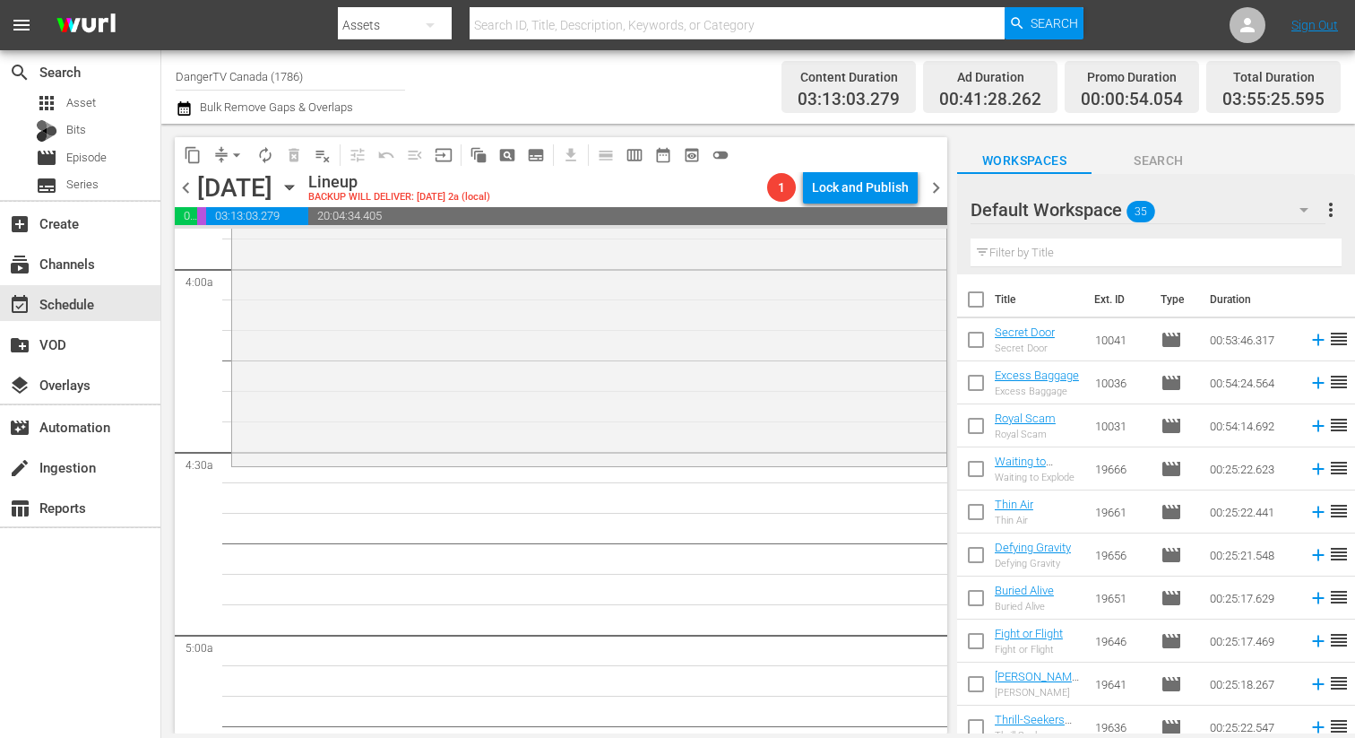
checkbox input "true"
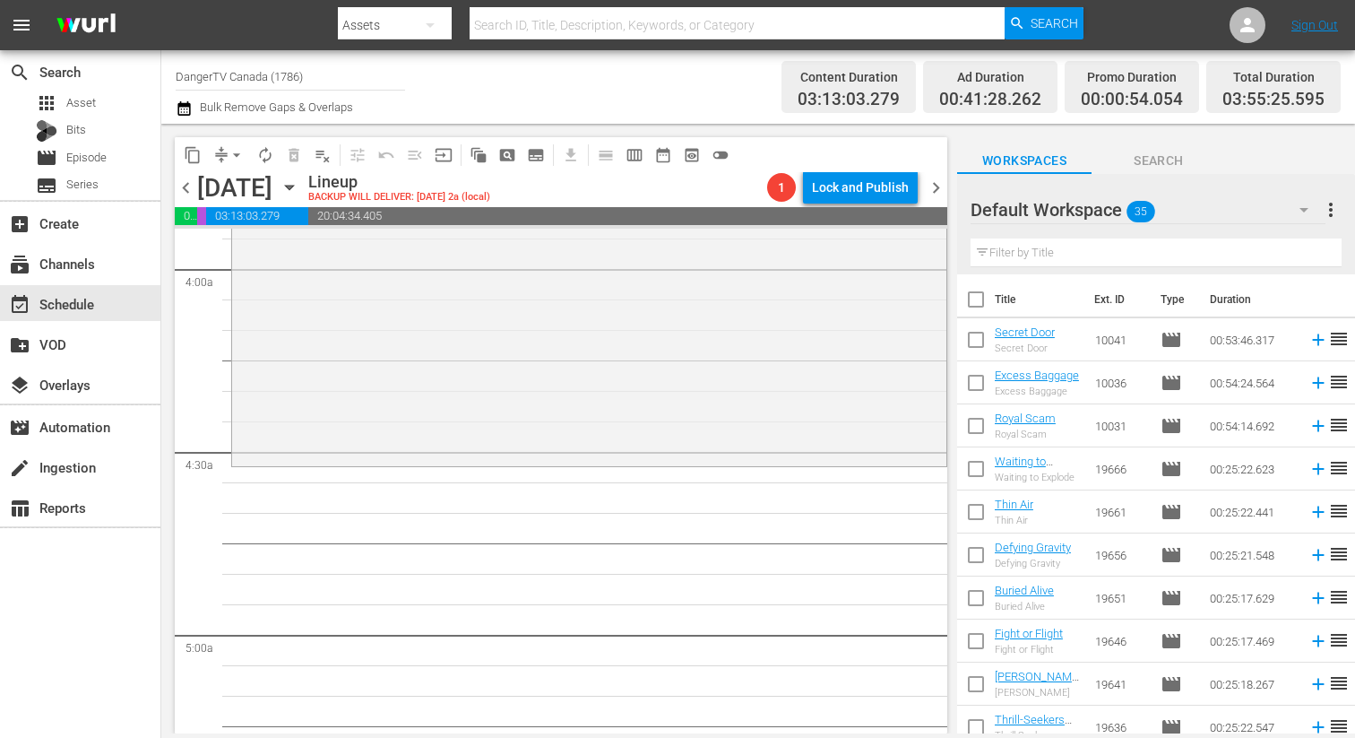
checkbox input "true"
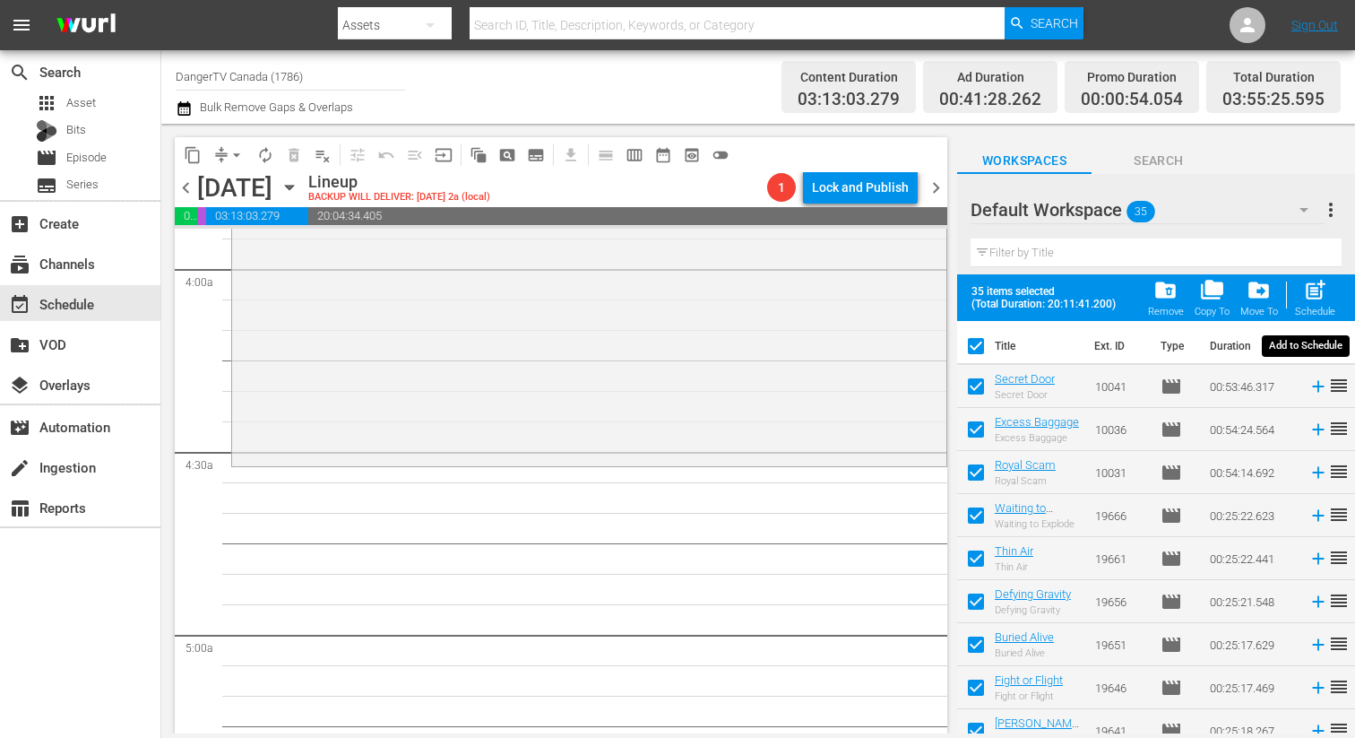
click at [1322, 293] on span "post_add" at bounding box center [1315, 290] width 24 height 24
checkbox input "false"
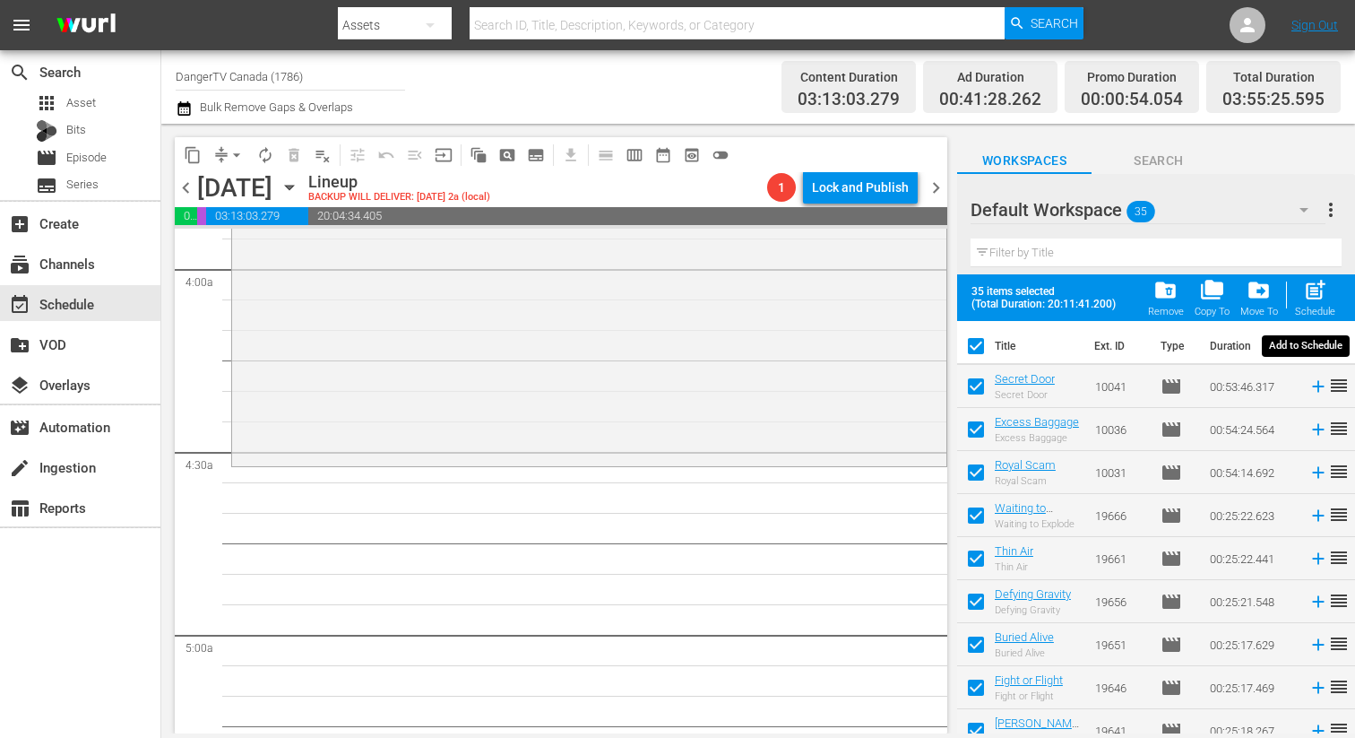
checkbox input "false"
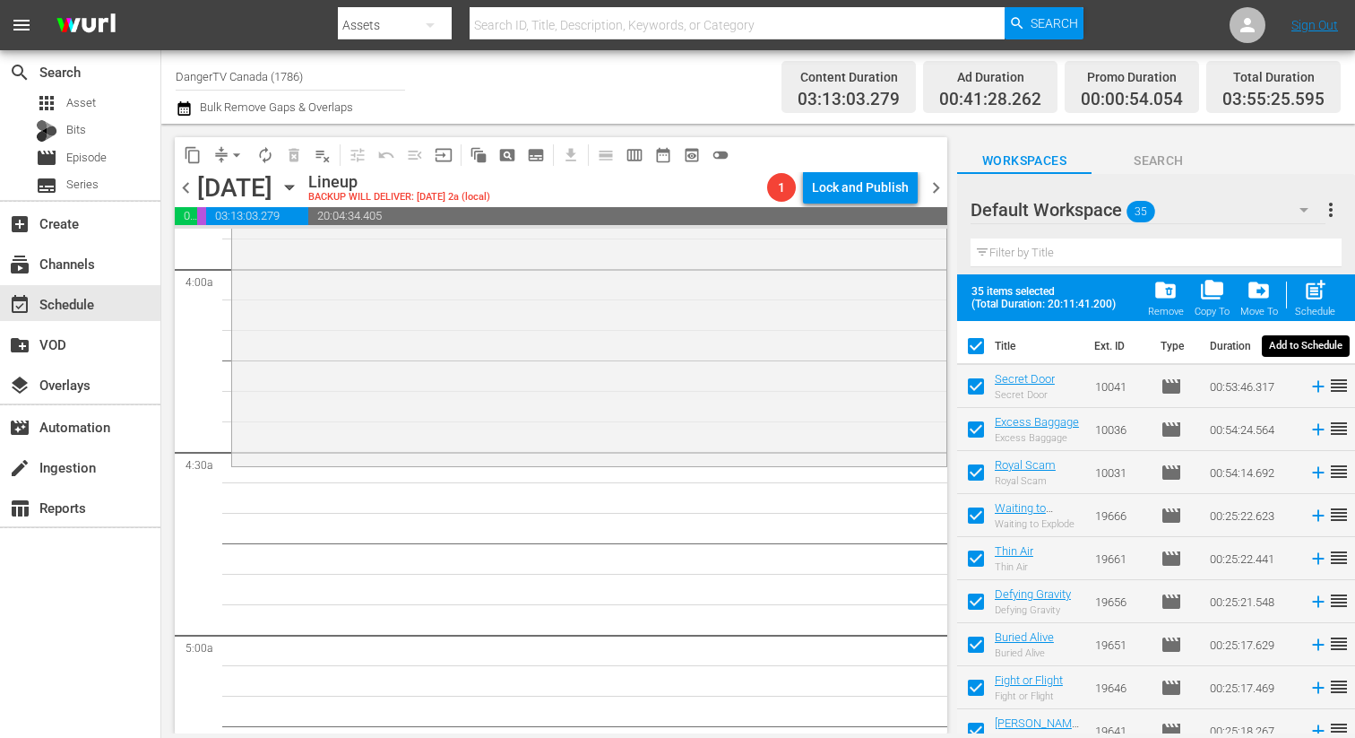
checkbox input "false"
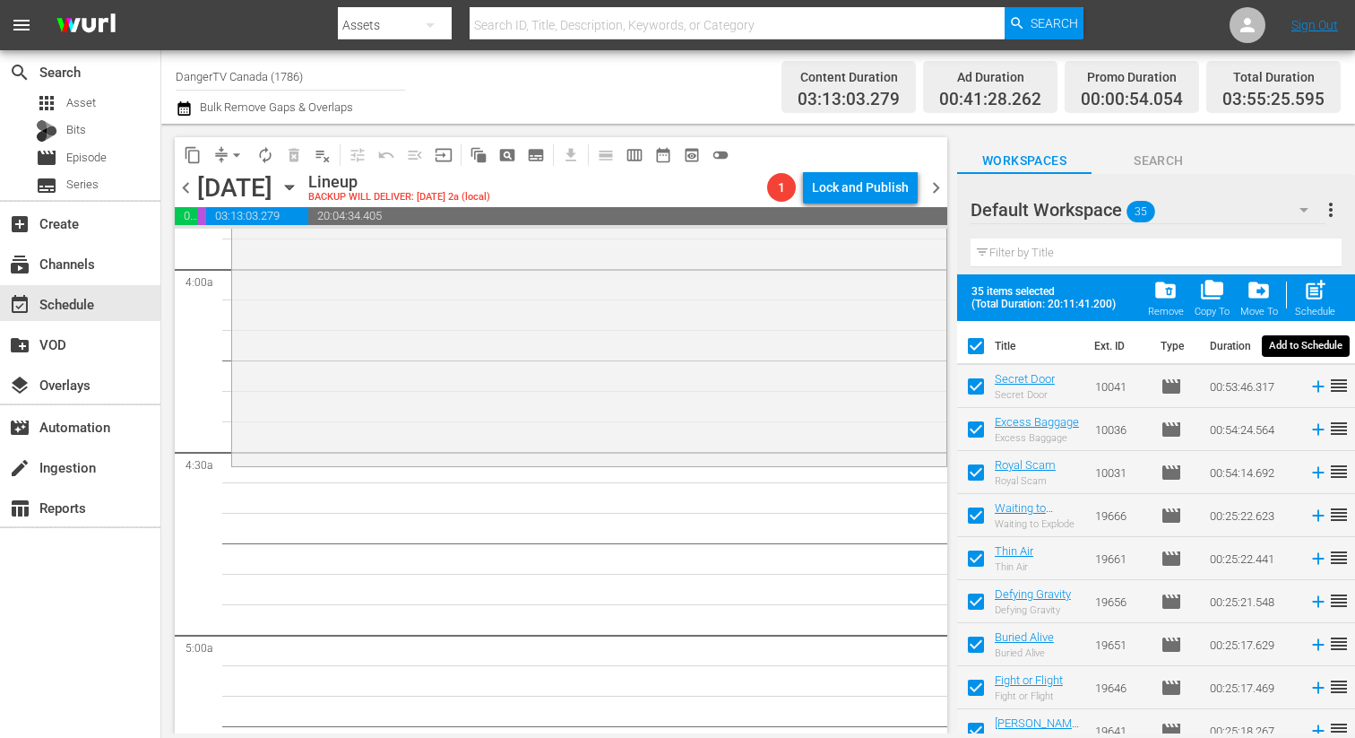
checkbox input "false"
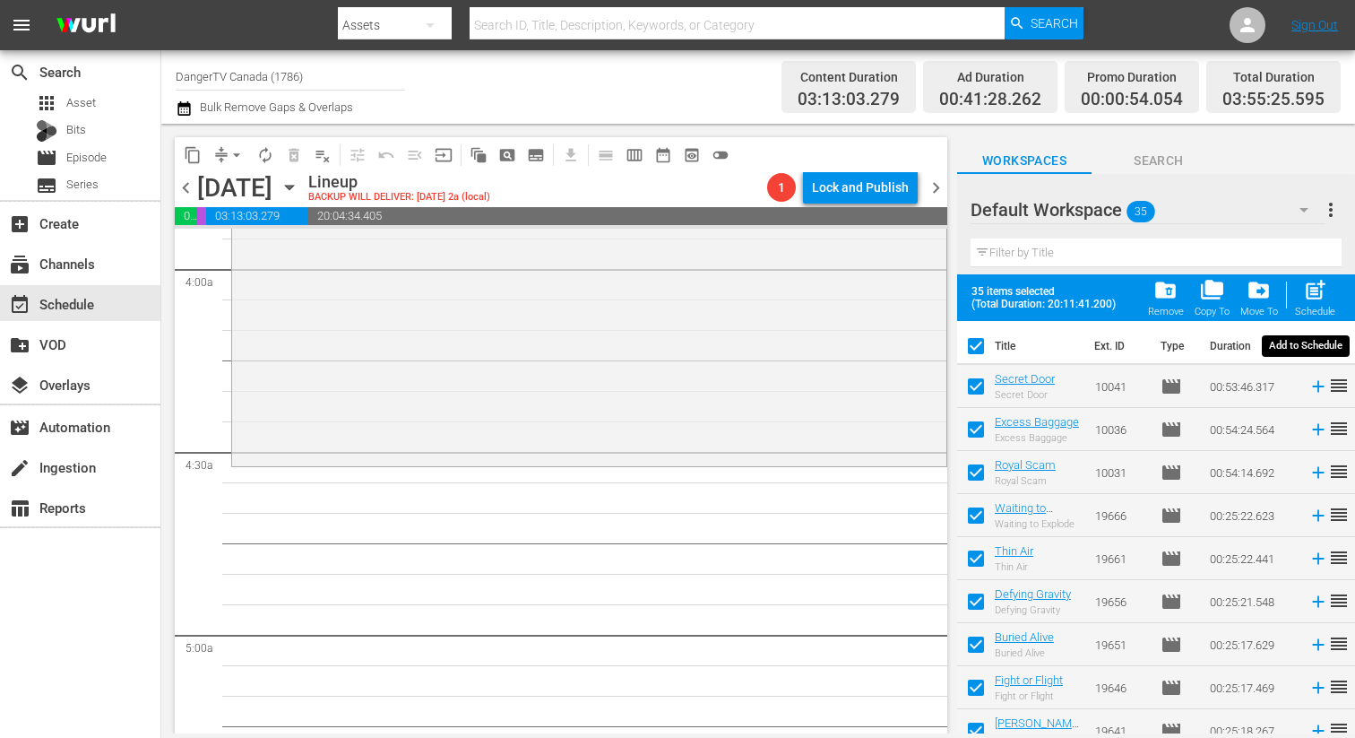
checkbox input "false"
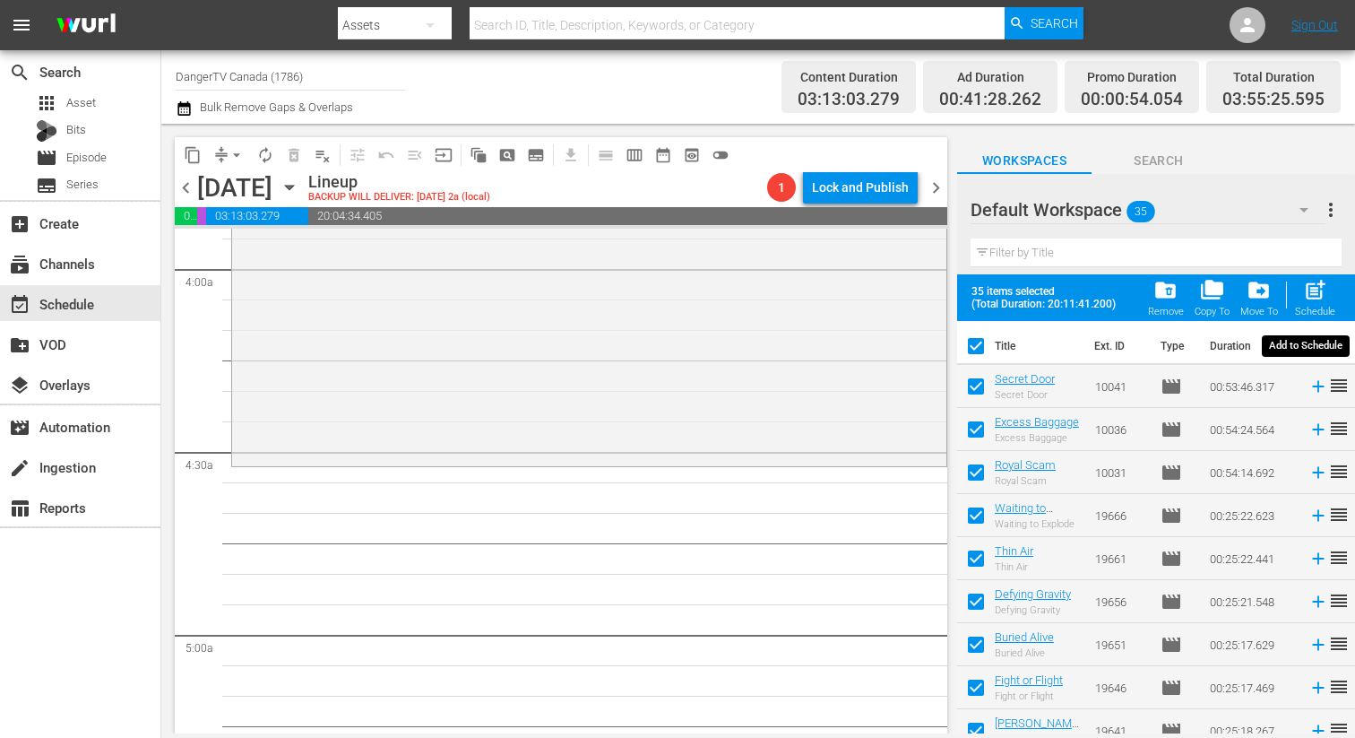
checkbox input "false"
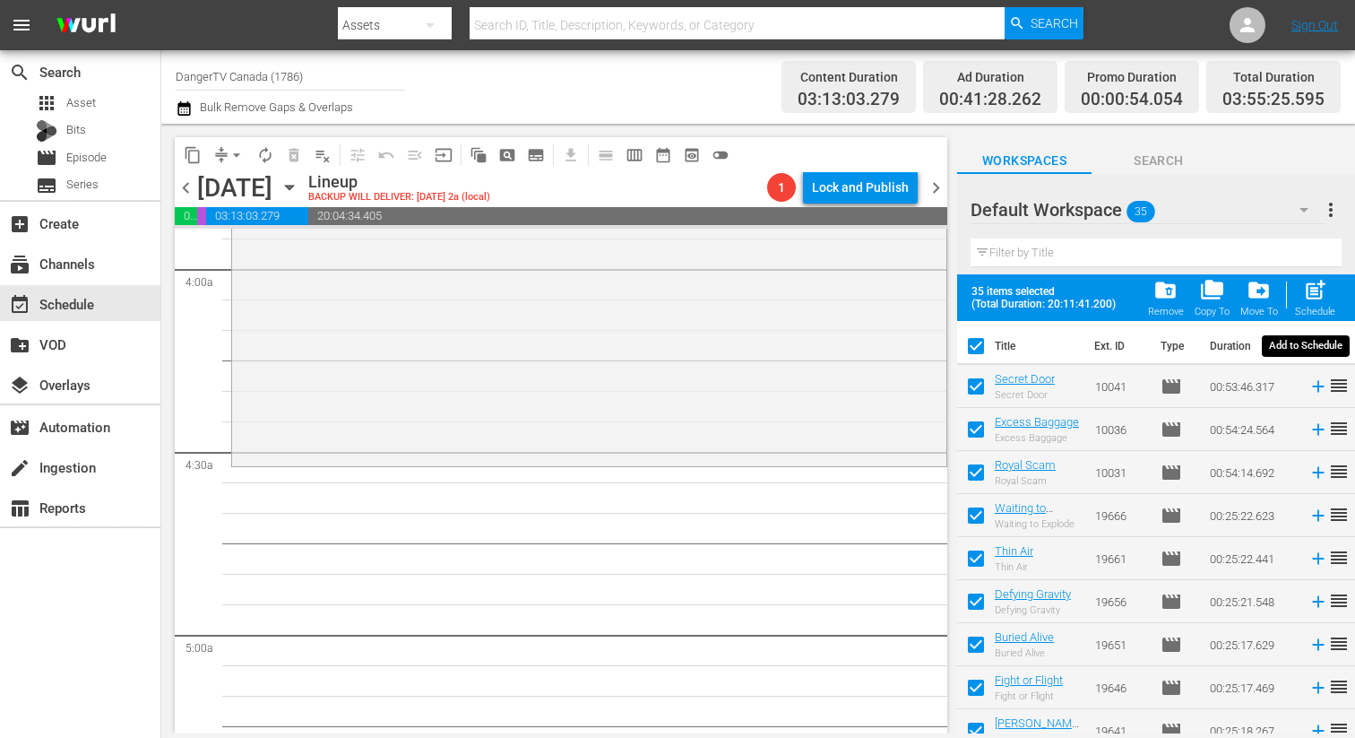
checkbox input "false"
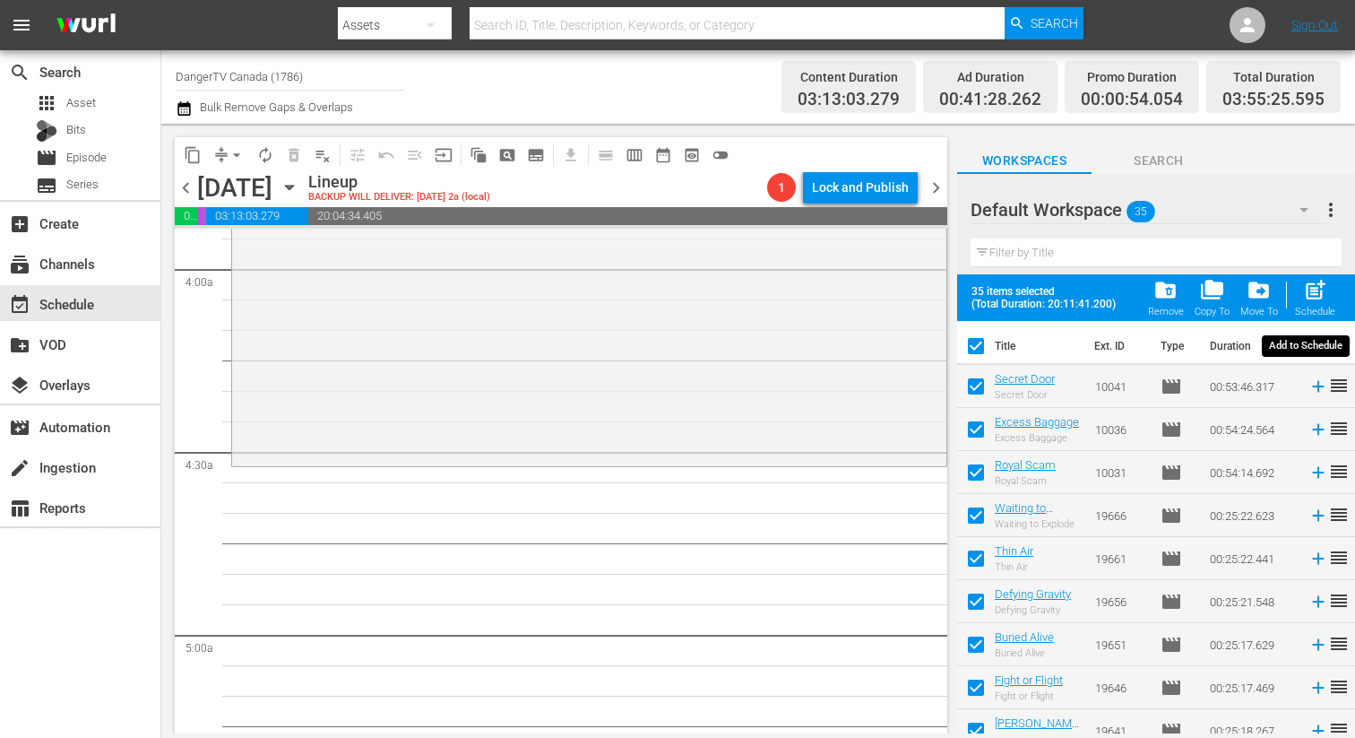
checkbox input "false"
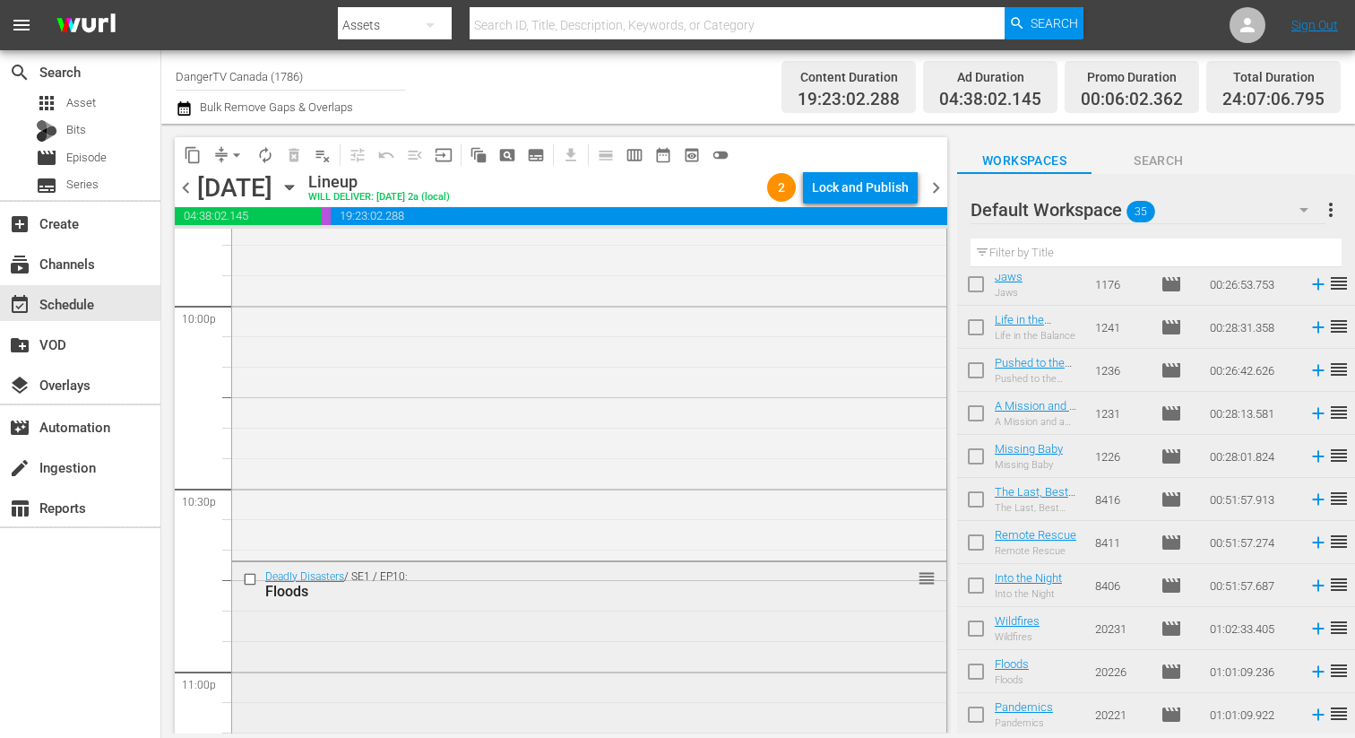
scroll to position [8540, 0]
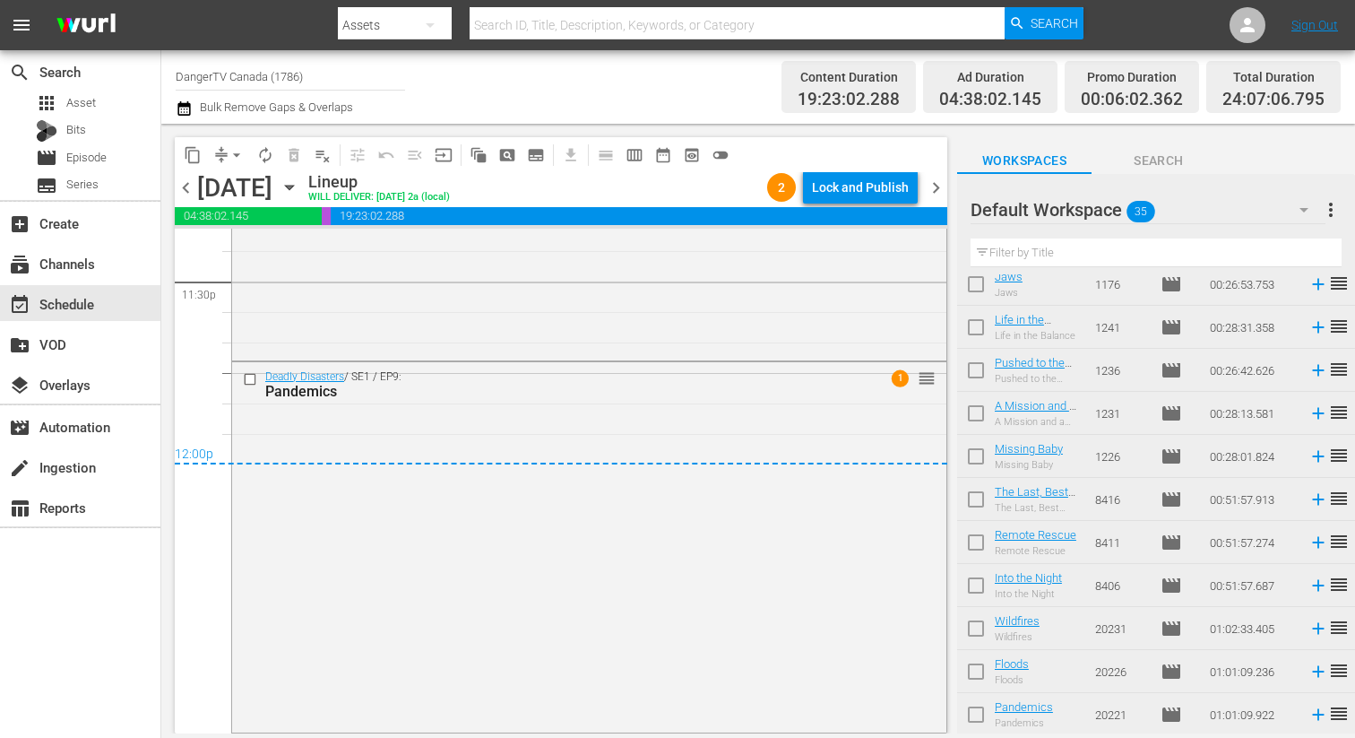
click at [975, 584] on input "checkbox" at bounding box center [976, 589] width 38 height 38
checkbox input "true"
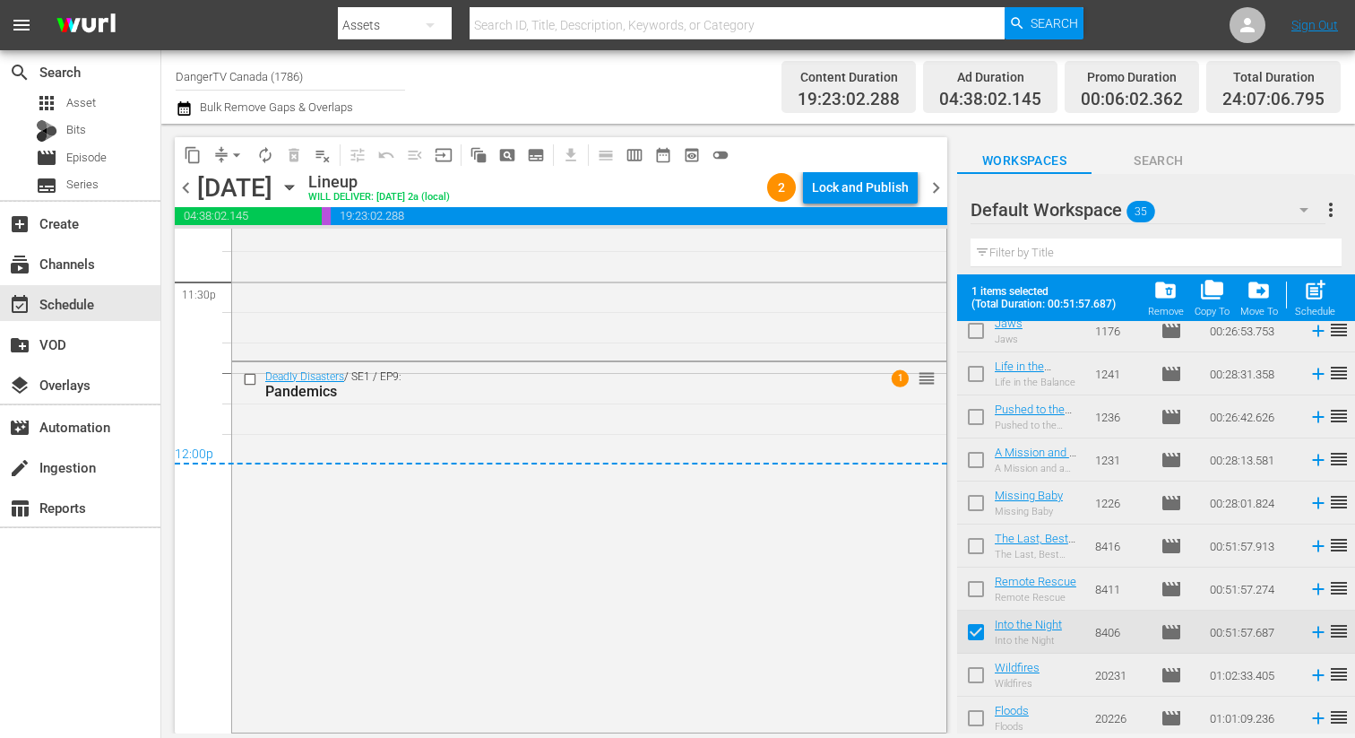
scroll to position [1135, 0]
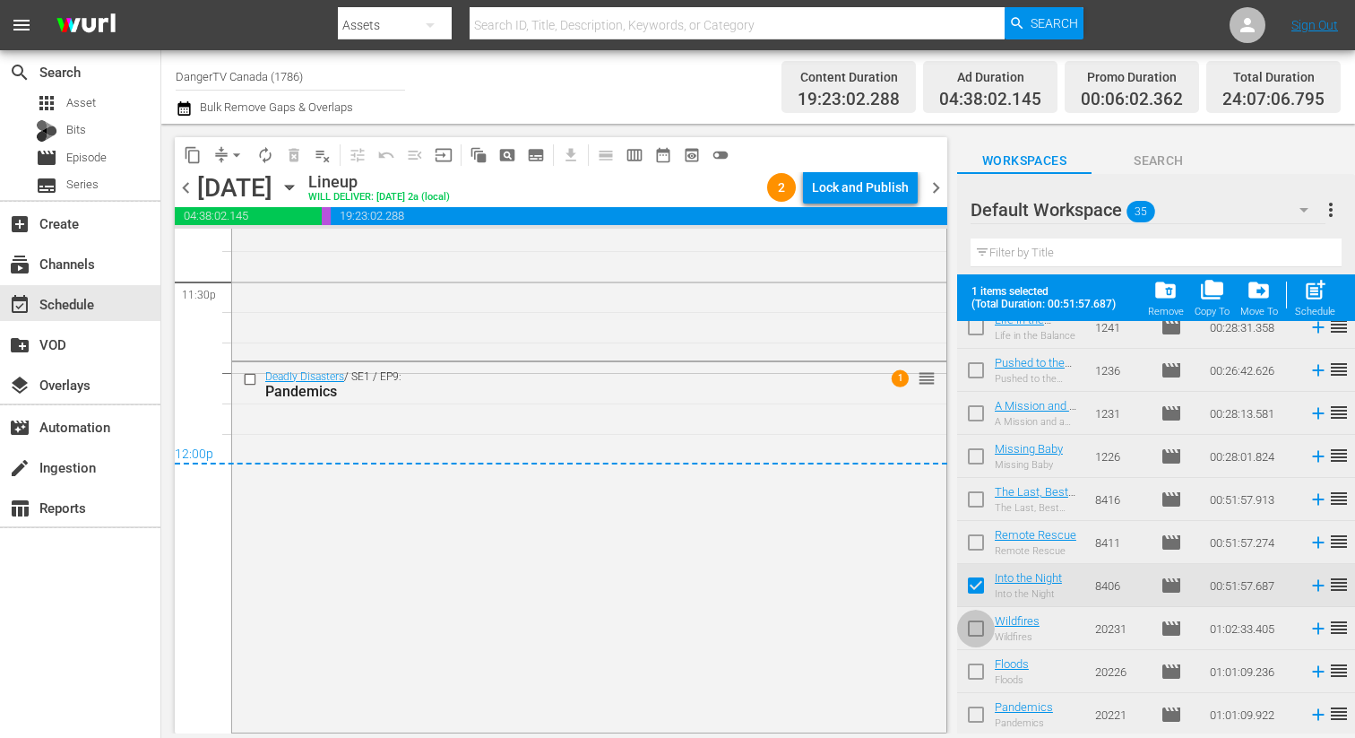
drag, startPoint x: 975, startPoint y: 624, endPoint x: 975, endPoint y: 639, distance: 15.2
click at [975, 624] on input "checkbox" at bounding box center [976, 632] width 38 height 38
checkbox input "true"
drag, startPoint x: 976, startPoint y: 669, endPoint x: 975, endPoint y: 683, distance: 13.5
click at [976, 669] on input "checkbox" at bounding box center [976, 675] width 38 height 38
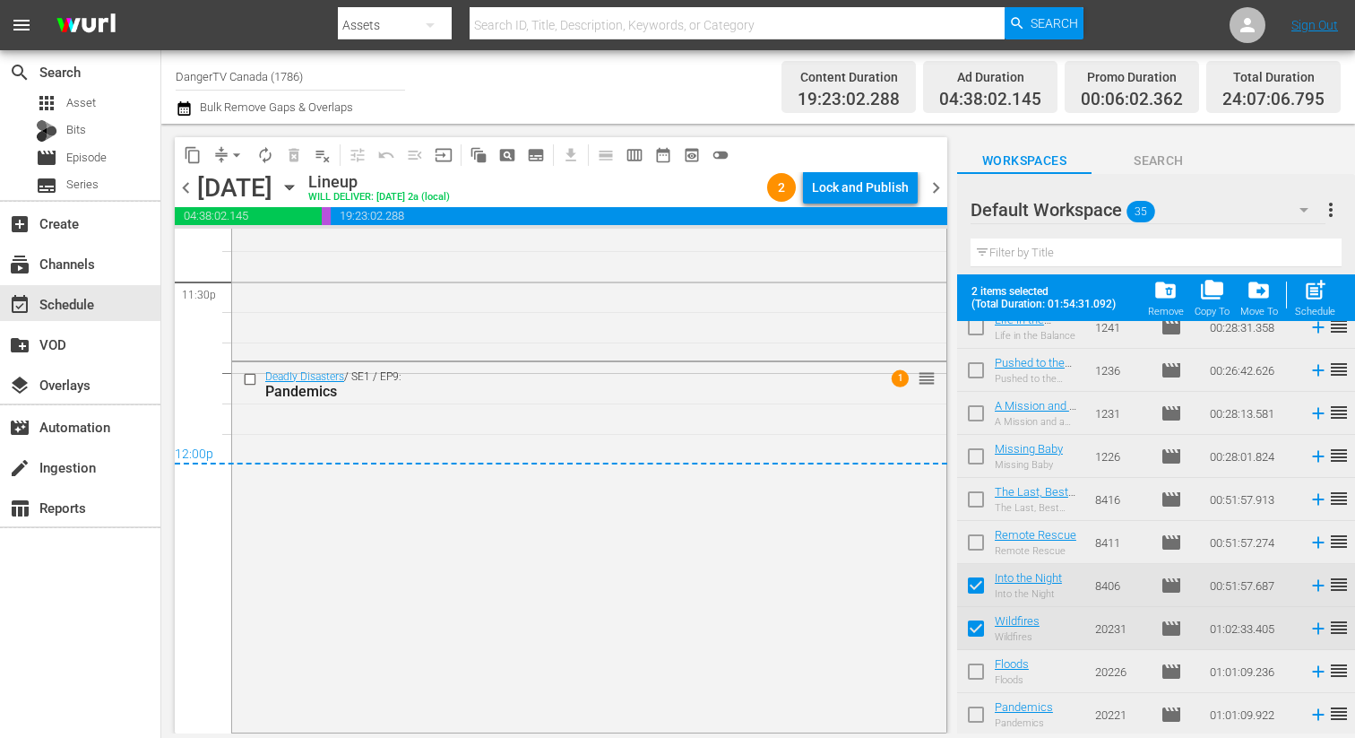
checkbox input "true"
click at [976, 712] on input "checkbox" at bounding box center [976, 718] width 38 height 38
checkbox input "true"
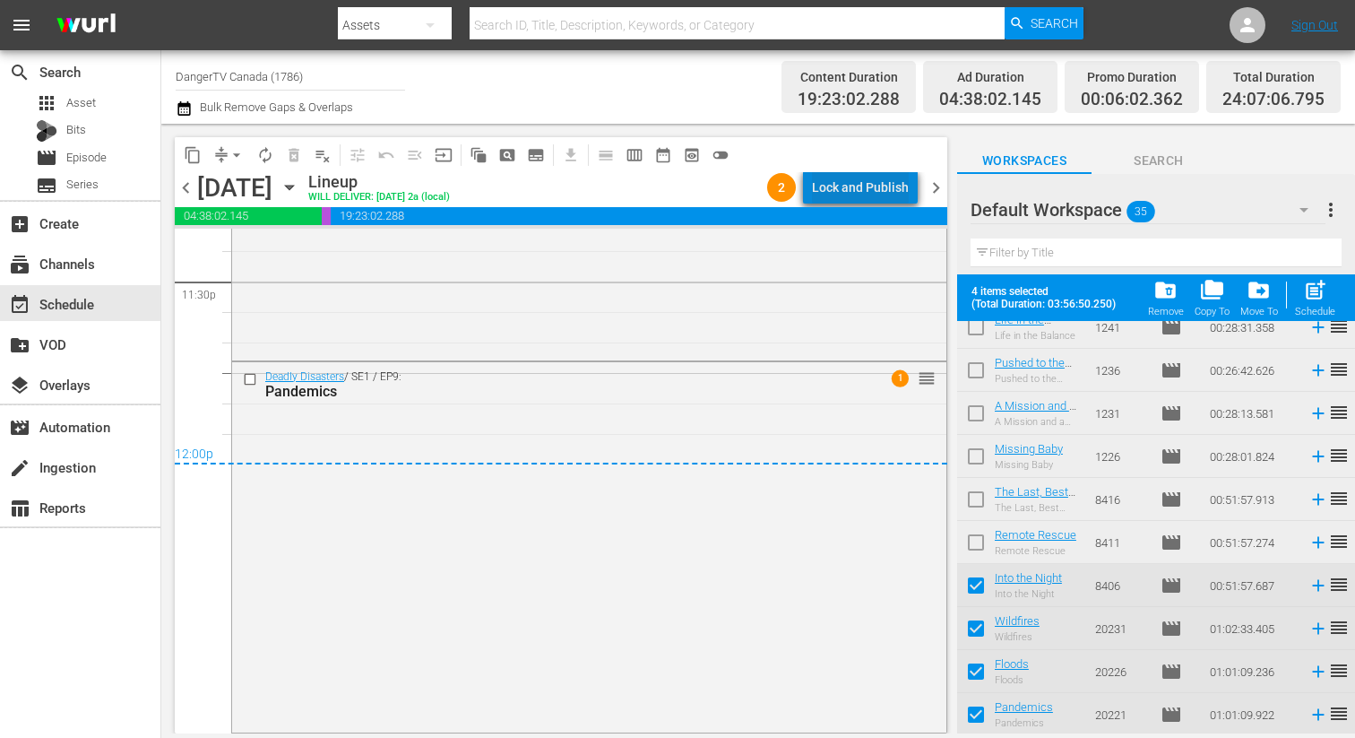
click at [869, 184] on div "Lock and Publish" at bounding box center [860, 187] width 97 height 32
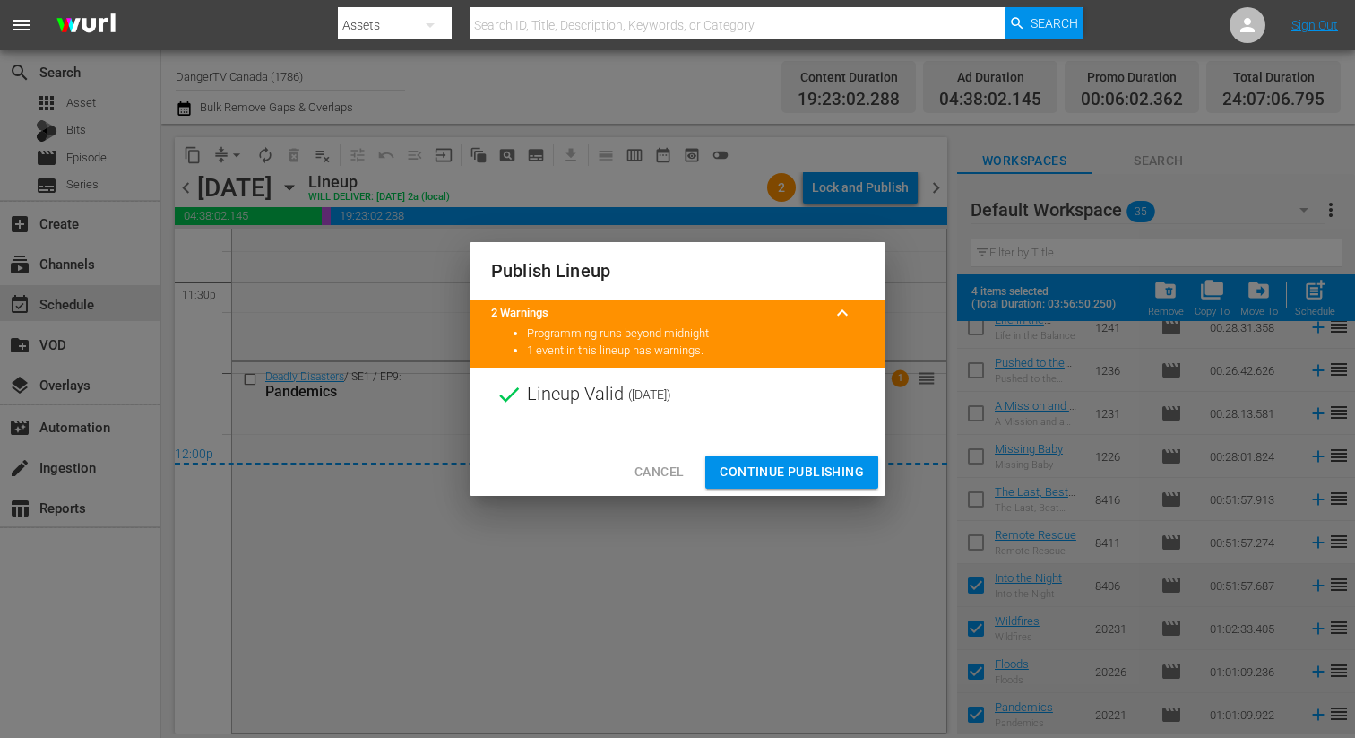
click at [790, 469] on span "Continue Publishing" at bounding box center [792, 472] width 144 height 22
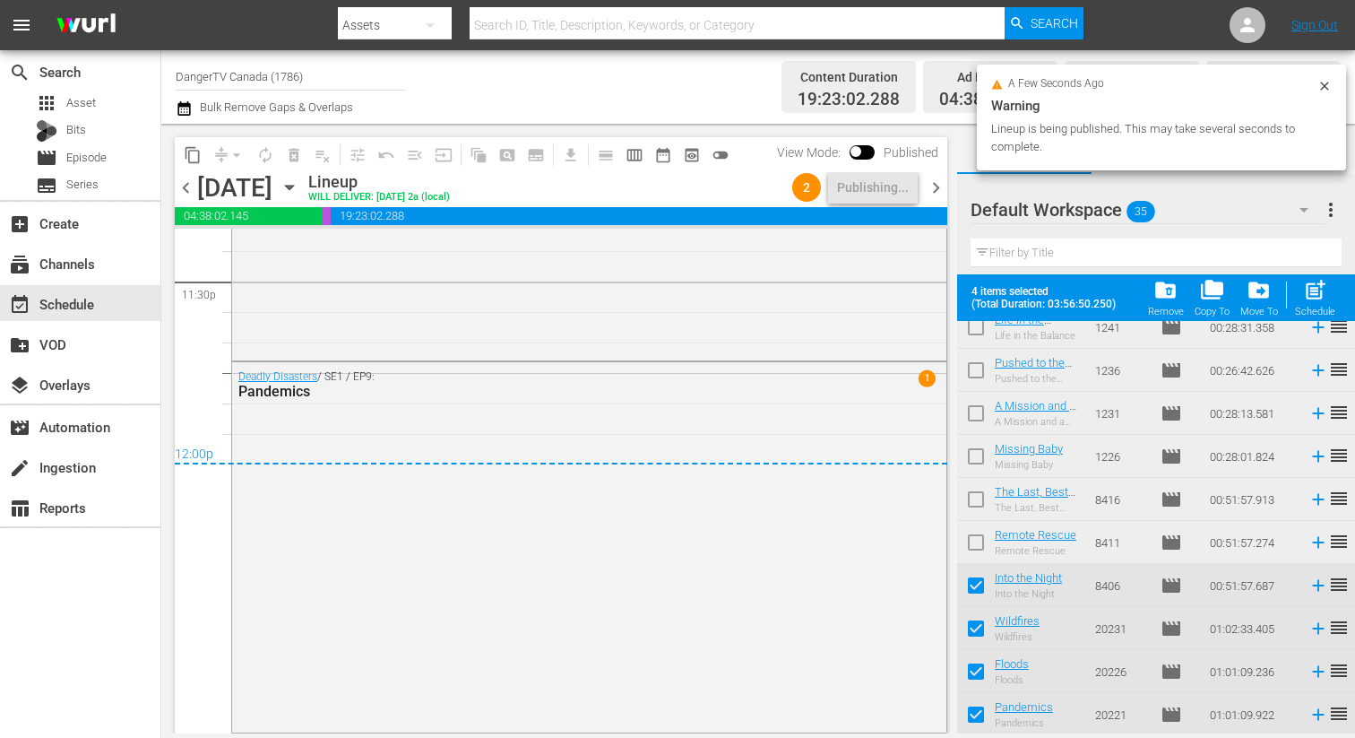
drag, startPoint x: 938, startPoint y: 186, endPoint x: 928, endPoint y: 198, distance: 16.0
click at [938, 186] on span "chevron_right" at bounding box center [936, 188] width 22 height 22
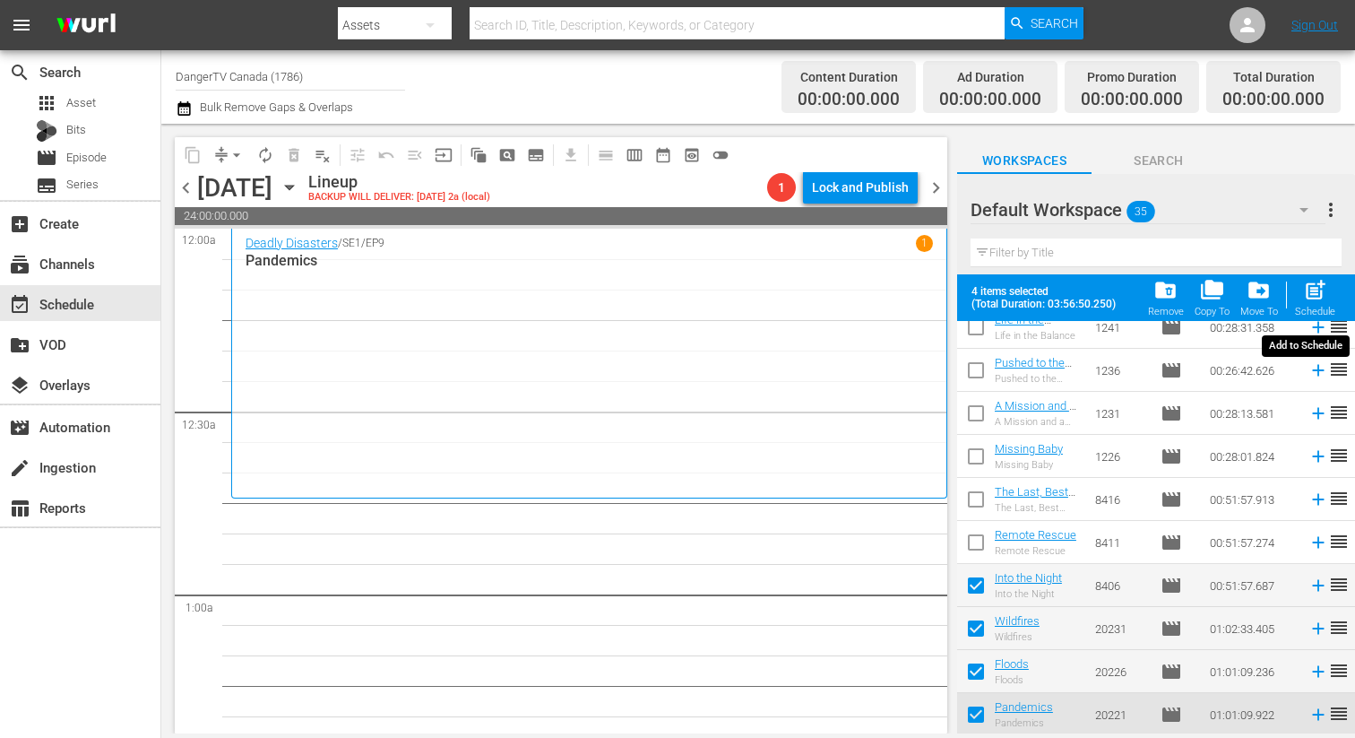
click at [1320, 294] on span "post_add" at bounding box center [1315, 290] width 24 height 24
checkbox input "false"
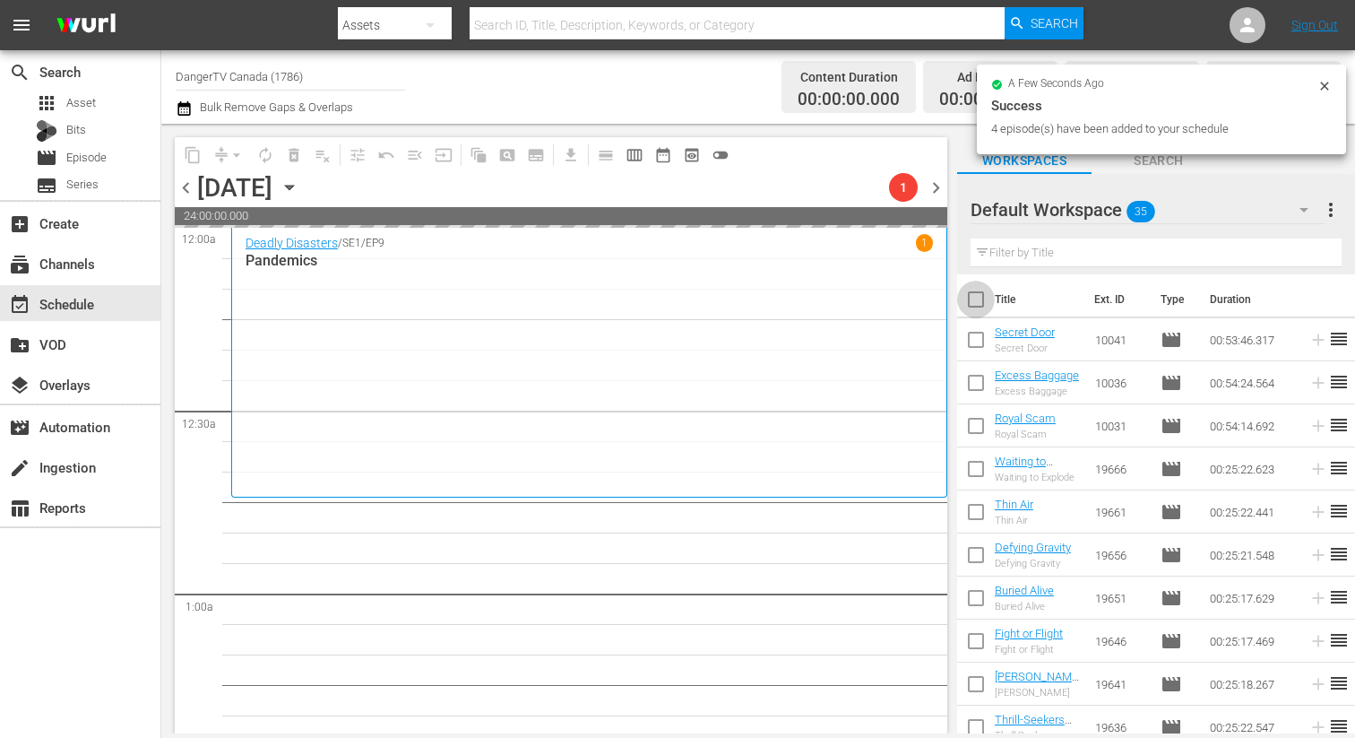
click at [975, 299] on input "checkbox" at bounding box center [976, 303] width 38 height 38
checkbox input "true"
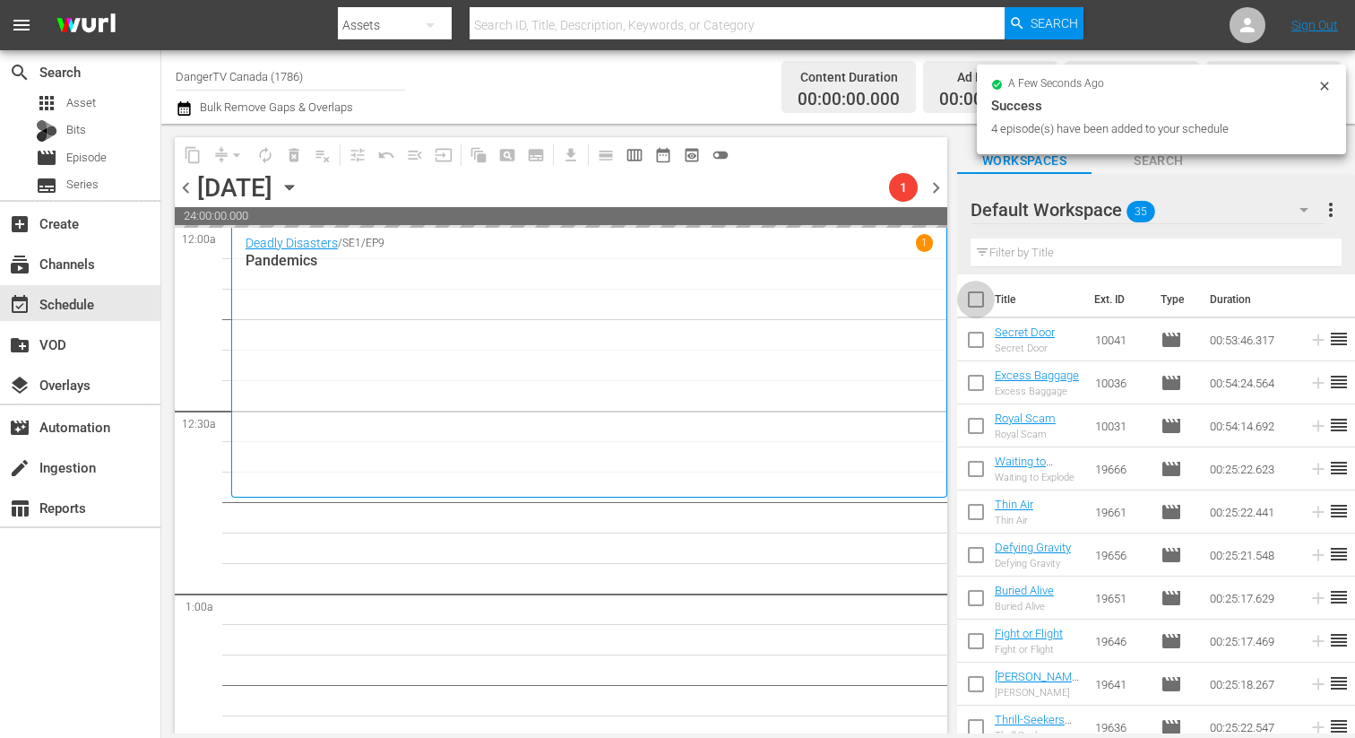
checkbox input "true"
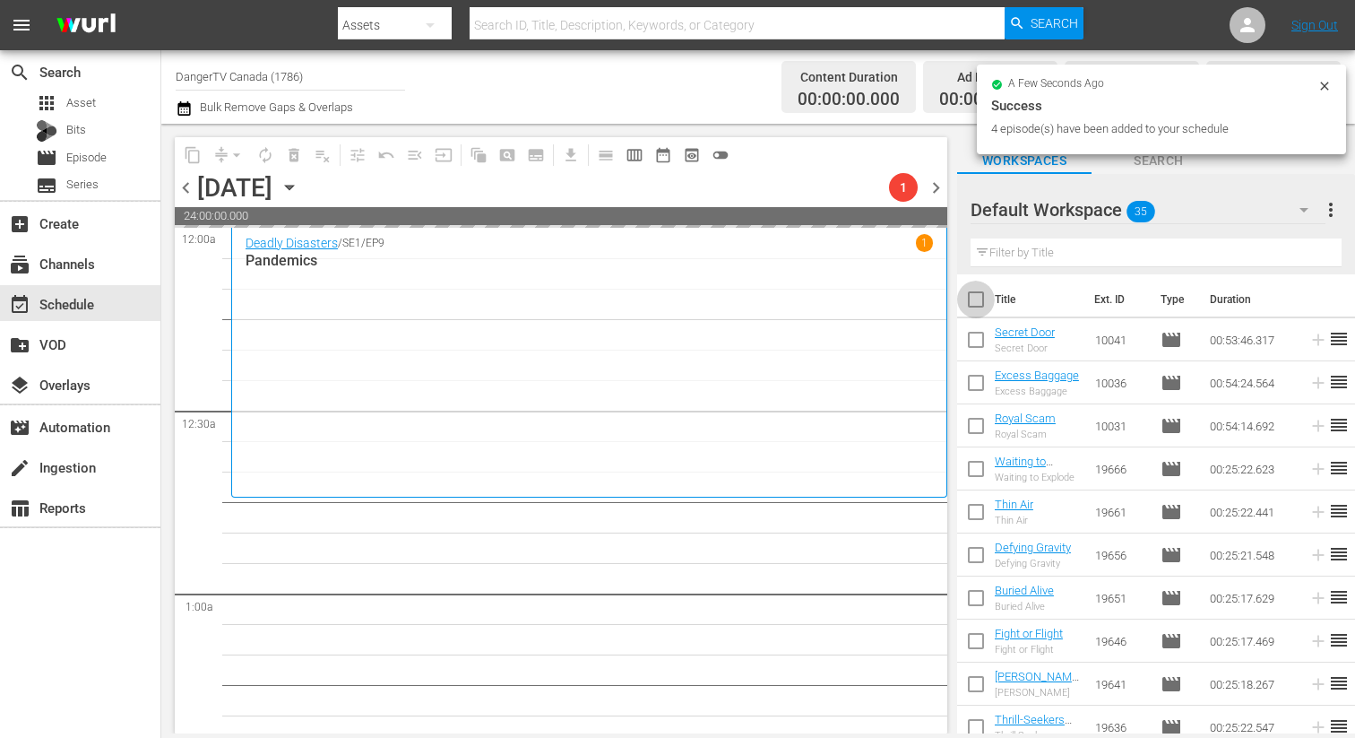
checkbox input "true"
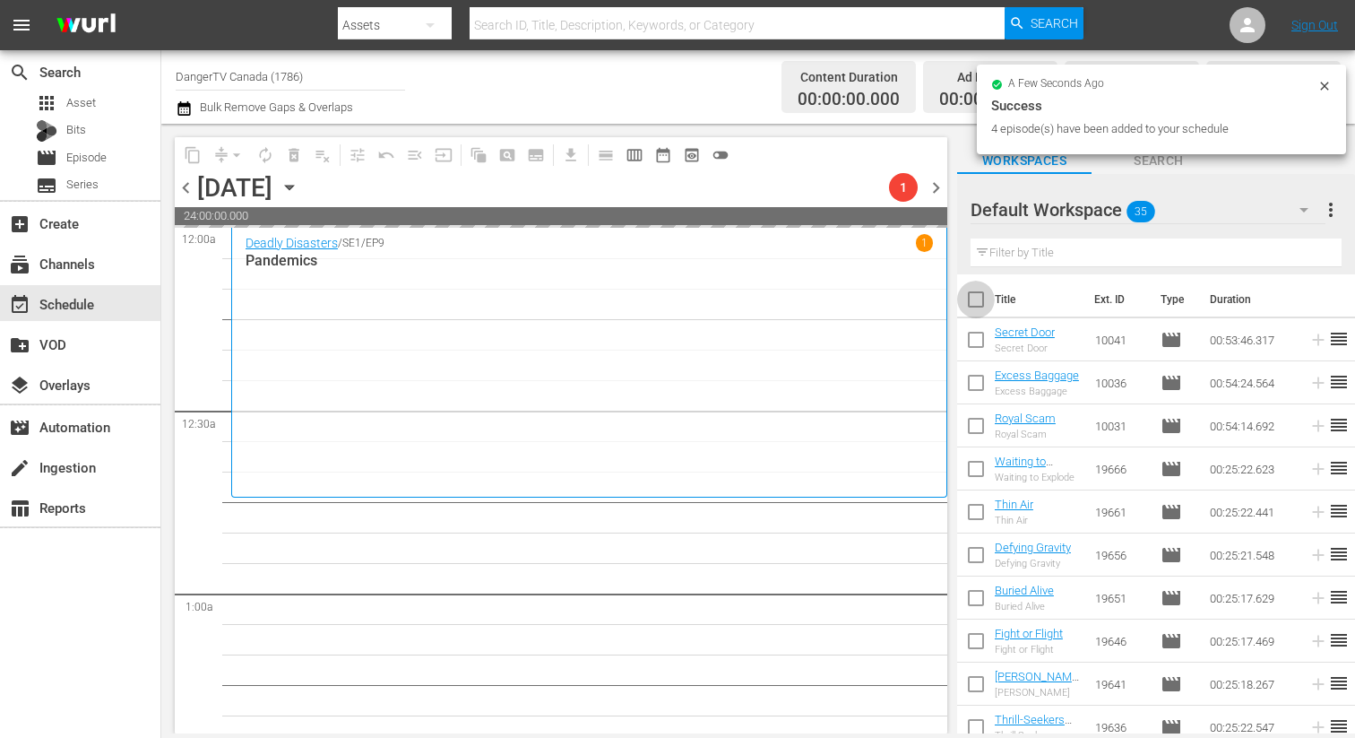
checkbox input "true"
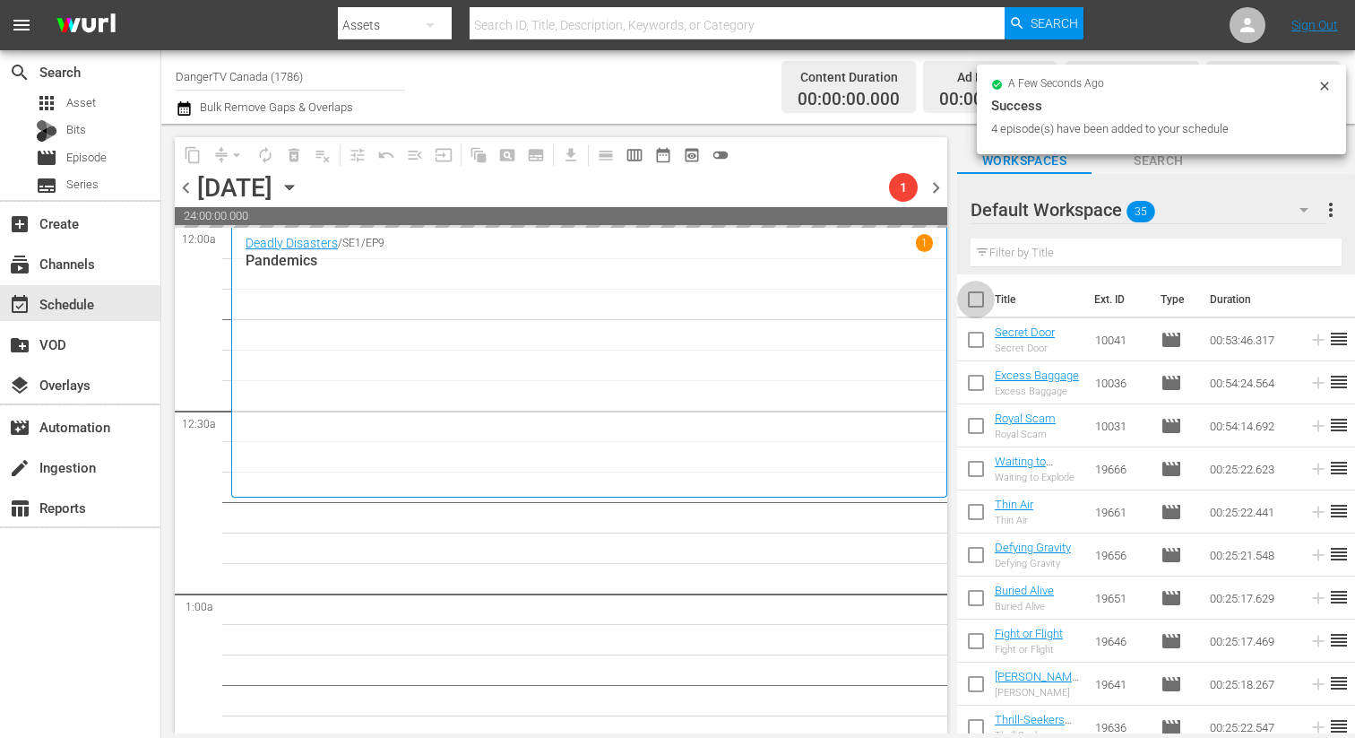
checkbox input "true"
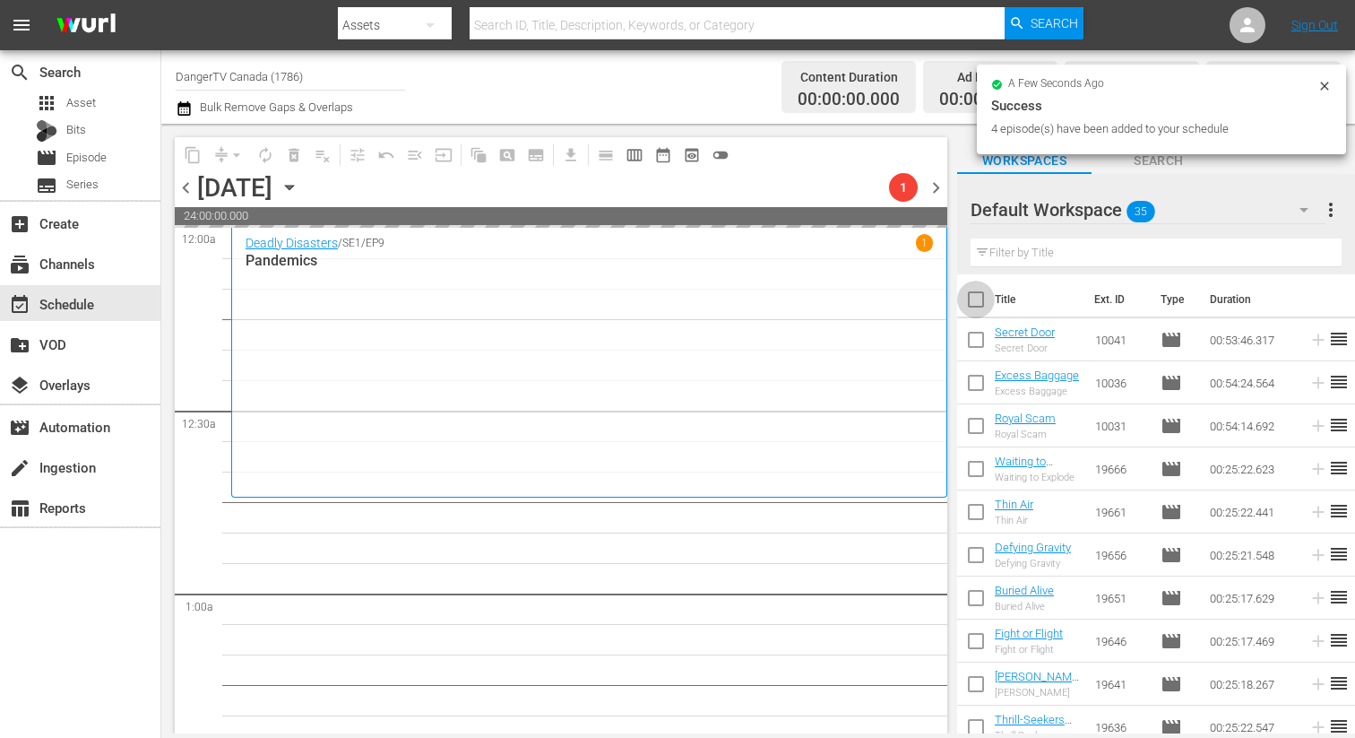
checkbox input "true"
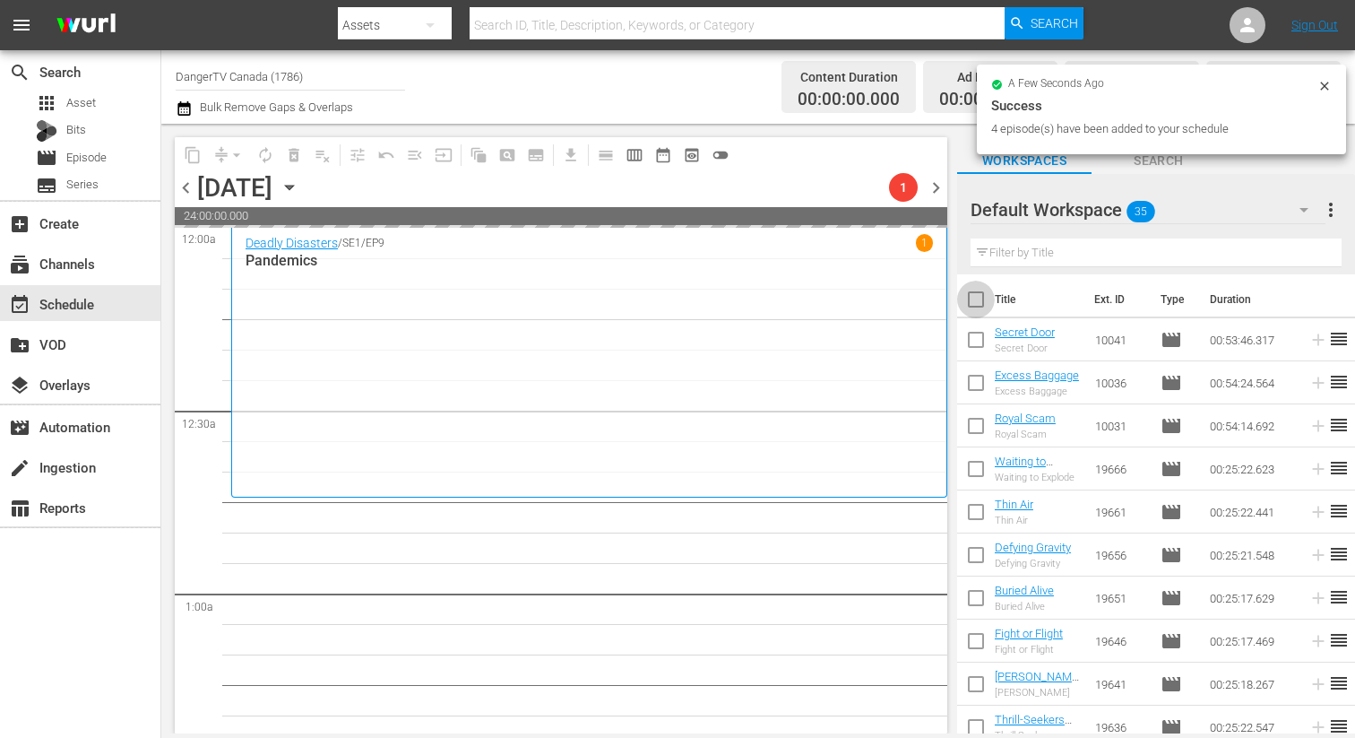
checkbox input "true"
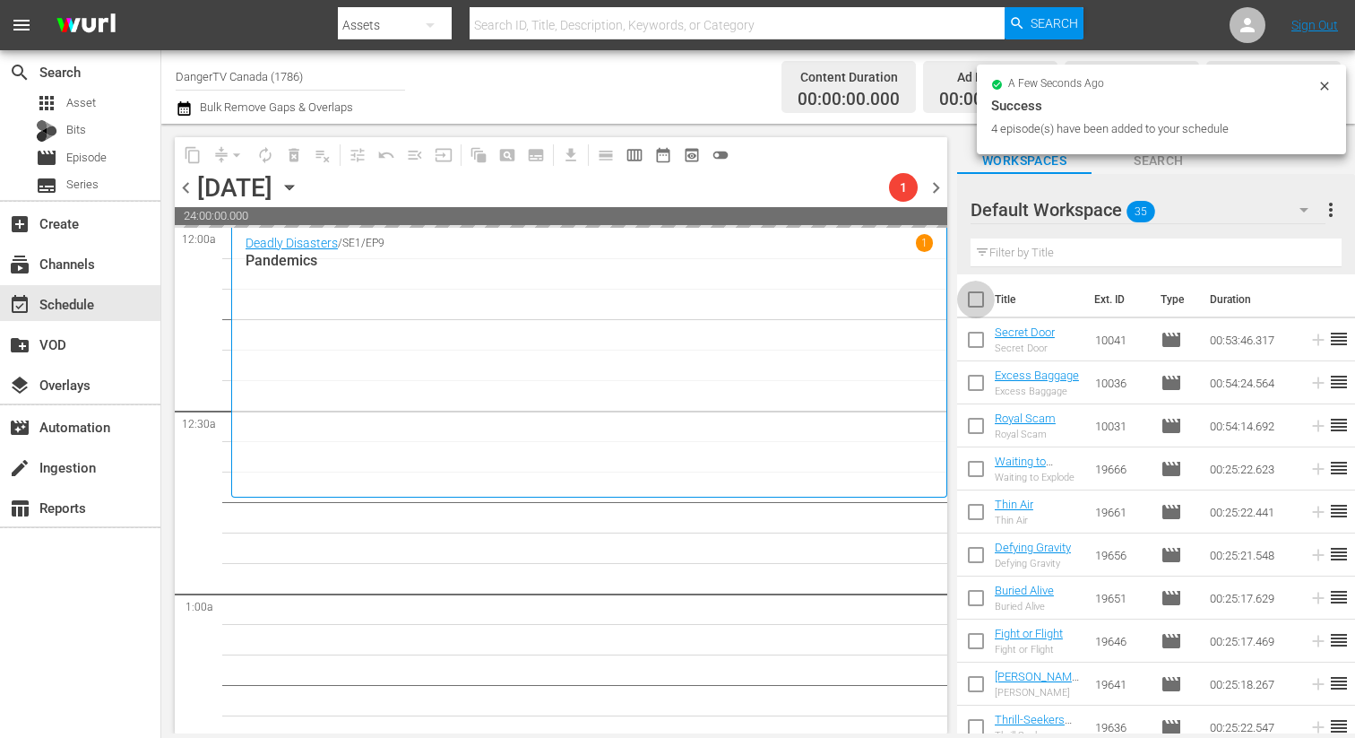
checkbox input "true"
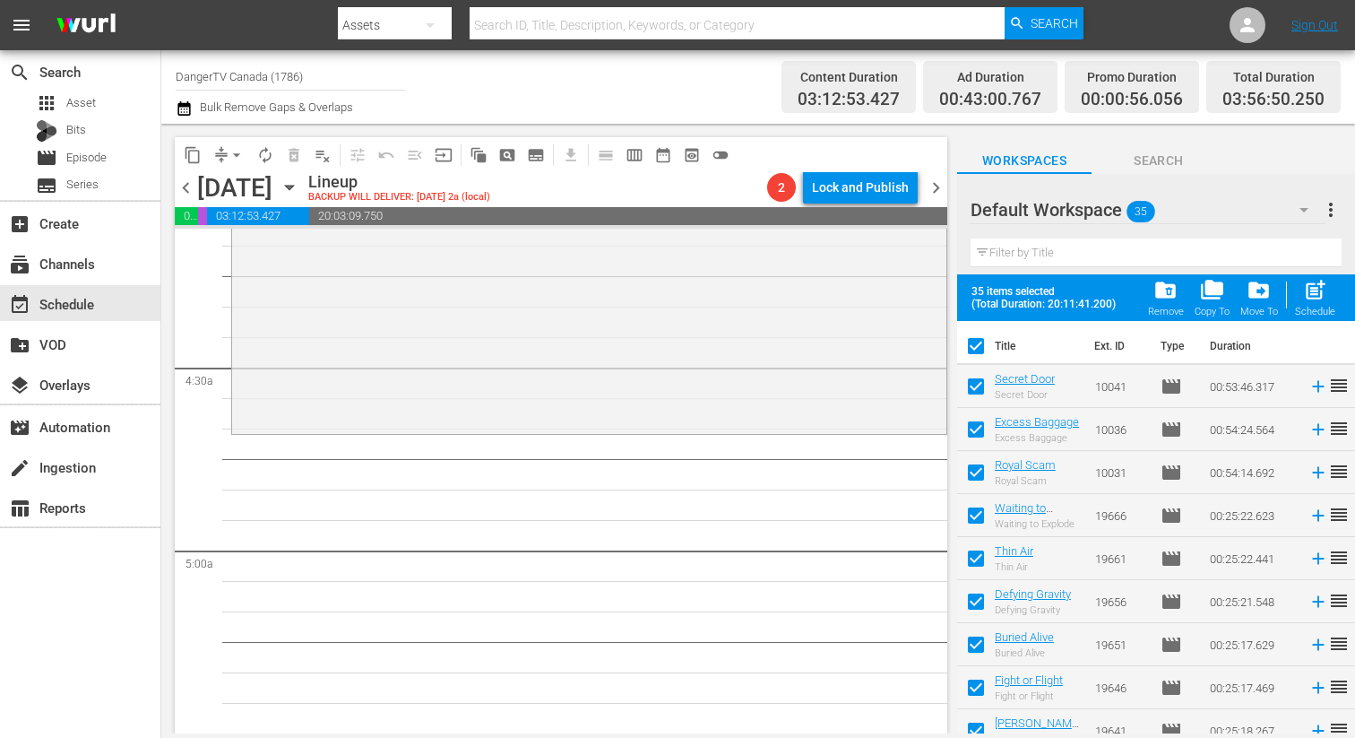
scroll to position [1616, 0]
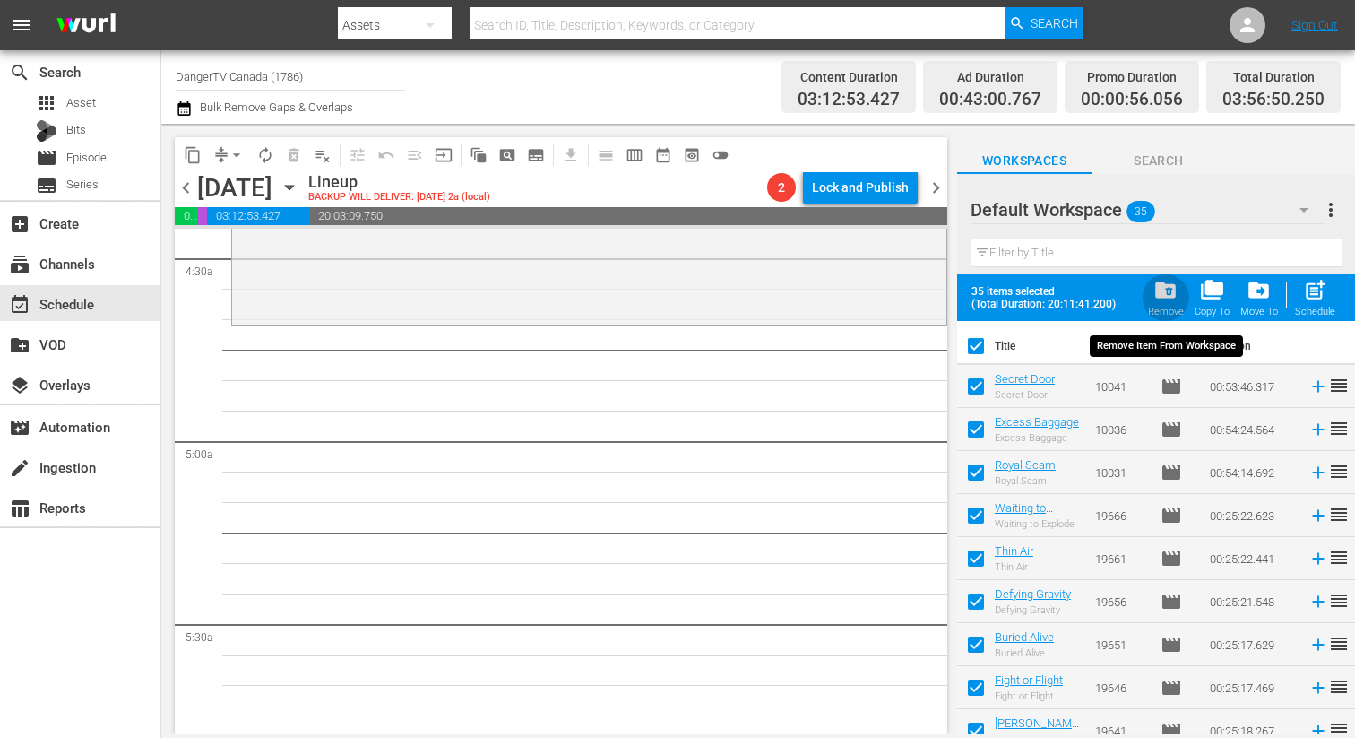
click at [1167, 292] on span "folder_delete" at bounding box center [1165, 290] width 24 height 24
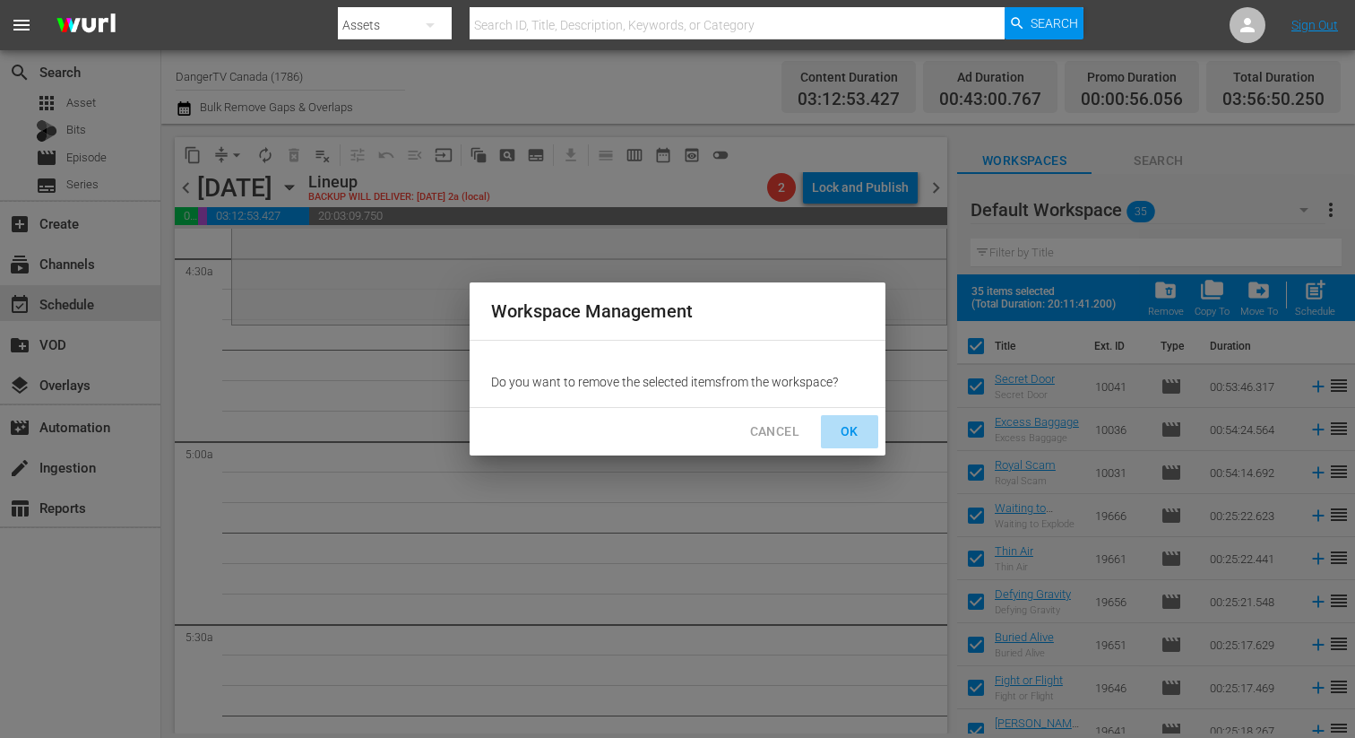
click at [849, 427] on span "OK" at bounding box center [849, 431] width 29 height 22
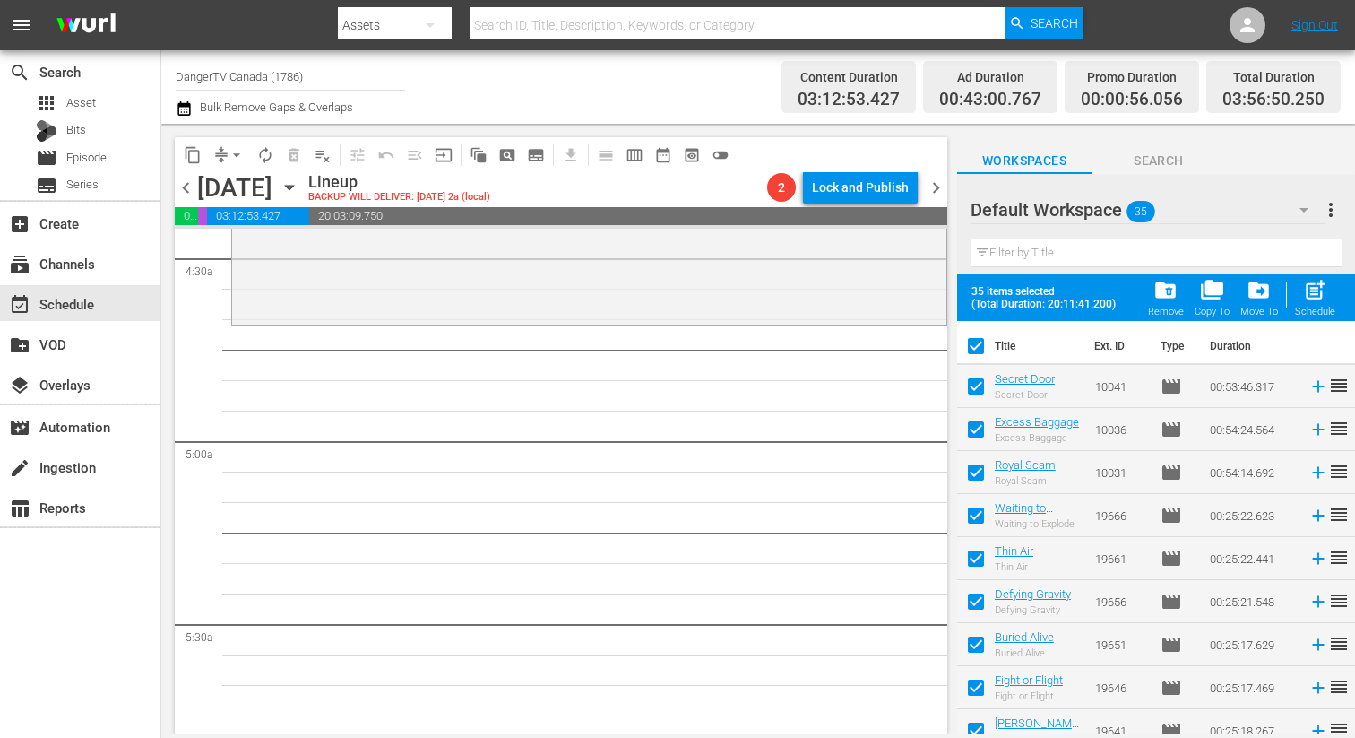
checkbox input "false"
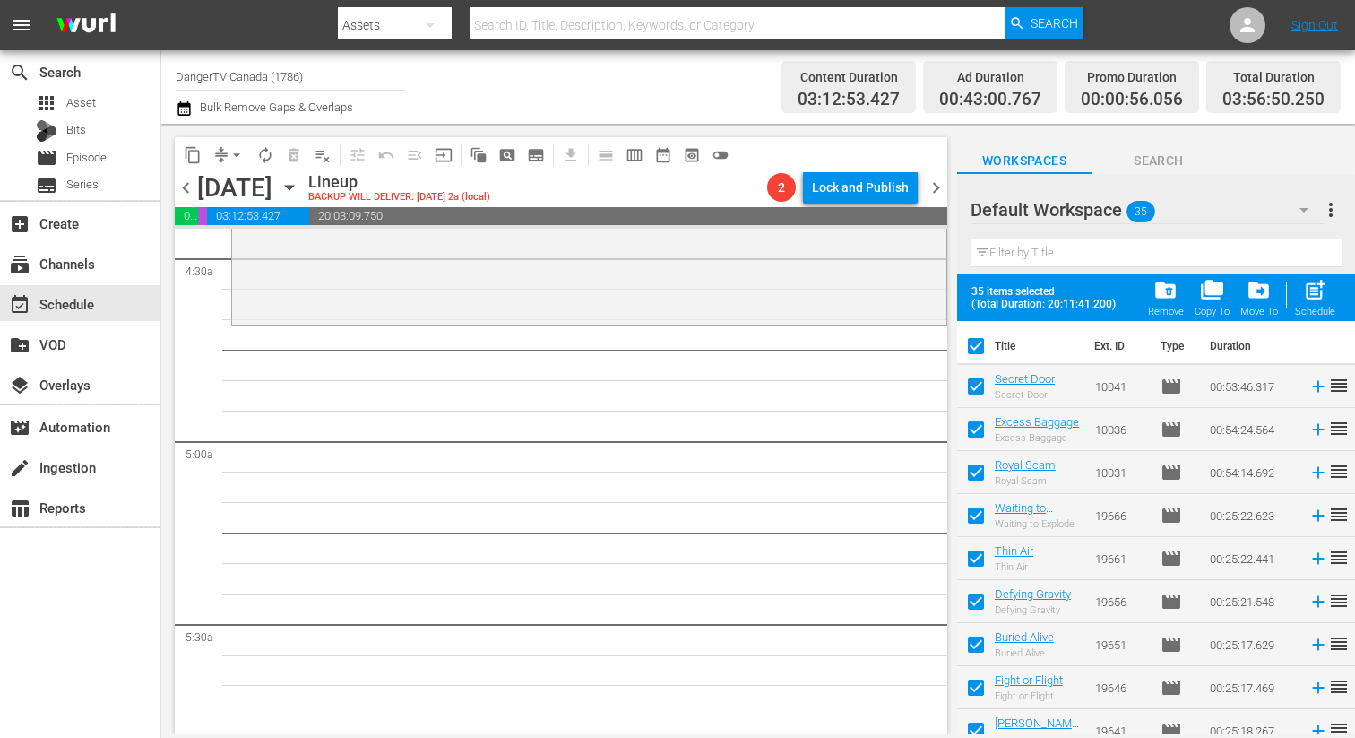
checkbox input "false"
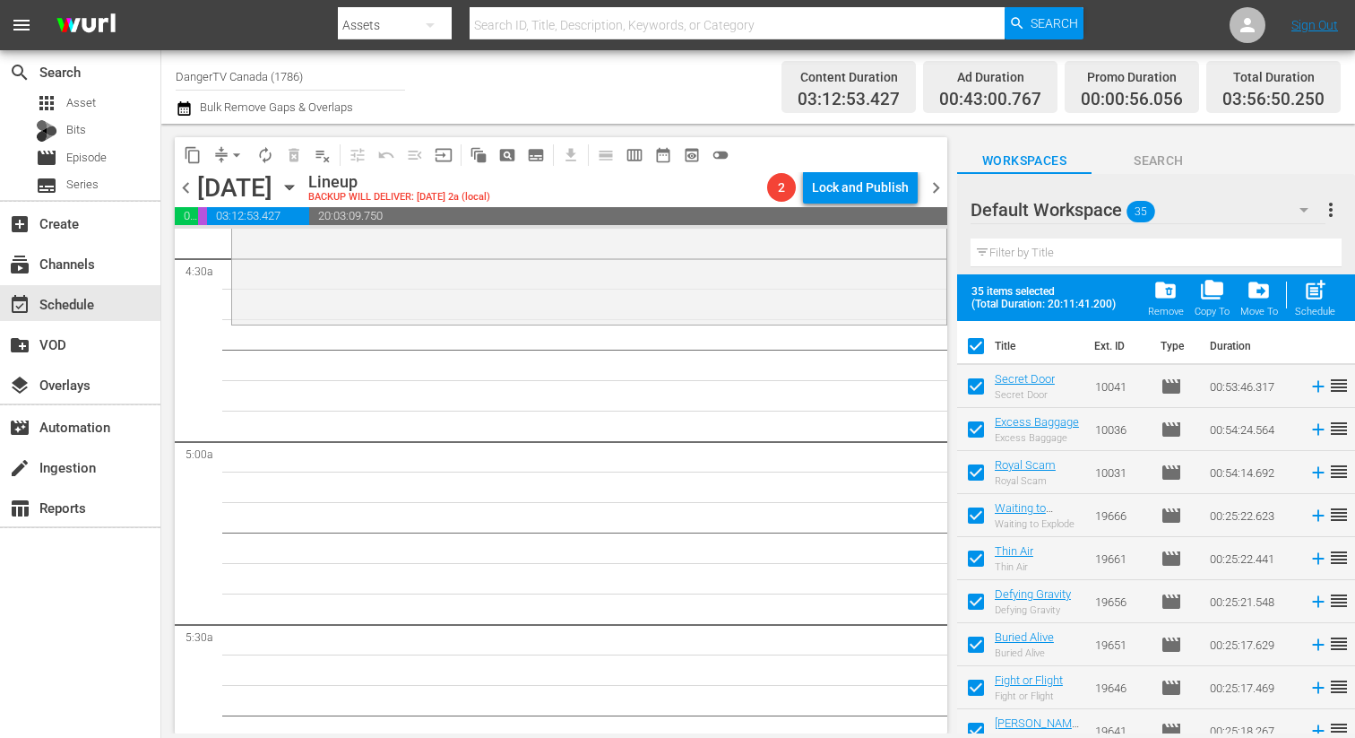
checkbox input "false"
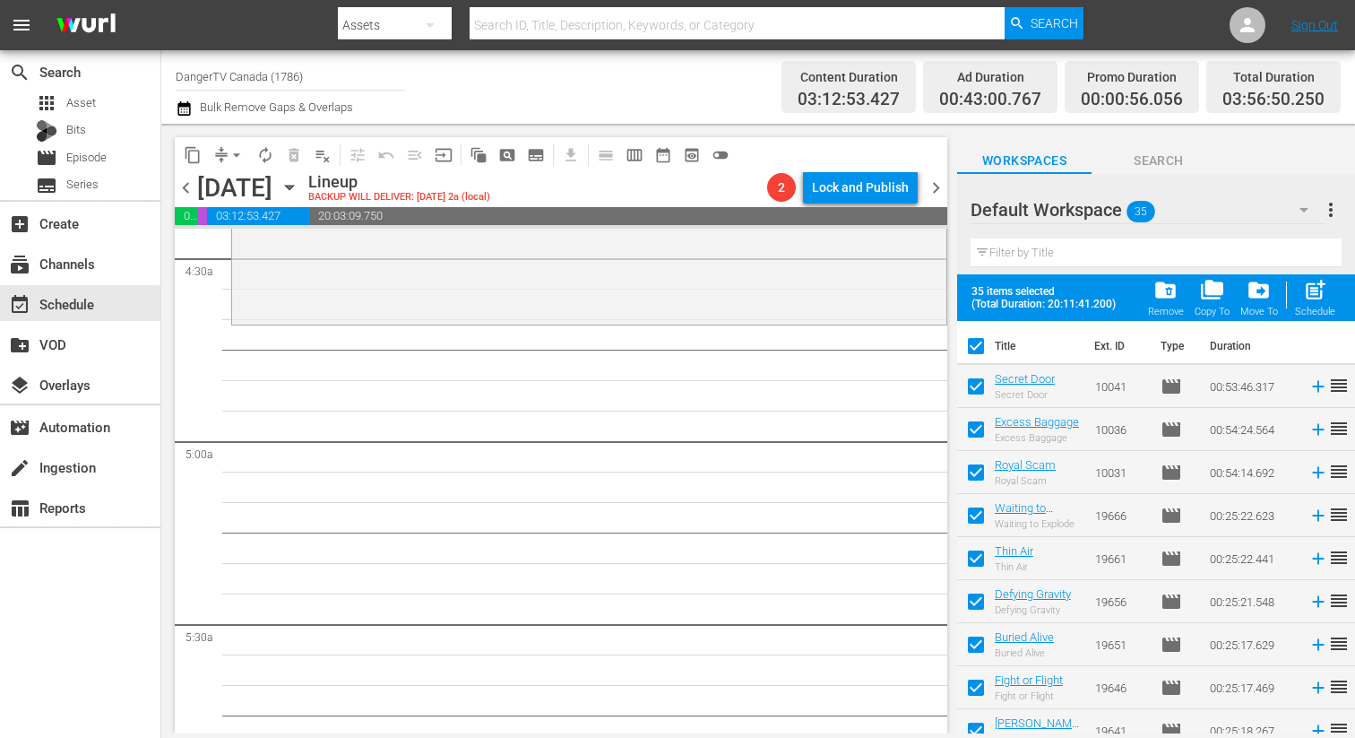
checkbox input "false"
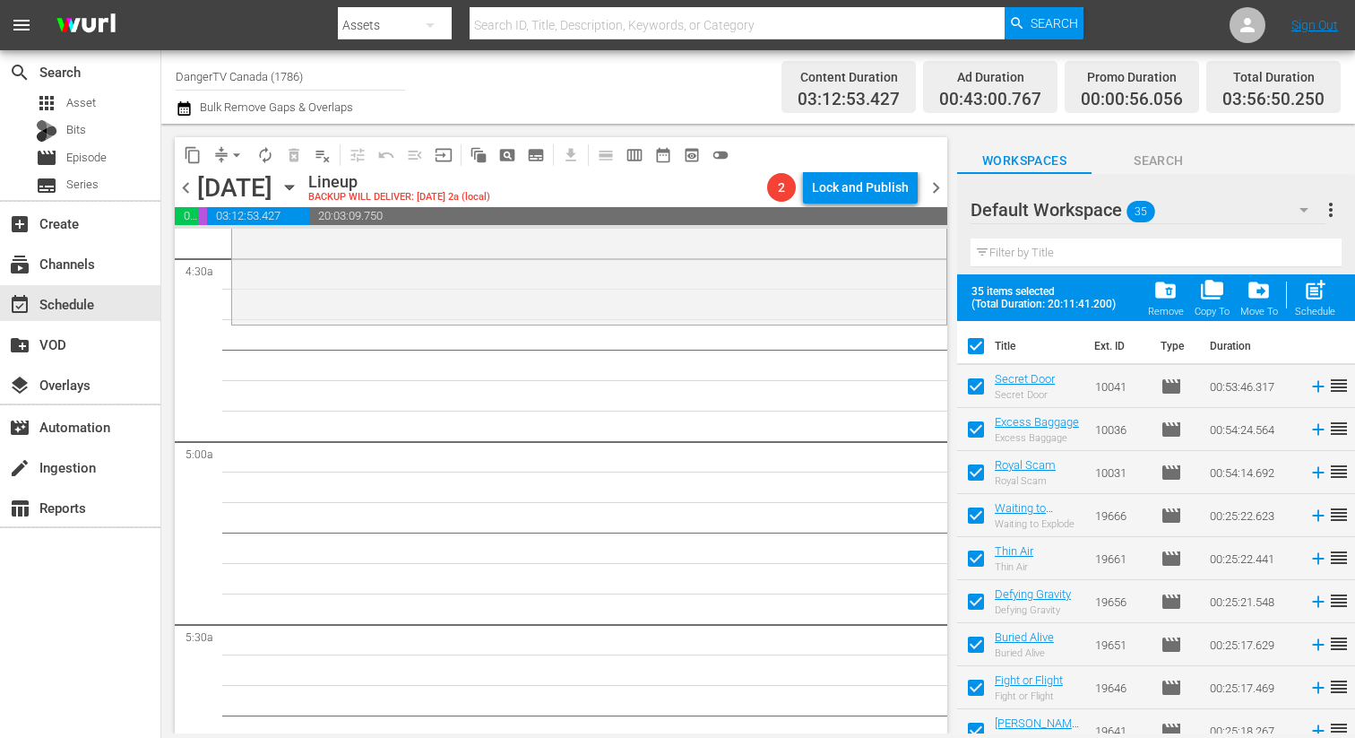
checkbox input "false"
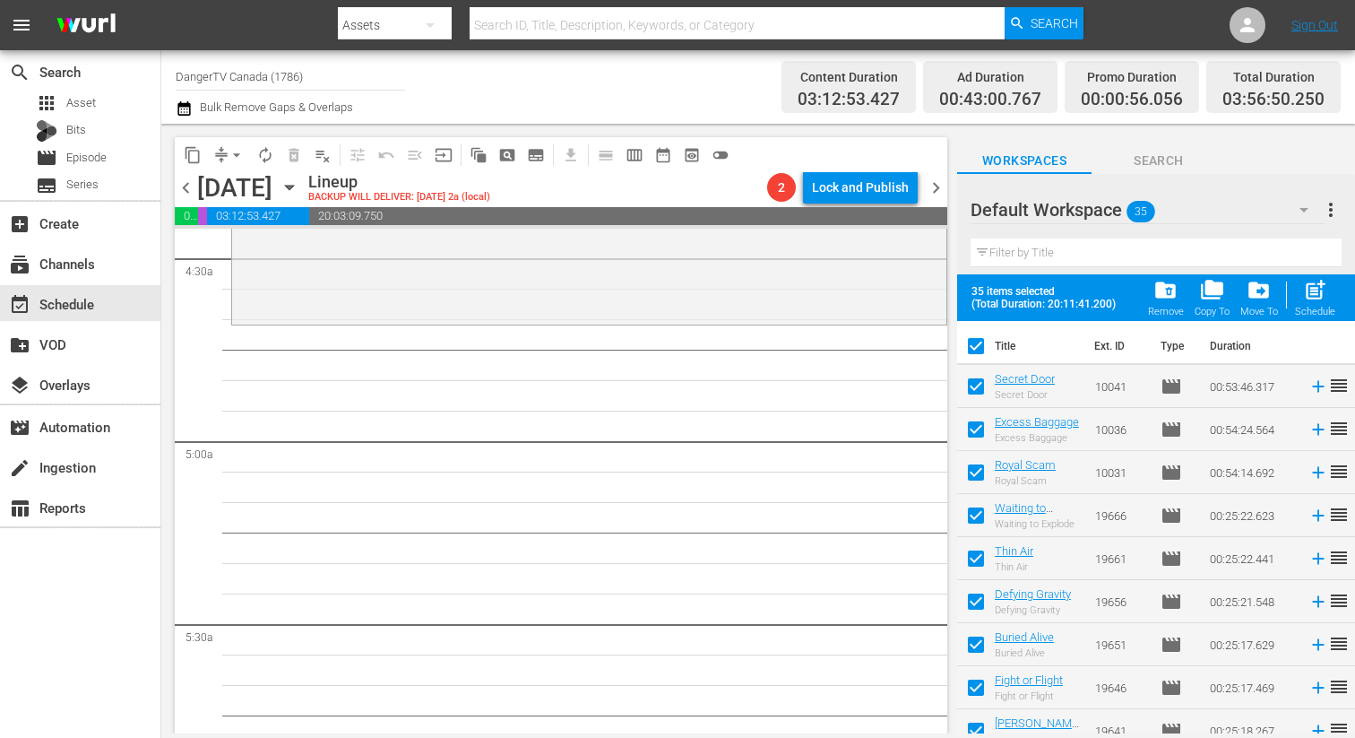
checkbox input "false"
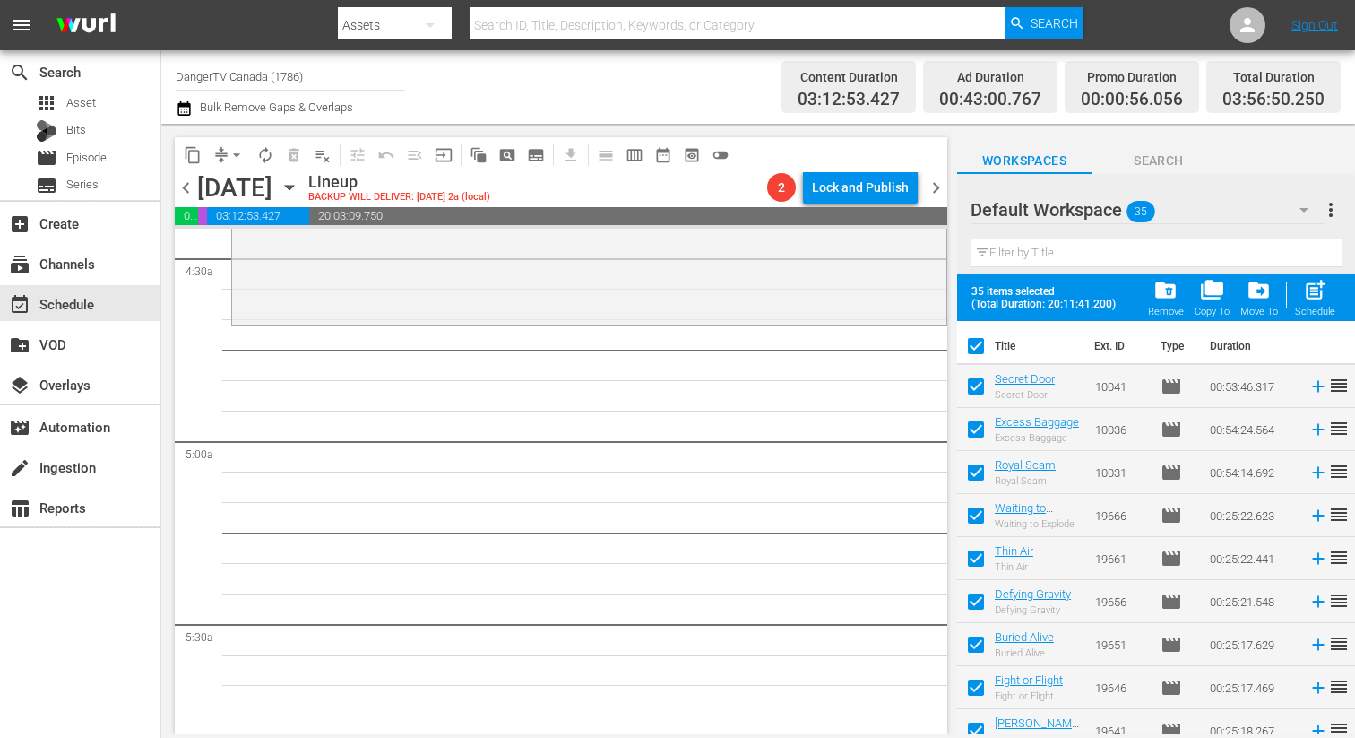
checkbox input "false"
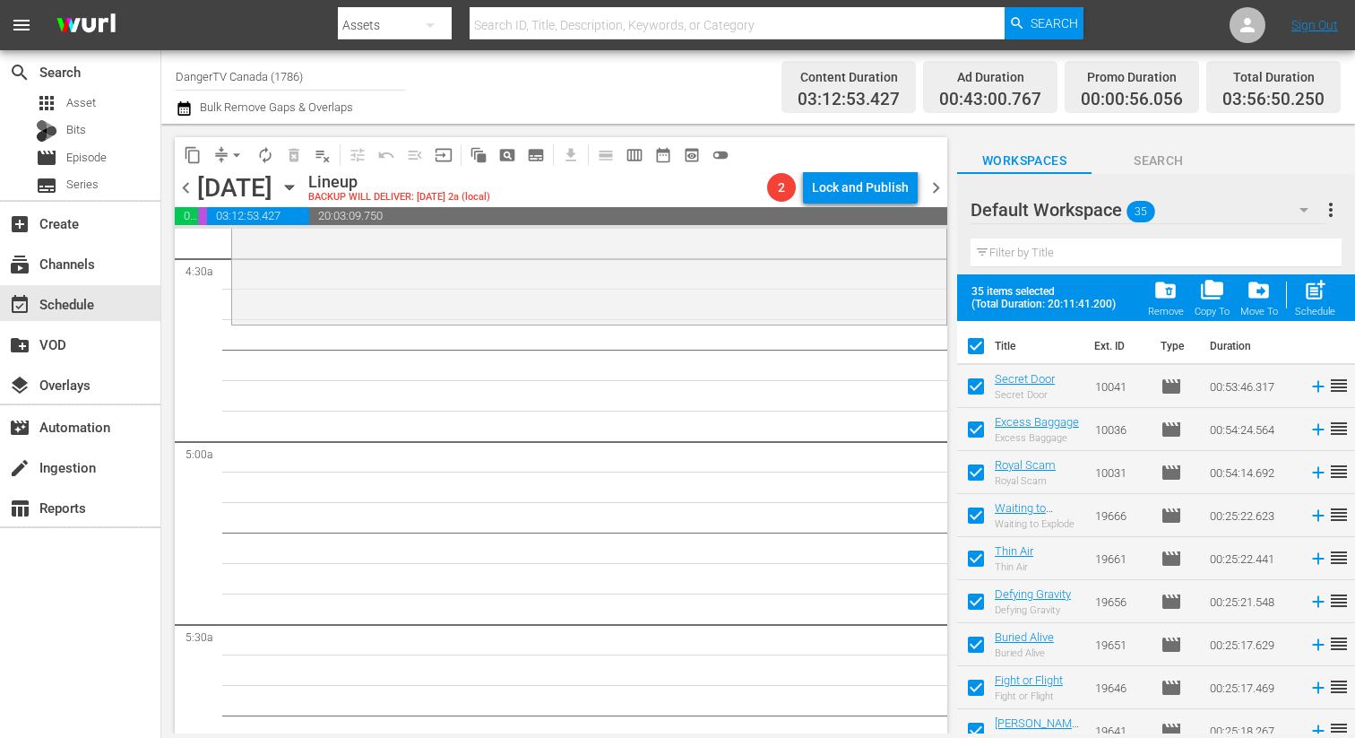
checkbox input "false"
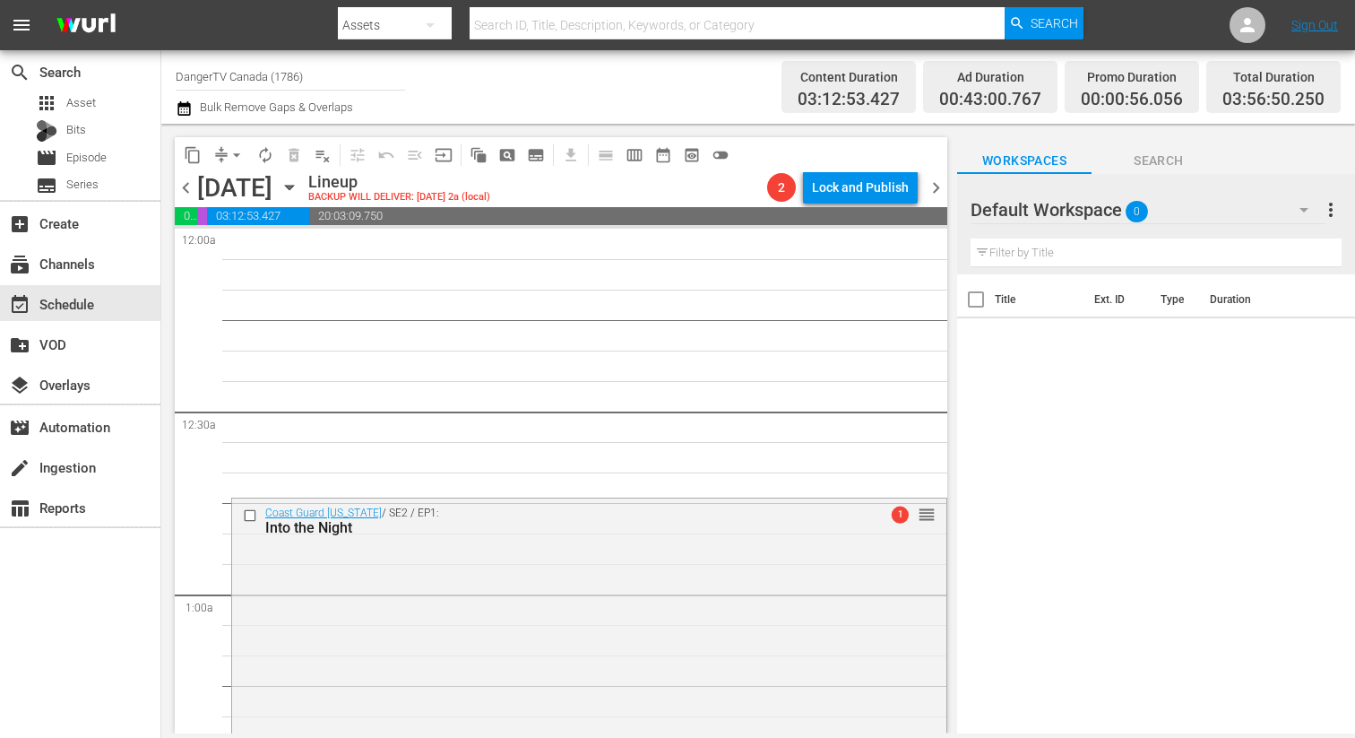
scroll to position [1616, 0]
